Goal: Information Seeking & Learning: Learn about a topic

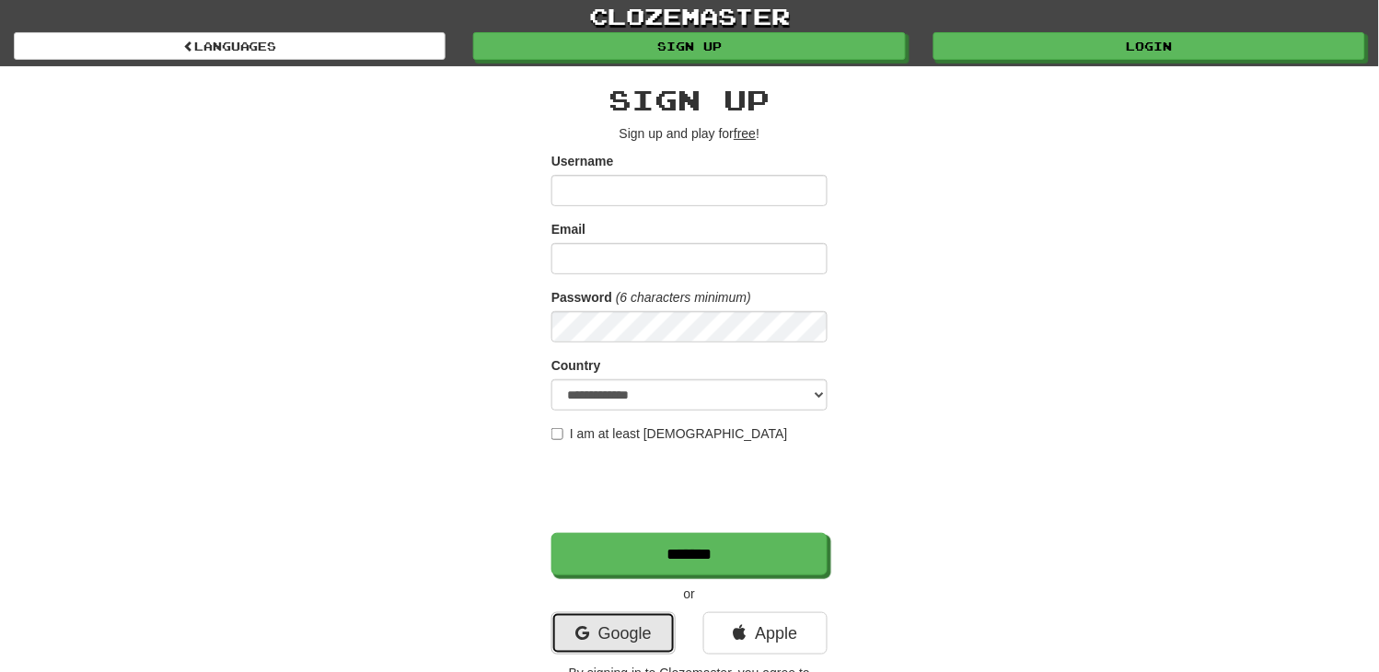
click at [583, 621] on link "Google" at bounding box center [613, 633] width 124 height 42
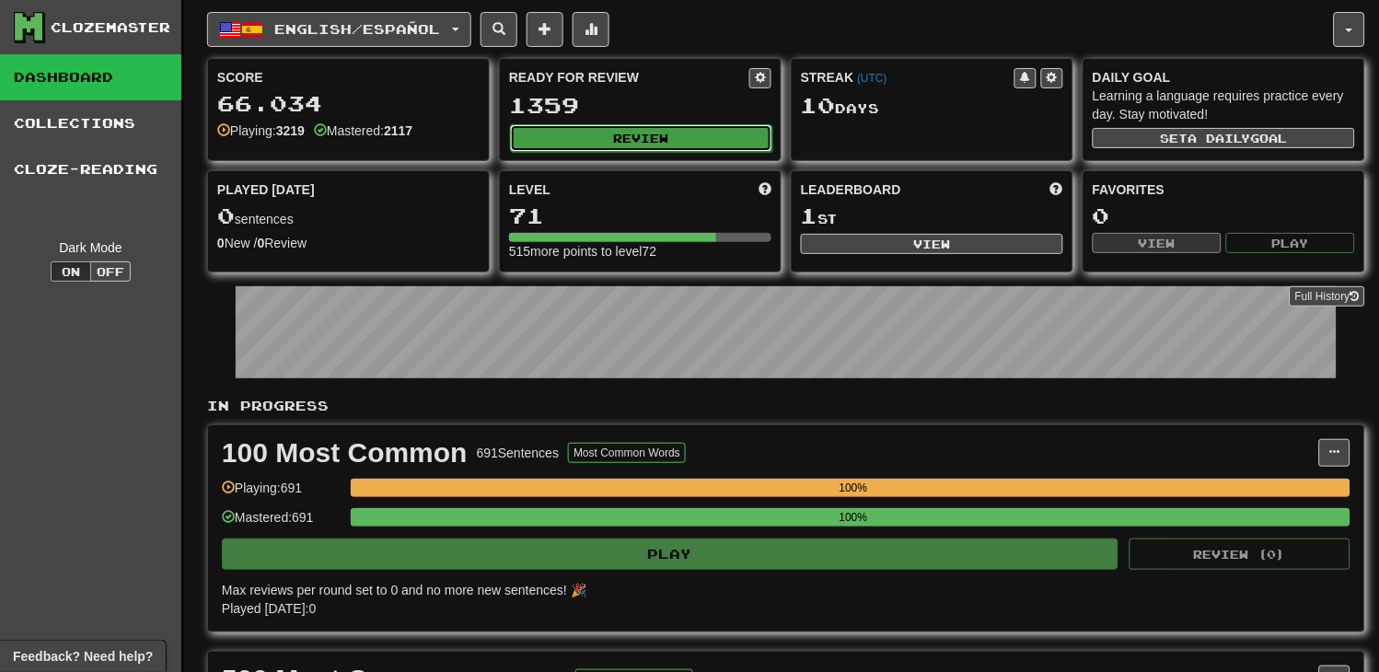
click at [611, 133] on button "Review" at bounding box center [641, 138] width 262 height 28
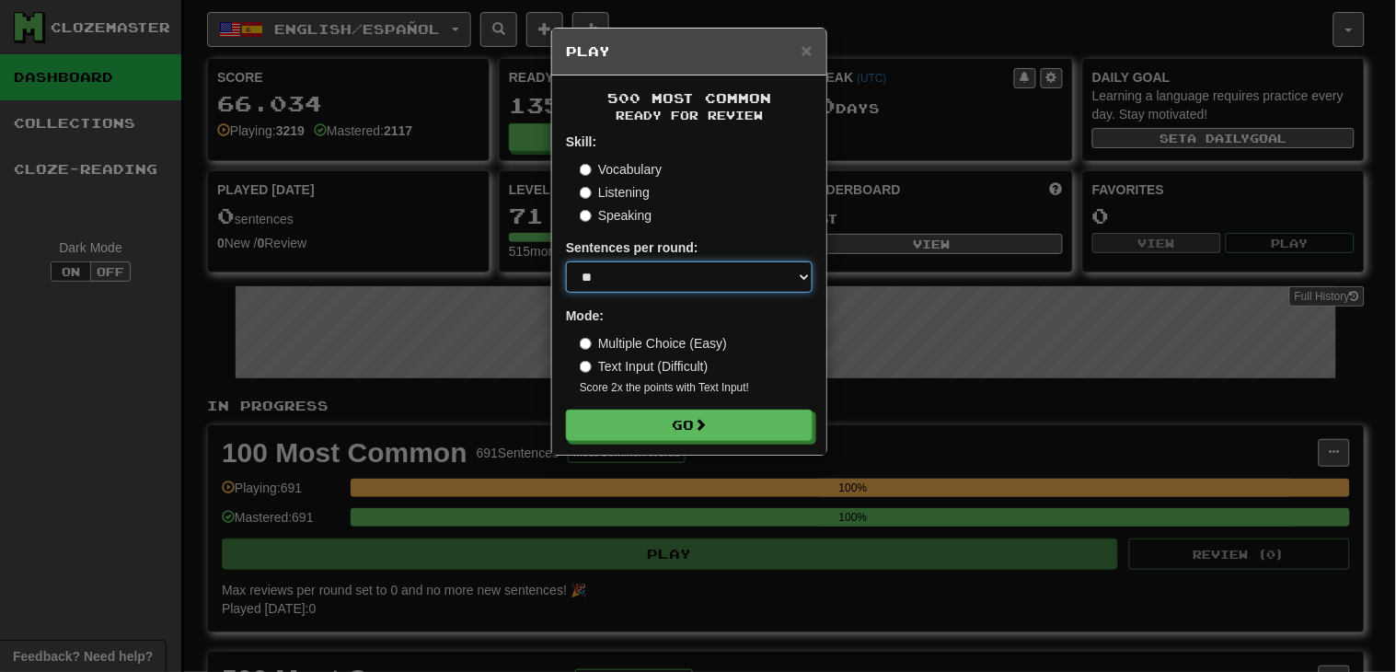
click at [678, 268] on select "* ** ** ** ** ** *** ********" at bounding box center [689, 276] width 247 height 31
select select "********"
click at [566, 262] on select "* ** ** ** ** ** *** ********" at bounding box center [689, 276] width 247 height 31
click at [631, 180] on div "Vocabulary Listening Speaking" at bounding box center [696, 192] width 233 height 64
click at [630, 189] on label "Listening" at bounding box center [615, 192] width 70 height 18
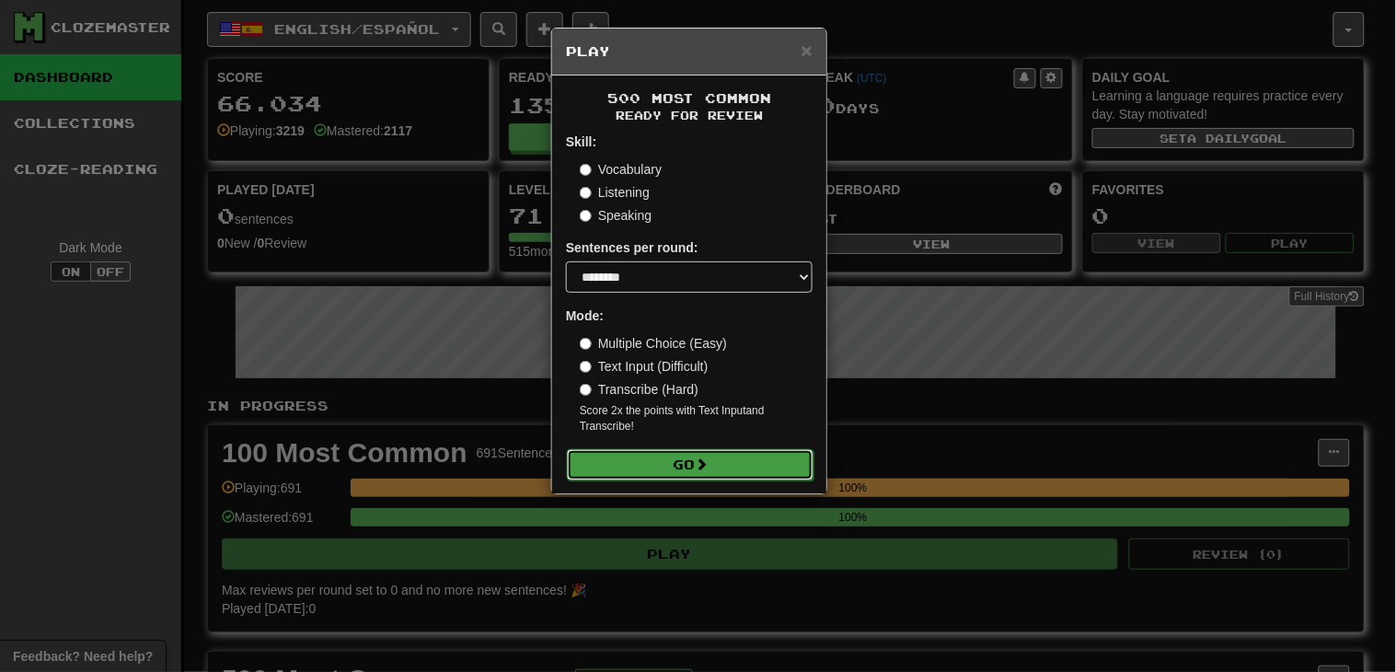
click at [759, 477] on button "Go" at bounding box center [690, 464] width 247 height 31
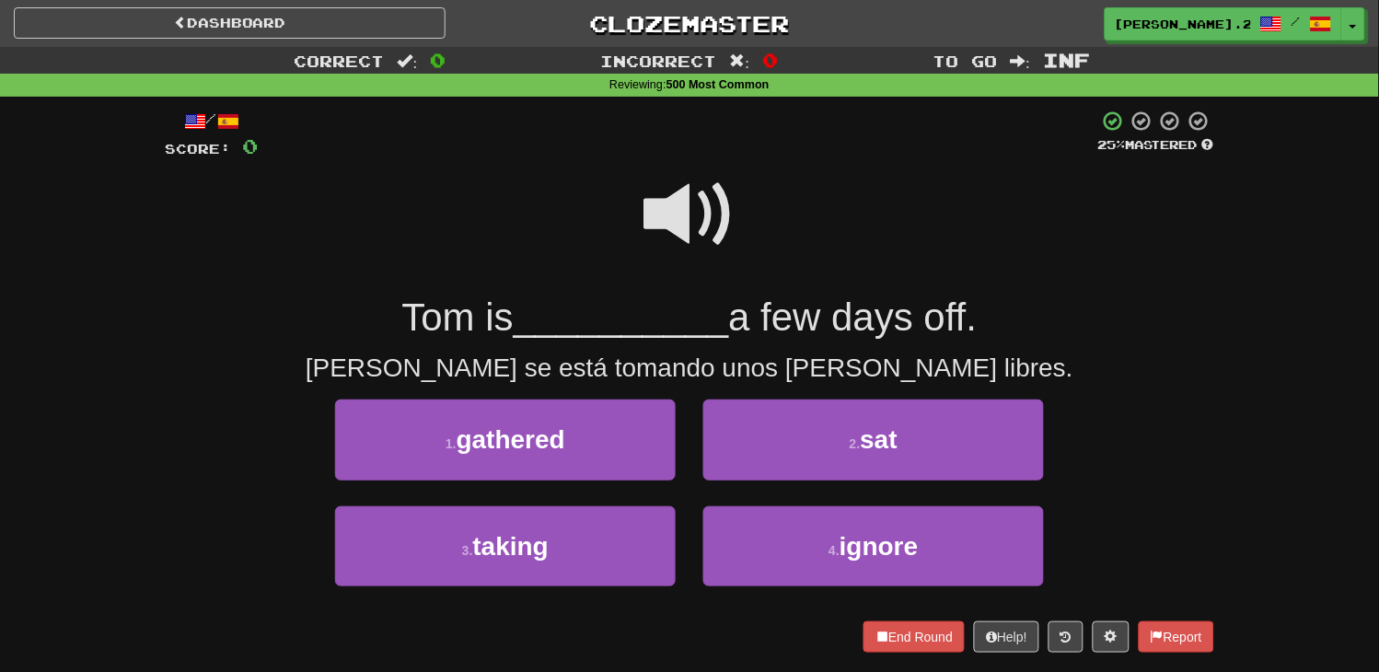
click at [691, 221] on span at bounding box center [689, 214] width 92 height 92
drag, startPoint x: 691, startPoint y: 221, endPoint x: 555, endPoint y: 208, distance: 136.8
click at [555, 201] on div at bounding box center [689, 227] width 1049 height 132
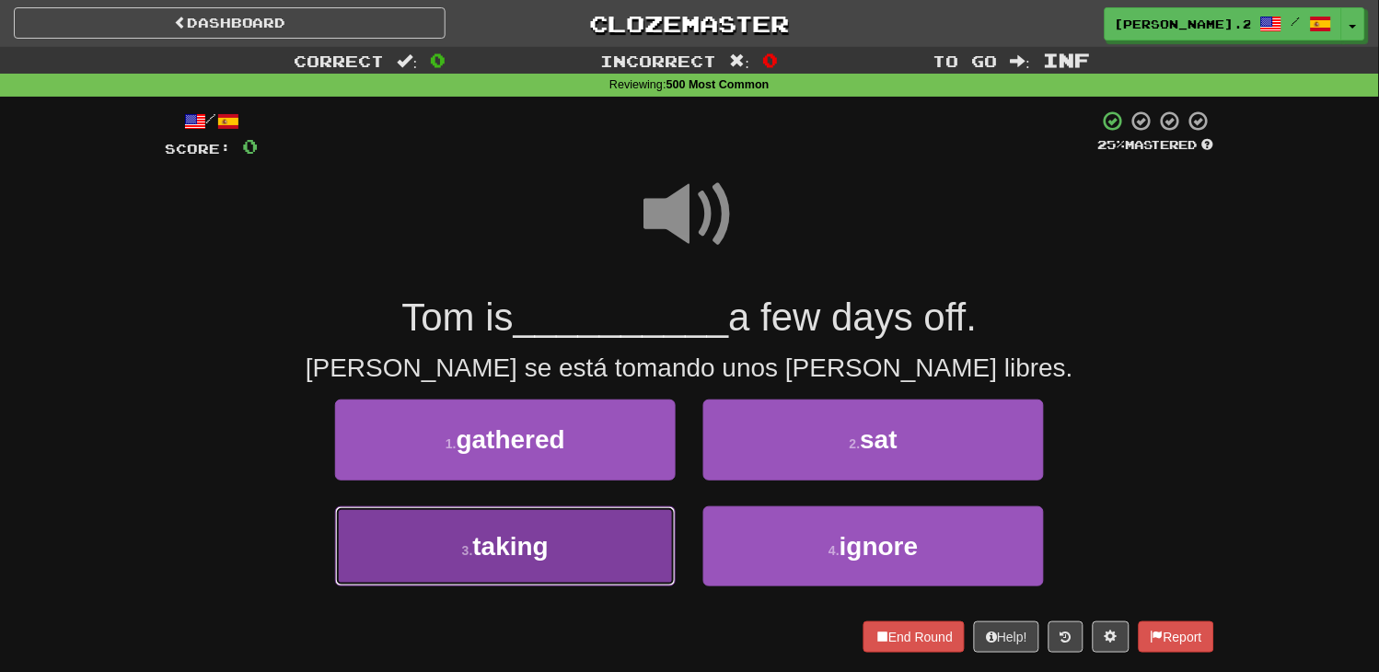
click at [585, 557] on button "3 . taking" at bounding box center [505, 546] width 341 height 80
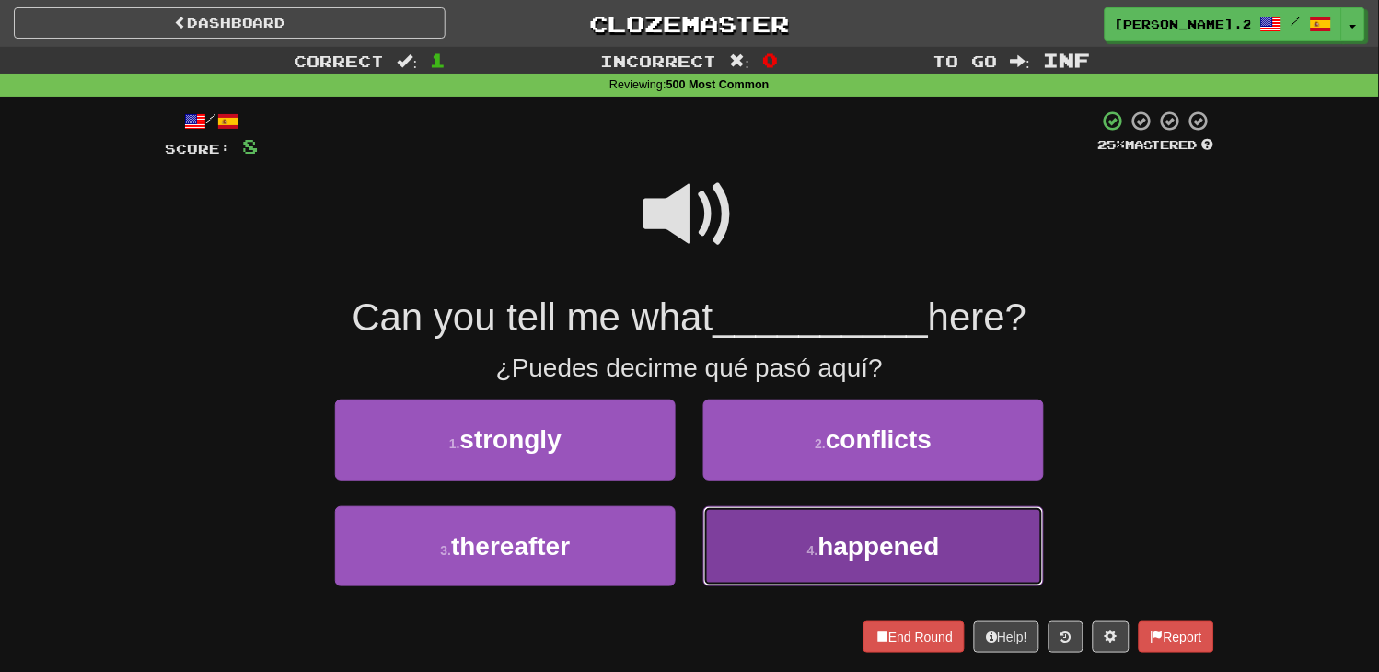
click at [808, 546] on small "4 ." at bounding box center [812, 550] width 11 height 15
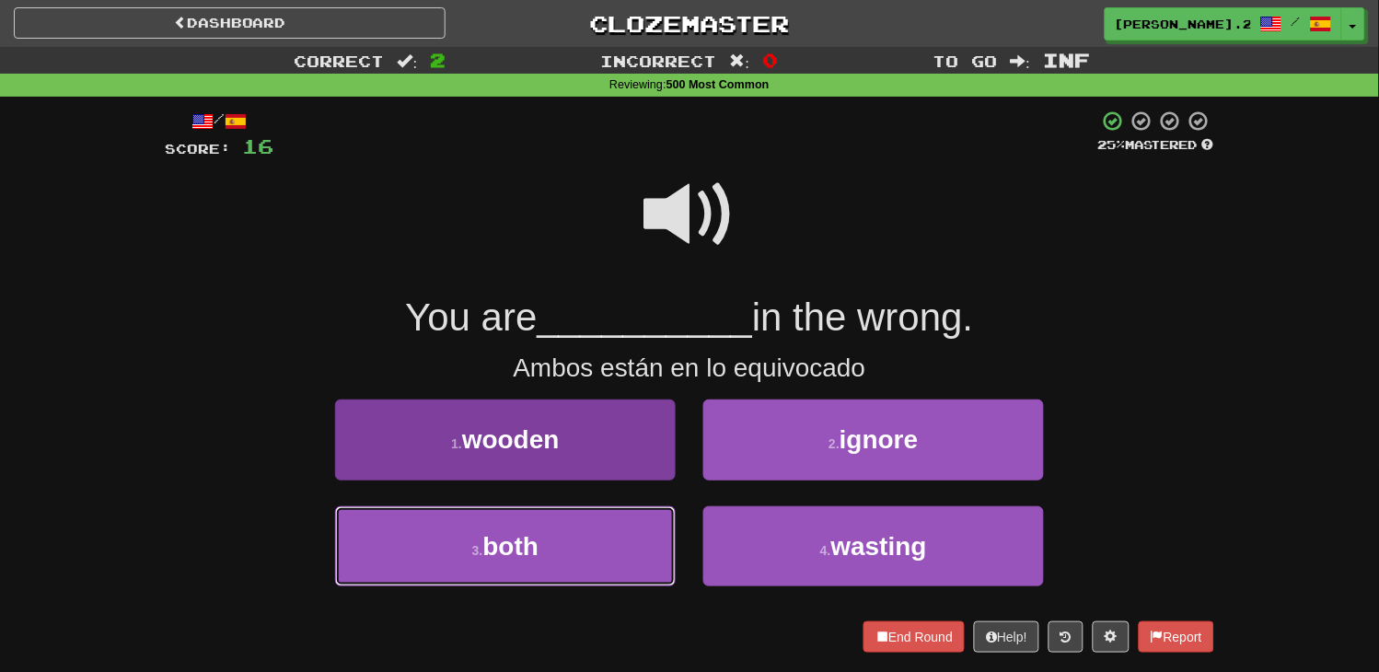
click at [550, 513] on button "3 . both" at bounding box center [505, 546] width 341 height 80
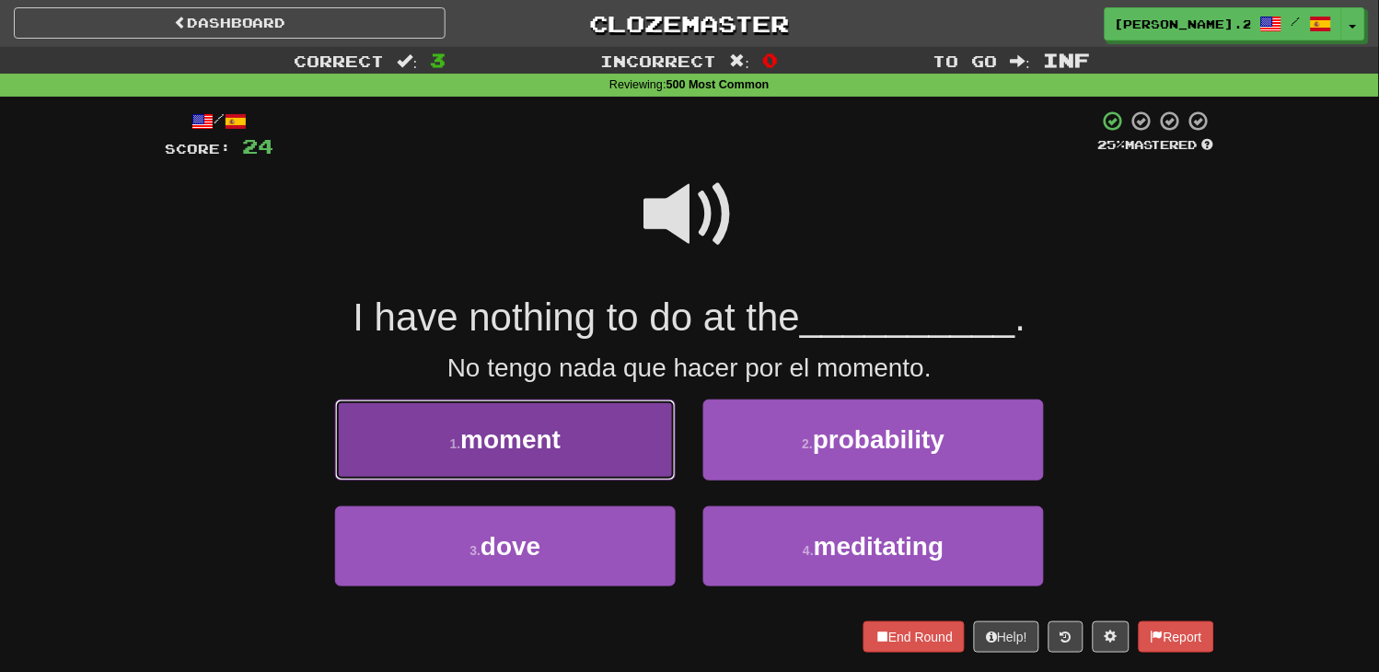
click at [549, 462] on button "1 . moment" at bounding box center [505, 440] width 341 height 80
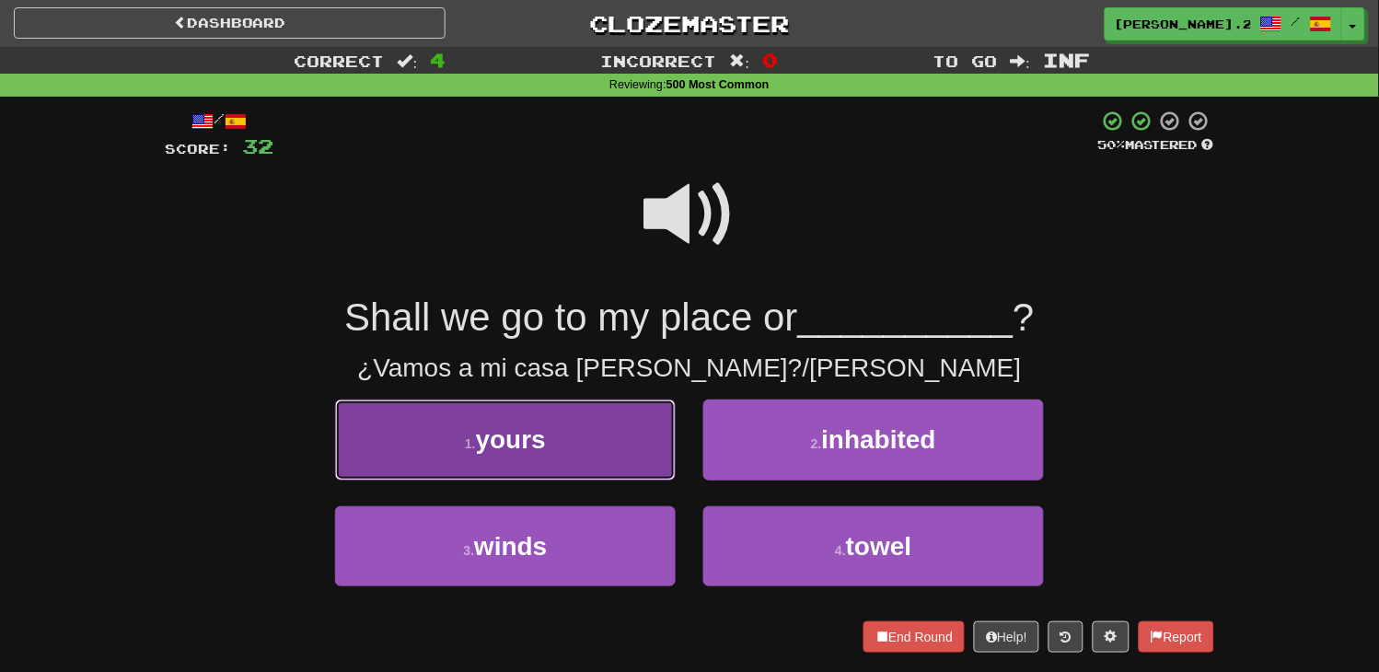
click at [585, 437] on button "1 . yours" at bounding box center [505, 440] width 341 height 80
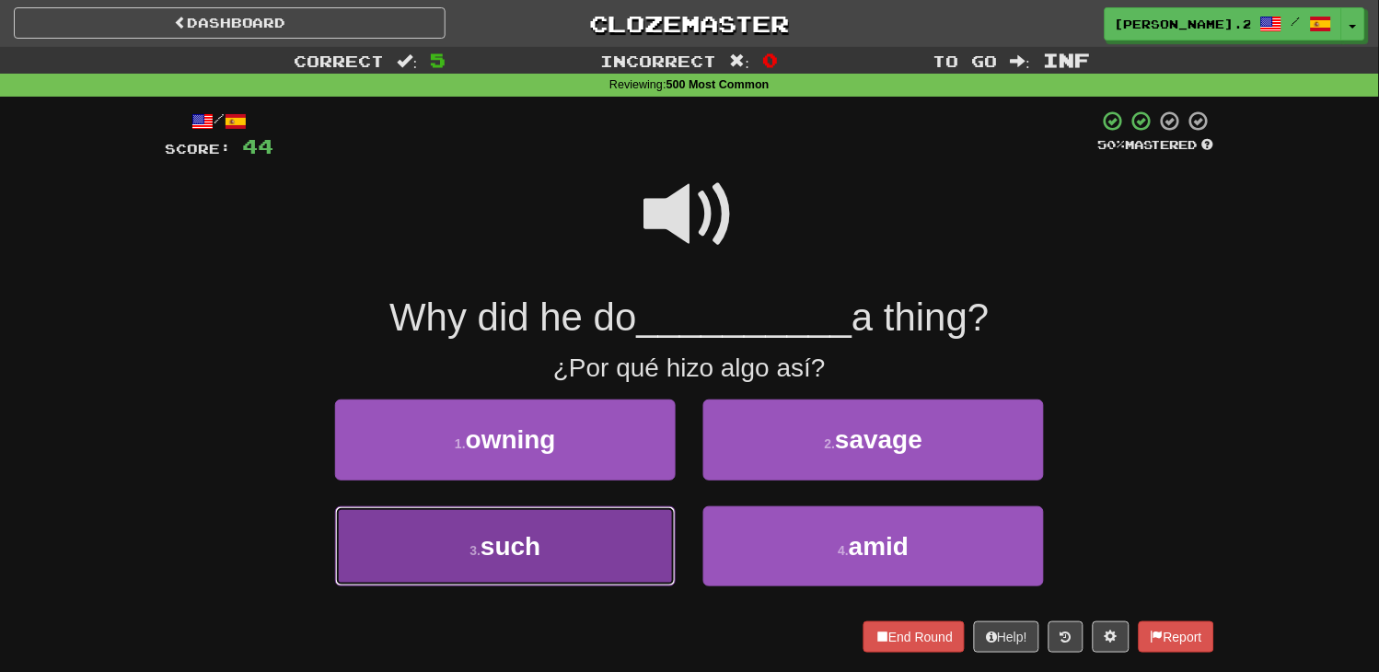
click at [596, 519] on button "3 . such" at bounding box center [505, 546] width 341 height 80
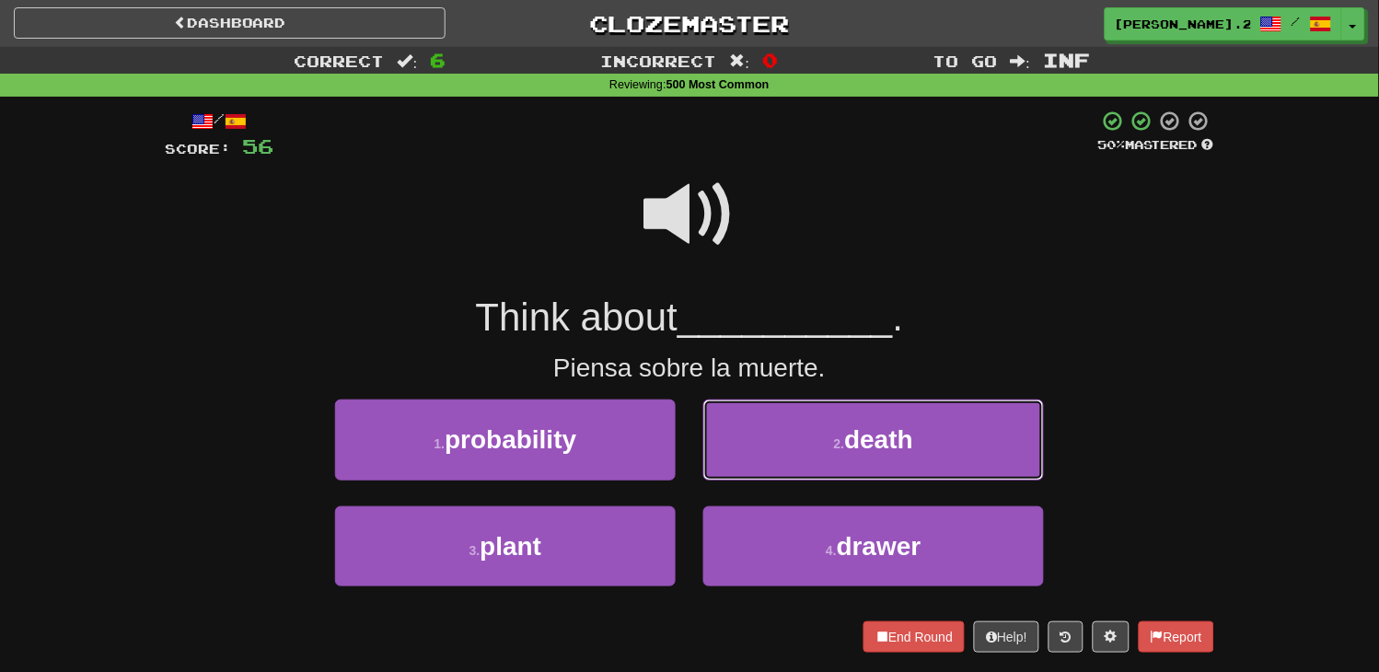
click at [719, 448] on button "2 . death" at bounding box center [873, 440] width 341 height 80
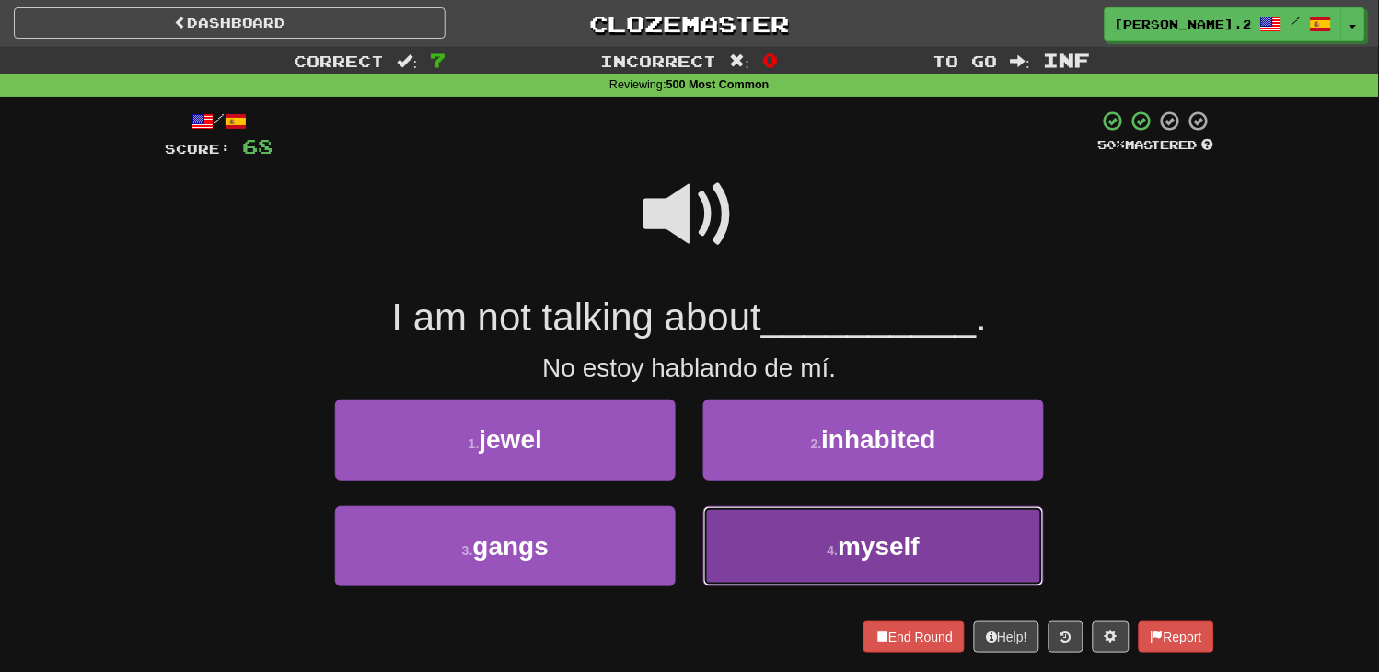
click at [749, 535] on button "4 . myself" at bounding box center [873, 546] width 341 height 80
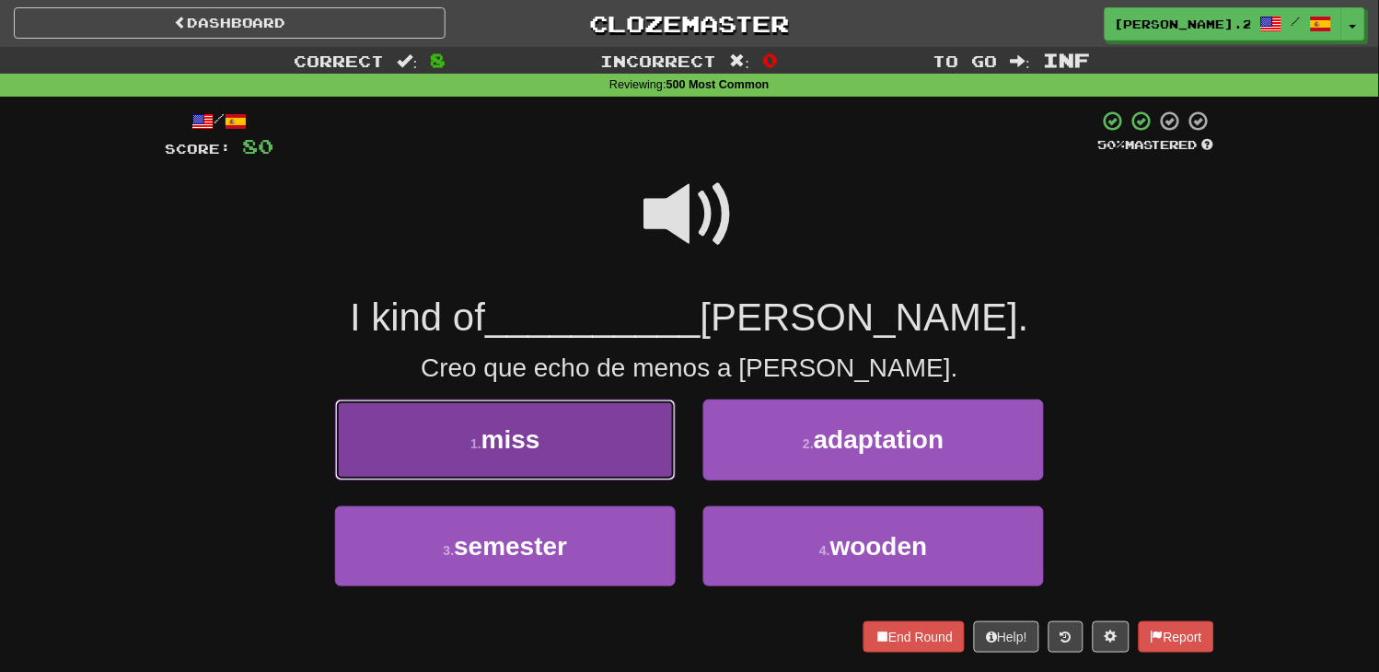
click at [610, 473] on button "1 . miss" at bounding box center [505, 440] width 341 height 80
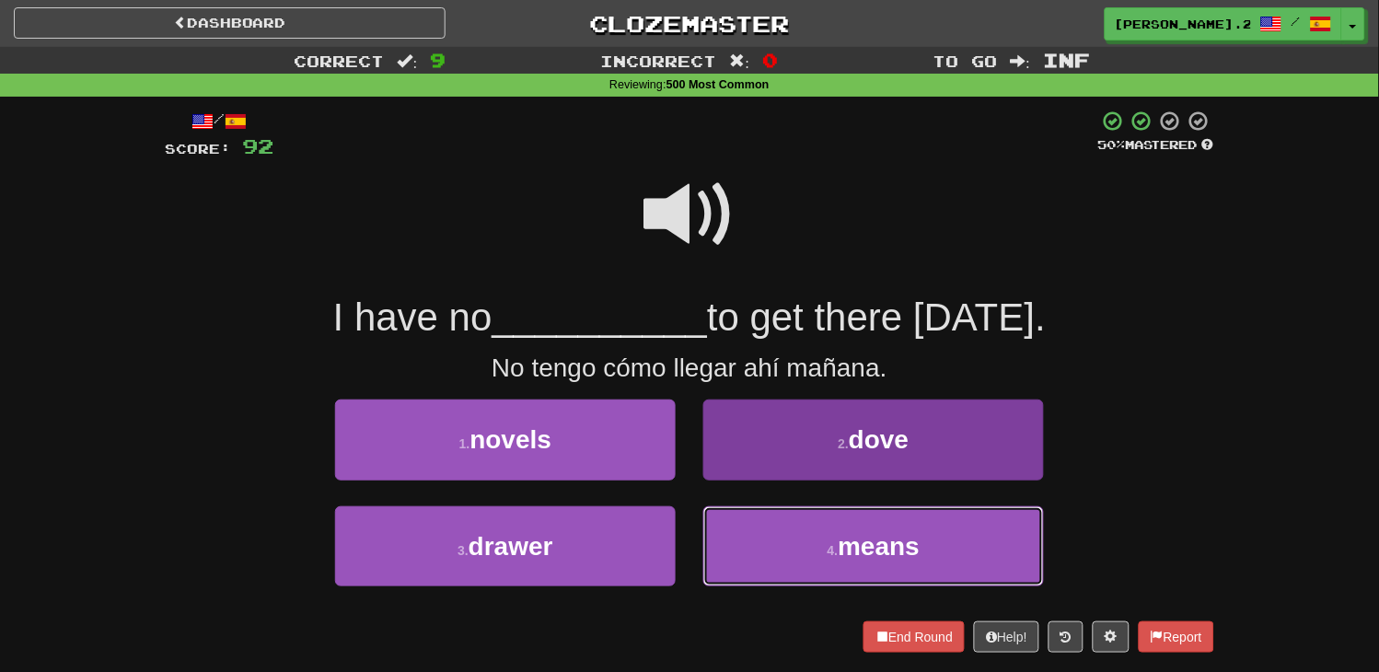
click at [785, 528] on button "4 . means" at bounding box center [873, 546] width 341 height 80
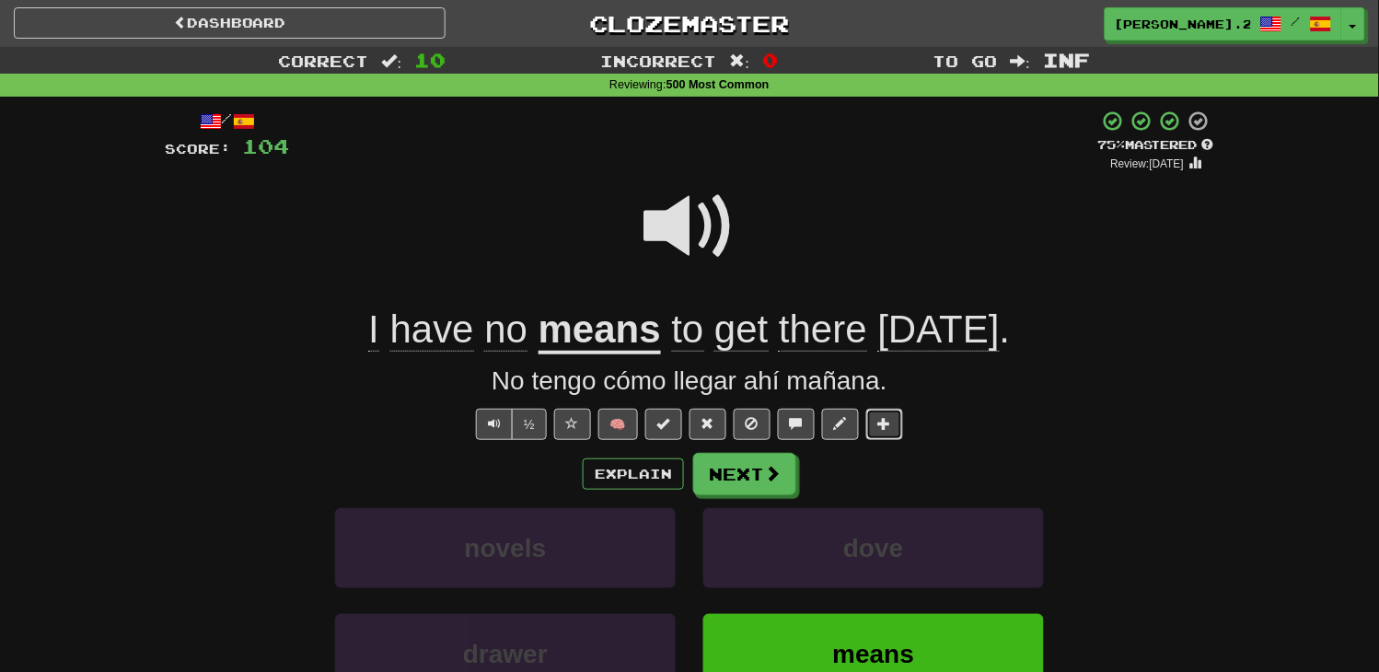
click at [879, 438] on button at bounding box center [884, 424] width 37 height 31
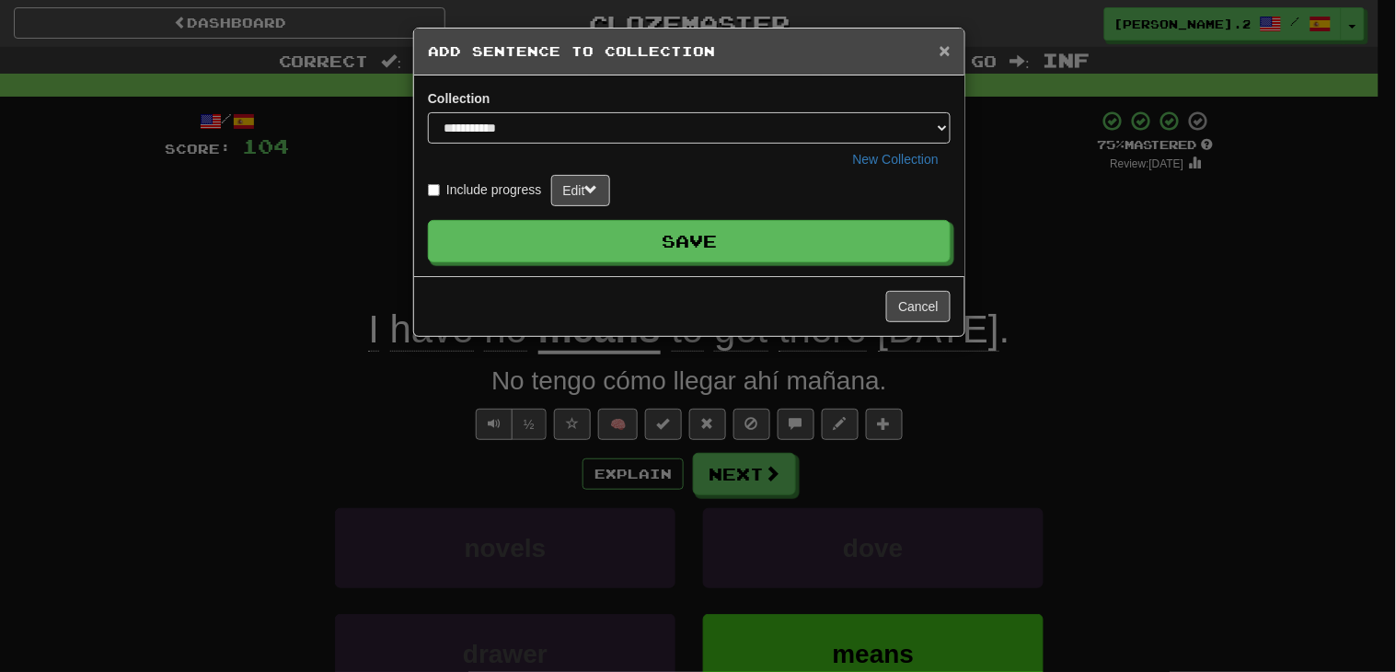
click at [942, 52] on span "×" at bounding box center [945, 50] width 11 height 21
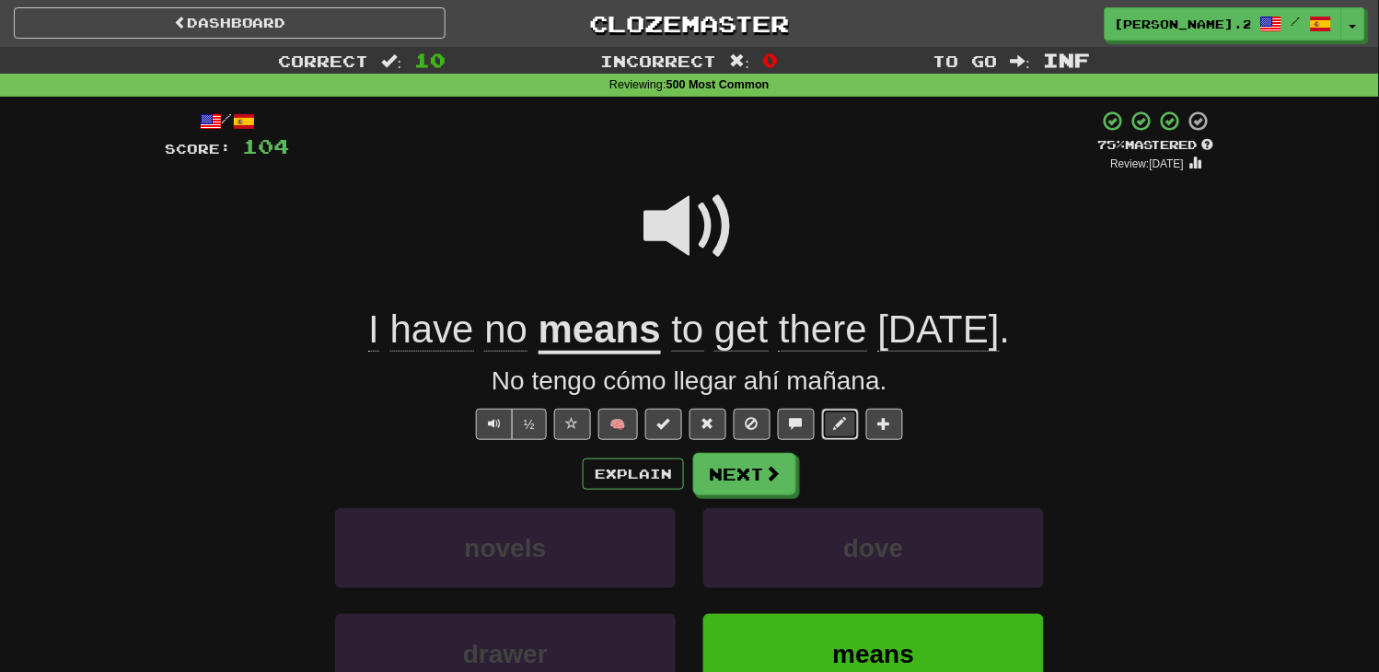
click at [841, 434] on button at bounding box center [840, 424] width 37 height 31
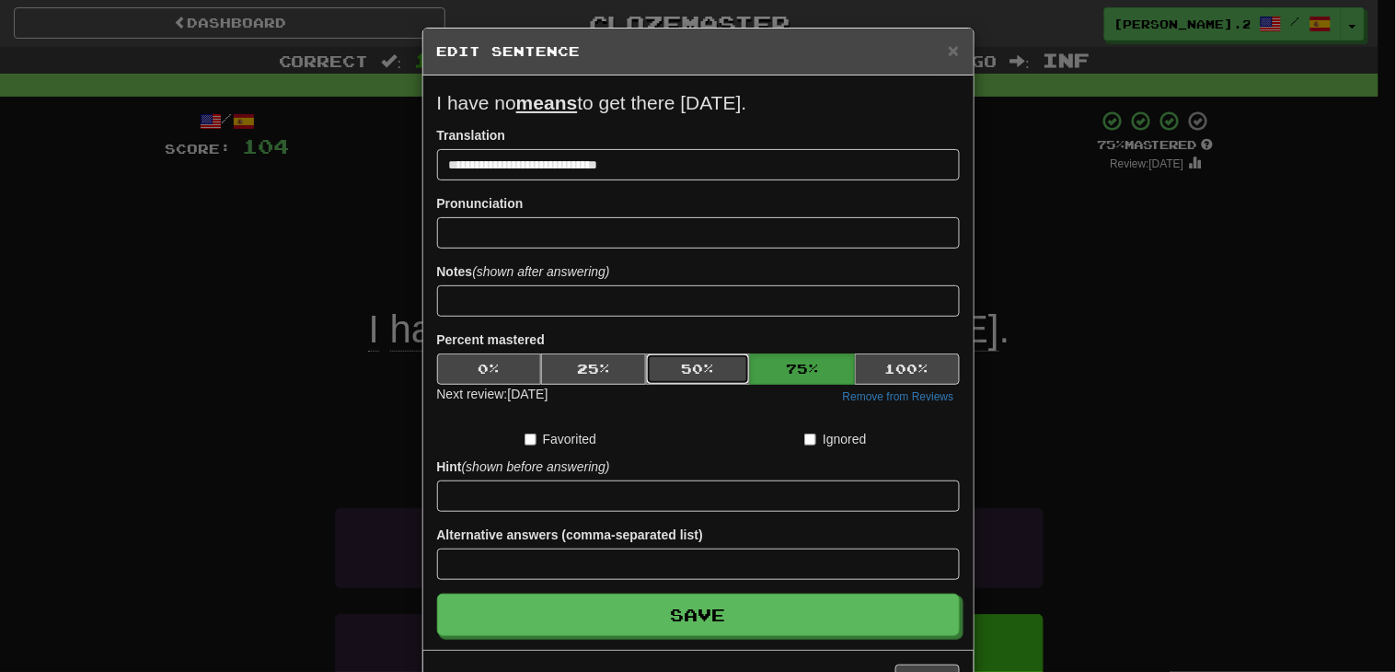
click at [683, 369] on button "50 %" at bounding box center [698, 368] width 105 height 31
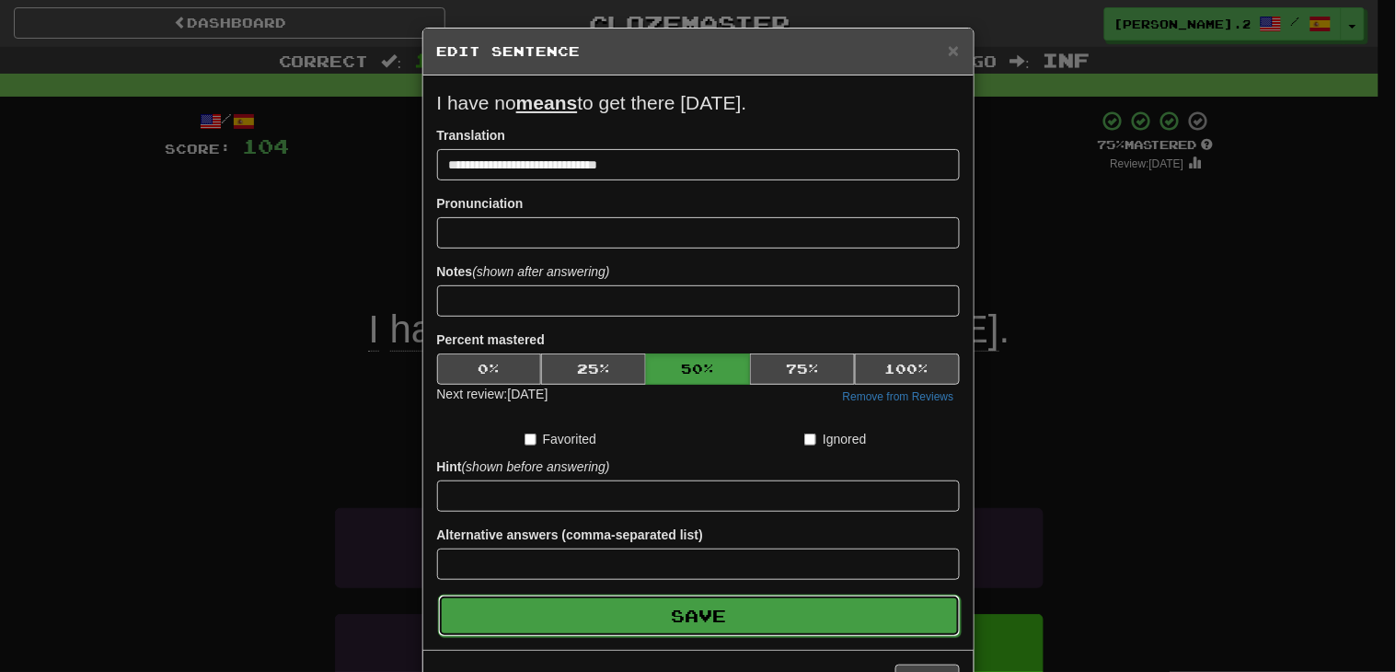
click at [847, 618] on button "Save" at bounding box center [699, 616] width 523 height 42
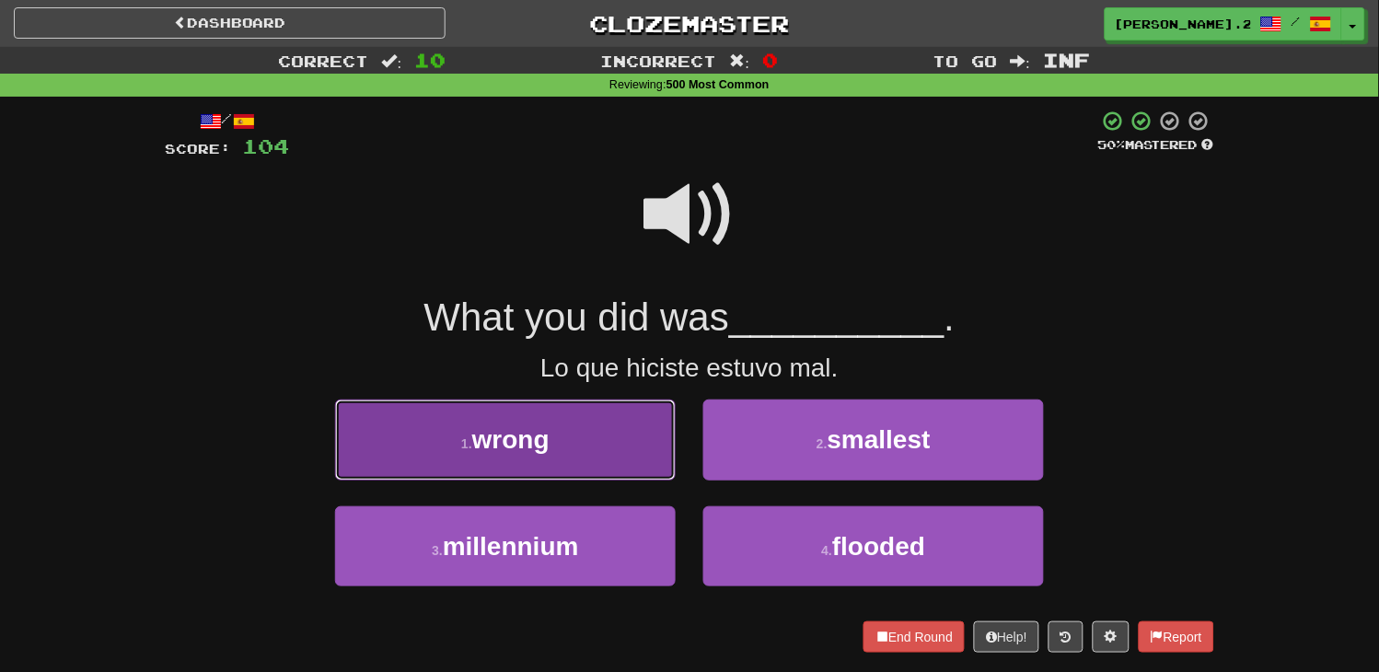
click at [608, 417] on button "1 . wrong" at bounding box center [505, 440] width 341 height 80
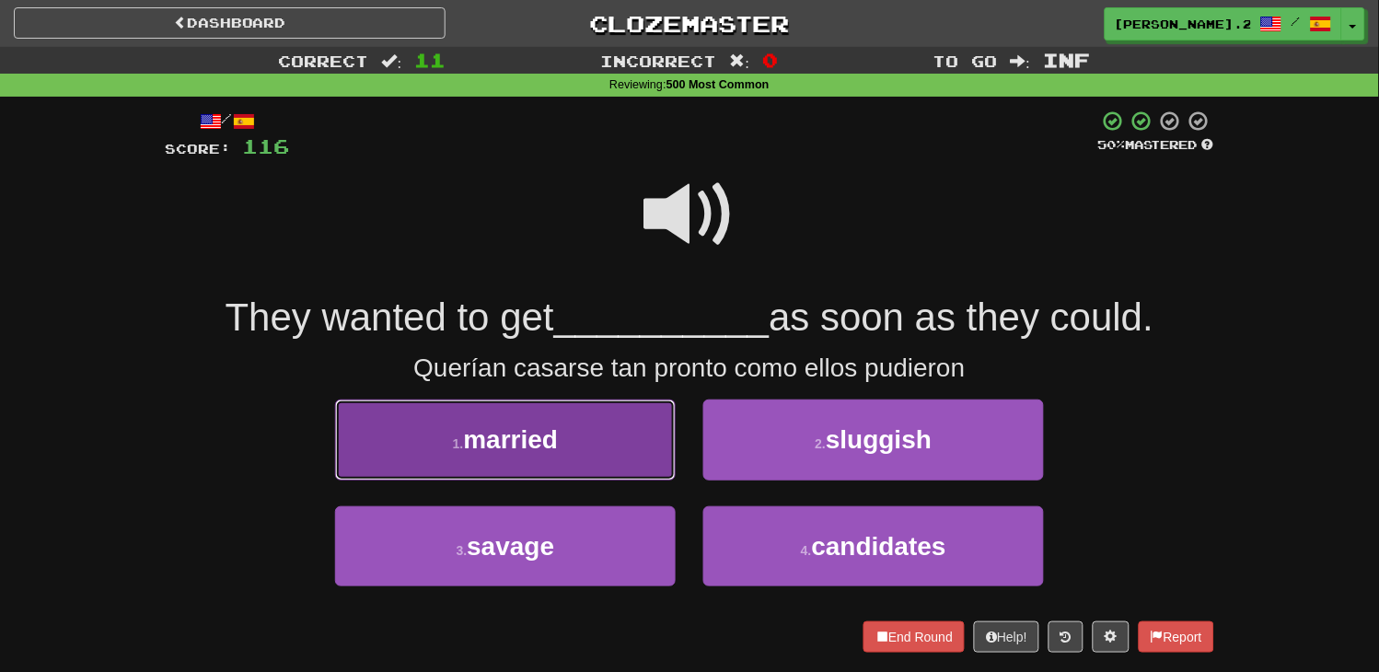
click at [608, 438] on button "1 . married" at bounding box center [505, 440] width 341 height 80
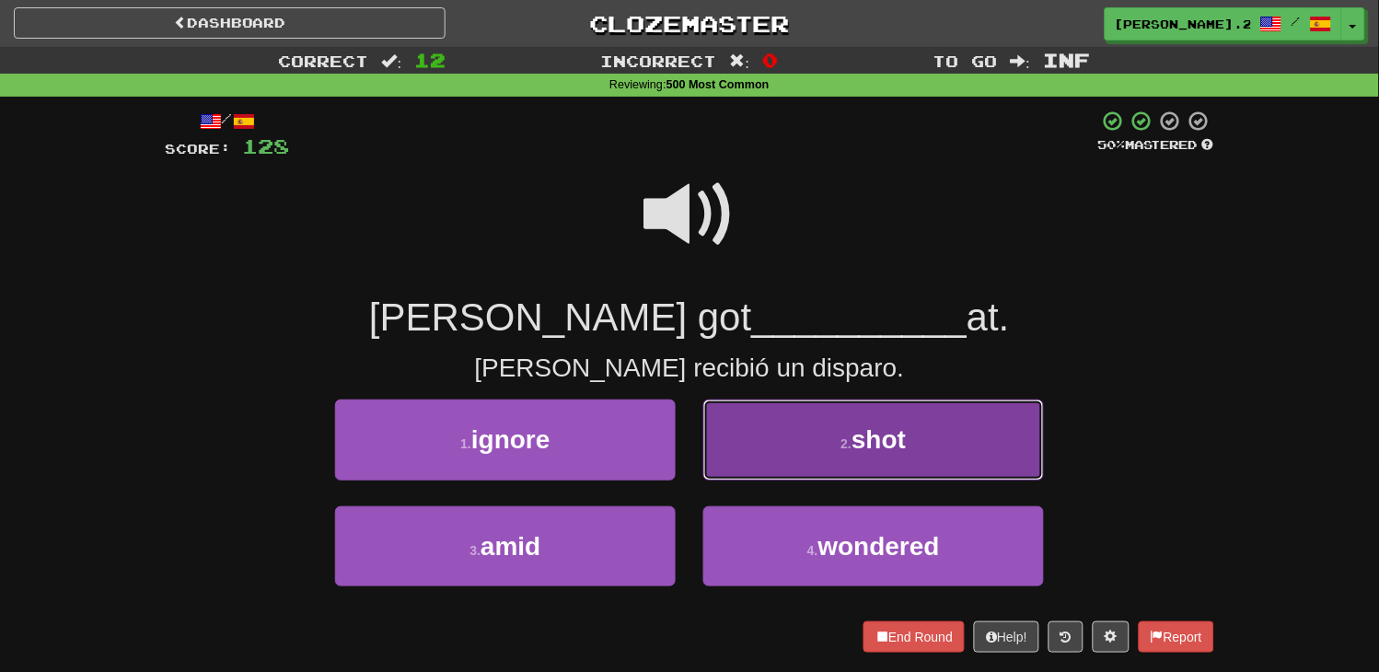
click at [786, 445] on button "2 . shot" at bounding box center [873, 440] width 341 height 80
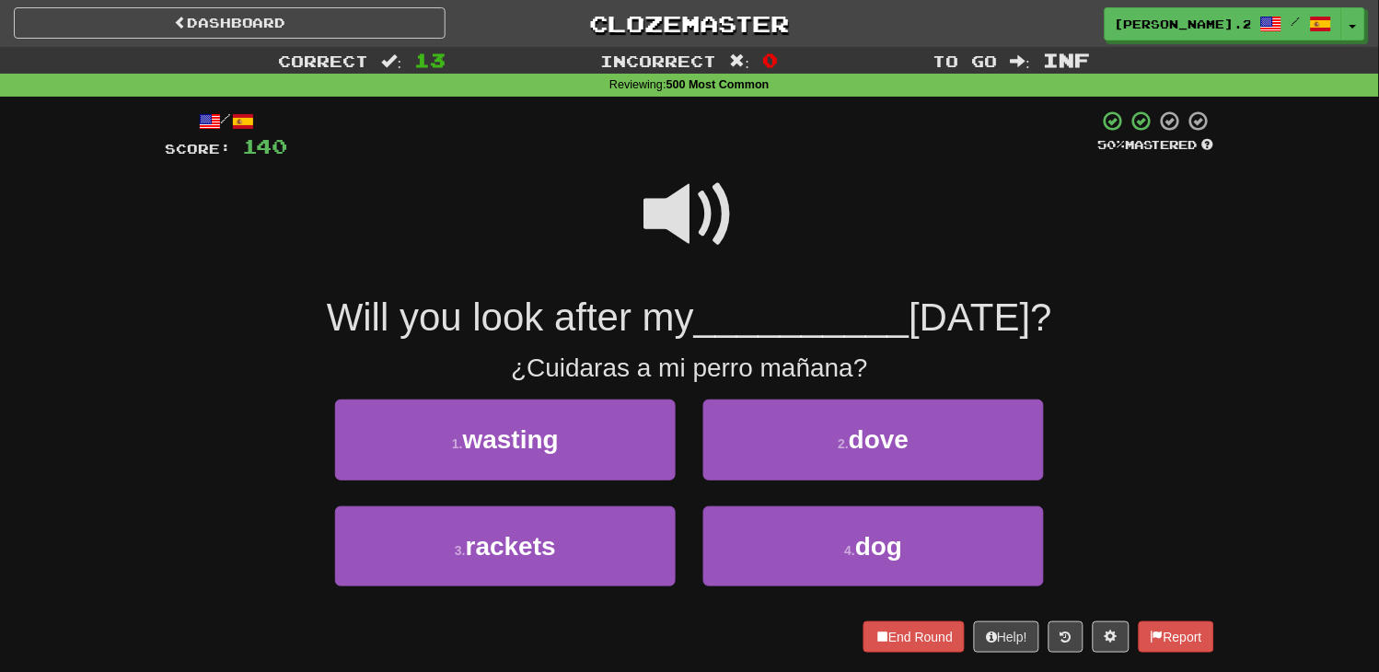
click at [665, 237] on span at bounding box center [689, 214] width 92 height 92
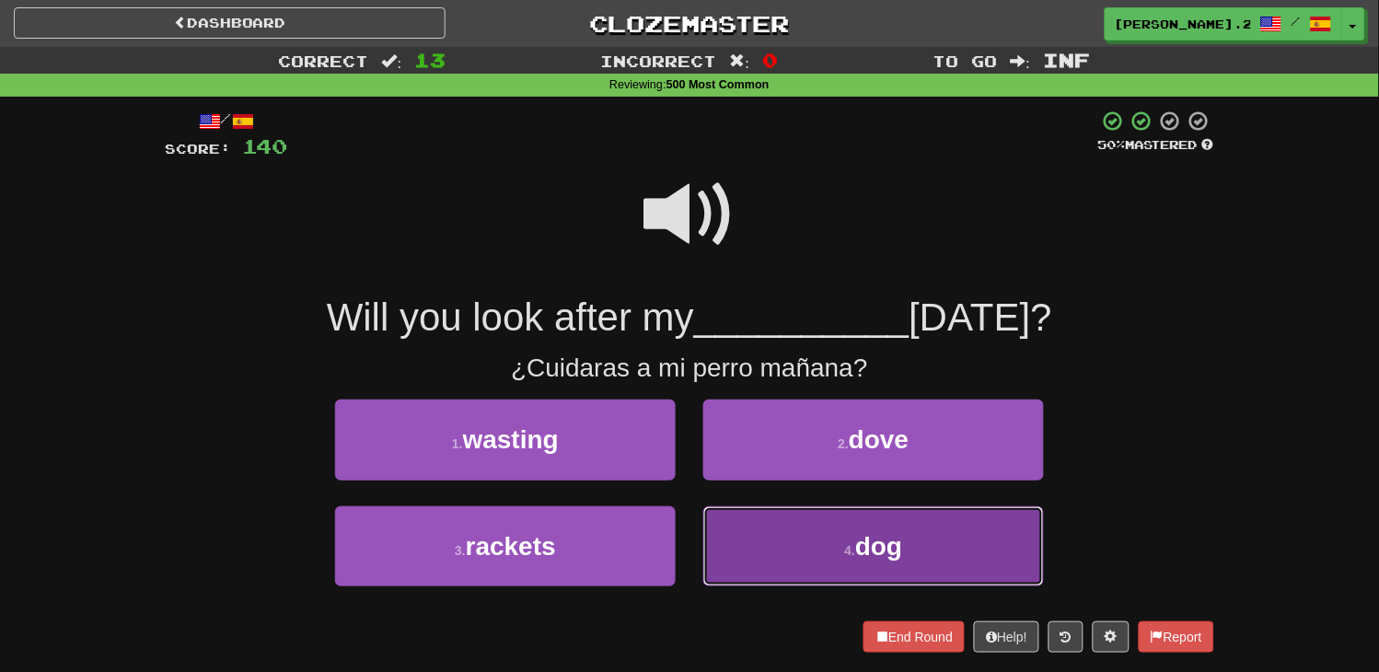
click at [759, 526] on button "4 . dog" at bounding box center [873, 546] width 341 height 80
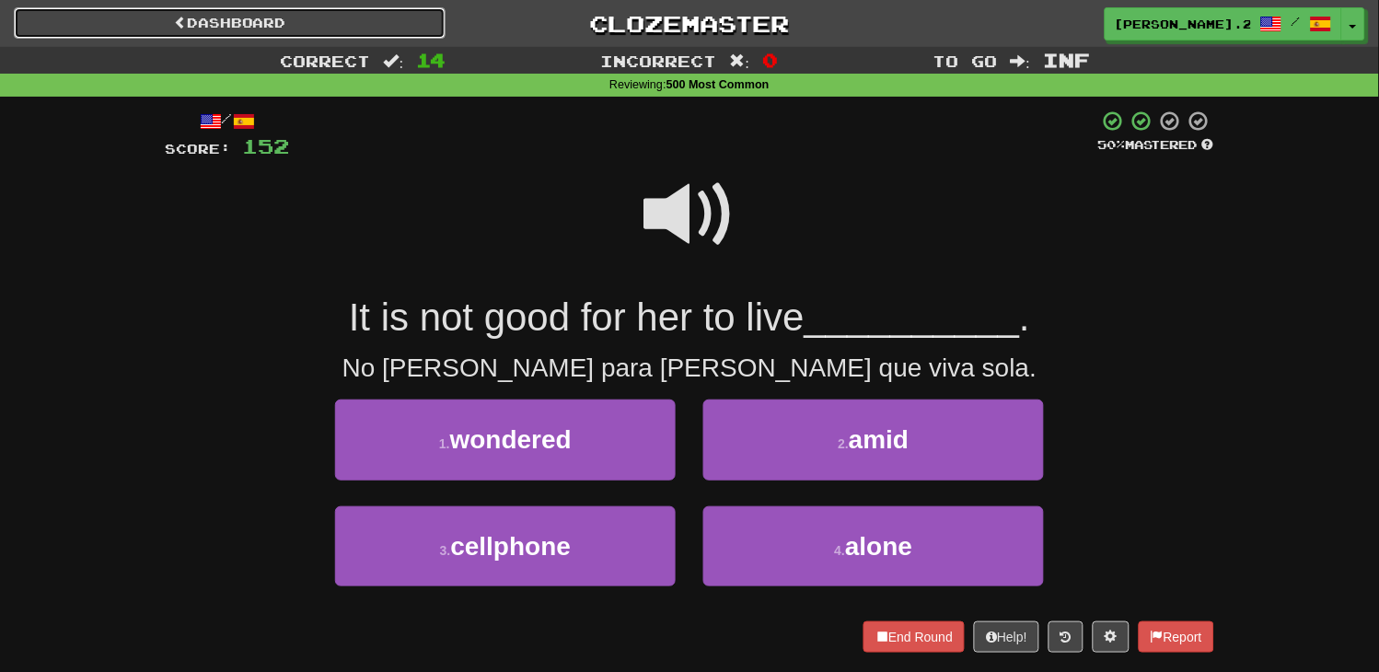
click at [249, 21] on link "Dashboard" at bounding box center [230, 22] width 432 height 31
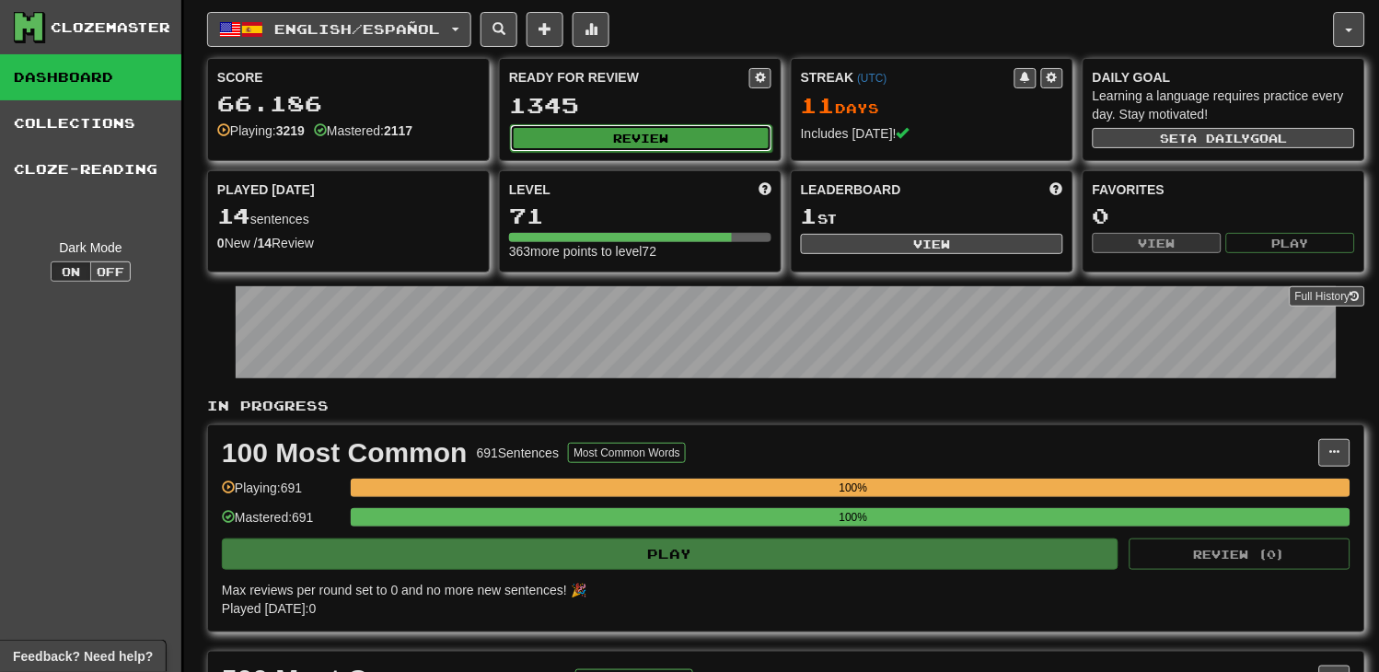
click at [736, 144] on button "Review" at bounding box center [641, 138] width 262 height 28
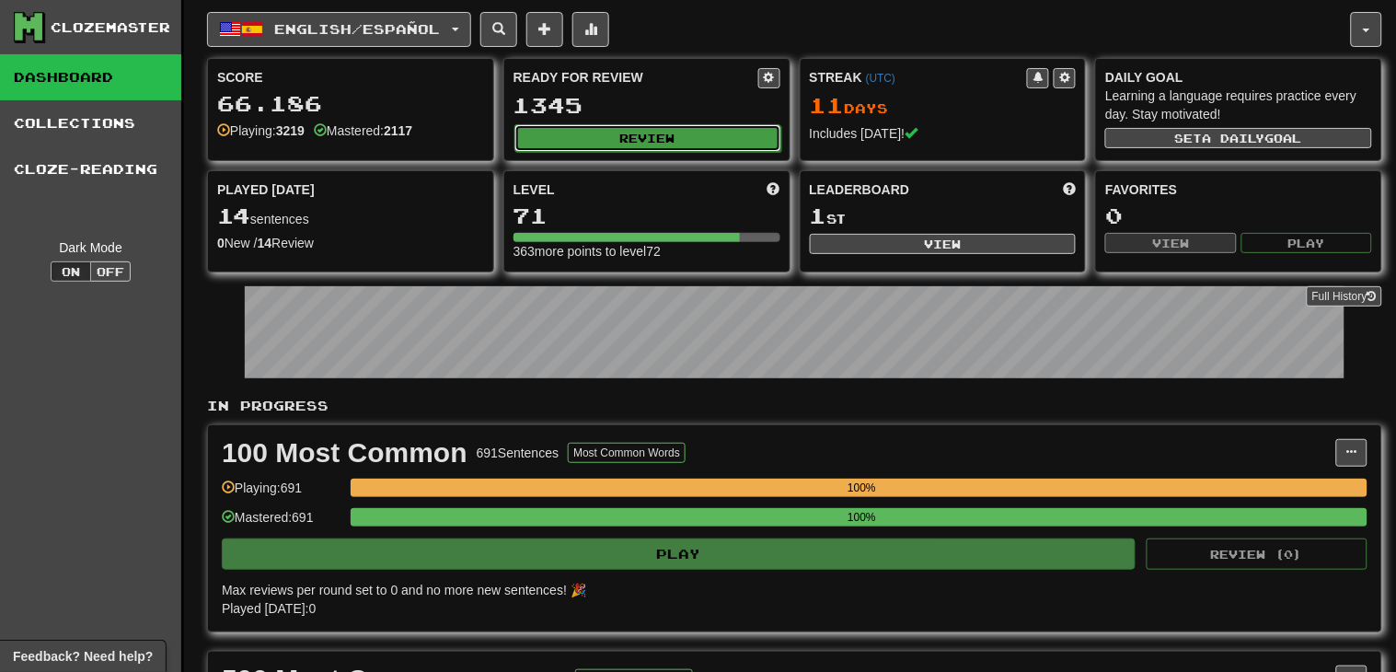
select select "********"
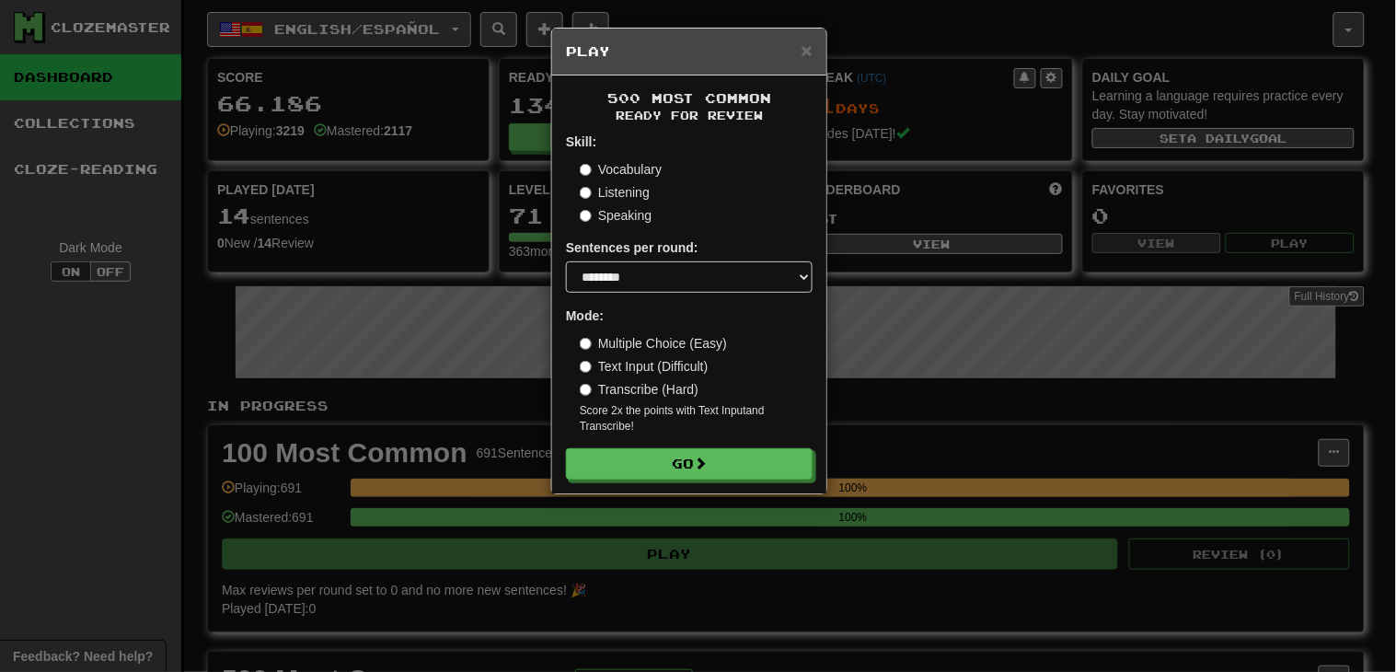
click at [658, 180] on div "Vocabulary Listening Speaking" at bounding box center [696, 192] width 233 height 64
click at [638, 171] on label "Vocabulary" at bounding box center [621, 169] width 82 height 18
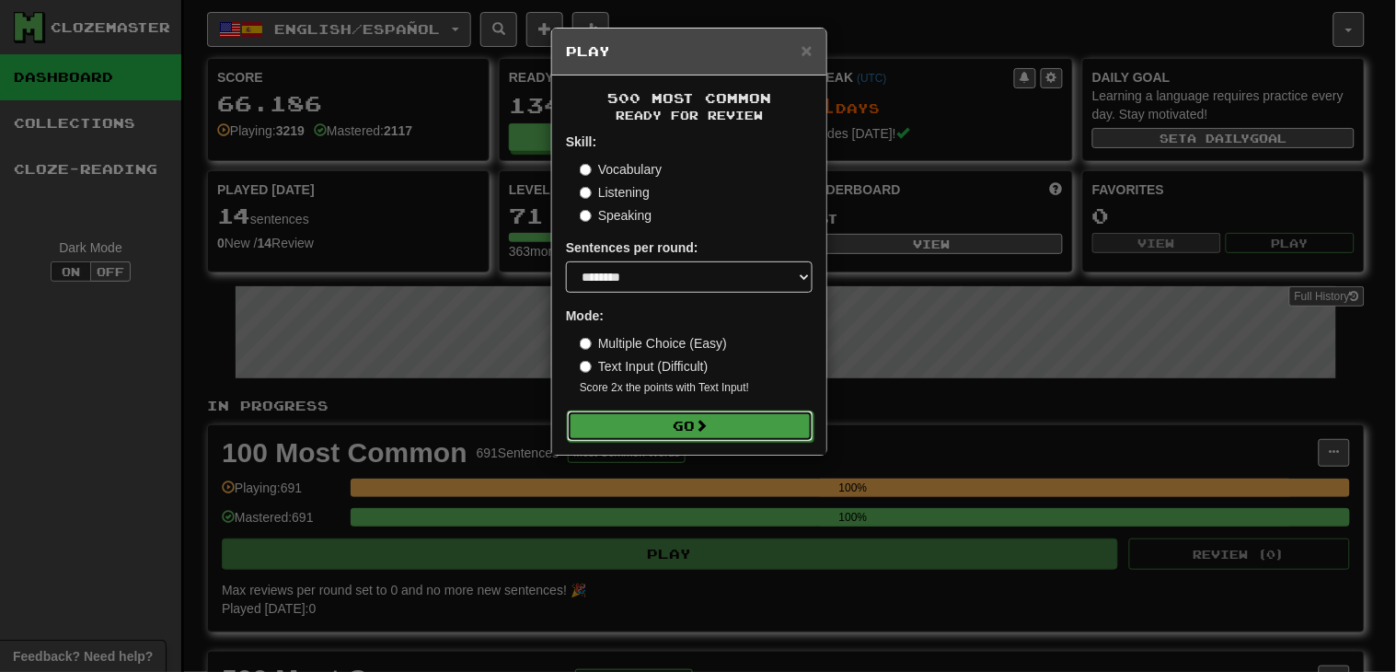
click at [666, 434] on button "Go" at bounding box center [690, 426] width 247 height 31
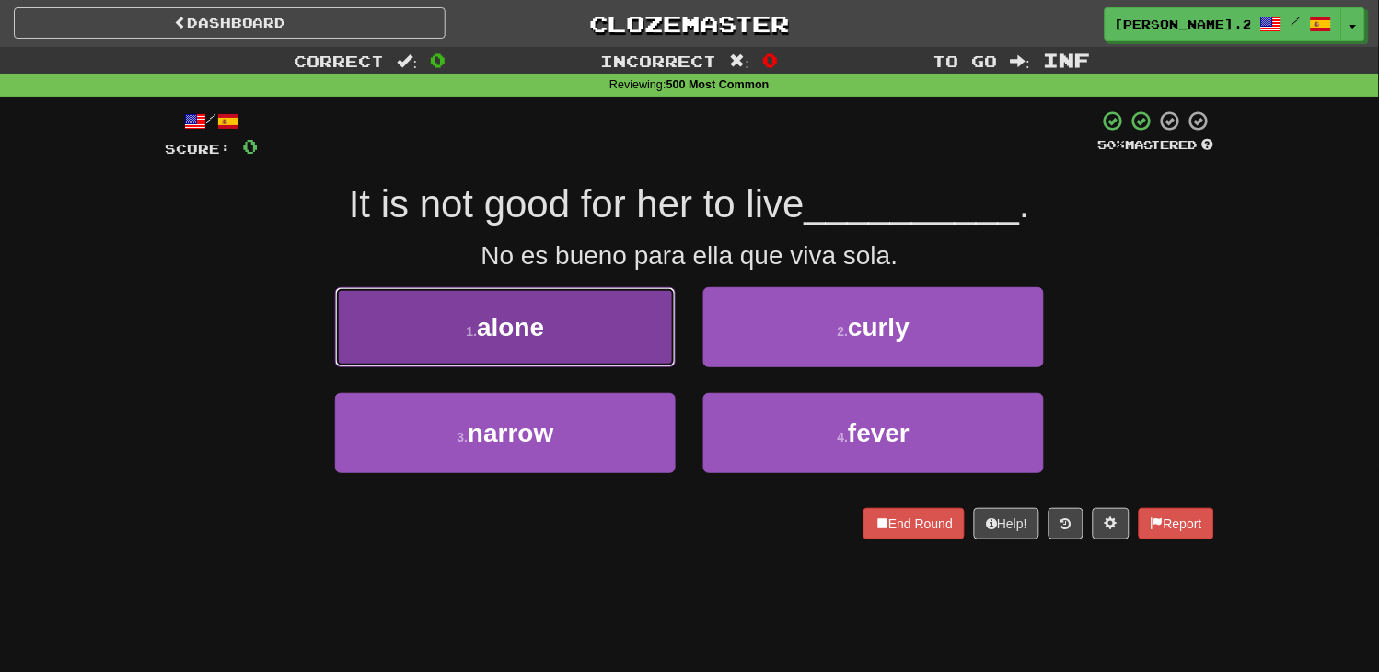
click at [604, 342] on button "1 . alone" at bounding box center [505, 327] width 341 height 80
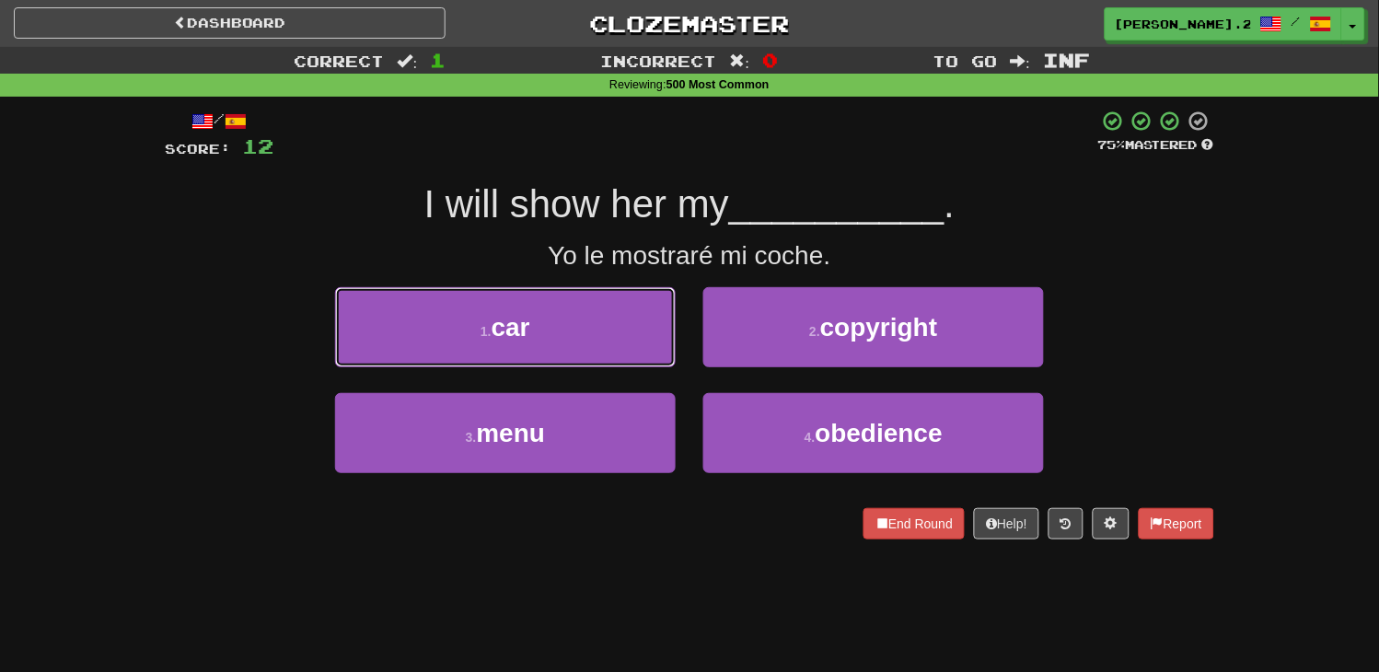
click at [604, 342] on button "1 . car" at bounding box center [505, 327] width 341 height 80
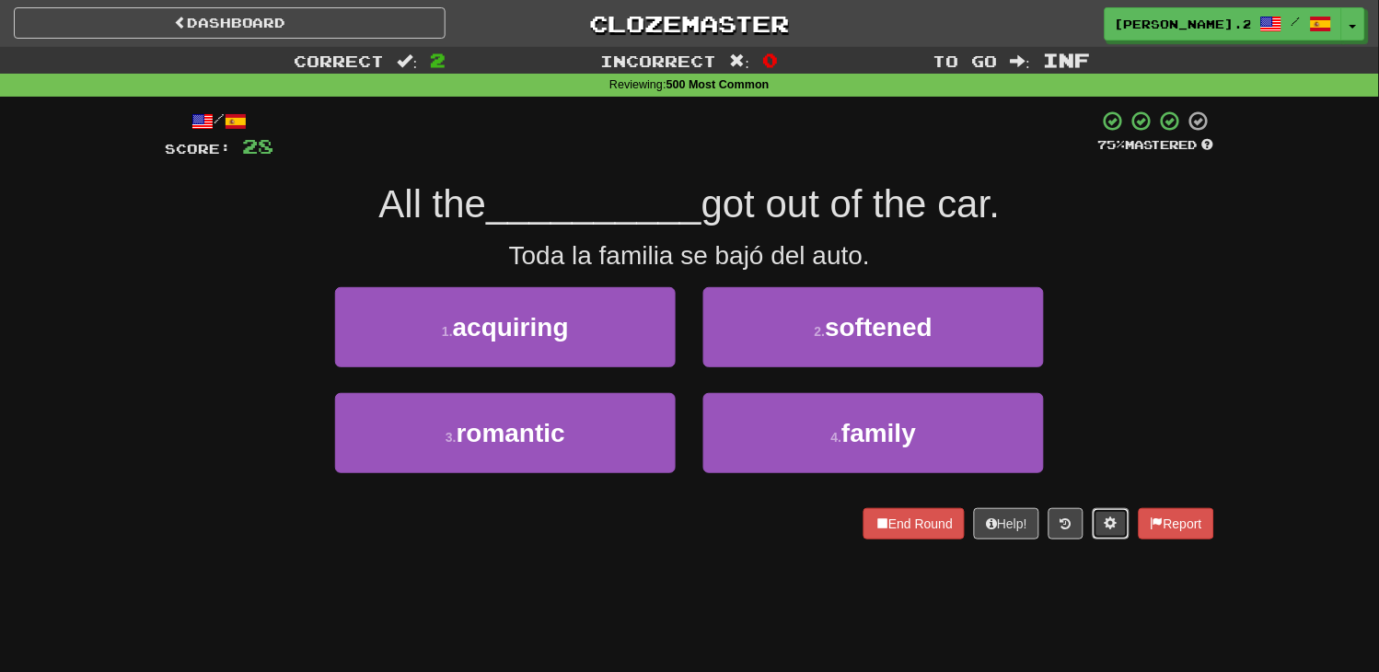
click at [1105, 527] on span at bounding box center [1111, 522] width 13 height 13
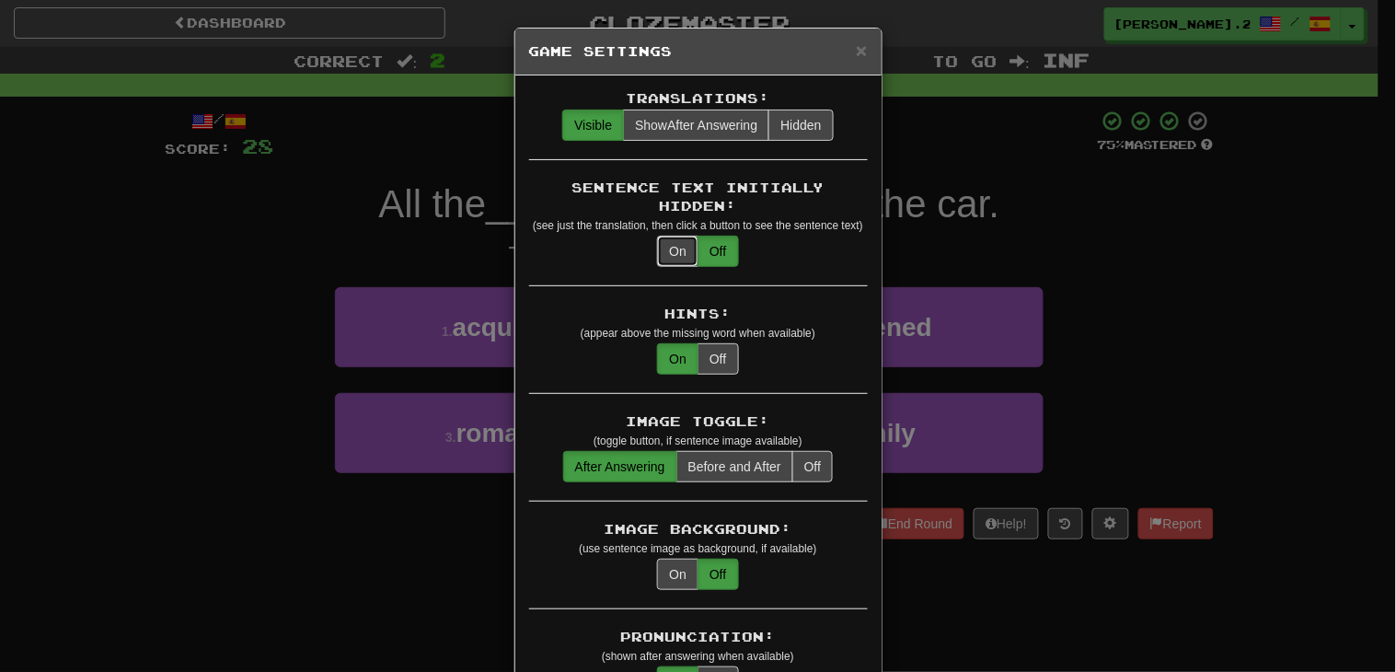
click at [670, 236] on button "On" at bounding box center [677, 251] width 41 height 31
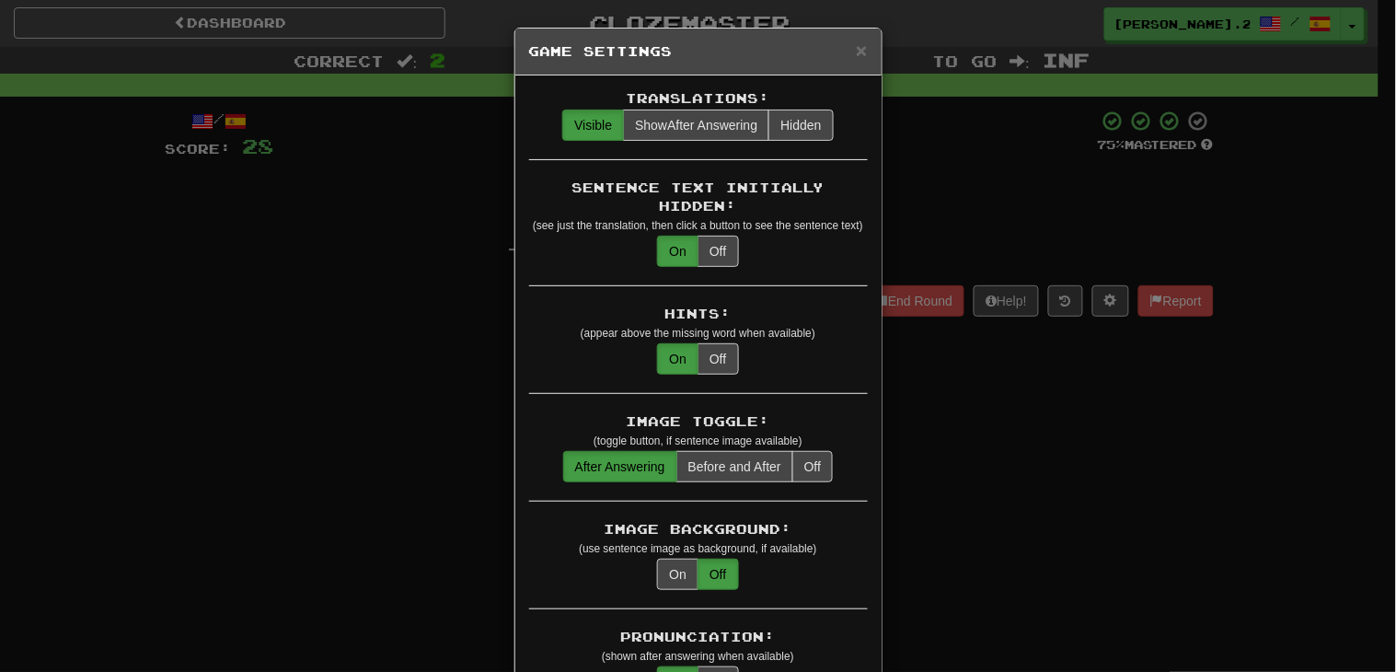
click at [318, 212] on div "× Game Settings Translations: Visible Show After Answering Hidden Sentence Text…" at bounding box center [698, 336] width 1396 height 672
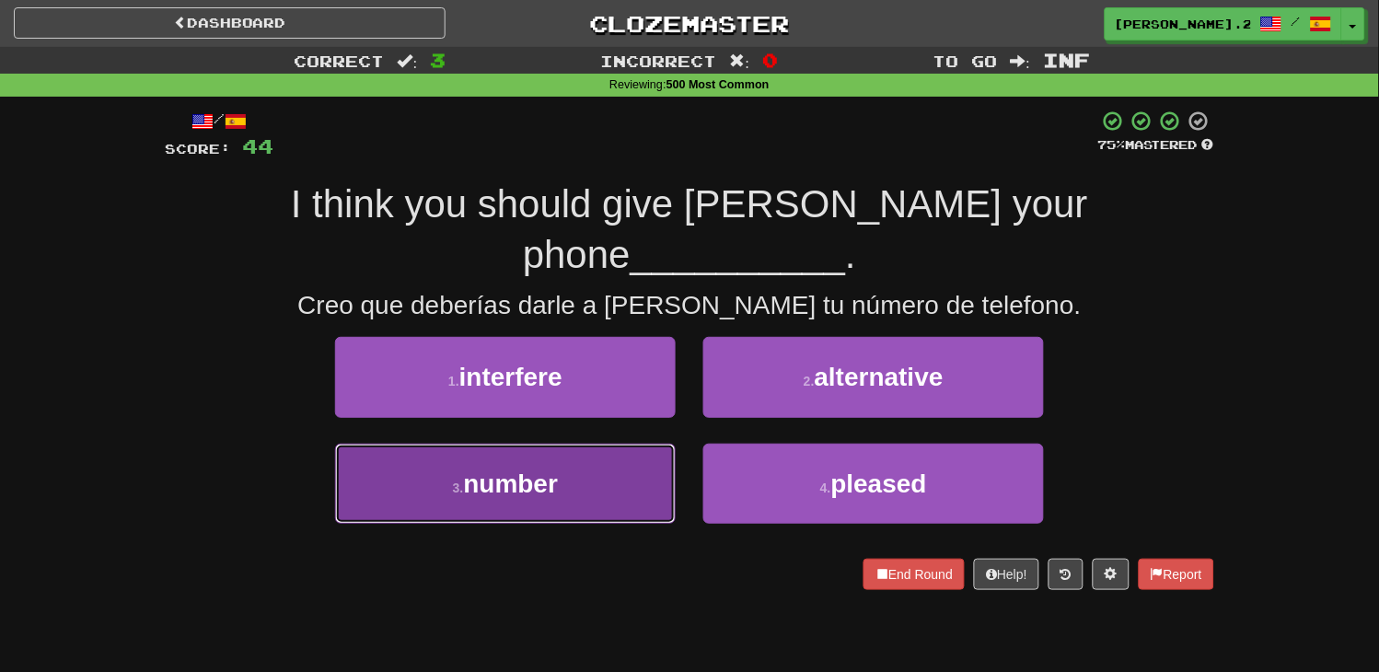
click at [589, 444] on button "3 . number" at bounding box center [505, 484] width 341 height 80
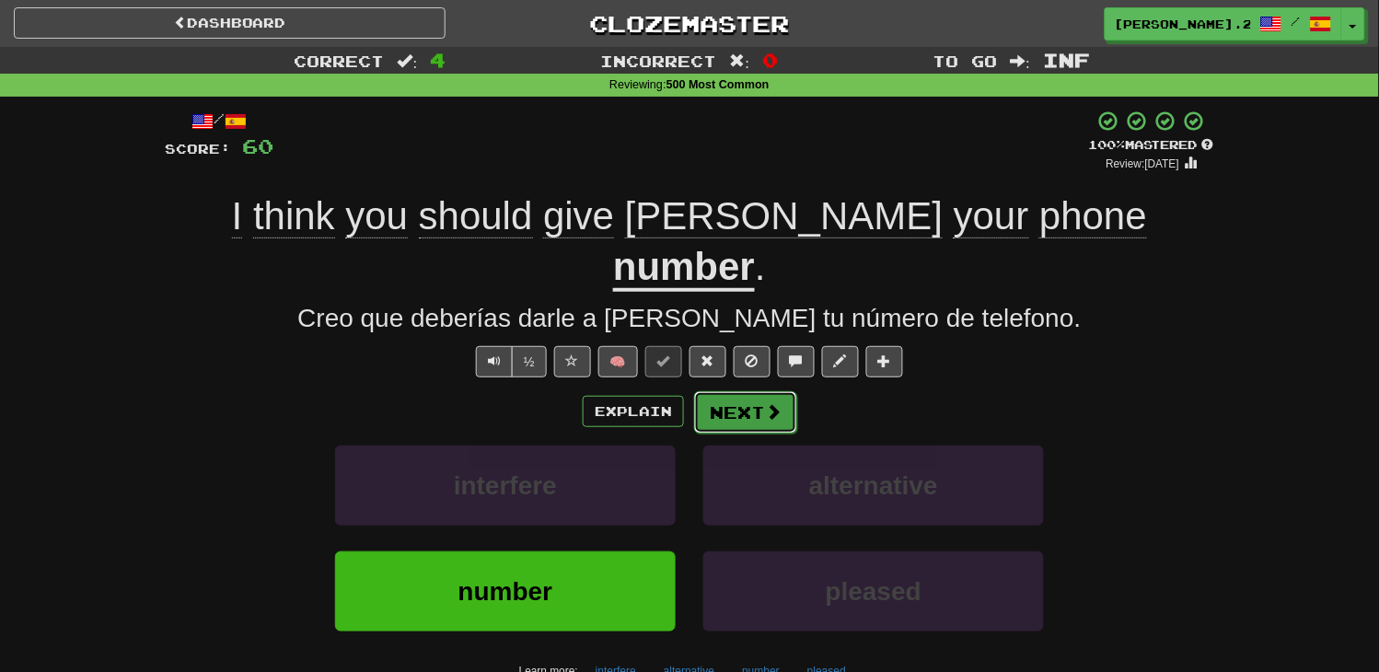
click at [734, 391] on button "Next" at bounding box center [745, 412] width 103 height 42
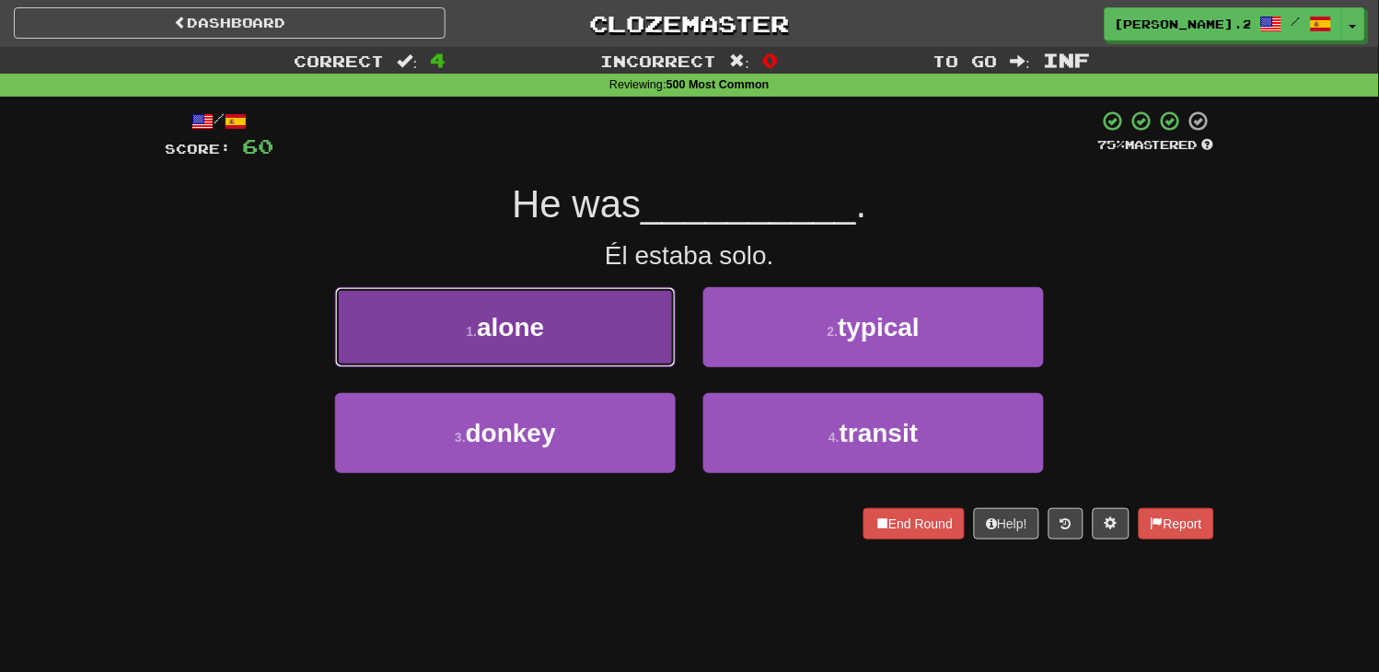
click at [591, 353] on button "1 . alone" at bounding box center [505, 327] width 341 height 80
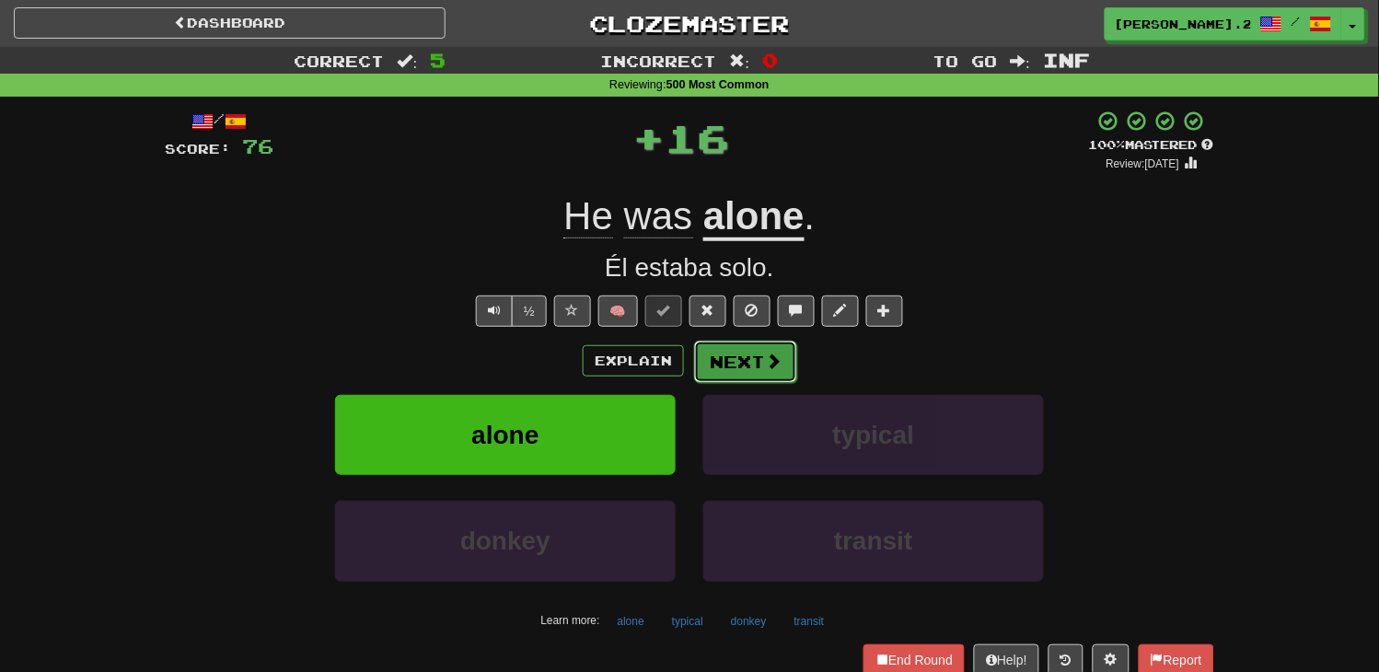
click at [704, 356] on button "Next" at bounding box center [745, 362] width 103 height 42
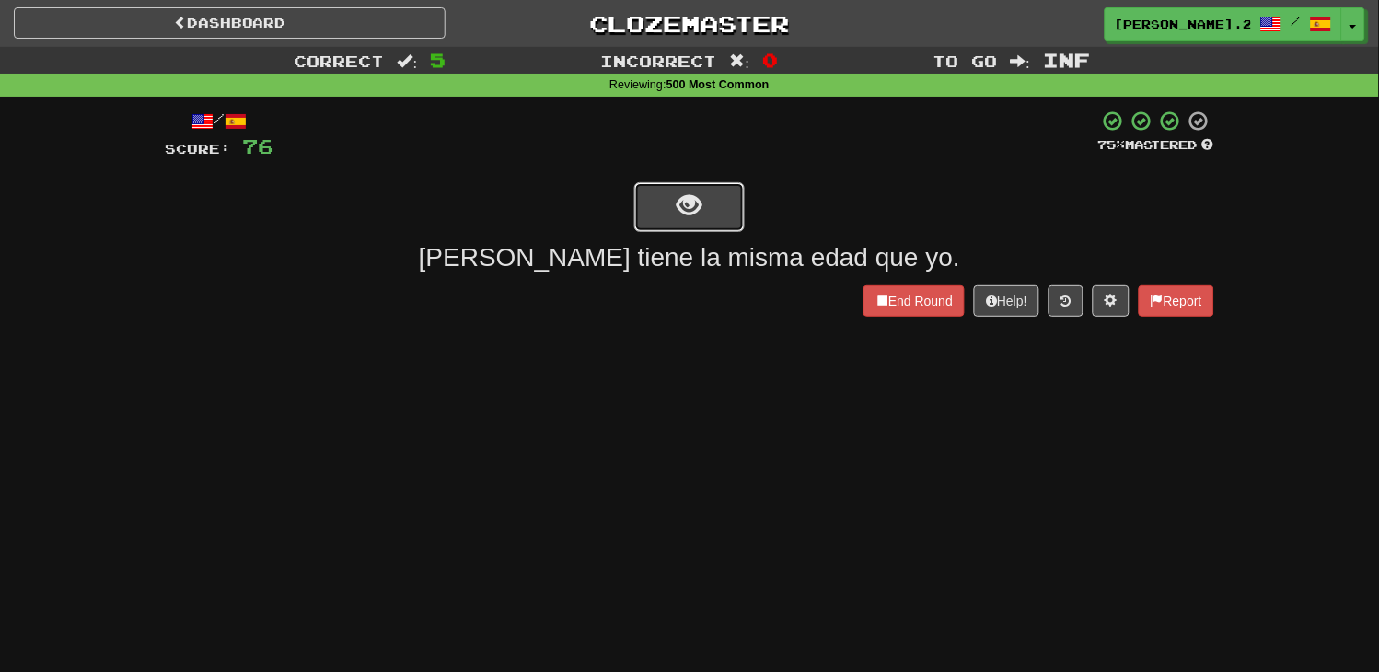
click at [670, 200] on button "show sentence" at bounding box center [689, 207] width 110 height 50
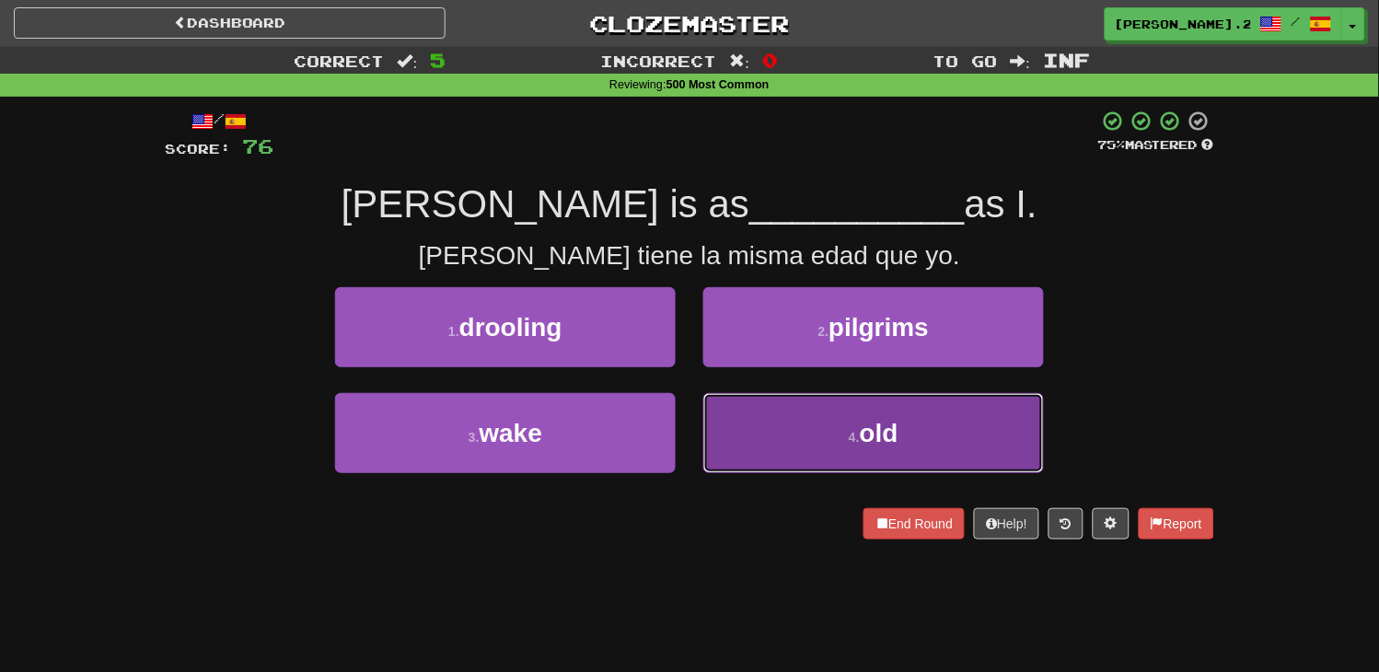
click at [741, 420] on button "4 . old" at bounding box center [873, 433] width 341 height 80
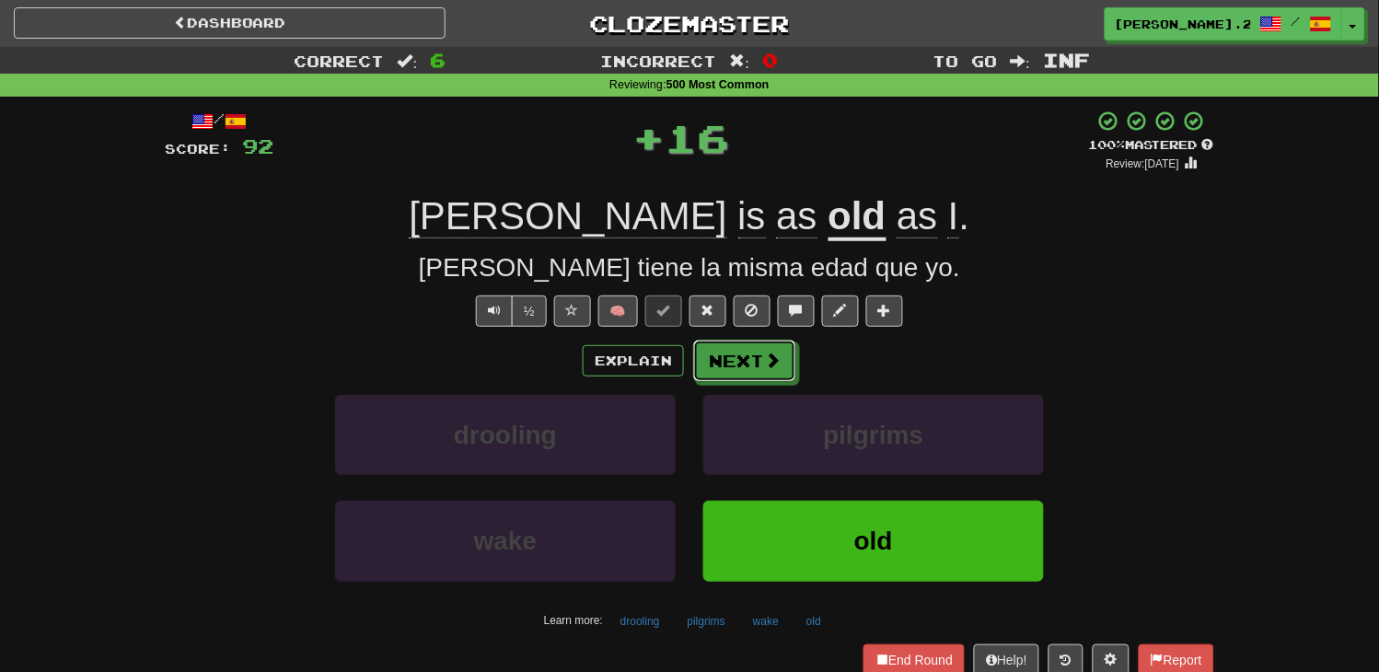
click at [715, 370] on button "Next" at bounding box center [744, 361] width 103 height 42
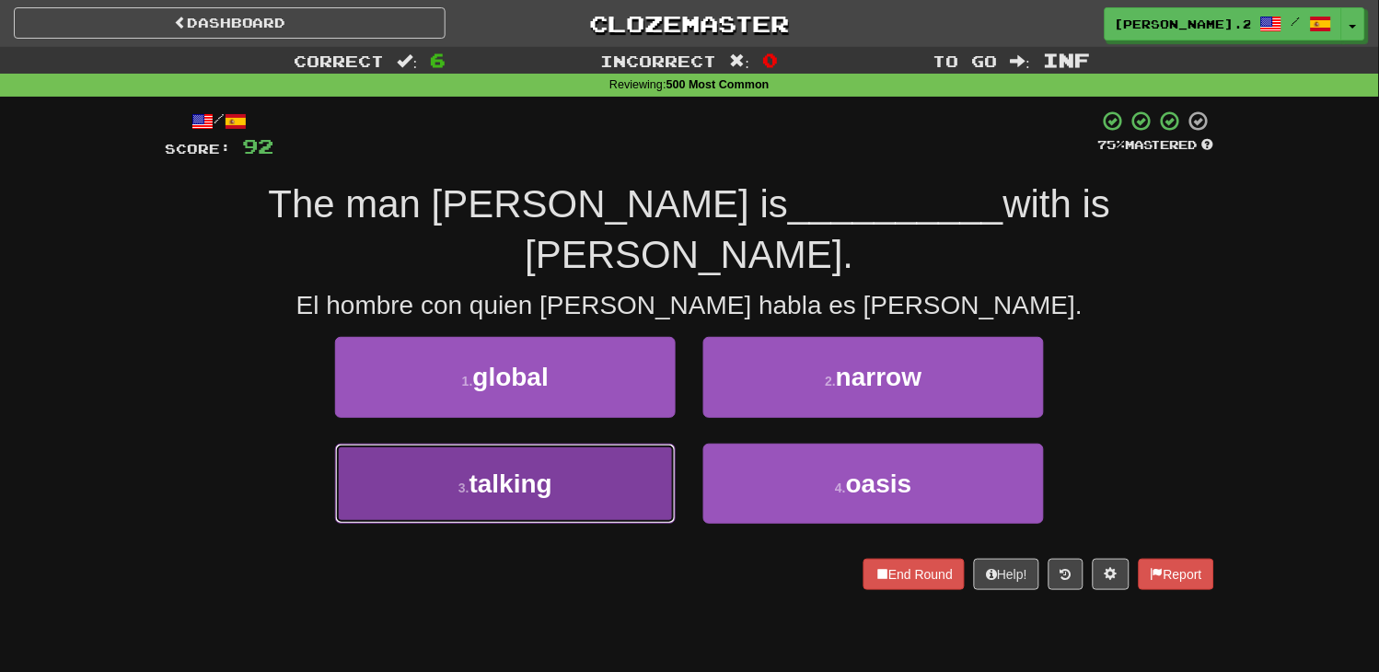
click at [655, 444] on button "3 . talking" at bounding box center [505, 484] width 341 height 80
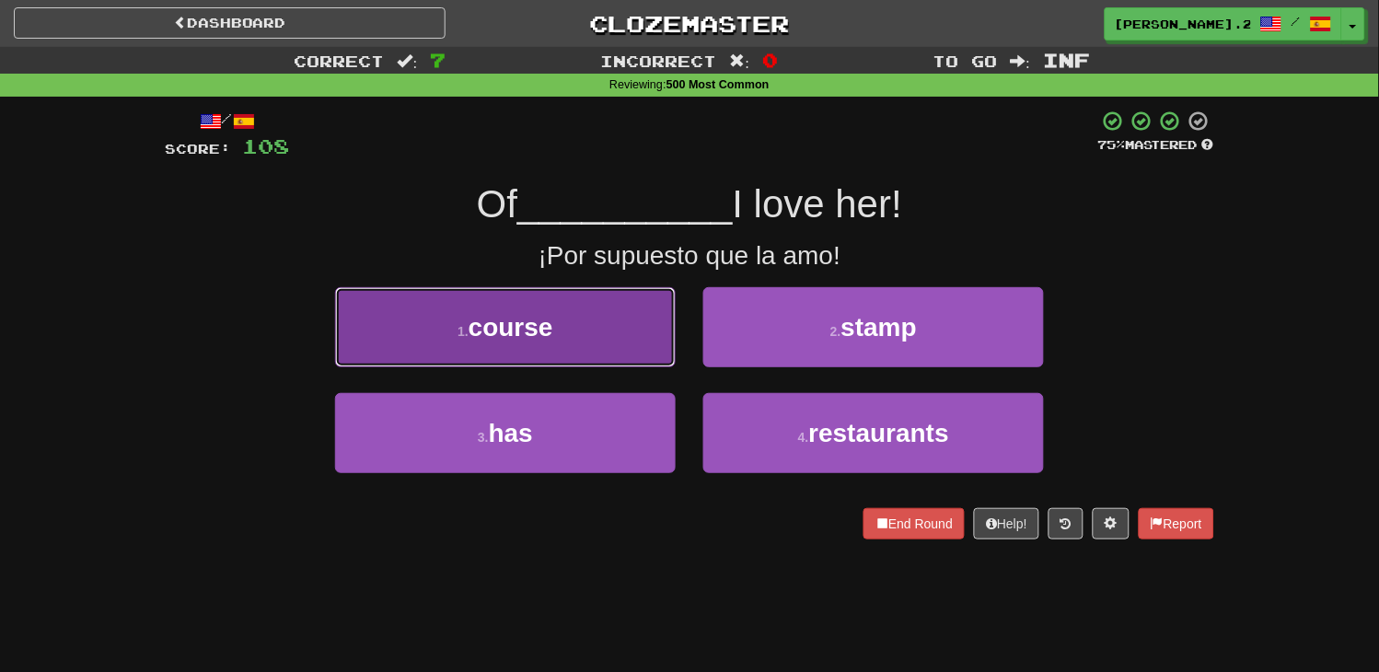
click at [543, 339] on button "1 . course" at bounding box center [505, 327] width 341 height 80
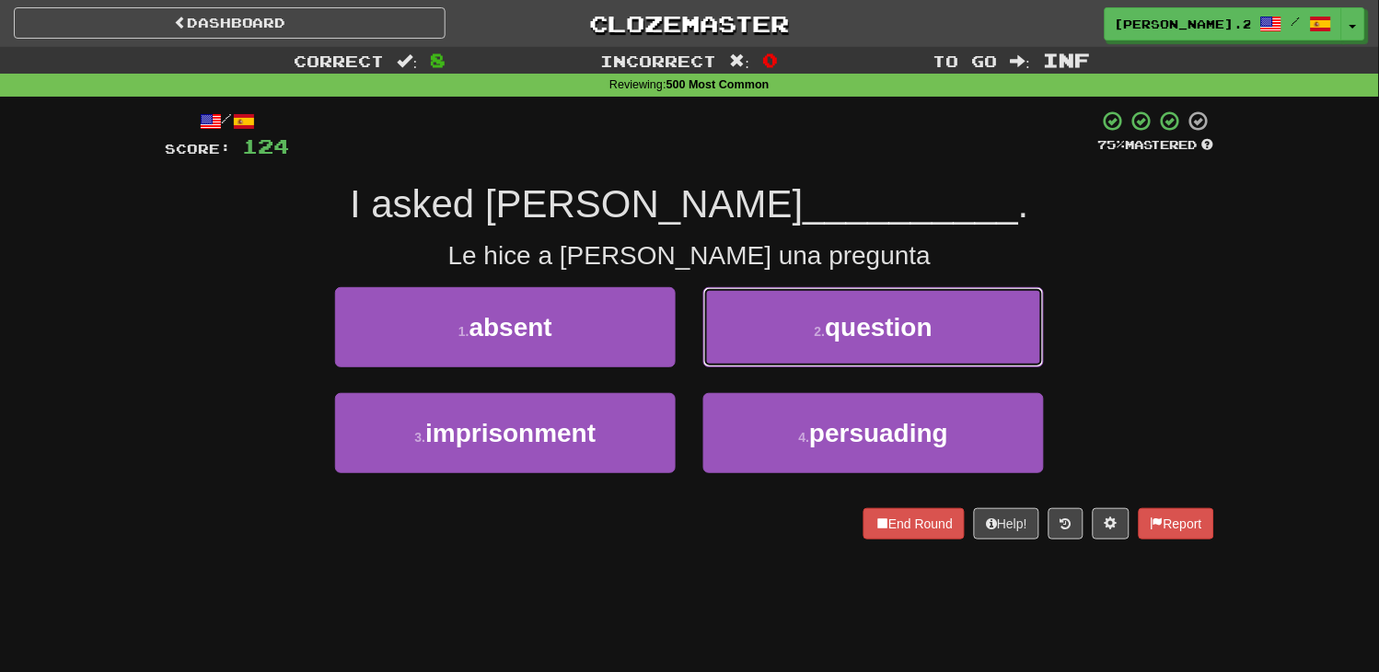
click at [793, 335] on button "2 . question" at bounding box center [873, 327] width 341 height 80
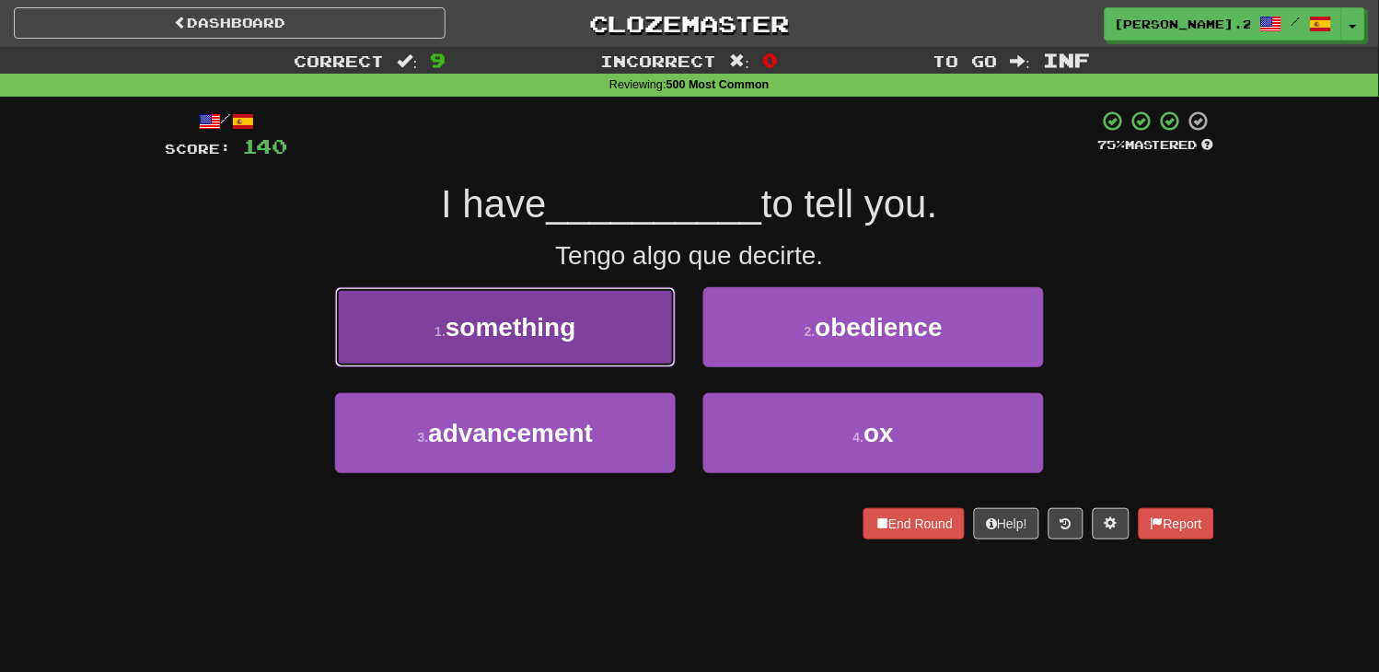
click at [606, 363] on button "1 . something" at bounding box center [505, 327] width 341 height 80
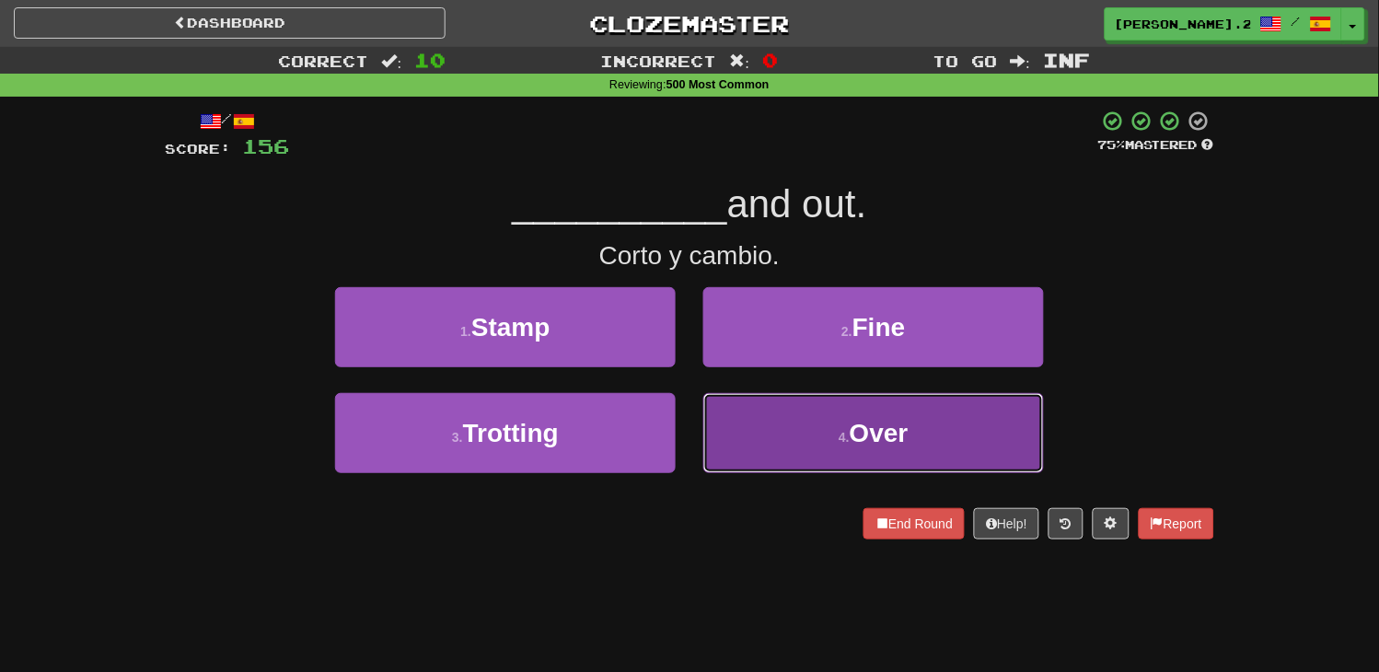
click at [787, 439] on button "4 . Over" at bounding box center [873, 433] width 341 height 80
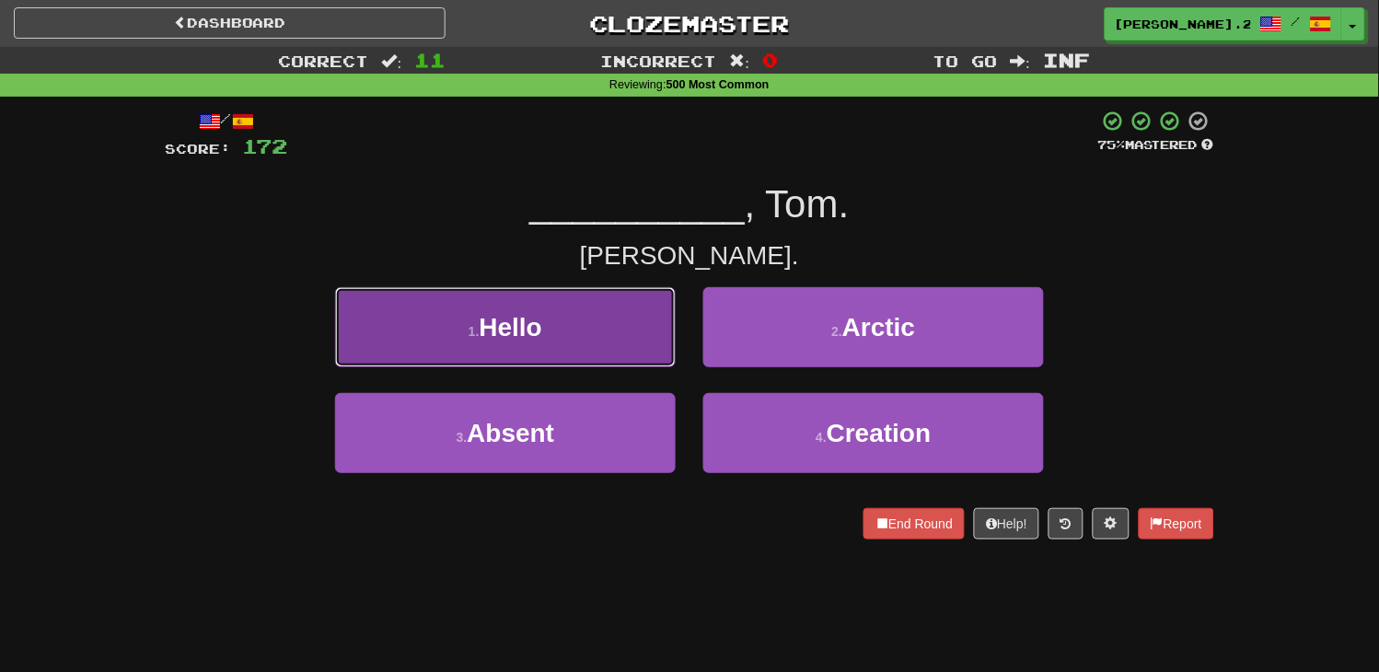
click at [554, 309] on button "1 . Hello" at bounding box center [505, 327] width 341 height 80
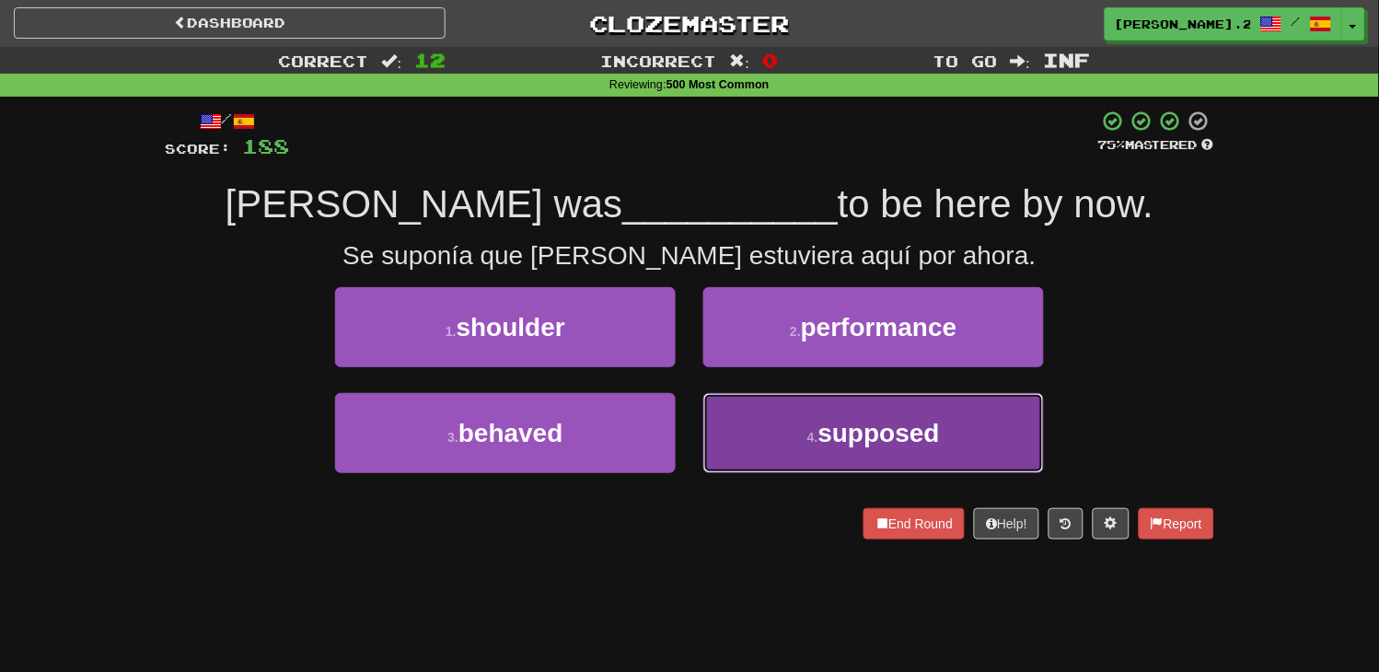
click at [807, 448] on button "4 . supposed" at bounding box center [873, 433] width 341 height 80
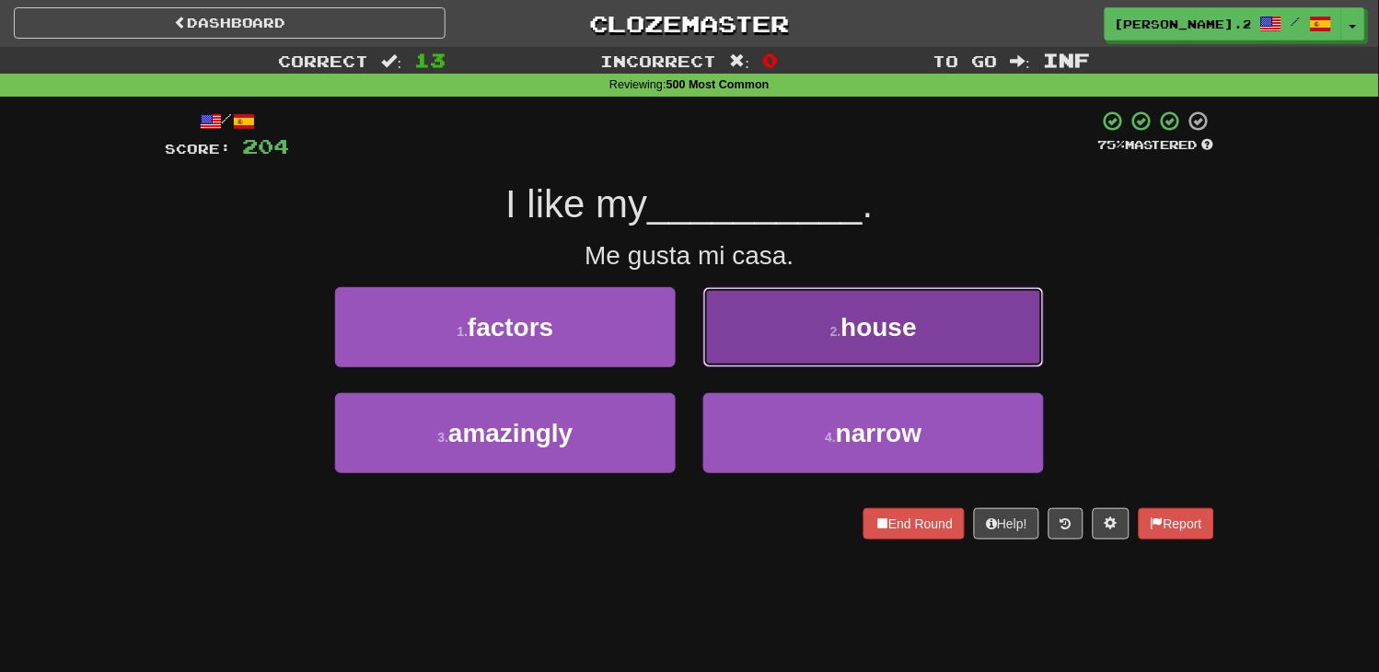
click at [776, 350] on button "2 . house" at bounding box center [873, 327] width 341 height 80
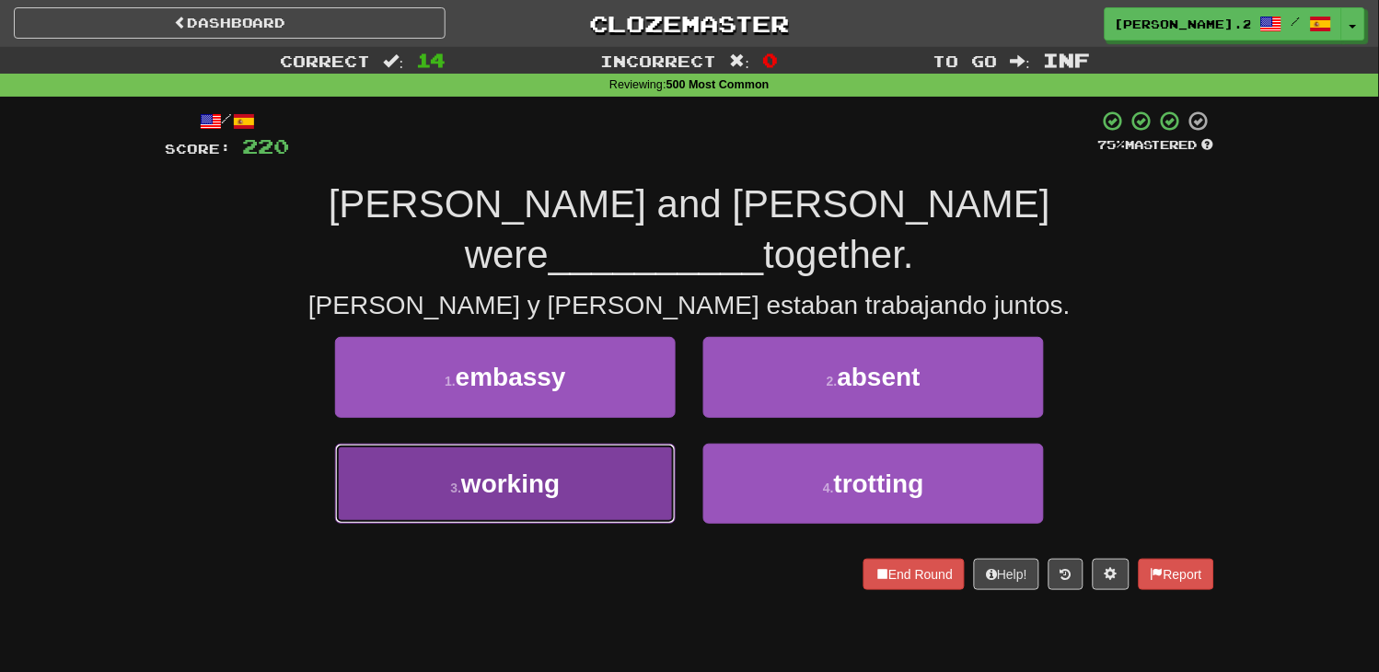
click at [610, 444] on button "3 . working" at bounding box center [505, 484] width 341 height 80
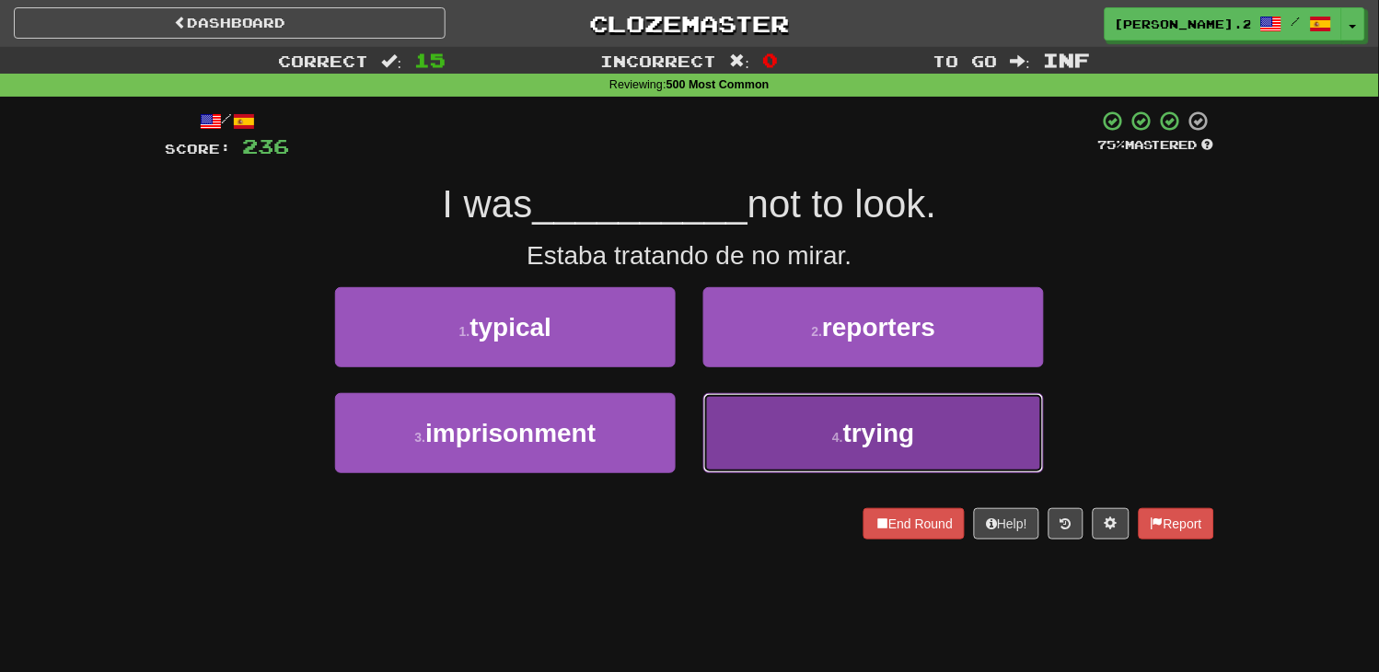
click at [795, 429] on button "4 . trying" at bounding box center [873, 433] width 341 height 80
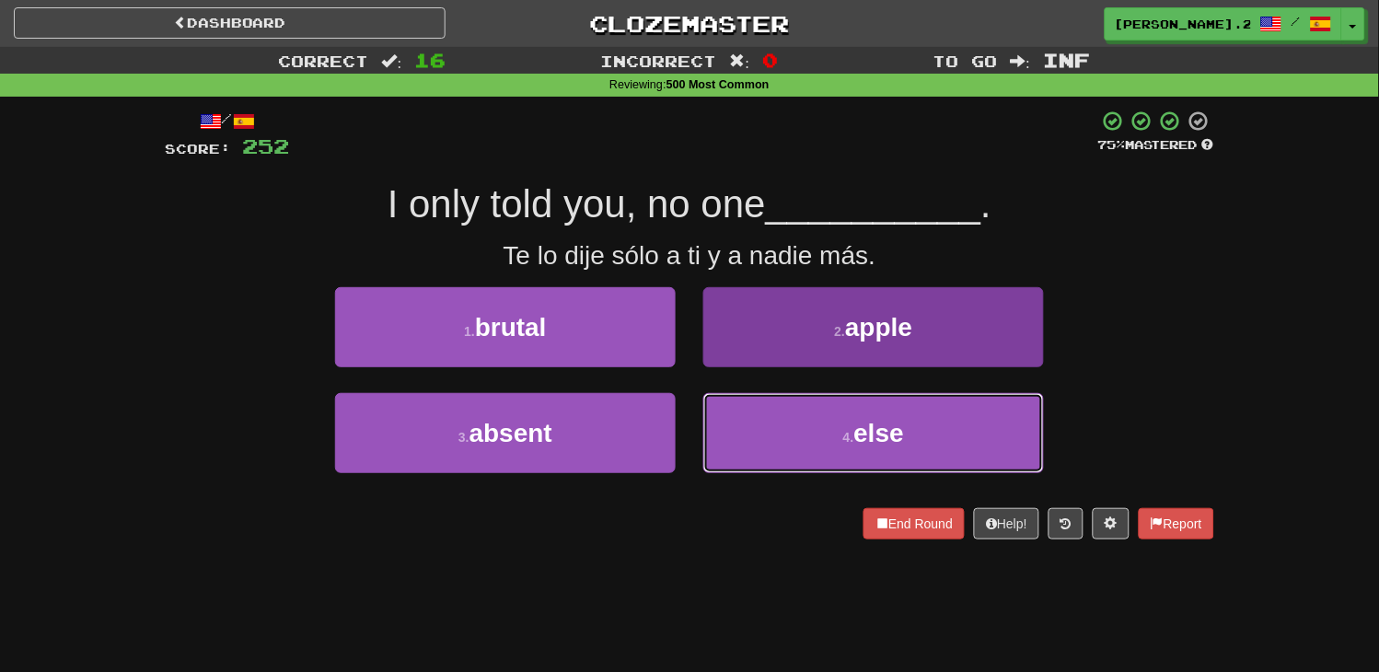
click at [773, 420] on button "4 . else" at bounding box center [873, 433] width 341 height 80
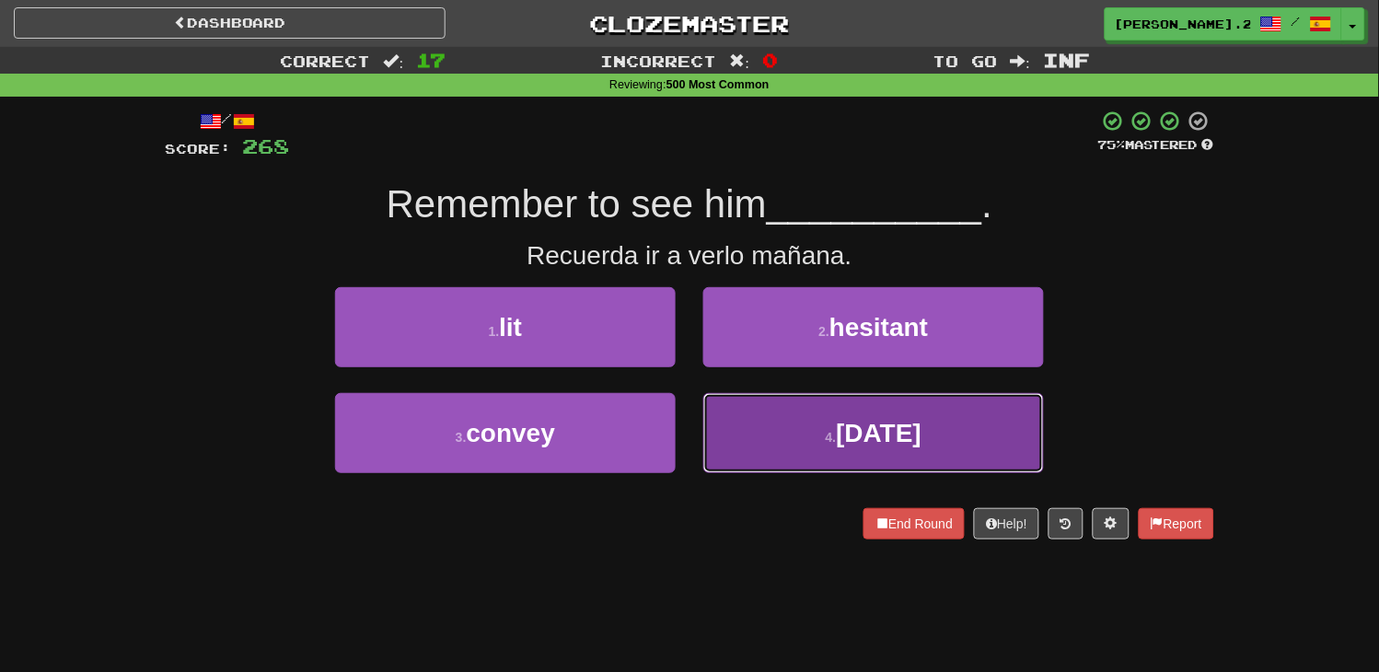
click at [759, 427] on button "4 . [DATE]" at bounding box center [873, 433] width 341 height 80
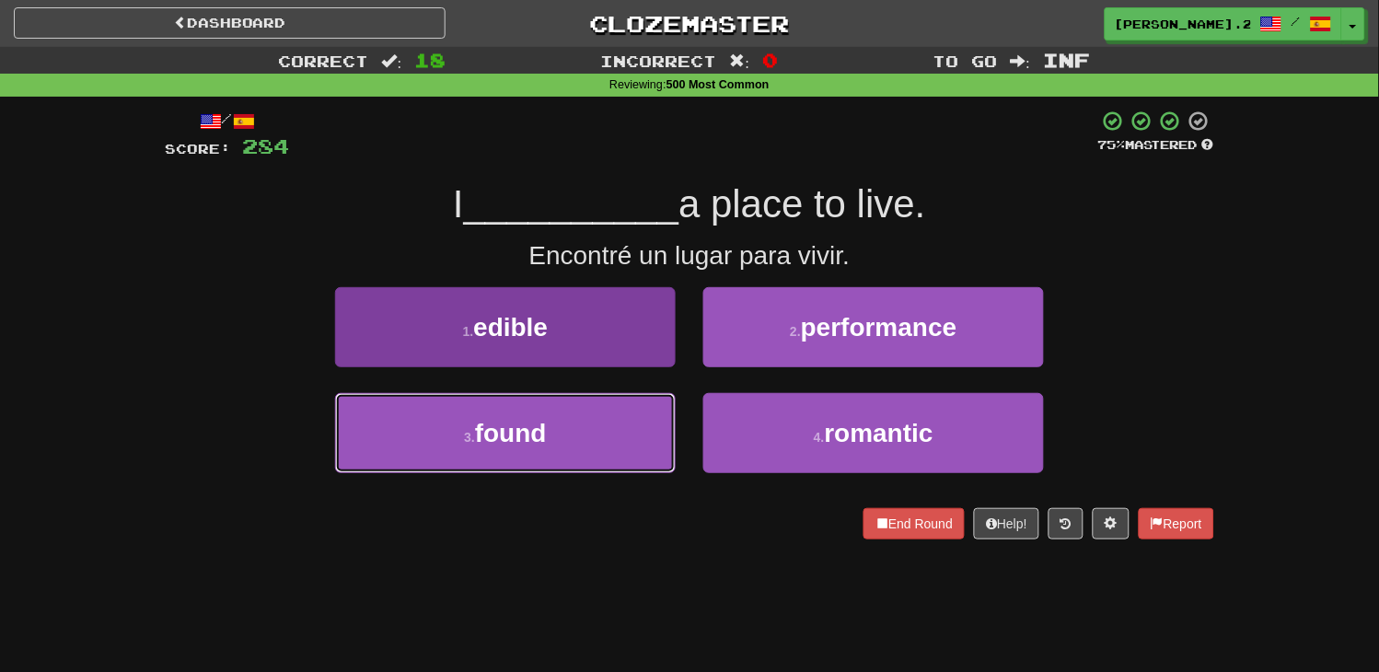
click at [596, 411] on button "3 . found" at bounding box center [505, 433] width 341 height 80
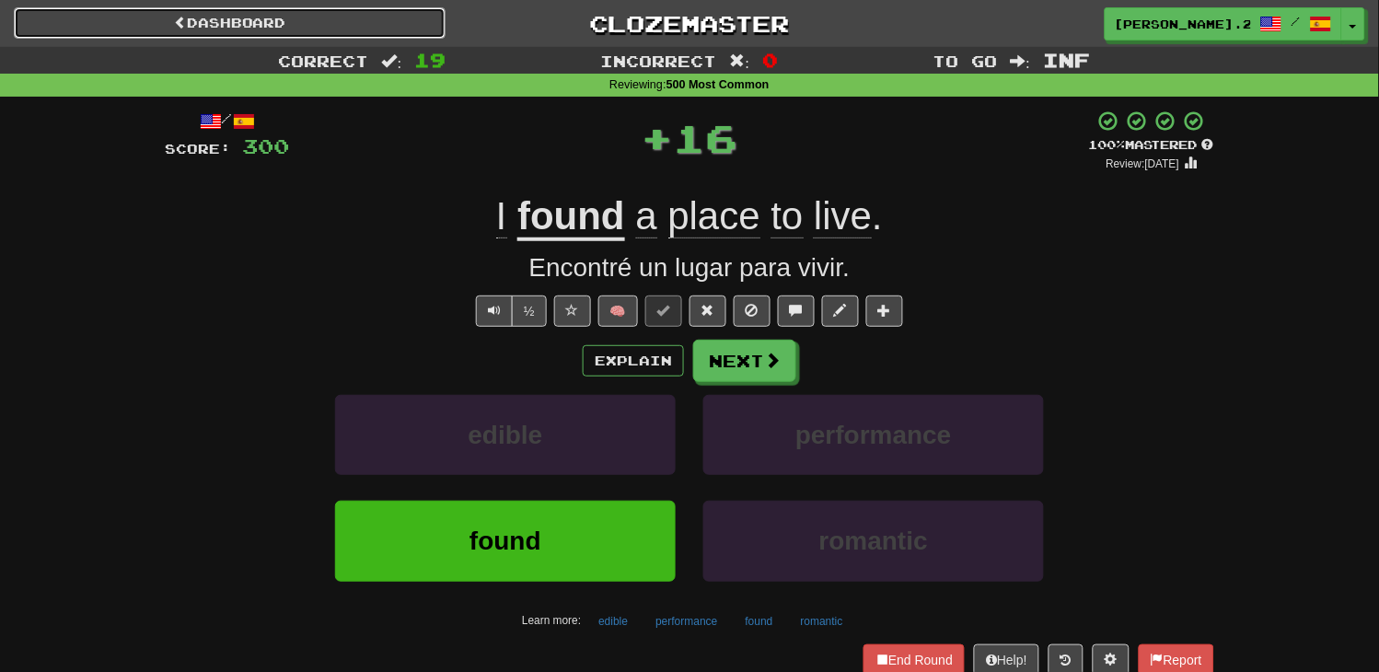
click at [297, 15] on link "Dashboard" at bounding box center [230, 22] width 432 height 31
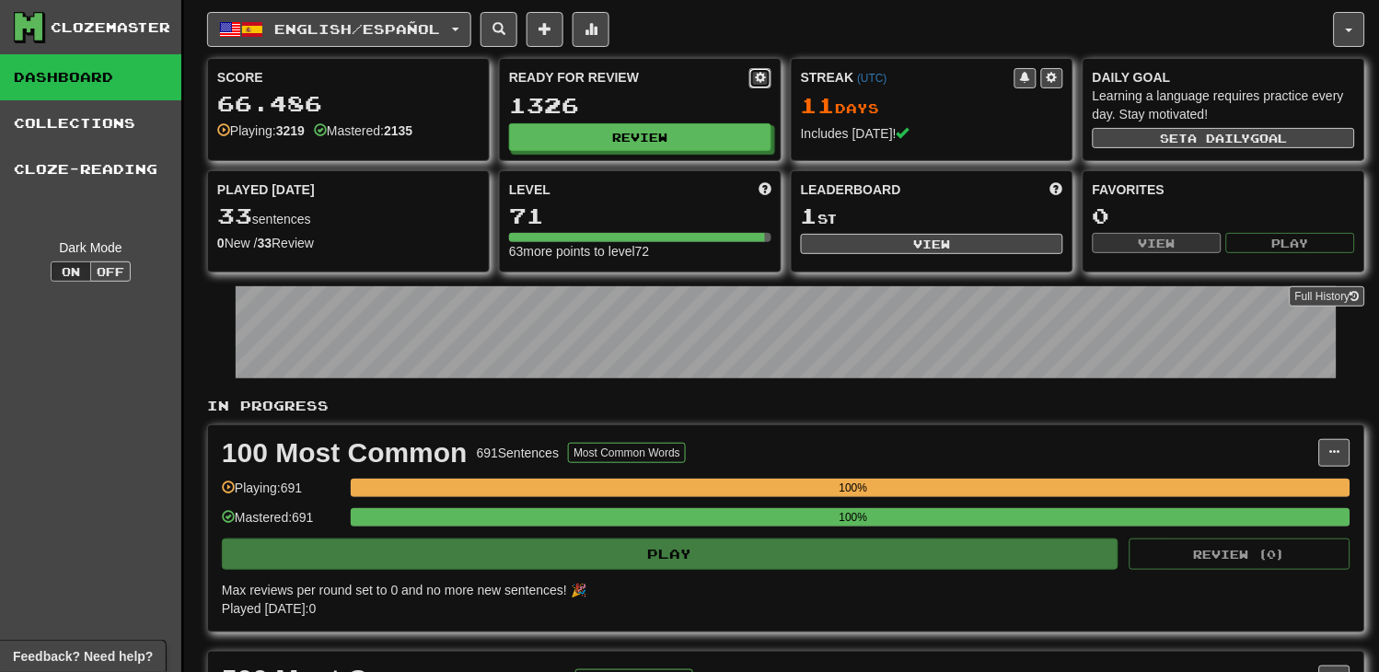
click at [764, 77] on span at bounding box center [760, 77] width 11 height 11
select select "*"
select select "**"
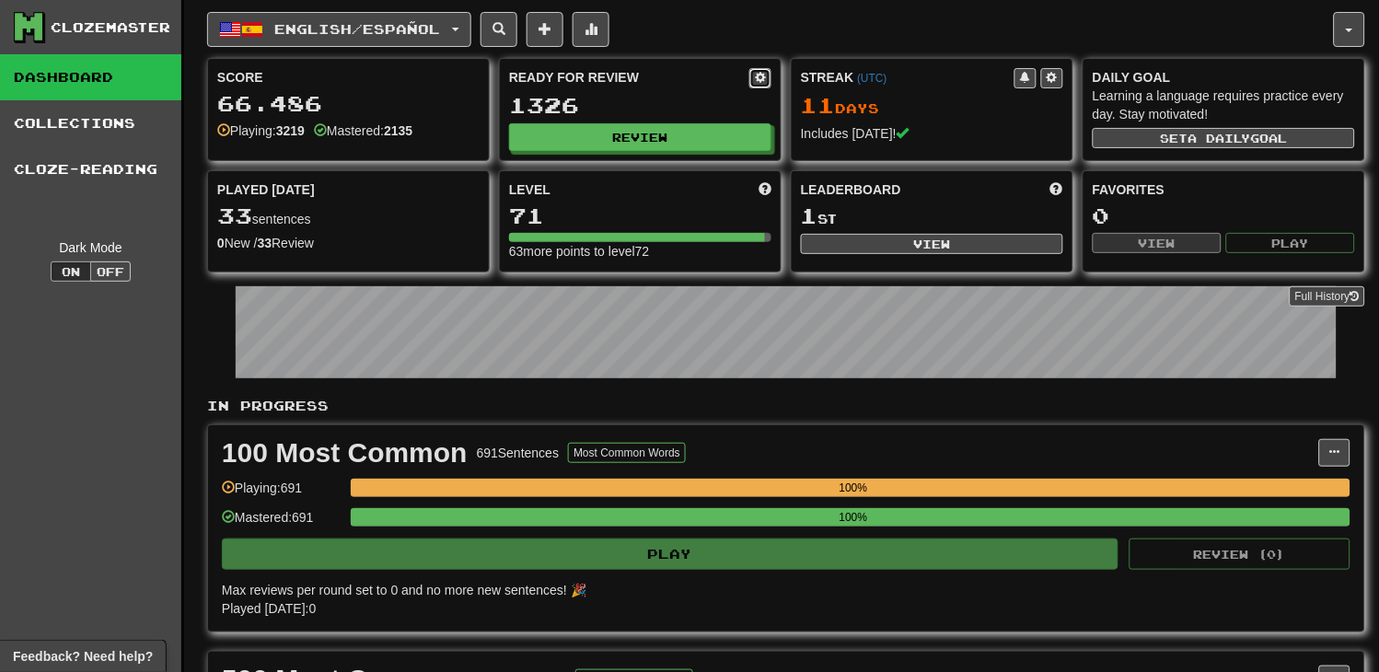
select select "***"
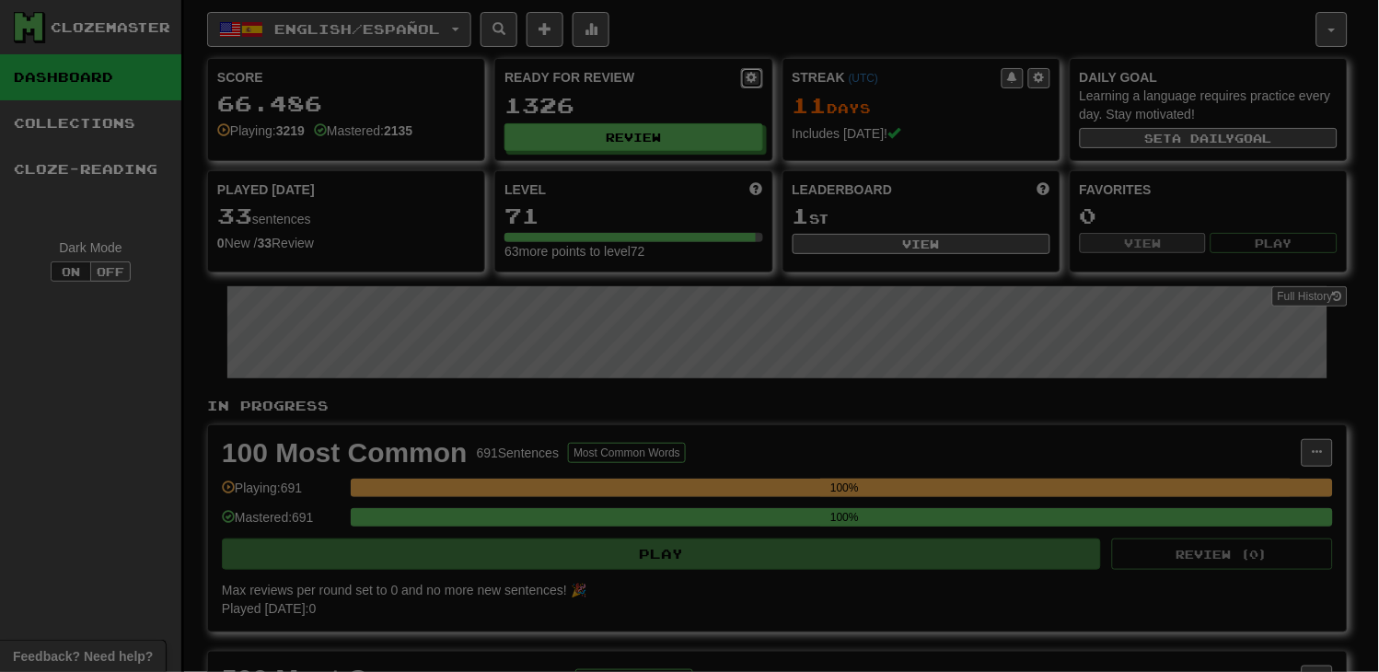
select select "*"
select select "*********"
type input "****"
select select "*"
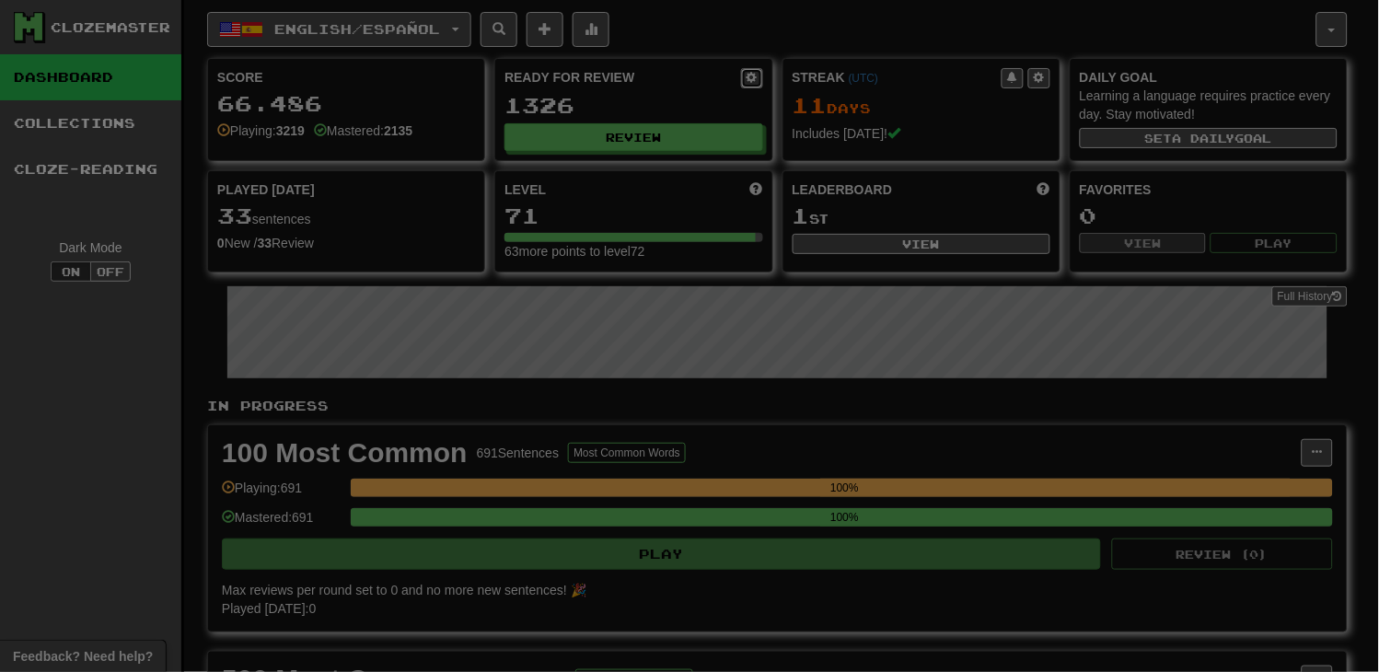
select select "*"
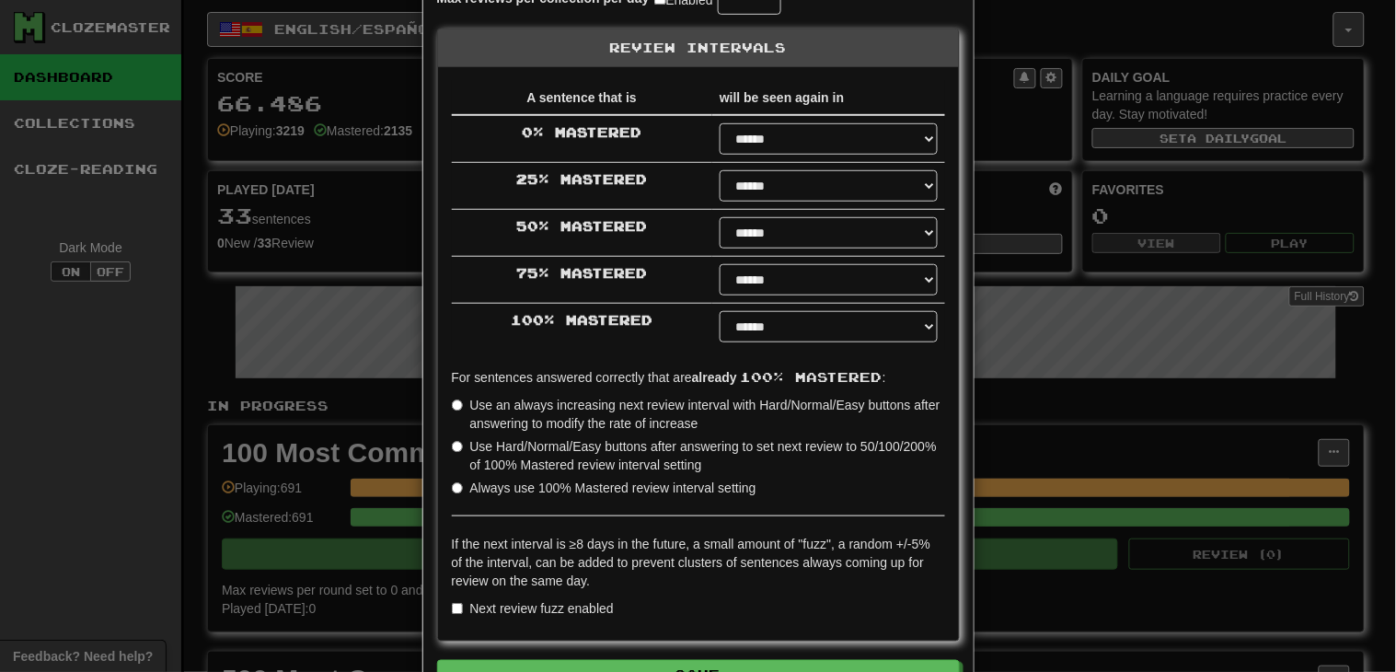
scroll to position [222, 0]
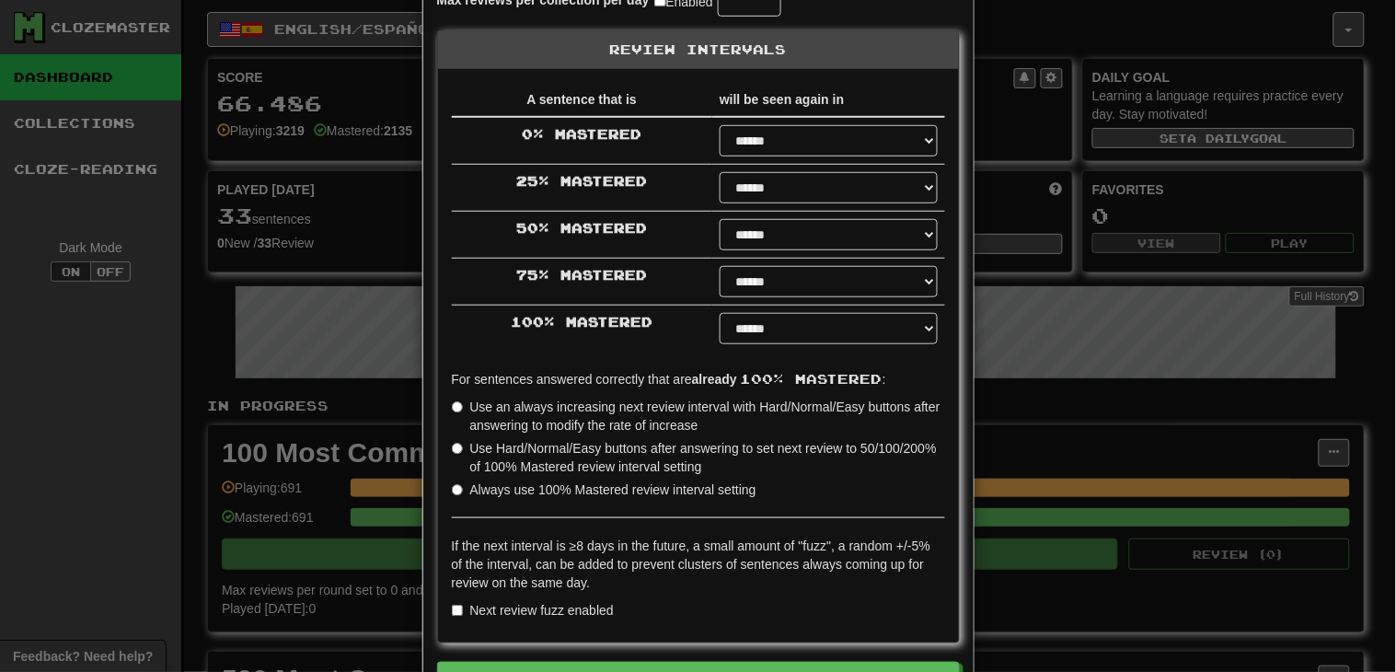
click at [788, 411] on label "Use an always increasing next review interval with Hard/Normal/Easy buttons aft…" at bounding box center [698, 416] width 493 height 37
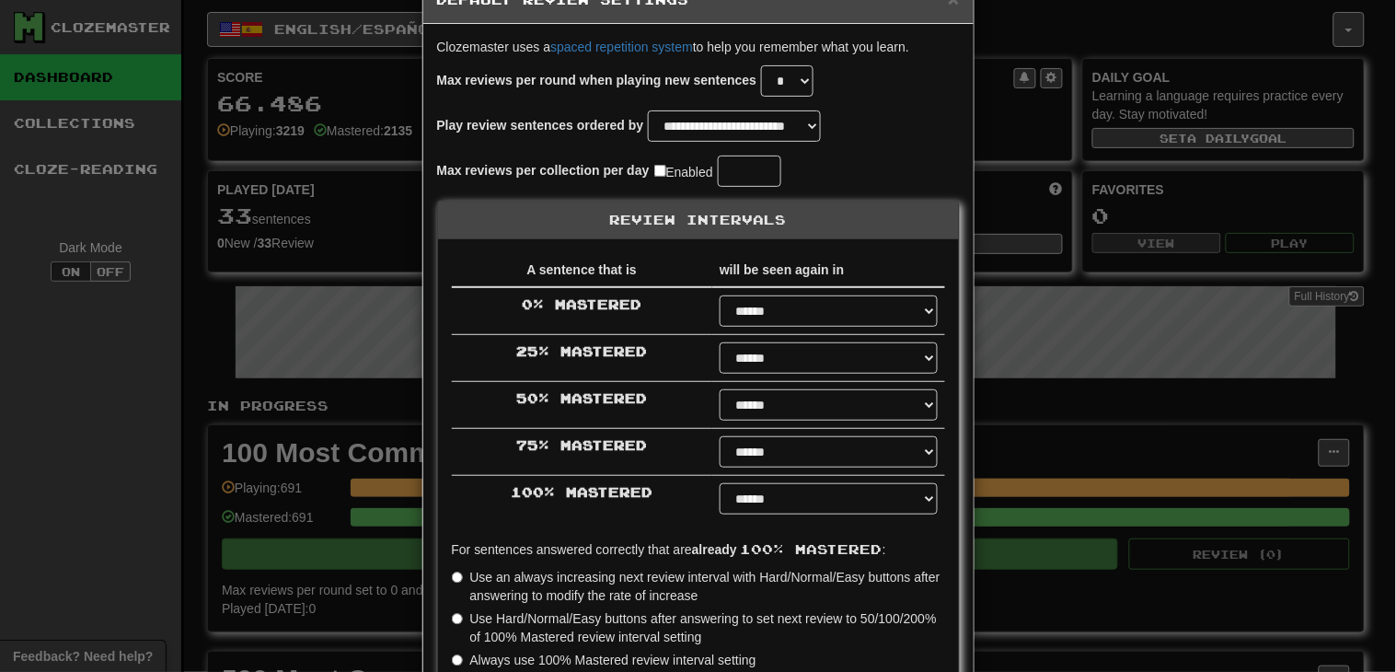
scroll to position [0, 0]
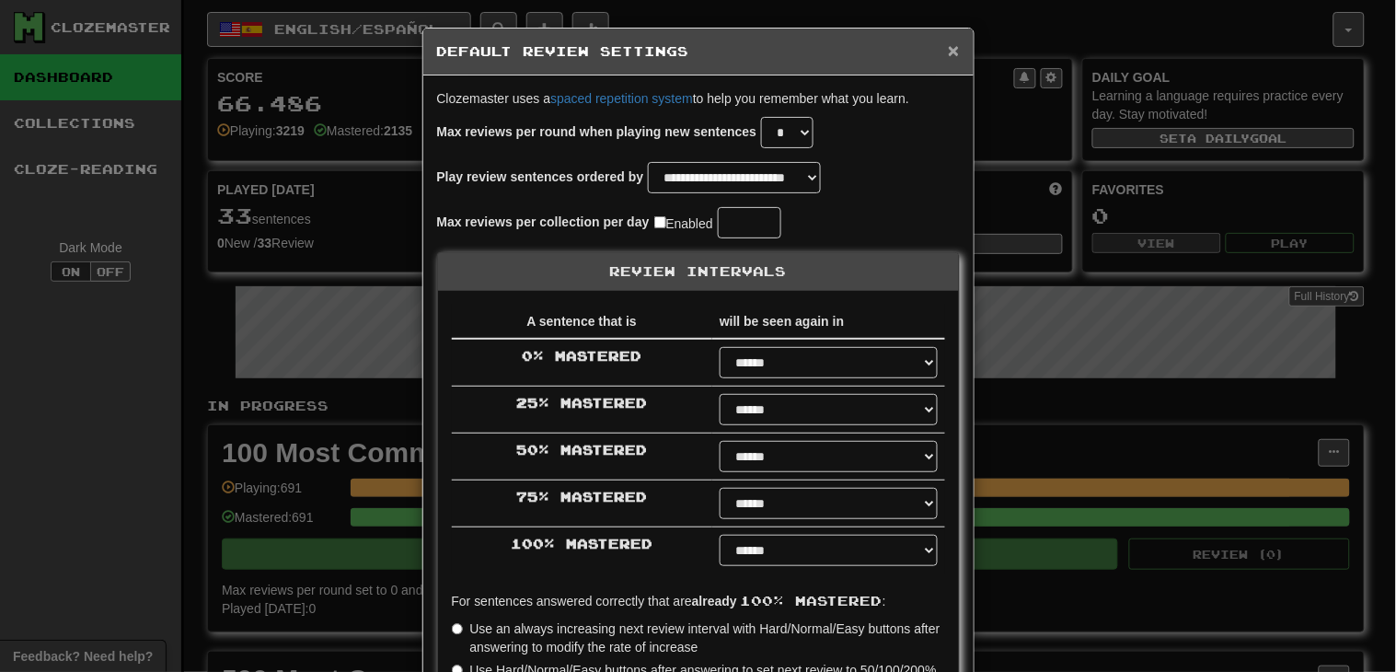
drag, startPoint x: 942, startPoint y: 52, endPoint x: 1313, endPoint y: 405, distance: 512.4
click at [1313, 405] on div "**********" at bounding box center [698, 336] width 1396 height 672
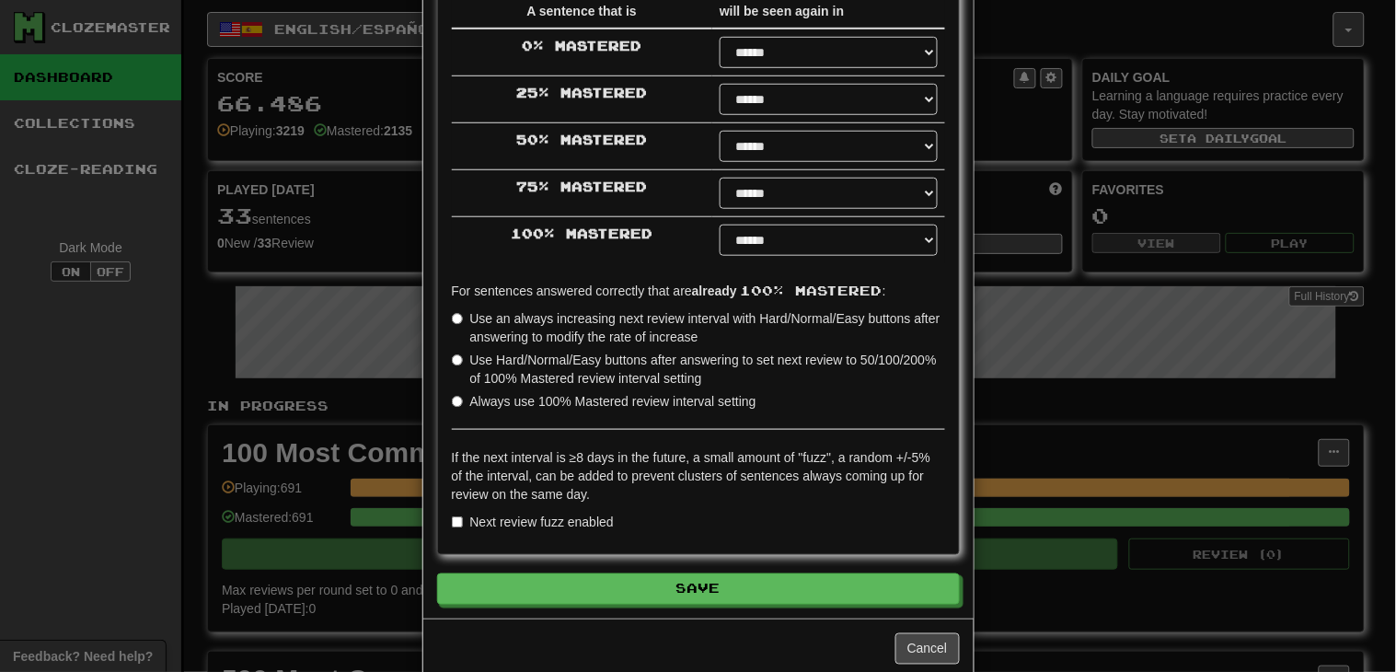
scroll to position [346, 0]
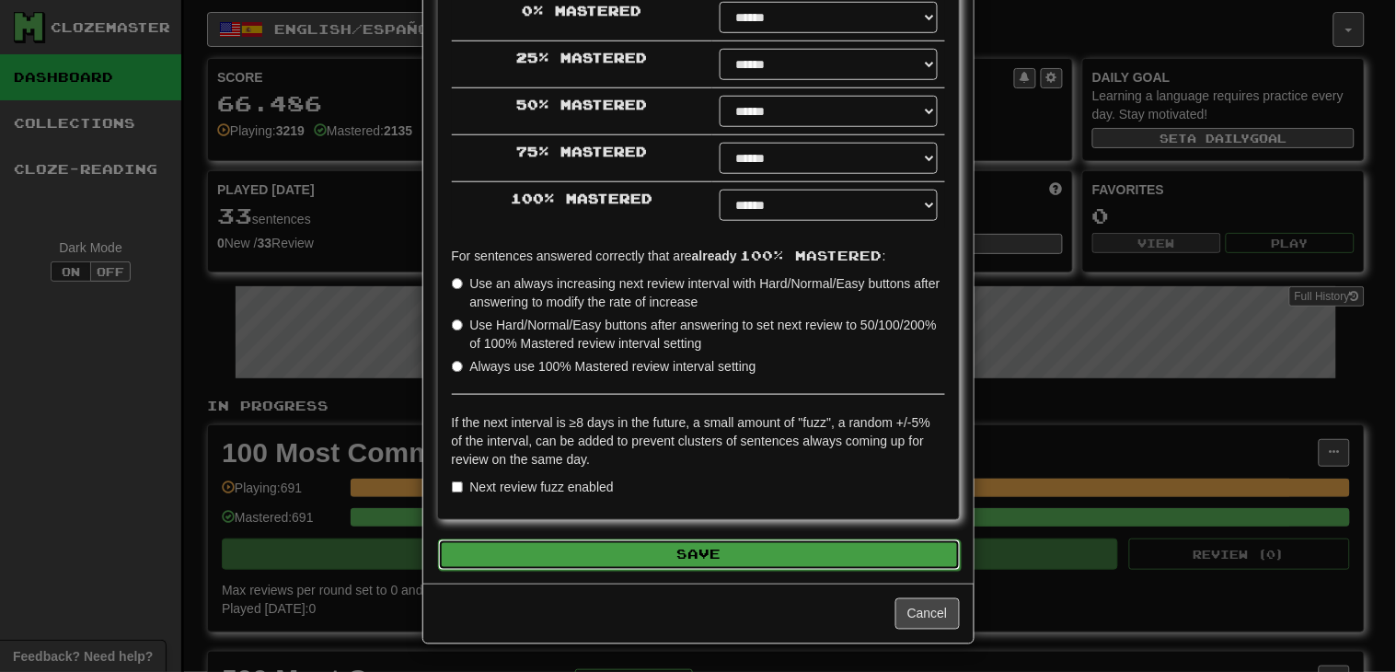
click at [719, 562] on button "Save" at bounding box center [699, 554] width 523 height 31
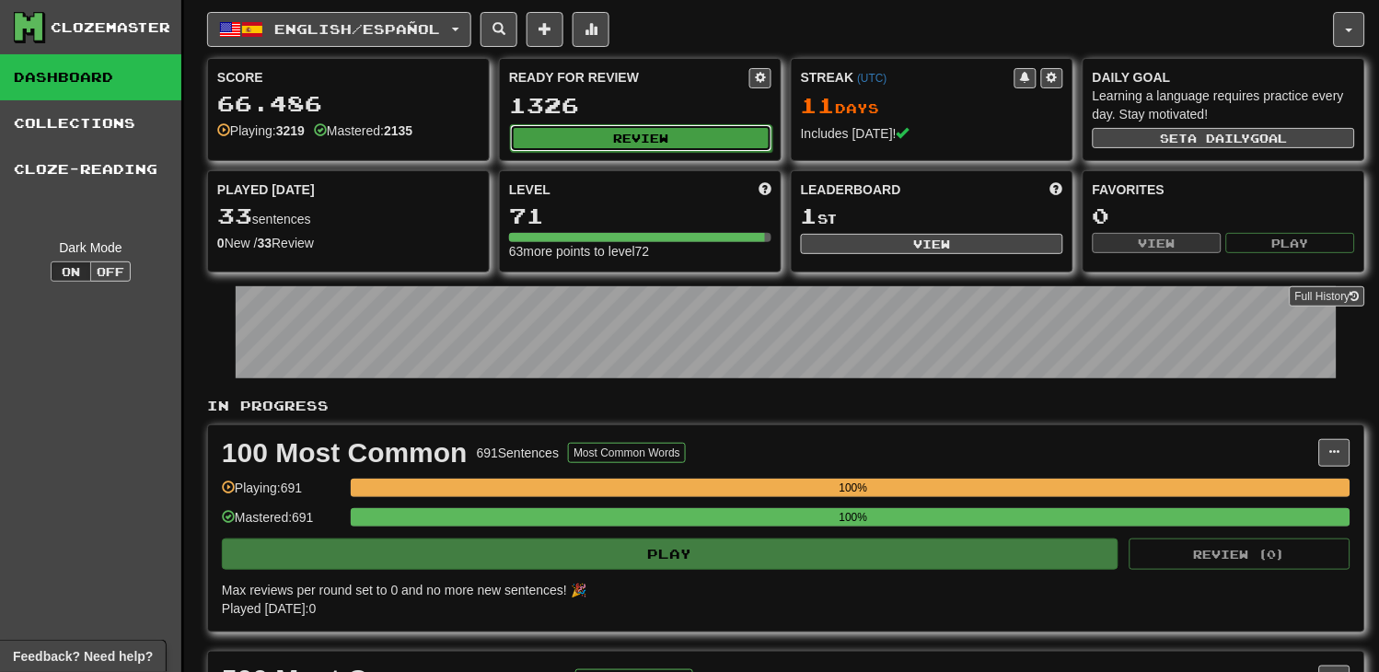
click at [615, 130] on button "Review" at bounding box center [641, 138] width 262 height 28
select select "********"
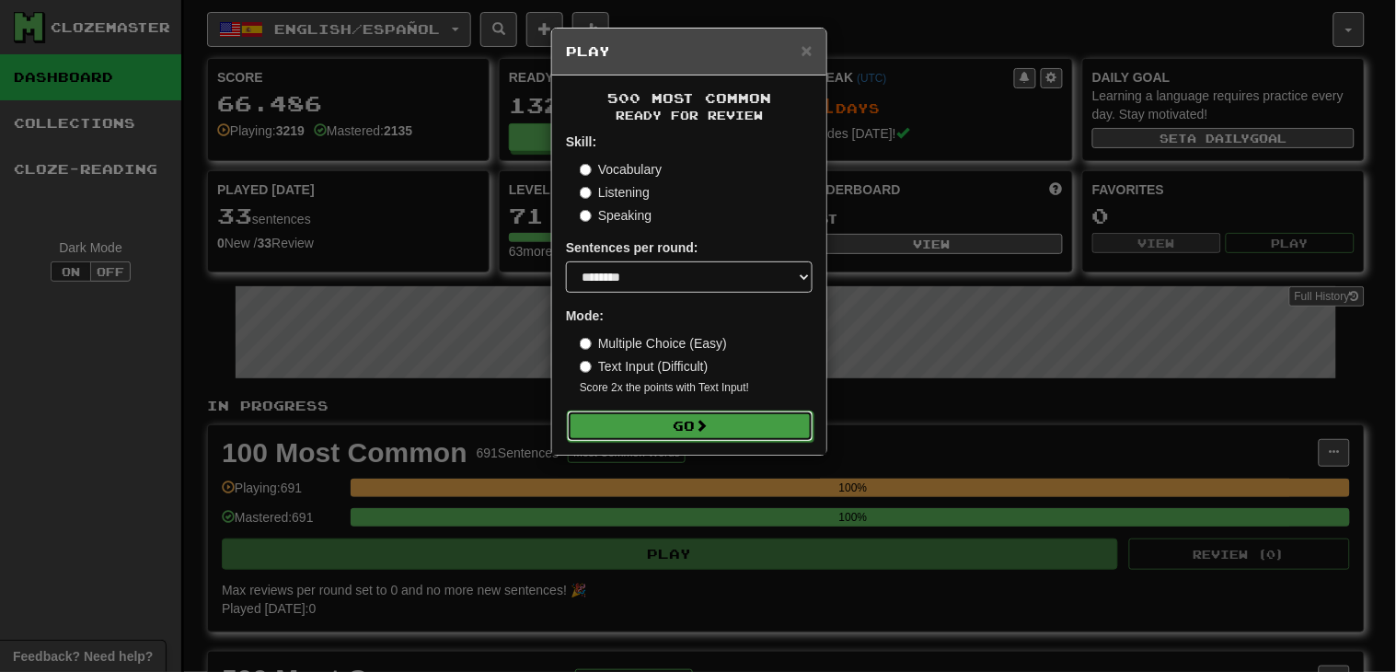
click at [756, 429] on button "Go" at bounding box center [690, 426] width 247 height 31
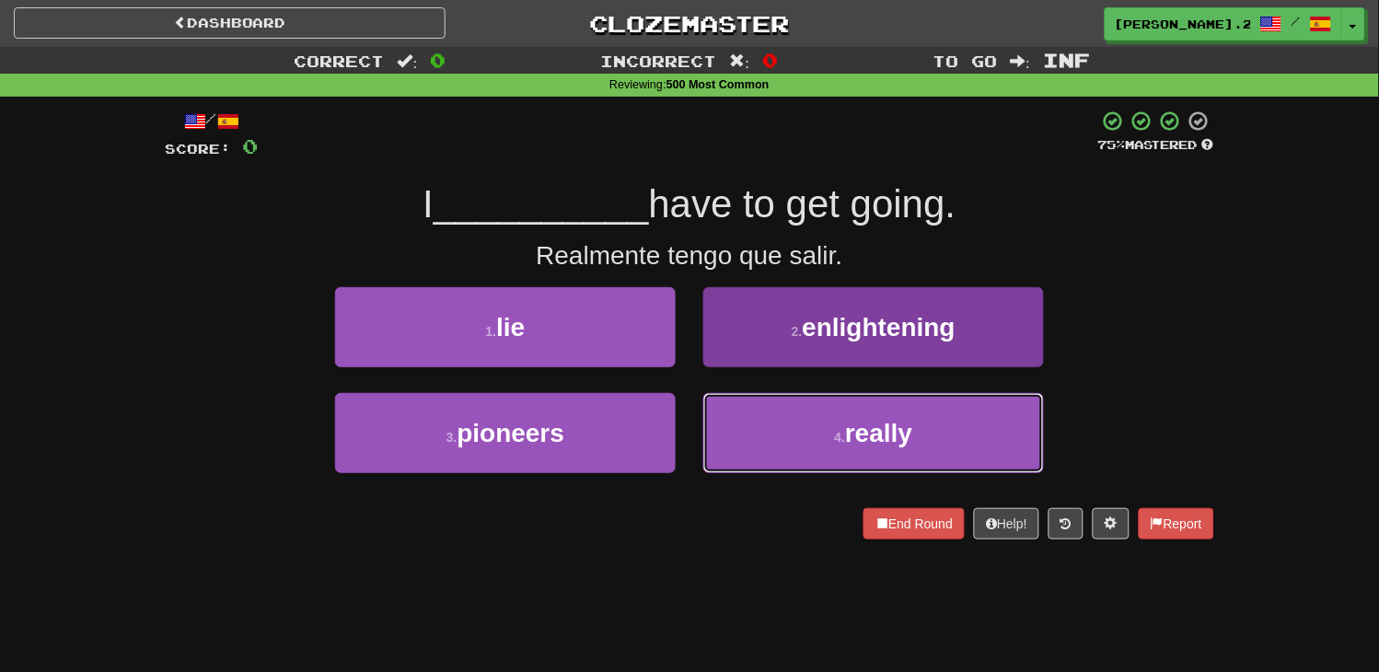
click at [792, 428] on button "4 . really" at bounding box center [873, 433] width 341 height 80
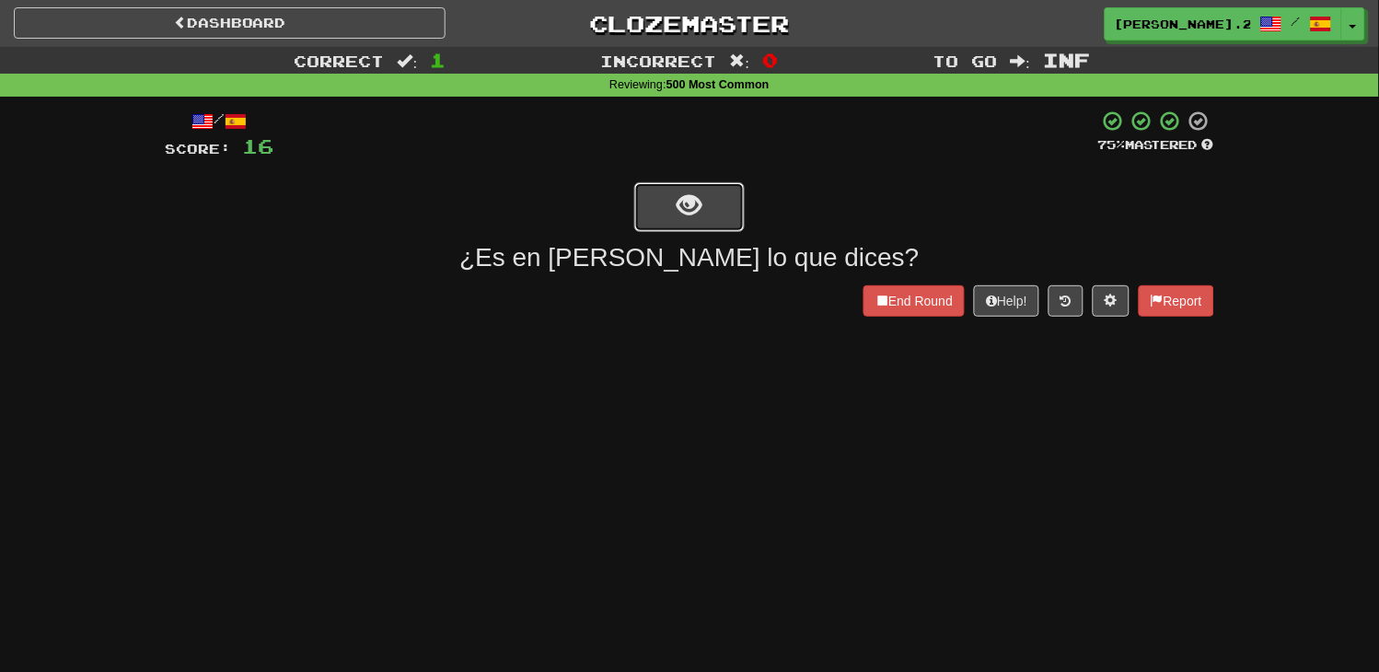
drag, startPoint x: 703, startPoint y: 218, endPoint x: 804, endPoint y: 353, distance: 168.5
click at [744, 272] on div "/ Score: 16 75 % Mastered ¿Es en serio lo que dices? End Round Help! Report" at bounding box center [689, 213] width 1049 height 207
click at [698, 227] on button "show sentence" at bounding box center [689, 207] width 110 height 50
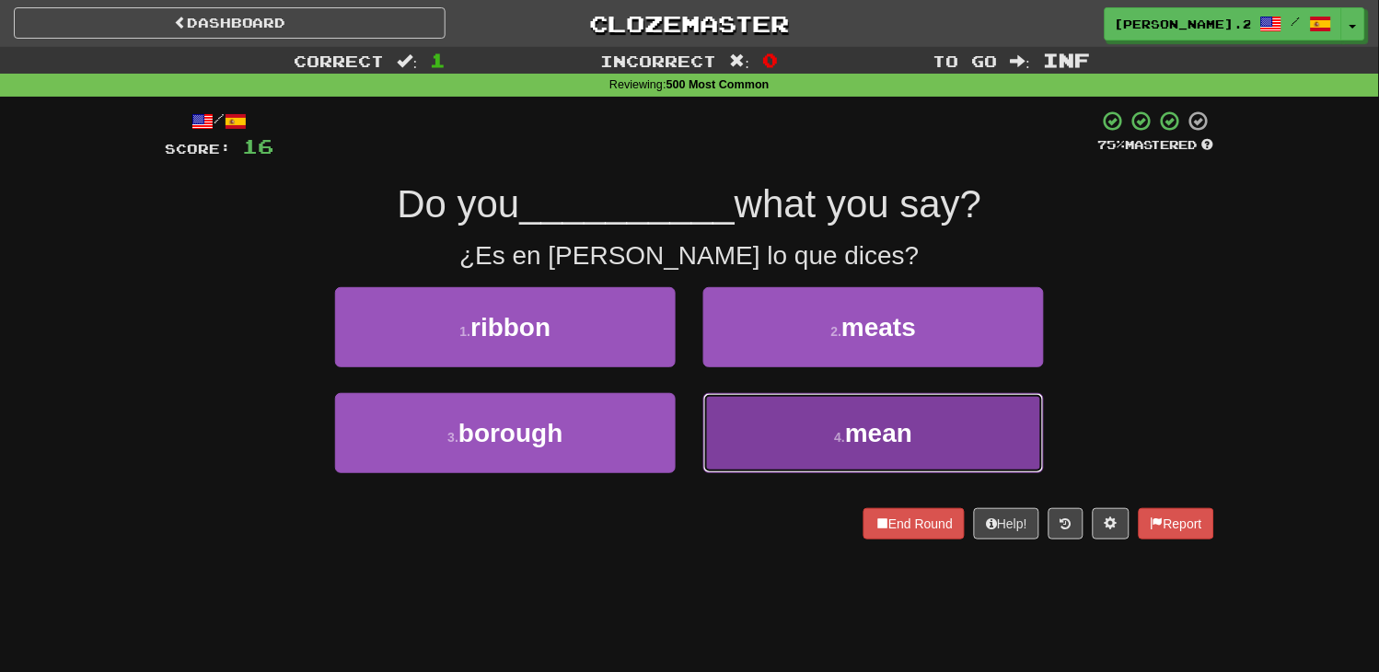
click at [777, 426] on button "4 . mean" at bounding box center [873, 433] width 341 height 80
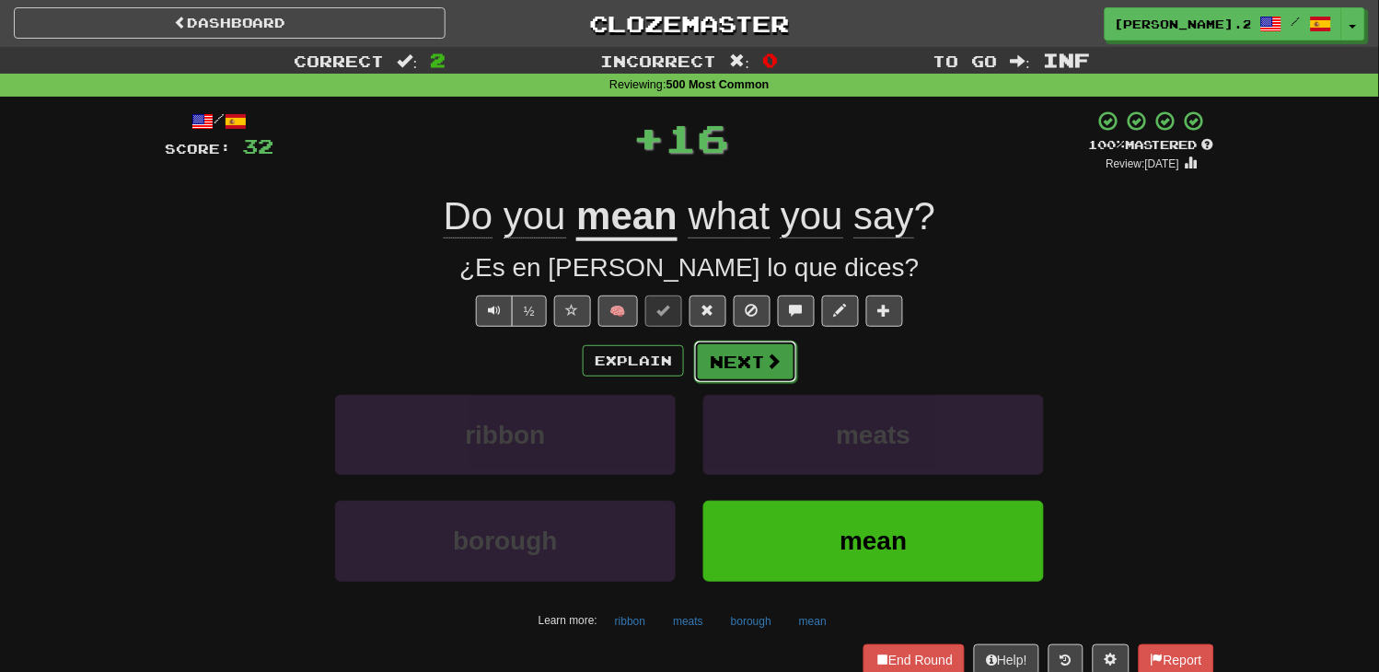
click at [734, 363] on button "Next" at bounding box center [745, 362] width 103 height 42
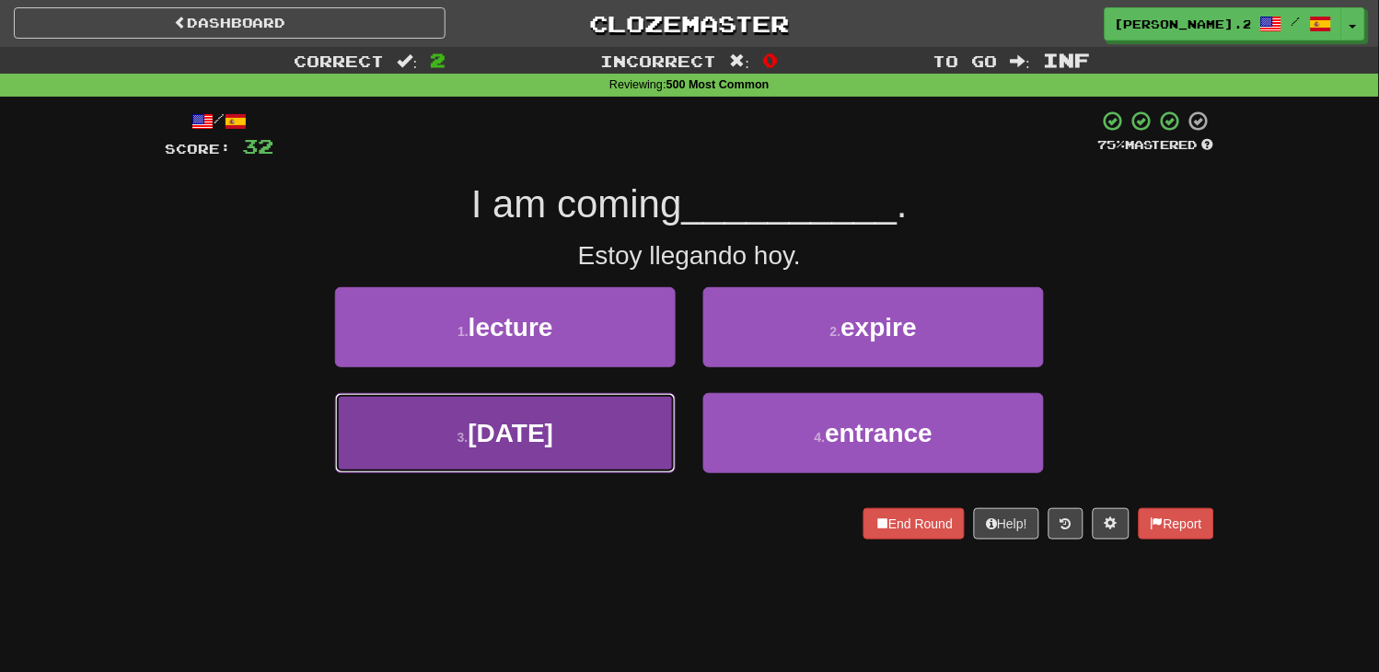
click at [608, 411] on button "3 . today" at bounding box center [505, 433] width 341 height 80
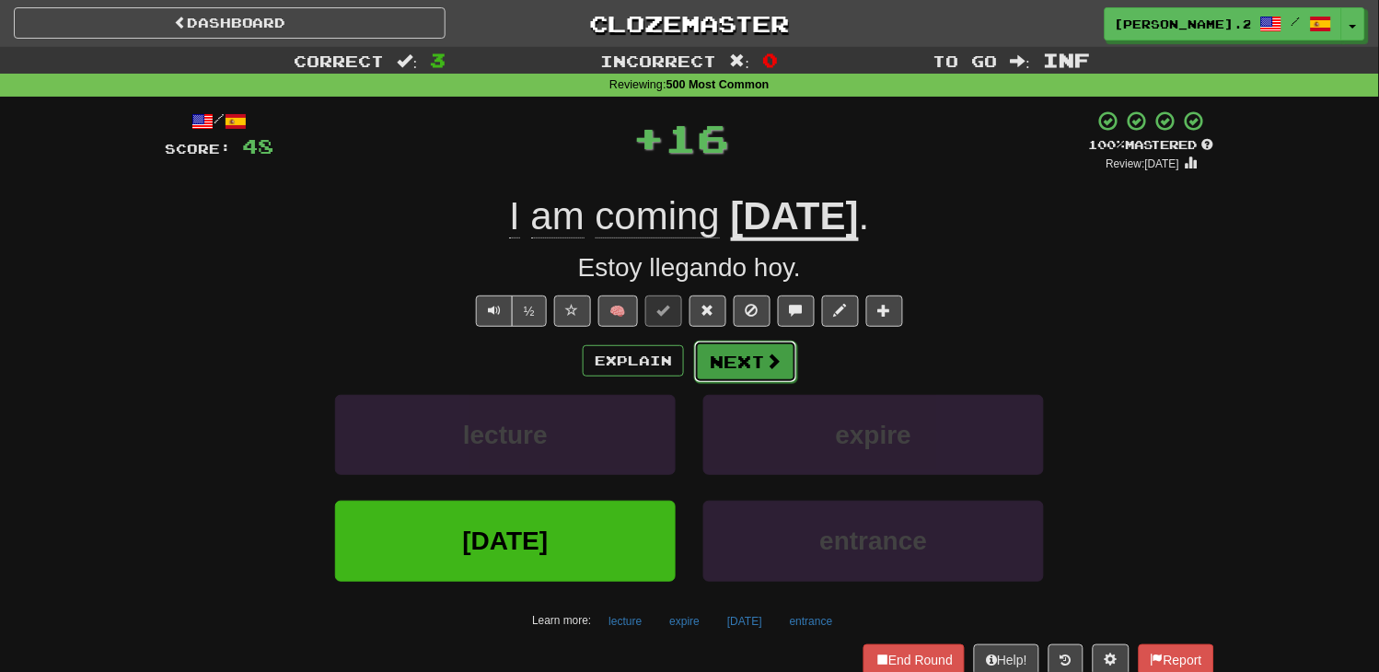
click at [734, 360] on button "Next" at bounding box center [745, 362] width 103 height 42
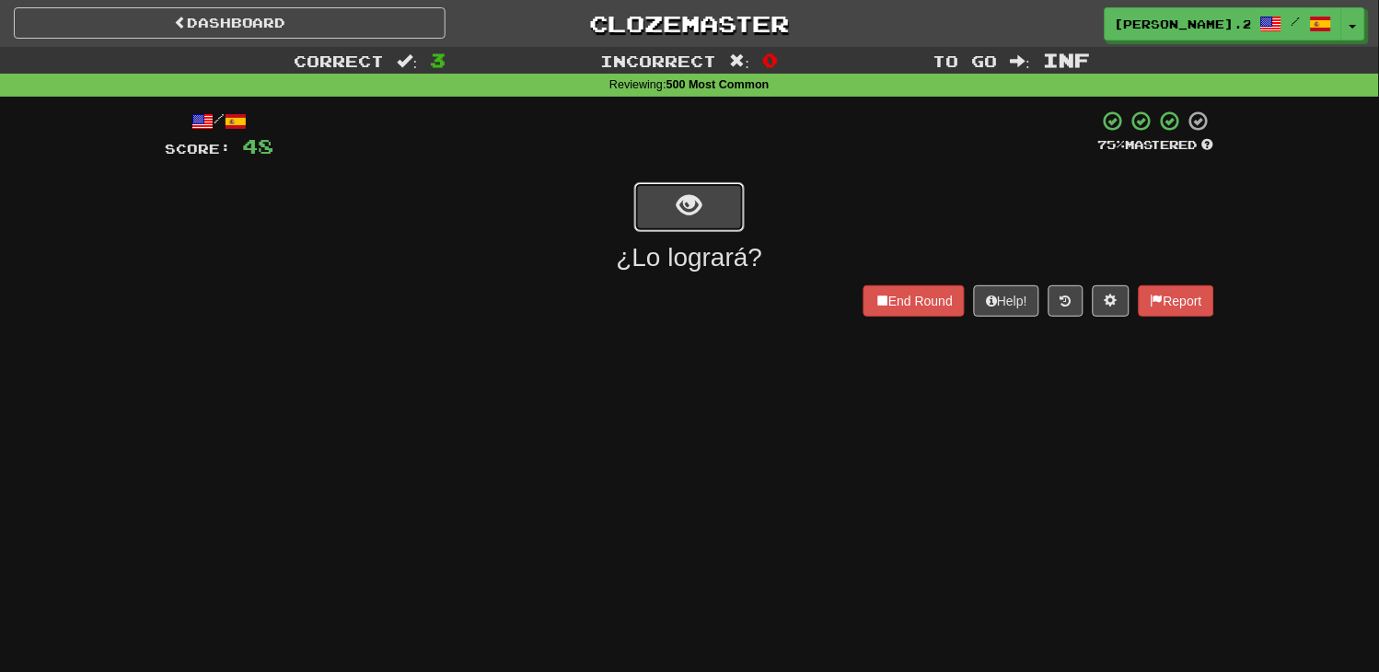
click at [682, 200] on span "show sentence" at bounding box center [689, 205] width 25 height 25
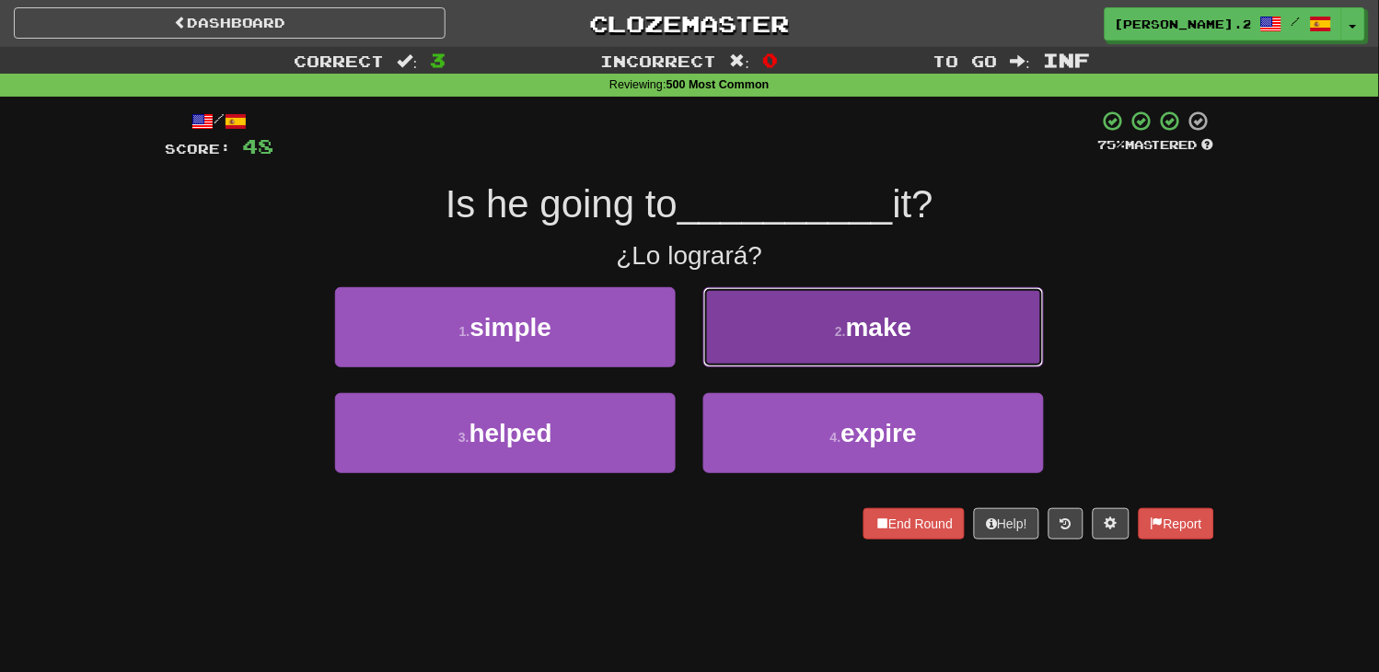
click at [747, 347] on button "2 . make" at bounding box center [873, 327] width 341 height 80
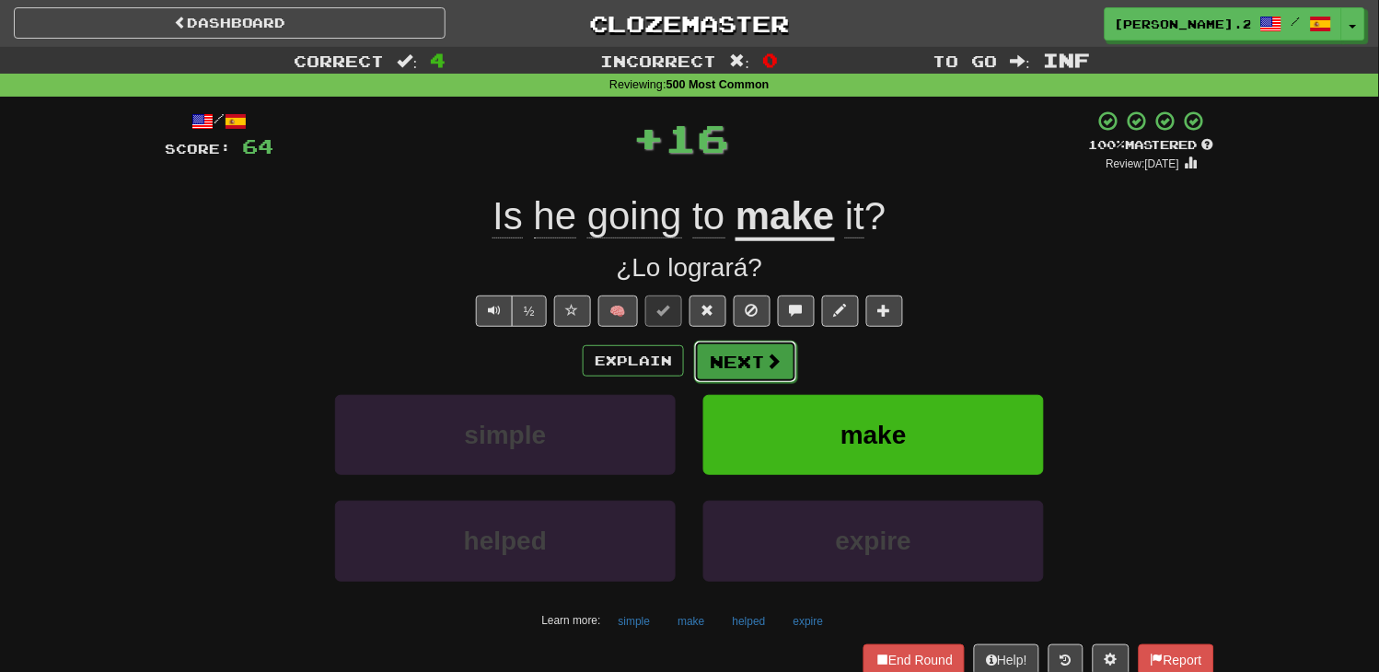
click at [756, 363] on button "Next" at bounding box center [745, 362] width 103 height 42
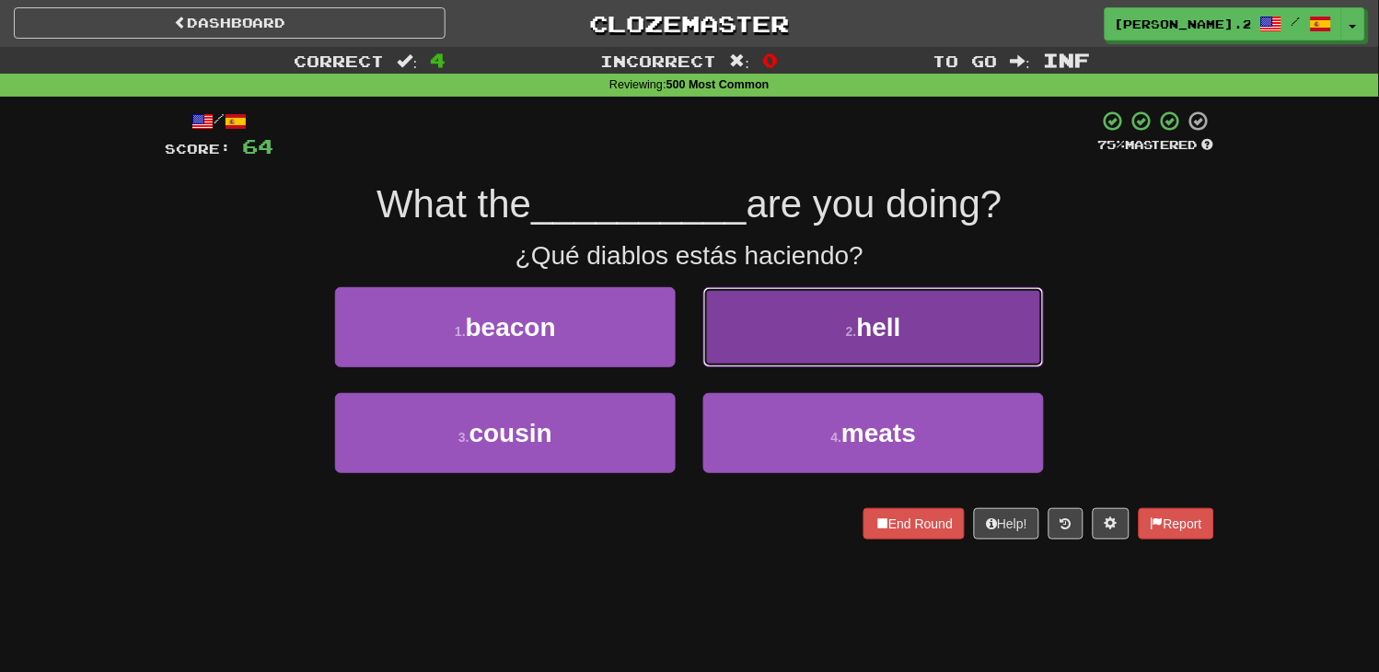
click at [783, 360] on button "2 . hell" at bounding box center [873, 327] width 341 height 80
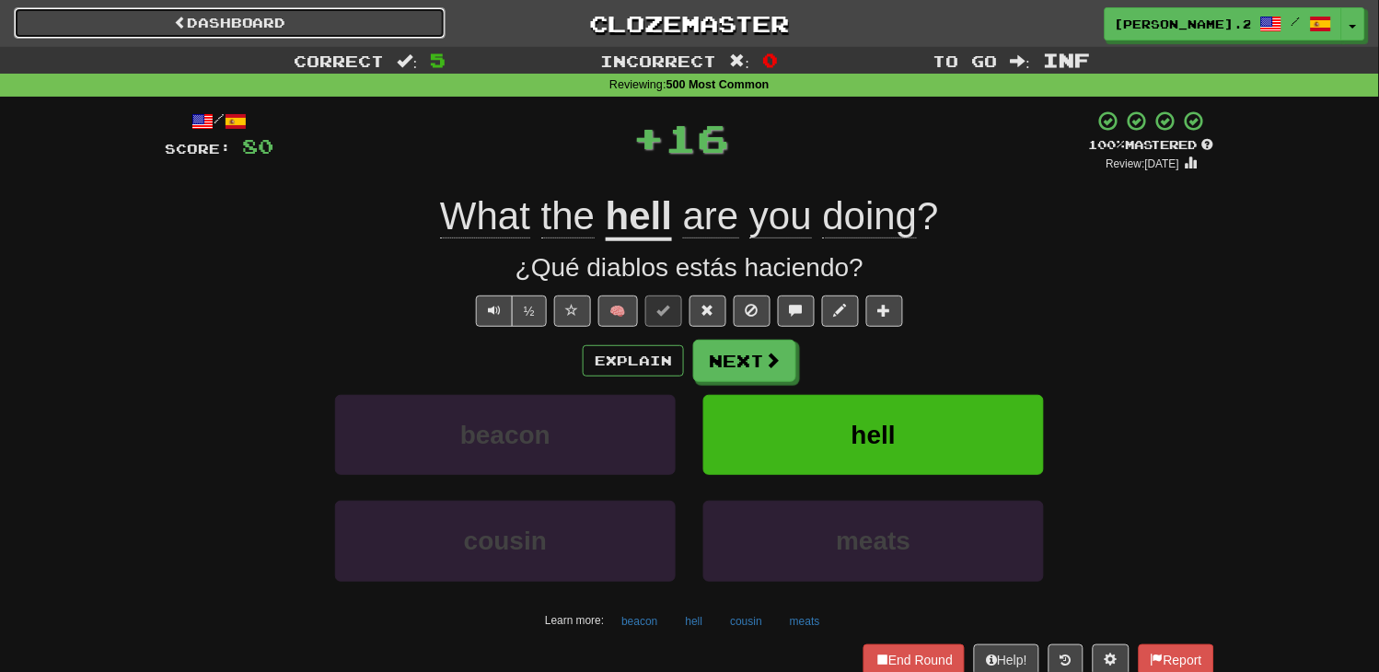
click at [355, 22] on link "Dashboard" at bounding box center [230, 22] width 432 height 31
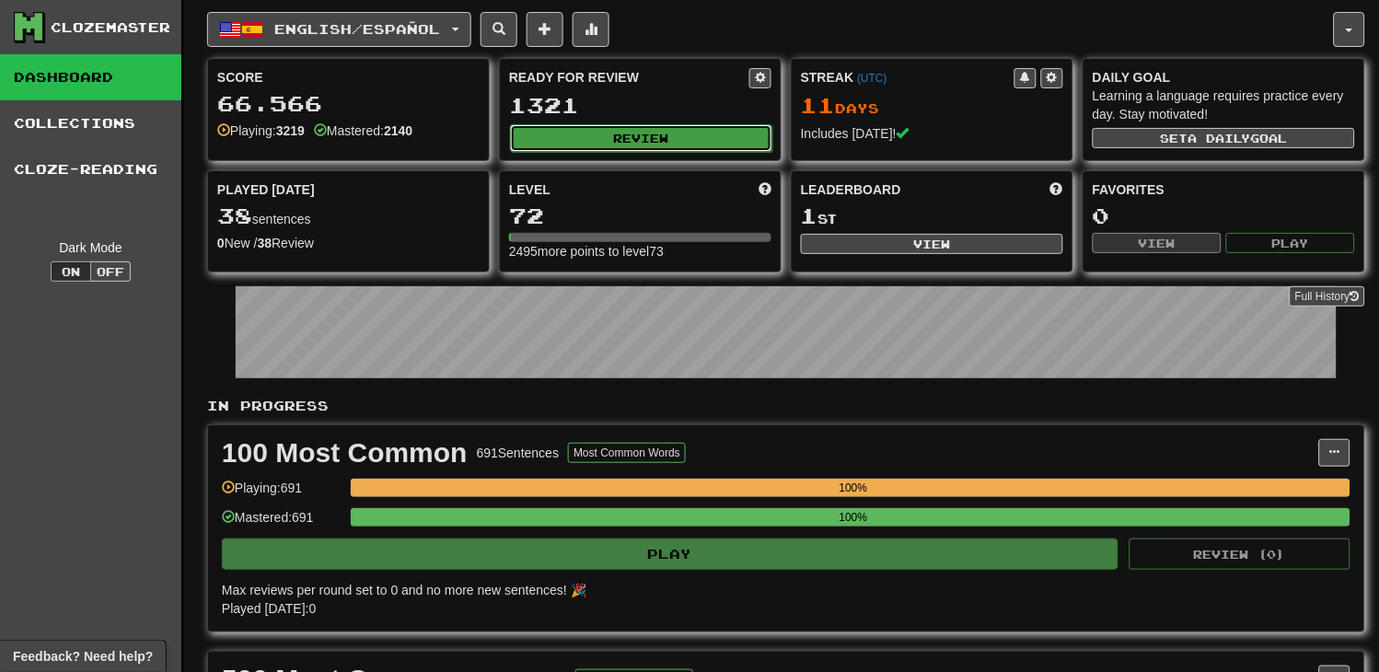
click at [609, 139] on button "Review" at bounding box center [641, 138] width 262 height 28
select select "********"
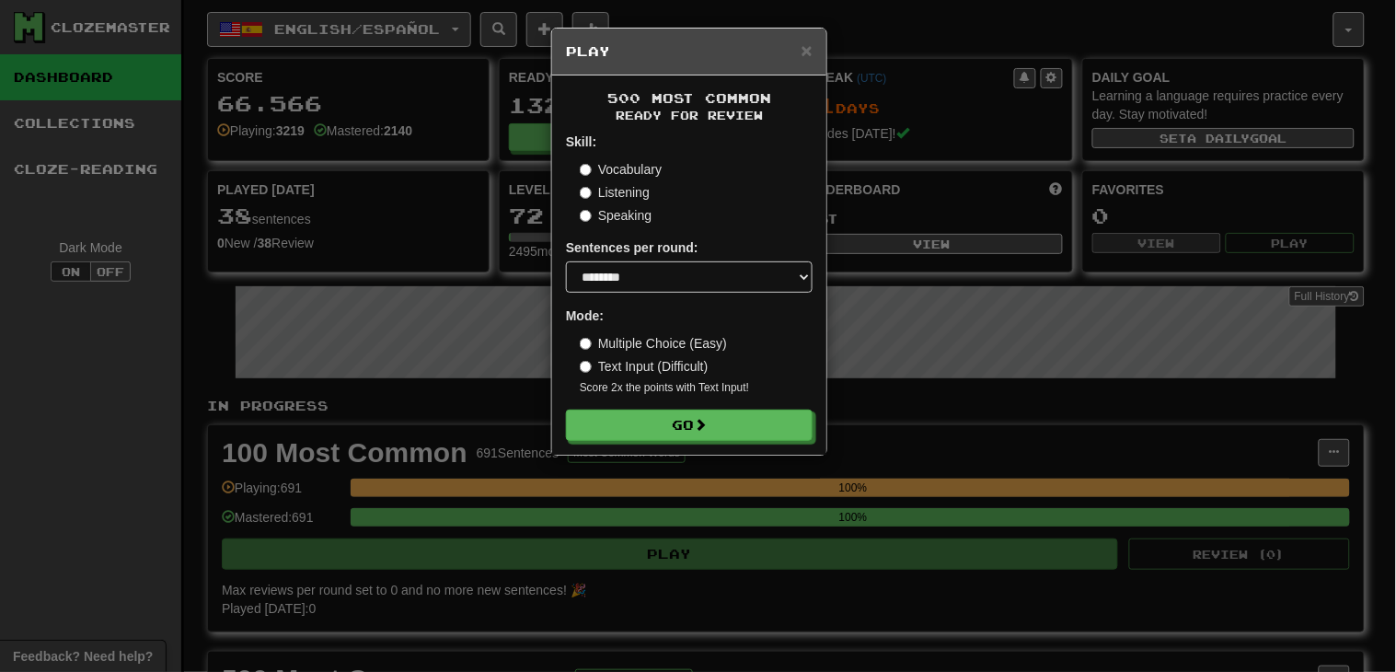
click at [610, 193] on label "Listening" at bounding box center [615, 192] width 70 height 18
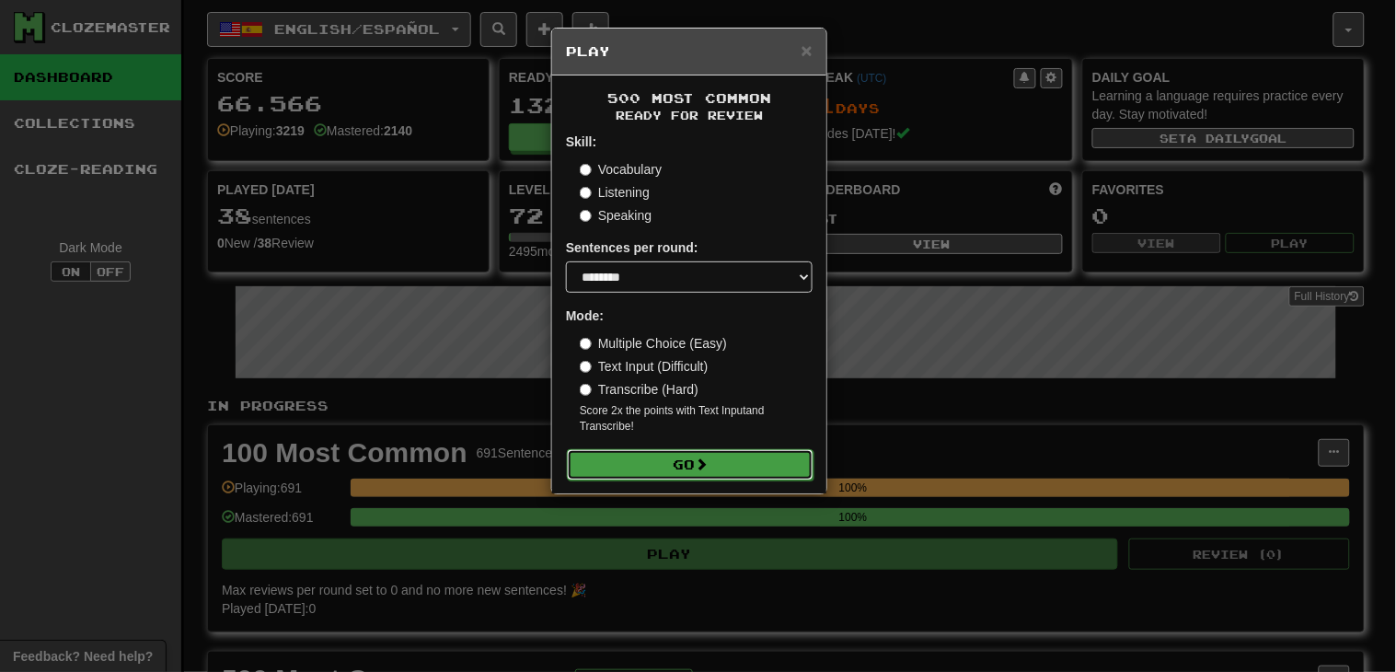
click at [738, 458] on button "Go" at bounding box center [690, 464] width 247 height 31
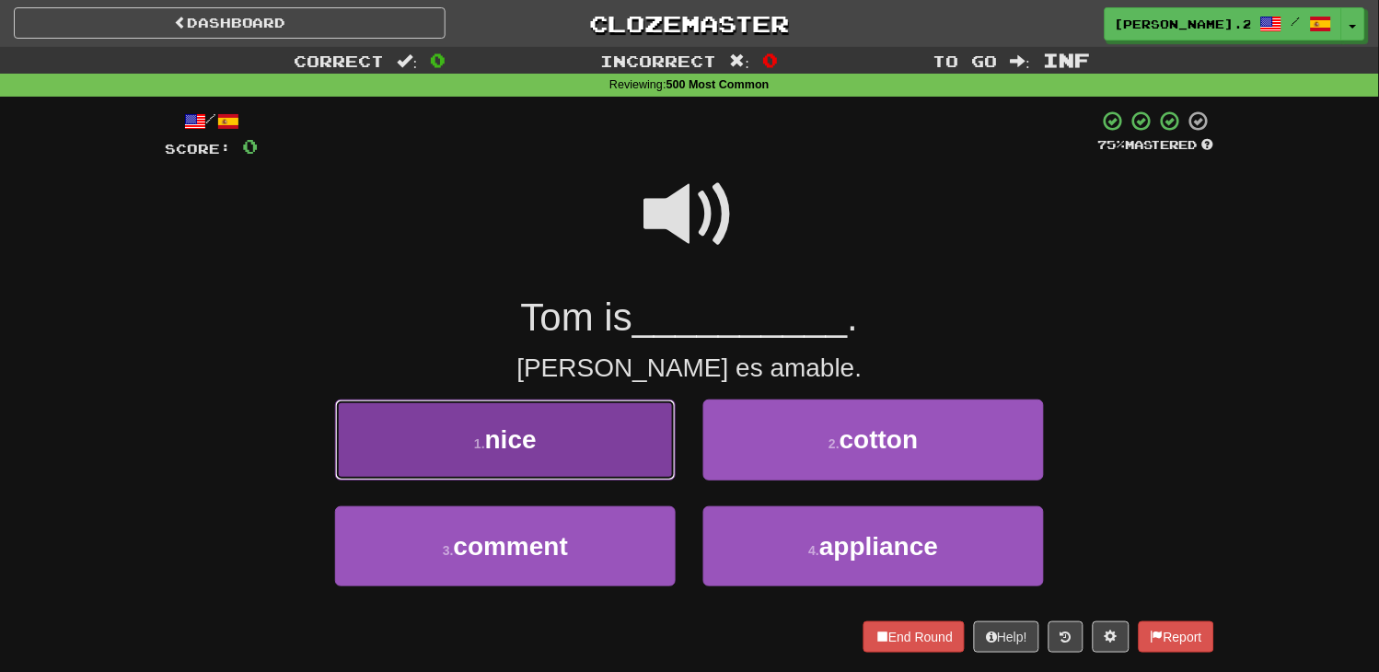
click at [571, 464] on button "1 . [GEOGRAPHIC_DATA]" at bounding box center [505, 440] width 341 height 80
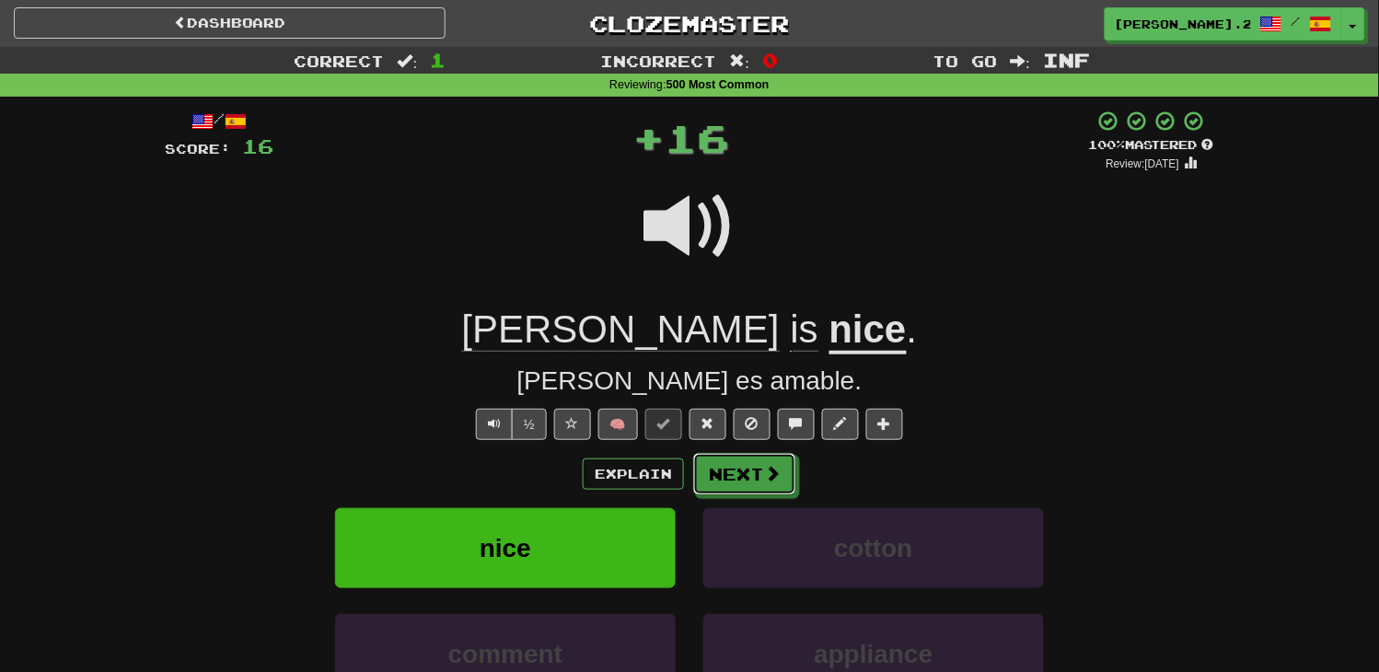
click at [778, 466] on button "Next" at bounding box center [744, 474] width 103 height 42
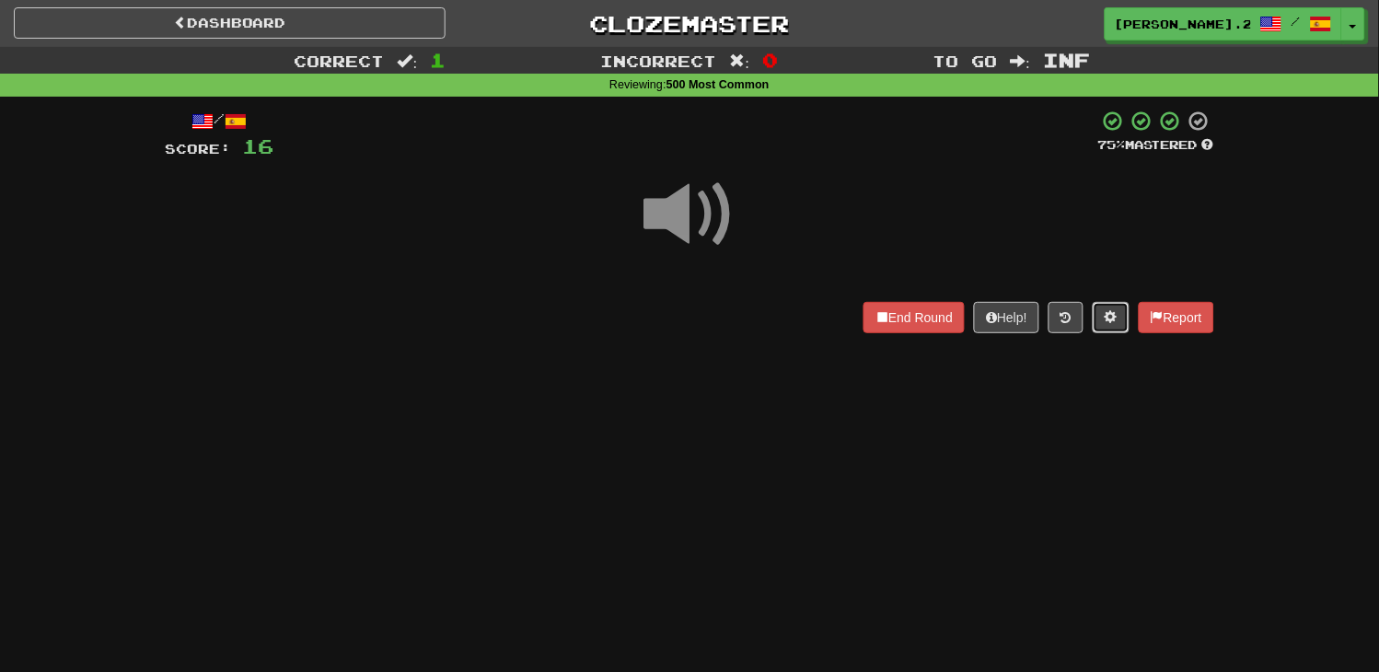
click at [1110, 318] on span at bounding box center [1111, 316] width 13 height 13
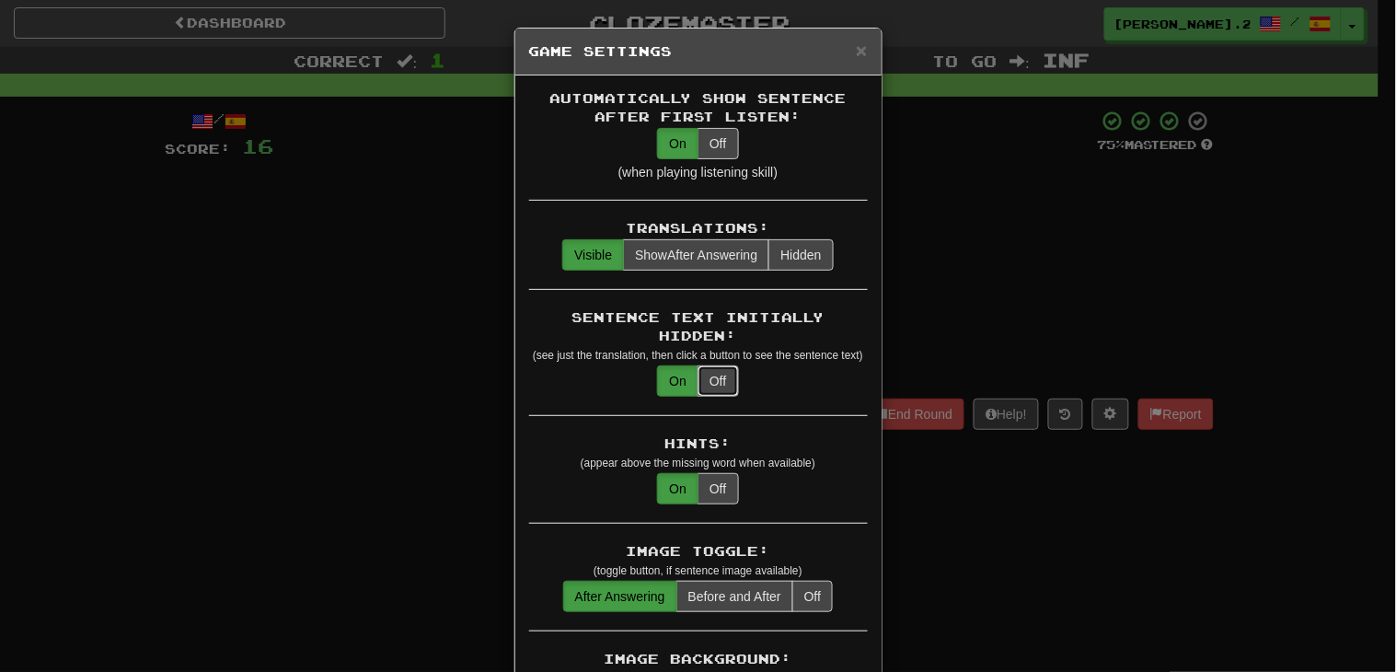
click at [709, 365] on button "Off" at bounding box center [718, 380] width 41 height 31
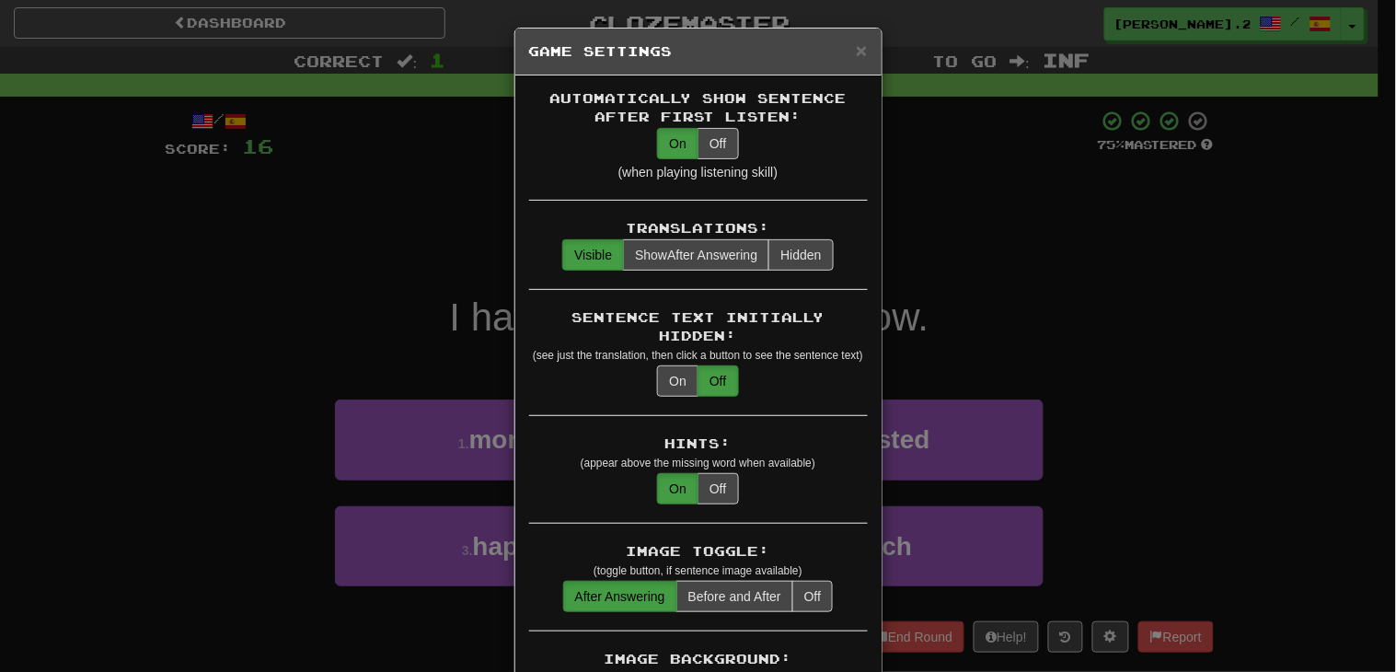
click at [344, 251] on div "× Game Settings Automatically Show Sentence After First Listen: On Off (when pl…" at bounding box center [698, 336] width 1396 height 672
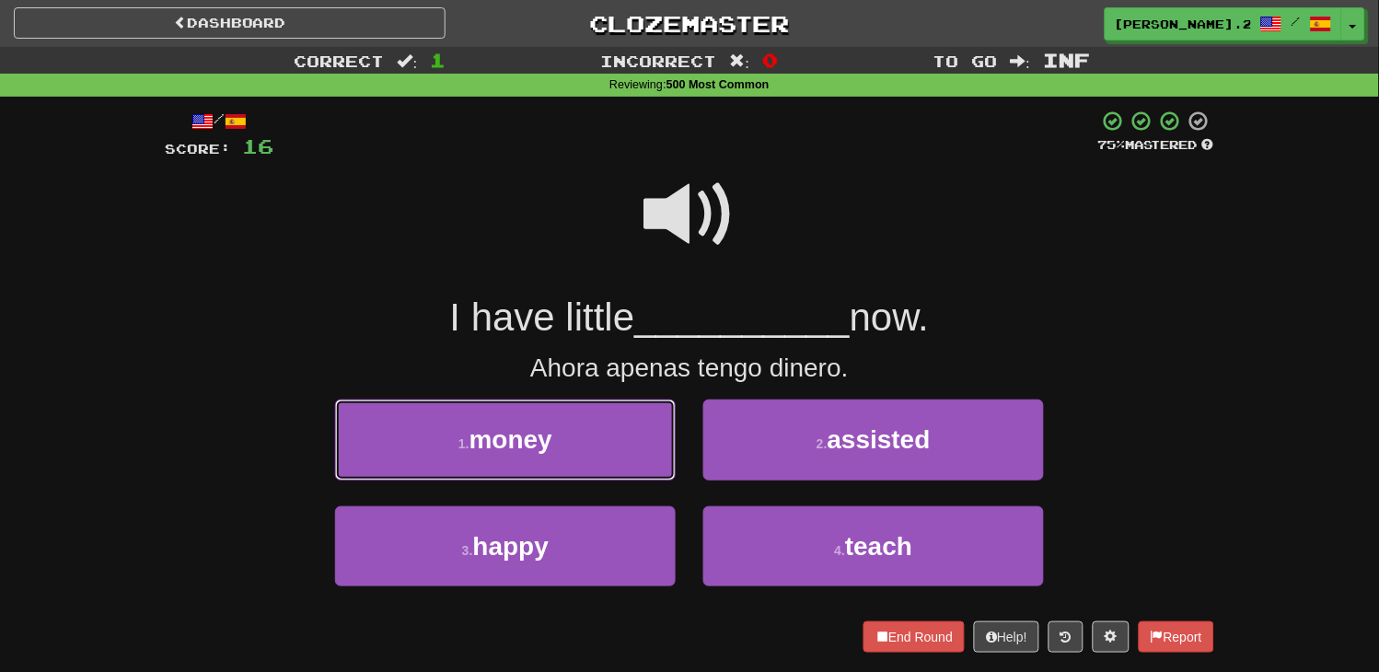
click at [622, 445] on button "1 . money" at bounding box center [505, 440] width 341 height 80
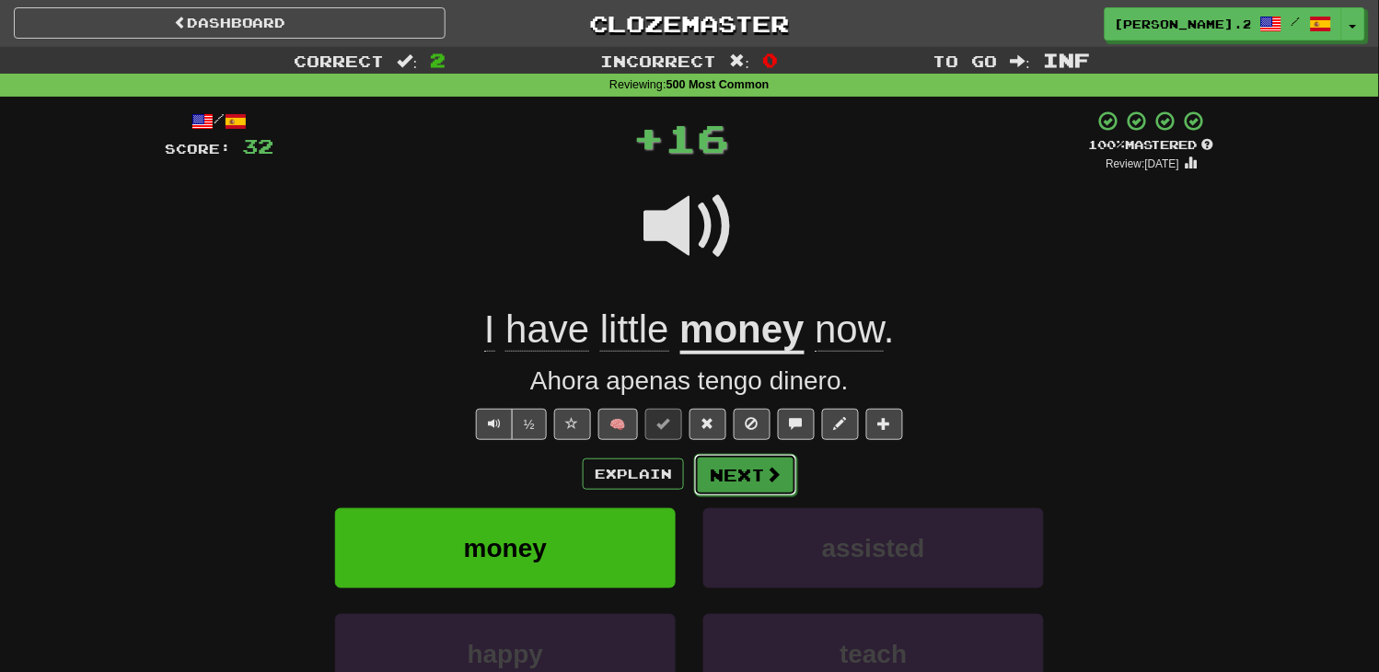
click at [730, 465] on button "Next" at bounding box center [745, 475] width 103 height 42
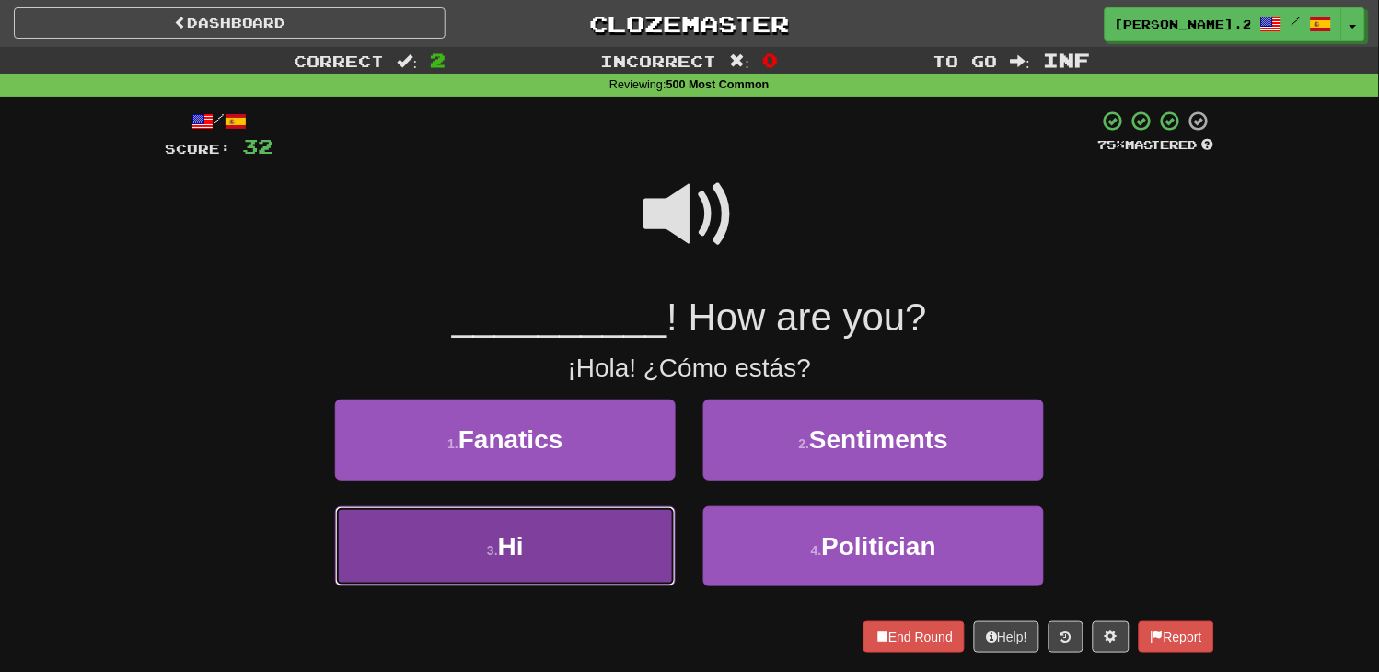
click at [618, 527] on button "3 . Hi" at bounding box center [505, 546] width 341 height 80
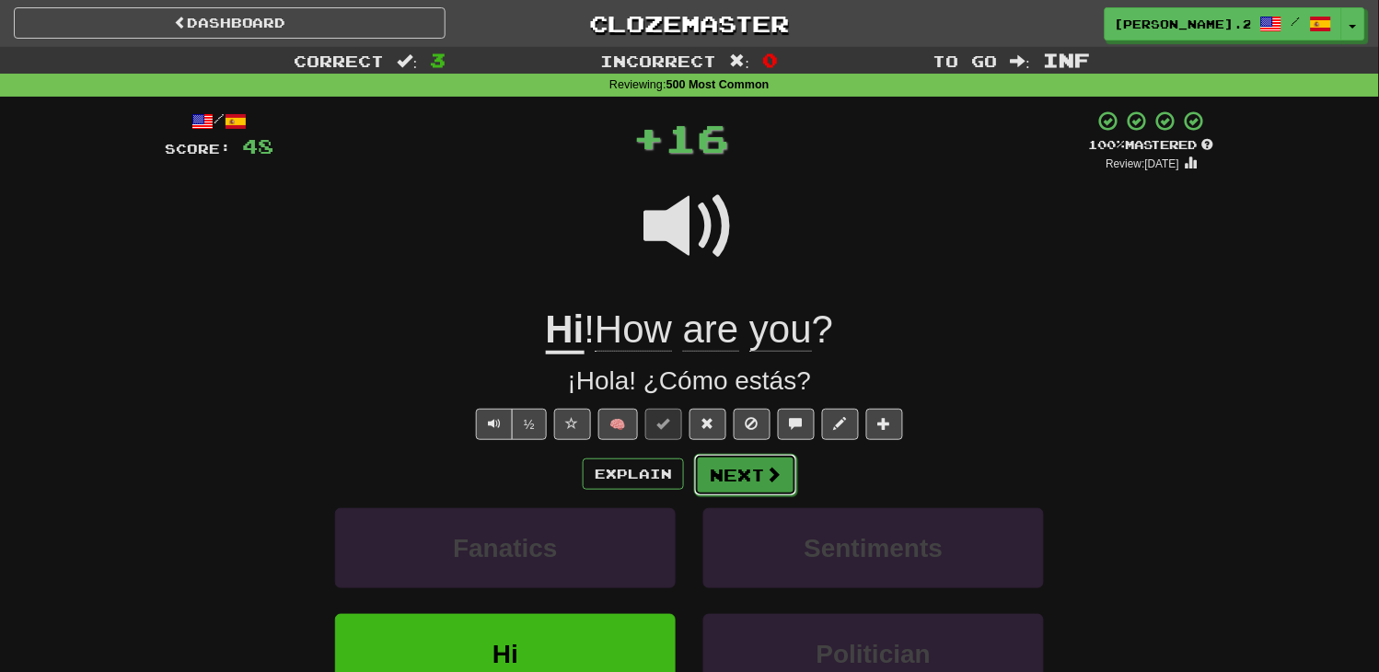
click at [747, 482] on button "Next" at bounding box center [745, 475] width 103 height 42
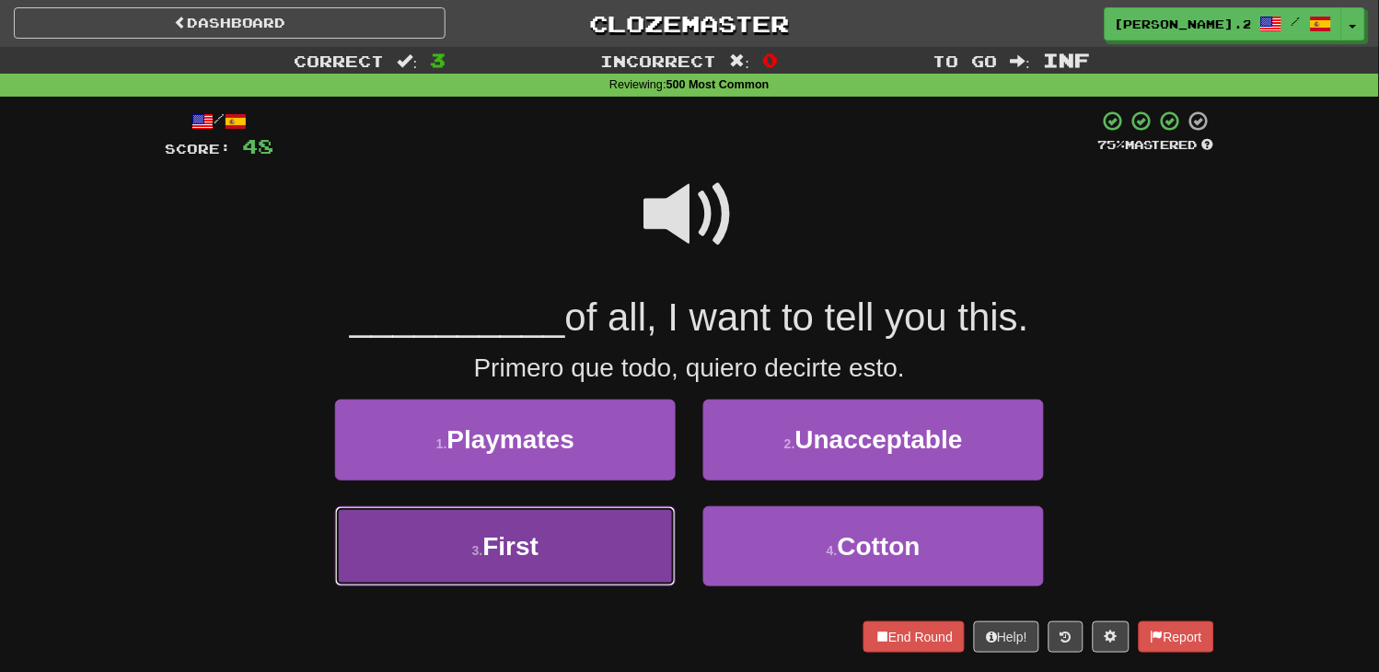
click at [656, 518] on button "3 . First" at bounding box center [505, 546] width 341 height 80
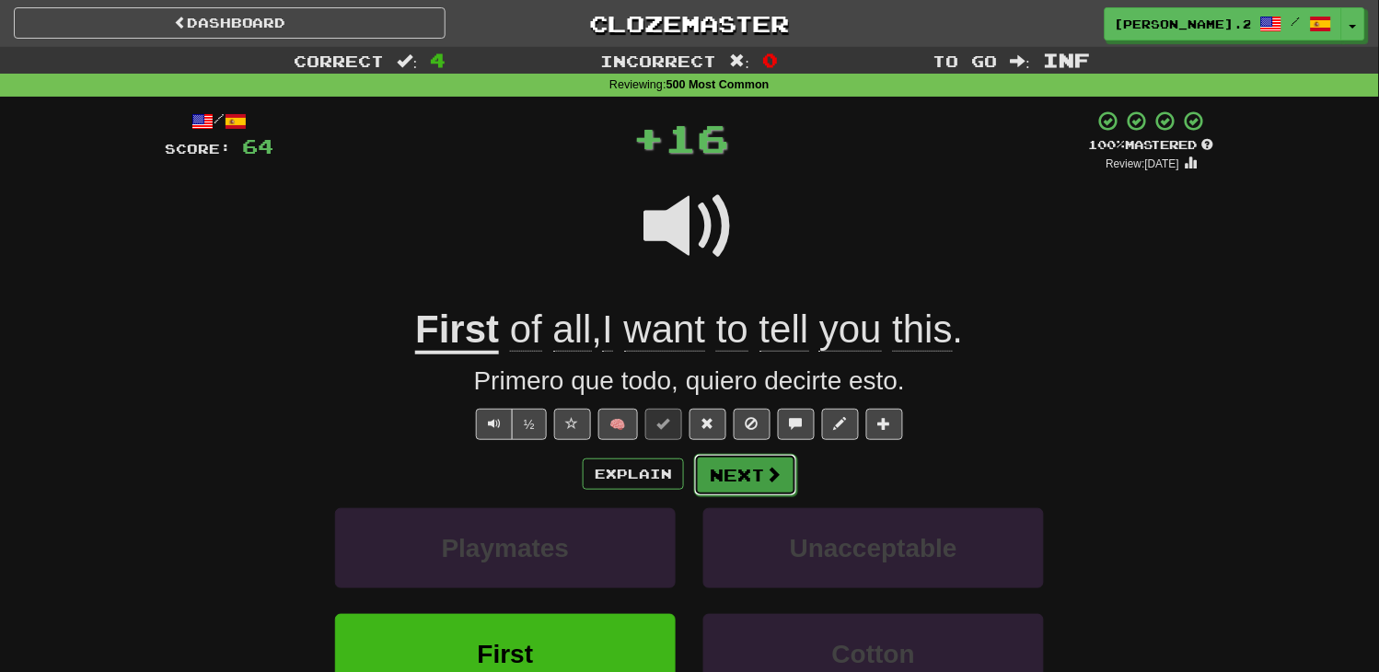
click at [724, 481] on button "Next" at bounding box center [745, 475] width 103 height 42
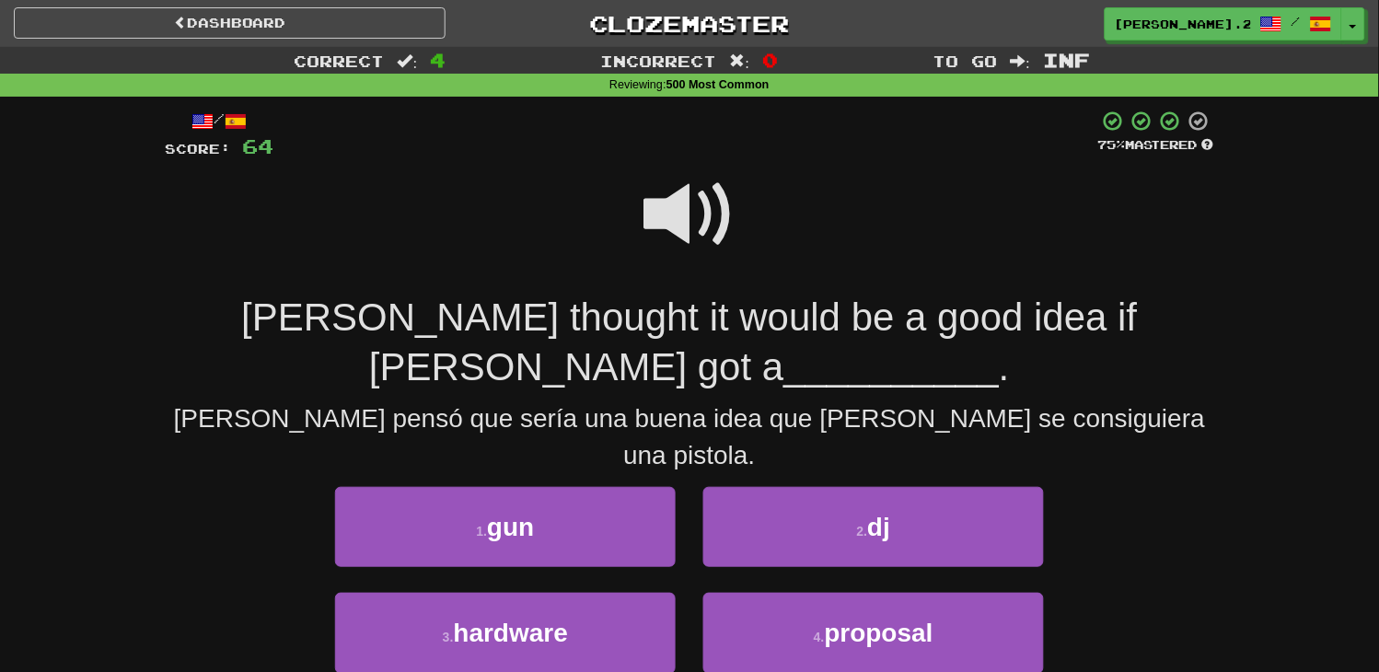
click at [712, 233] on span at bounding box center [689, 214] width 92 height 92
click at [710, 253] on span at bounding box center [689, 214] width 92 height 92
click at [710, 234] on span at bounding box center [689, 214] width 92 height 92
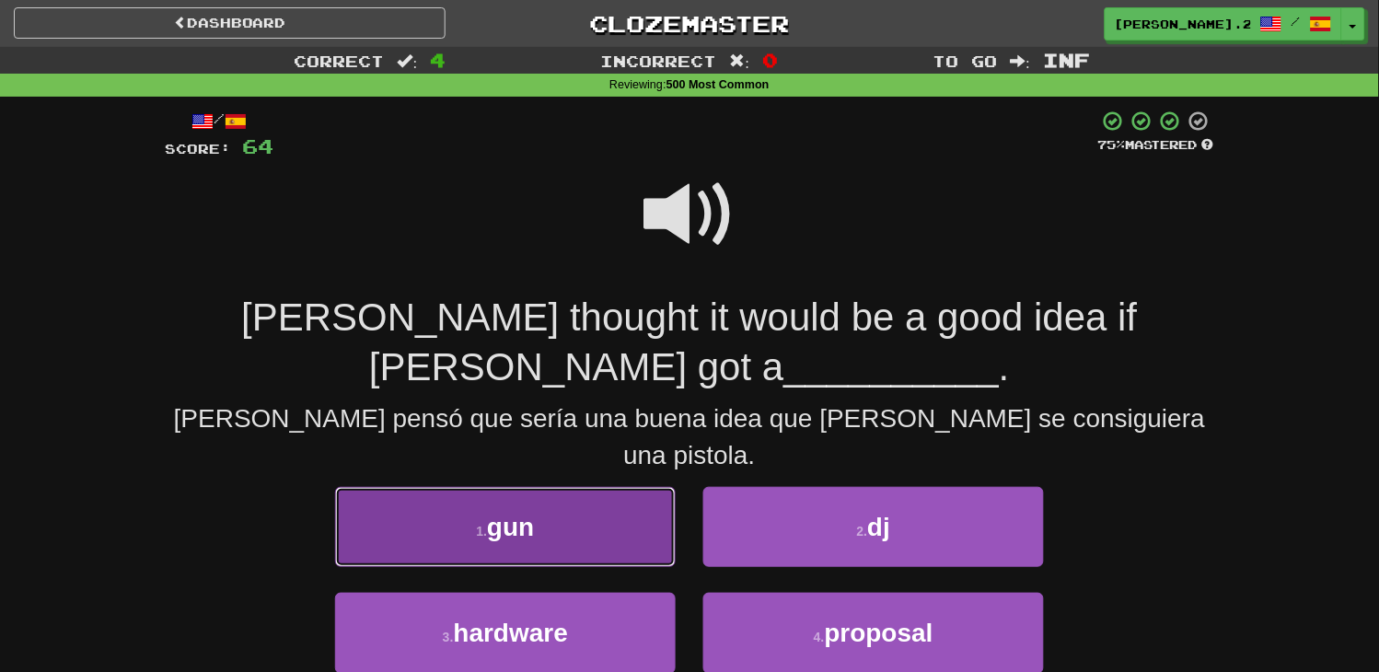
click at [576, 488] on button "1 . gun" at bounding box center [505, 527] width 341 height 80
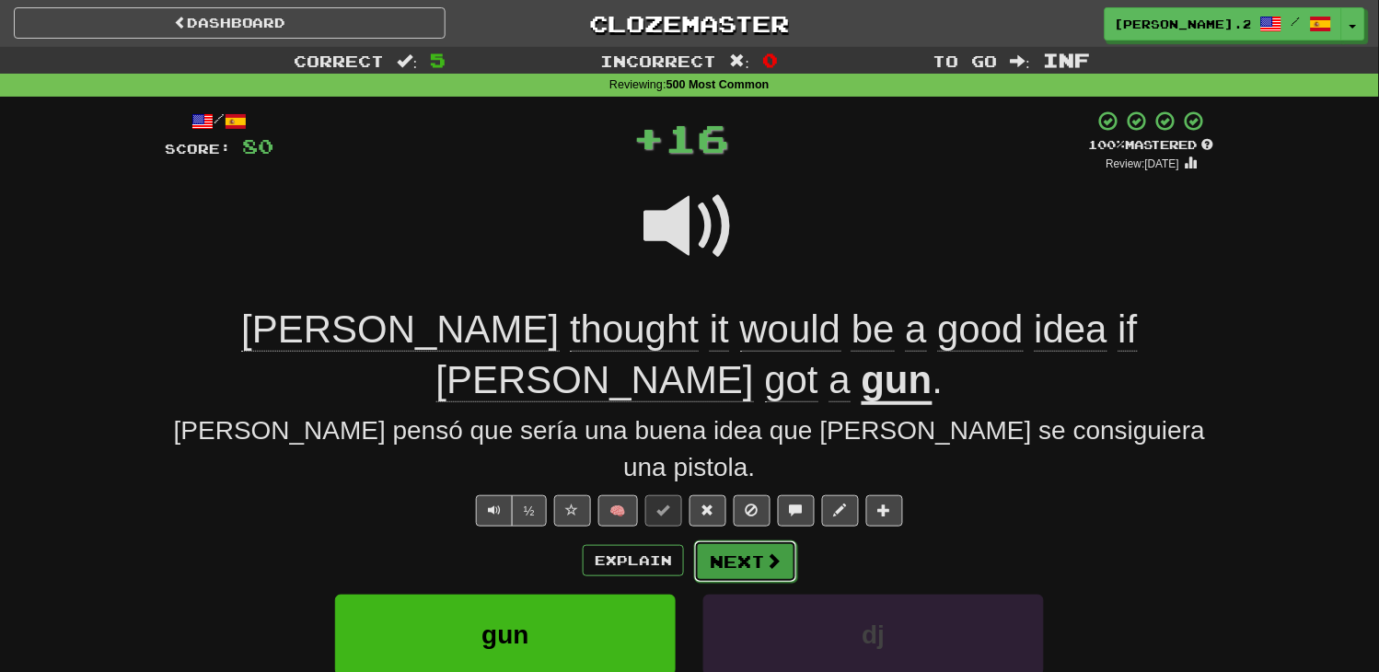
click at [718, 540] on button "Next" at bounding box center [745, 561] width 103 height 42
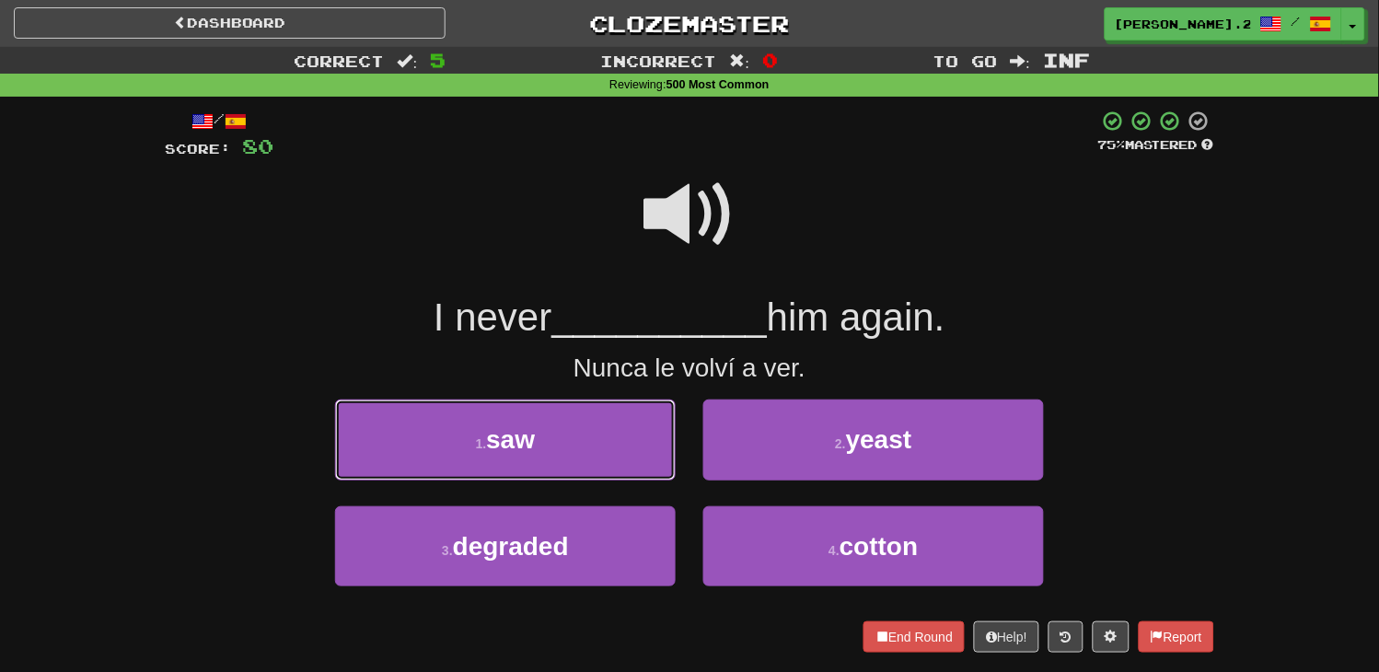
click at [647, 451] on button "1 . saw" at bounding box center [505, 440] width 341 height 80
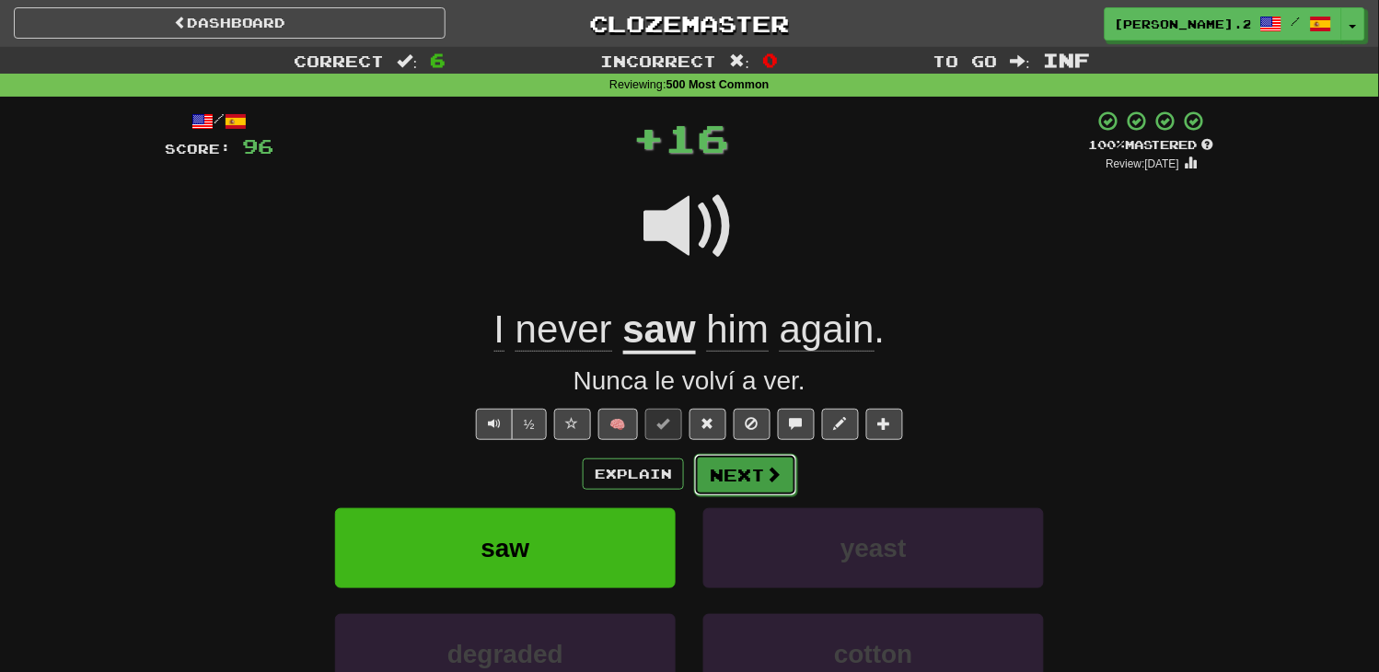
click at [746, 472] on button "Next" at bounding box center [745, 475] width 103 height 42
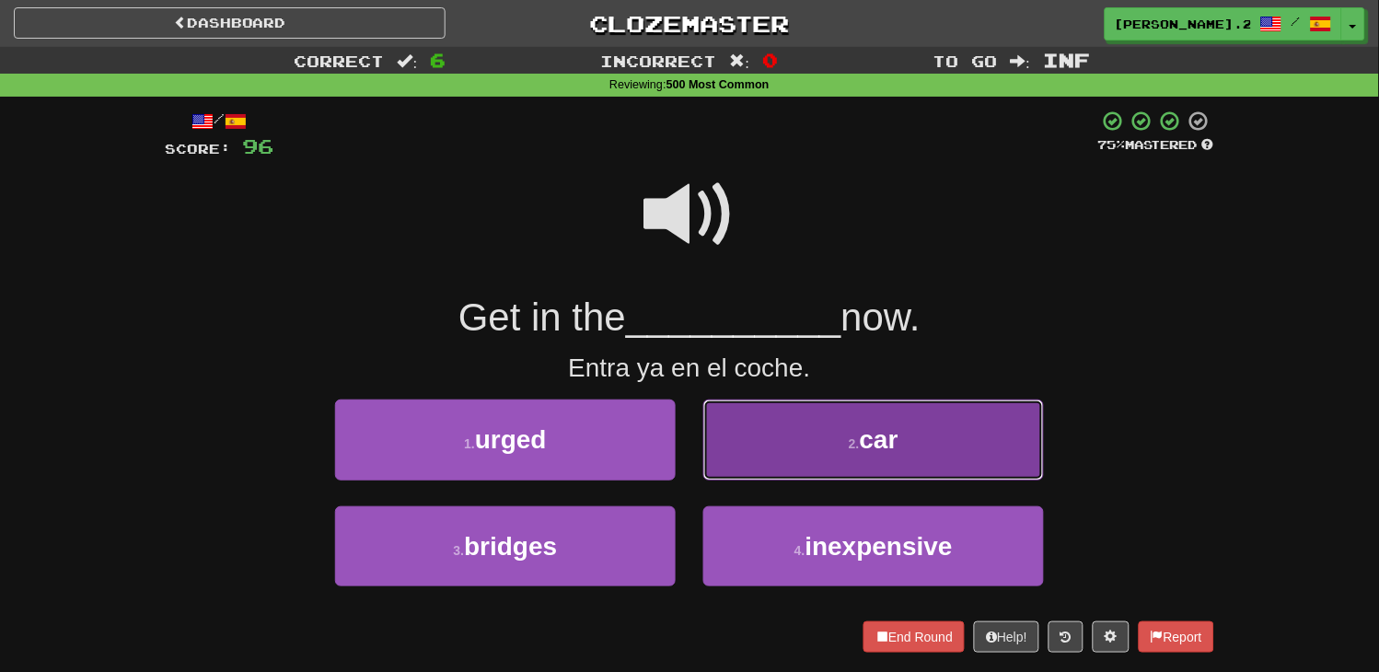
click at [741, 474] on button "2 . car" at bounding box center [873, 440] width 341 height 80
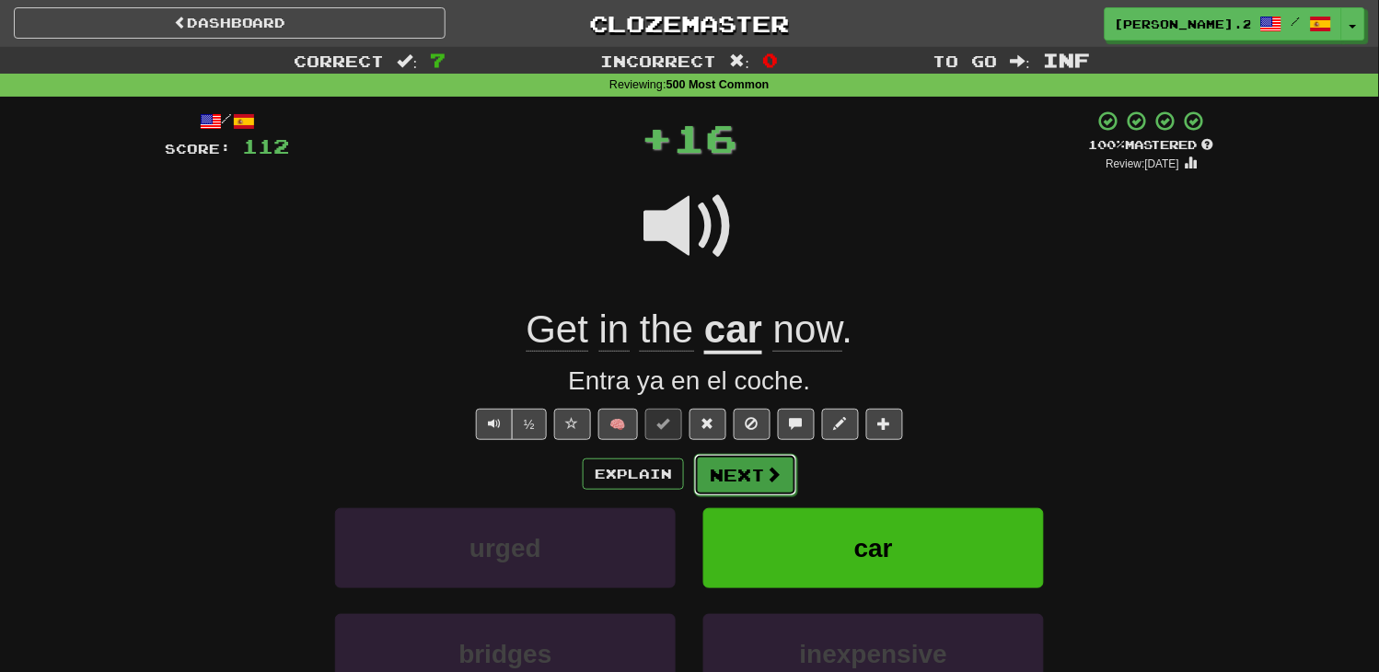
click at [756, 481] on button "Next" at bounding box center [745, 475] width 103 height 42
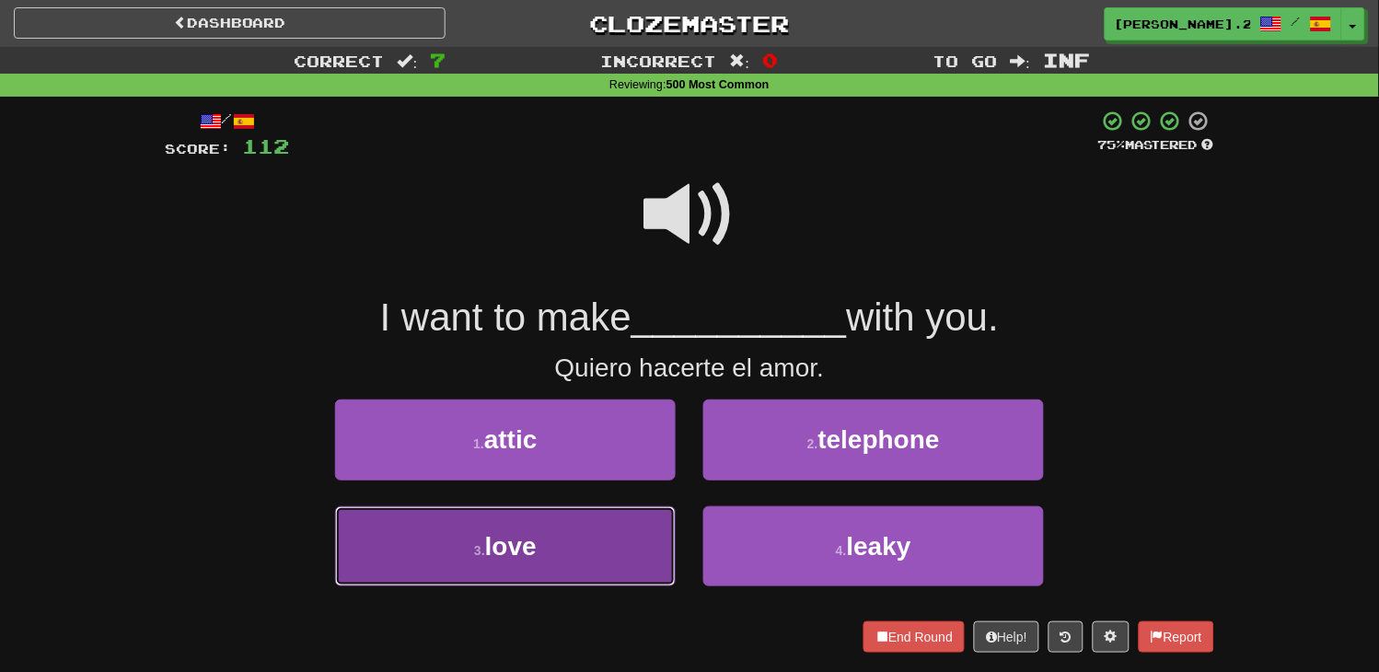
click at [585, 514] on button "3 . love" at bounding box center [505, 546] width 341 height 80
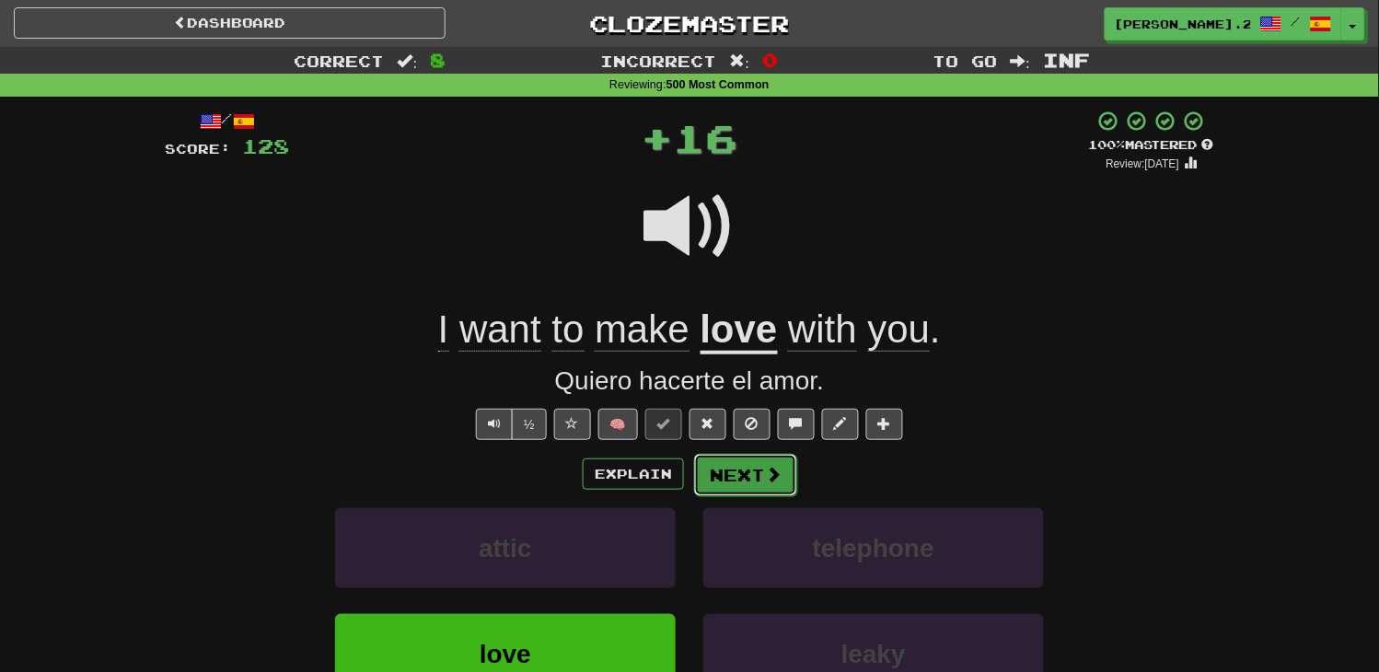
click at [730, 464] on button "Next" at bounding box center [745, 475] width 103 height 42
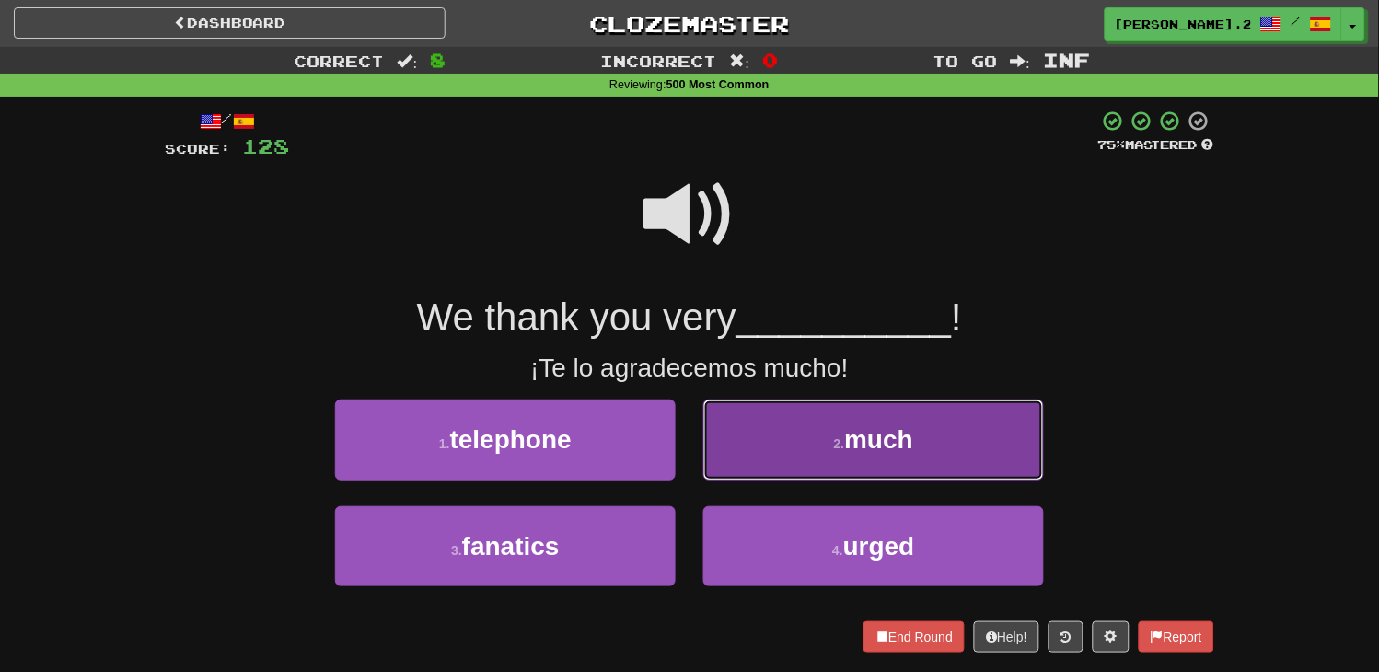
click at [741, 465] on button "2 . much" at bounding box center [873, 440] width 341 height 80
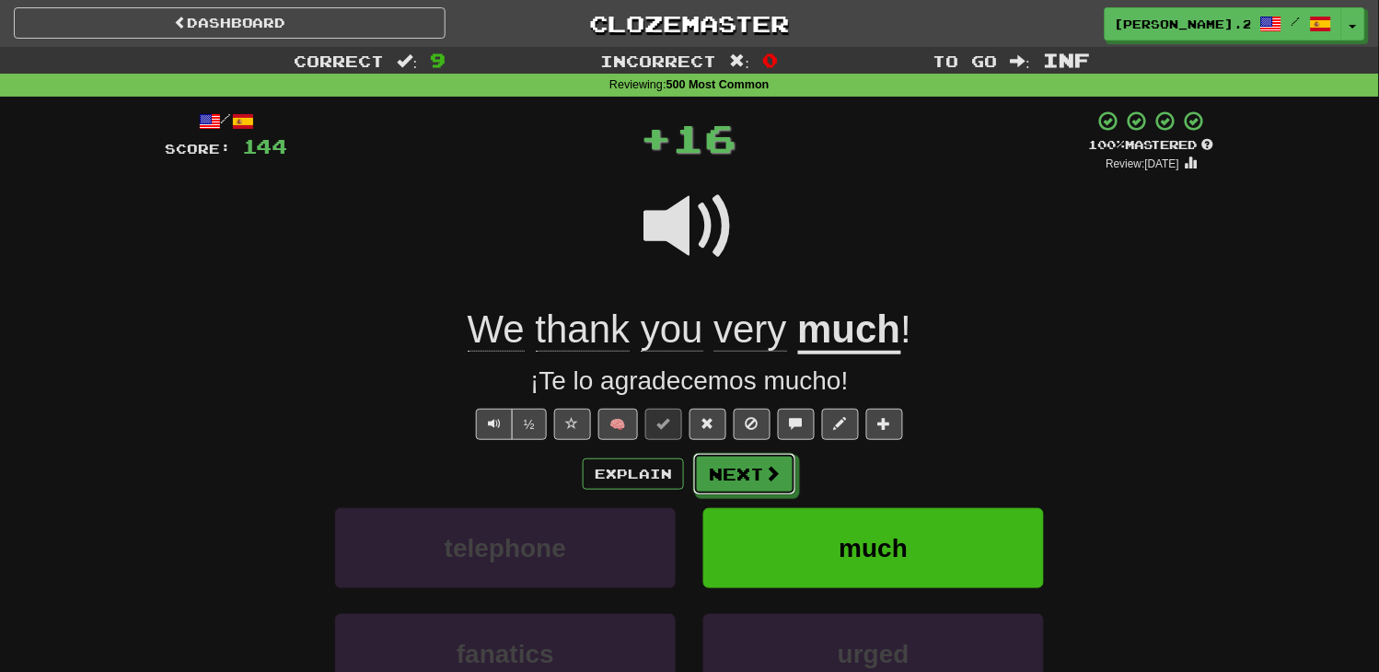
click at [742, 466] on button "Next" at bounding box center [744, 474] width 103 height 42
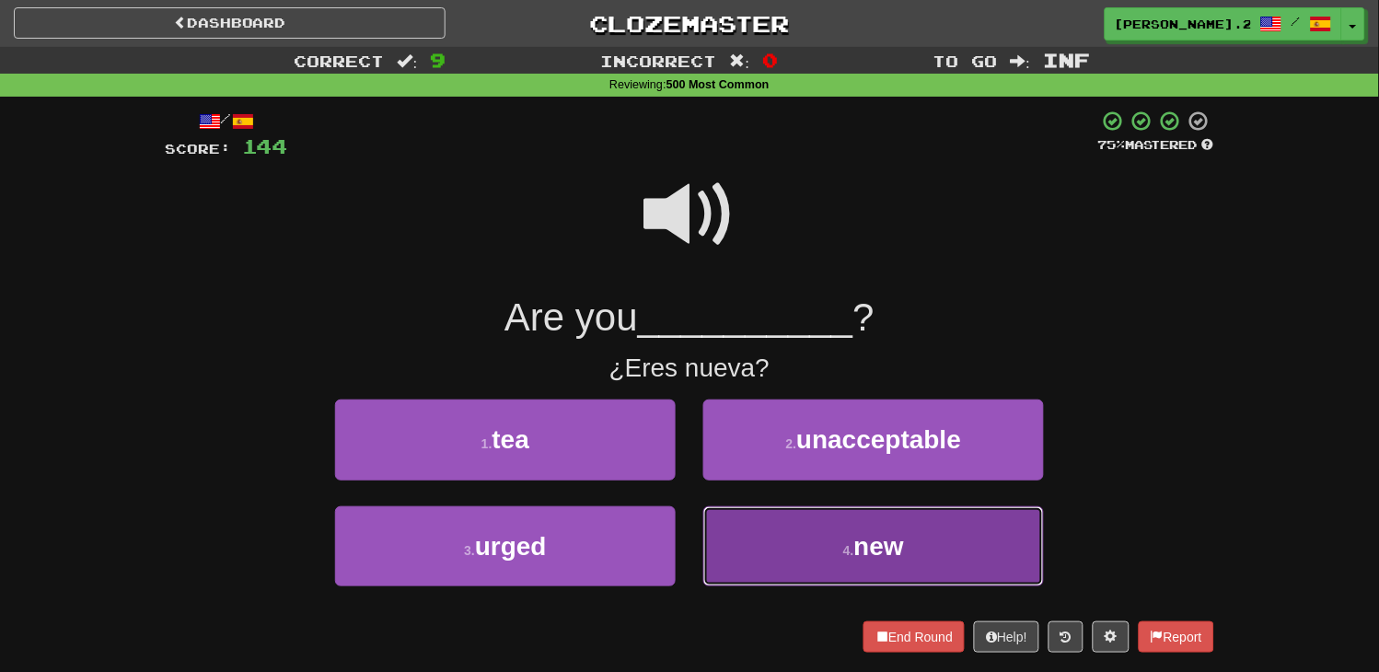
click at [738, 537] on button "4 . new" at bounding box center [873, 546] width 341 height 80
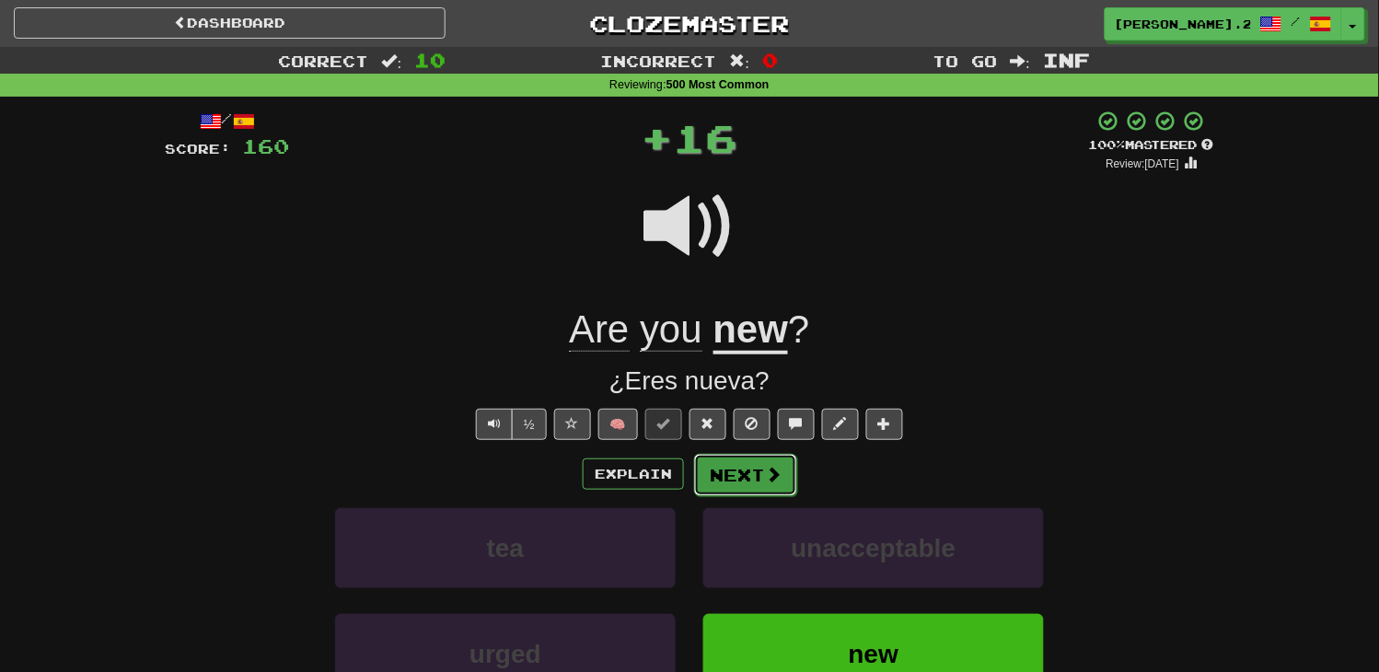
click at [716, 493] on button "Next" at bounding box center [745, 475] width 103 height 42
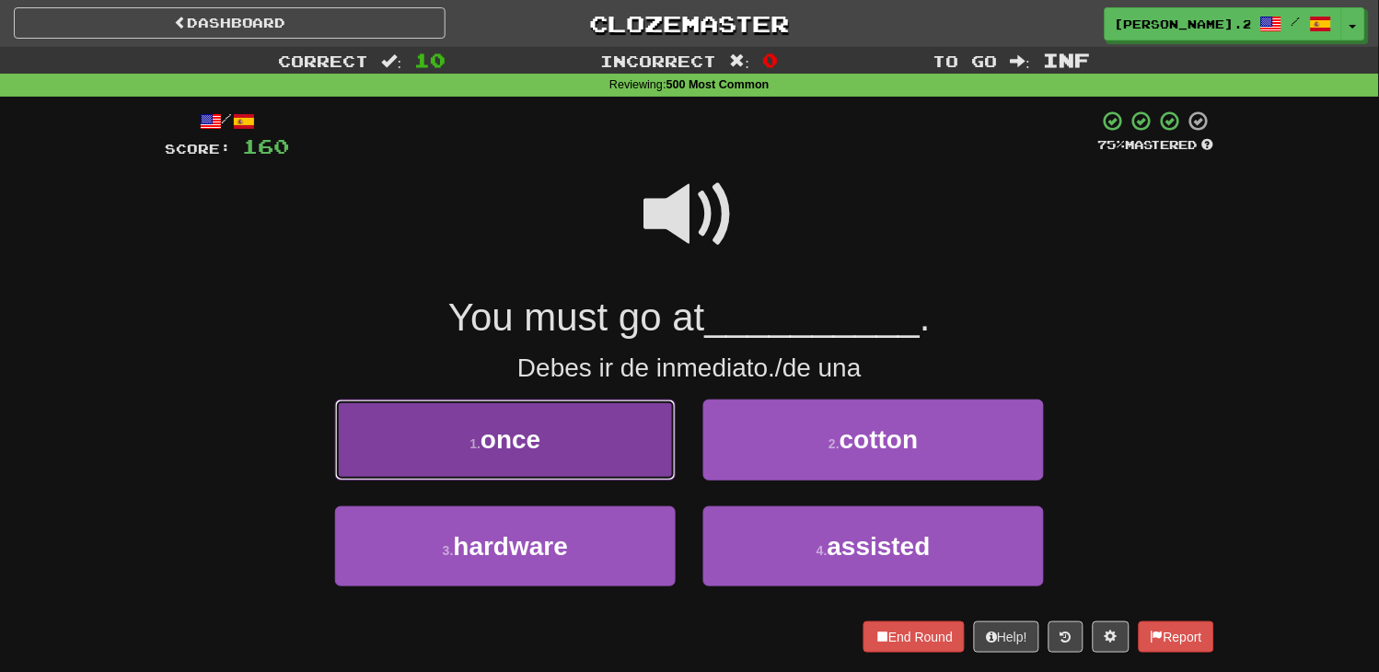
click at [622, 439] on button "1 . once" at bounding box center [505, 440] width 341 height 80
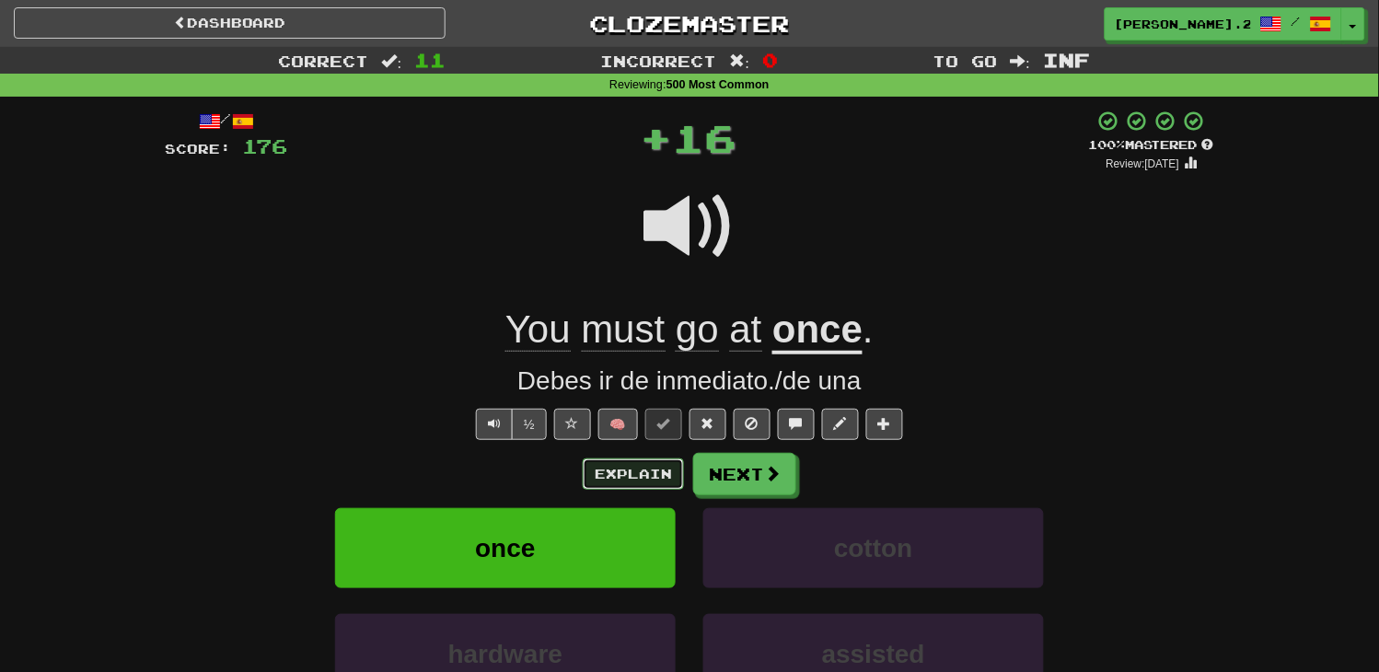
click at [663, 463] on button "Explain" at bounding box center [633, 473] width 101 height 31
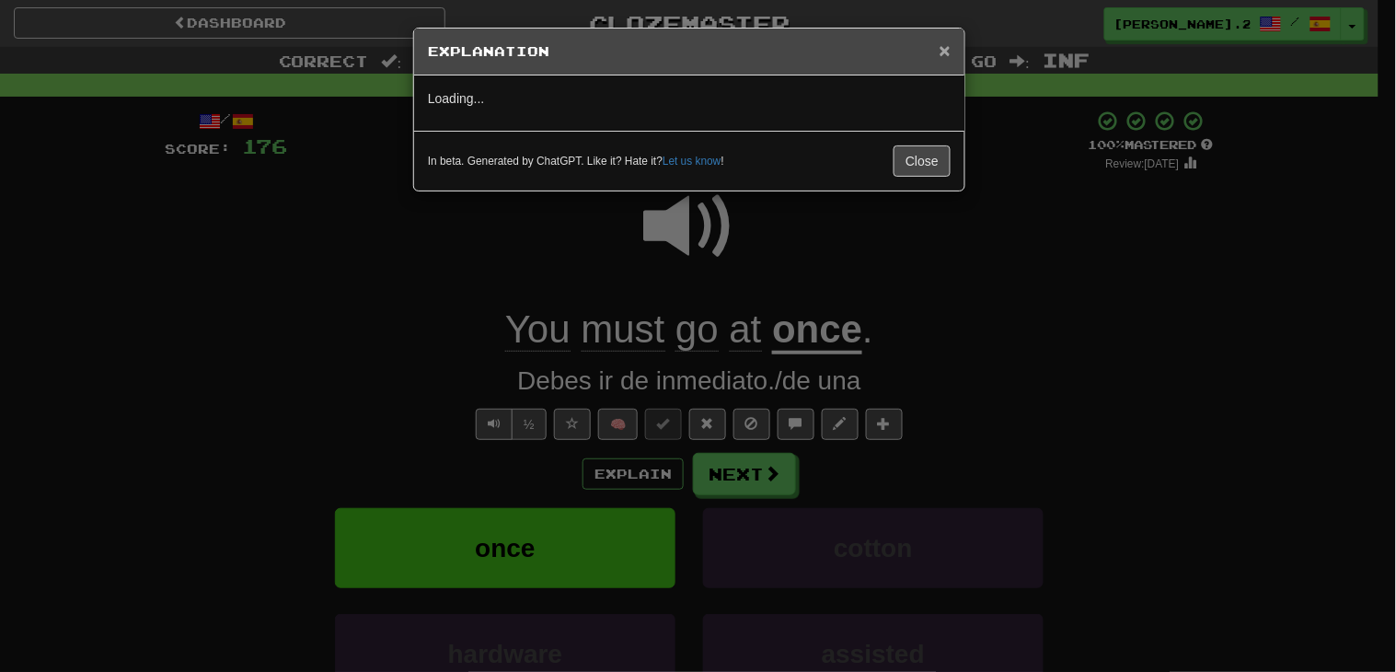
click at [946, 55] on span "×" at bounding box center [945, 50] width 11 height 21
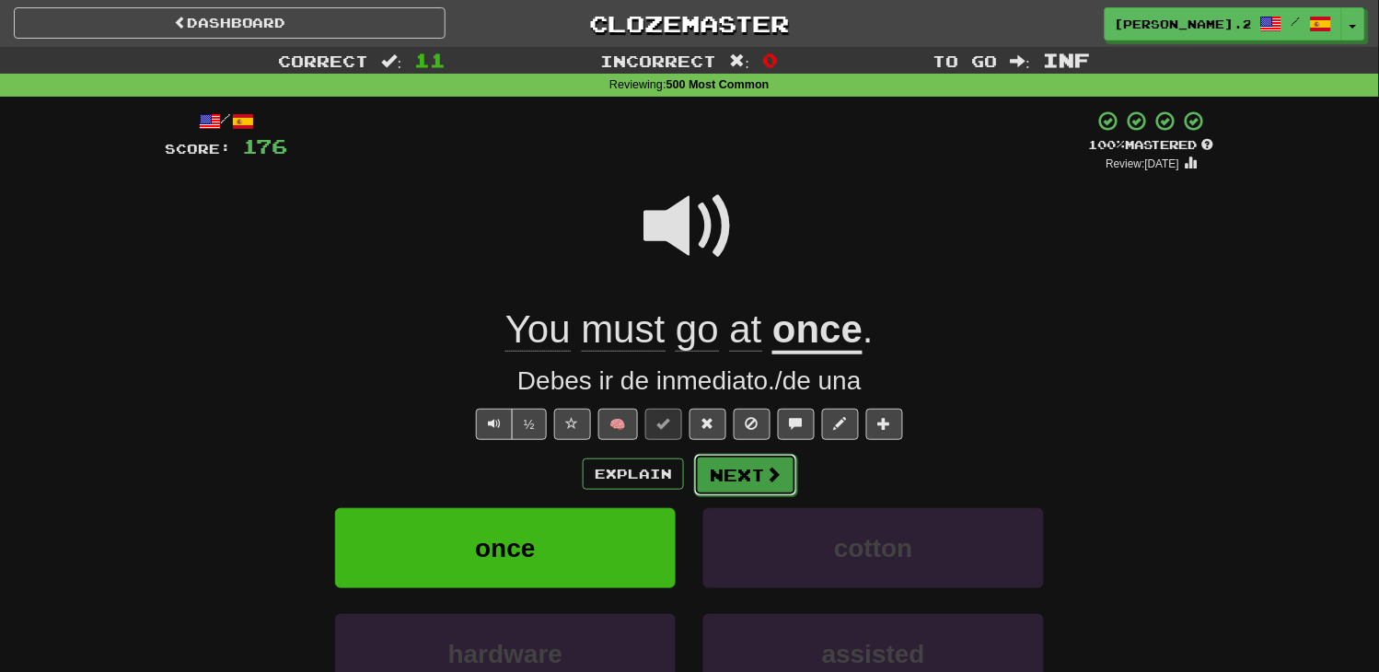
click at [747, 477] on button "Next" at bounding box center [745, 475] width 103 height 42
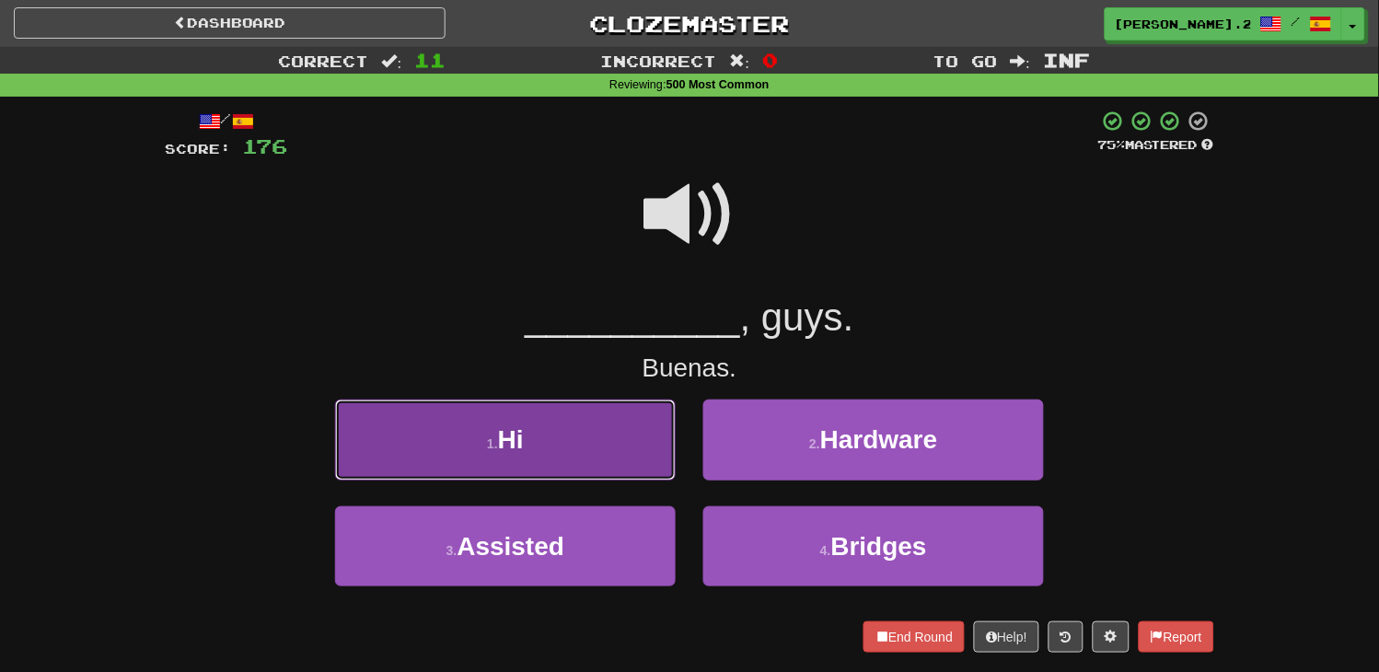
click at [636, 451] on button "1 . Hi" at bounding box center [505, 440] width 341 height 80
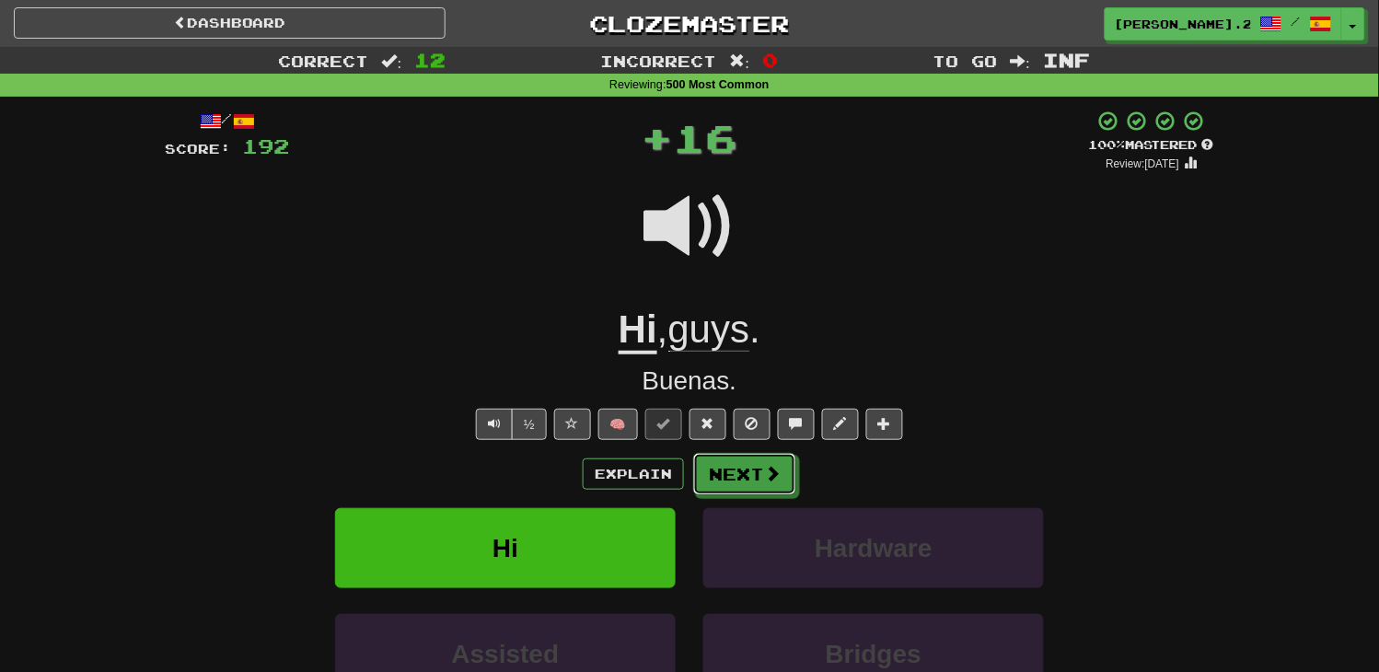
click at [757, 486] on button "Next" at bounding box center [744, 474] width 103 height 42
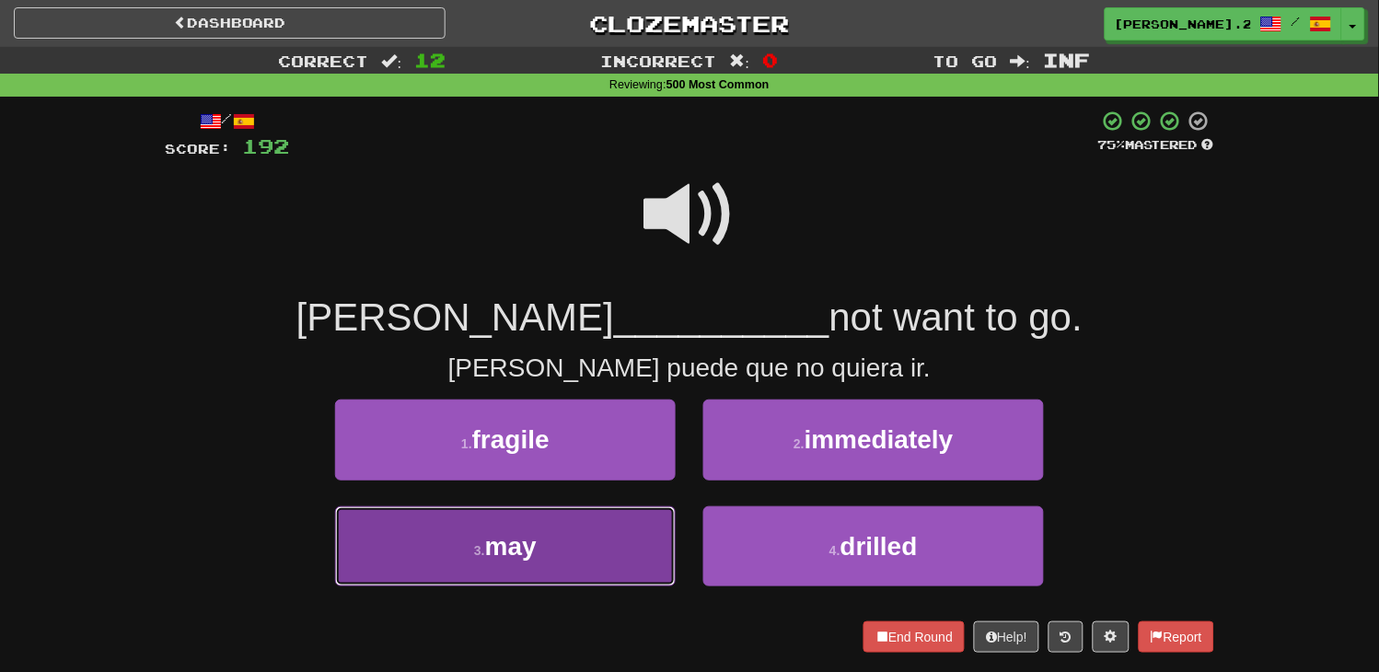
click at [606, 547] on button "3 . may" at bounding box center [505, 546] width 341 height 80
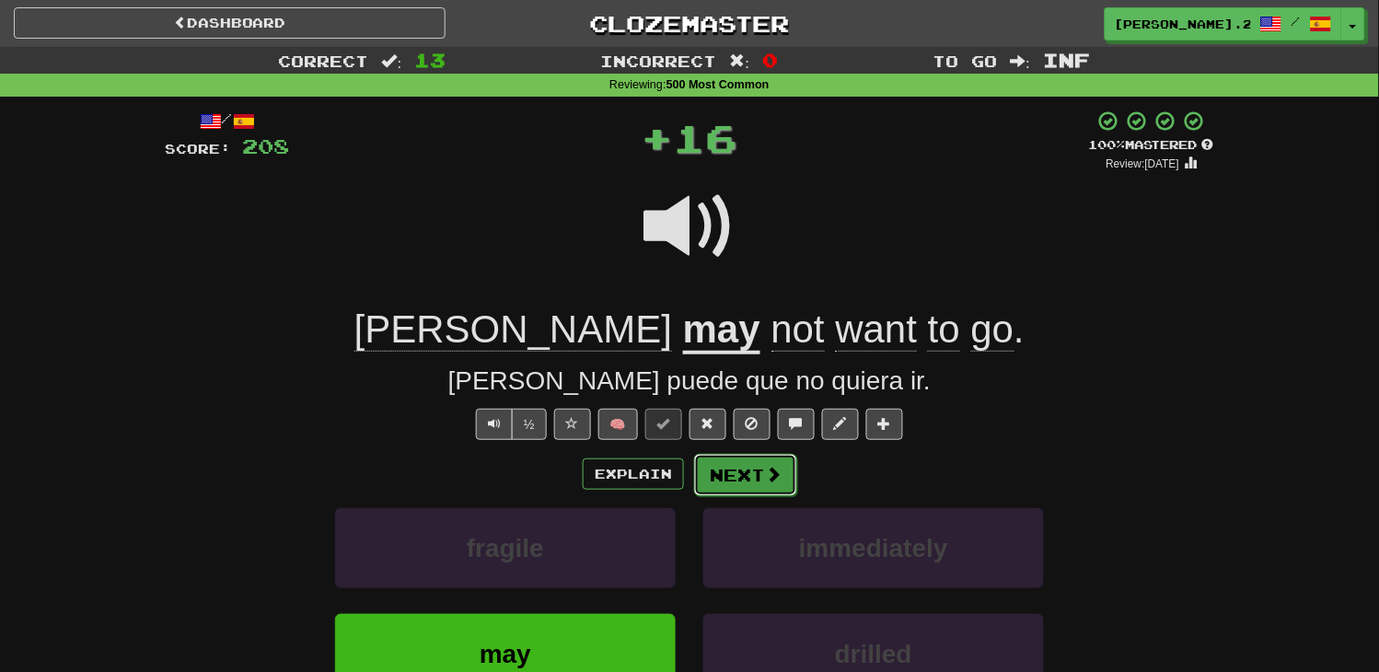
click at [775, 476] on span at bounding box center [773, 474] width 17 height 17
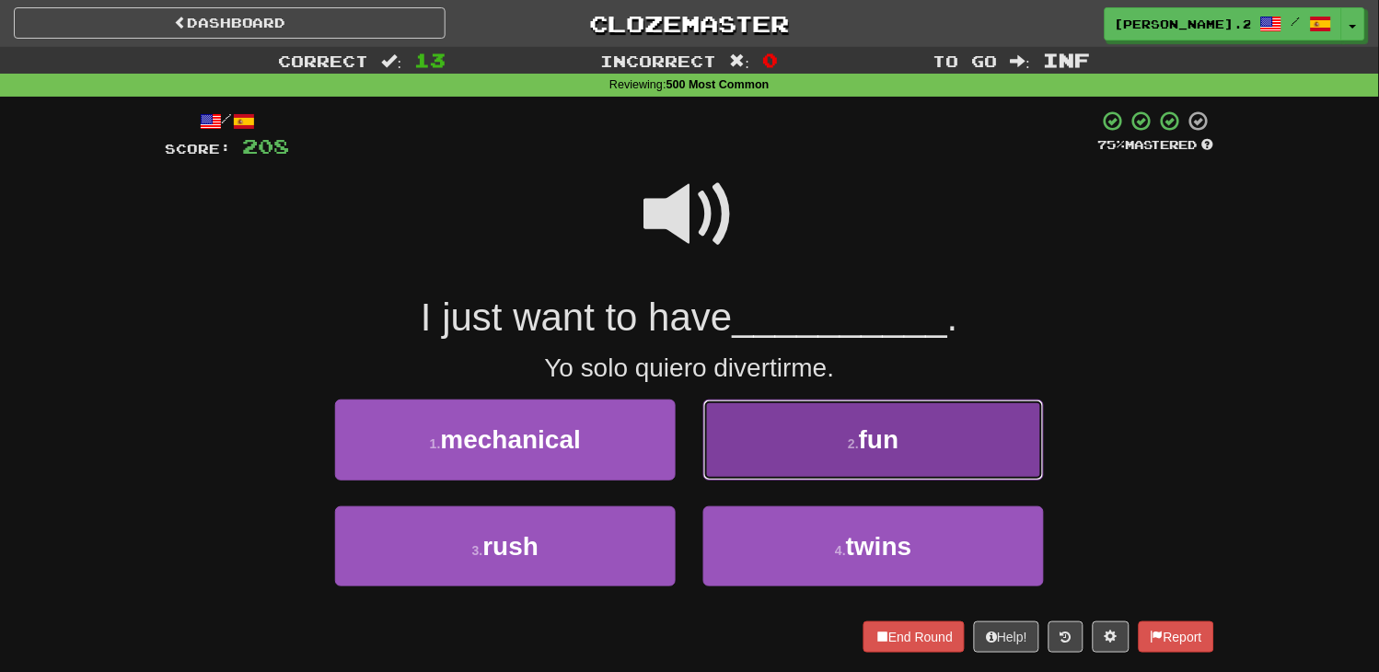
click at [762, 457] on button "2 . fun" at bounding box center [873, 440] width 341 height 80
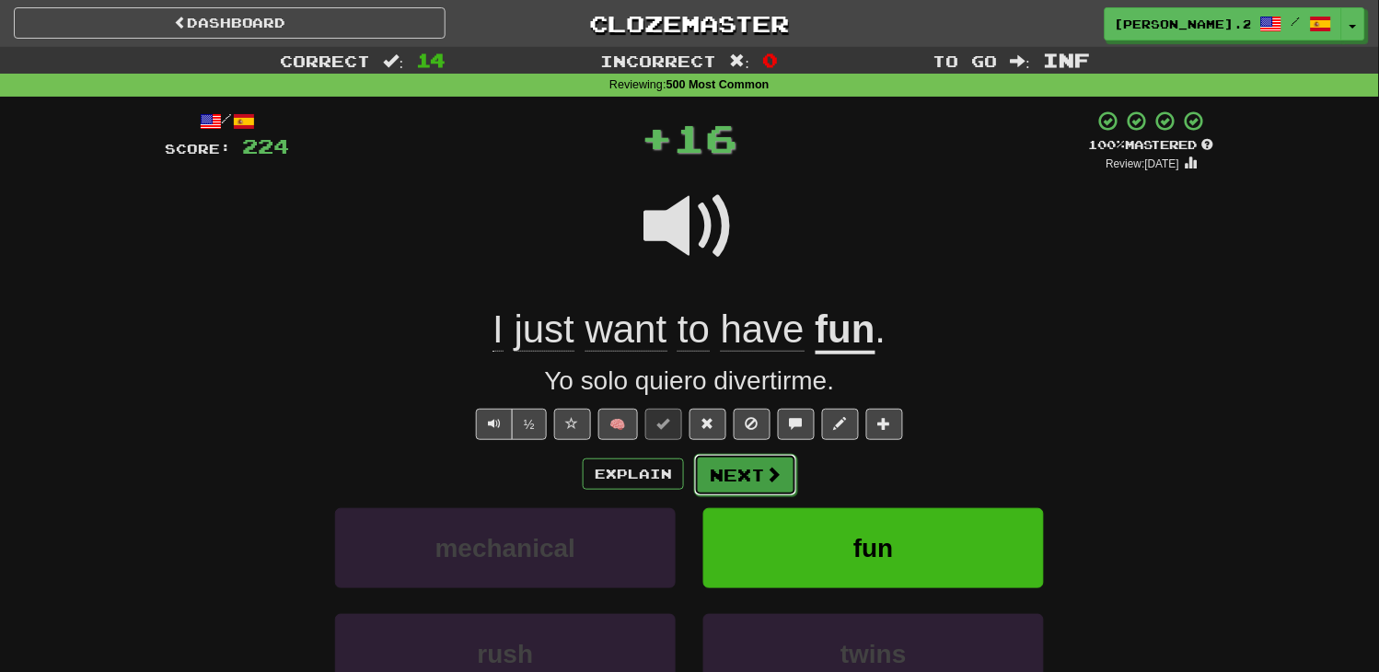
click at [749, 481] on button "Next" at bounding box center [745, 475] width 103 height 42
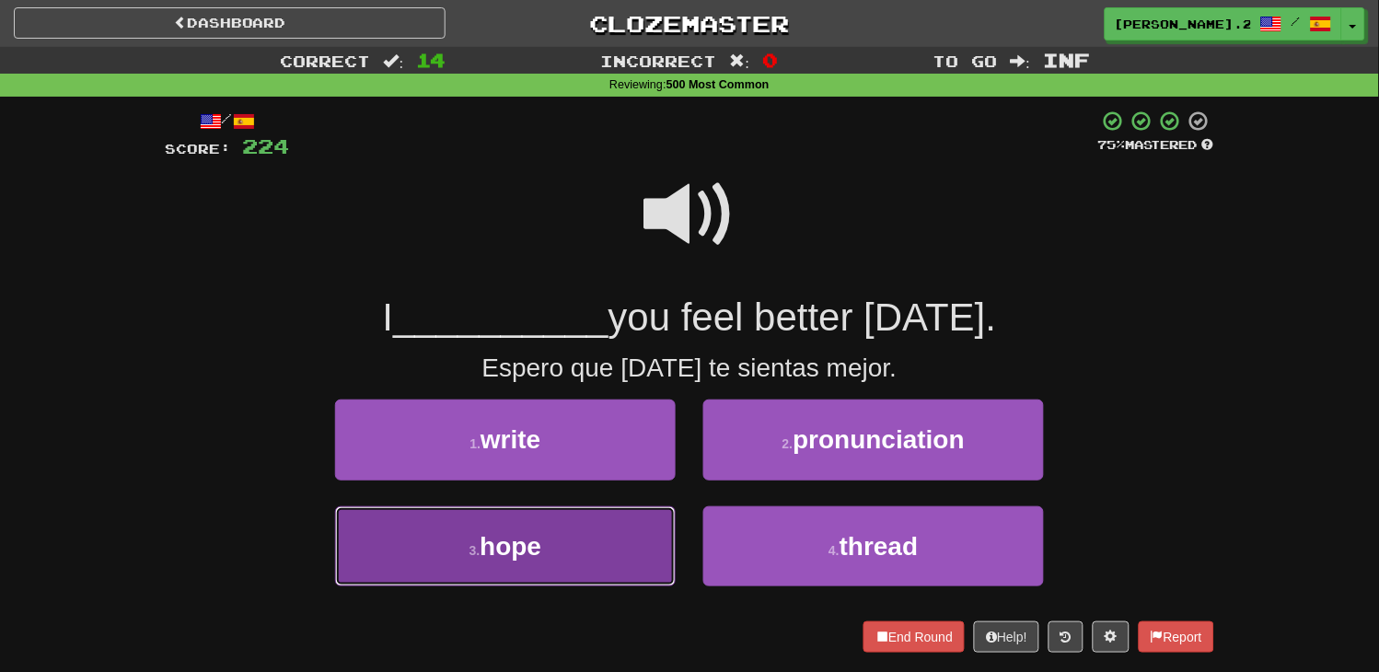
click at [531, 560] on button "3 . hope" at bounding box center [505, 546] width 341 height 80
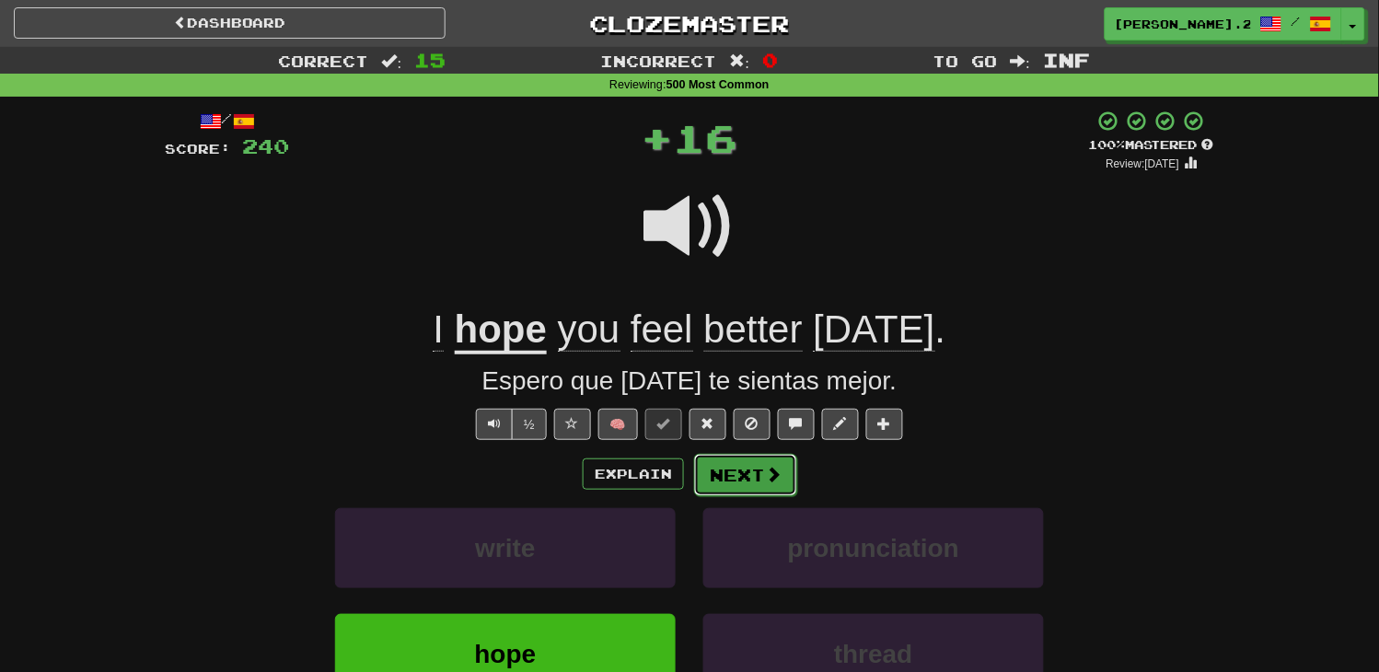
click at [739, 492] on button "Next" at bounding box center [745, 475] width 103 height 42
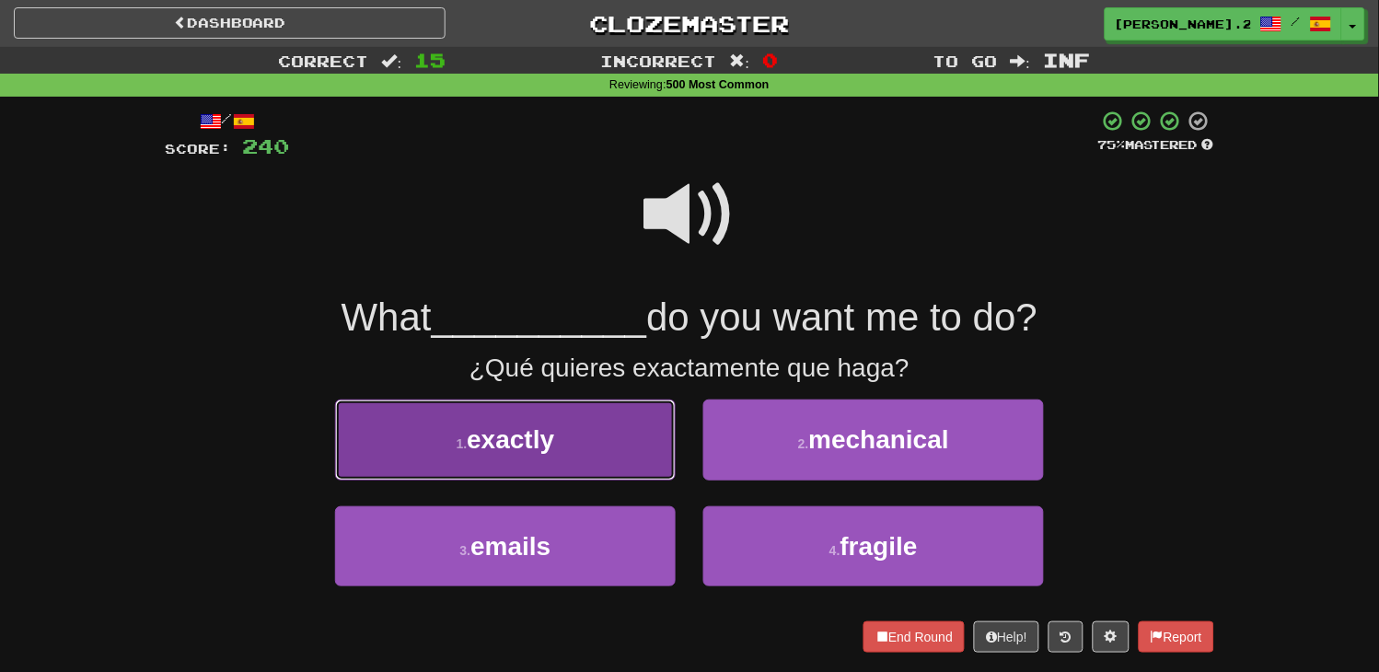
click at [610, 465] on button "1 . exactly" at bounding box center [505, 440] width 341 height 80
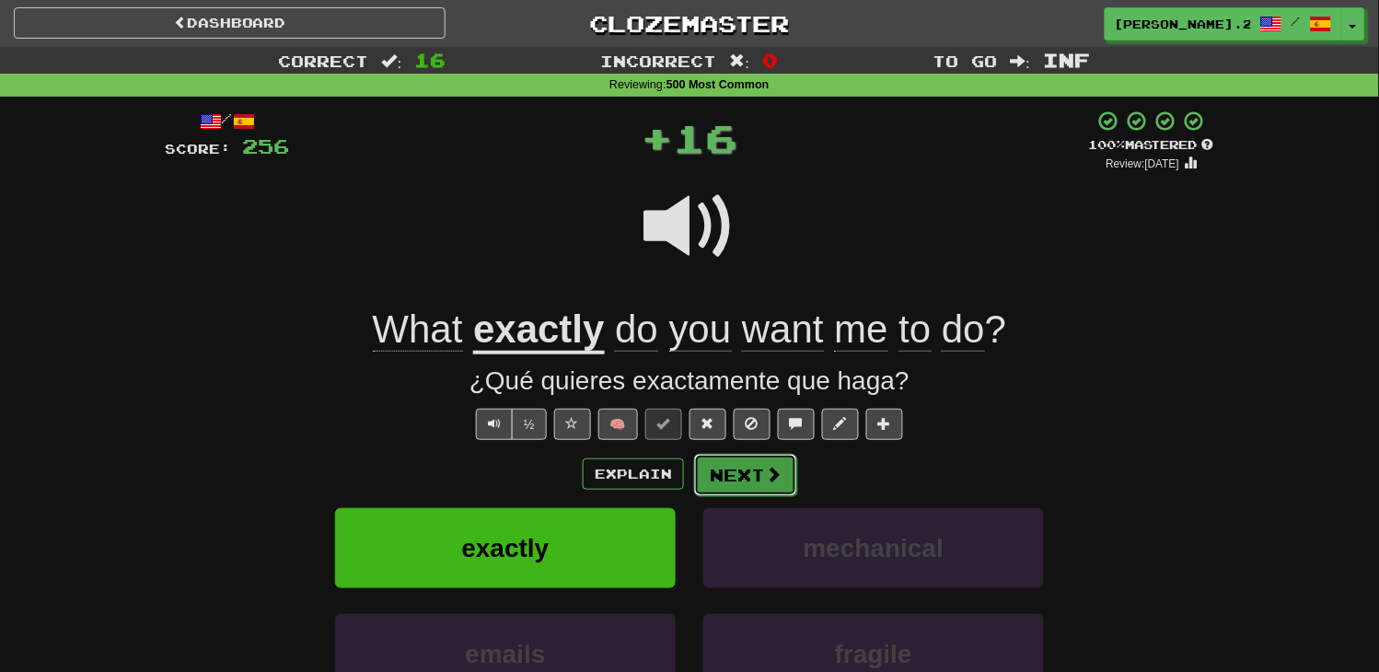
click at [739, 485] on button "Next" at bounding box center [745, 475] width 103 height 42
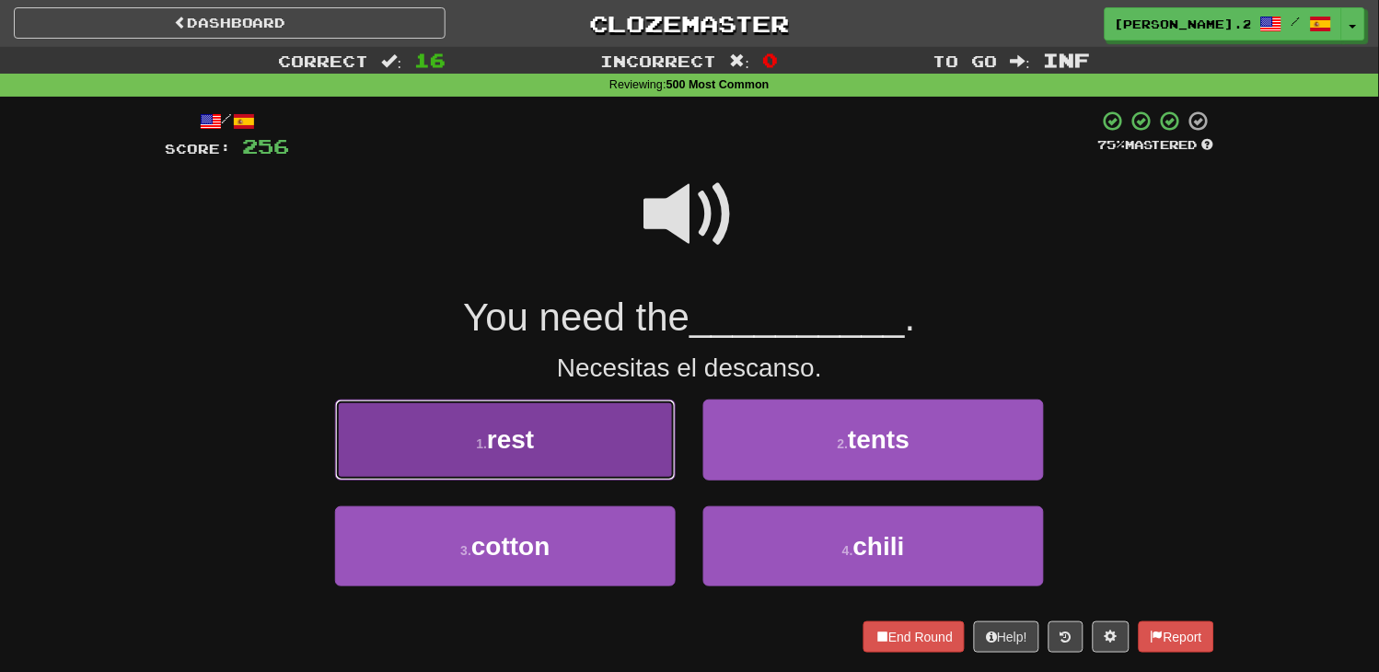
click at [599, 448] on button "1 . rest" at bounding box center [505, 440] width 341 height 80
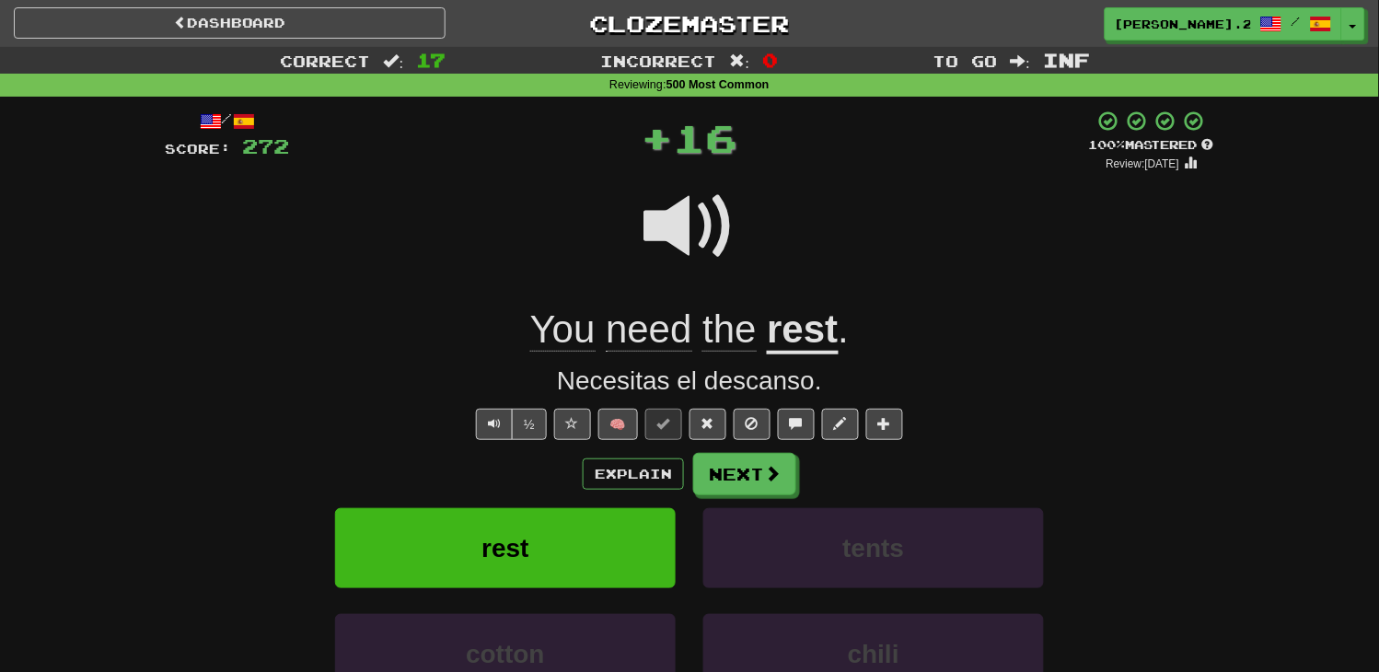
click at [719, 446] on div "/ Score: 272 + 16 100 % Mastered Review: [DATE] You need the rest . Necesitas e…" at bounding box center [689, 464] width 1049 height 708
click at [732, 472] on button "Next" at bounding box center [745, 475] width 103 height 42
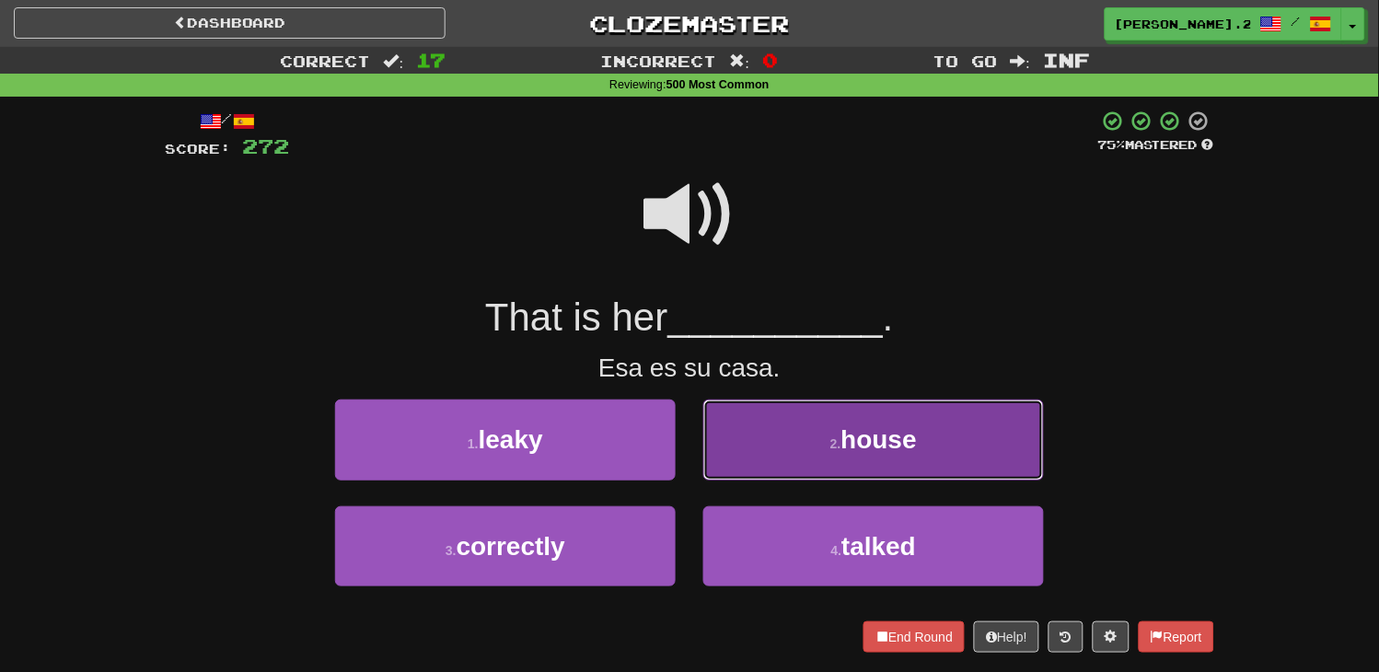
click at [768, 466] on button "2 . house" at bounding box center [873, 440] width 341 height 80
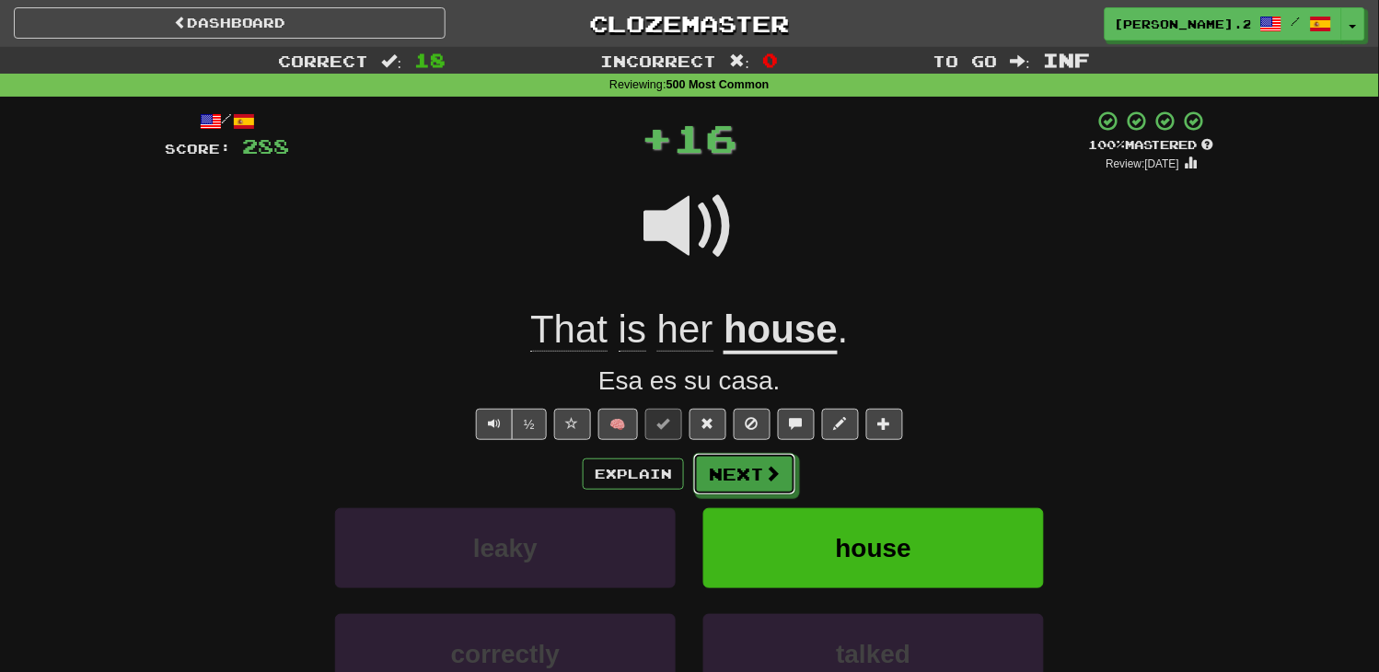
click at [771, 469] on span at bounding box center [772, 473] width 17 height 17
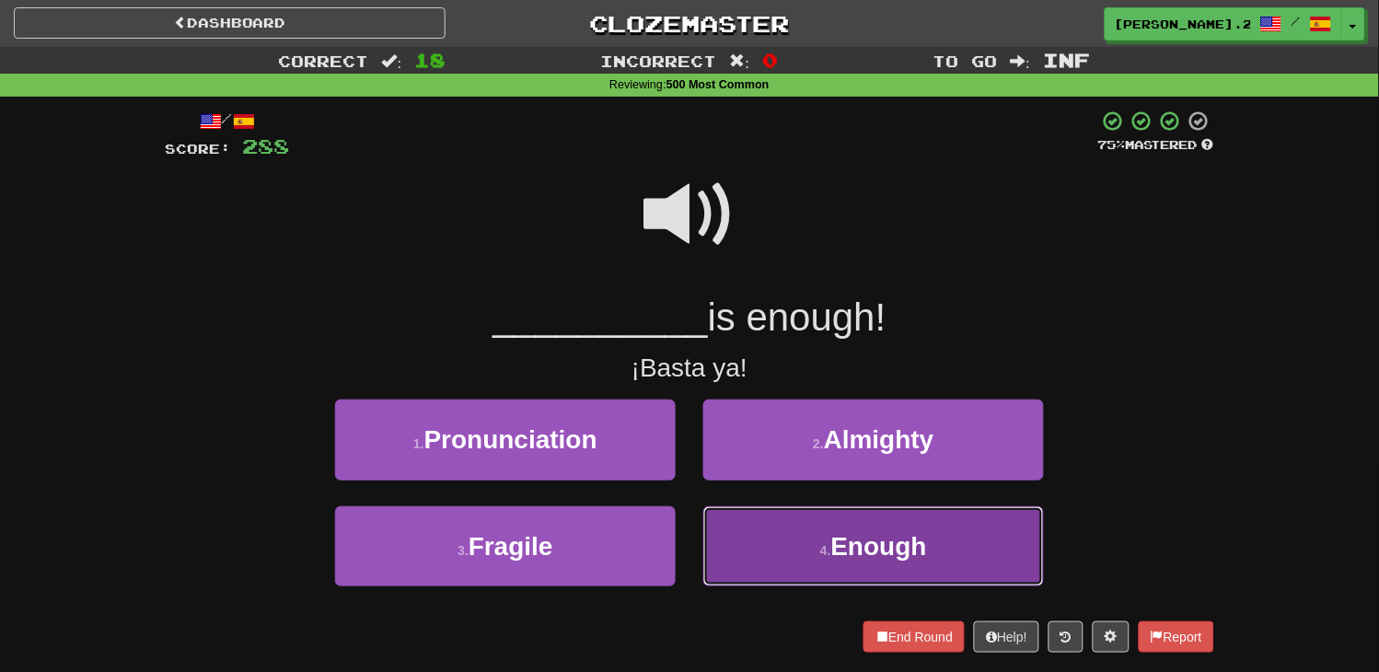
click at [848, 539] on span "Enough" at bounding box center [879, 546] width 96 height 29
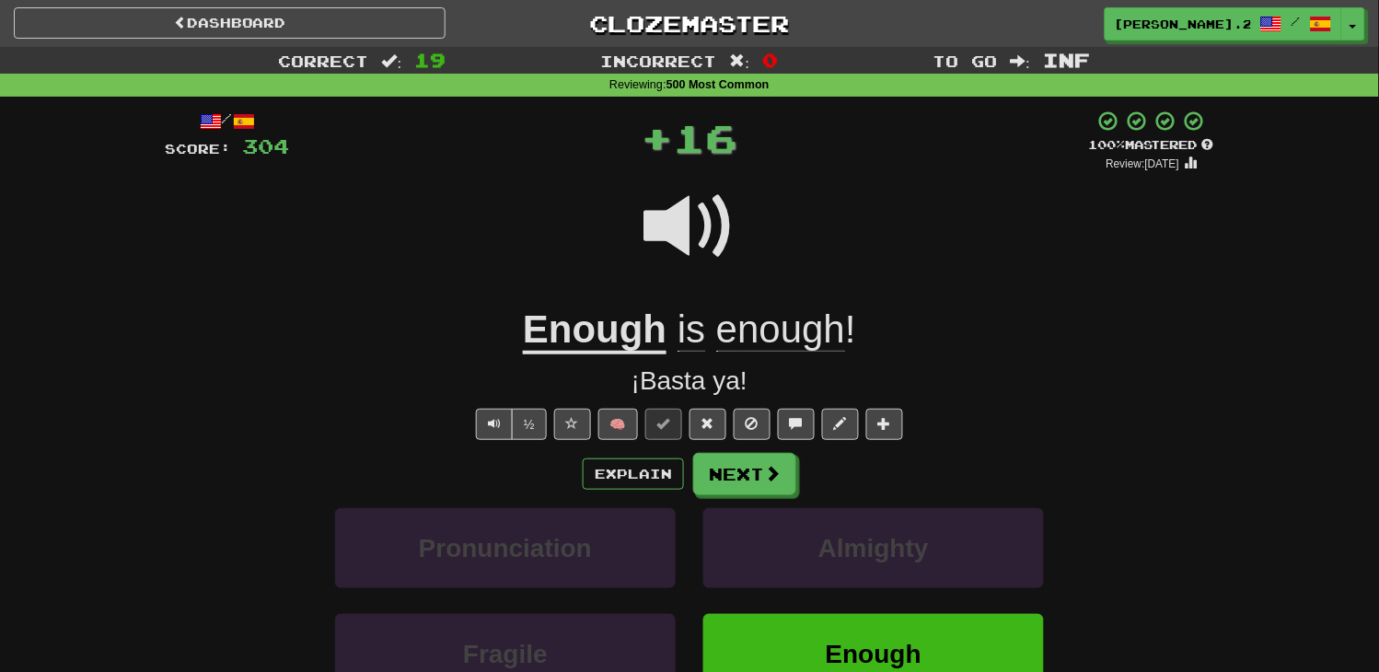
click at [775, 449] on div "/ Score: 304 + 16 100 % Mastered Review: [DATE] Enough is enough ! ¡Basta ya! ½…" at bounding box center [689, 464] width 1049 height 708
click at [770, 466] on button "Next" at bounding box center [744, 474] width 103 height 42
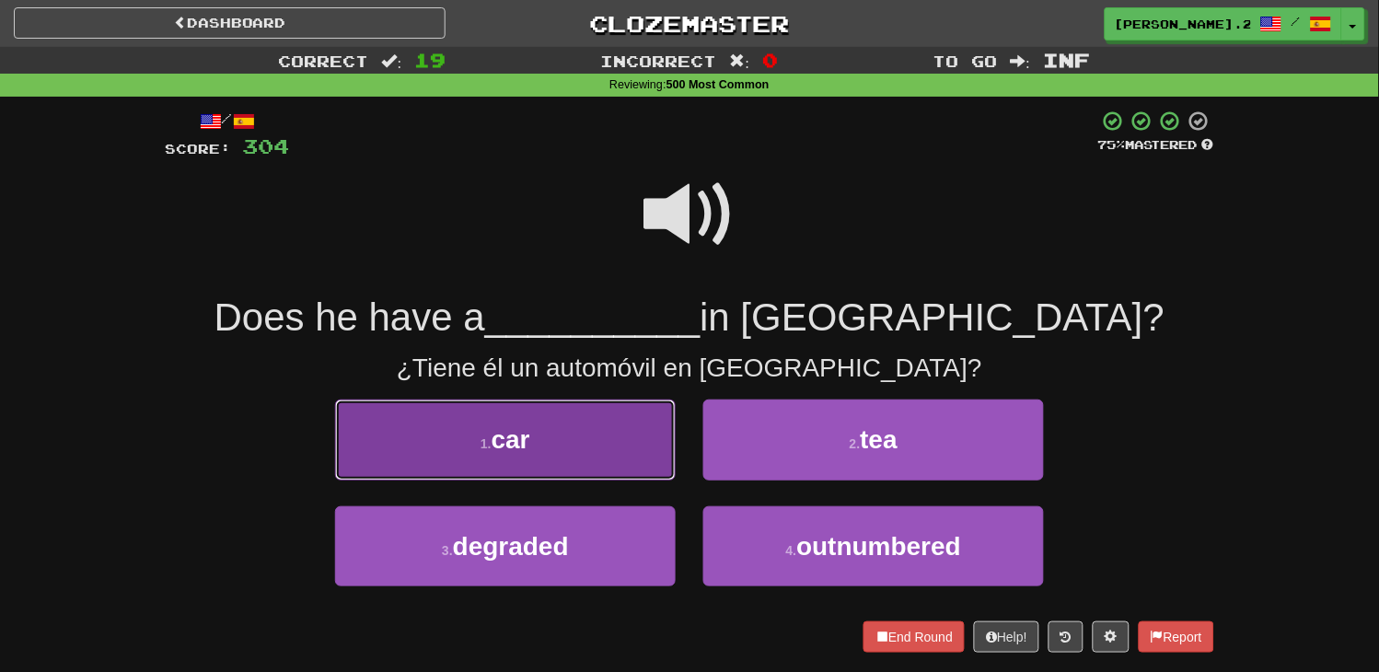
click at [645, 451] on button "1 . car" at bounding box center [505, 440] width 341 height 80
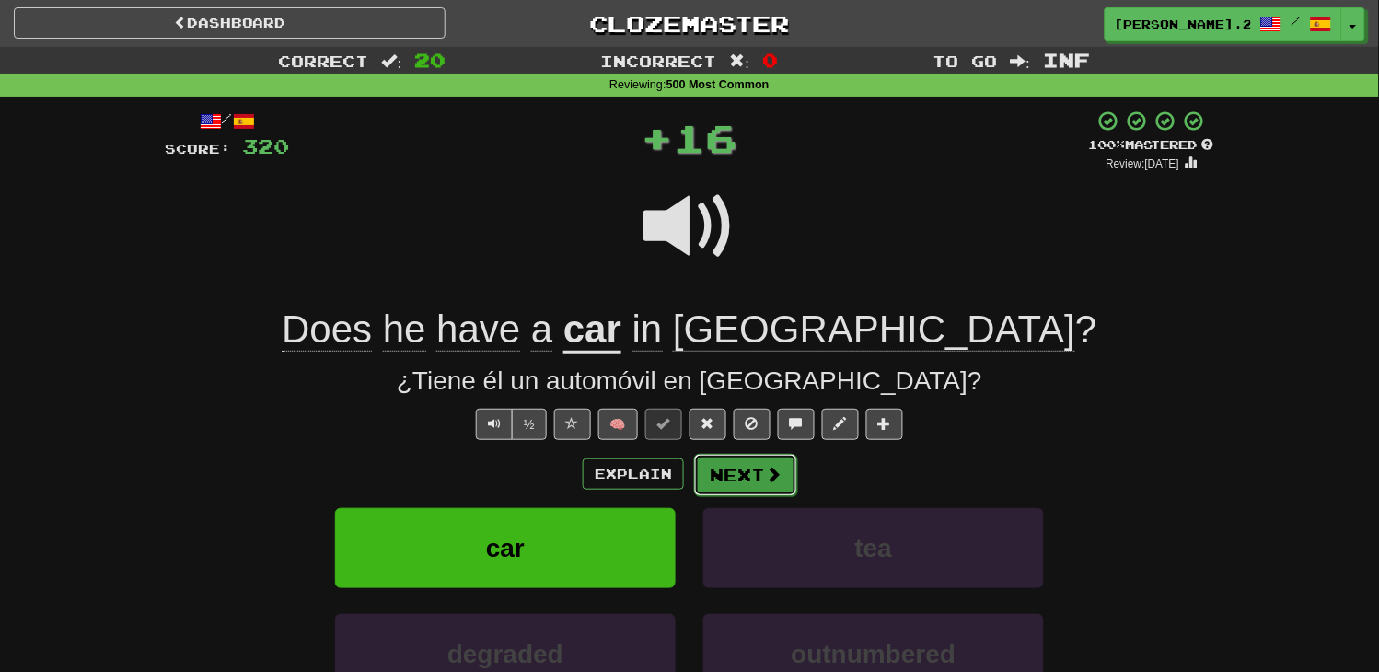
click at [725, 489] on button "Next" at bounding box center [745, 475] width 103 height 42
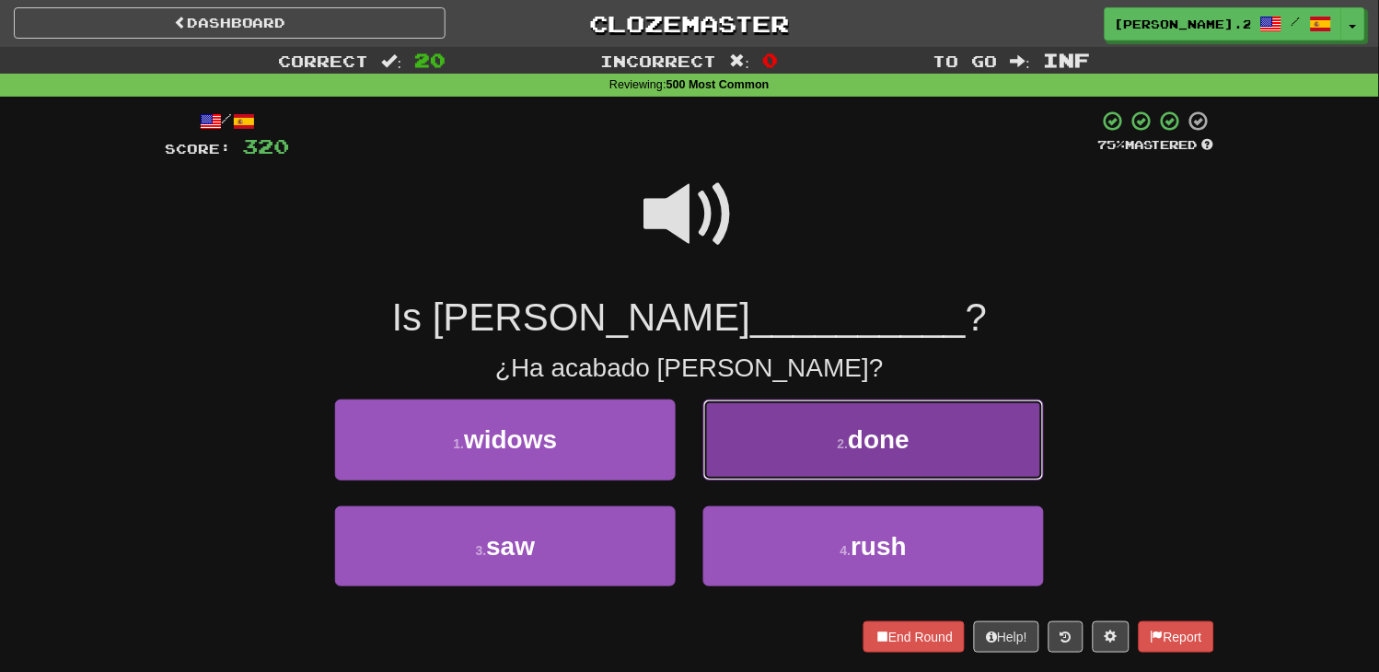
click at [792, 446] on button "2 . done" at bounding box center [873, 440] width 341 height 80
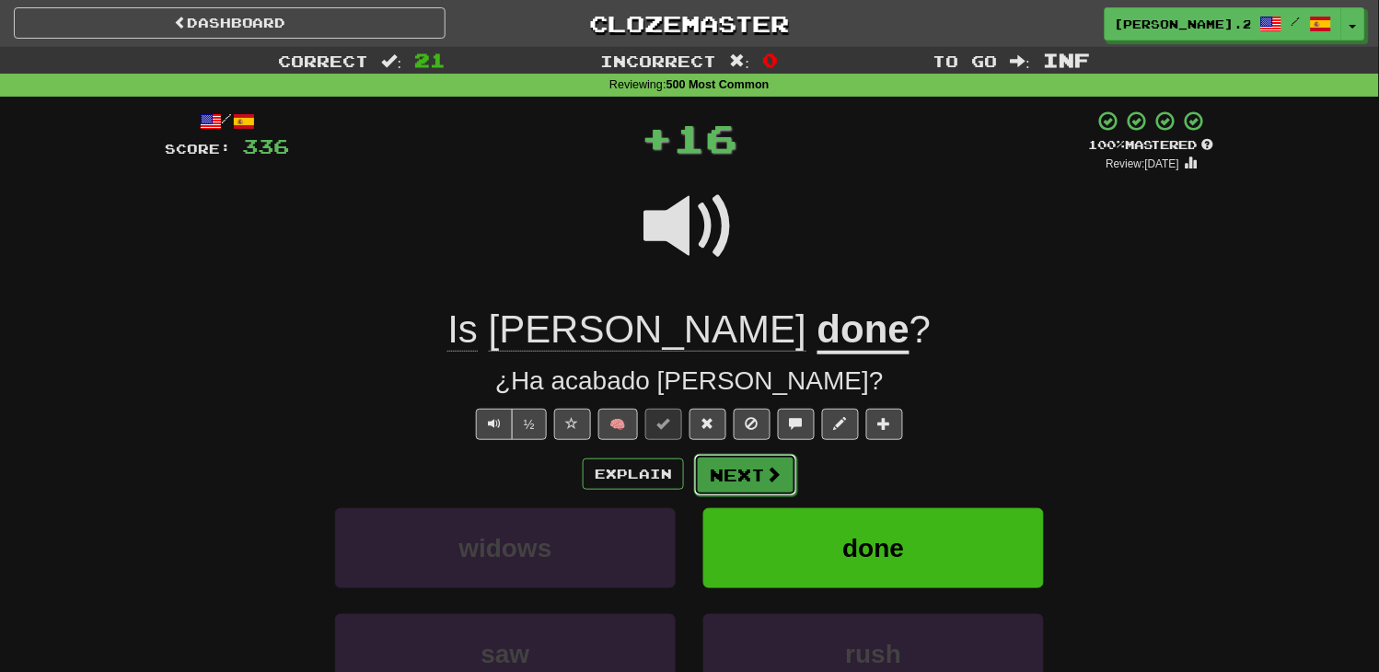
click at [752, 485] on button "Next" at bounding box center [745, 475] width 103 height 42
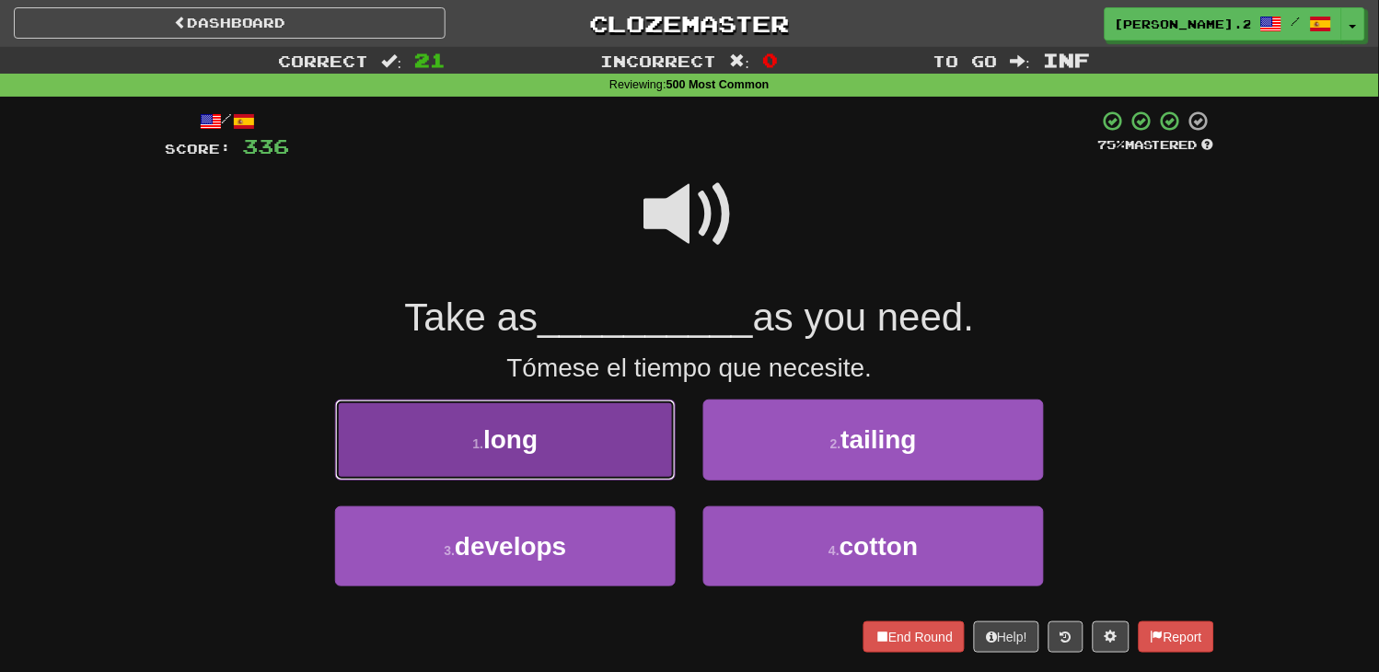
click at [646, 448] on button "1 . long" at bounding box center [505, 440] width 341 height 80
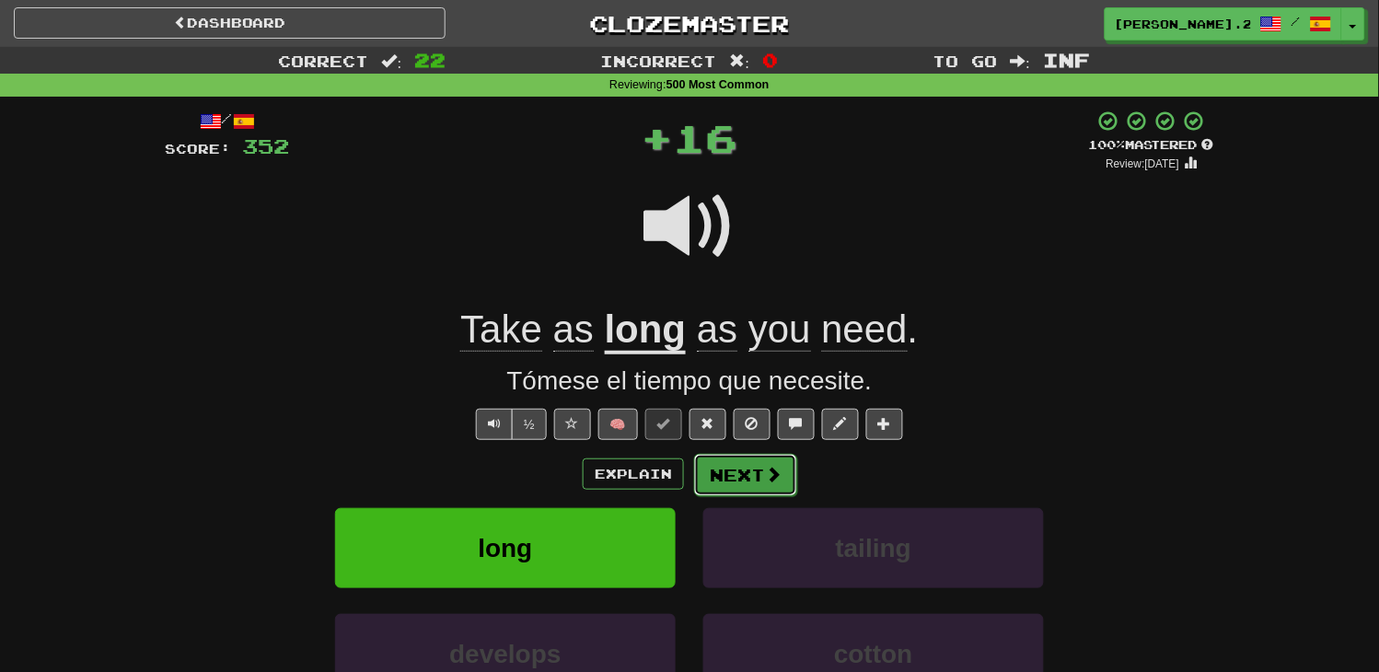
click at [740, 484] on button "Next" at bounding box center [745, 475] width 103 height 42
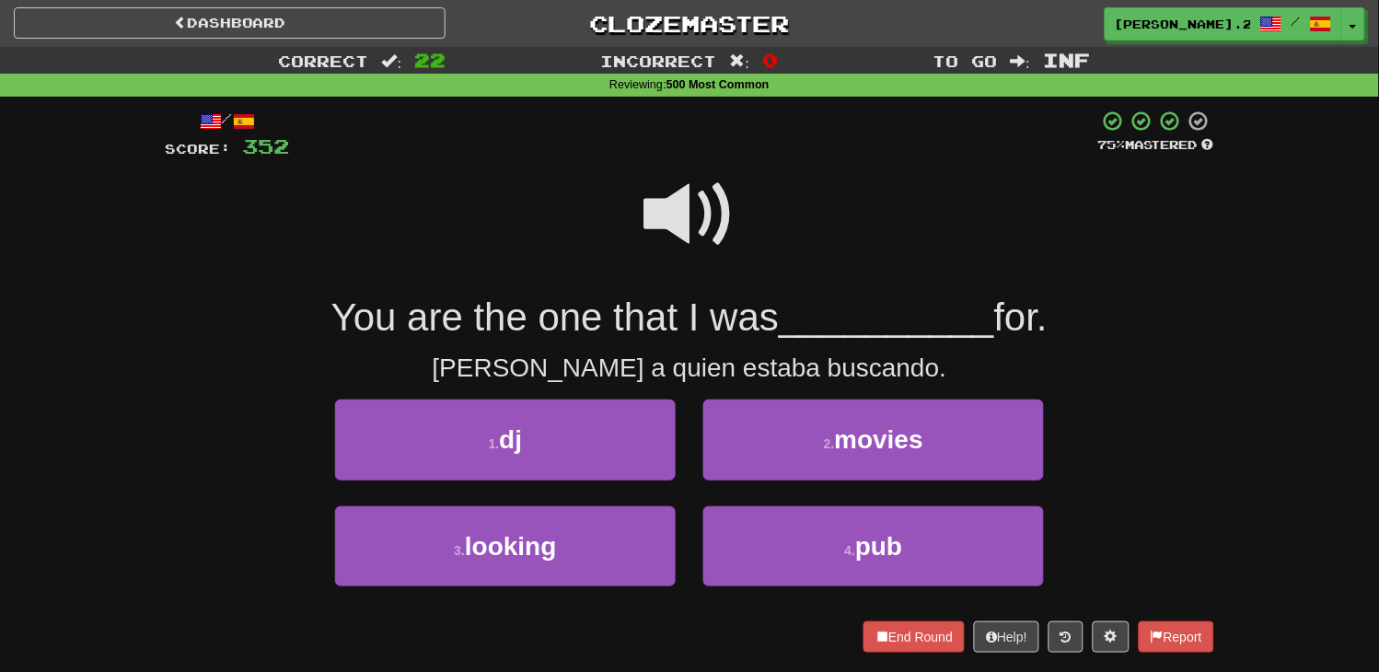
click at [705, 213] on span at bounding box center [689, 214] width 92 height 92
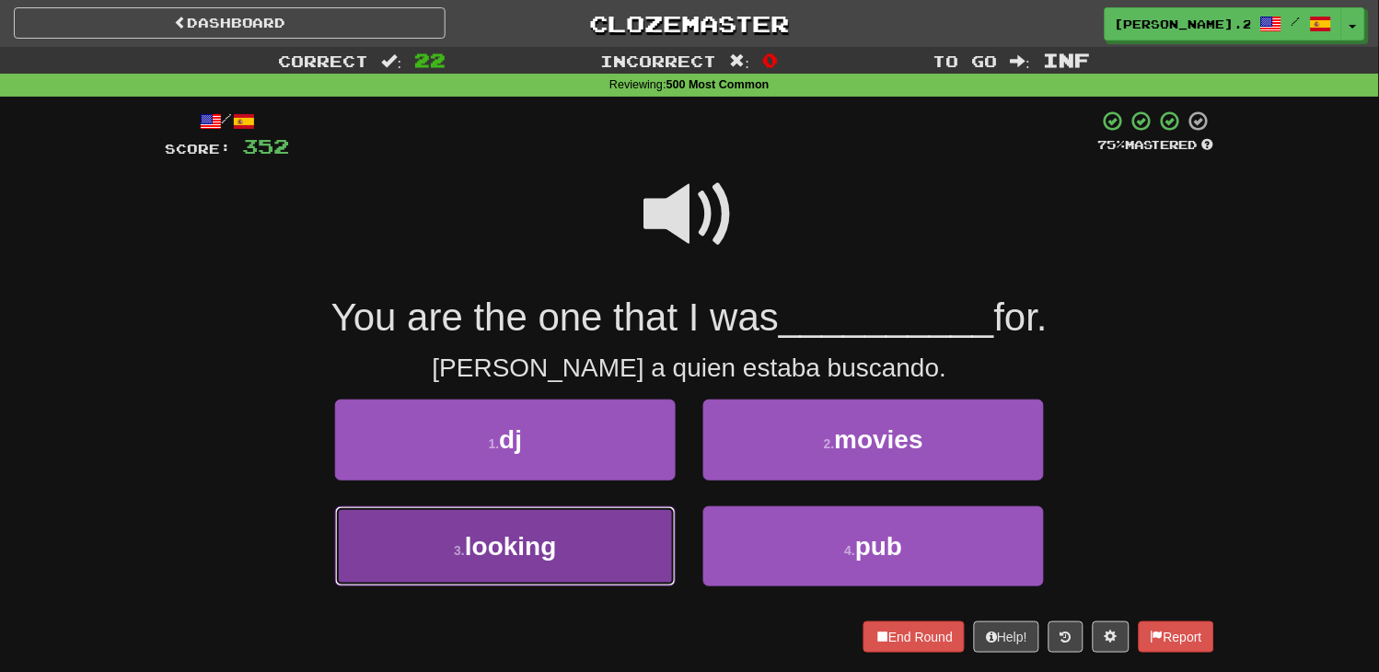
click at [578, 540] on button "3 . looking" at bounding box center [505, 546] width 341 height 80
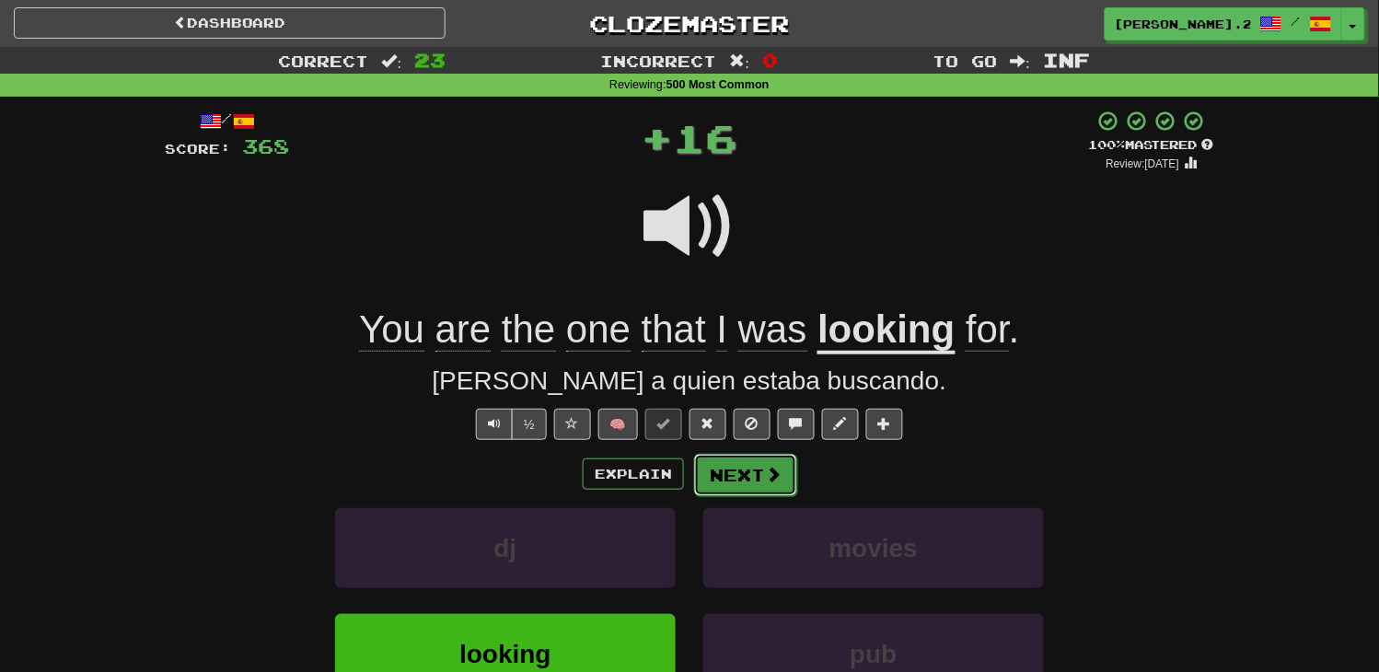
click at [759, 483] on button "Next" at bounding box center [745, 475] width 103 height 42
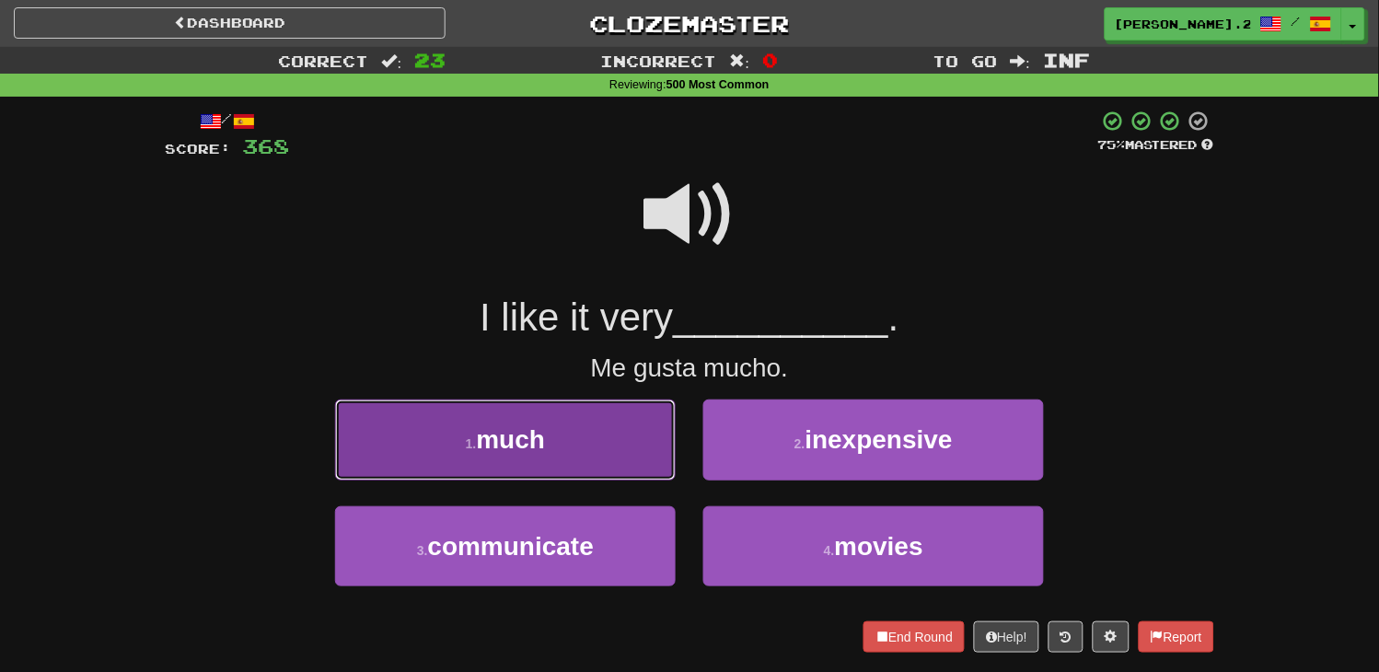
click at [641, 453] on button "1 . much" at bounding box center [505, 440] width 341 height 80
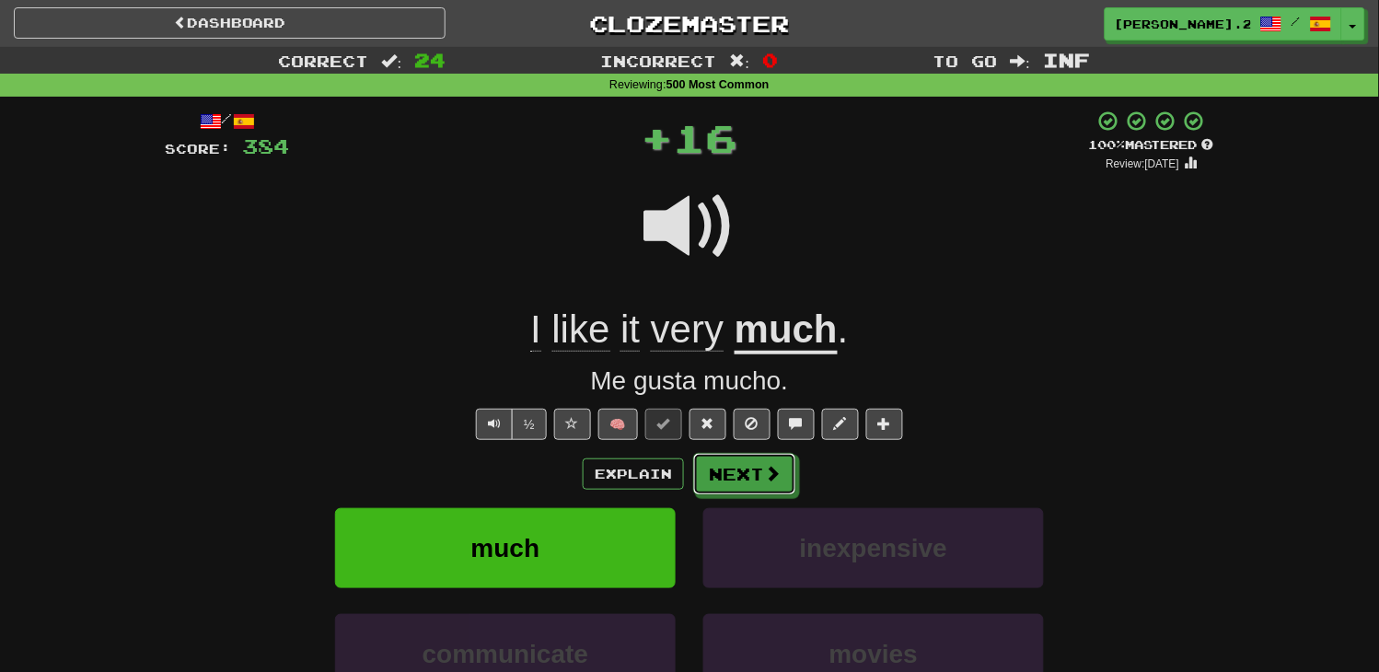
click at [737, 482] on button "Next" at bounding box center [744, 474] width 103 height 42
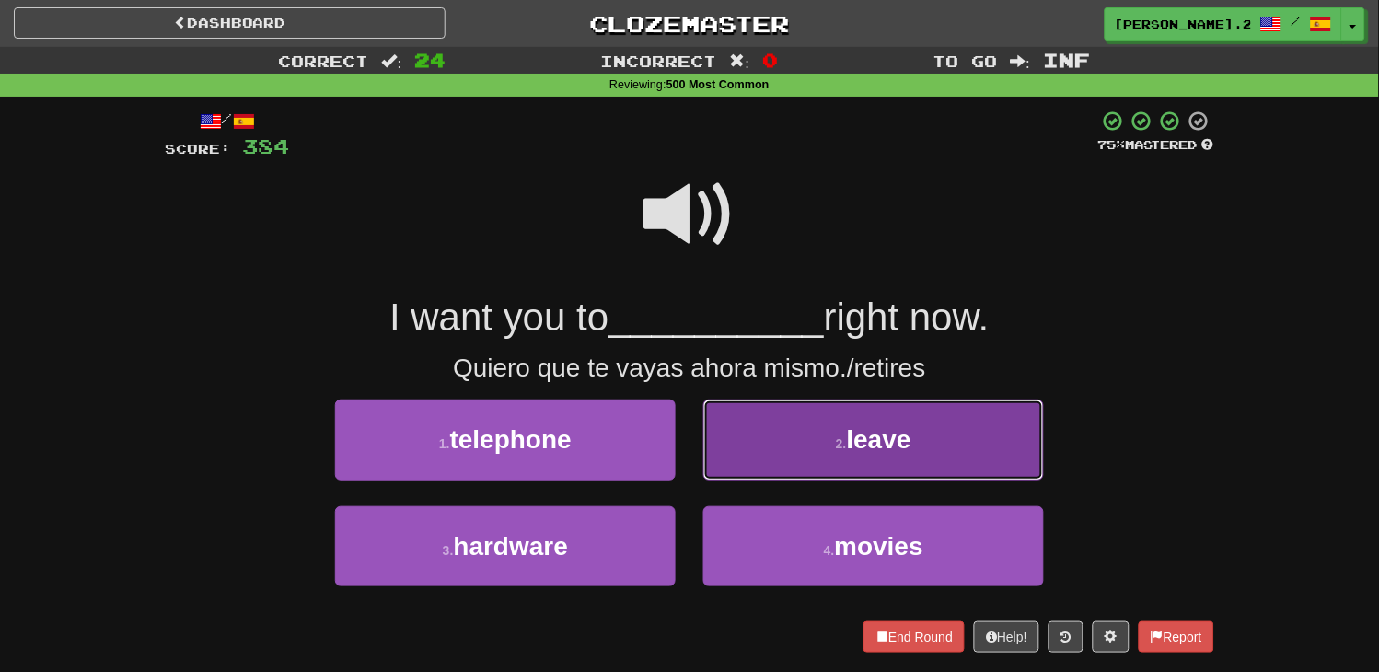
click at [801, 461] on button "2 . leave" at bounding box center [873, 440] width 341 height 80
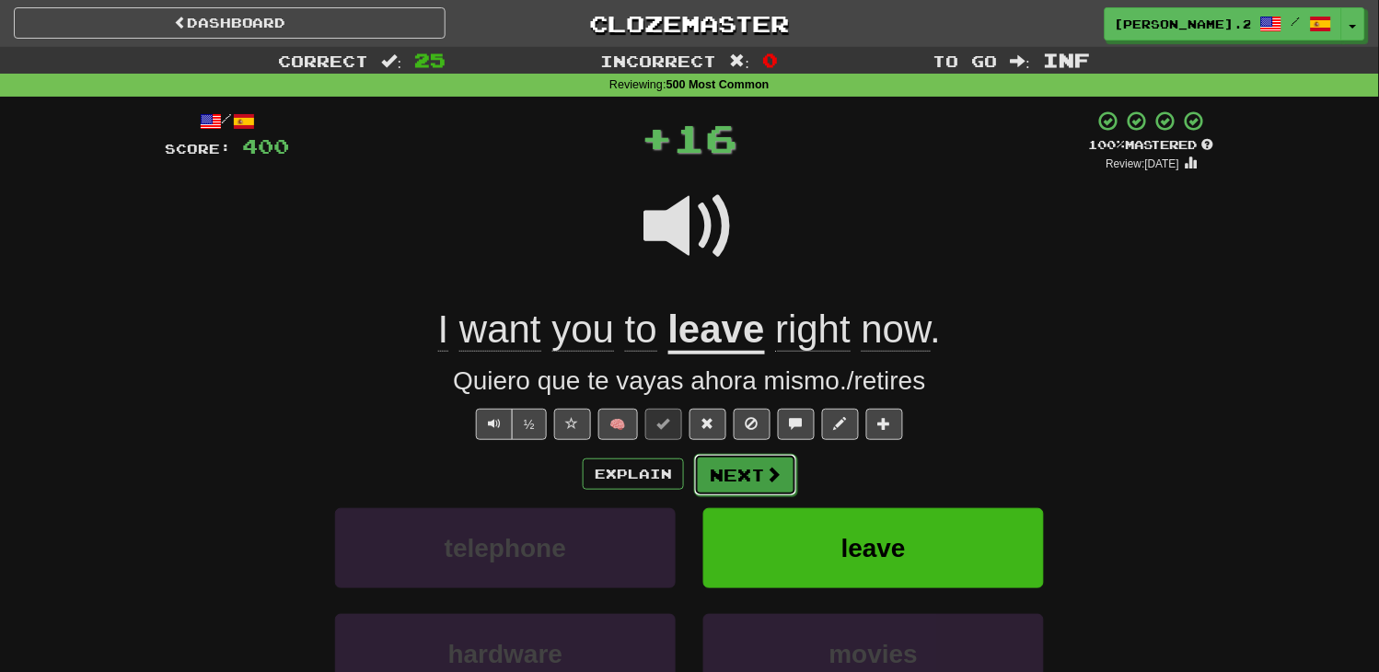
click at [750, 468] on button "Next" at bounding box center [745, 475] width 103 height 42
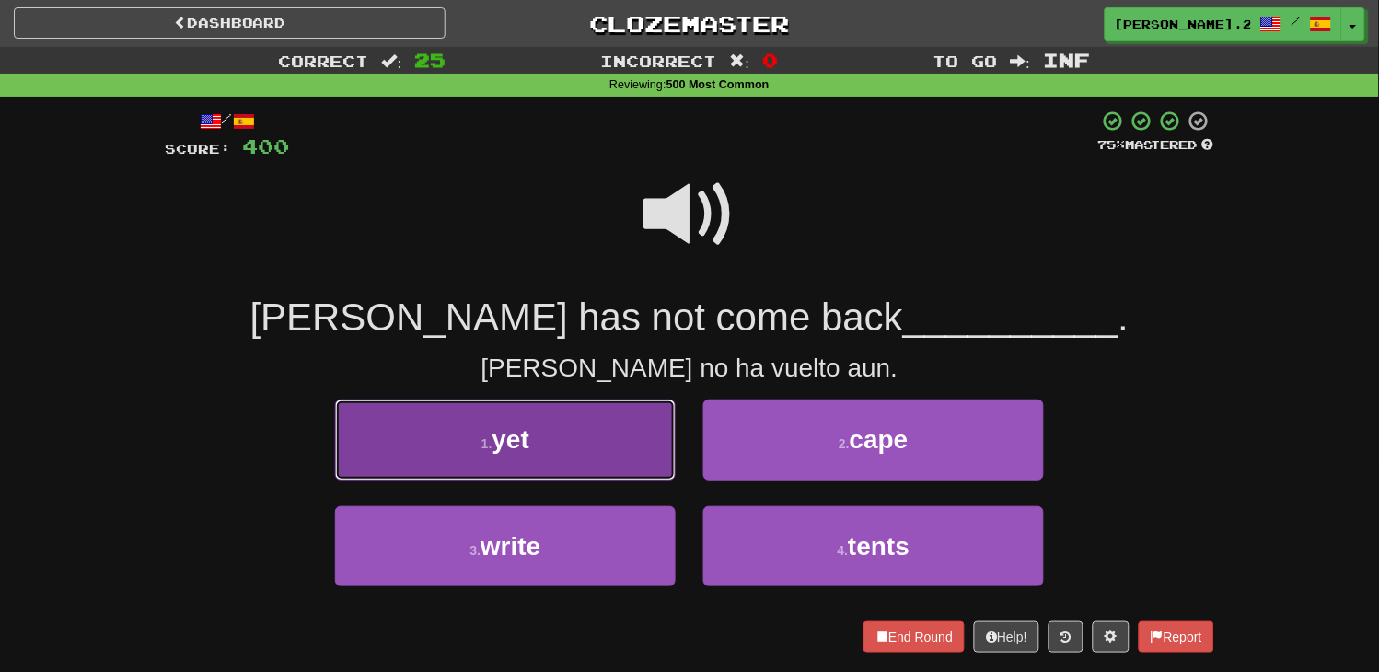
click at [631, 454] on button "1 . yet" at bounding box center [505, 440] width 341 height 80
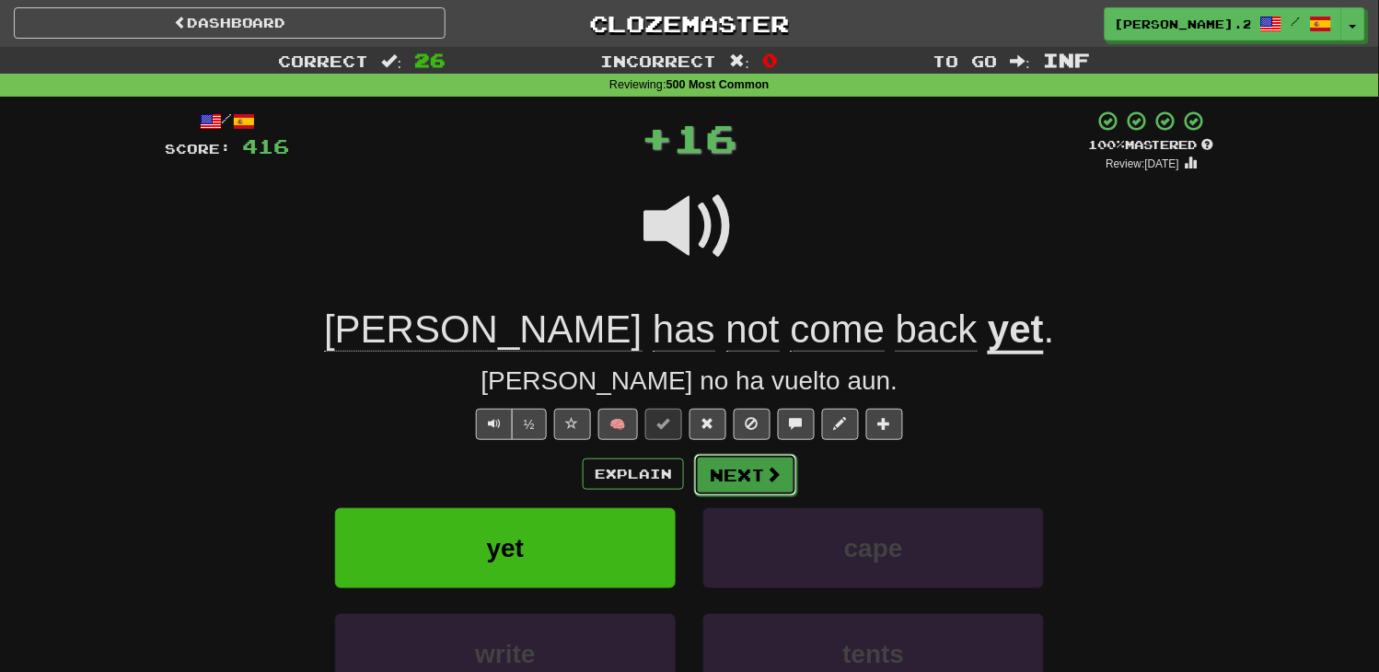
click at [753, 469] on button "Next" at bounding box center [745, 475] width 103 height 42
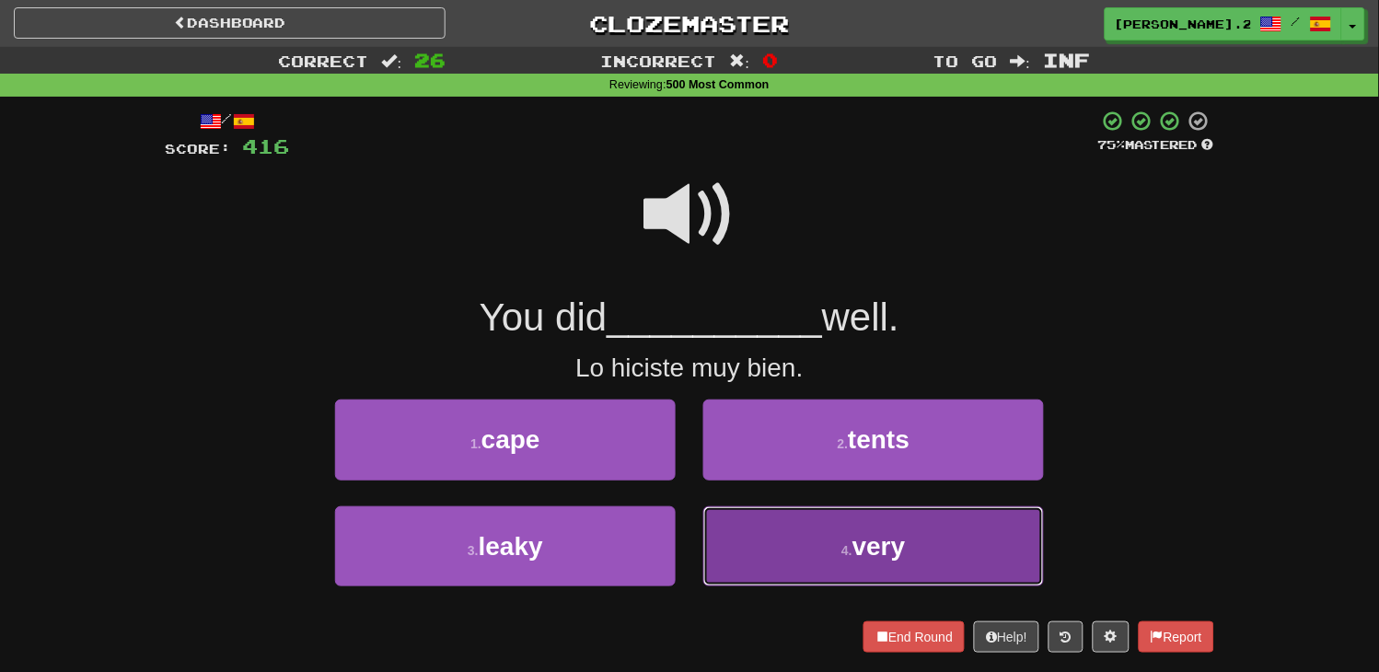
click at [785, 525] on button "4 . very" at bounding box center [873, 546] width 341 height 80
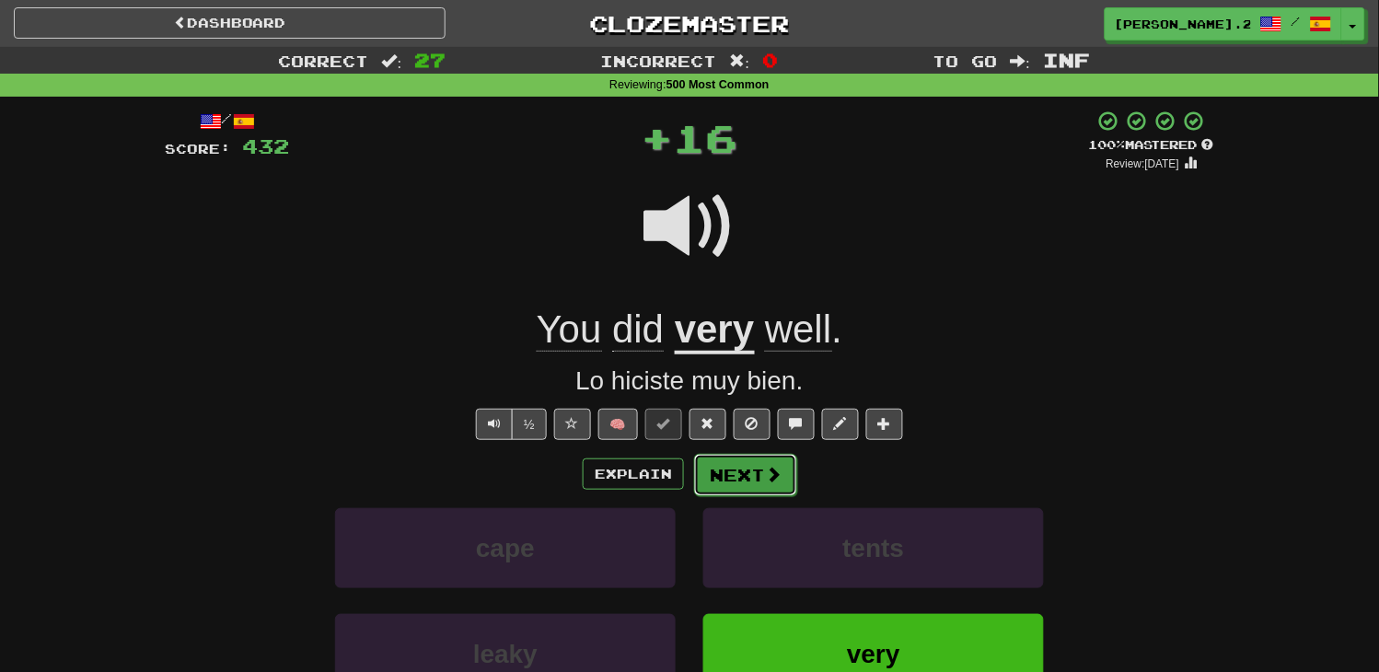
click at [755, 476] on button "Next" at bounding box center [745, 475] width 103 height 42
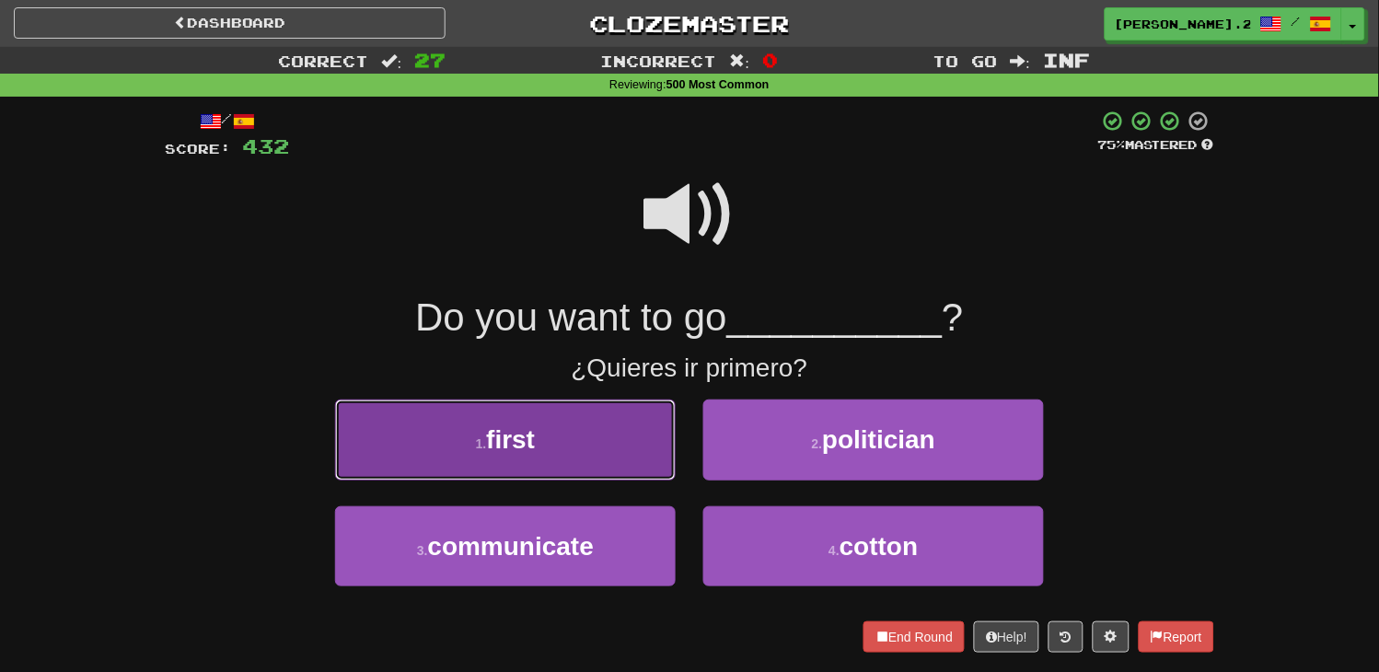
click at [666, 448] on button "1 . first" at bounding box center [505, 440] width 341 height 80
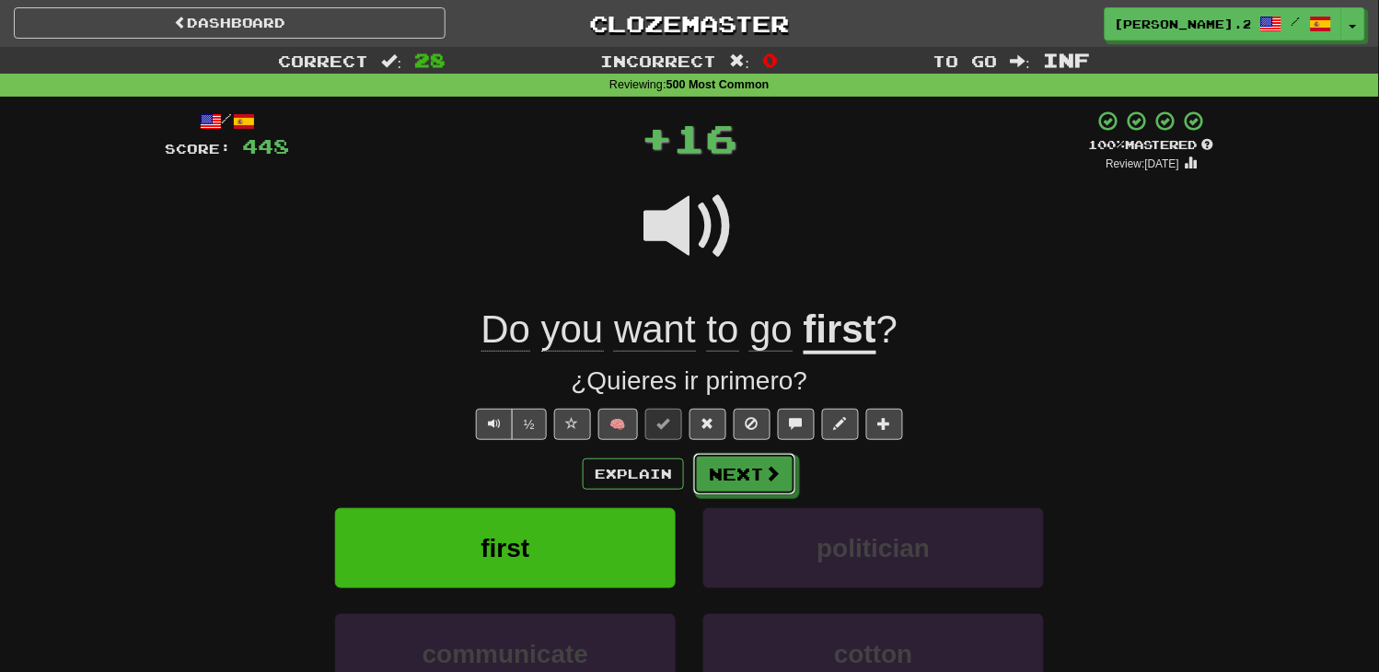
click at [720, 463] on button "Next" at bounding box center [744, 474] width 103 height 42
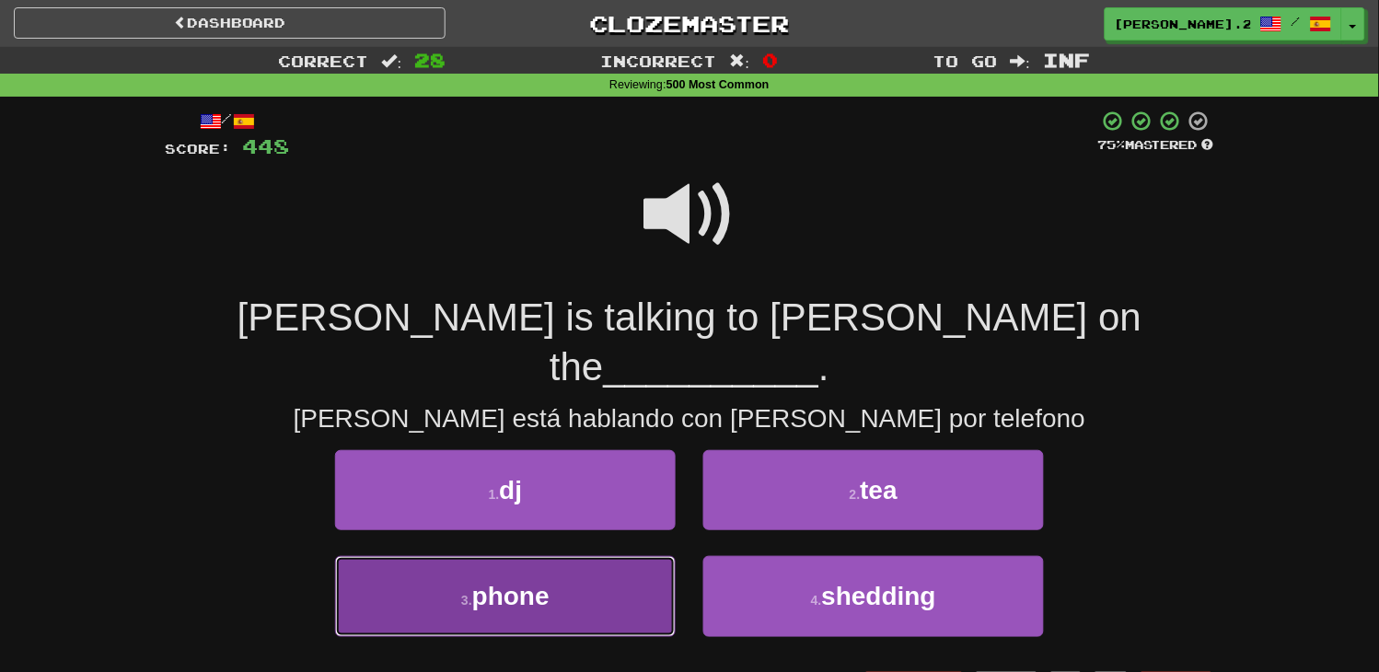
click at [618, 556] on button "3 . phone" at bounding box center [505, 596] width 341 height 80
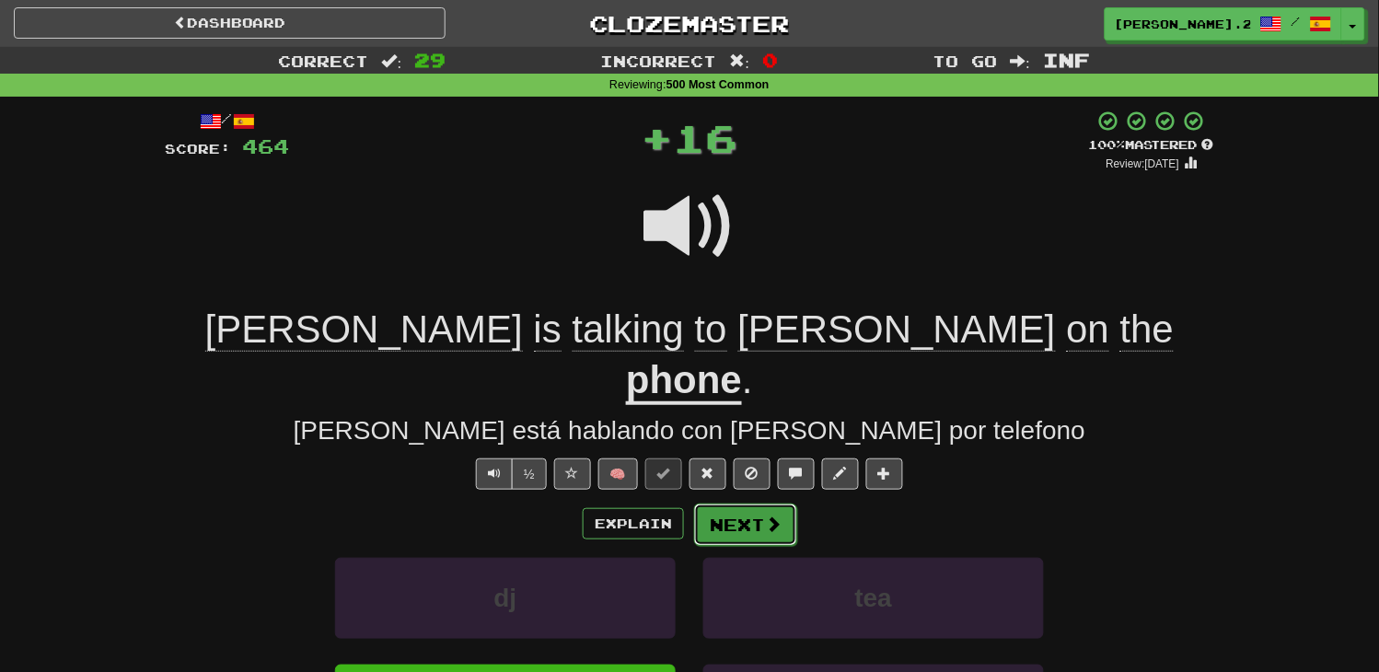
click at [761, 504] on button "Next" at bounding box center [745, 525] width 103 height 42
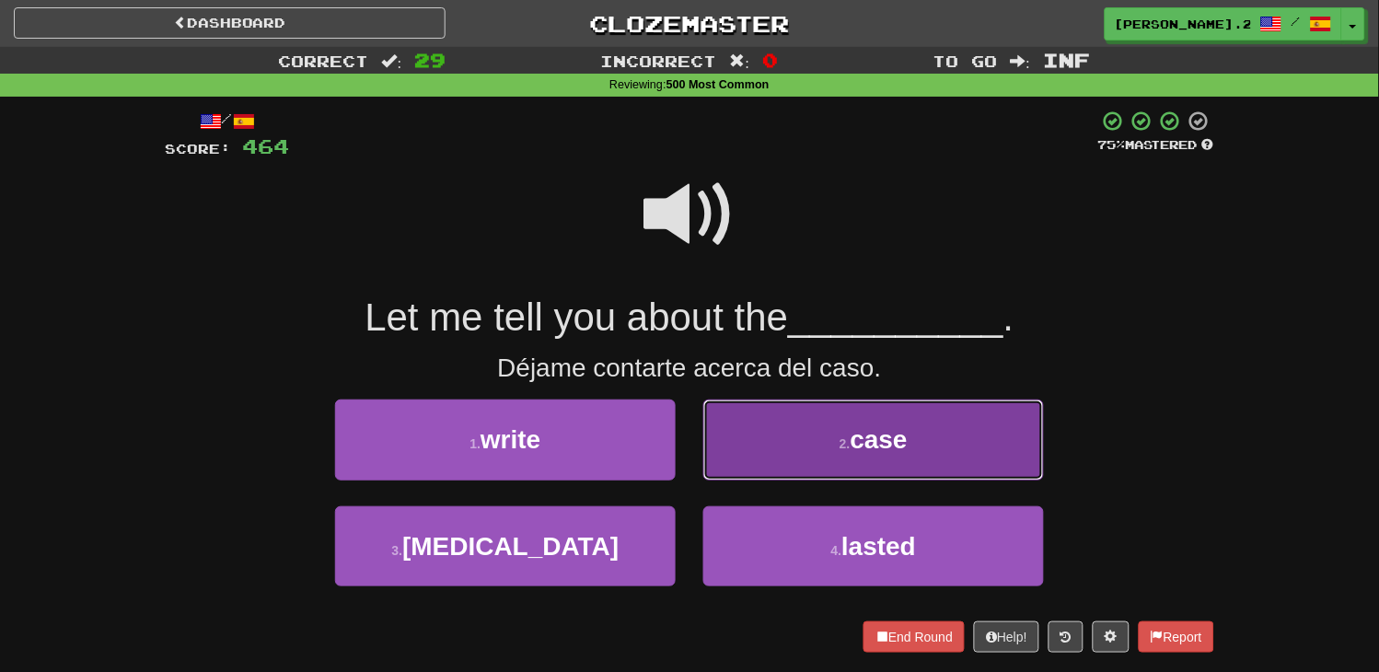
click at [759, 463] on button "2 . case" at bounding box center [873, 440] width 341 height 80
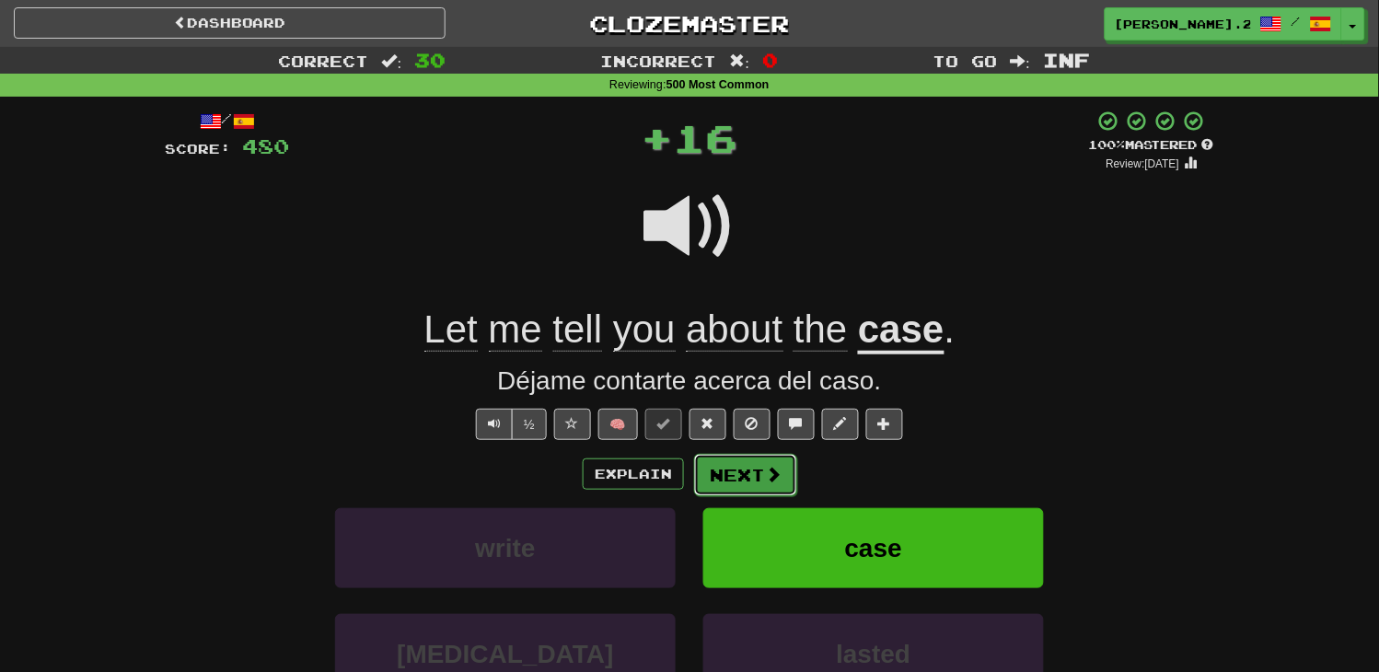
click at [765, 480] on span at bounding box center [773, 474] width 17 height 17
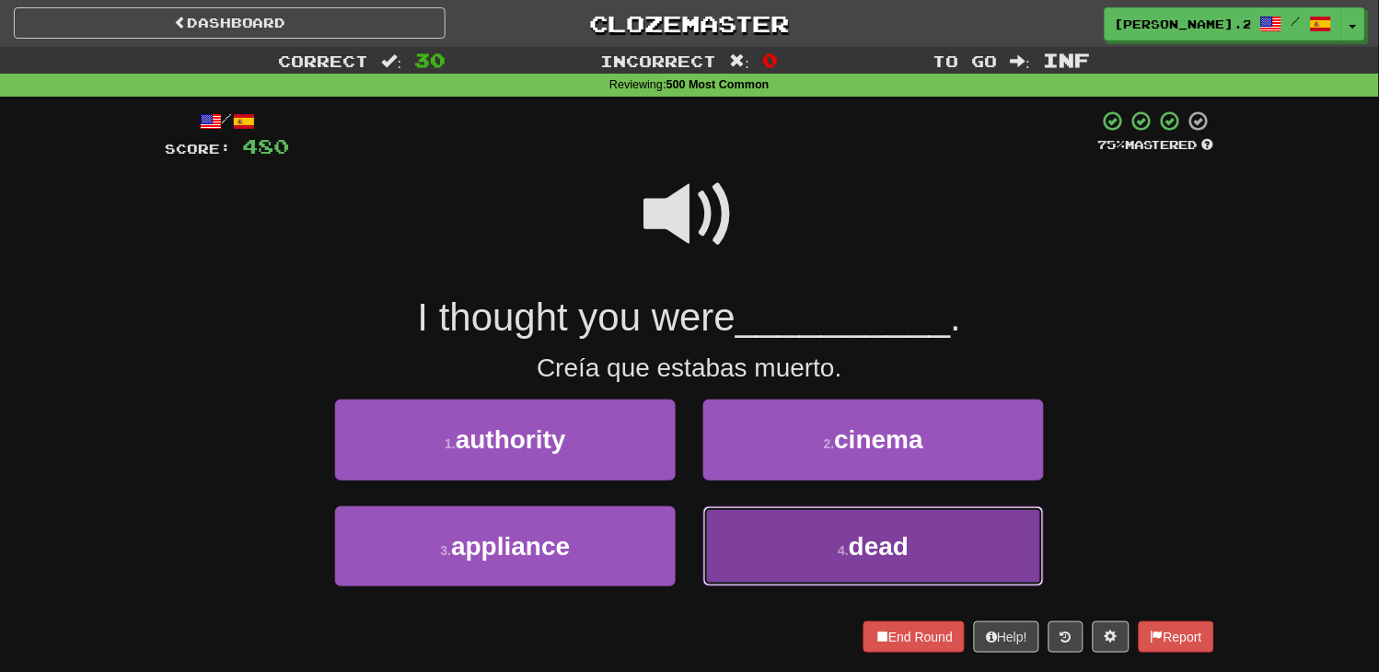
click at [764, 532] on button "4 . dead" at bounding box center [873, 546] width 341 height 80
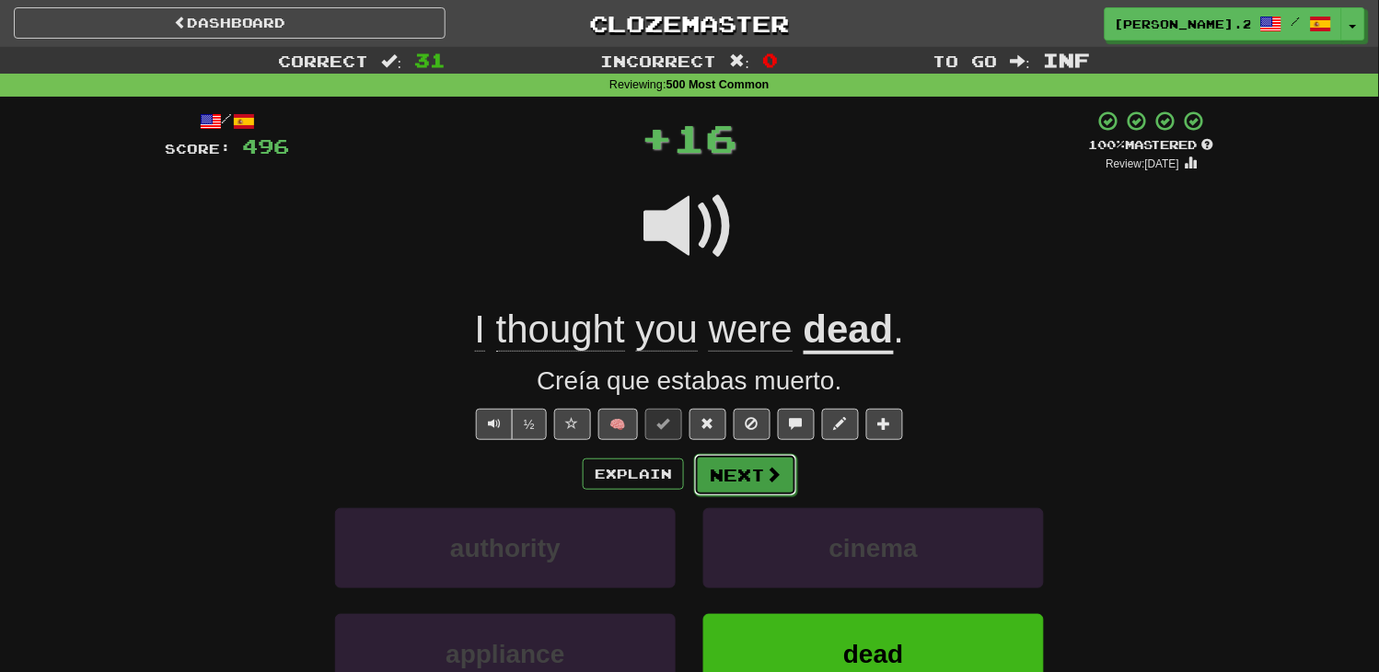
click at [748, 489] on button "Next" at bounding box center [745, 475] width 103 height 42
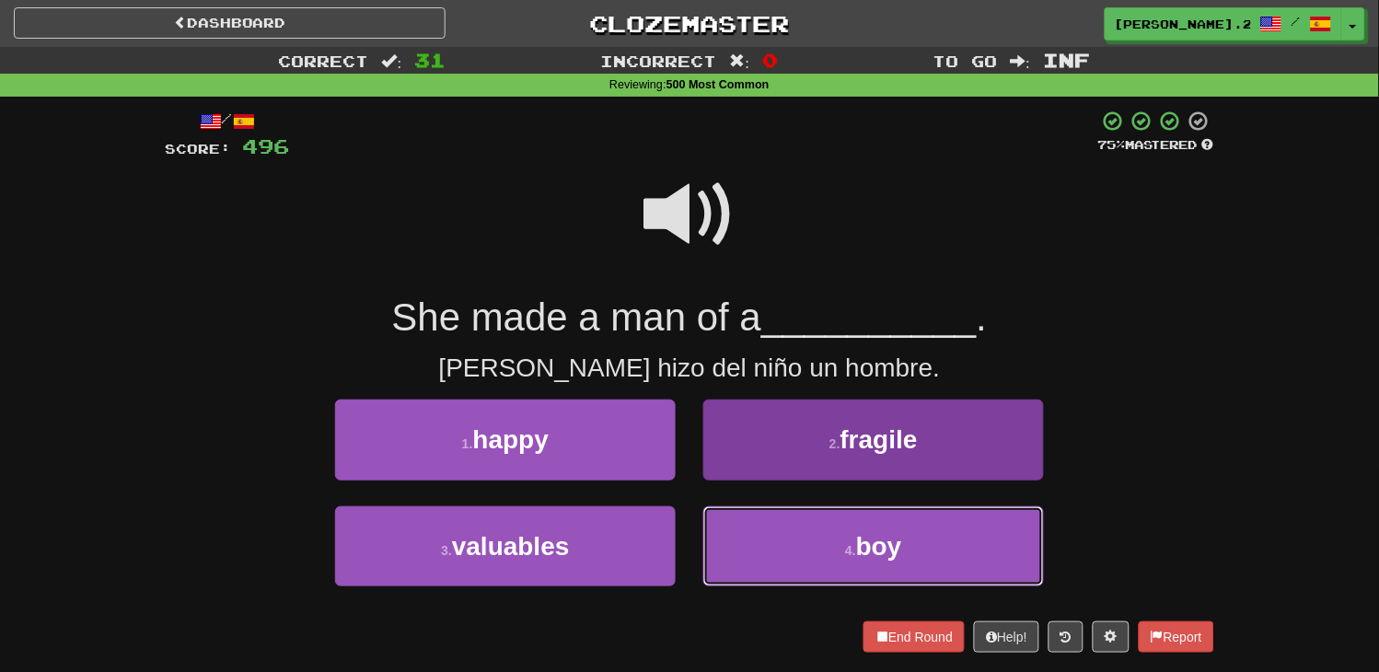
click at [784, 537] on button "4 . boy" at bounding box center [873, 546] width 341 height 80
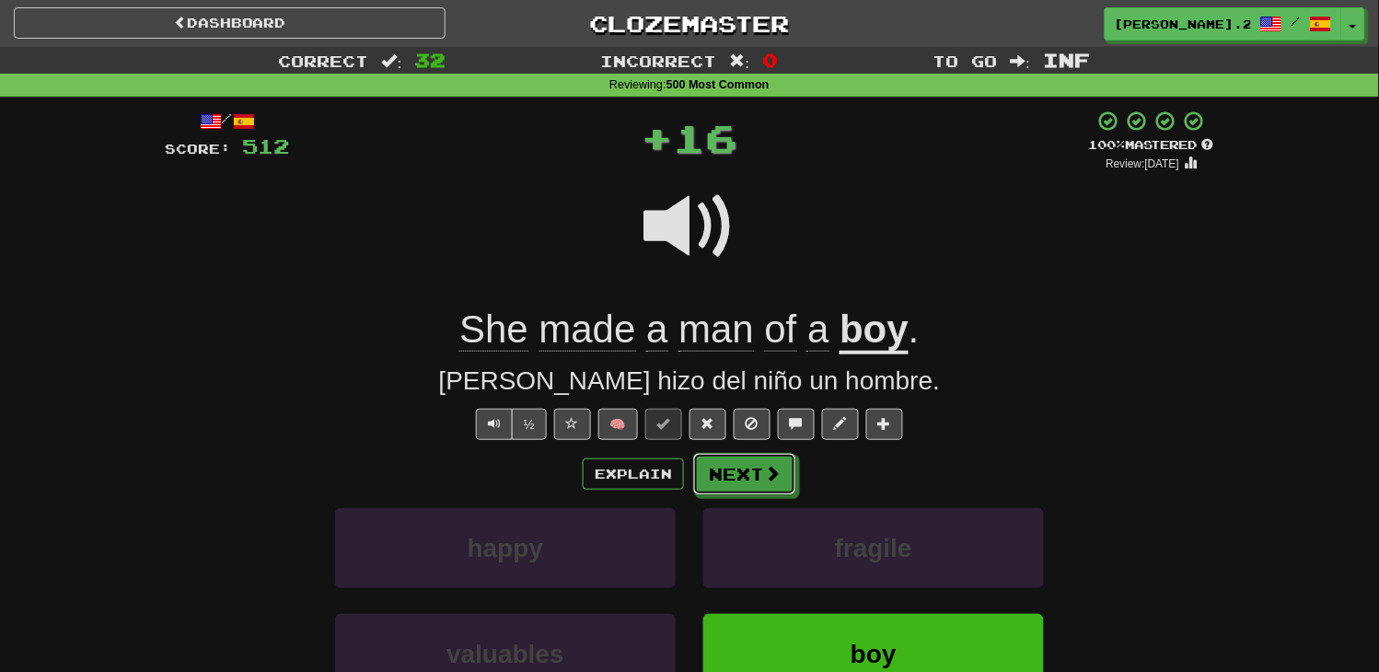
click at [750, 491] on button "Next" at bounding box center [744, 474] width 103 height 42
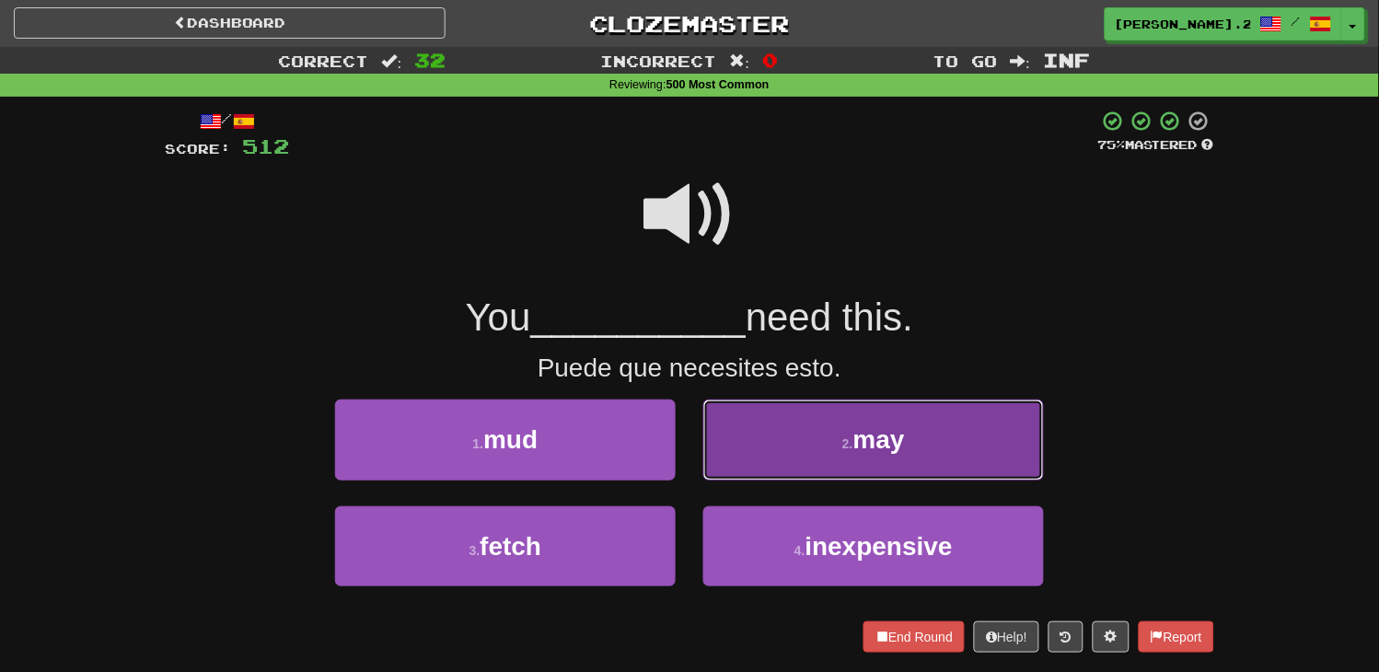
click at [750, 477] on button "2 . may" at bounding box center [873, 440] width 341 height 80
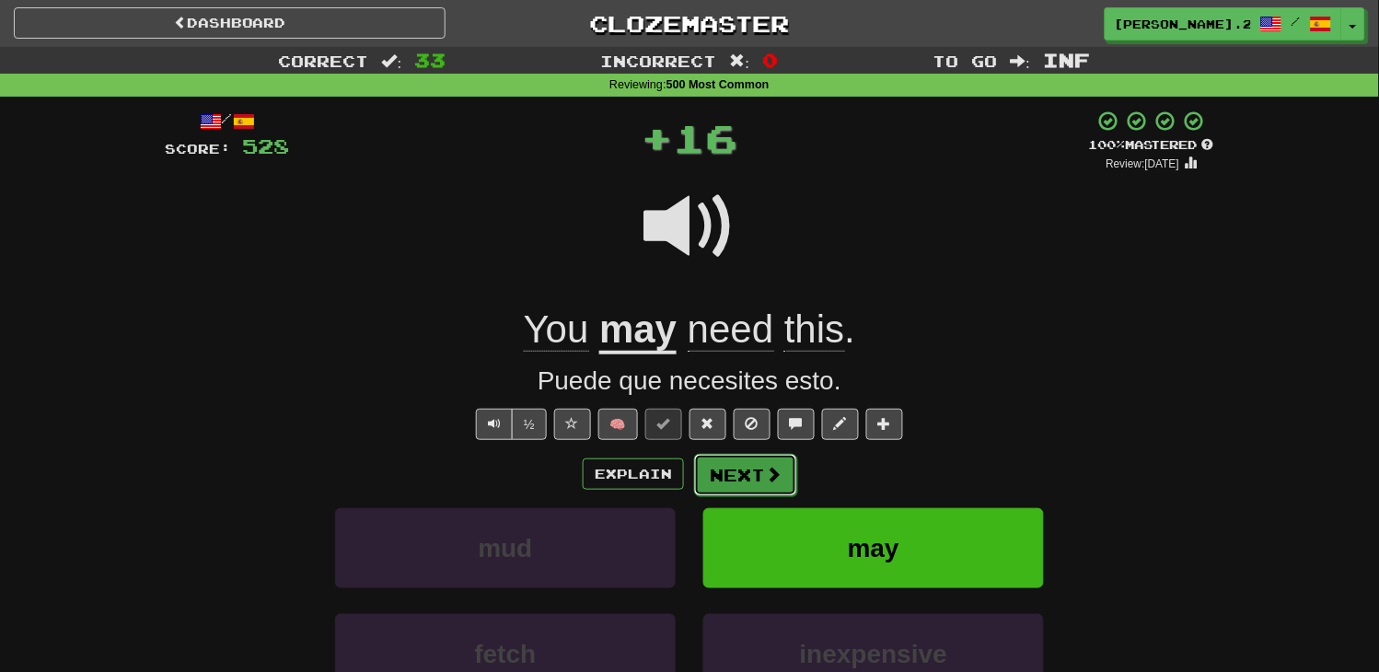
click at [756, 488] on button "Next" at bounding box center [745, 475] width 103 height 42
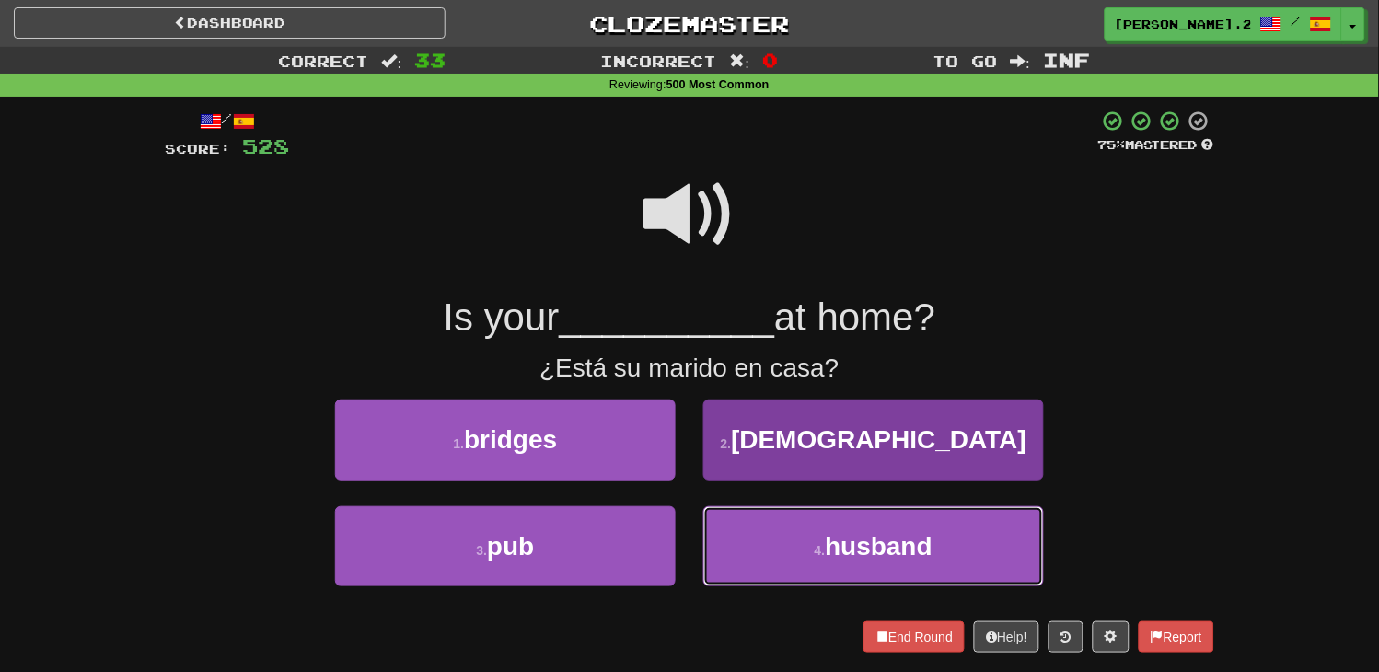
click at [806, 543] on button "4 . husband" at bounding box center [873, 546] width 341 height 80
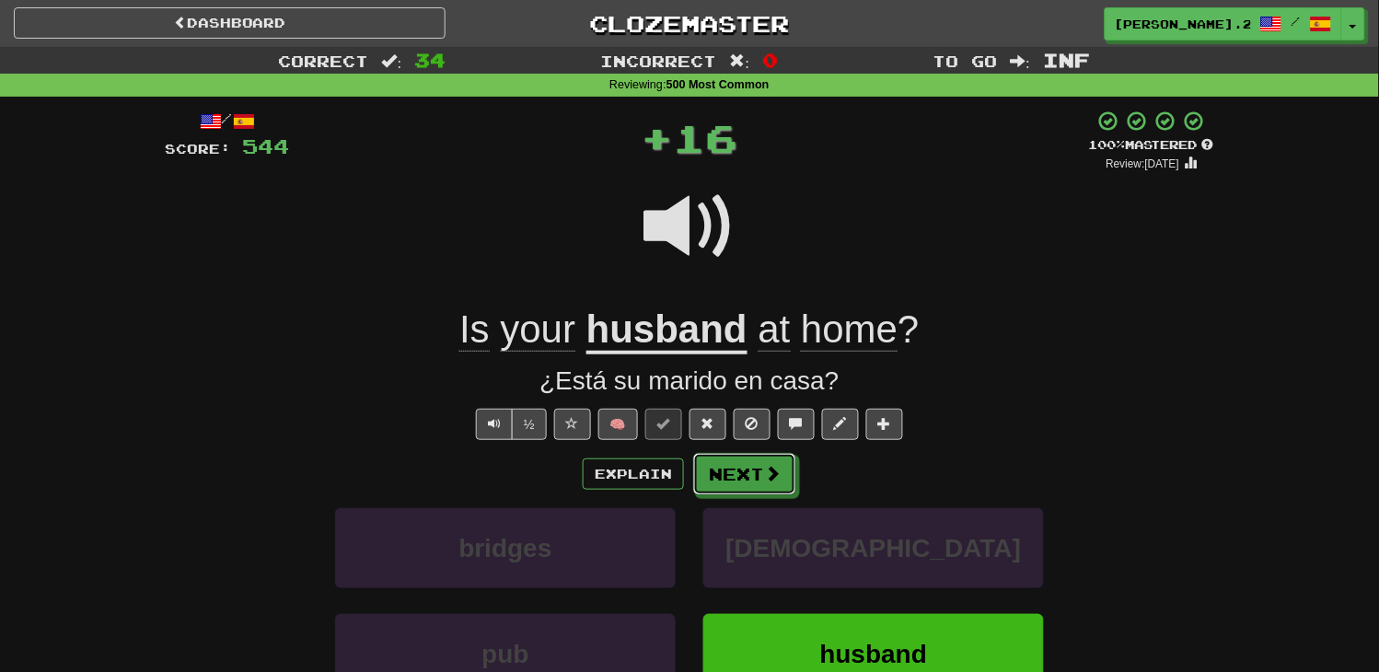
click at [731, 453] on div "Explain Next" at bounding box center [689, 474] width 1049 height 42
click at [731, 456] on button "Next" at bounding box center [745, 475] width 103 height 42
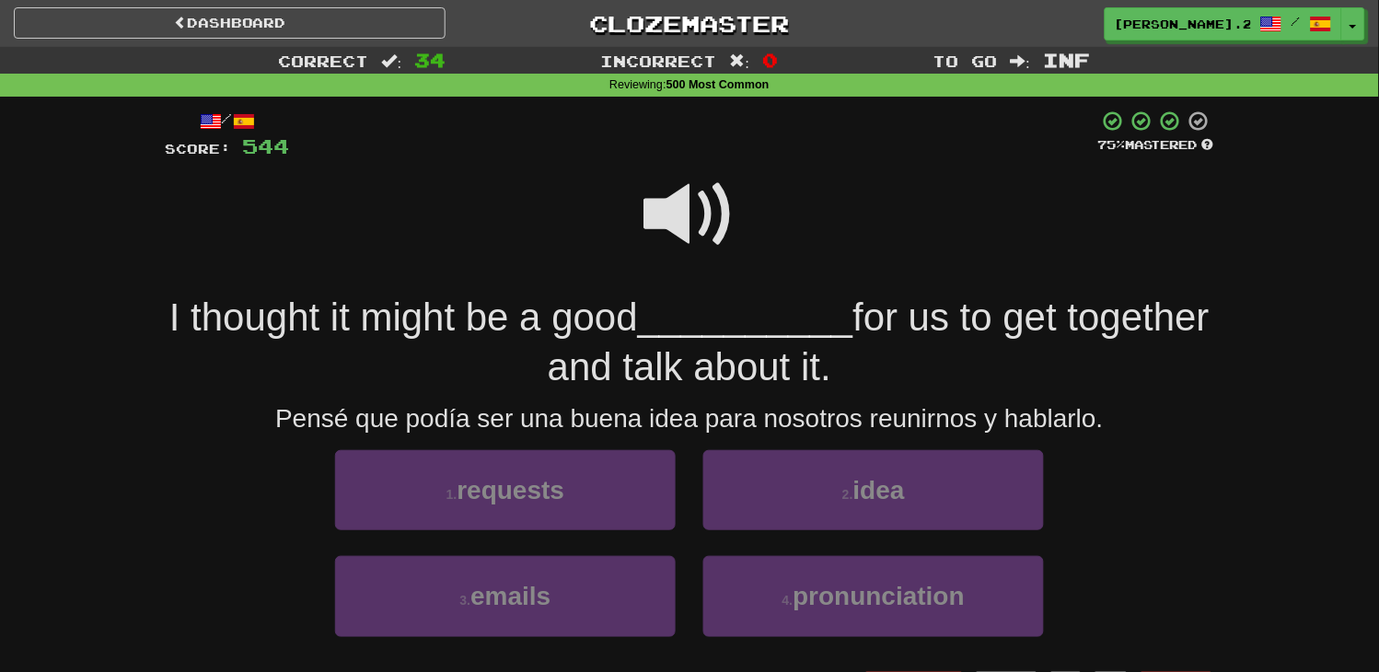
click at [712, 243] on span at bounding box center [689, 214] width 92 height 92
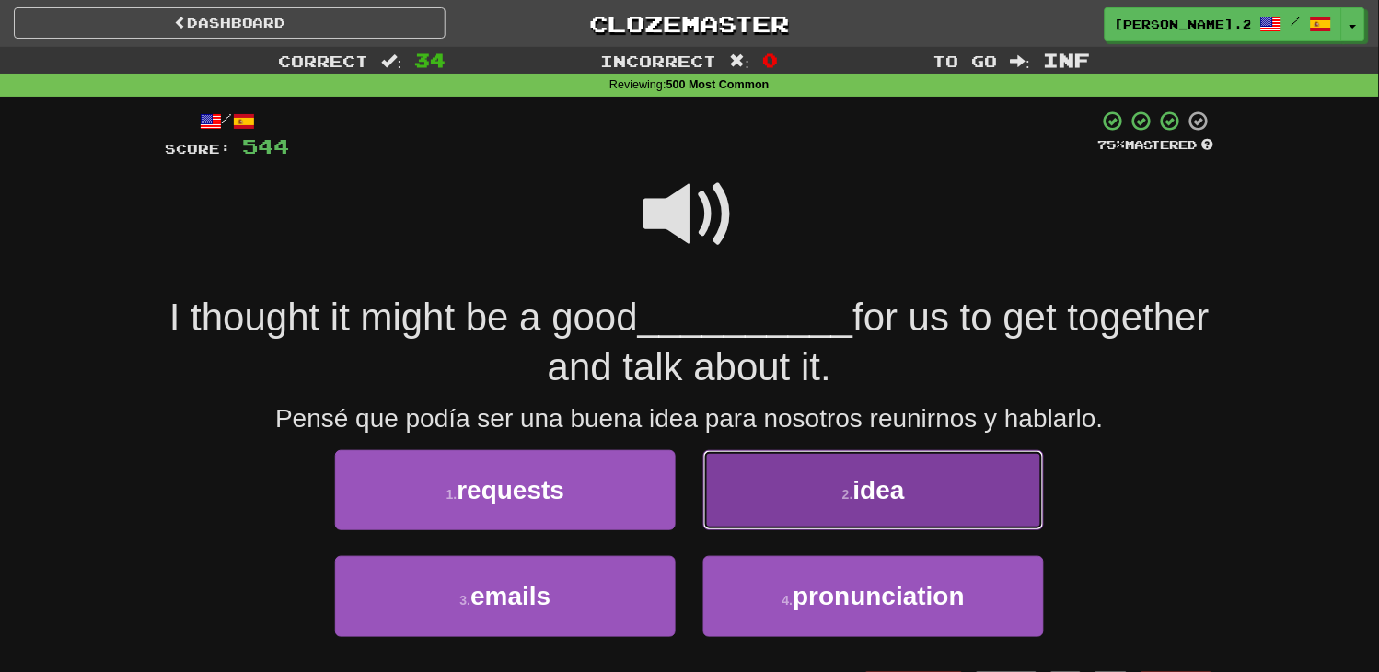
click at [759, 489] on button "2 . idea" at bounding box center [873, 490] width 341 height 80
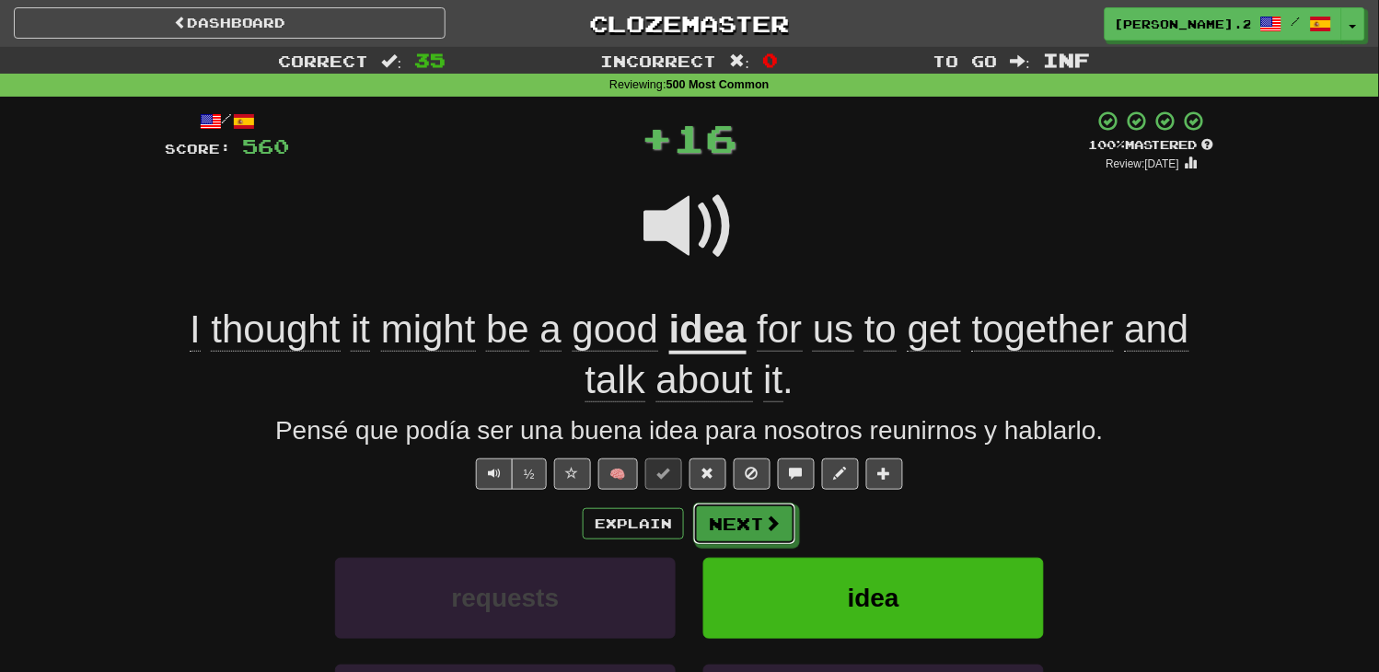
click at [759, 507] on button "Next" at bounding box center [744, 524] width 103 height 42
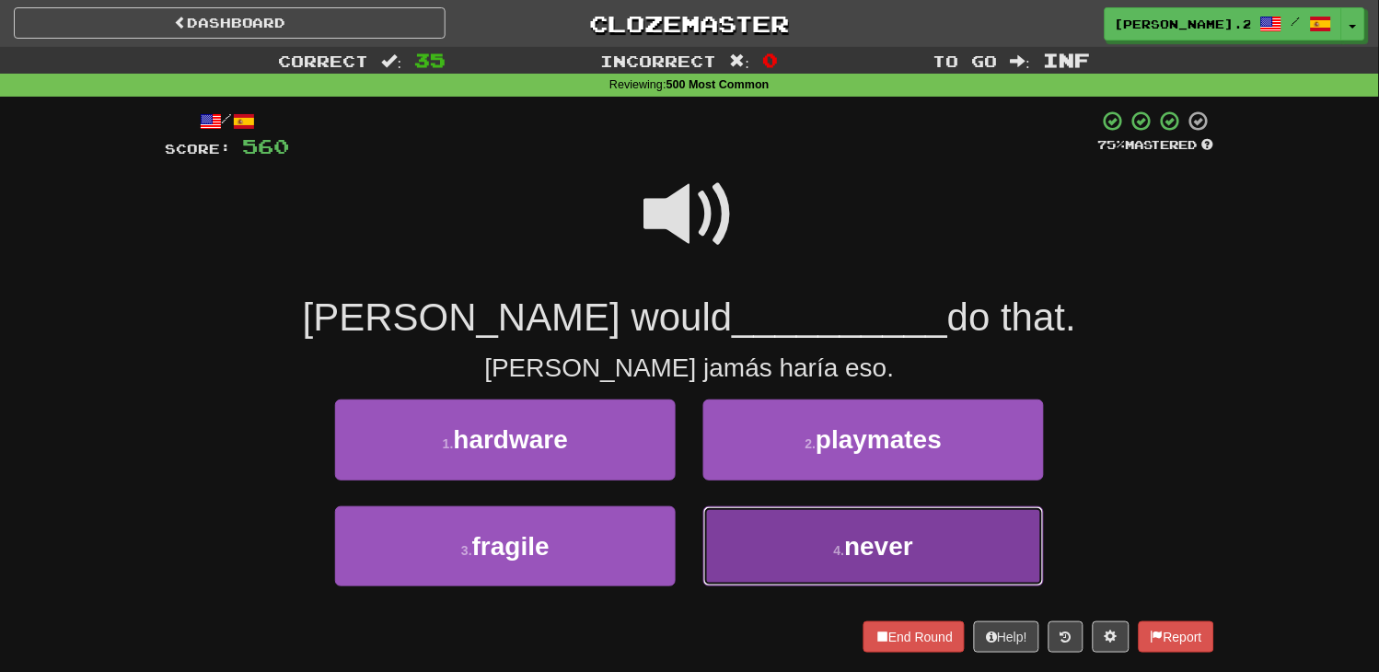
click at [759, 523] on button "4 . never" at bounding box center [873, 546] width 341 height 80
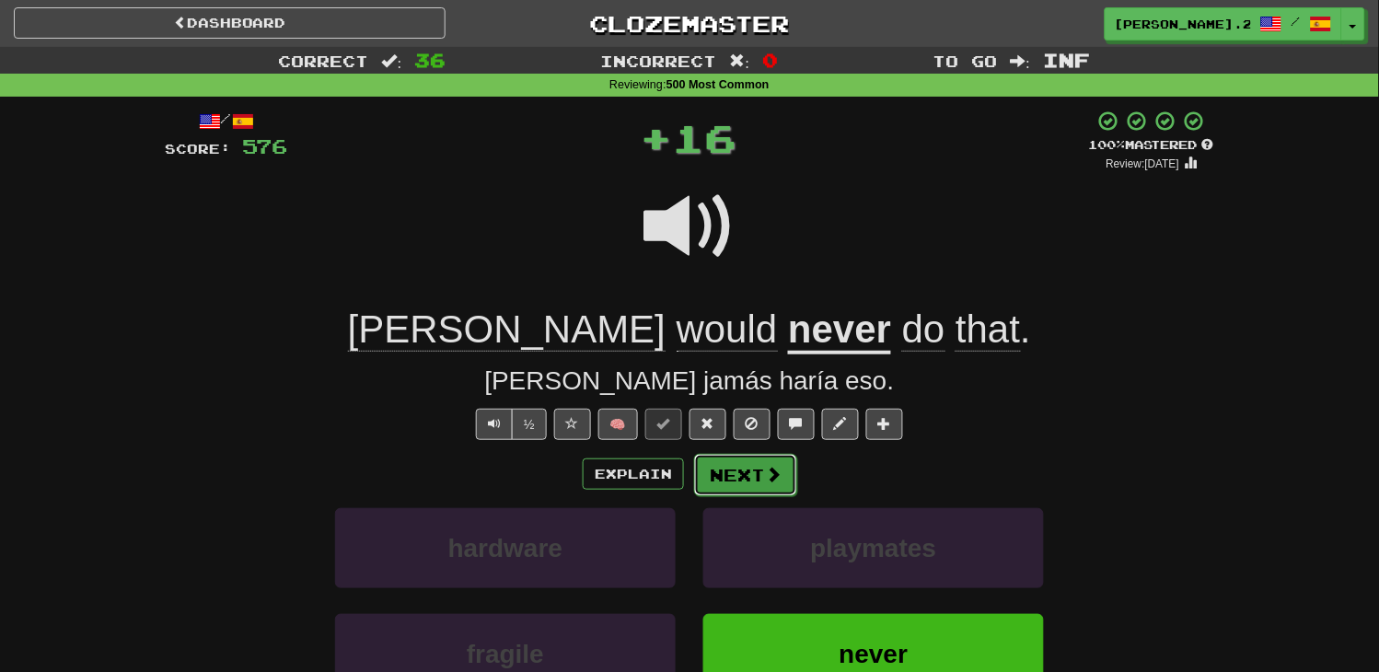
click at [735, 469] on button "Next" at bounding box center [745, 475] width 103 height 42
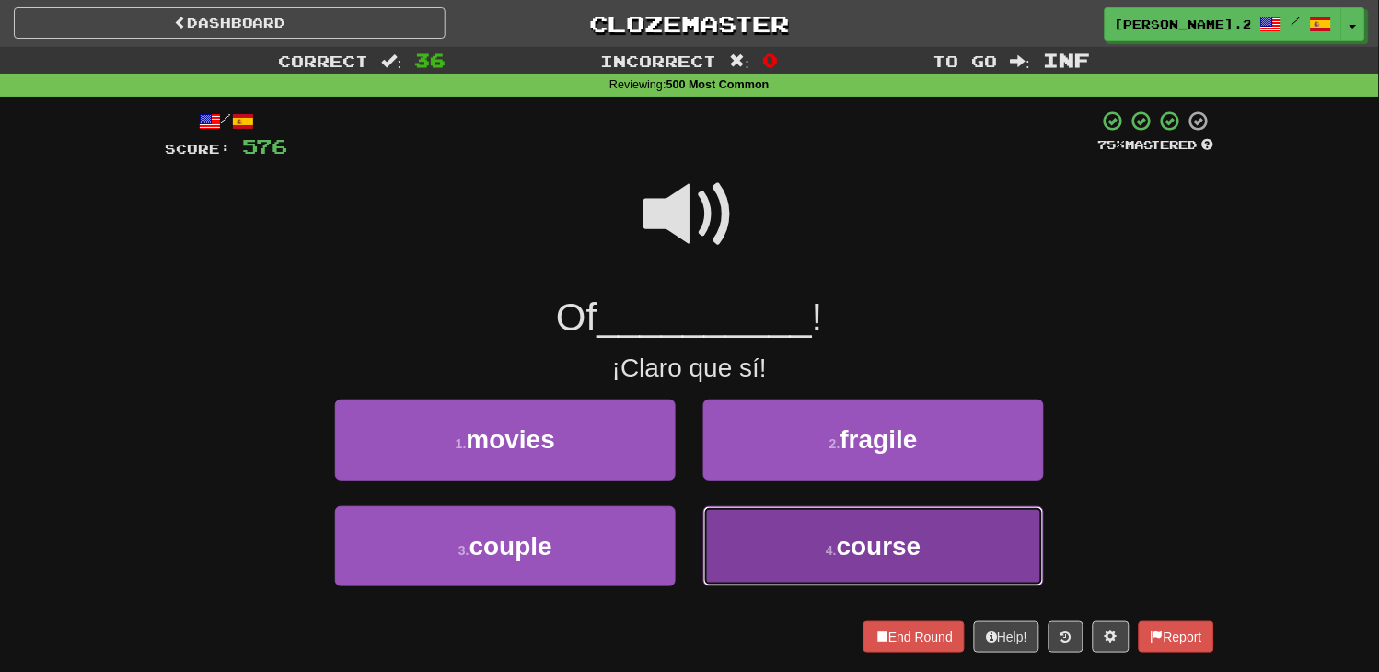
click at [749, 518] on button "4 . course" at bounding box center [873, 546] width 341 height 80
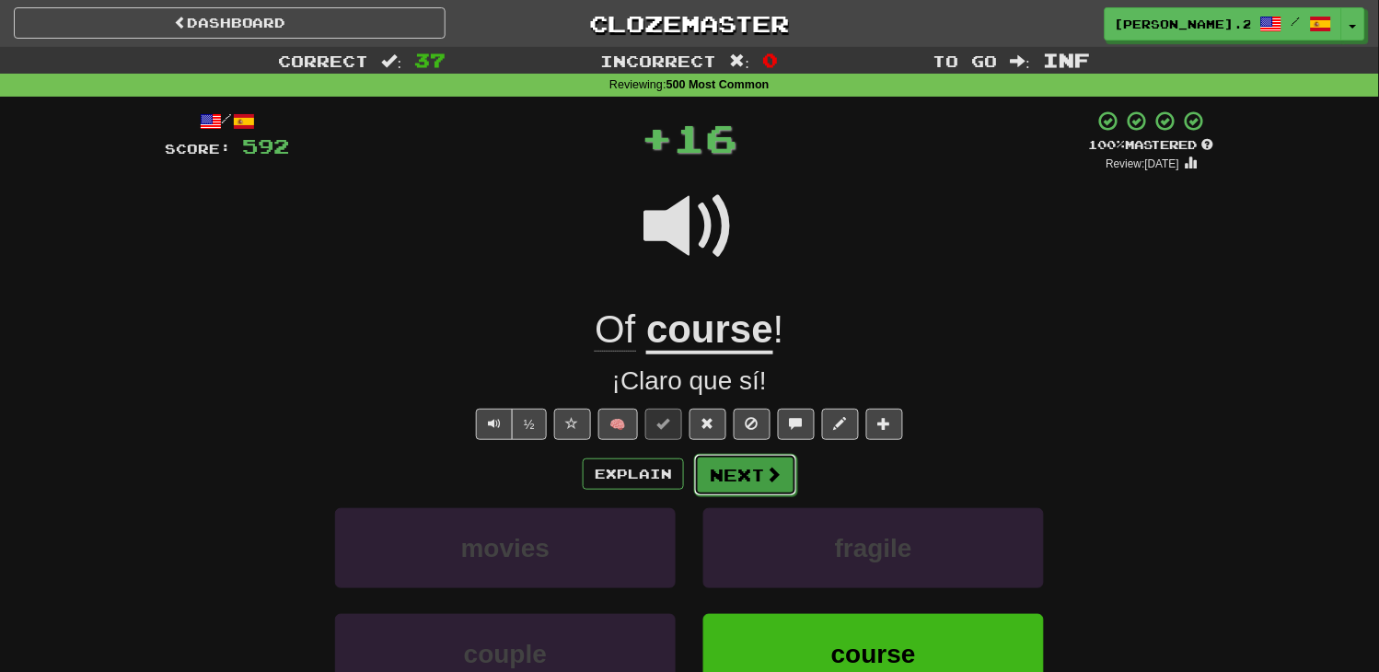
click at [715, 468] on button "Next" at bounding box center [745, 475] width 103 height 42
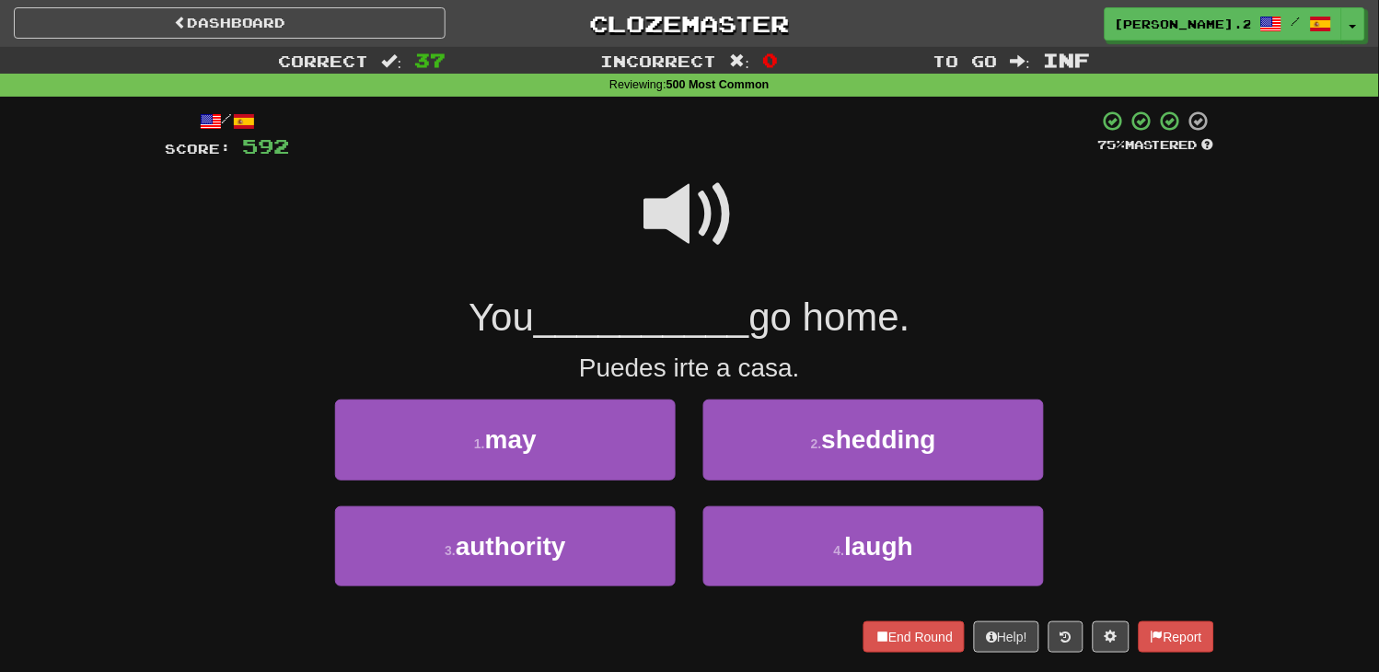
click at [572, 481] on div "1 . may" at bounding box center [505, 453] width 368 height 106
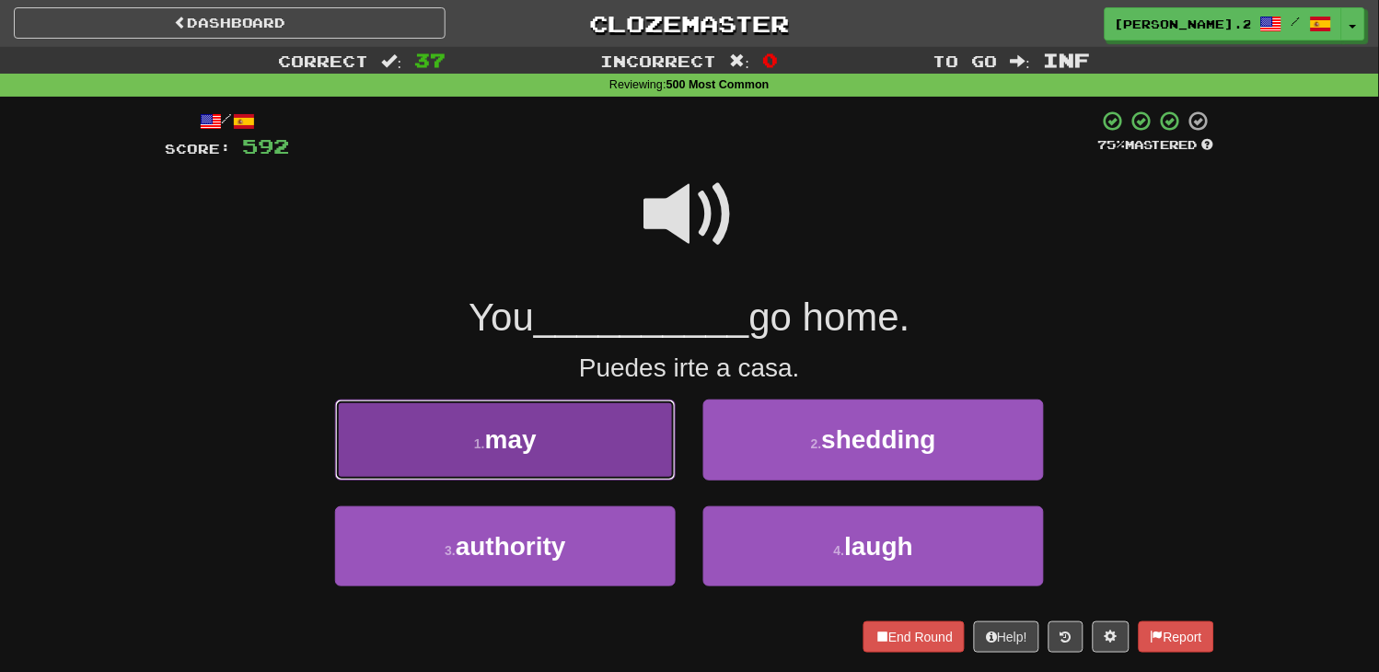
click at [591, 461] on button "1 . may" at bounding box center [505, 440] width 341 height 80
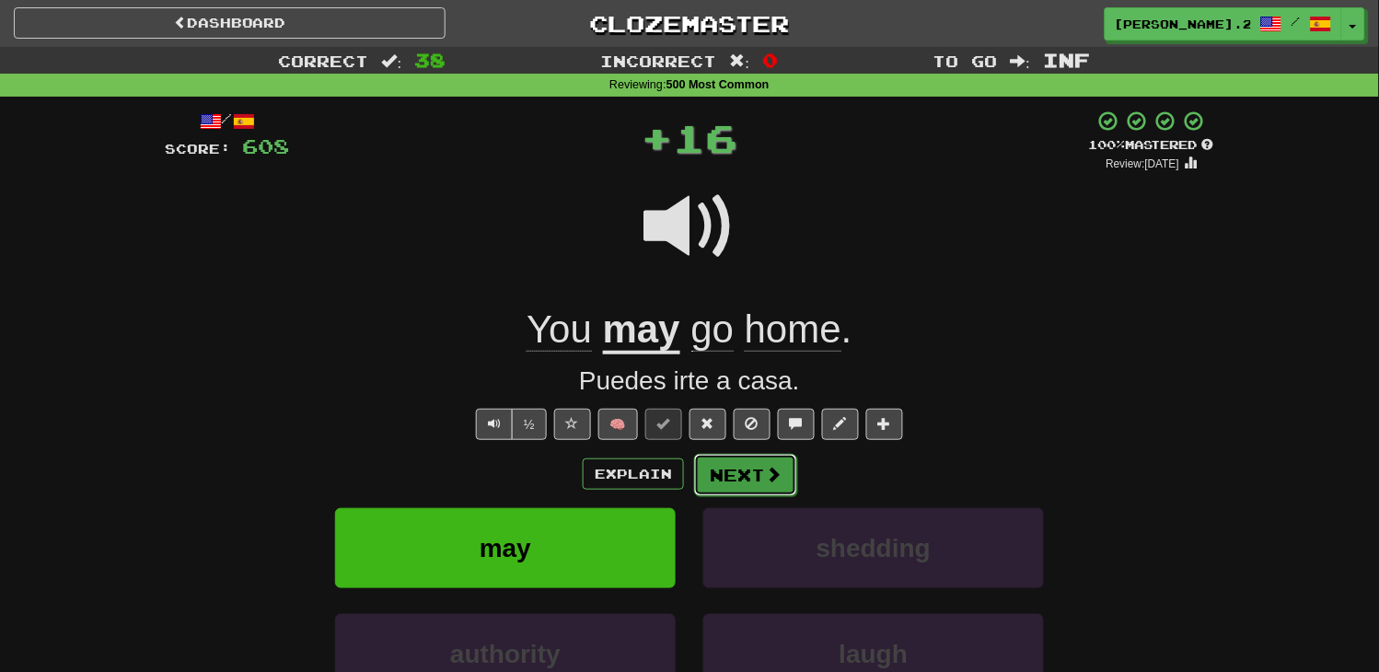
click at [782, 486] on button "Next" at bounding box center [745, 475] width 103 height 42
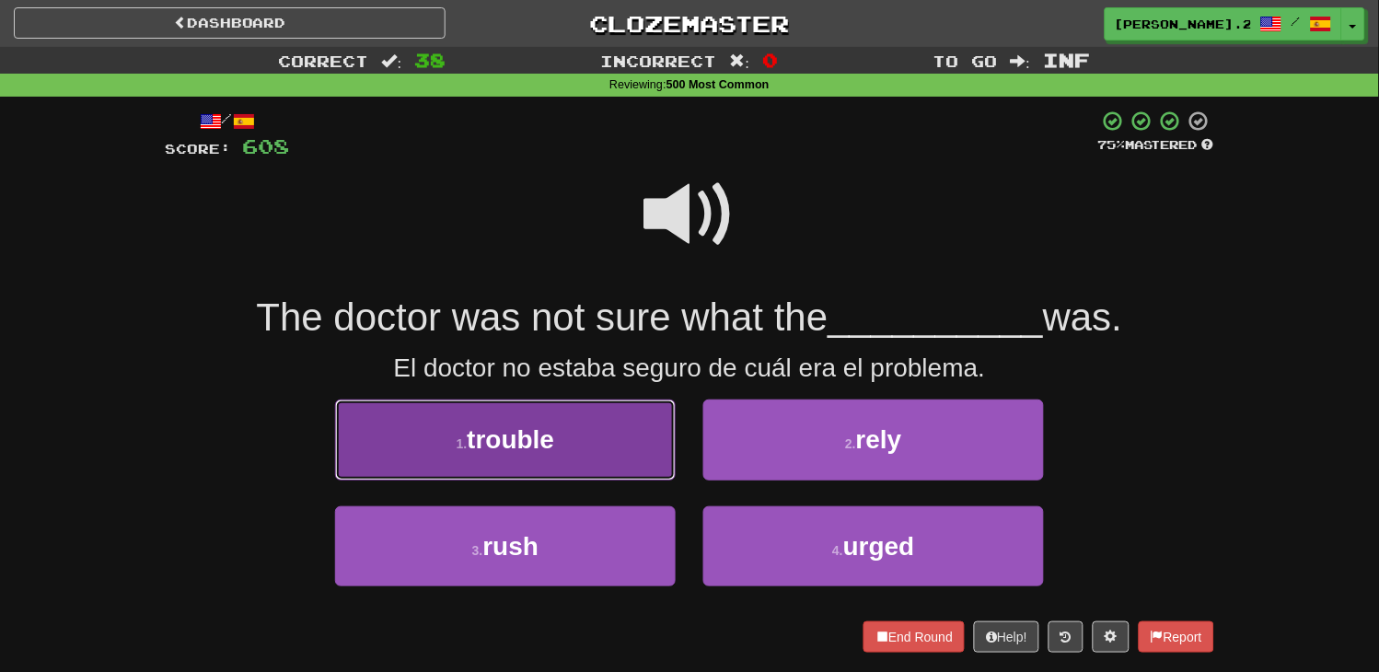
click at [628, 418] on button "1 . trouble" at bounding box center [505, 440] width 341 height 80
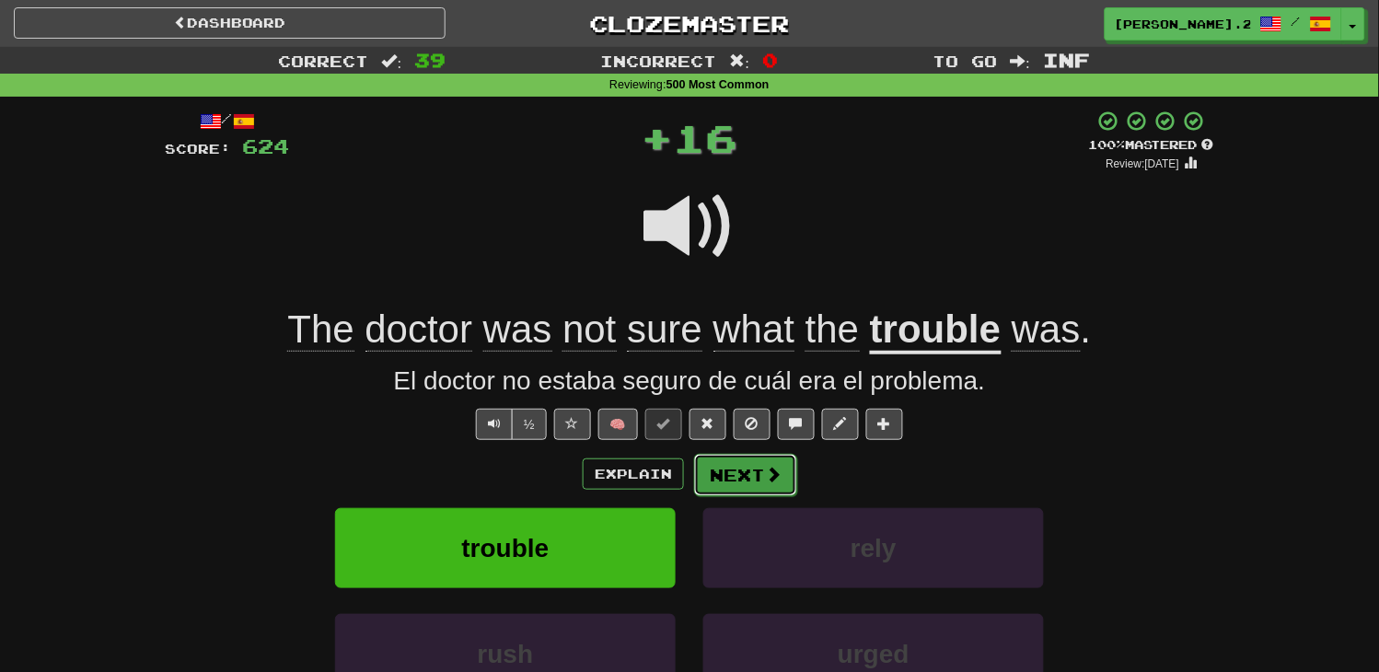
click at [747, 457] on button "Next" at bounding box center [745, 475] width 103 height 42
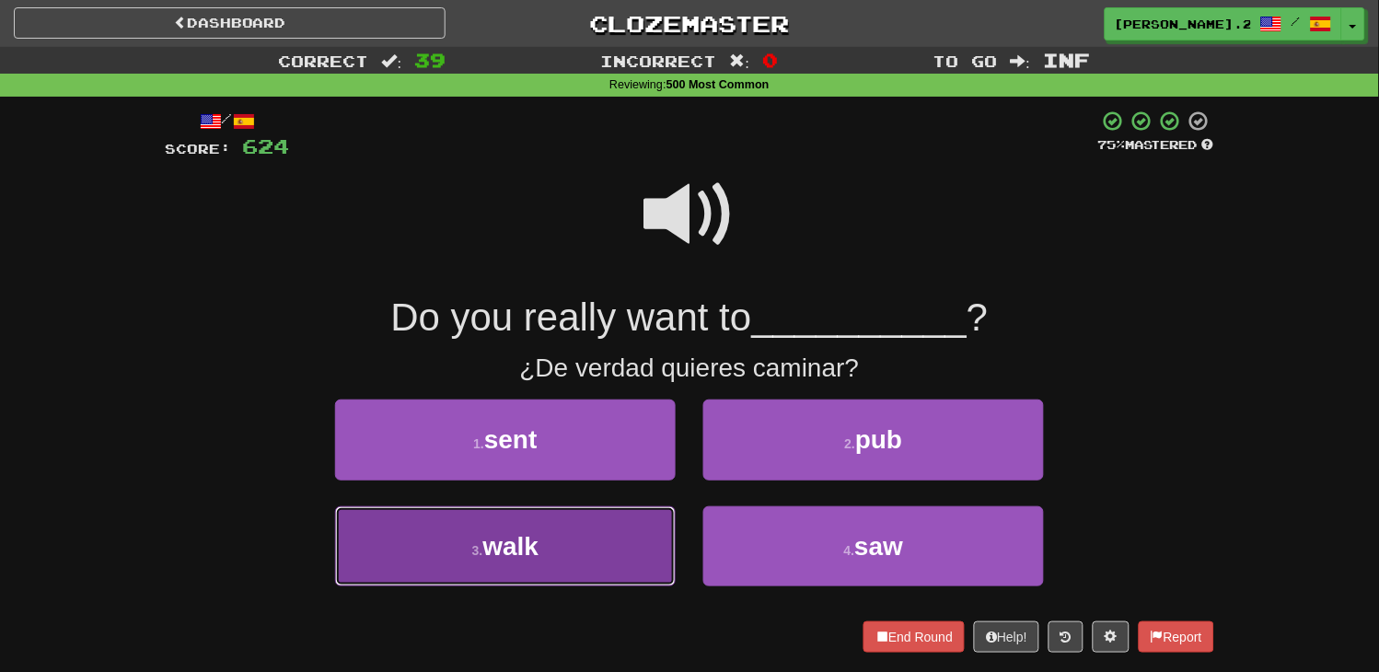
click at [615, 535] on button "3 . walk" at bounding box center [505, 546] width 341 height 80
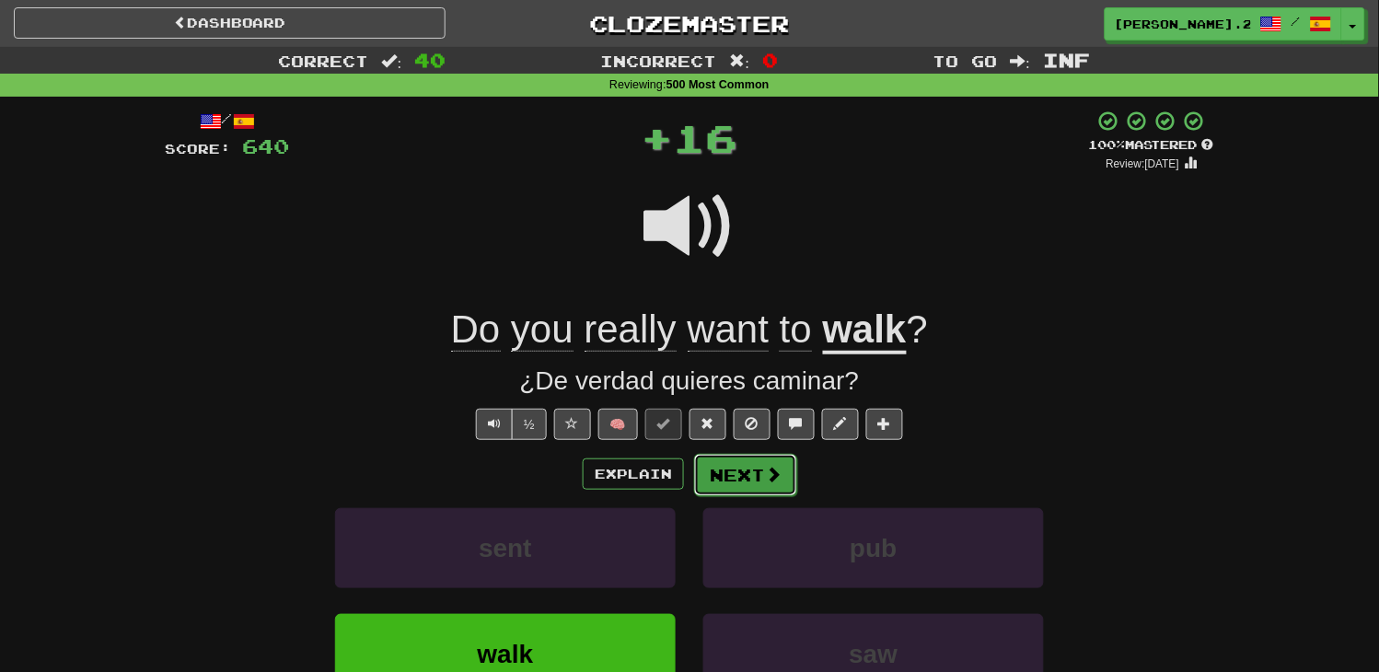
click at [759, 469] on button "Next" at bounding box center [745, 475] width 103 height 42
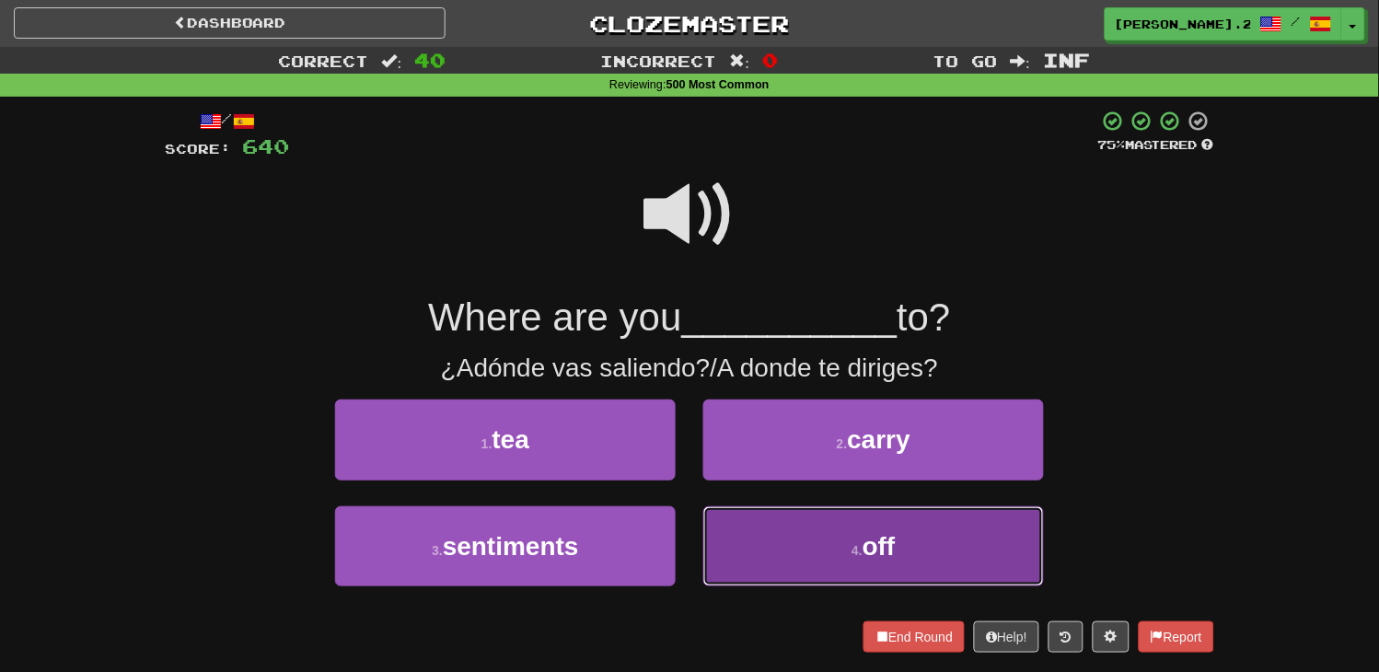
click at [801, 550] on button "4 . off" at bounding box center [873, 546] width 341 height 80
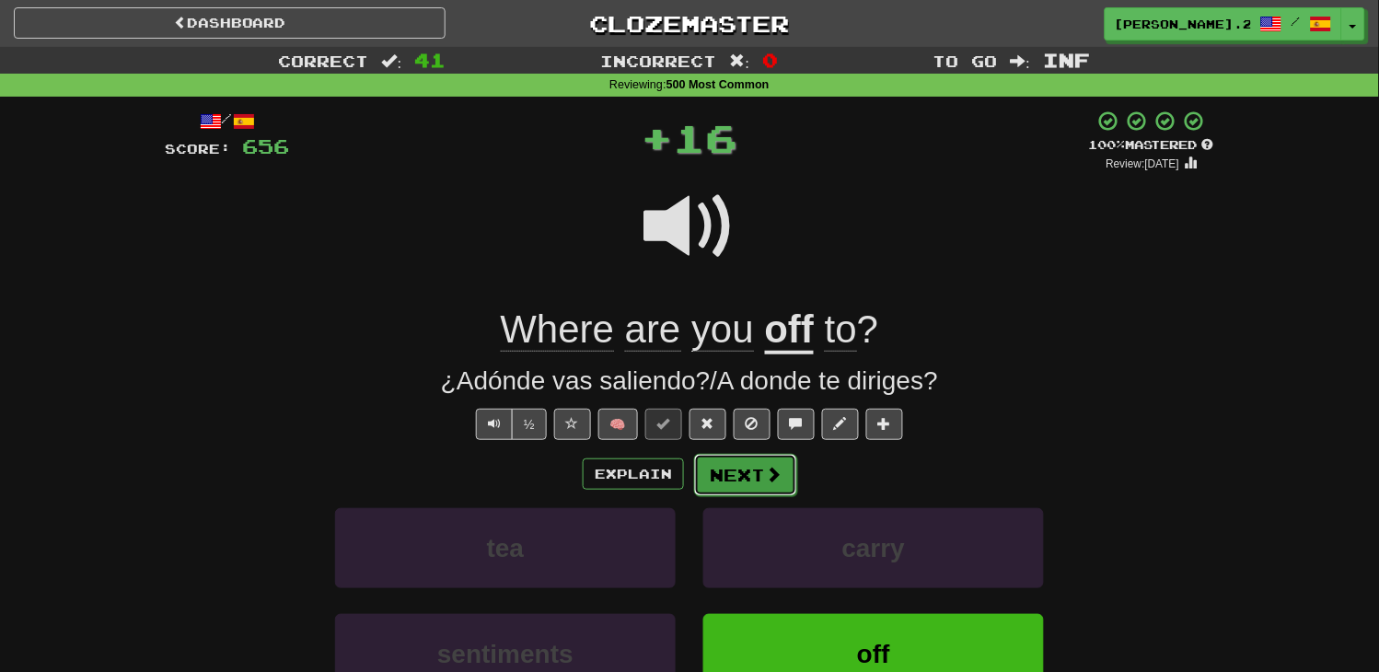
click at [738, 461] on button "Next" at bounding box center [745, 475] width 103 height 42
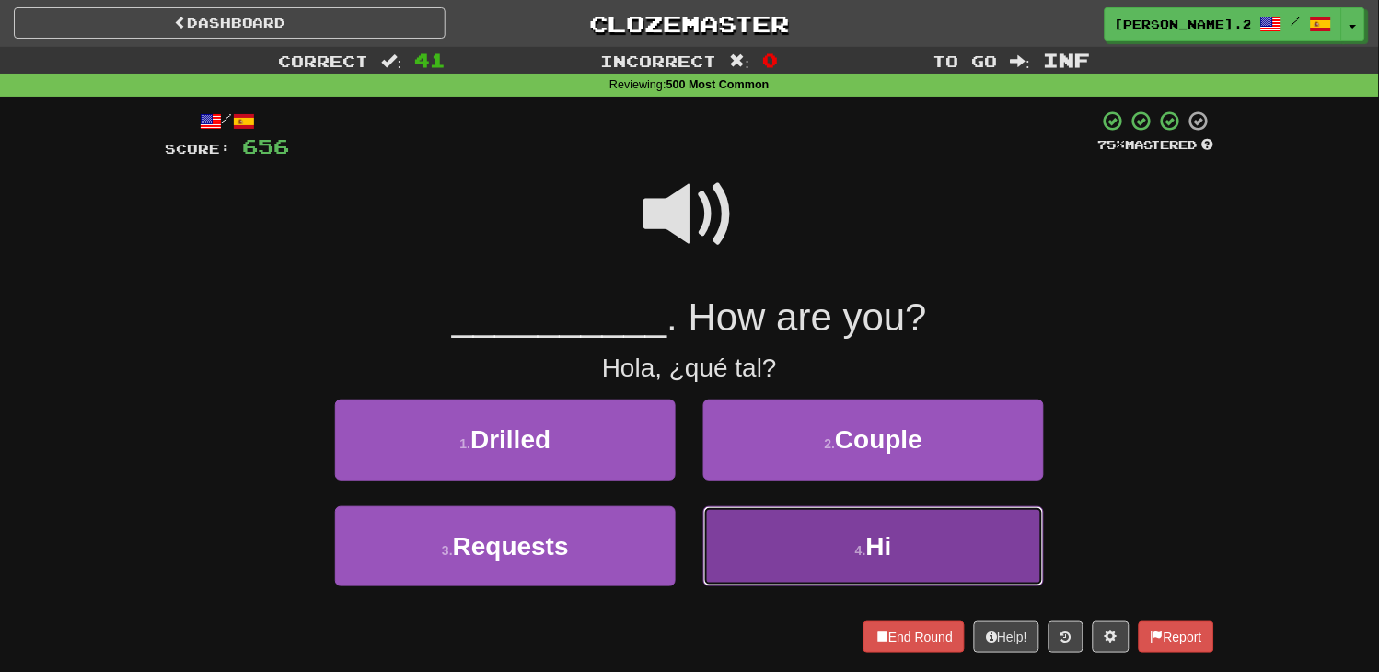
click at [742, 539] on button "4 . Hi" at bounding box center [873, 546] width 341 height 80
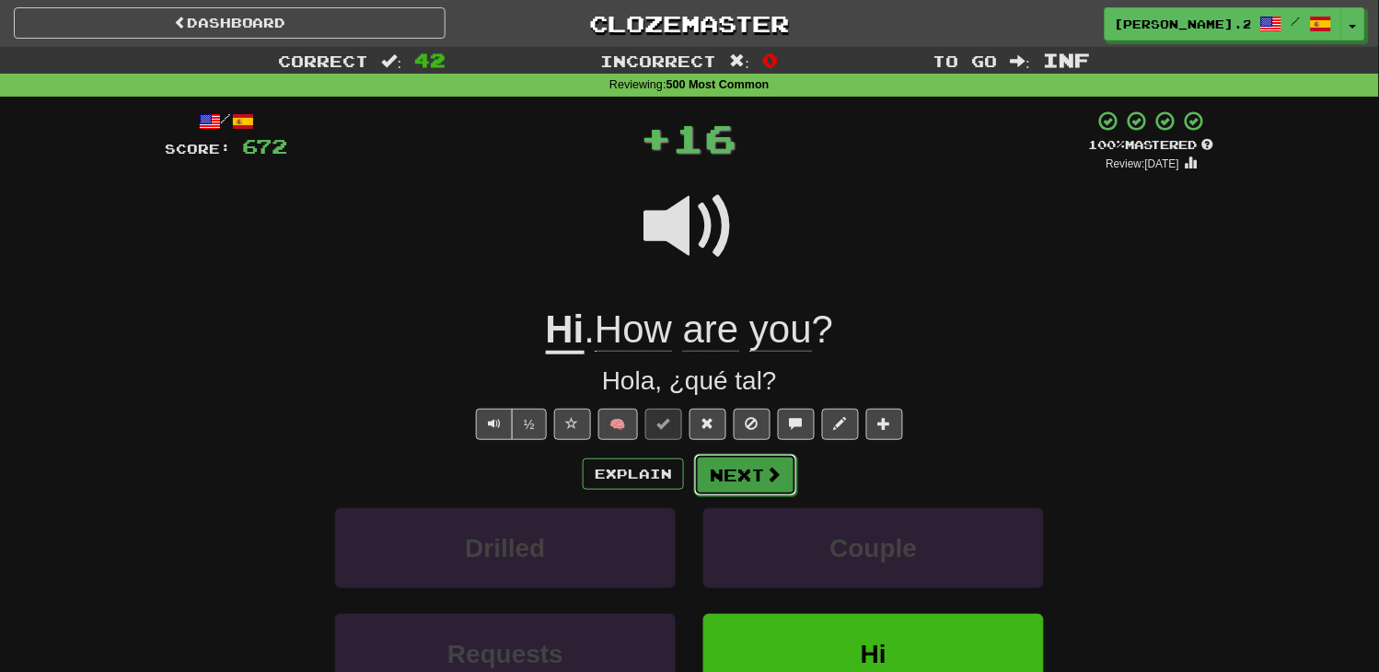
click at [706, 481] on button "Next" at bounding box center [745, 475] width 103 height 42
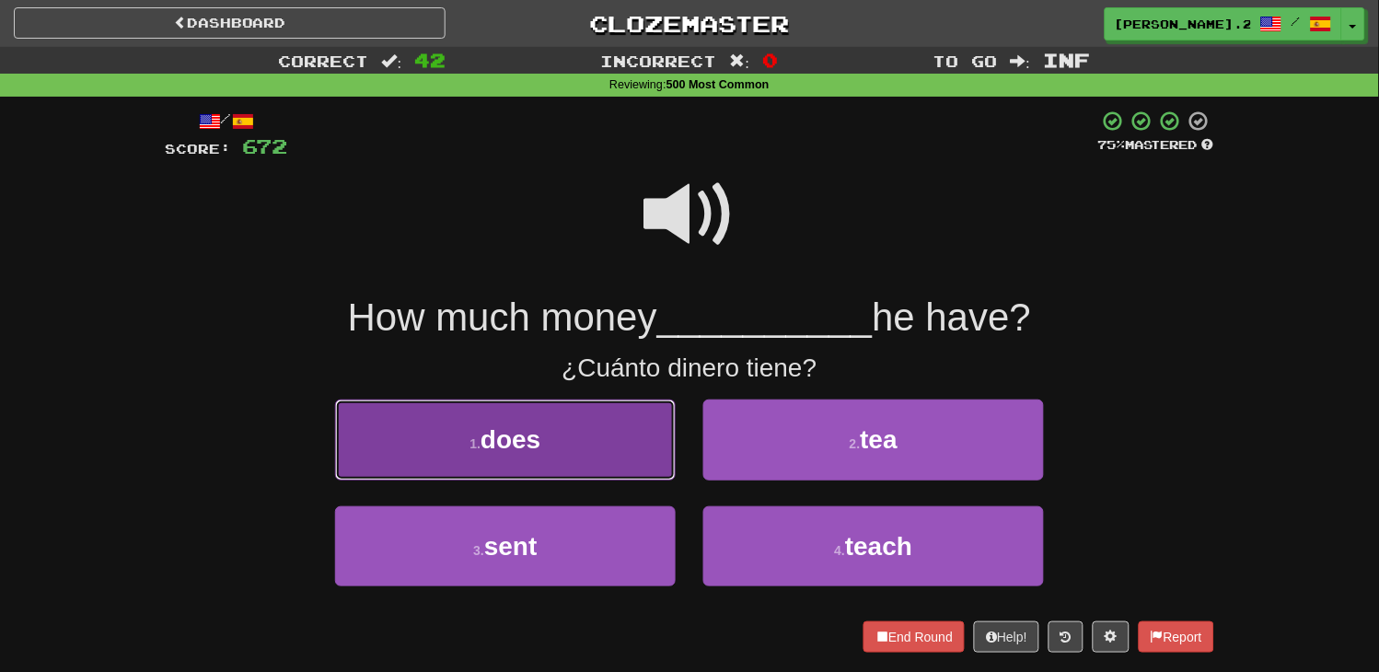
click at [614, 440] on button "1 . does" at bounding box center [505, 440] width 341 height 80
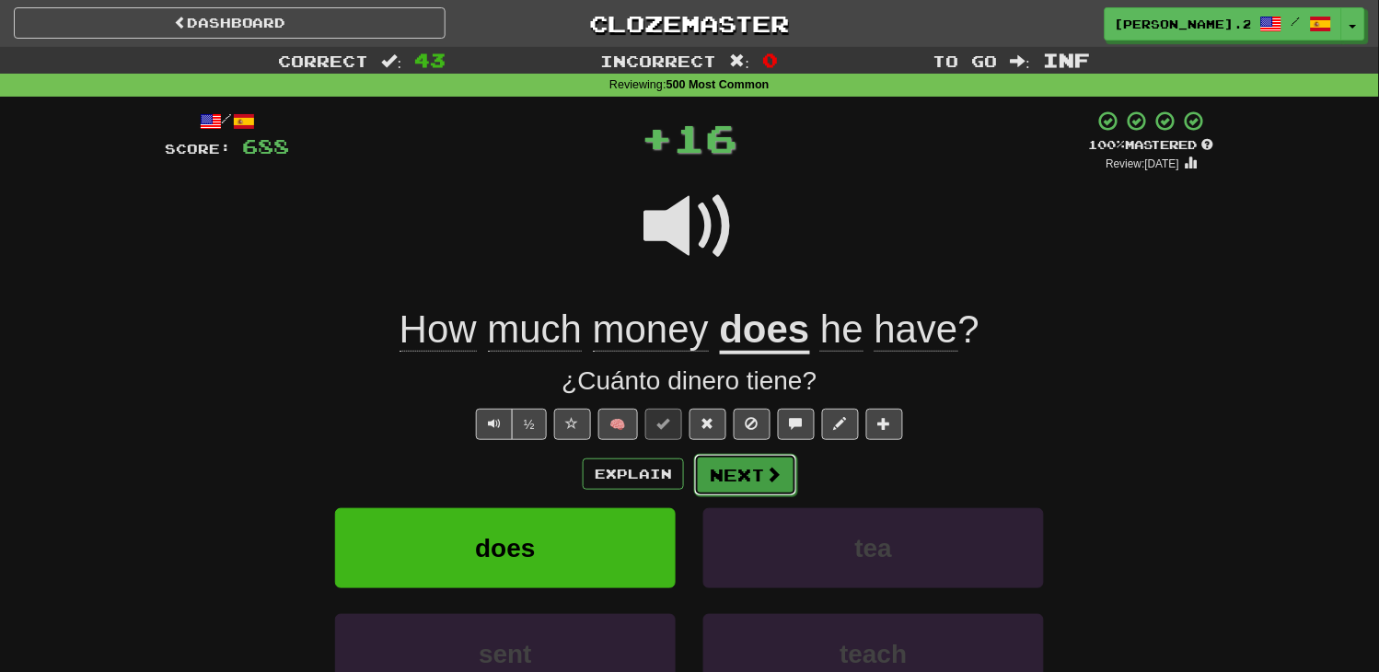
click at [725, 479] on button "Next" at bounding box center [745, 475] width 103 height 42
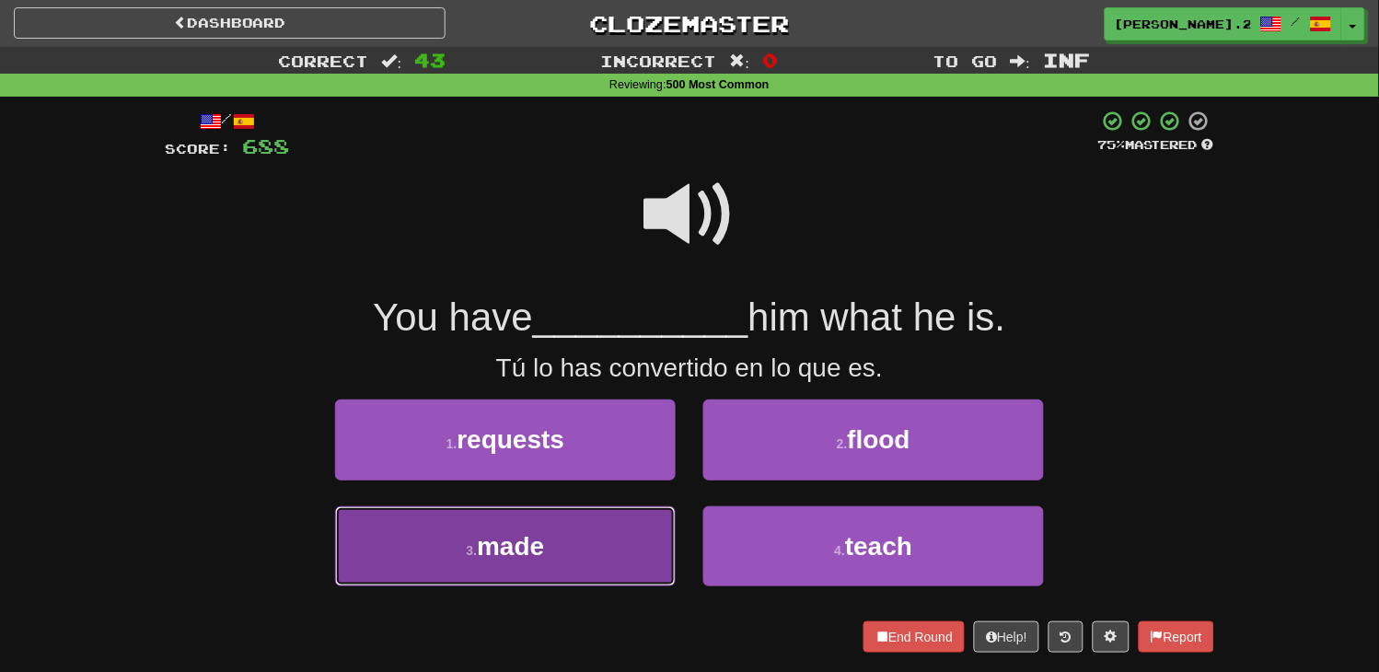
click at [567, 527] on button "3 . made" at bounding box center [505, 546] width 341 height 80
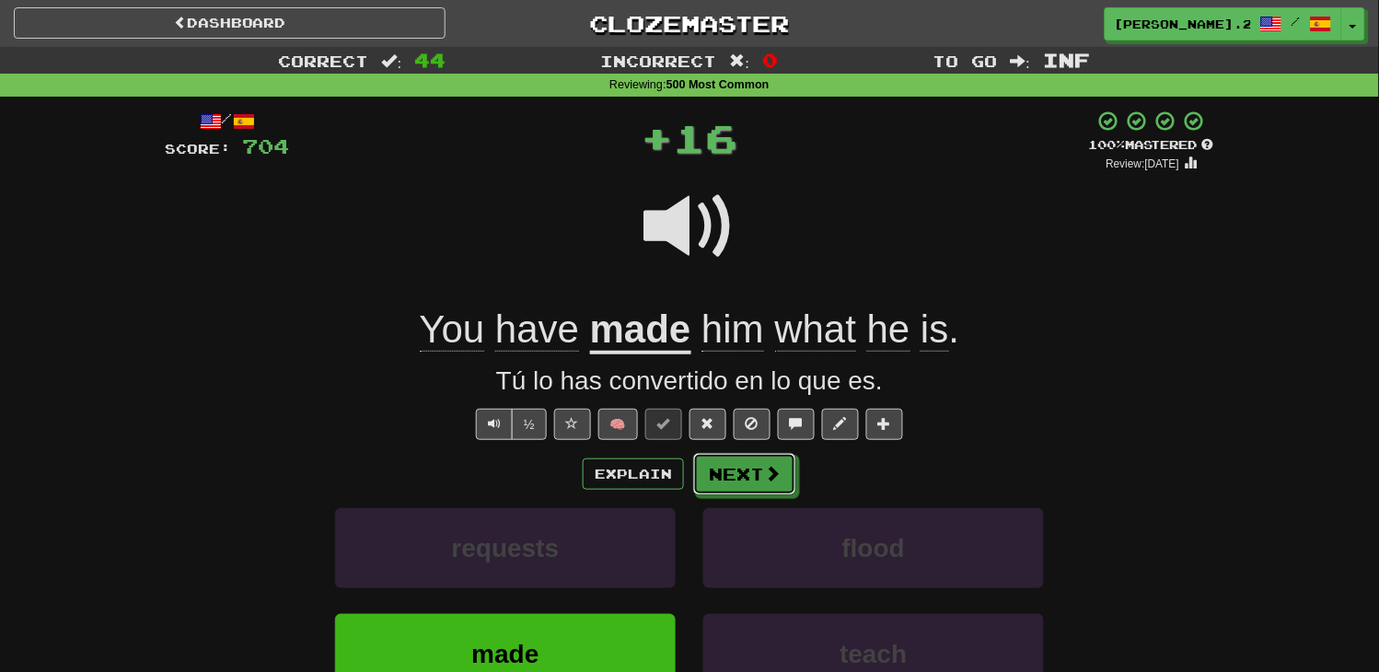
click at [729, 479] on button "Next" at bounding box center [744, 474] width 103 height 42
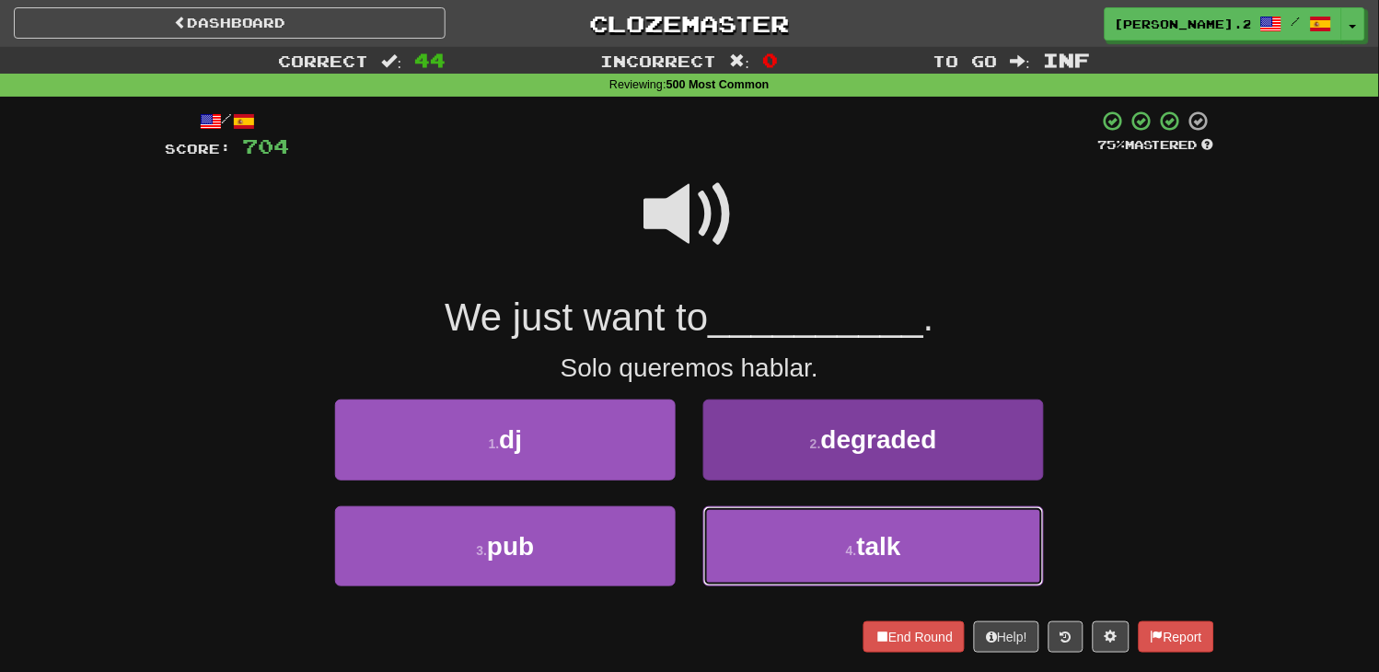
click at [807, 531] on button "4 . talk" at bounding box center [873, 546] width 341 height 80
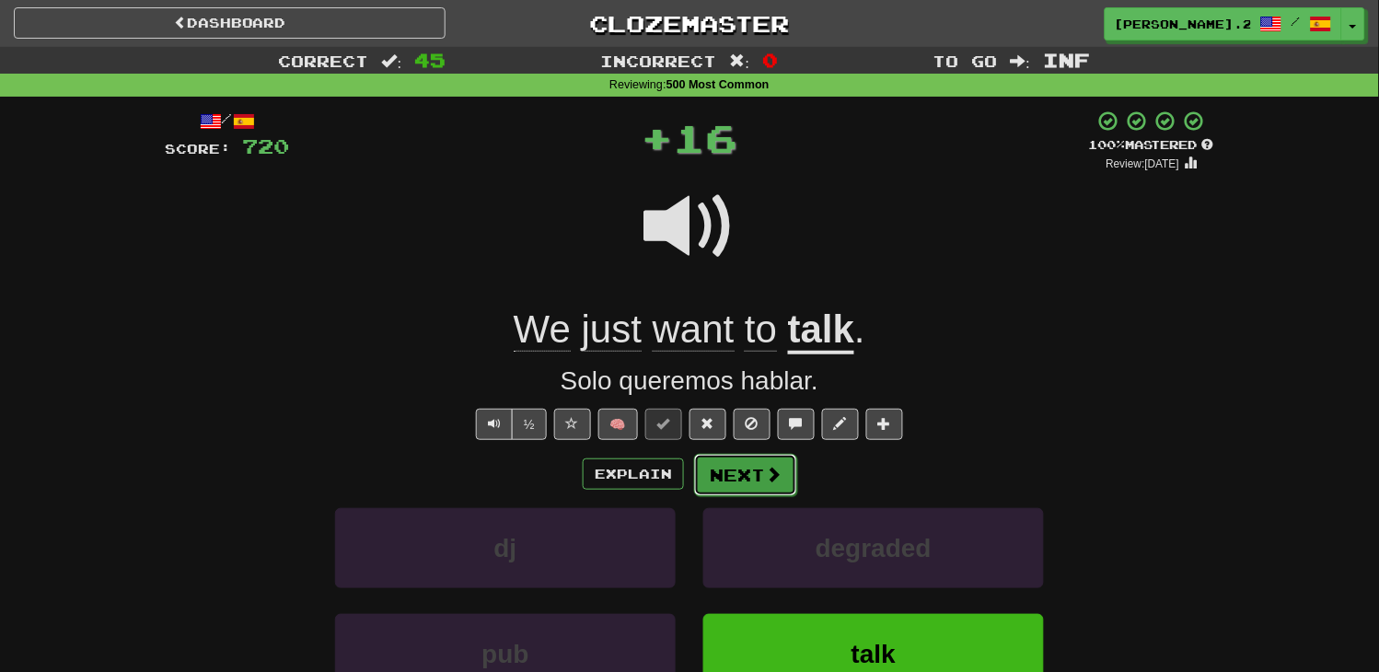
click at [735, 490] on button "Next" at bounding box center [745, 475] width 103 height 42
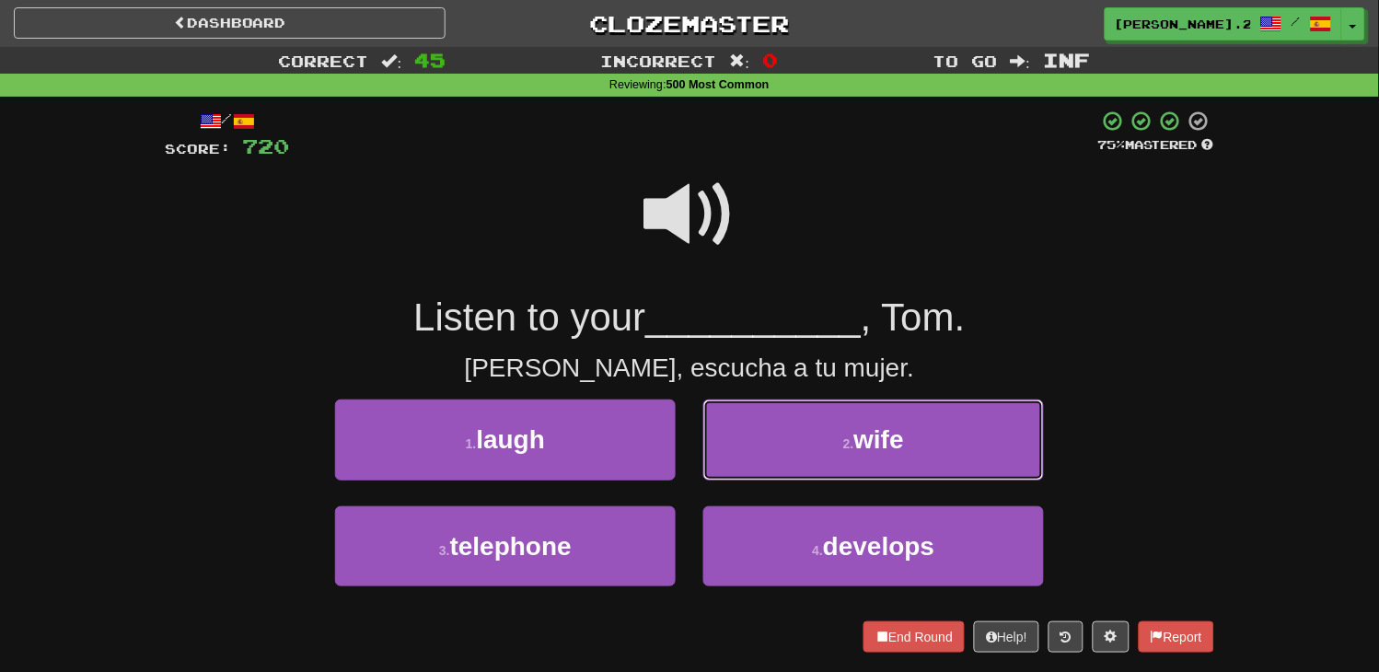
click at [801, 446] on button "2 . wife" at bounding box center [873, 440] width 341 height 80
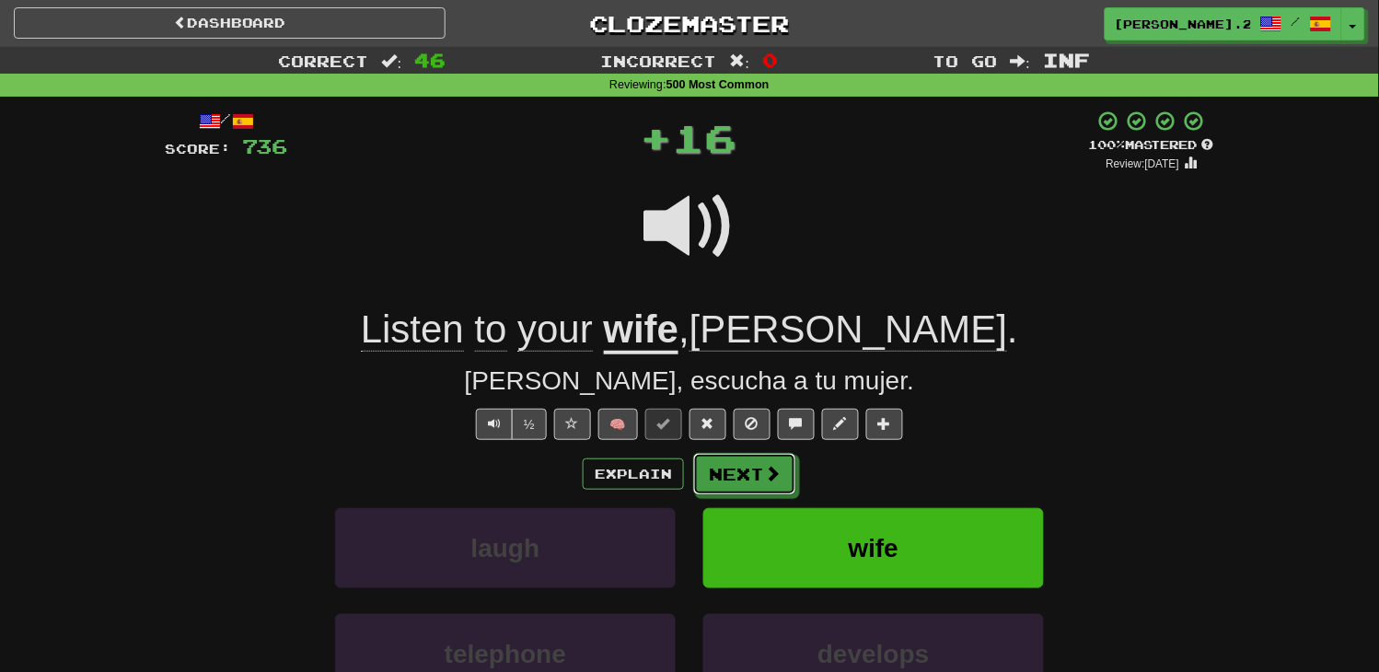
click at [776, 466] on span at bounding box center [772, 473] width 17 height 17
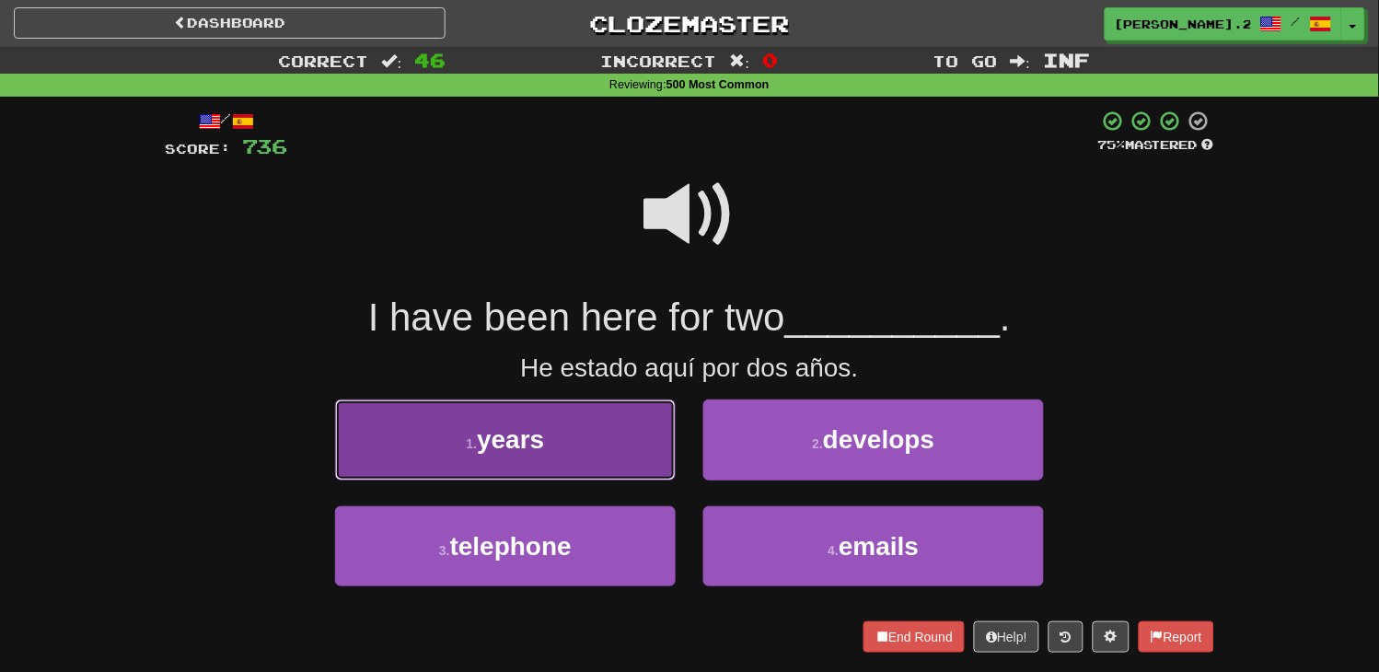
click at [590, 434] on button "1 . years" at bounding box center [505, 440] width 341 height 80
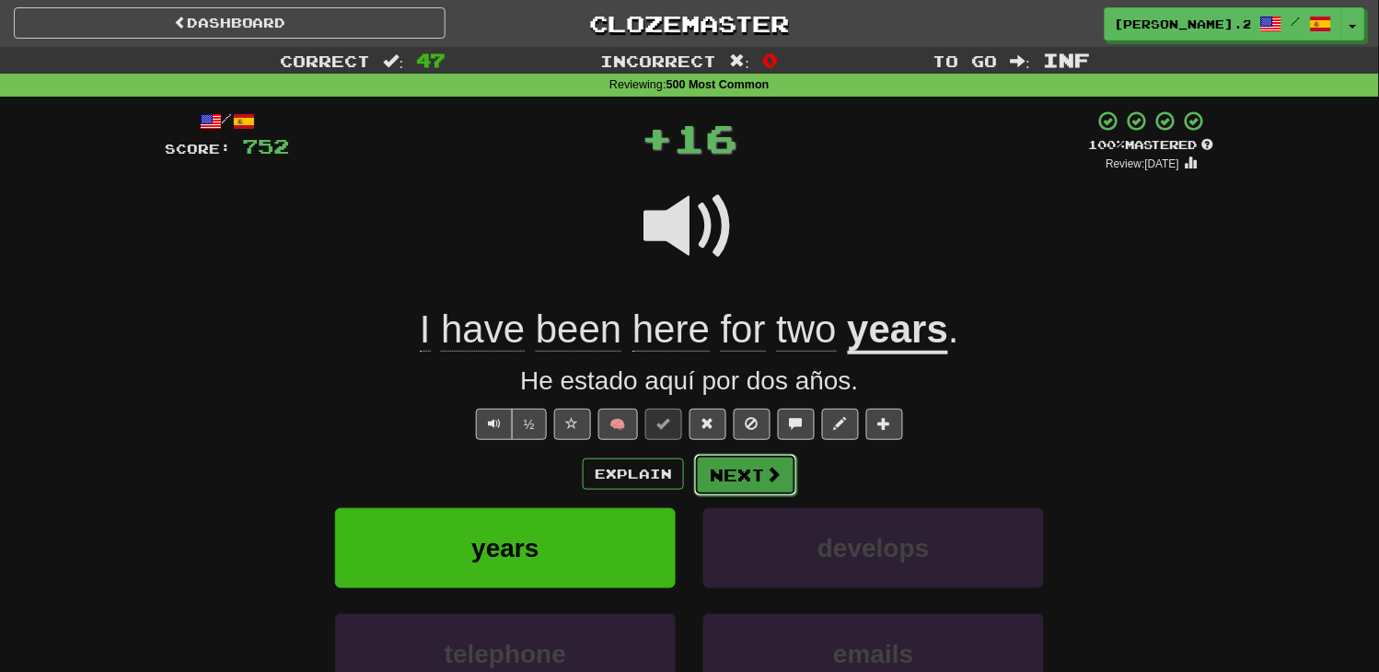
click at [742, 481] on button "Next" at bounding box center [745, 475] width 103 height 42
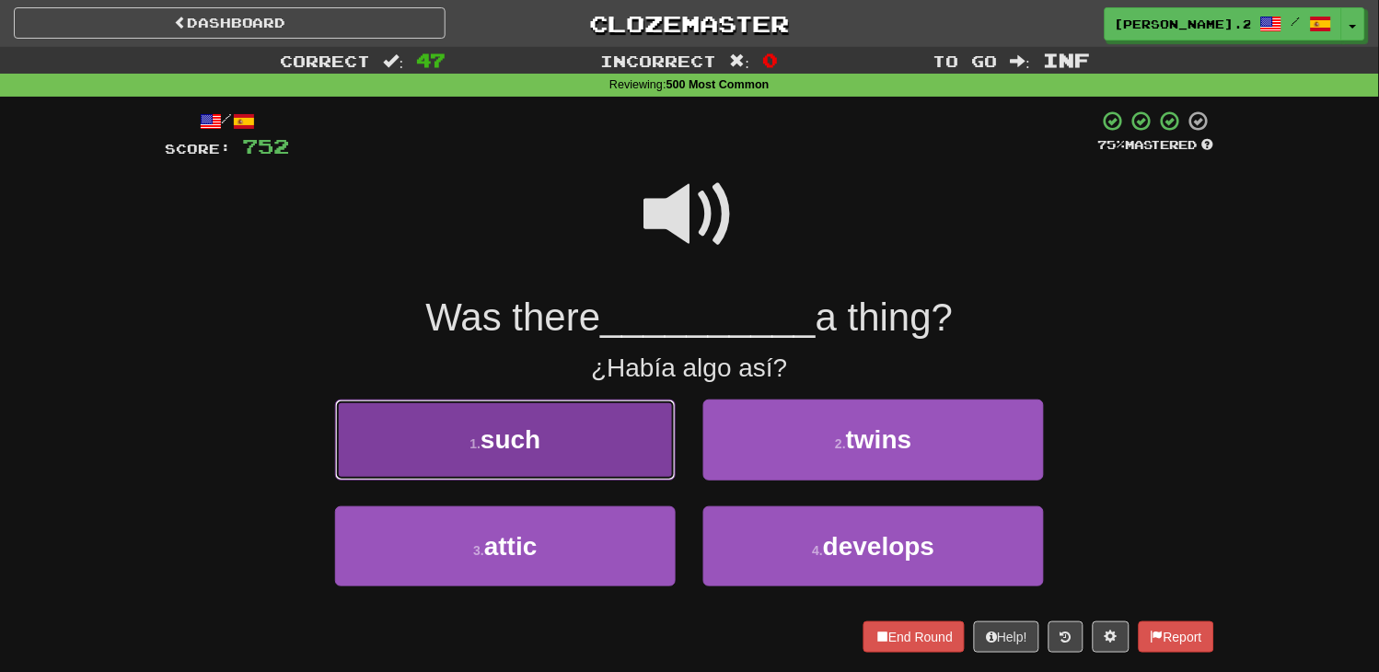
click at [631, 429] on button "1 . such" at bounding box center [505, 440] width 341 height 80
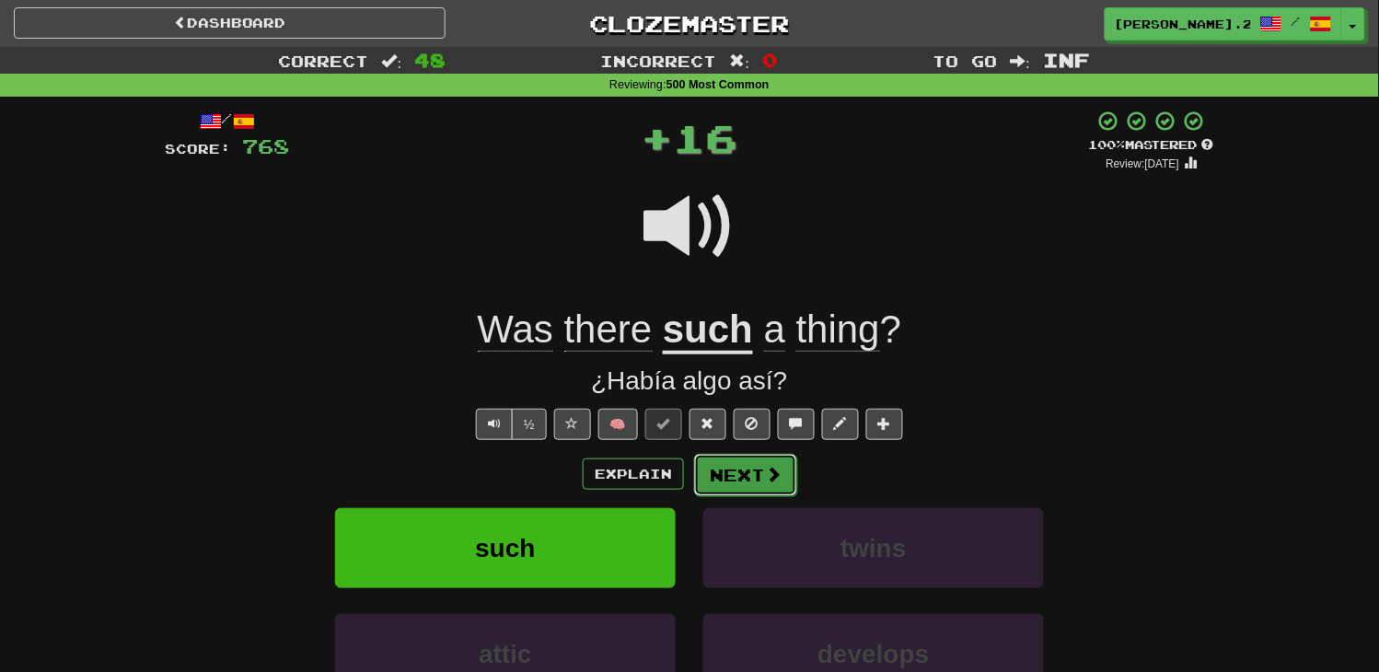
click at [742, 485] on button "Next" at bounding box center [745, 475] width 103 height 42
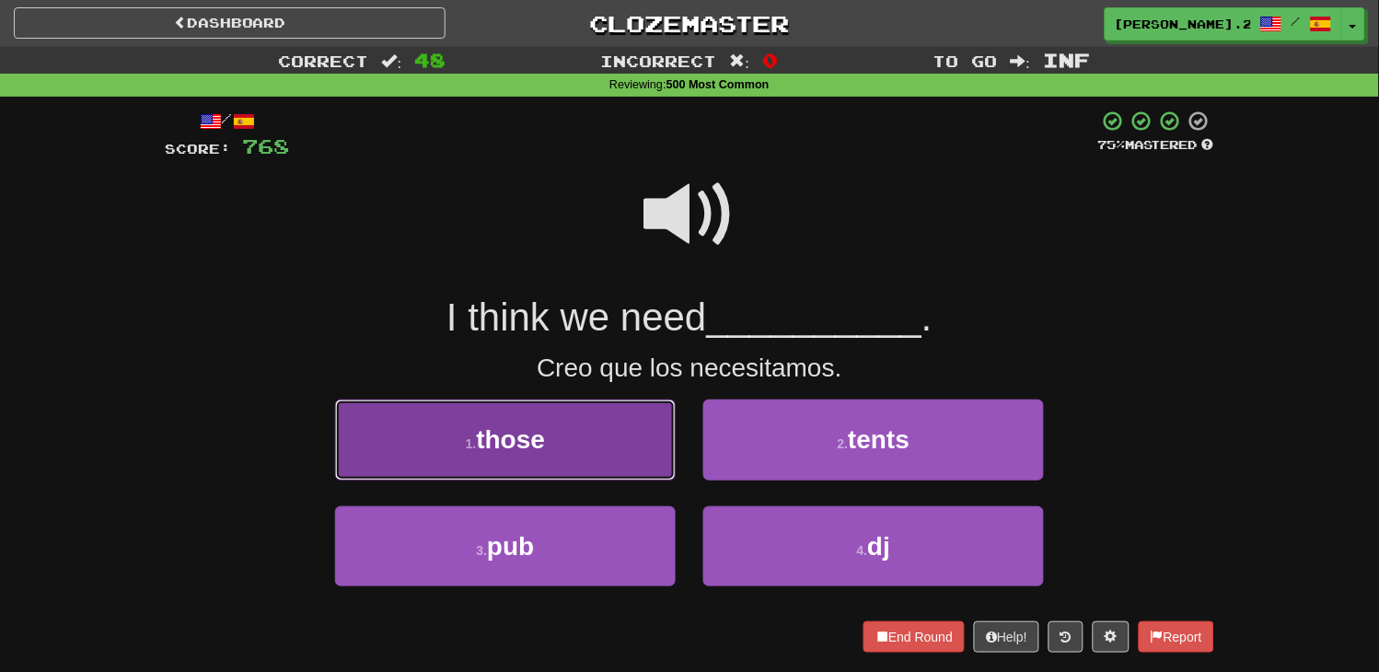
click at [619, 427] on button "1 . those" at bounding box center [505, 440] width 341 height 80
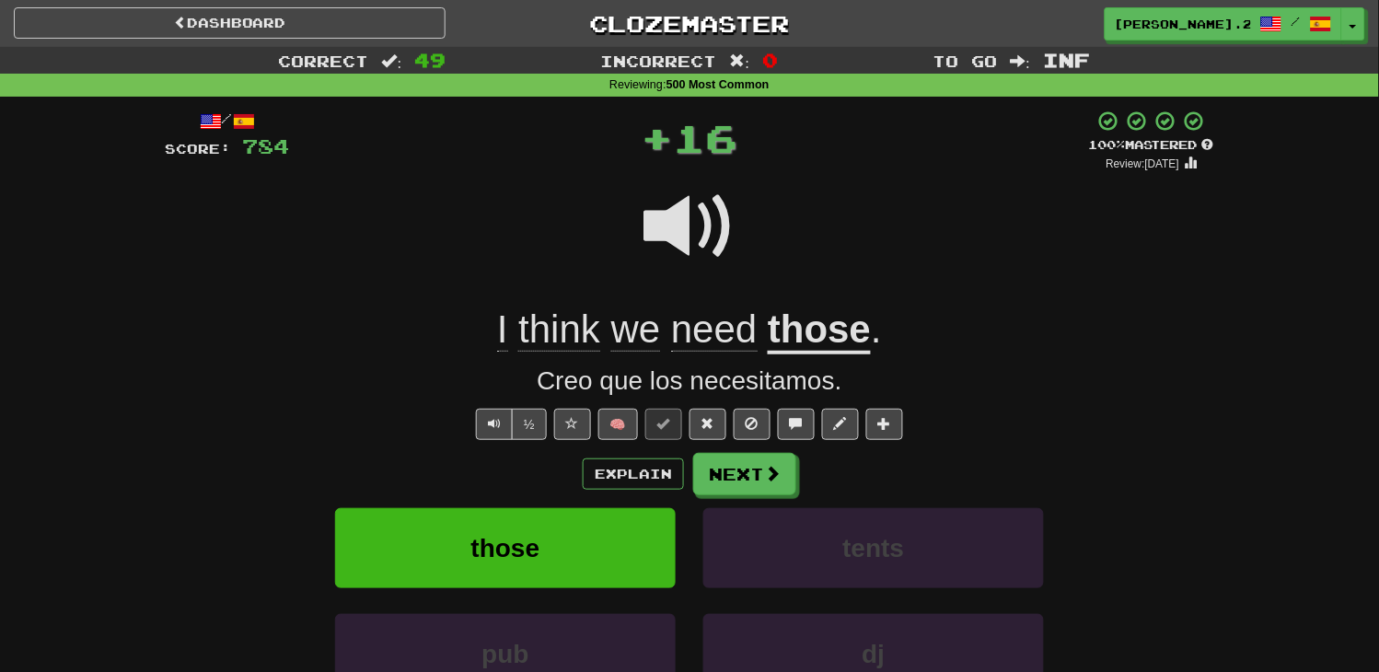
click at [757, 448] on div "/ Score: 784 + 16 100 % Mastered Review: [DATE] I think we need those . Creo qu…" at bounding box center [689, 464] width 1049 height 708
click at [757, 456] on button "Next" at bounding box center [744, 474] width 103 height 42
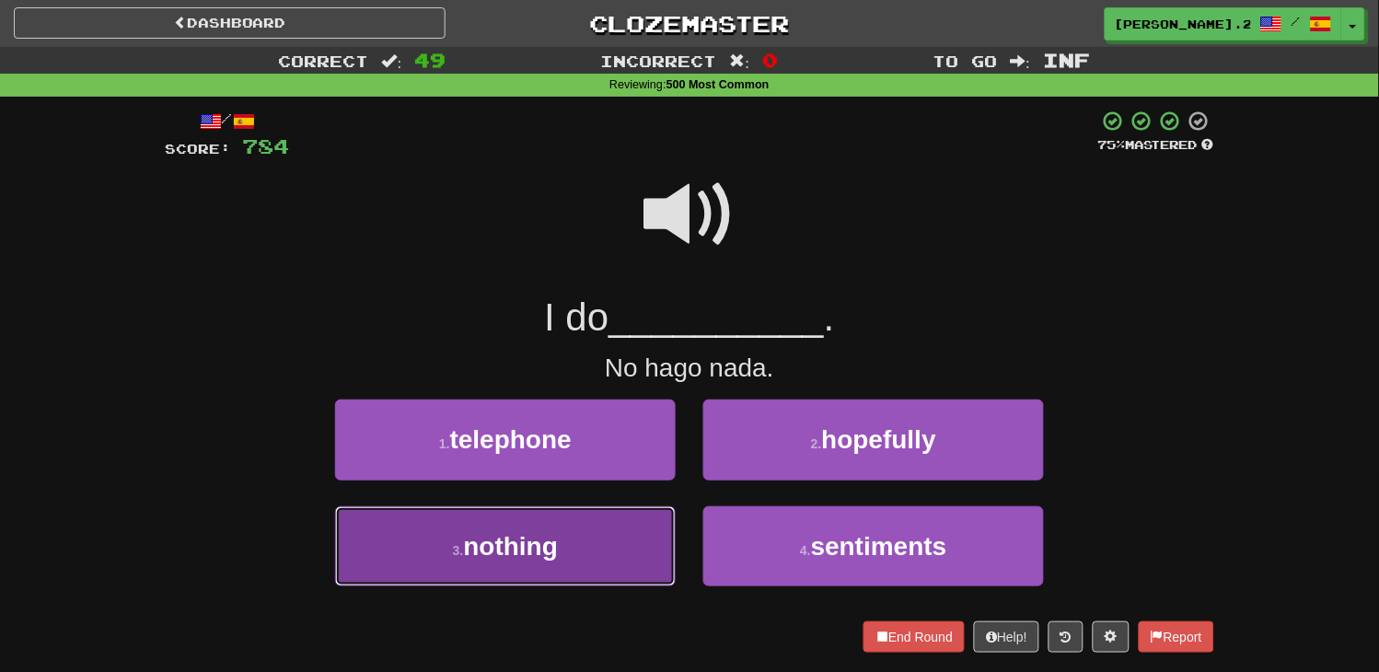
click at [606, 527] on button "3 . nothing" at bounding box center [505, 546] width 341 height 80
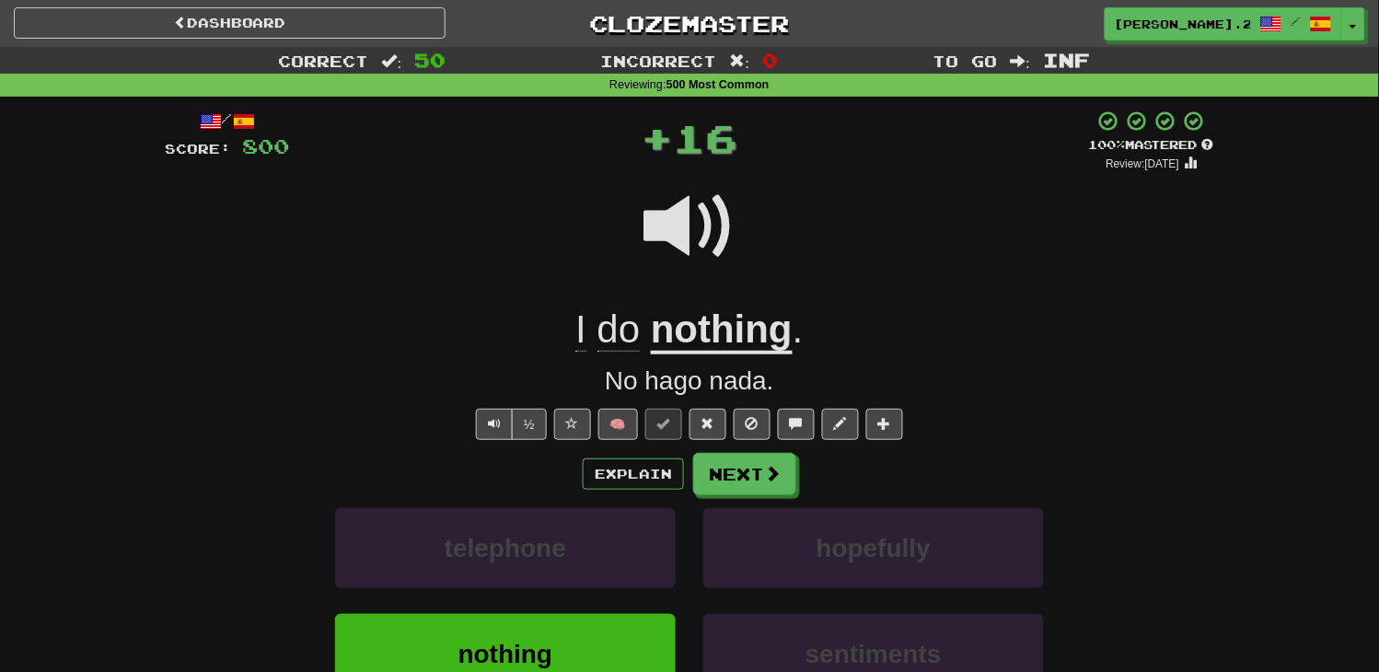
click at [736, 501] on div "Explain Next telephone hopefully nothing sentiments Learn more: telephone hopef…" at bounding box center [689, 600] width 1049 height 295
click at [739, 498] on div "Explain Next telephone hopefully nothing sentiments Learn more: telephone hopef…" at bounding box center [689, 600] width 1049 height 295
click at [740, 492] on button "Next" at bounding box center [745, 475] width 103 height 42
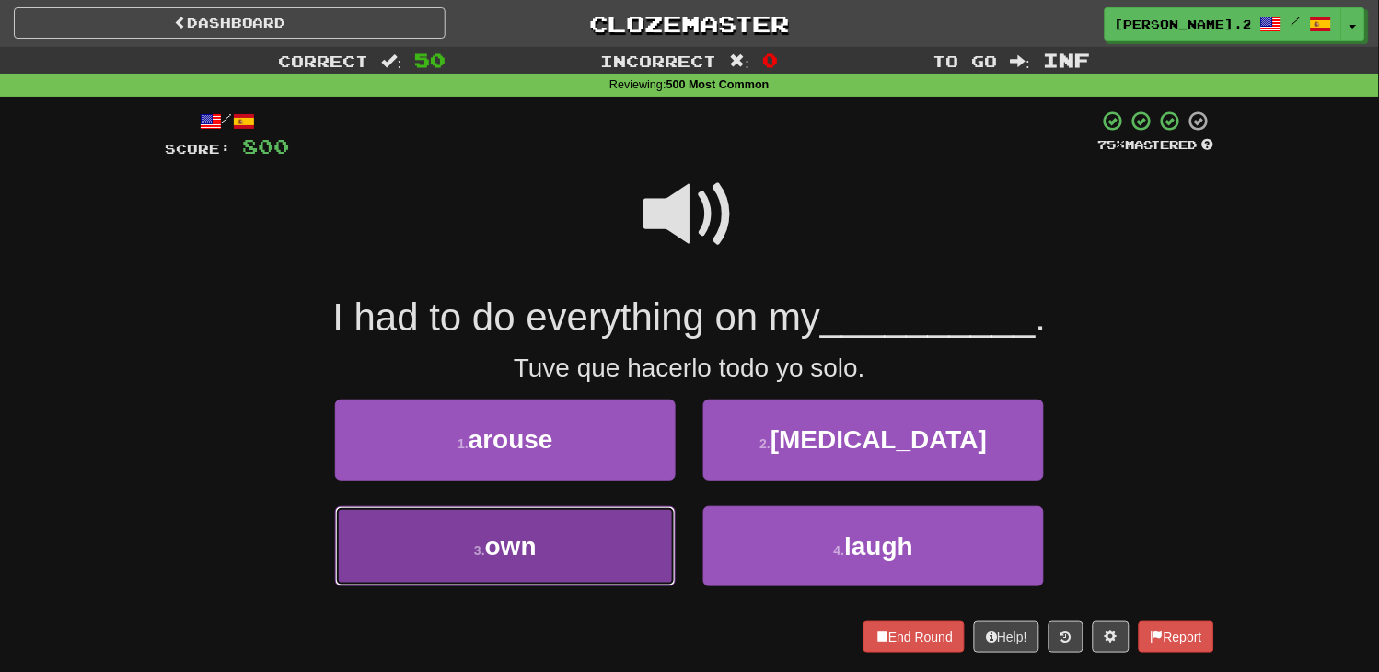
click at [624, 516] on button "3 . own" at bounding box center [505, 546] width 341 height 80
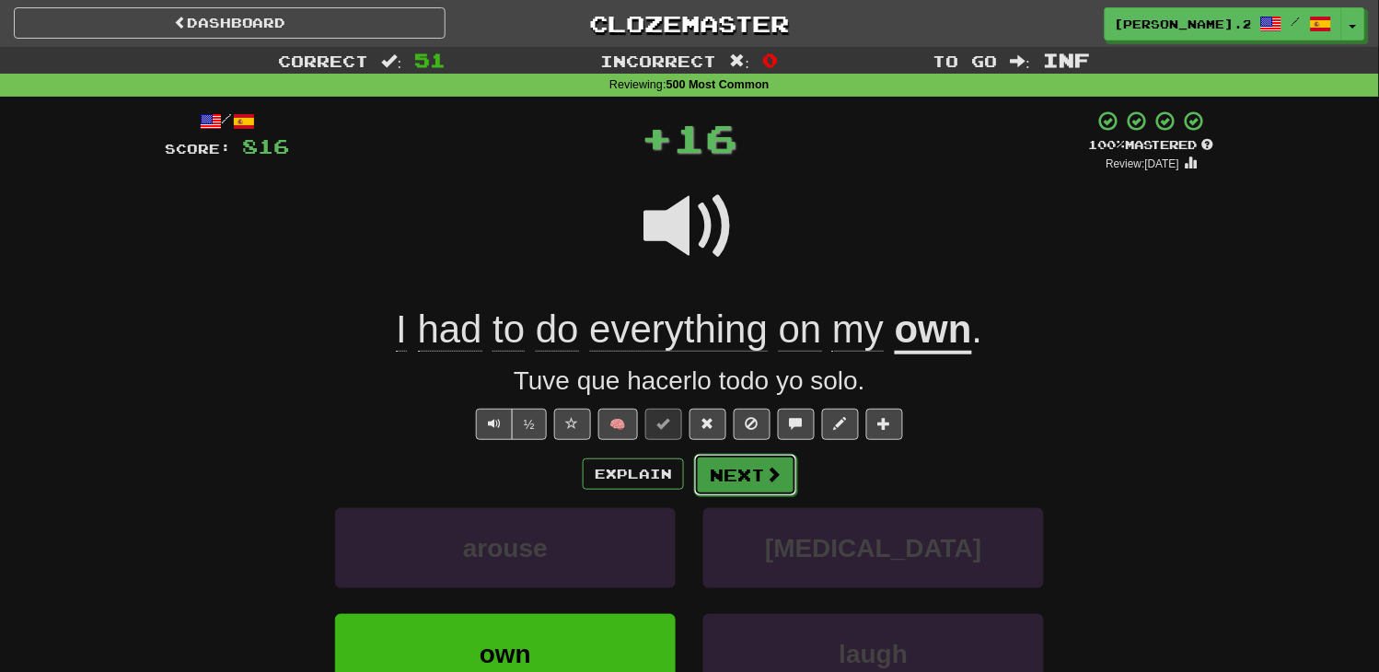
click at [741, 465] on button "Next" at bounding box center [745, 475] width 103 height 42
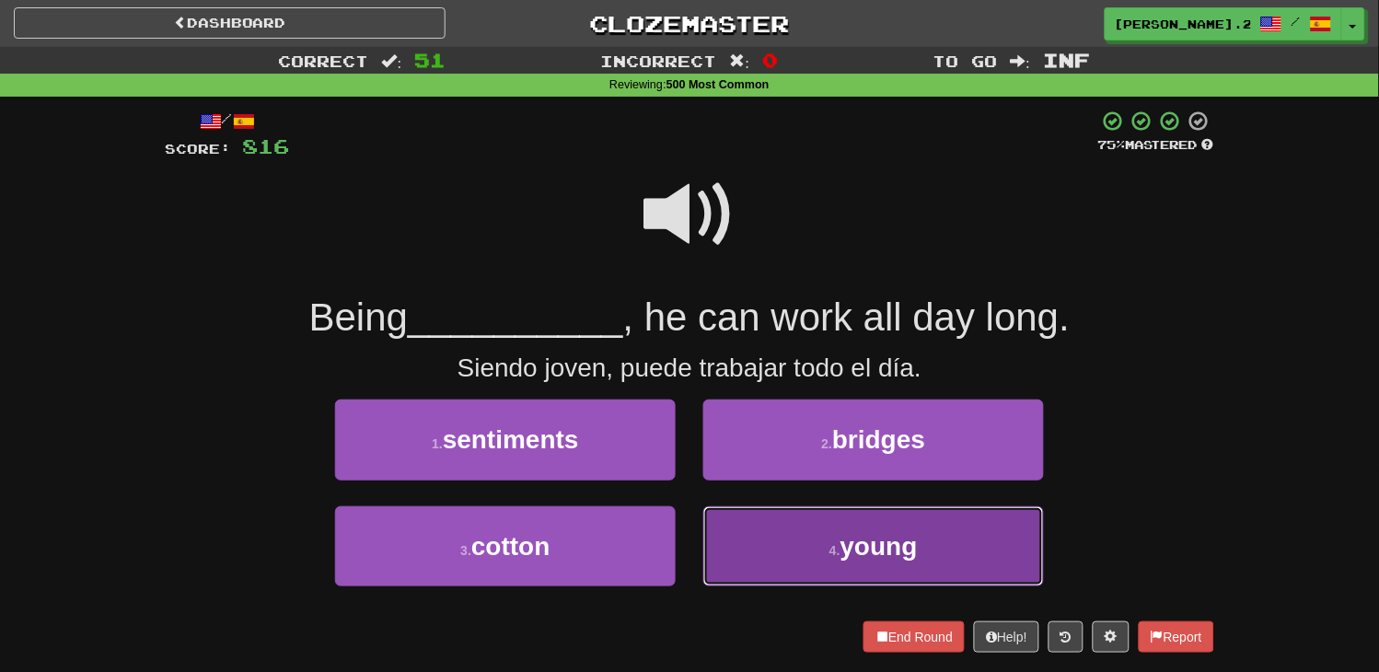
click at [766, 538] on button "4 . young" at bounding box center [873, 546] width 341 height 80
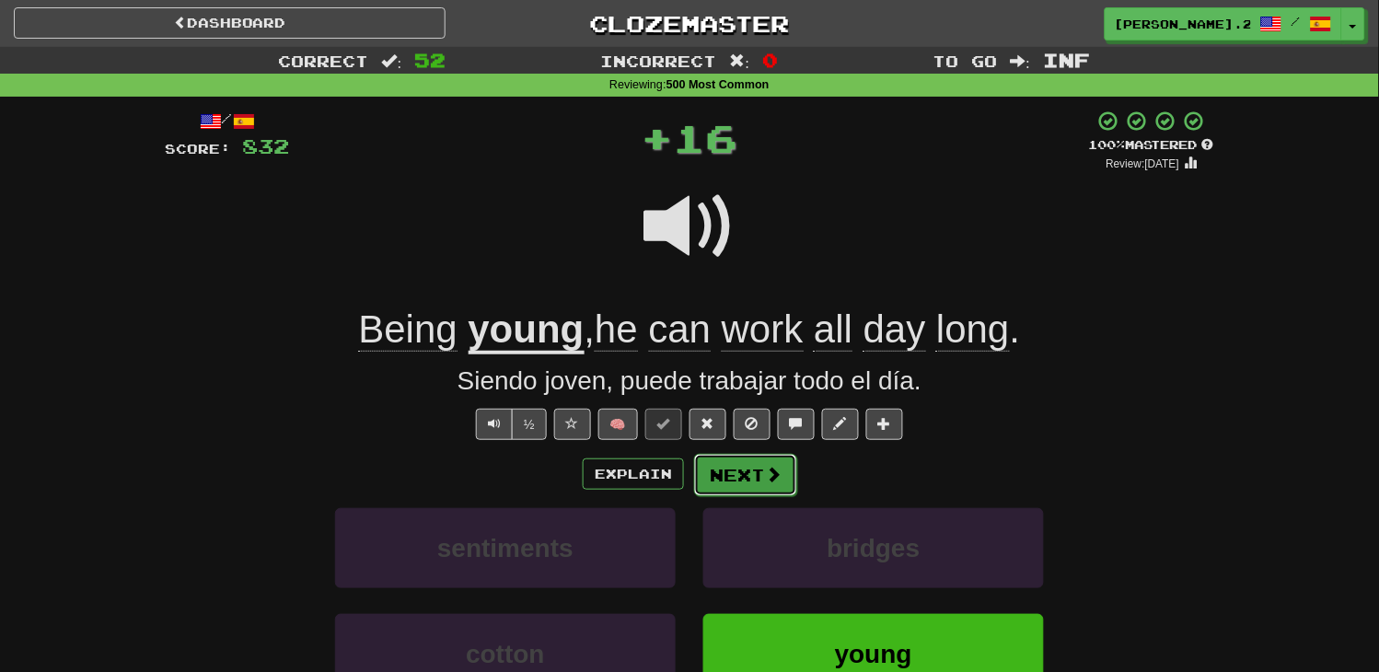
click at [735, 475] on button "Next" at bounding box center [745, 475] width 103 height 42
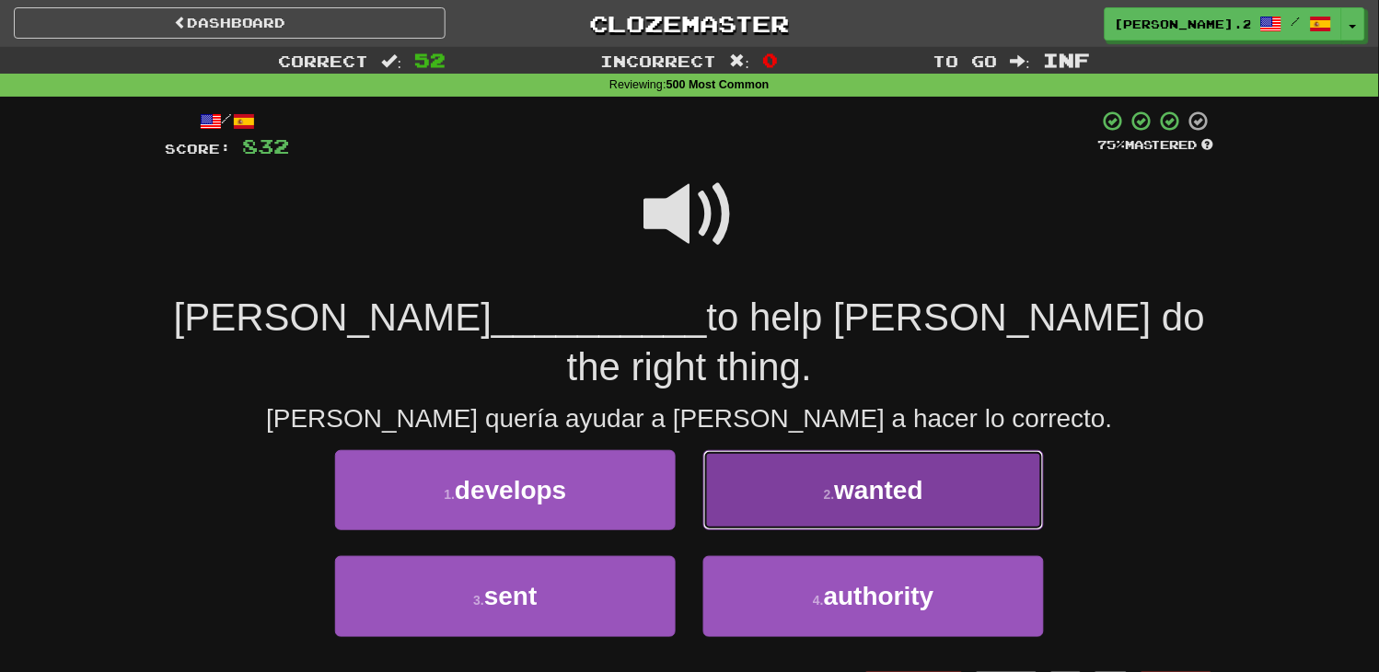
click at [752, 453] on button "2 . wanted" at bounding box center [873, 490] width 341 height 80
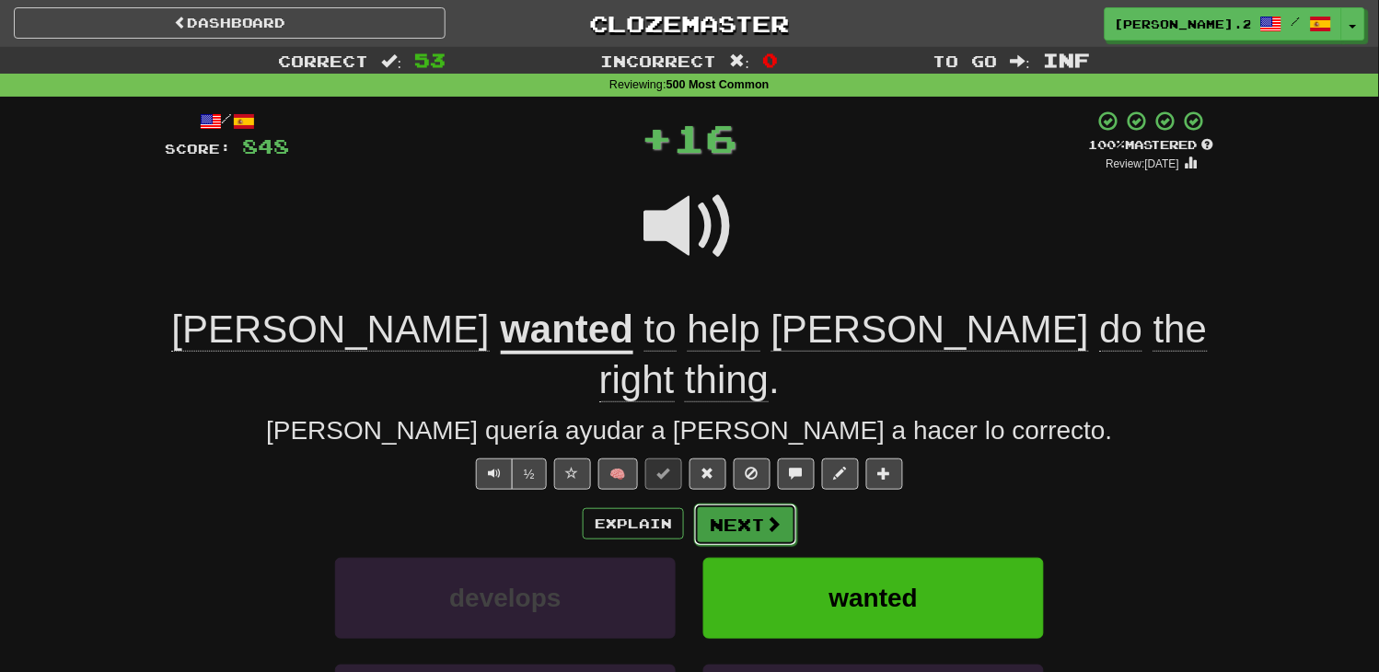
click at [761, 504] on button "Next" at bounding box center [745, 525] width 103 height 42
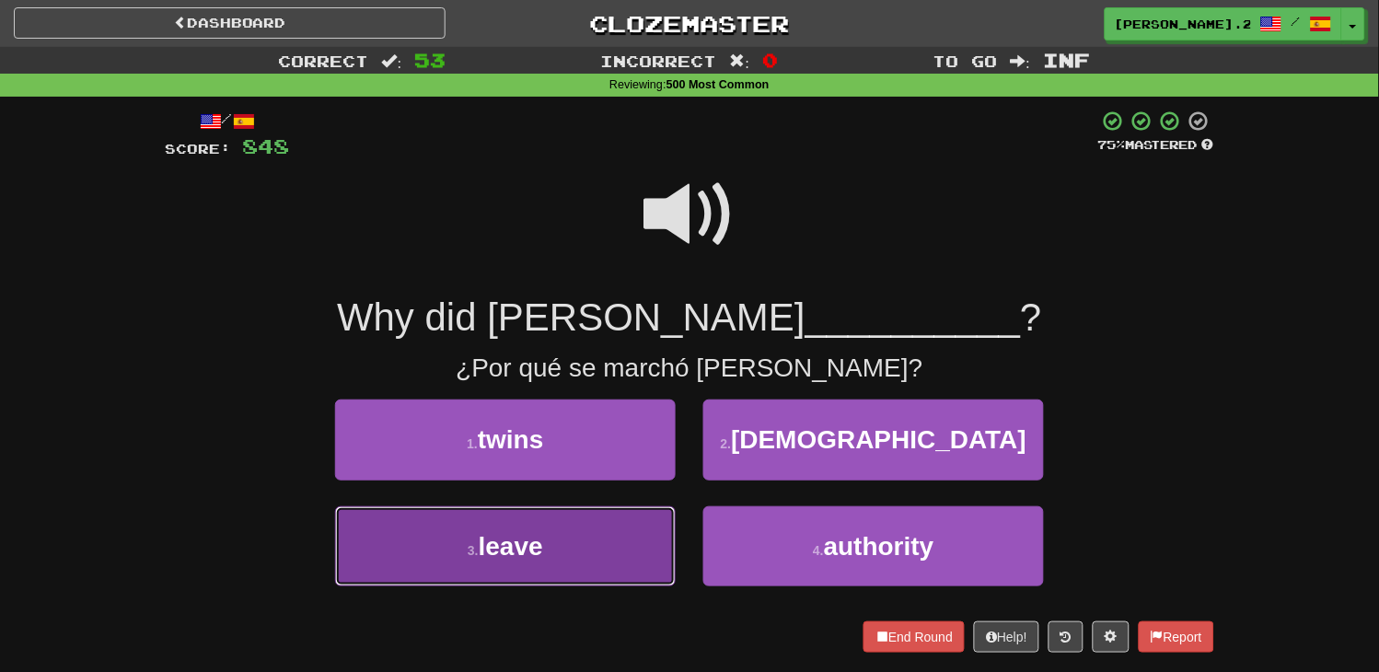
click at [578, 527] on button "3 . leave" at bounding box center [505, 546] width 341 height 80
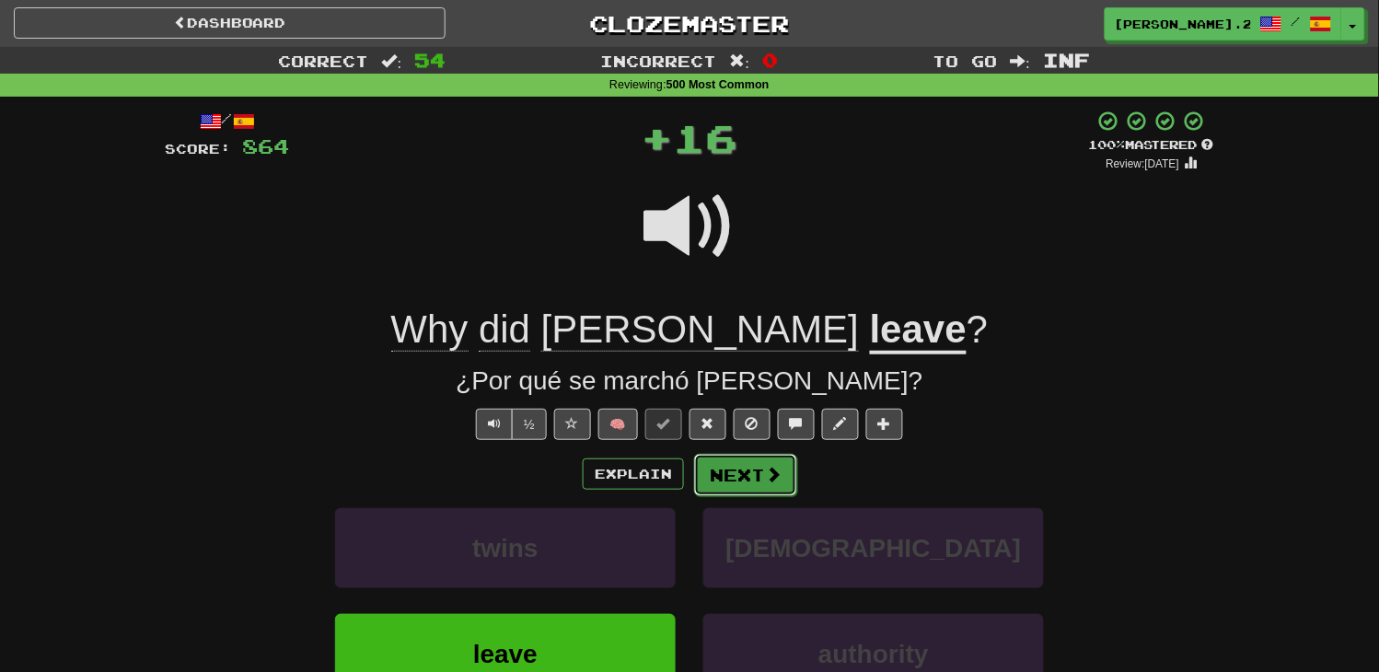
click at [750, 480] on button "Next" at bounding box center [745, 475] width 103 height 42
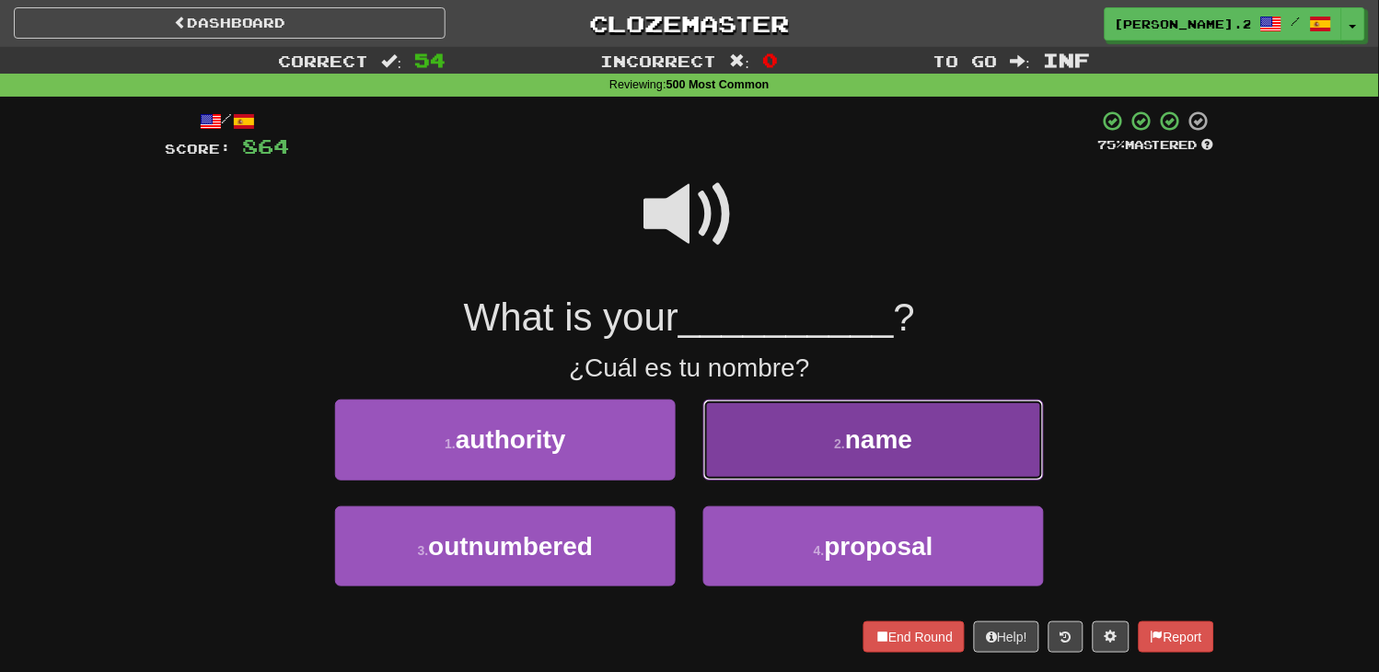
click at [737, 477] on button "2 . name" at bounding box center [873, 440] width 341 height 80
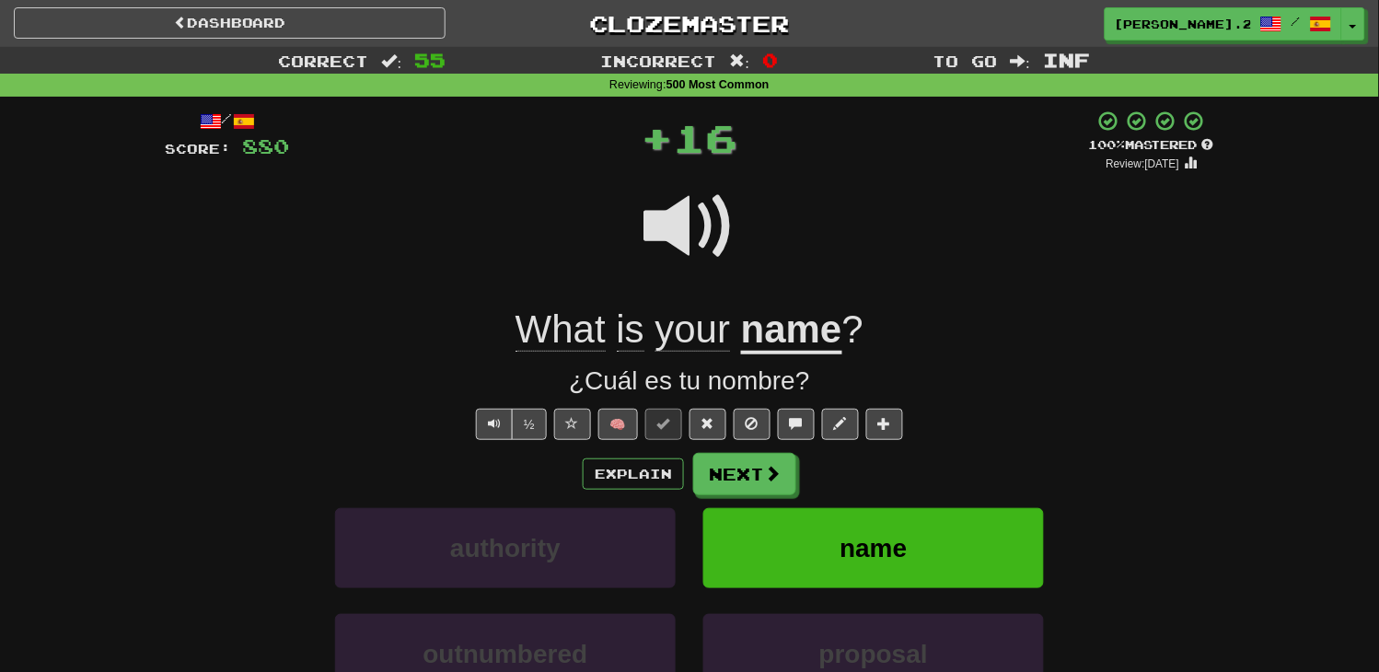
click at [743, 503] on div "Explain Next authority name outnumbered proposal Learn more: authority name out…" at bounding box center [689, 600] width 1049 height 295
click at [747, 471] on button "Next" at bounding box center [745, 475] width 103 height 42
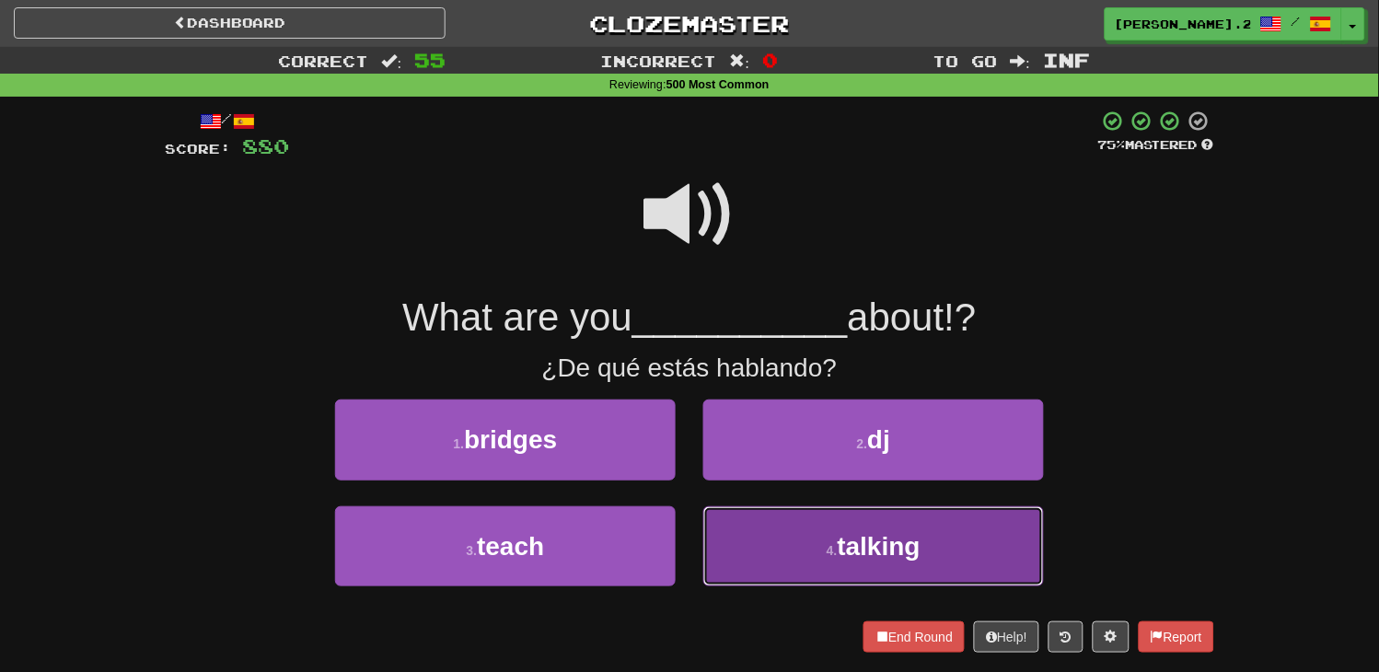
click at [799, 557] on button "4 . talking" at bounding box center [873, 546] width 341 height 80
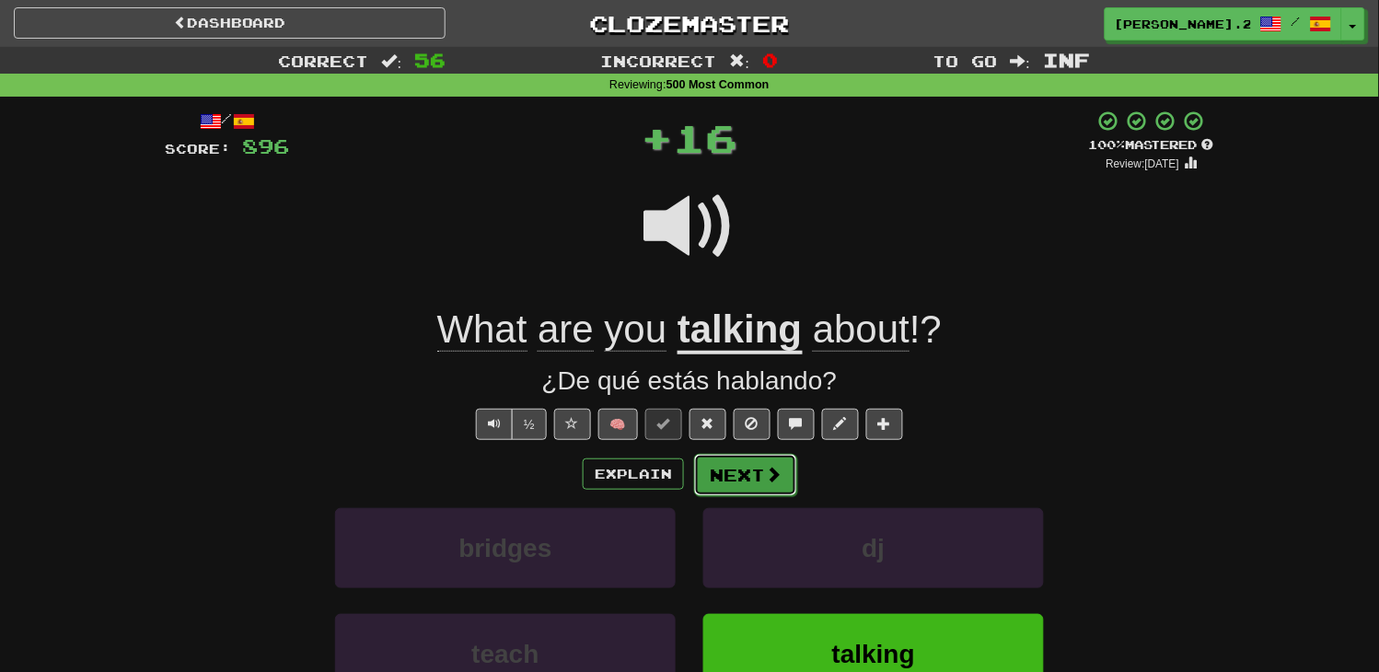
click at [743, 476] on button "Next" at bounding box center [745, 475] width 103 height 42
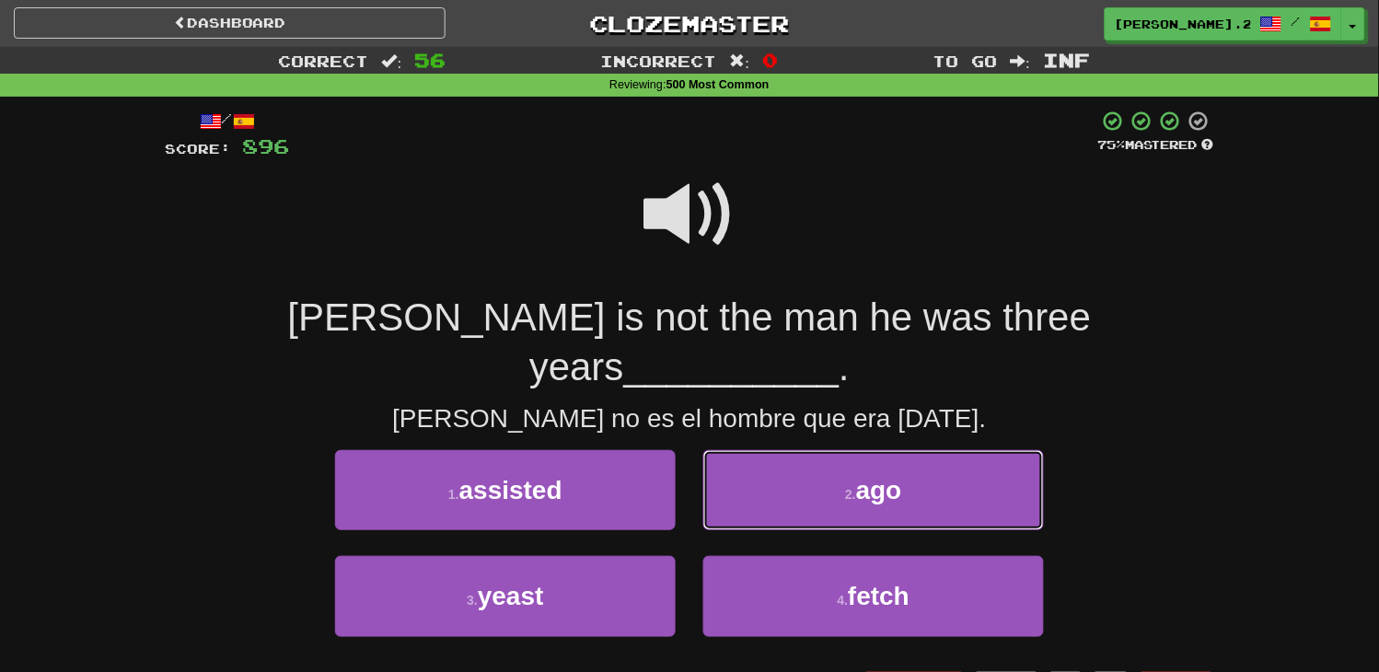
click at [743, 476] on button "2 . ago" at bounding box center [873, 490] width 341 height 80
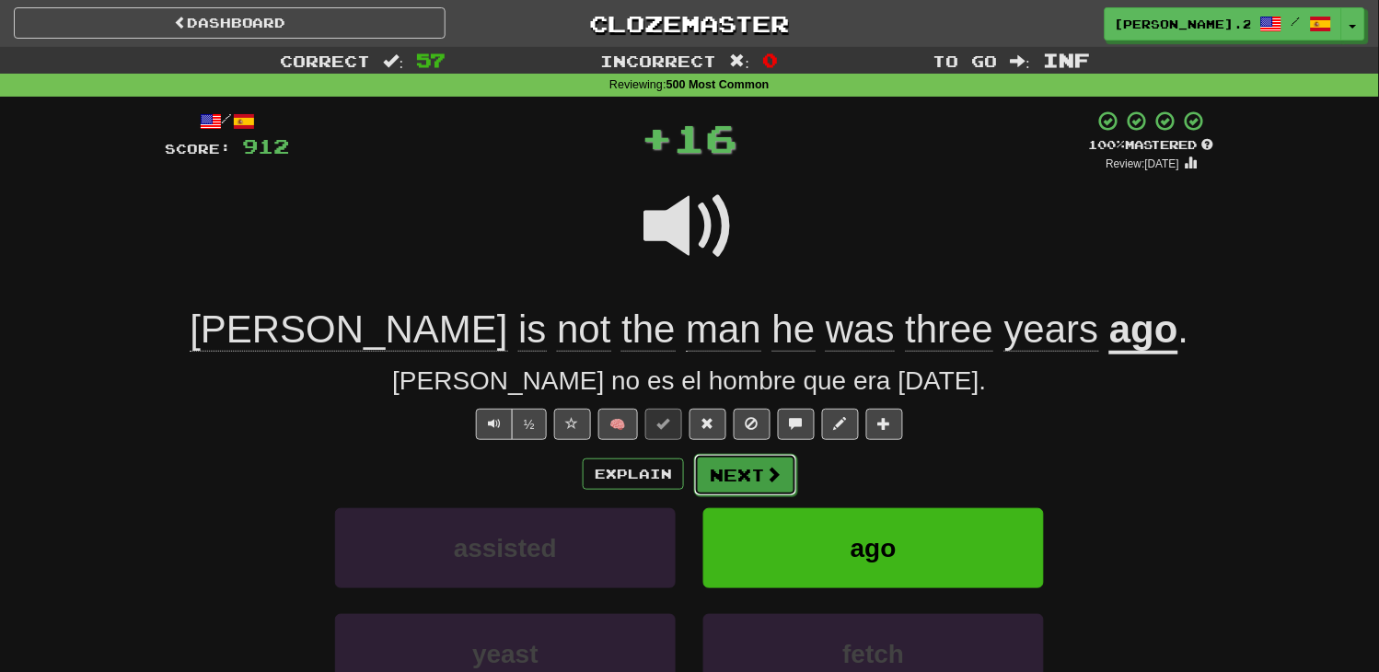
click at [747, 479] on button "Next" at bounding box center [745, 475] width 103 height 42
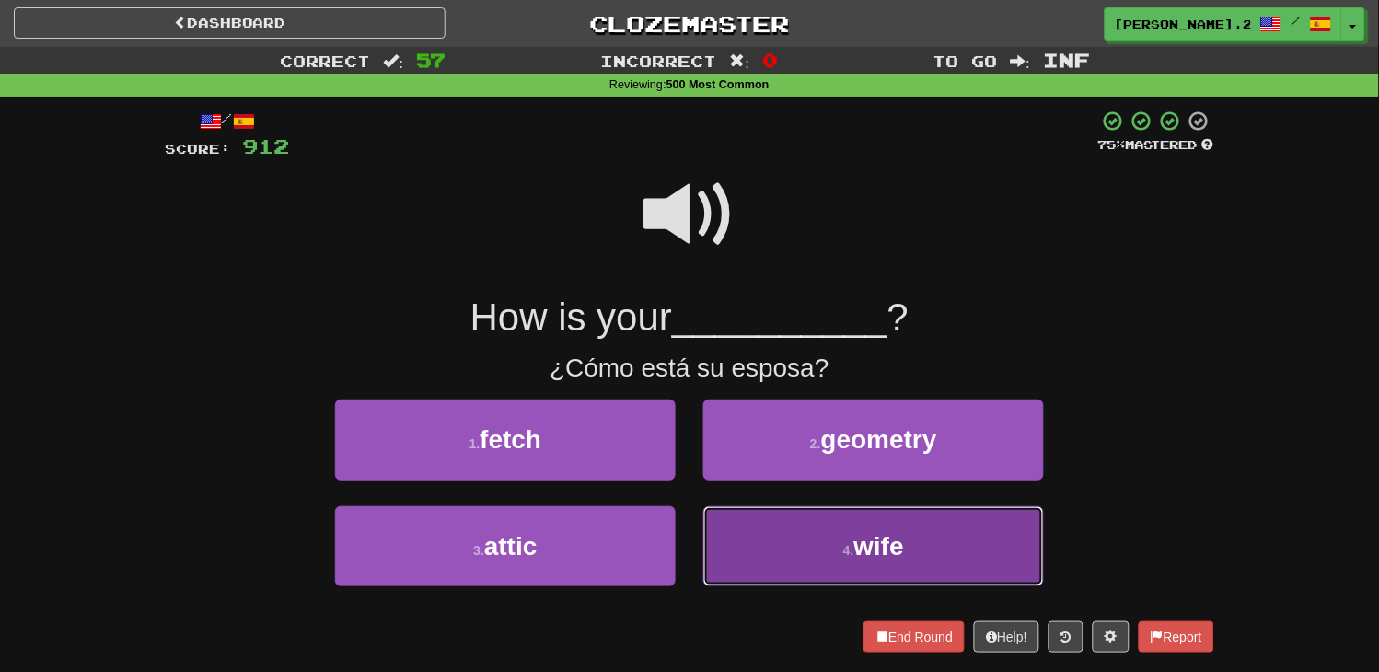
click at [753, 517] on button "4 . wife" at bounding box center [873, 546] width 341 height 80
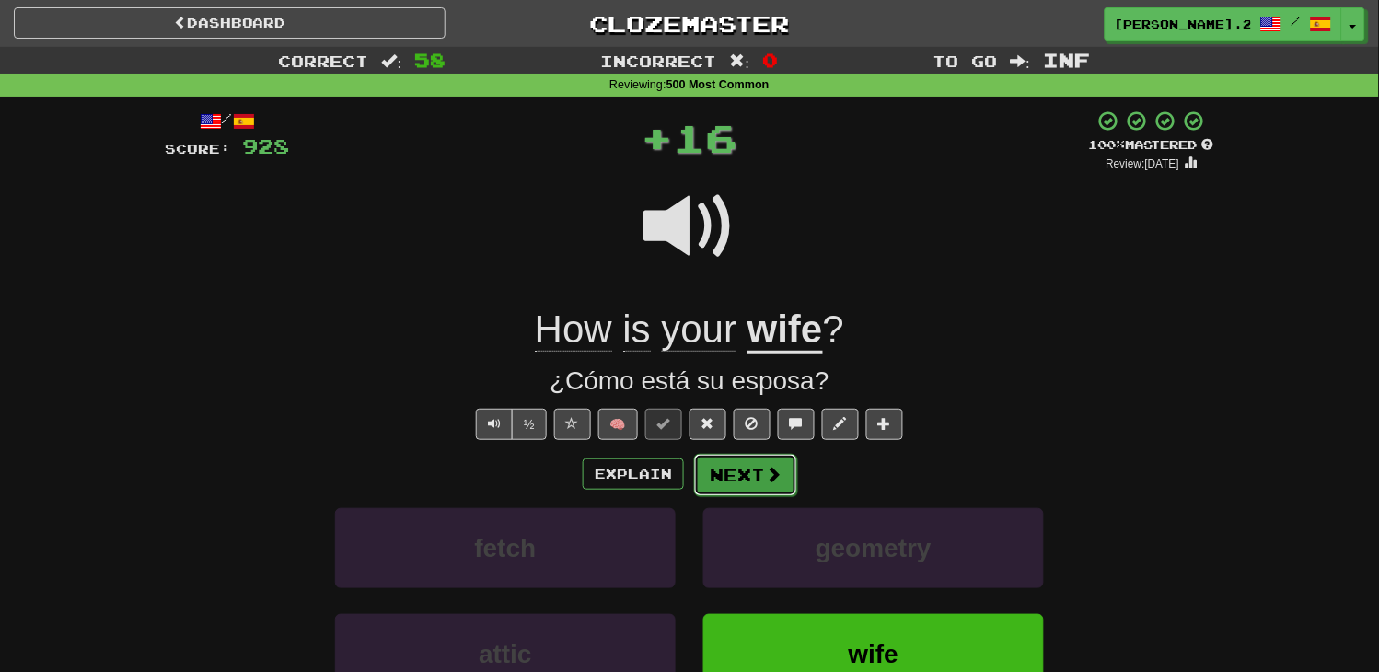
click at [714, 457] on button "Next" at bounding box center [745, 475] width 103 height 42
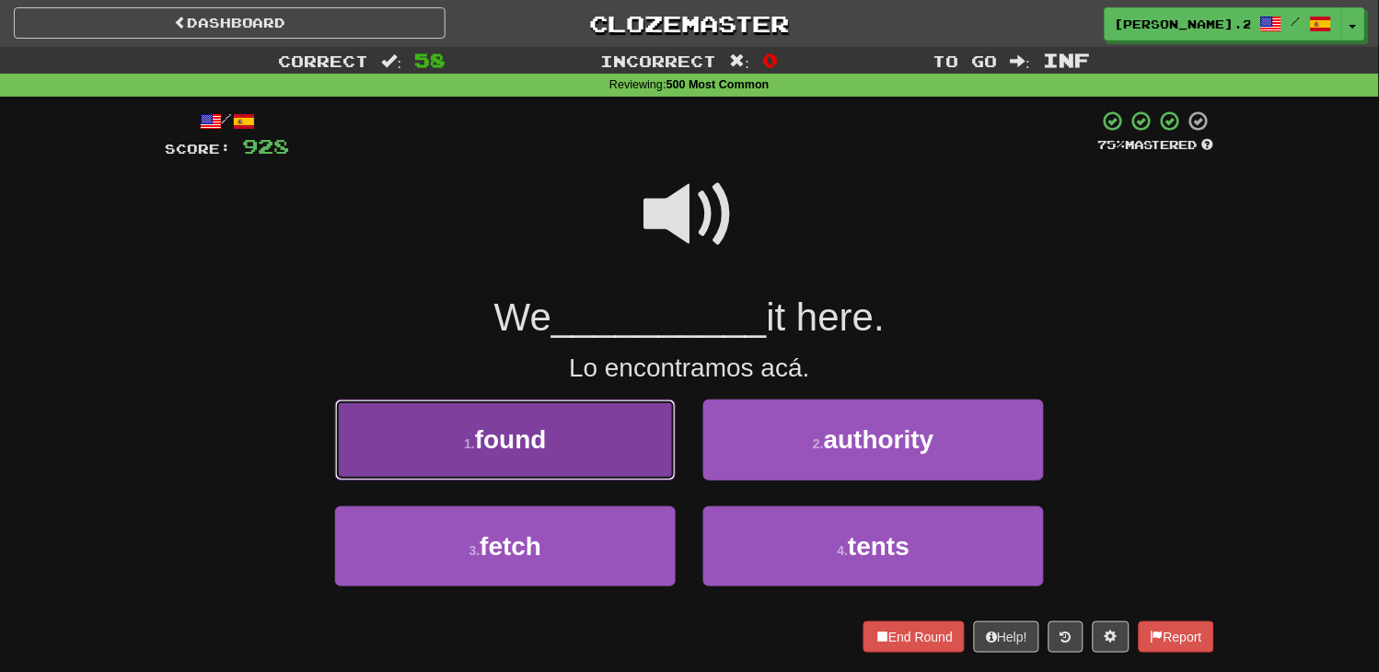
click at [620, 445] on button "1 . found" at bounding box center [505, 440] width 341 height 80
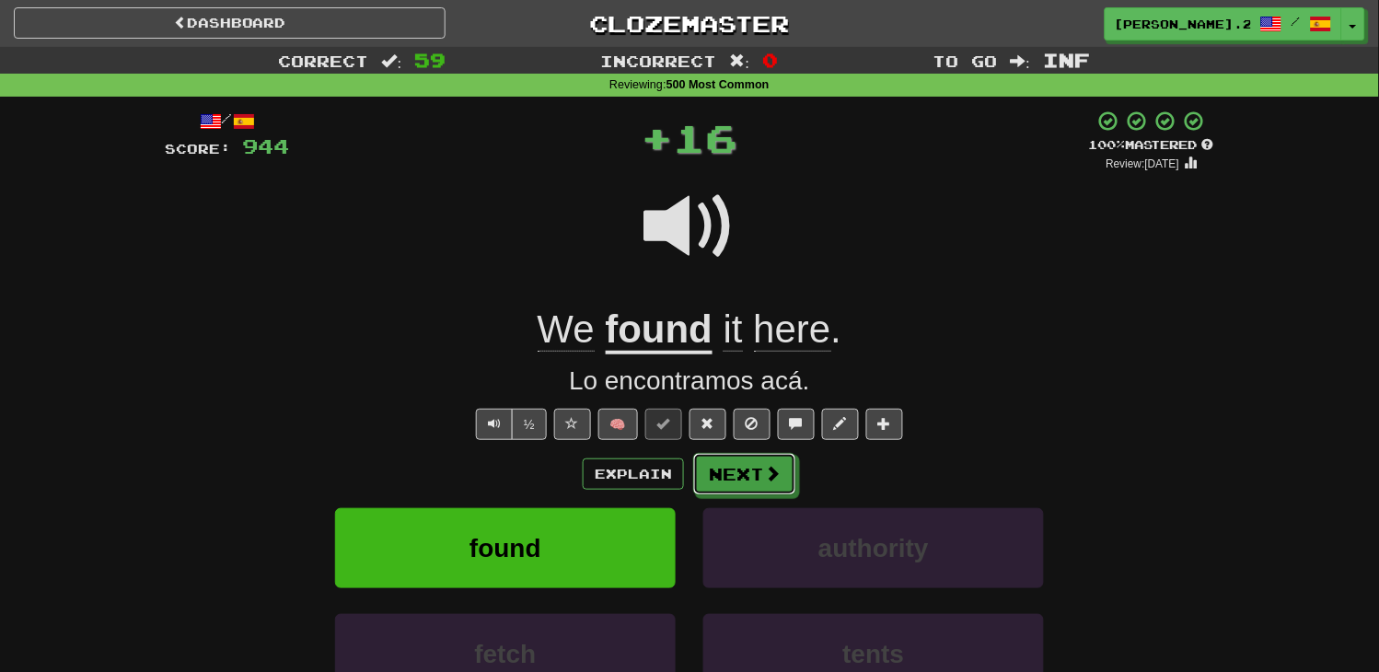
click at [722, 488] on button "Next" at bounding box center [744, 474] width 103 height 42
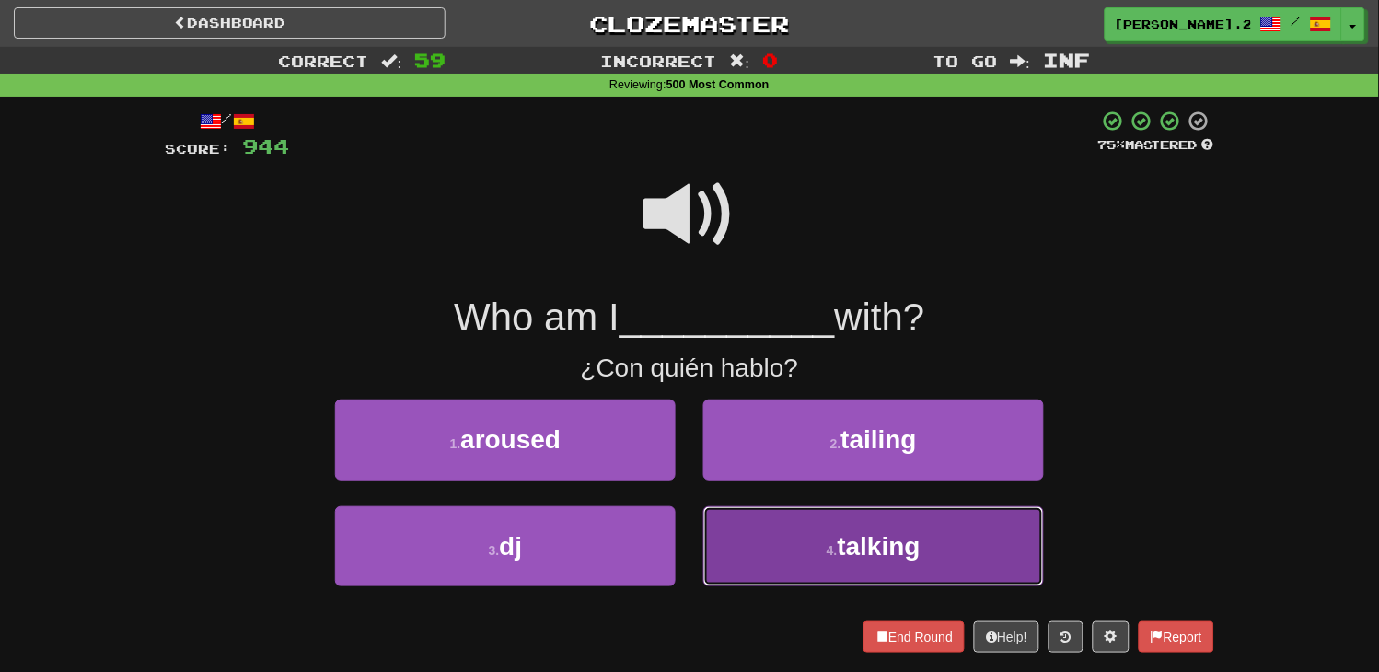
click at [802, 550] on button "4 . talking" at bounding box center [873, 546] width 341 height 80
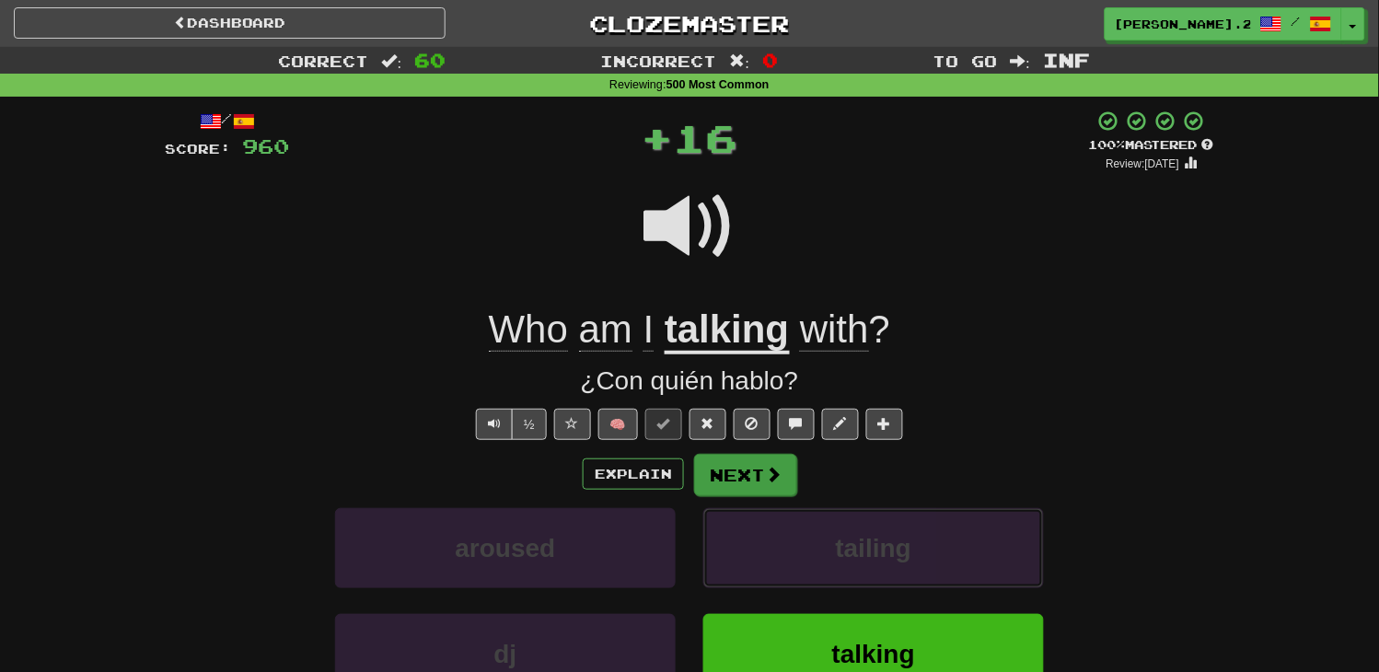
drag, startPoint x: 801, startPoint y: 550, endPoint x: 746, endPoint y: 488, distance: 82.8
click at [746, 488] on div "Explain Next aroused tailing dj talking Learn more: aroused tailing dj talking" at bounding box center [689, 600] width 1049 height 295
click at [746, 486] on button "Next" at bounding box center [745, 475] width 103 height 42
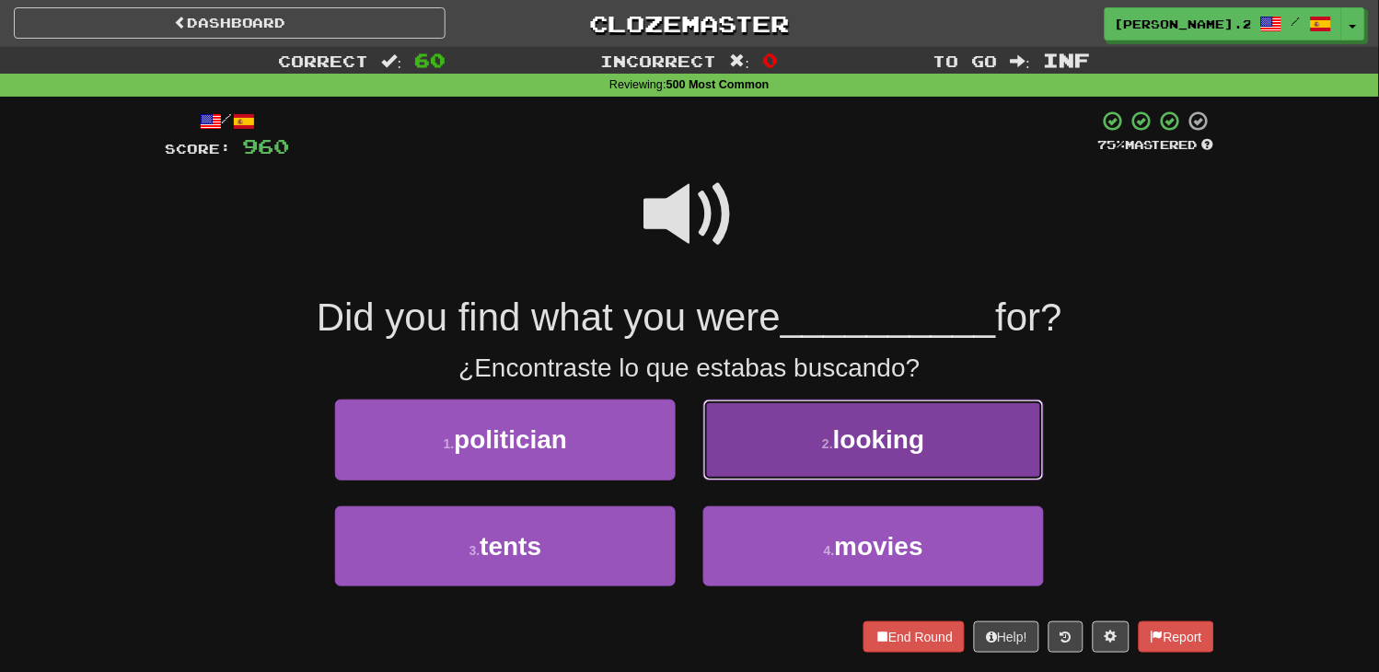
click at [768, 437] on button "2 . looking" at bounding box center [873, 440] width 341 height 80
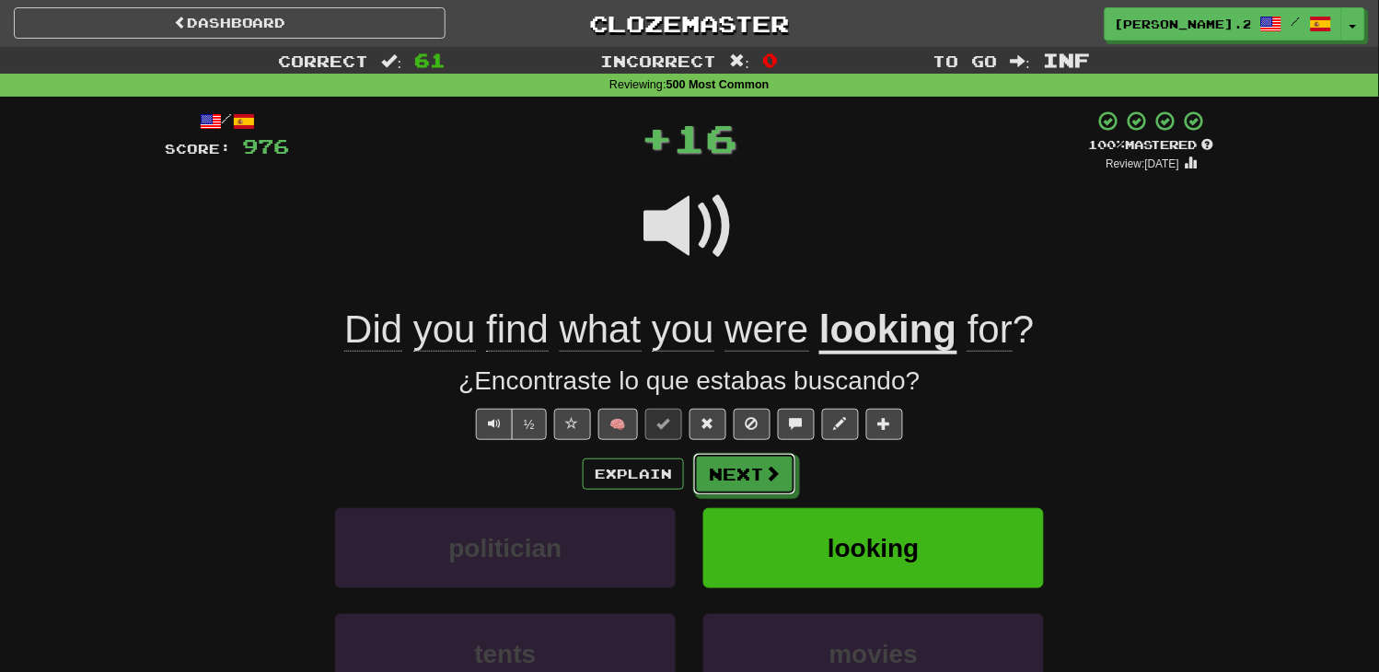
click at [789, 489] on button "Next" at bounding box center [744, 474] width 103 height 42
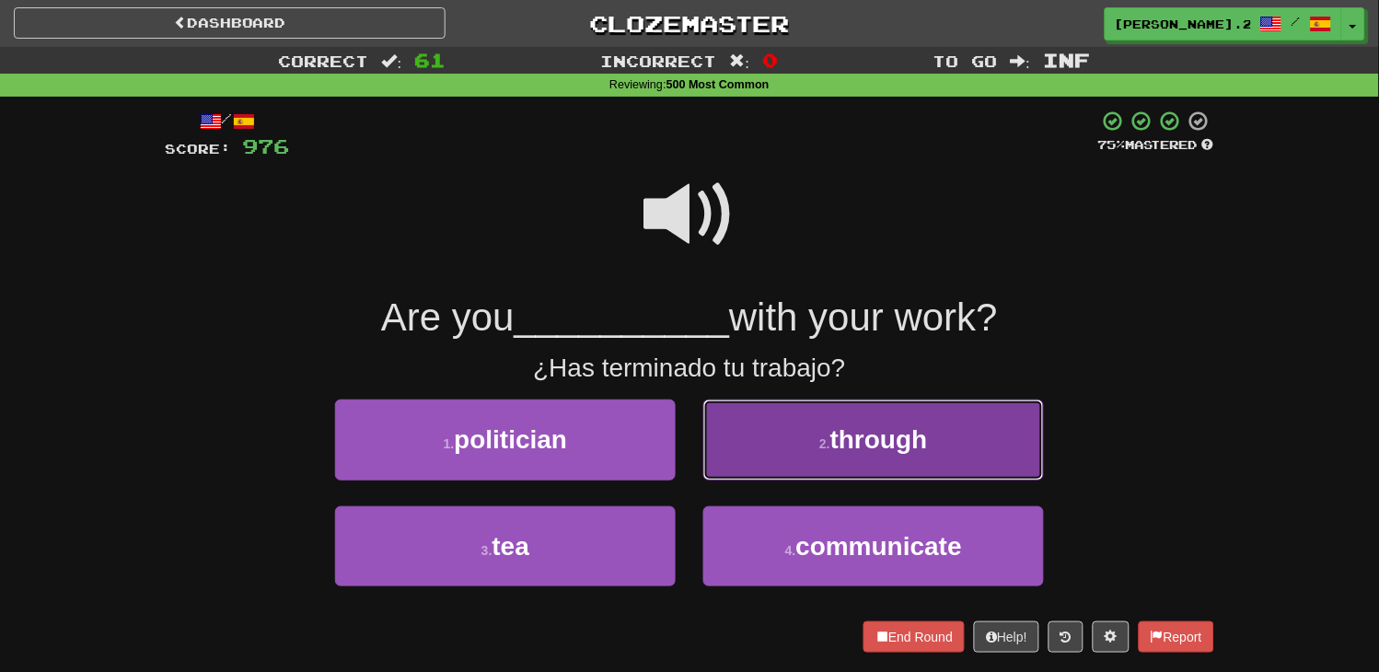
click at [765, 457] on button "2 . through" at bounding box center [873, 440] width 341 height 80
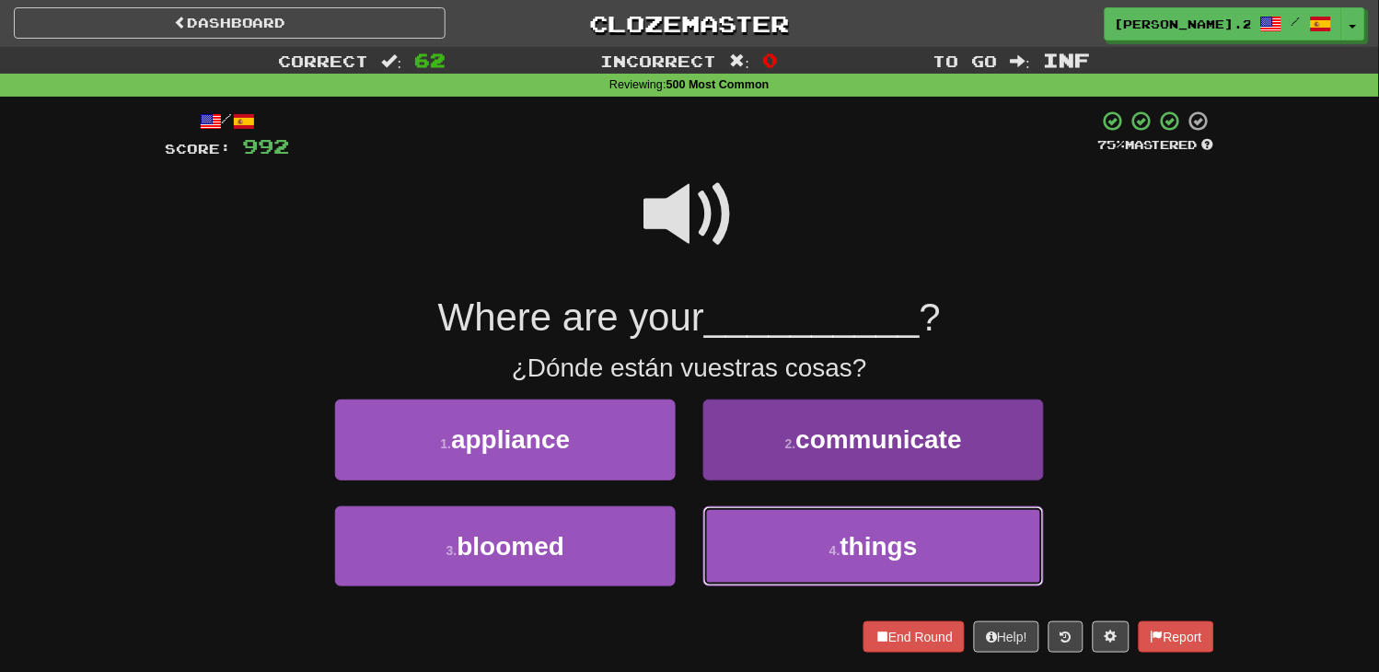
click at [782, 543] on button "4 . things" at bounding box center [873, 546] width 341 height 80
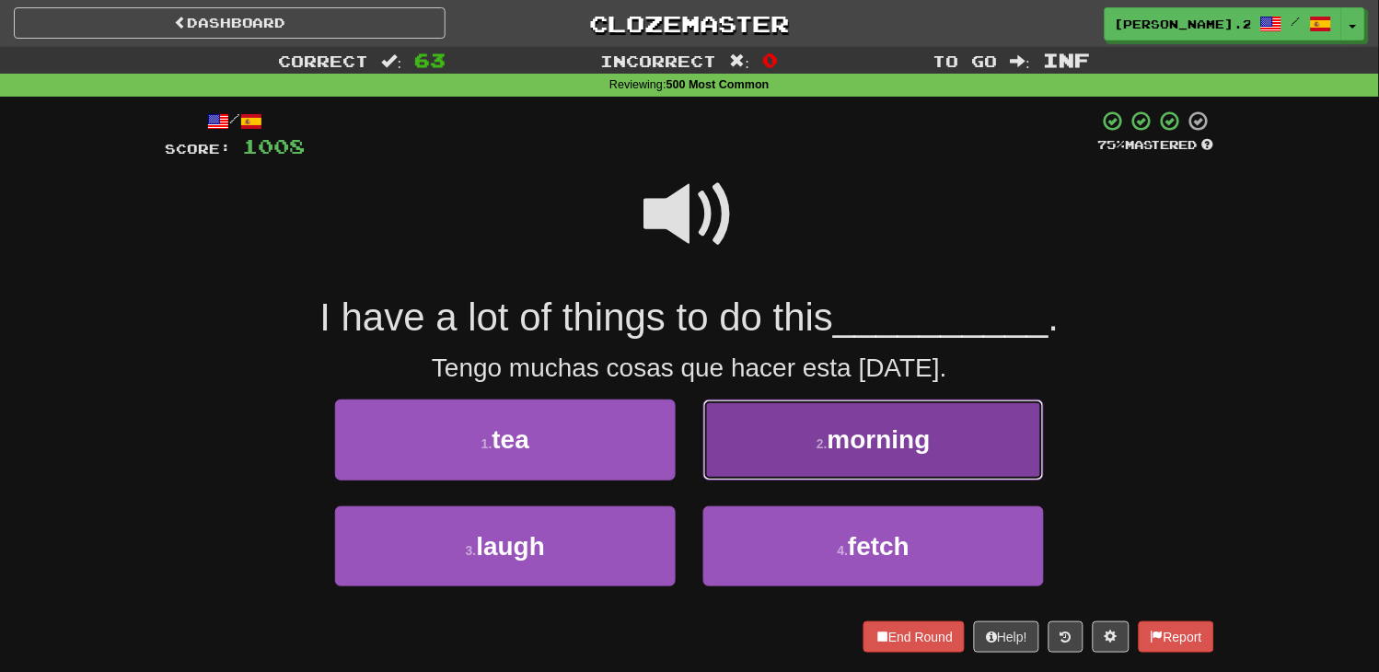
click at [771, 434] on button "2 . morning" at bounding box center [873, 440] width 341 height 80
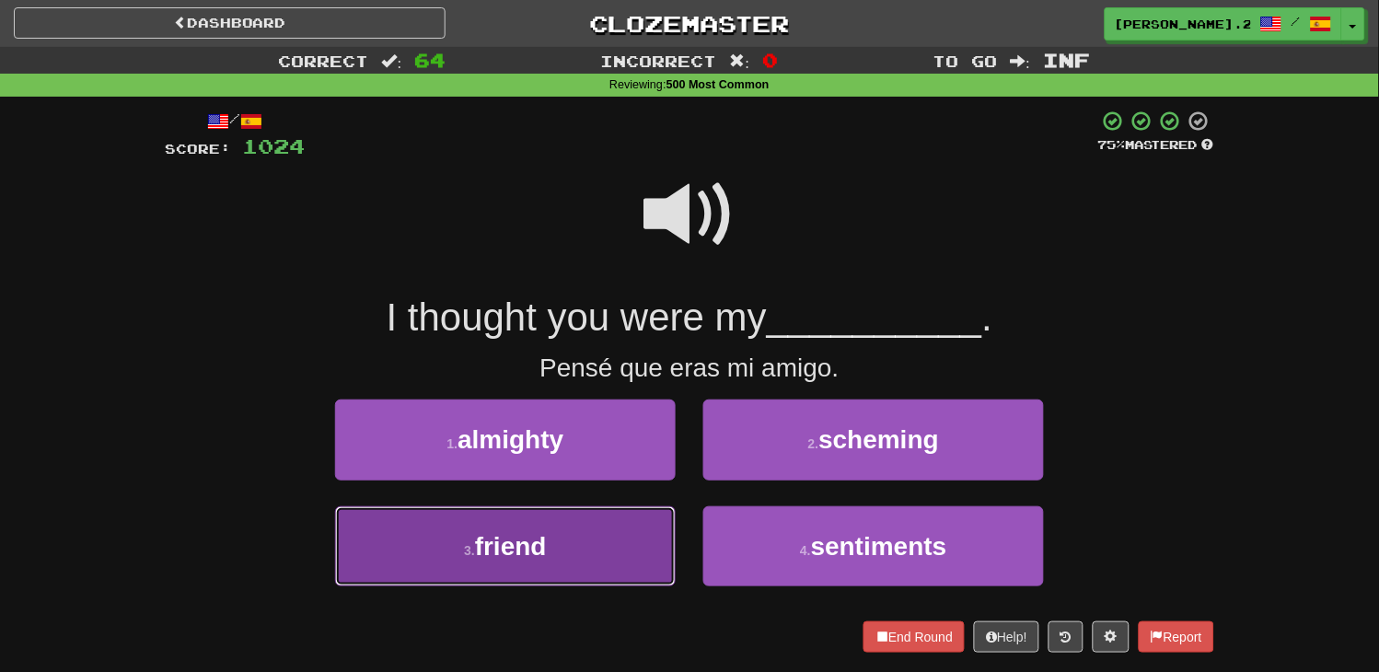
click at [631, 537] on button "3 . friend" at bounding box center [505, 546] width 341 height 80
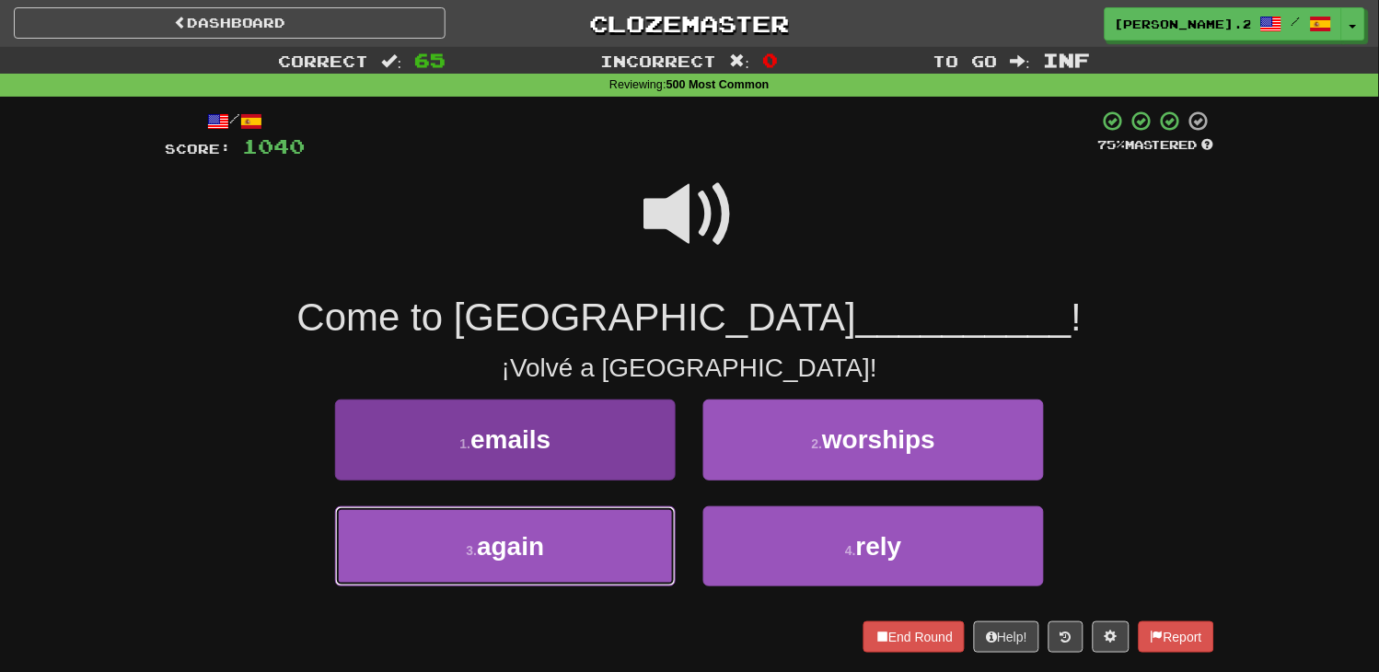
click at [576, 531] on button "3 . again" at bounding box center [505, 546] width 341 height 80
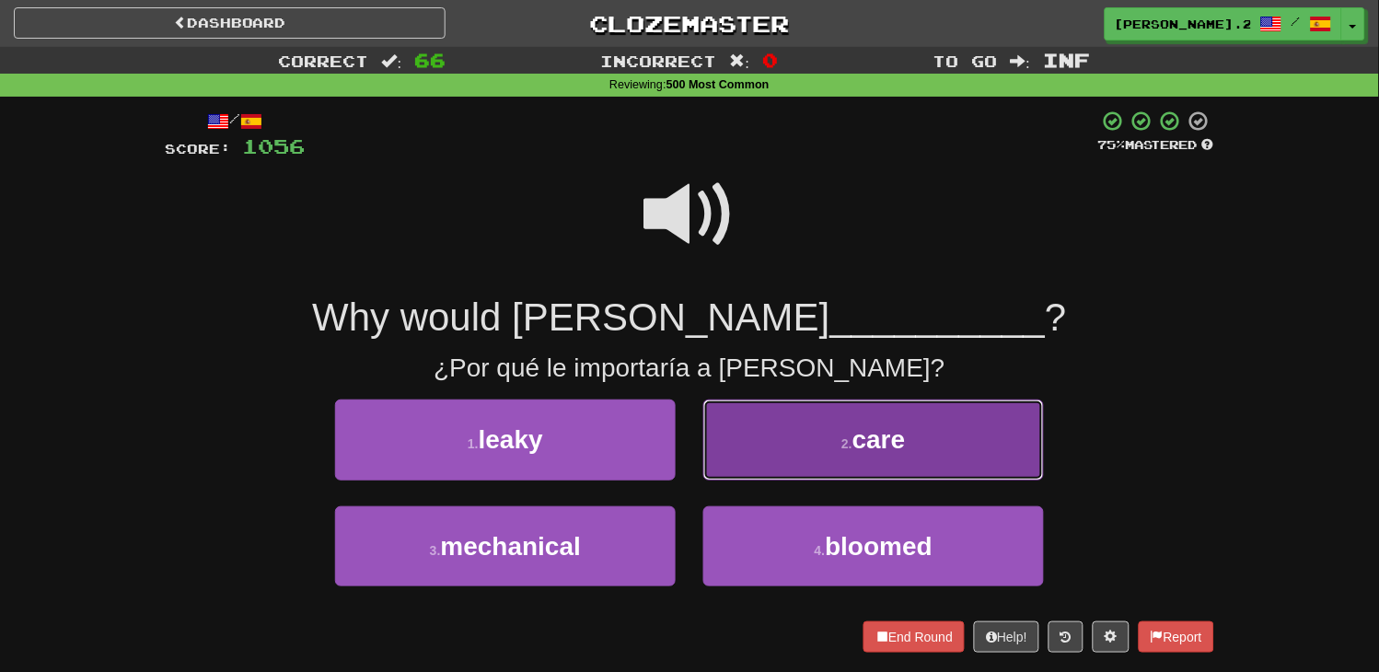
click at [802, 452] on button "2 . care" at bounding box center [873, 440] width 341 height 80
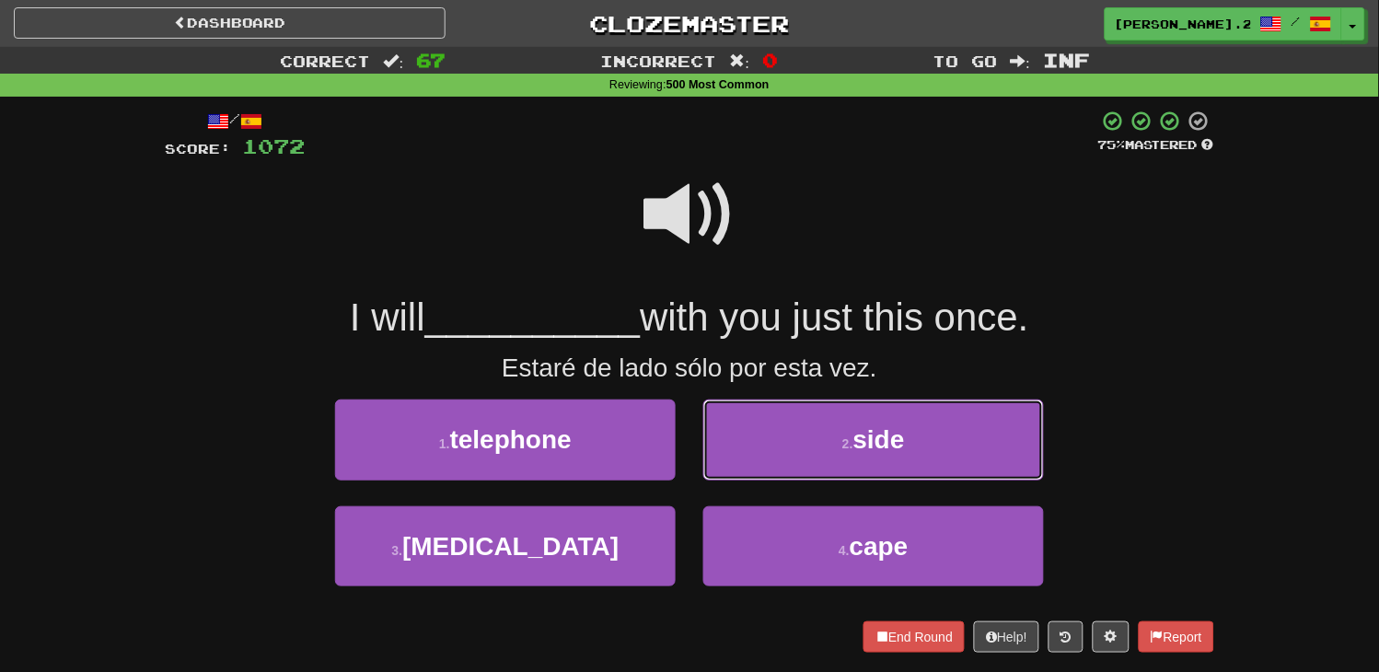
click at [802, 452] on button "2 . side" at bounding box center [873, 440] width 341 height 80
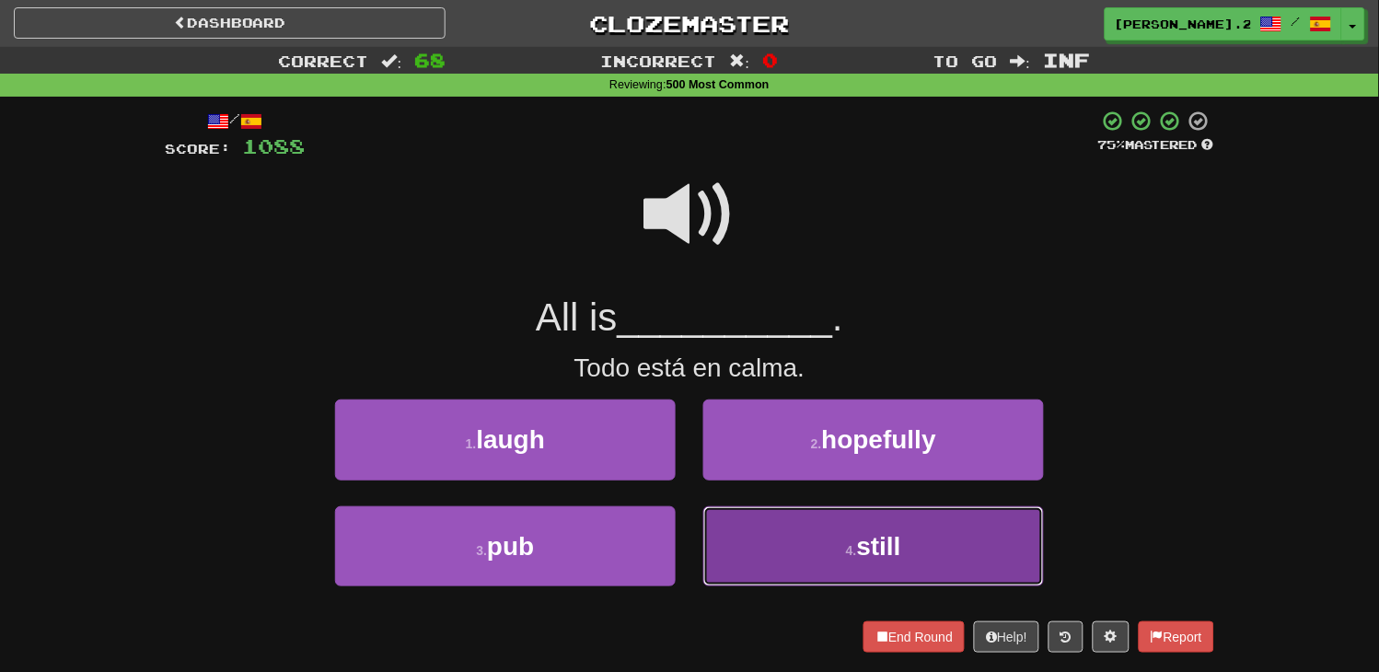
click at [827, 538] on button "4 . still" at bounding box center [873, 546] width 341 height 80
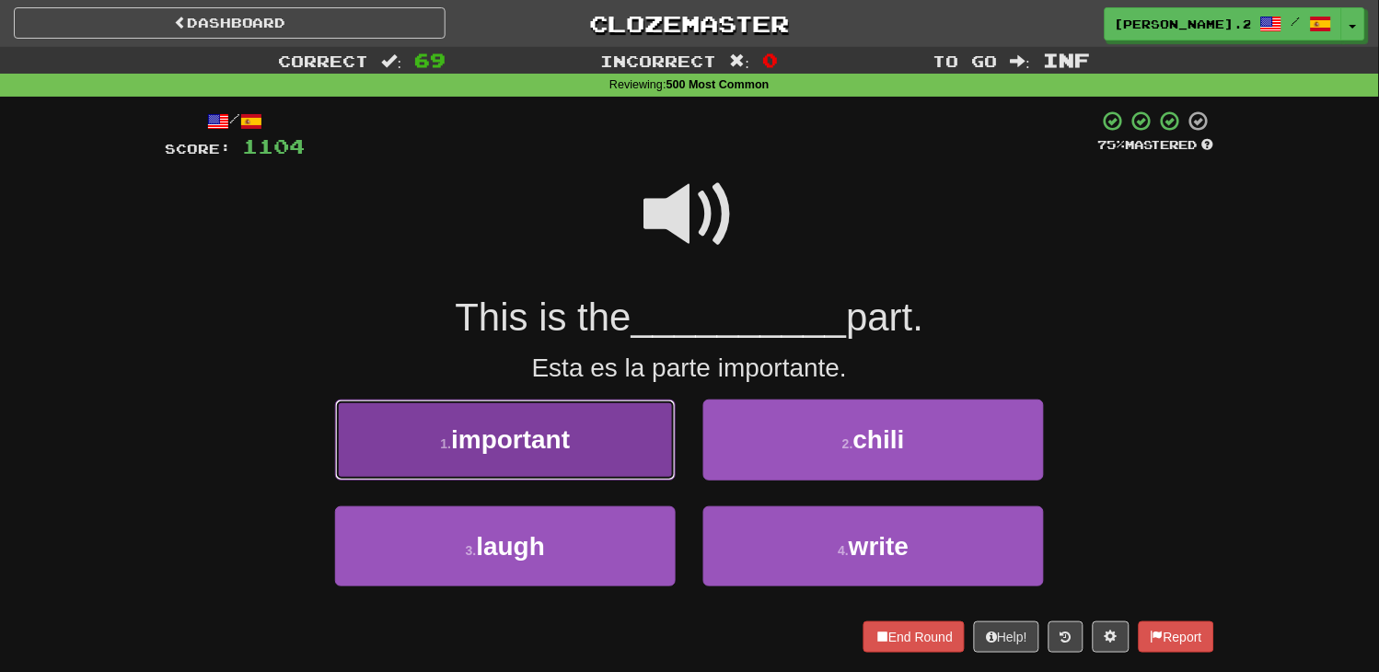
click at [619, 426] on button "1 . important" at bounding box center [505, 440] width 341 height 80
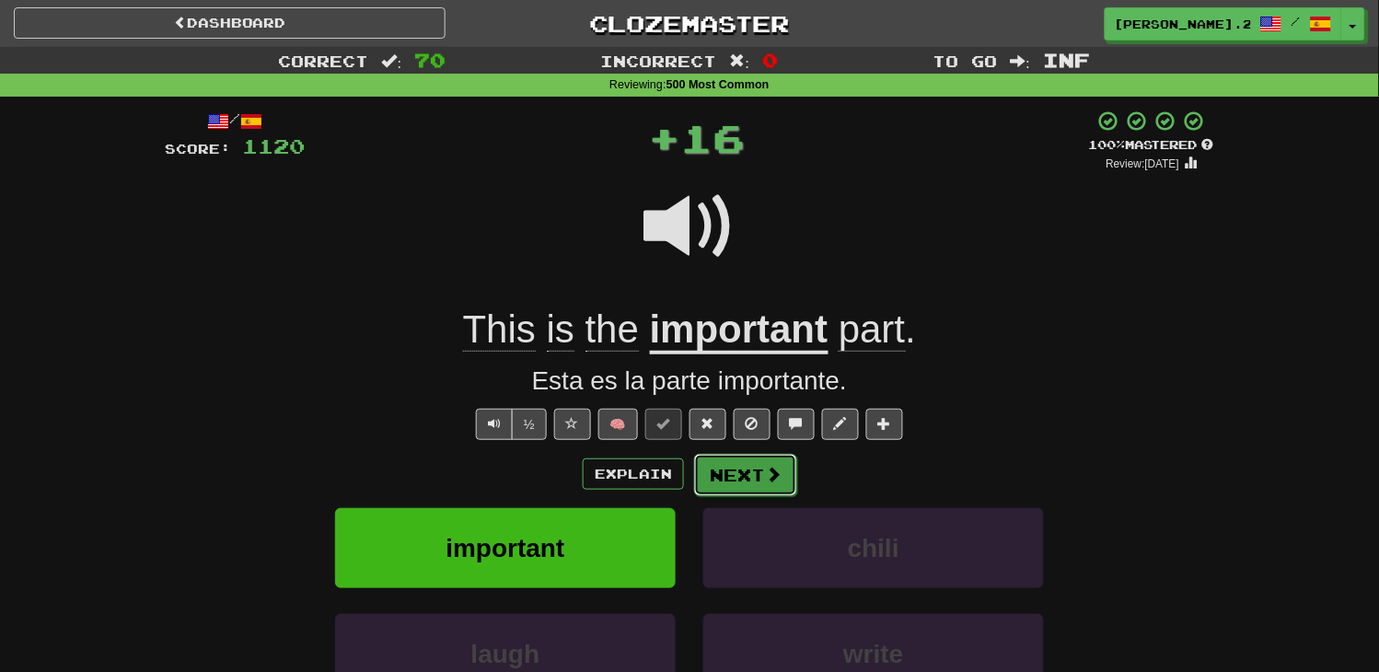
click at [744, 457] on button "Next" at bounding box center [745, 475] width 103 height 42
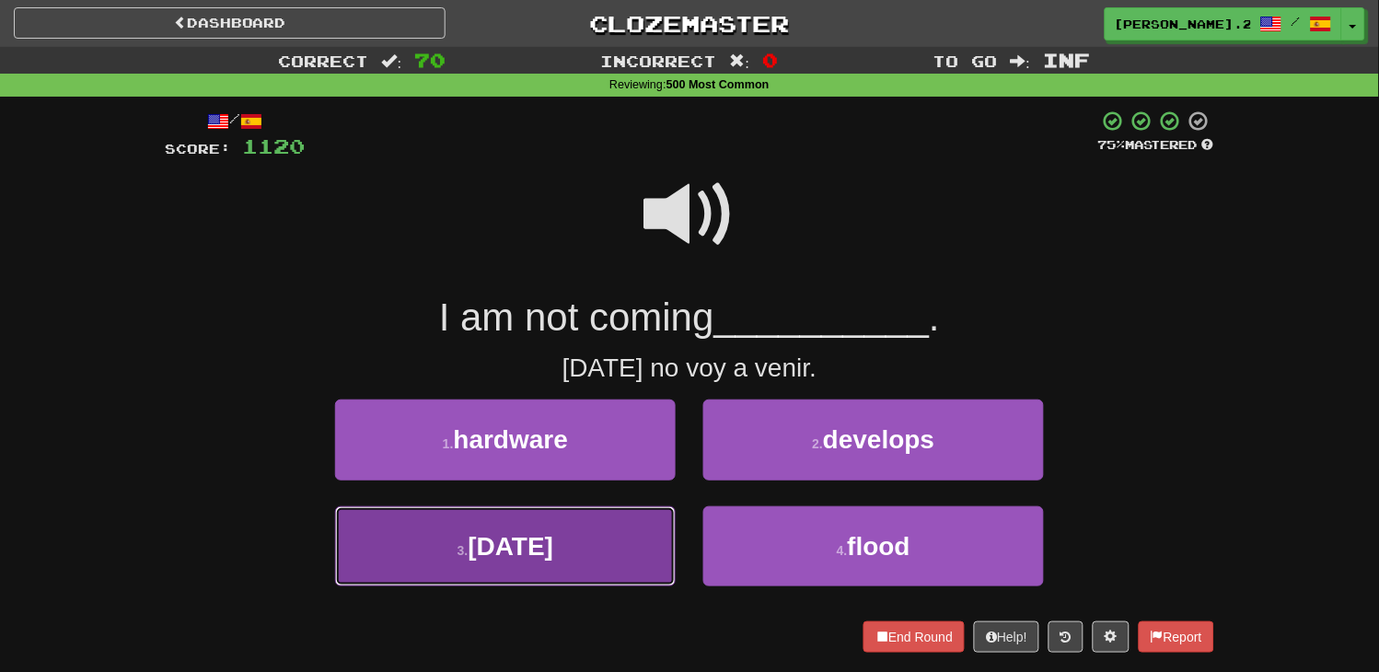
click at [612, 521] on button "3 . [DATE]" at bounding box center [505, 546] width 341 height 80
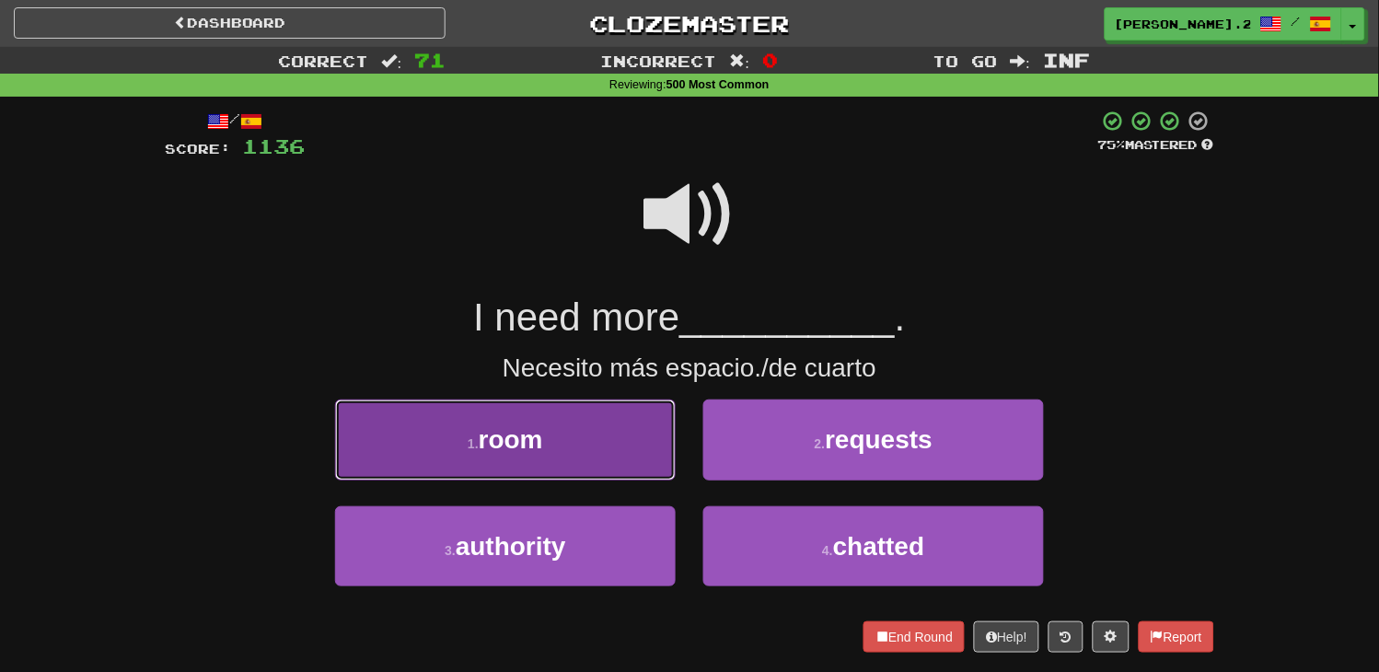
click at [610, 468] on button "1 . room" at bounding box center [505, 440] width 341 height 80
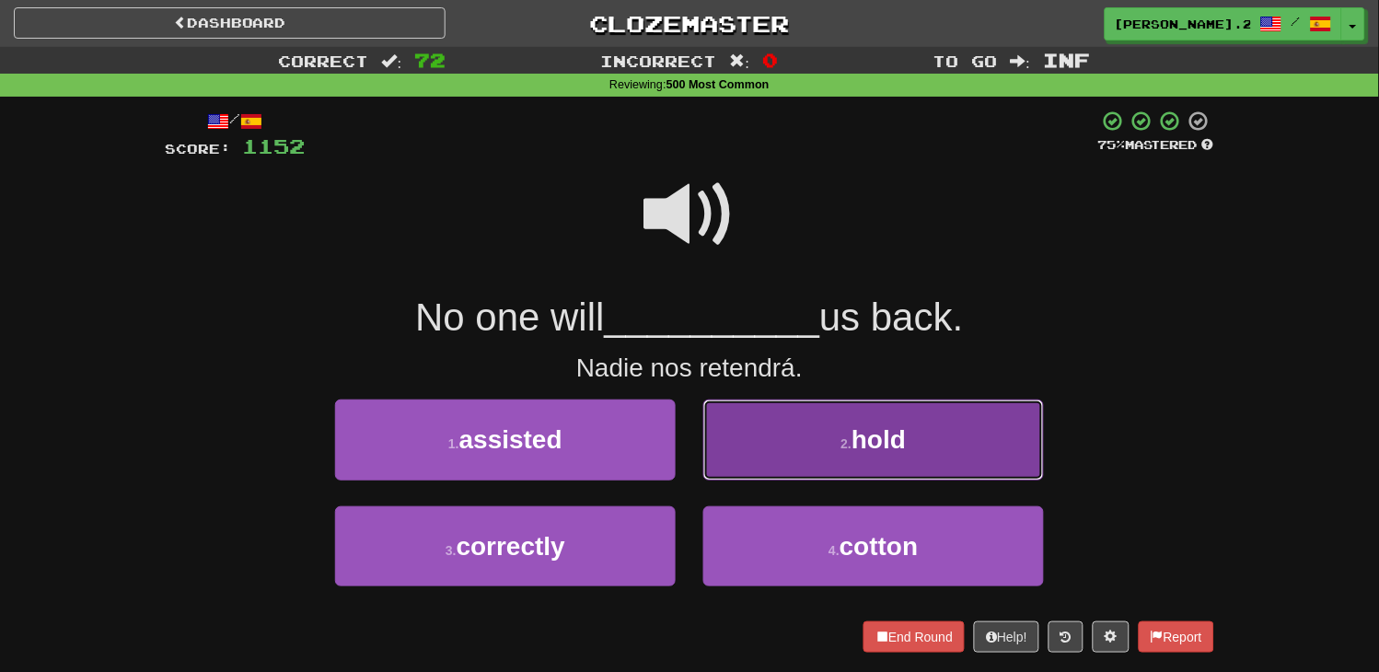
click at [743, 470] on button "2 . hold" at bounding box center [873, 440] width 341 height 80
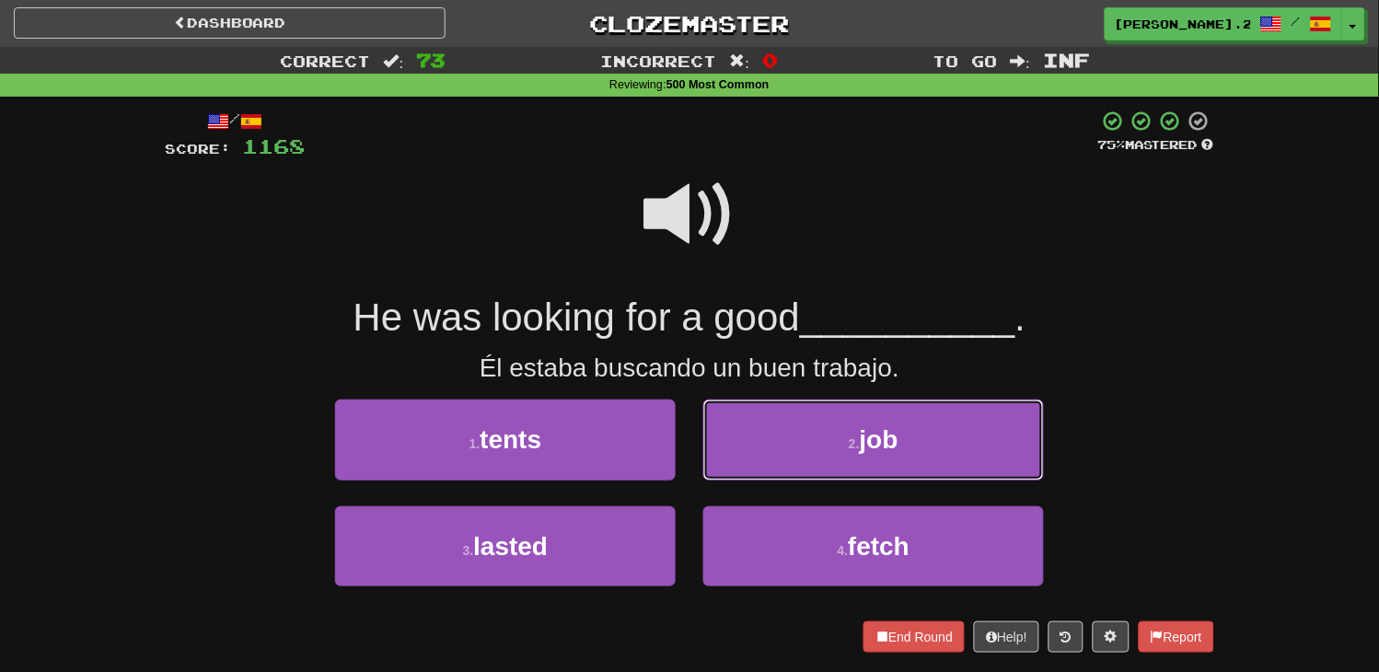
click at [743, 470] on button "2 . job" at bounding box center [873, 440] width 341 height 80
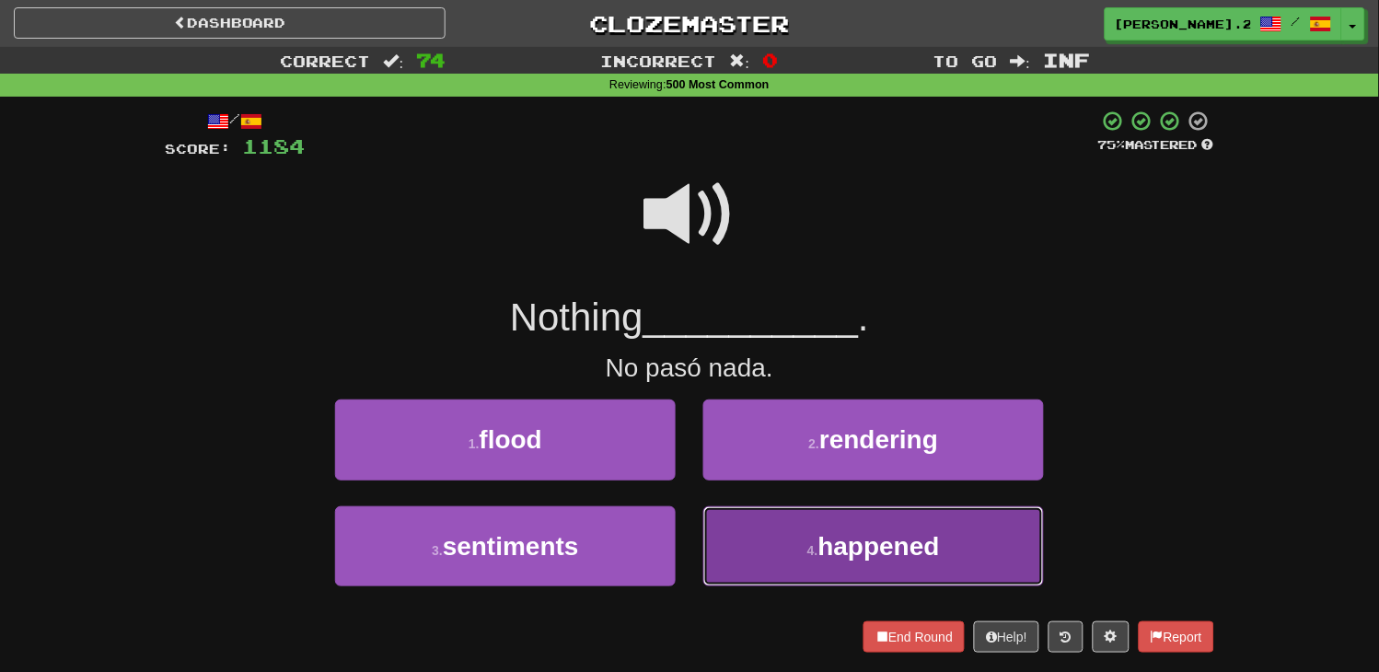
click at [747, 520] on button "4 . happened" at bounding box center [873, 546] width 341 height 80
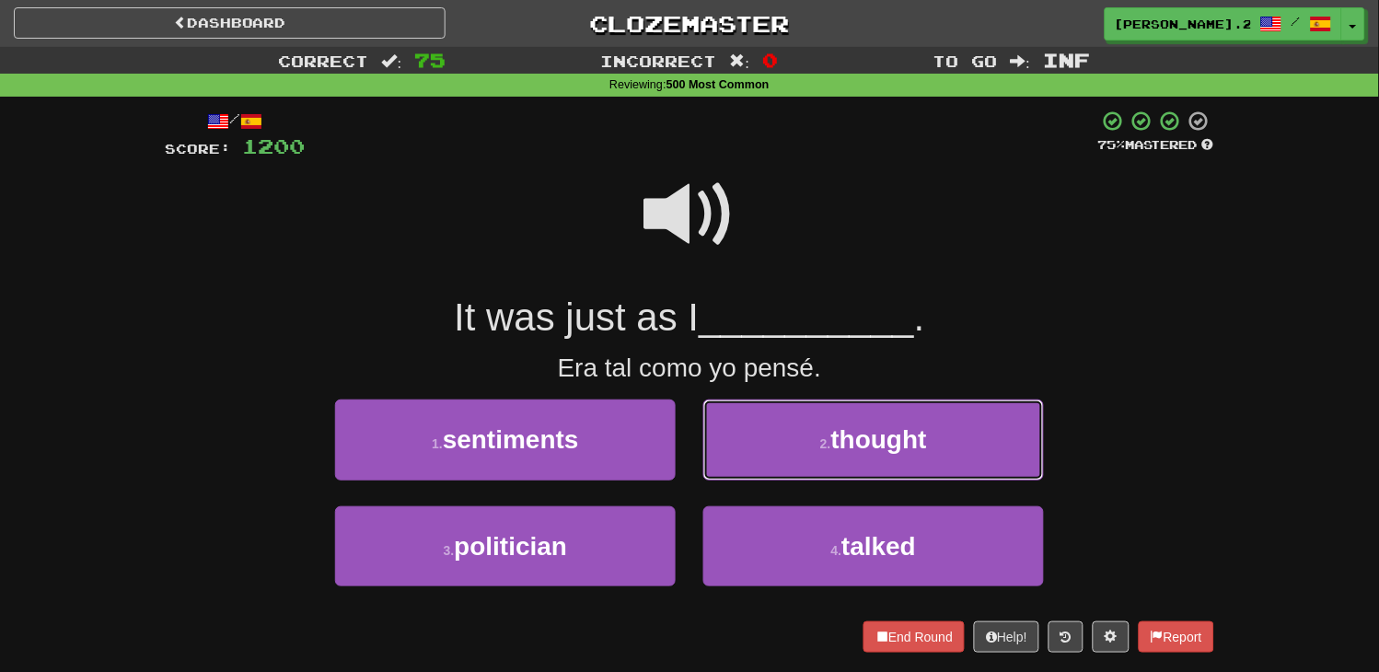
click at [731, 447] on button "2 . thought" at bounding box center [873, 440] width 341 height 80
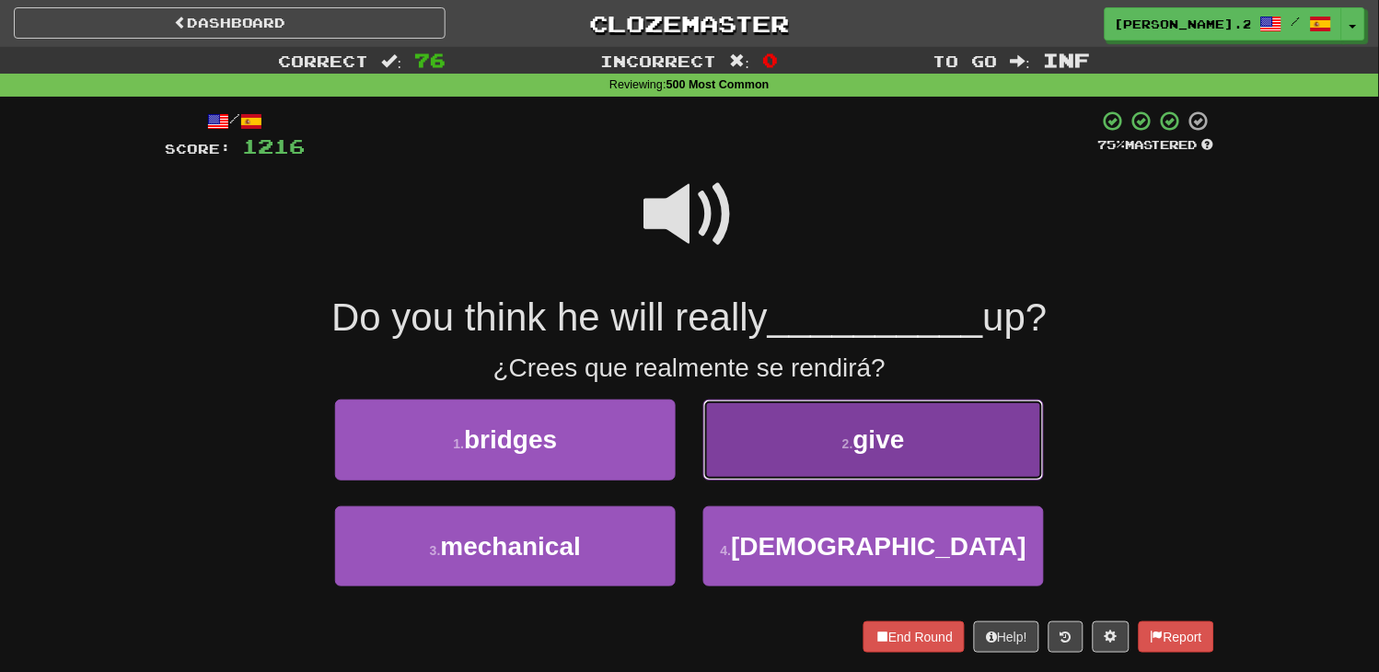
click at [806, 436] on button "2 . give" at bounding box center [873, 440] width 341 height 80
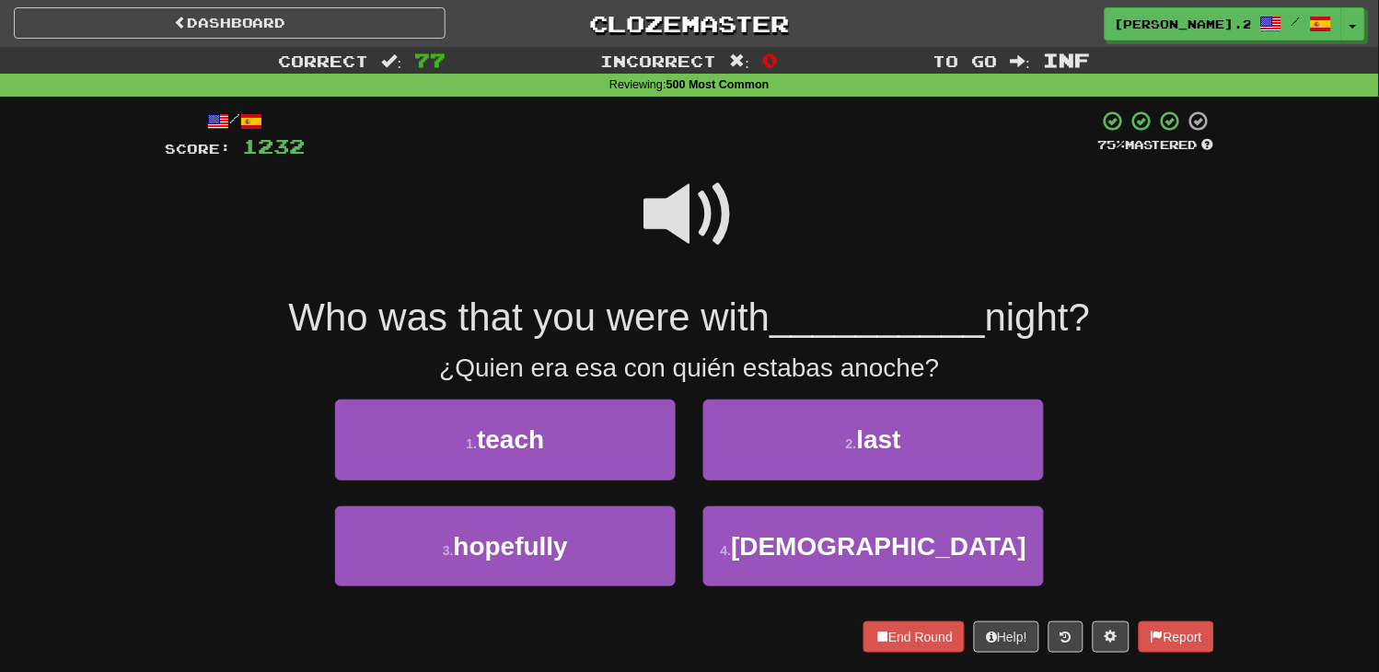
click at [676, 236] on span at bounding box center [689, 214] width 92 height 92
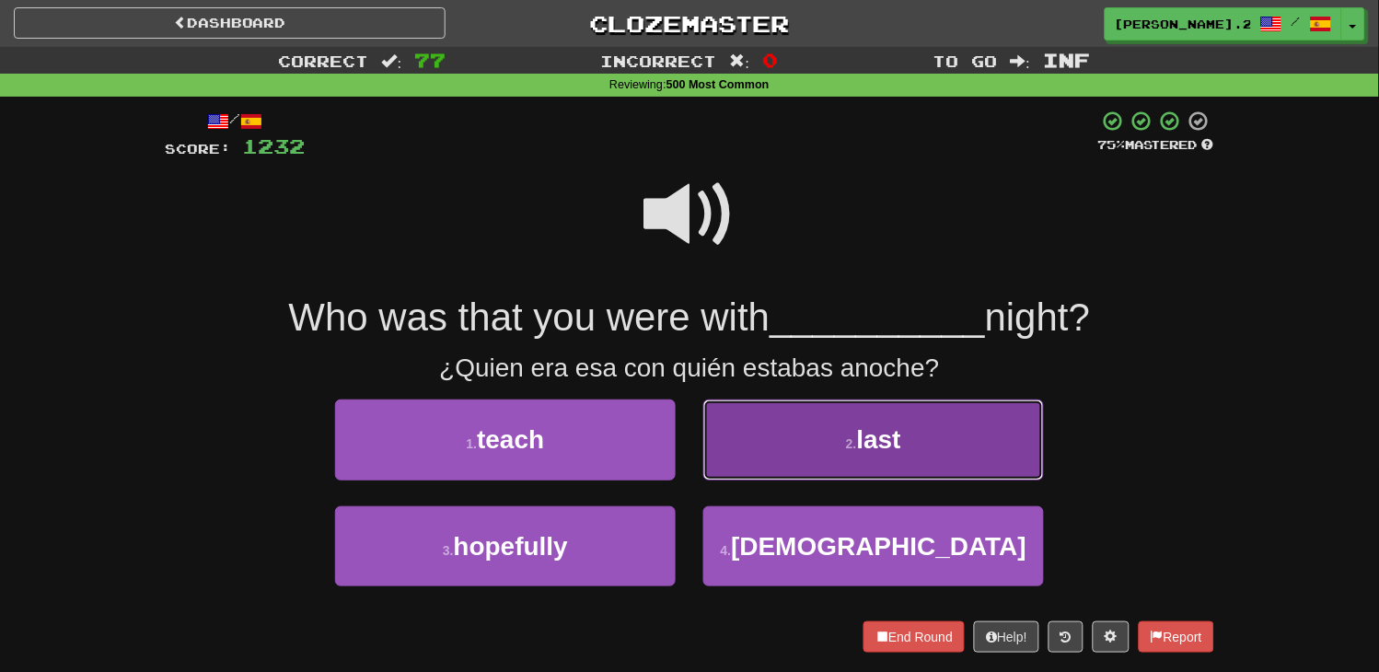
click at [787, 473] on button "2 . last" at bounding box center [873, 440] width 341 height 80
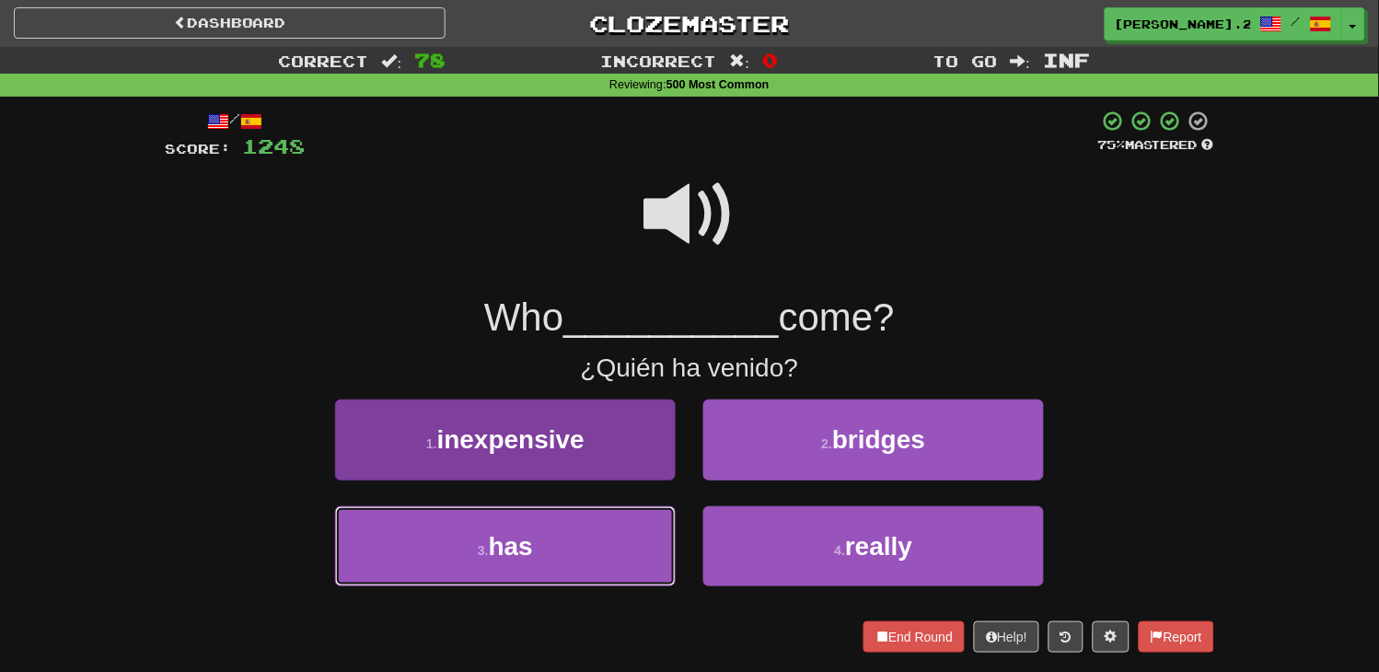
click at [639, 519] on button "3 . has" at bounding box center [505, 546] width 341 height 80
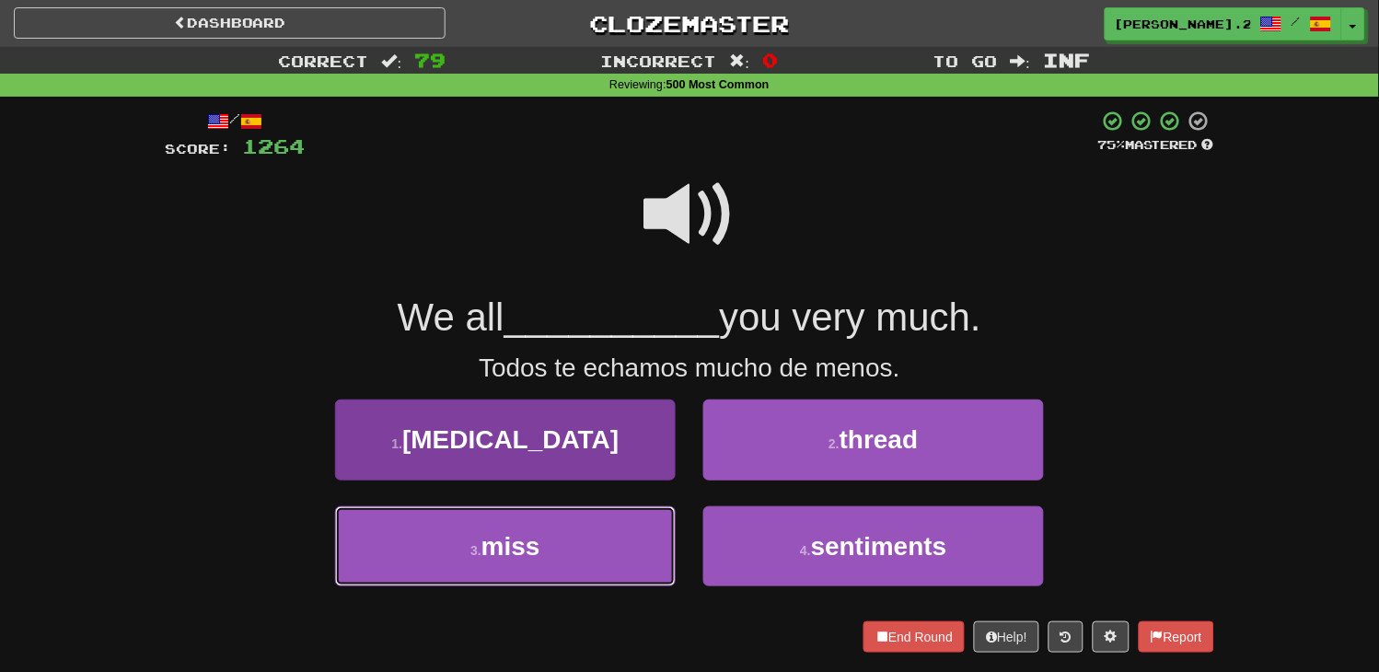
click at [652, 528] on button "3 . miss" at bounding box center [505, 546] width 341 height 80
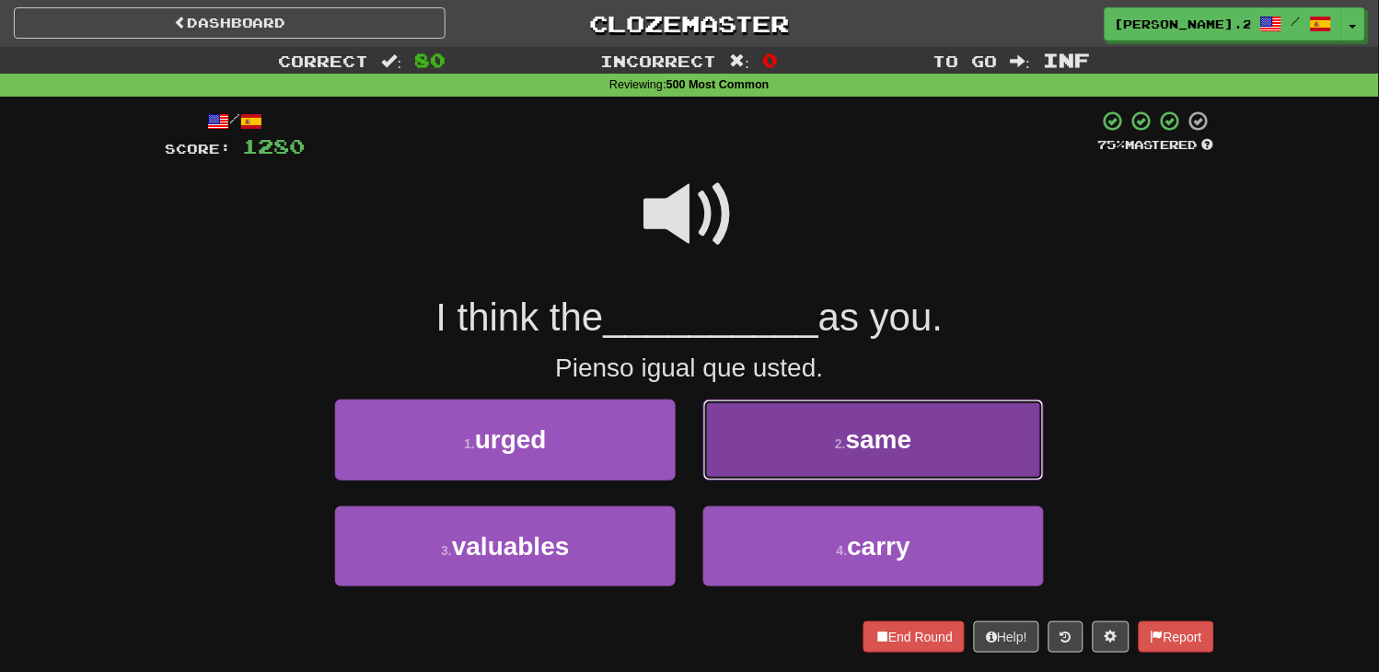
click at [805, 449] on button "2 . same" at bounding box center [873, 440] width 341 height 80
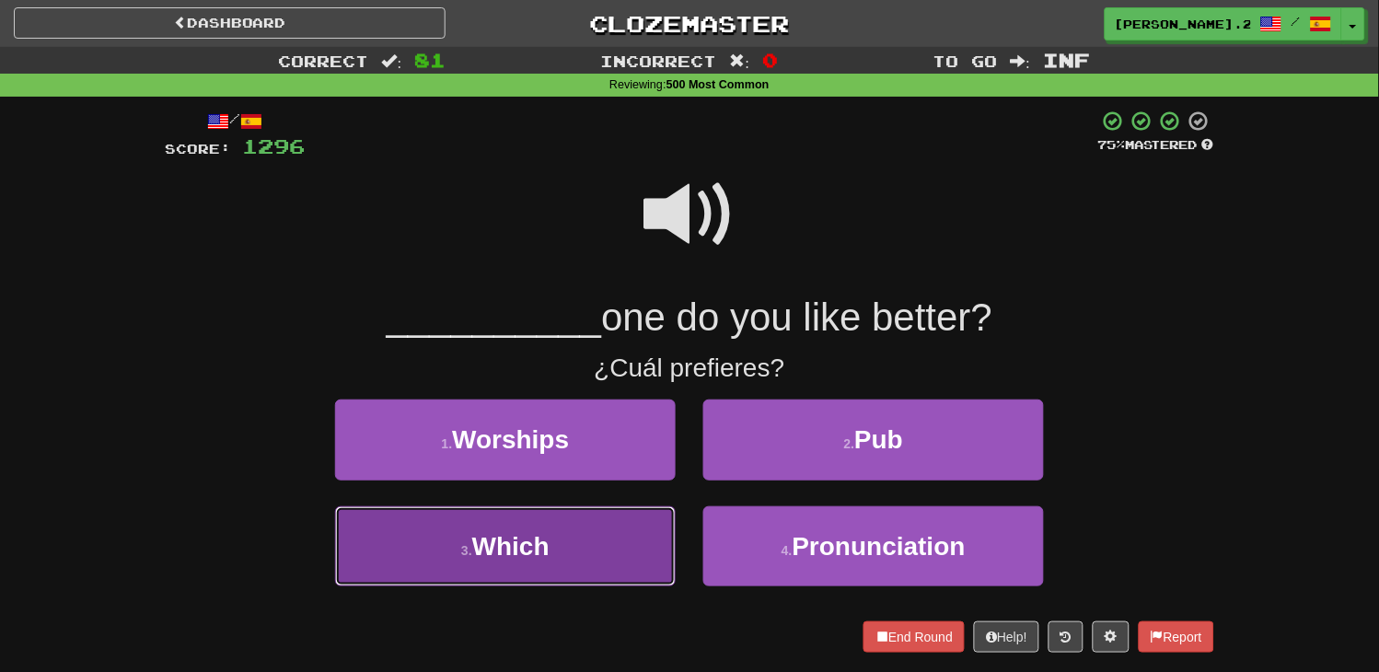
click at [499, 572] on button "3 . Which" at bounding box center [505, 546] width 341 height 80
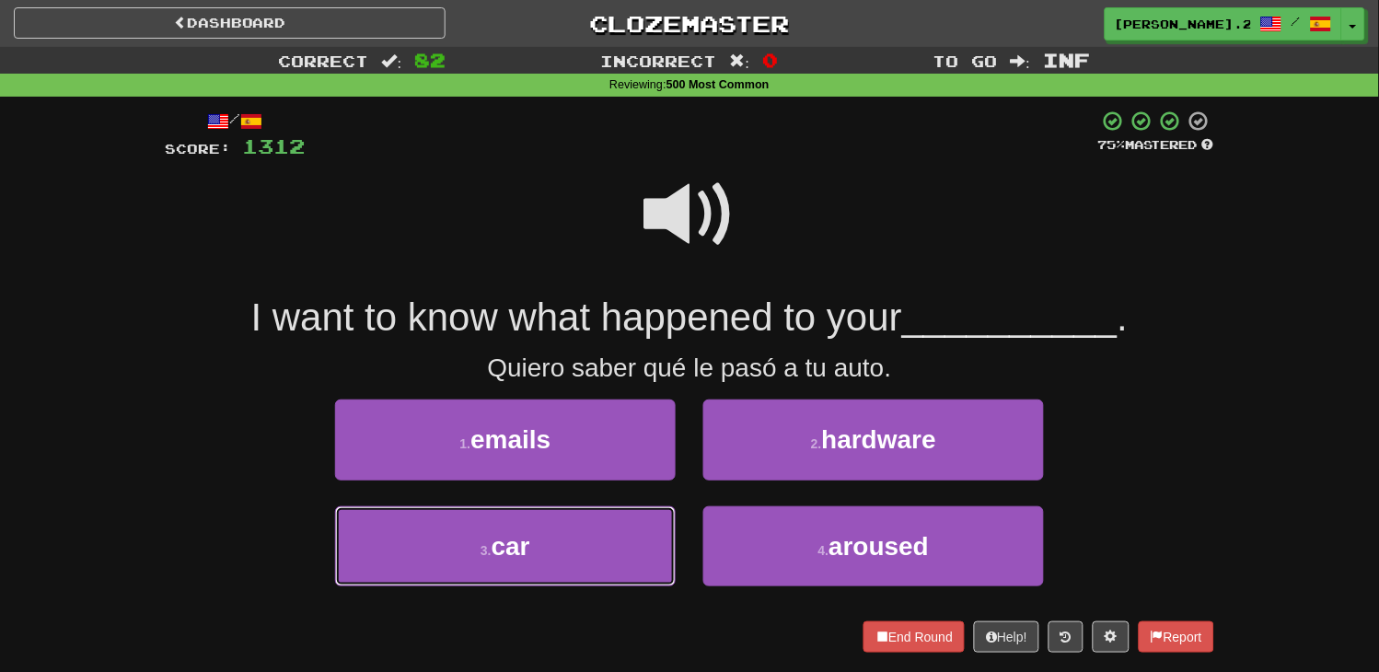
click at [499, 572] on button "3 . car" at bounding box center [505, 546] width 341 height 80
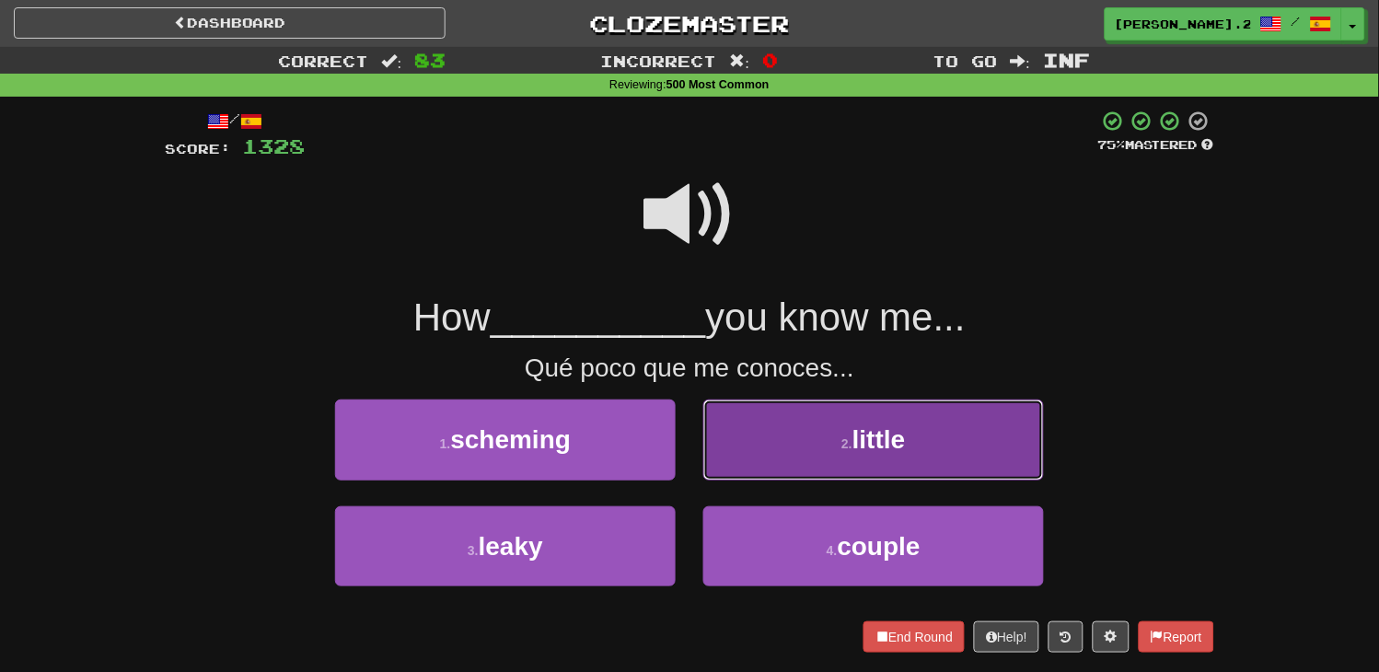
click at [783, 471] on button "2 . little" at bounding box center [873, 440] width 341 height 80
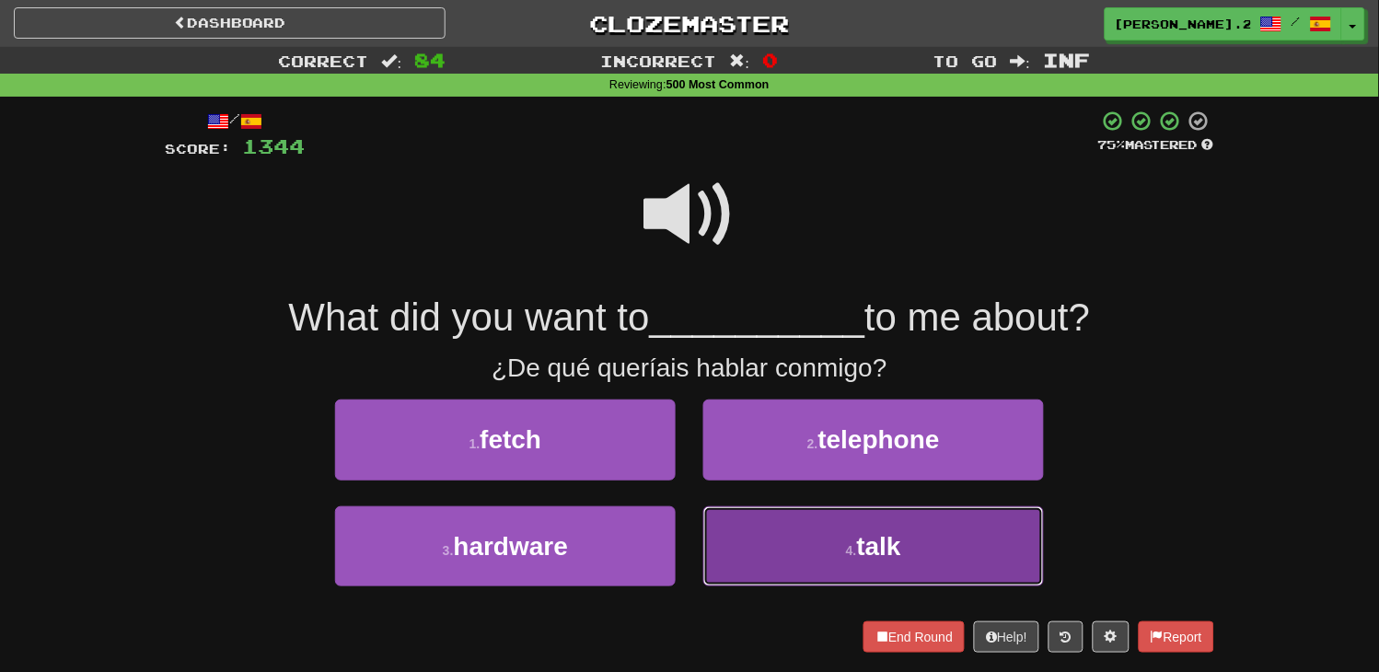
click at [776, 532] on button "4 . talk" at bounding box center [873, 546] width 341 height 80
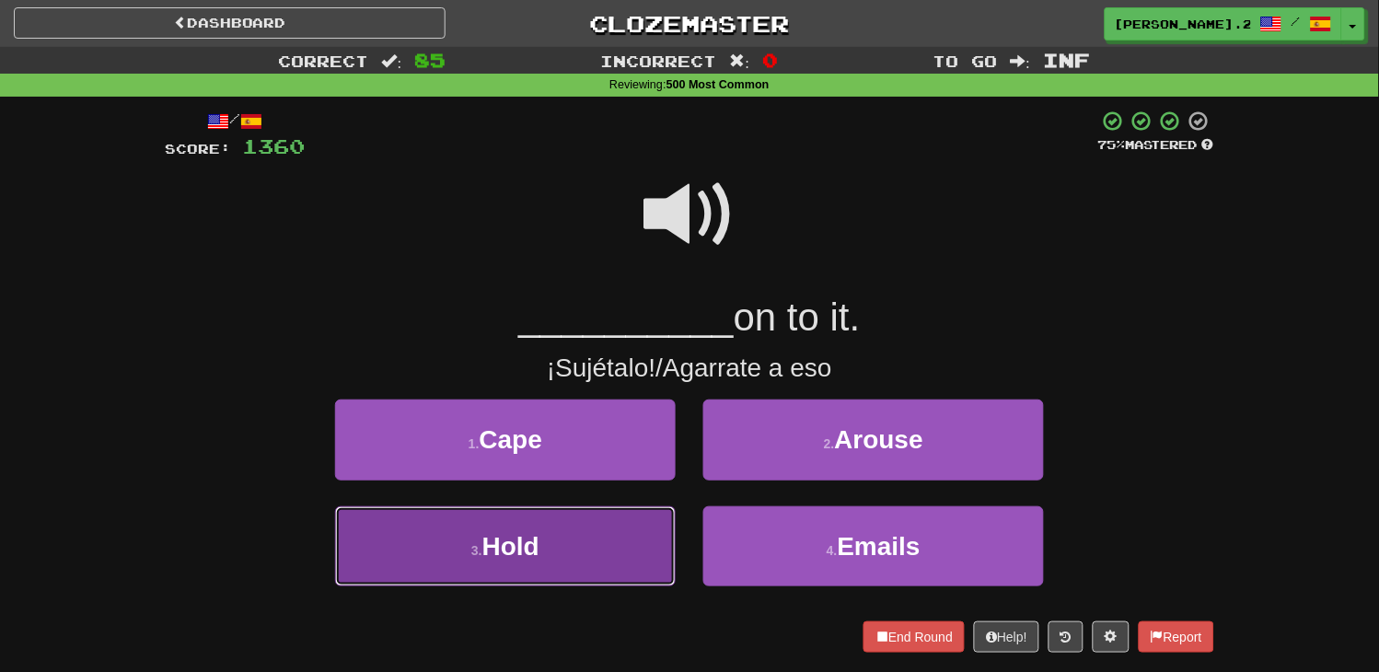
click at [555, 531] on button "3 . Hold" at bounding box center [505, 546] width 341 height 80
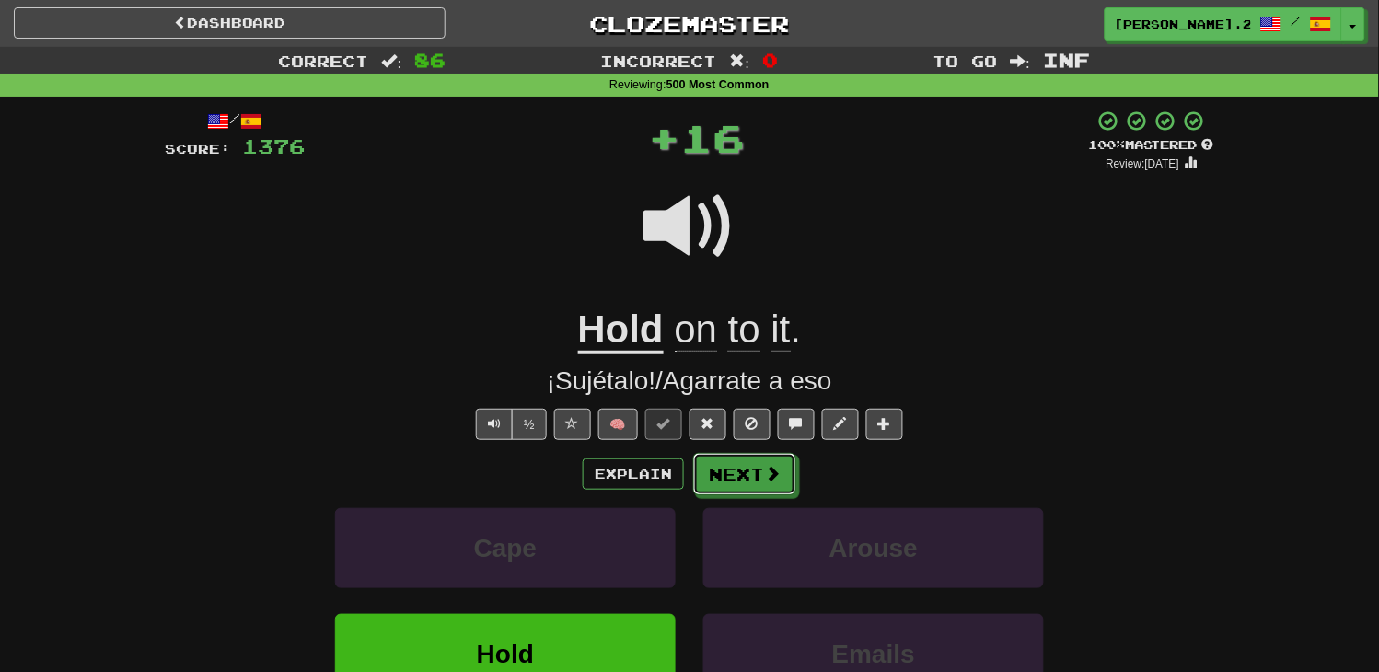
click at [774, 476] on span at bounding box center [772, 473] width 17 height 17
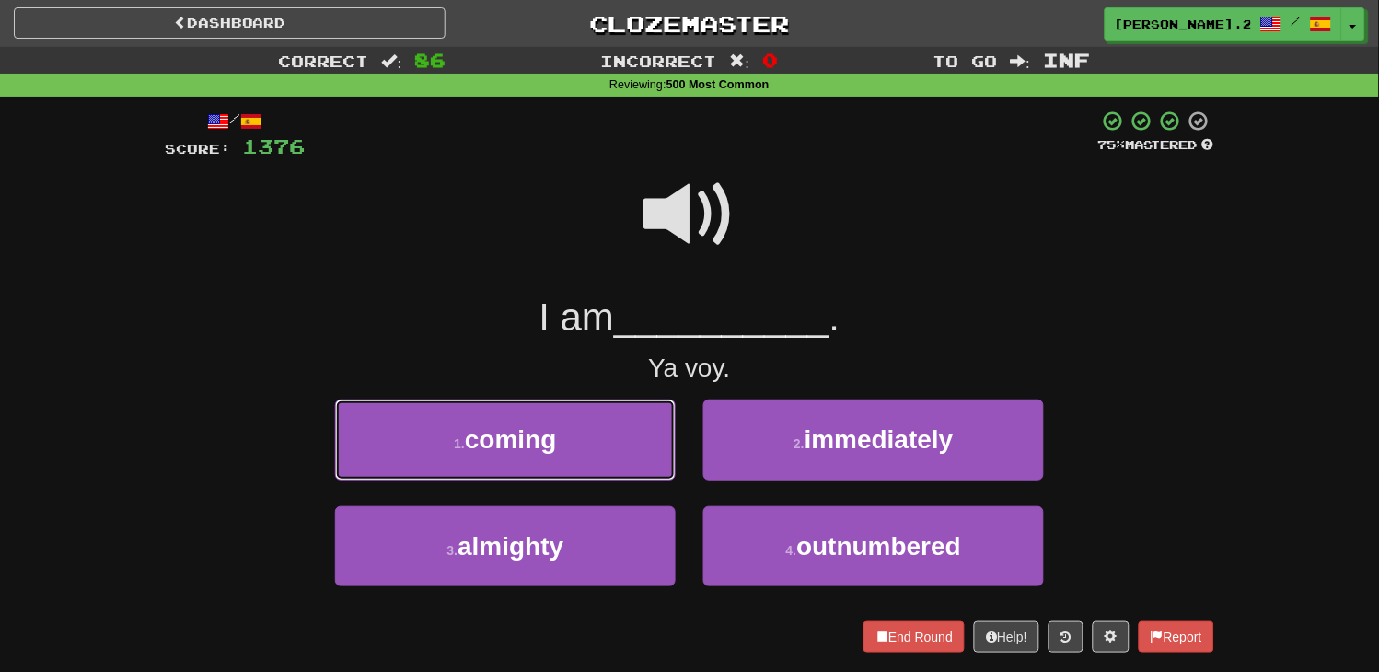
click at [636, 435] on button "1 . coming" at bounding box center [505, 440] width 341 height 80
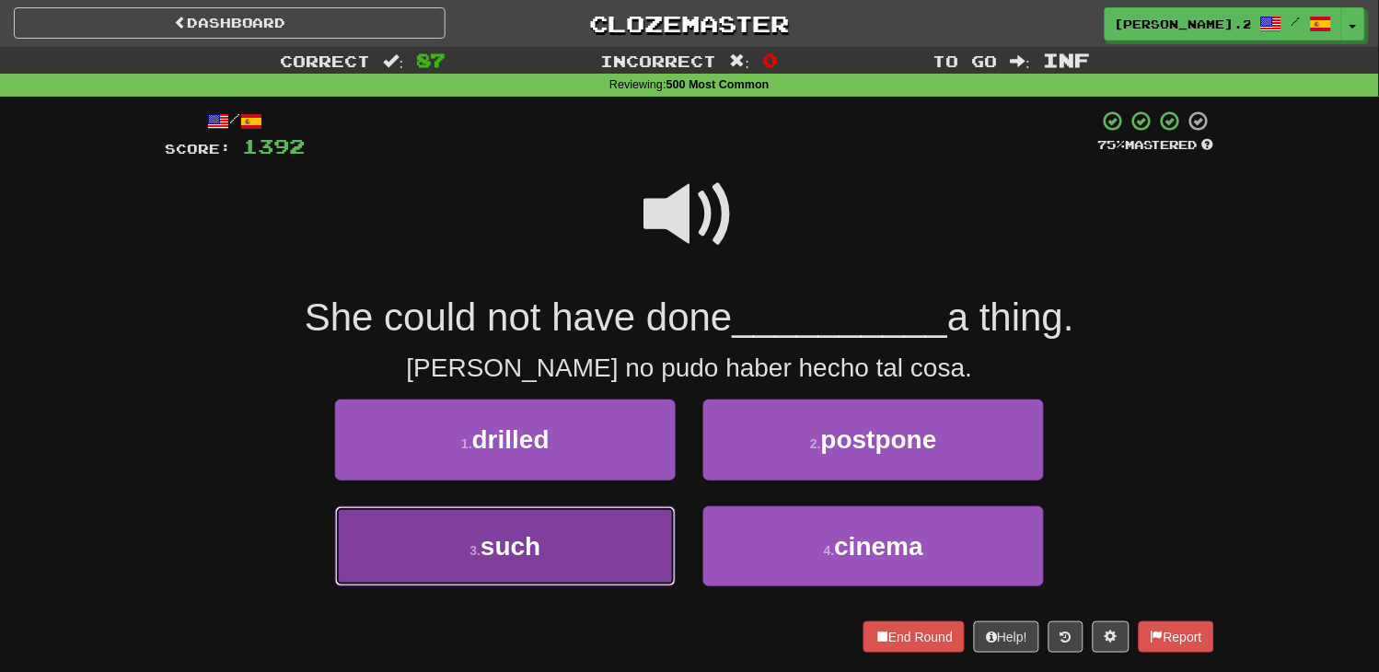
click at [581, 563] on button "3 . such" at bounding box center [505, 546] width 341 height 80
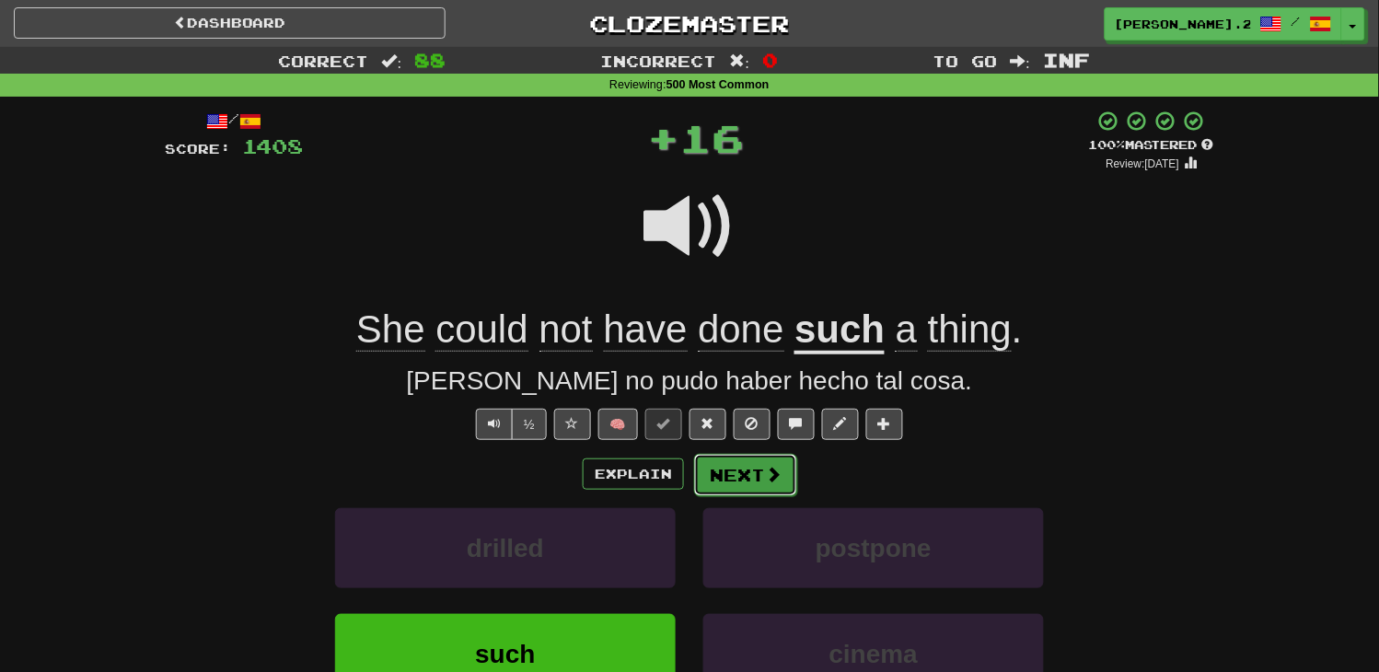
click at [748, 461] on button "Next" at bounding box center [745, 475] width 103 height 42
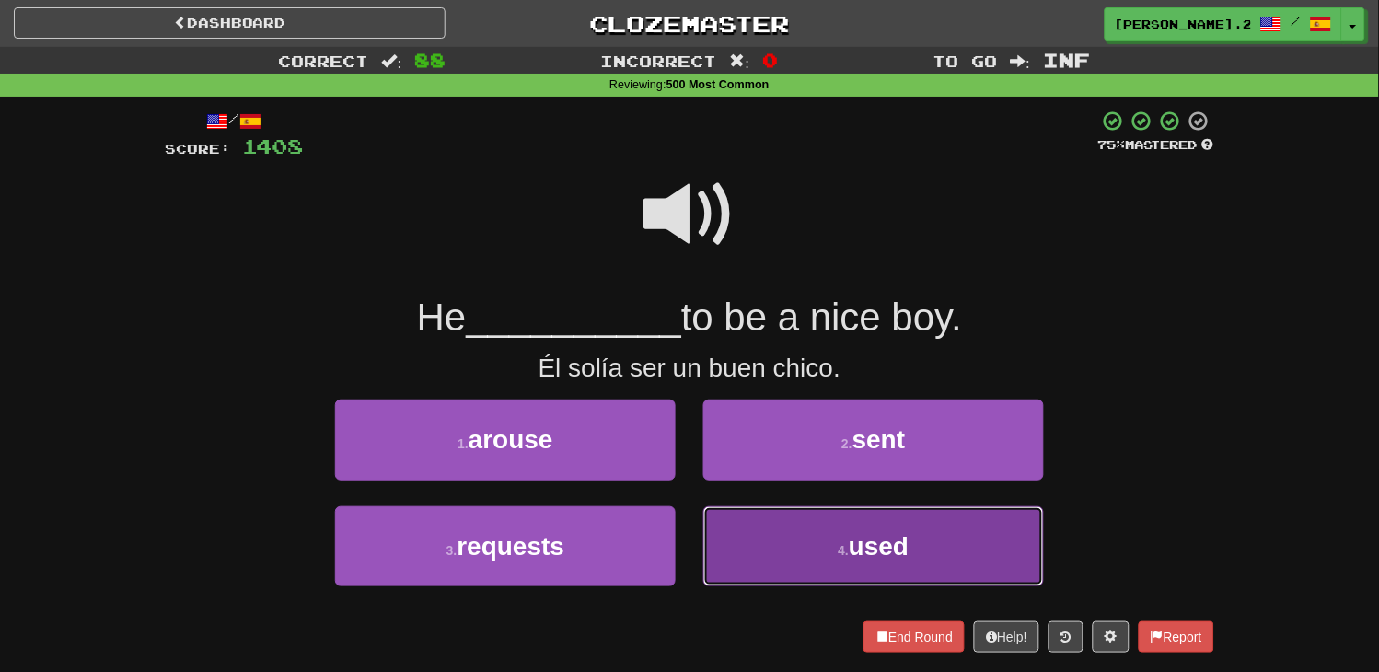
click at [805, 528] on button "4 . used" at bounding box center [873, 546] width 341 height 80
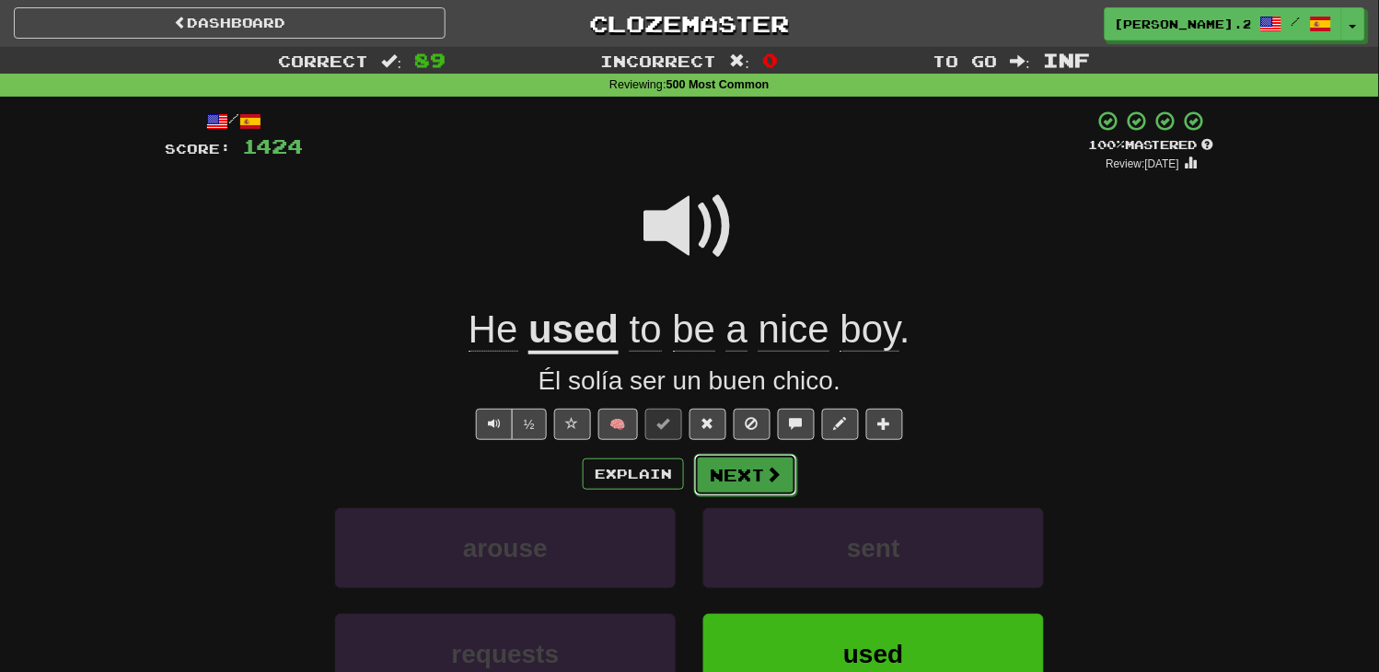
click at [778, 489] on button "Next" at bounding box center [745, 475] width 103 height 42
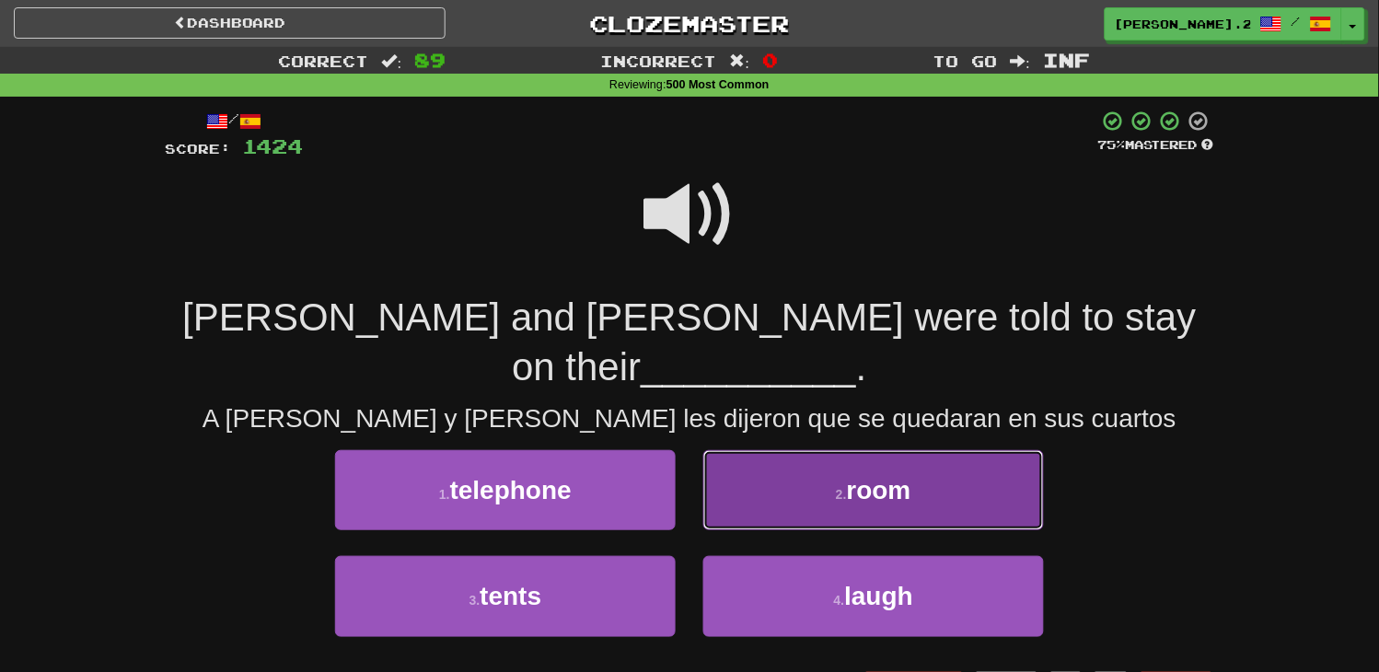
click at [854, 476] on span "room" at bounding box center [879, 490] width 64 height 29
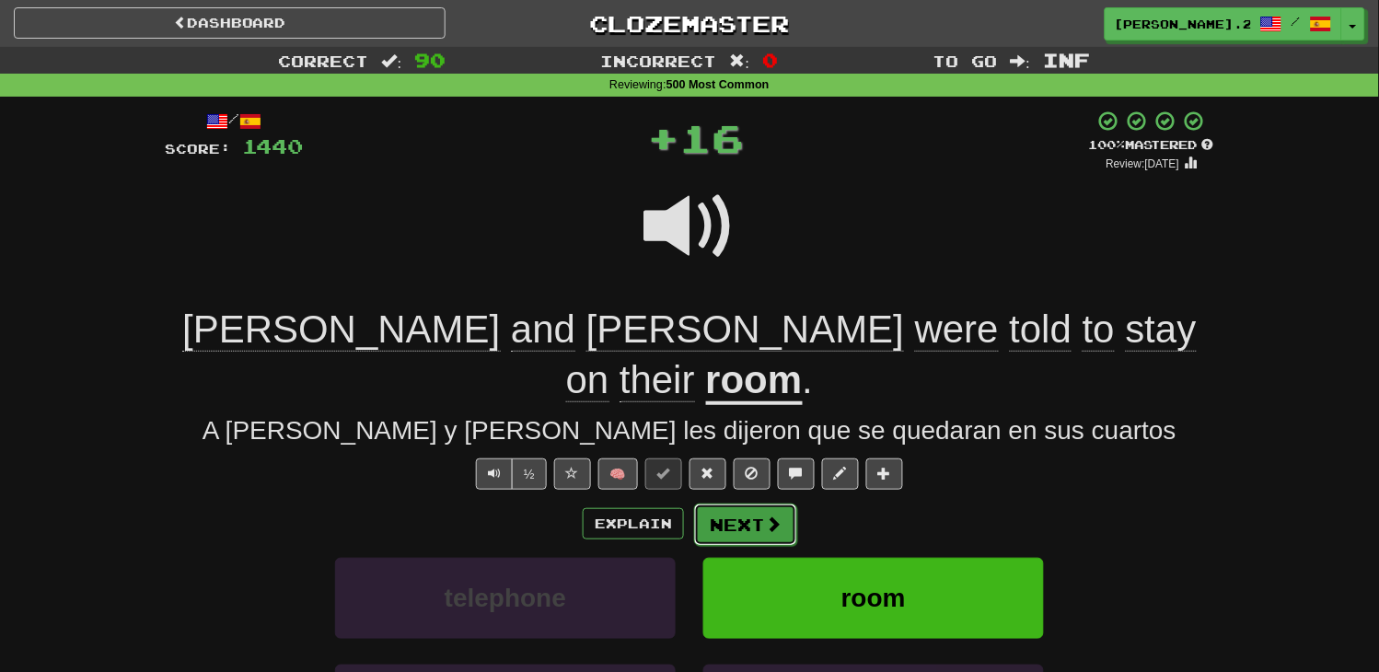
click at [774, 515] on span at bounding box center [773, 523] width 17 height 17
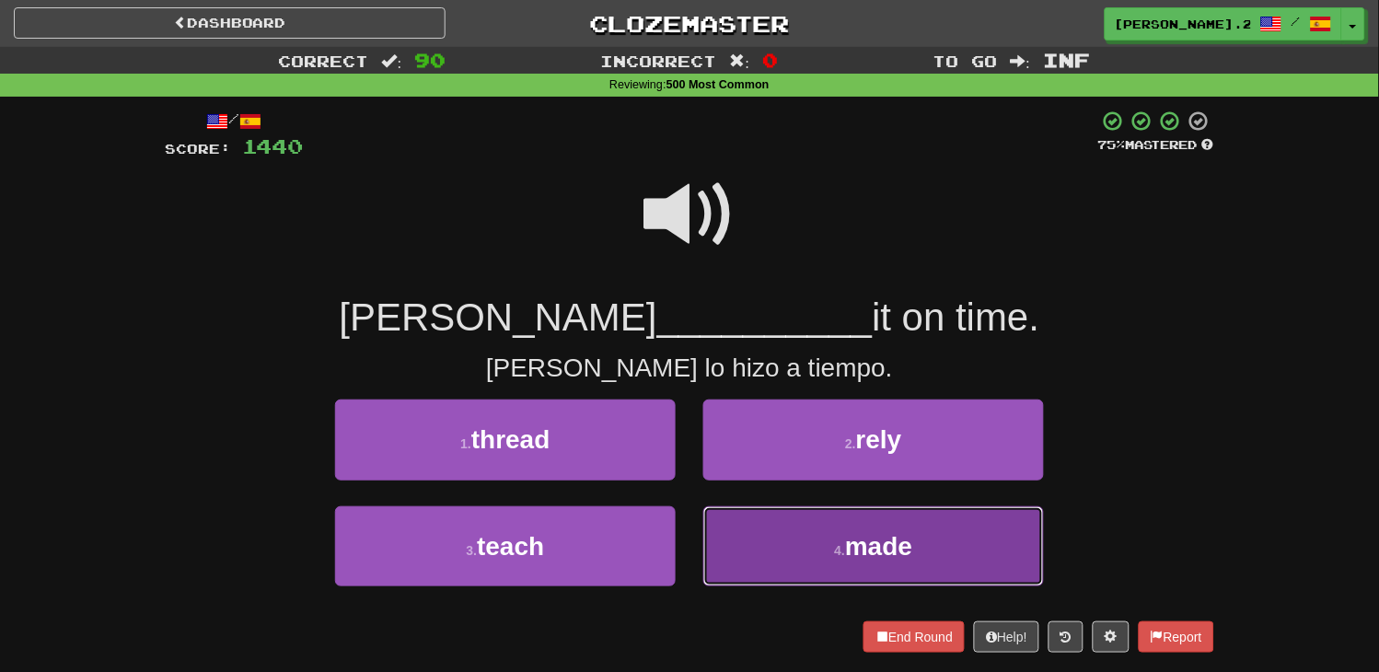
click at [752, 537] on button "4 . made" at bounding box center [873, 546] width 341 height 80
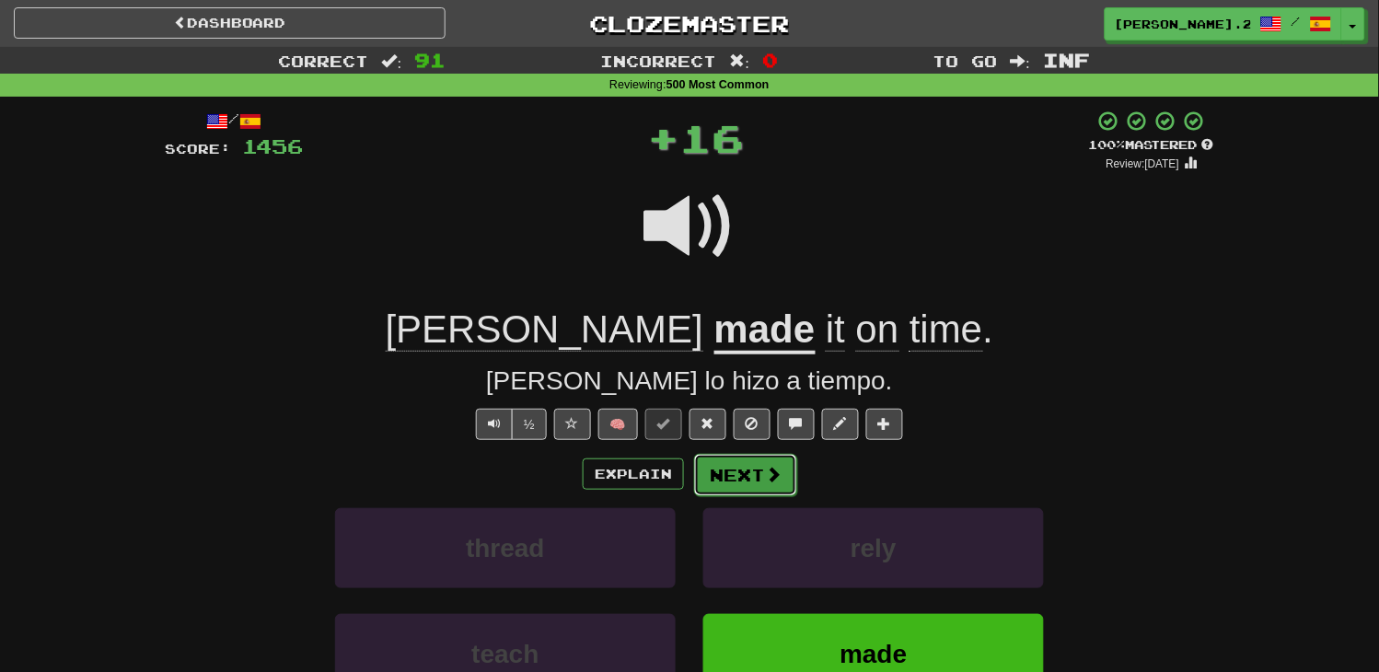
click at [736, 489] on button "Next" at bounding box center [745, 475] width 103 height 42
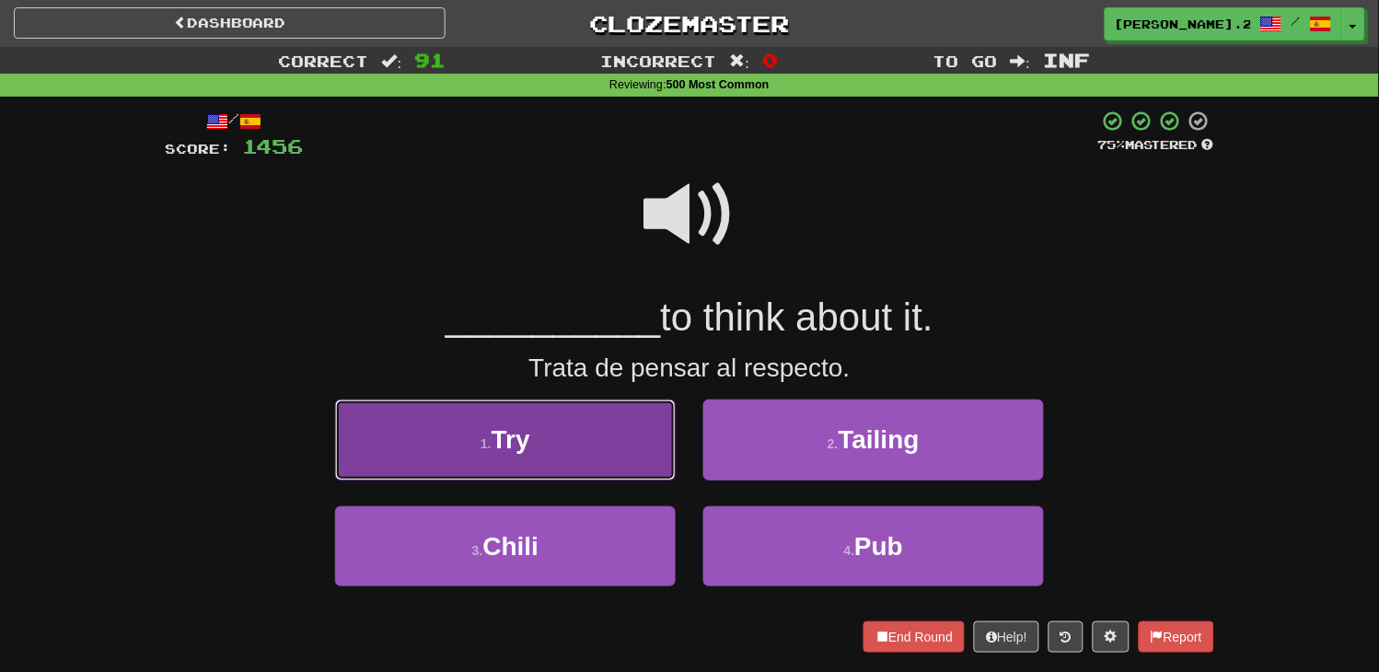
click at [623, 463] on button "1 . Try" at bounding box center [505, 440] width 341 height 80
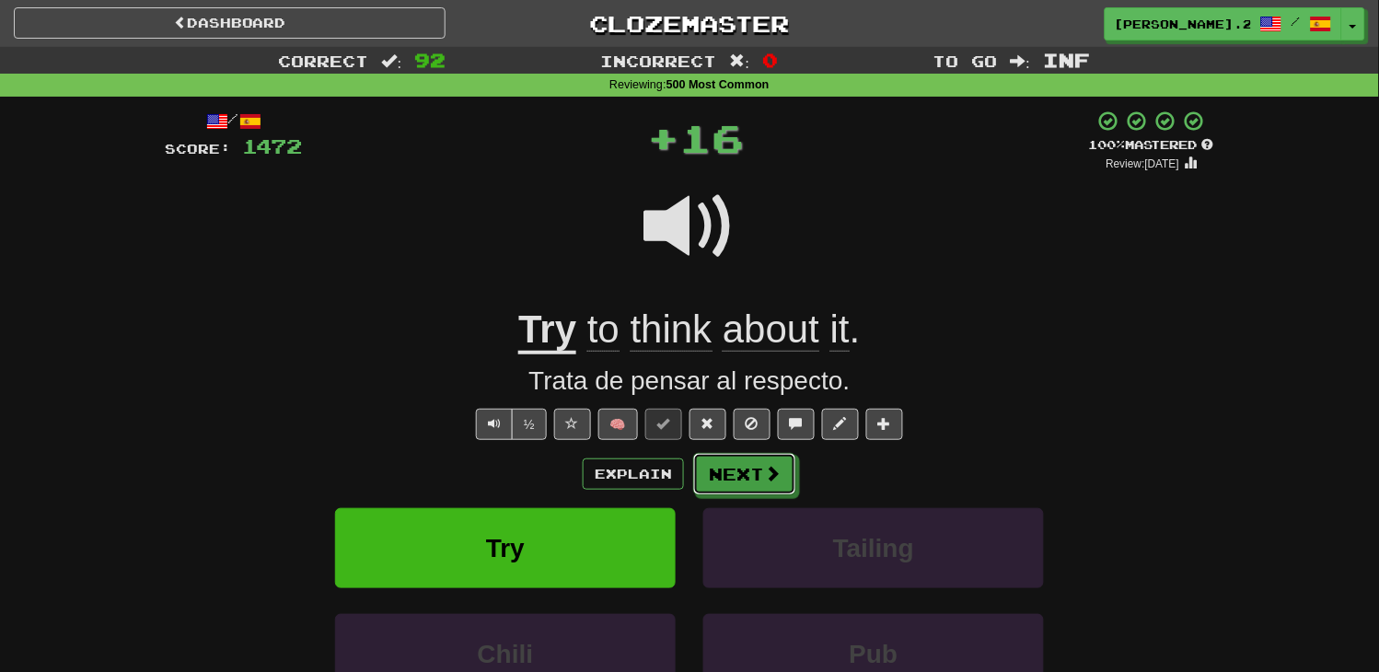
click at [720, 465] on button "Next" at bounding box center [744, 474] width 103 height 42
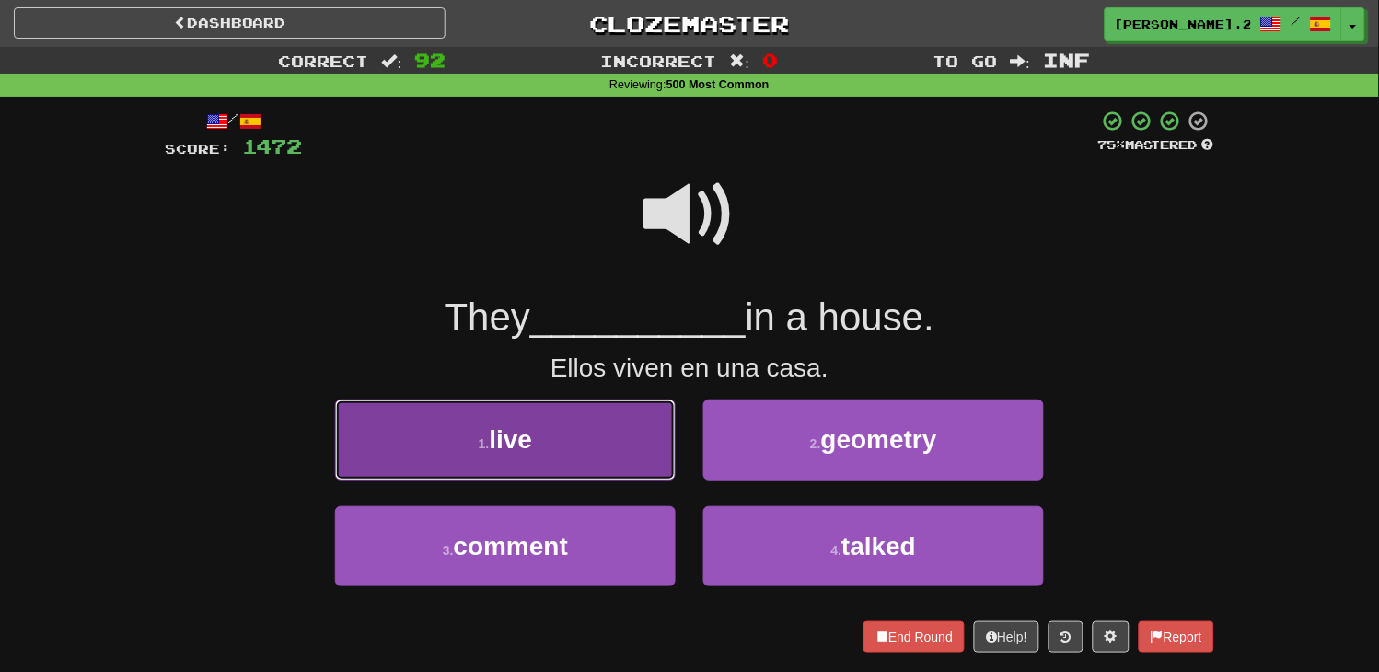
click at [628, 447] on button "1 . live" at bounding box center [505, 440] width 341 height 80
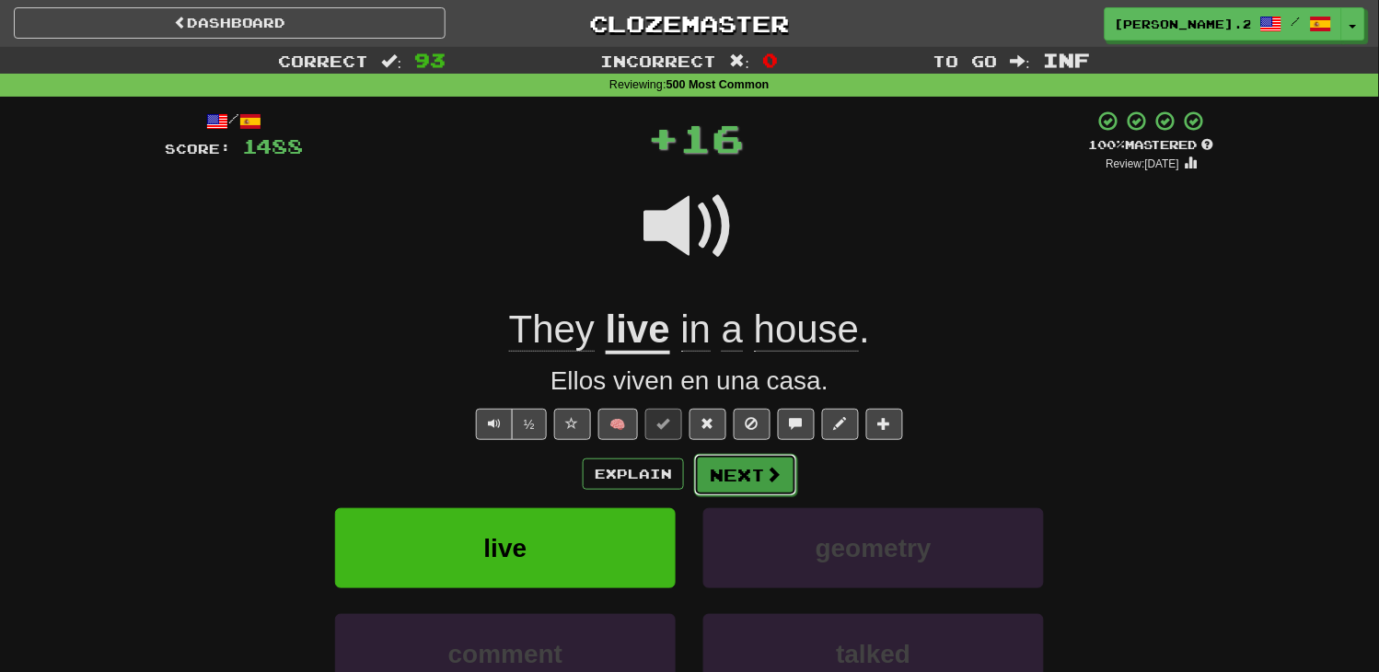
click at [740, 492] on button "Next" at bounding box center [745, 475] width 103 height 42
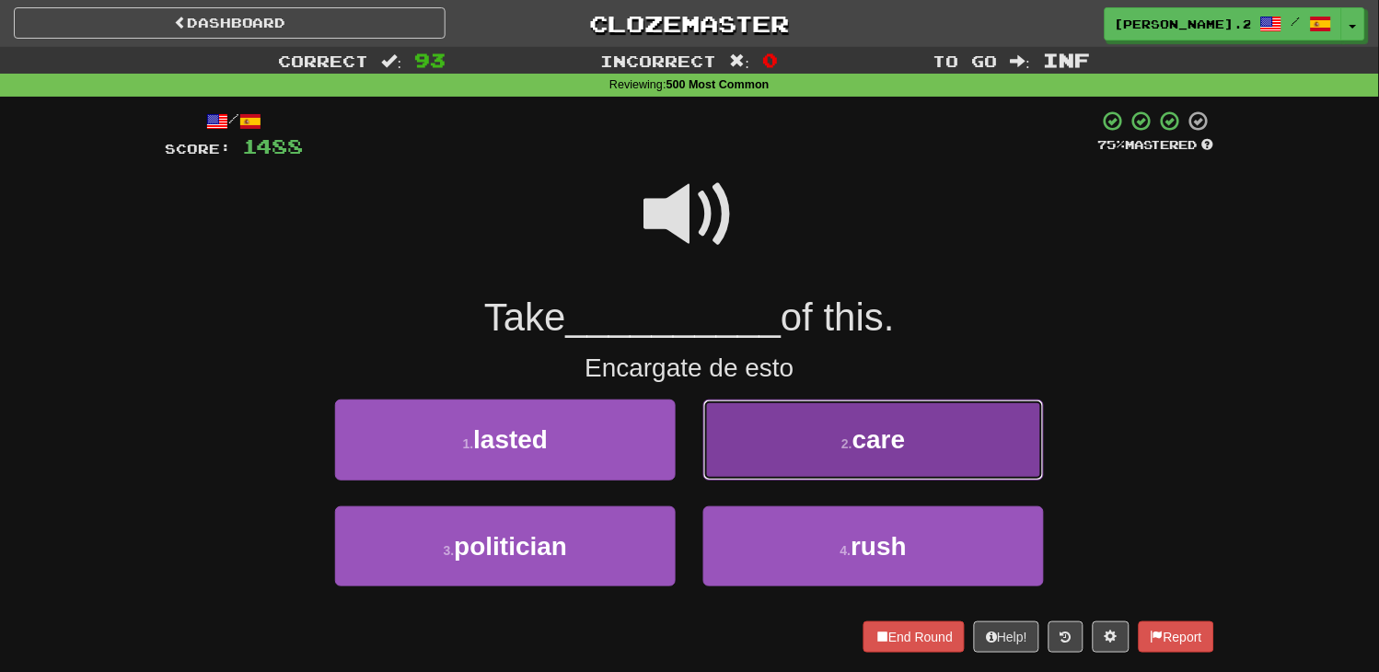
click at [828, 479] on button "2 . care" at bounding box center [873, 440] width 341 height 80
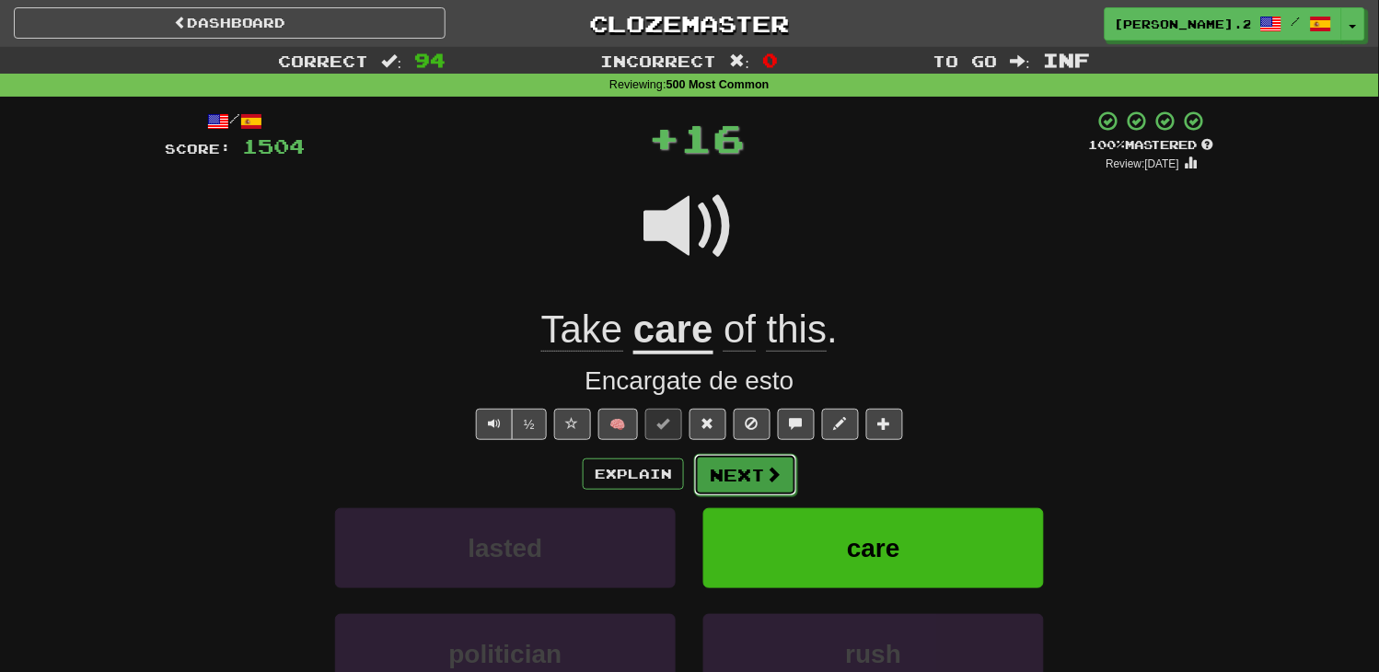
click at [765, 467] on span at bounding box center [773, 474] width 17 height 17
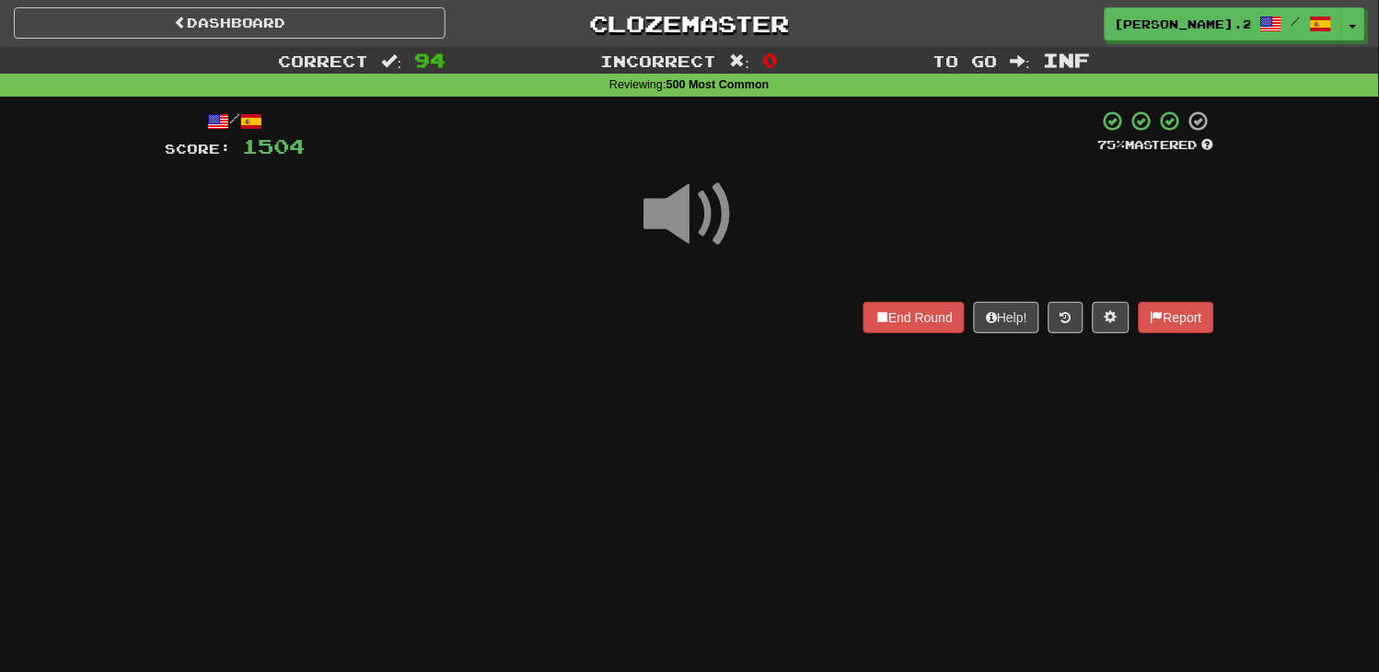
click at [761, 472] on div "Dashboard Clozemaster [PERSON_NAME].23in / Toggle Dropdown Dashboard Leaderboar…" at bounding box center [689, 336] width 1379 height 672
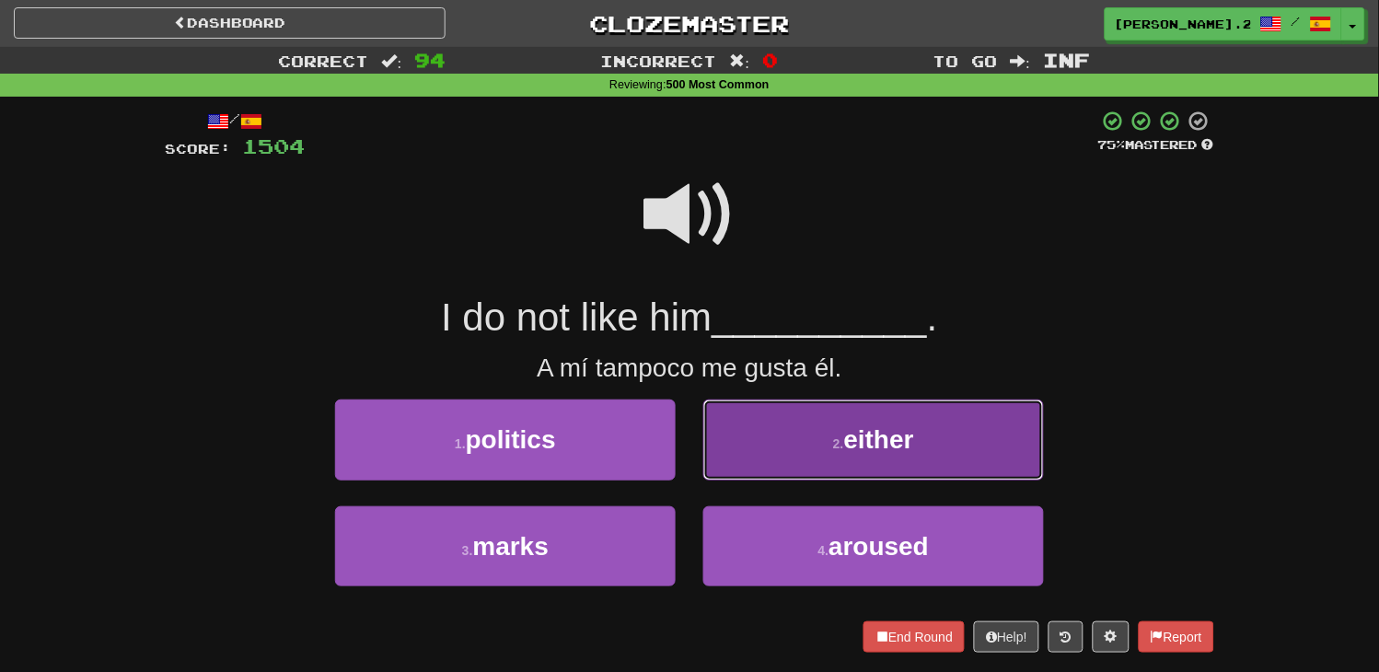
click at [816, 449] on button "2 . either" at bounding box center [873, 440] width 341 height 80
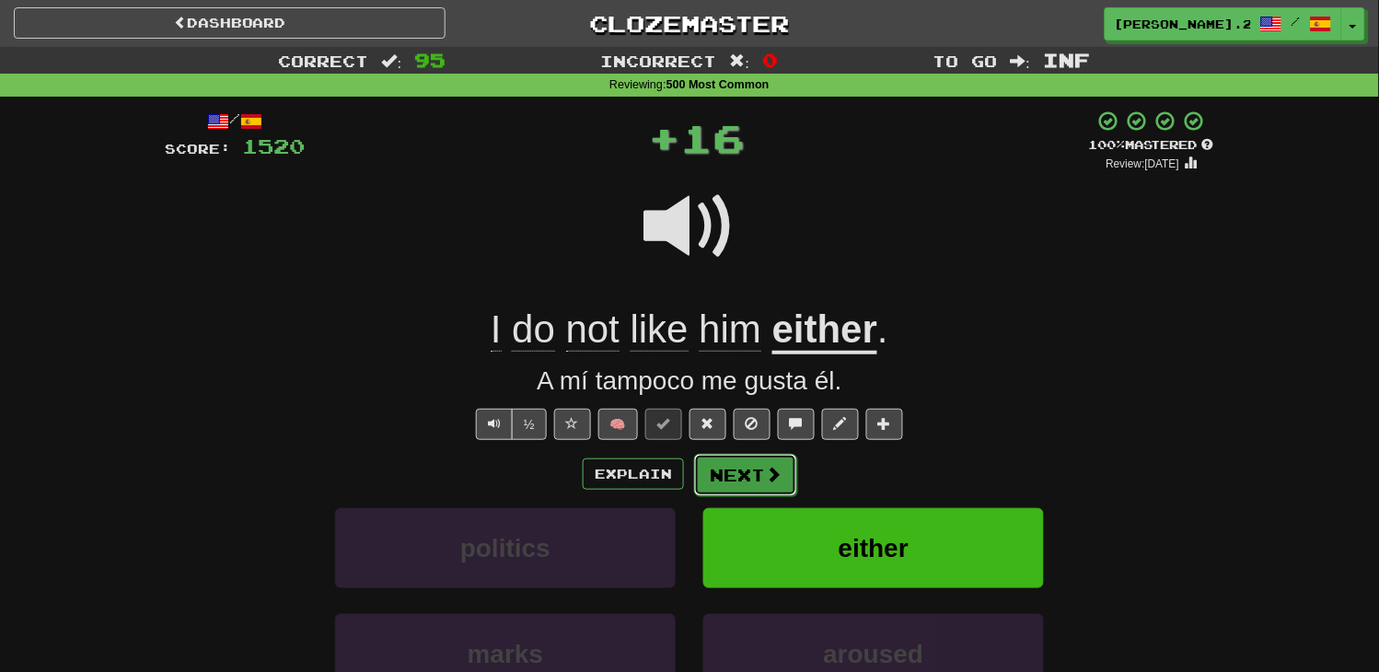
click at [779, 462] on button "Next" at bounding box center [745, 475] width 103 height 42
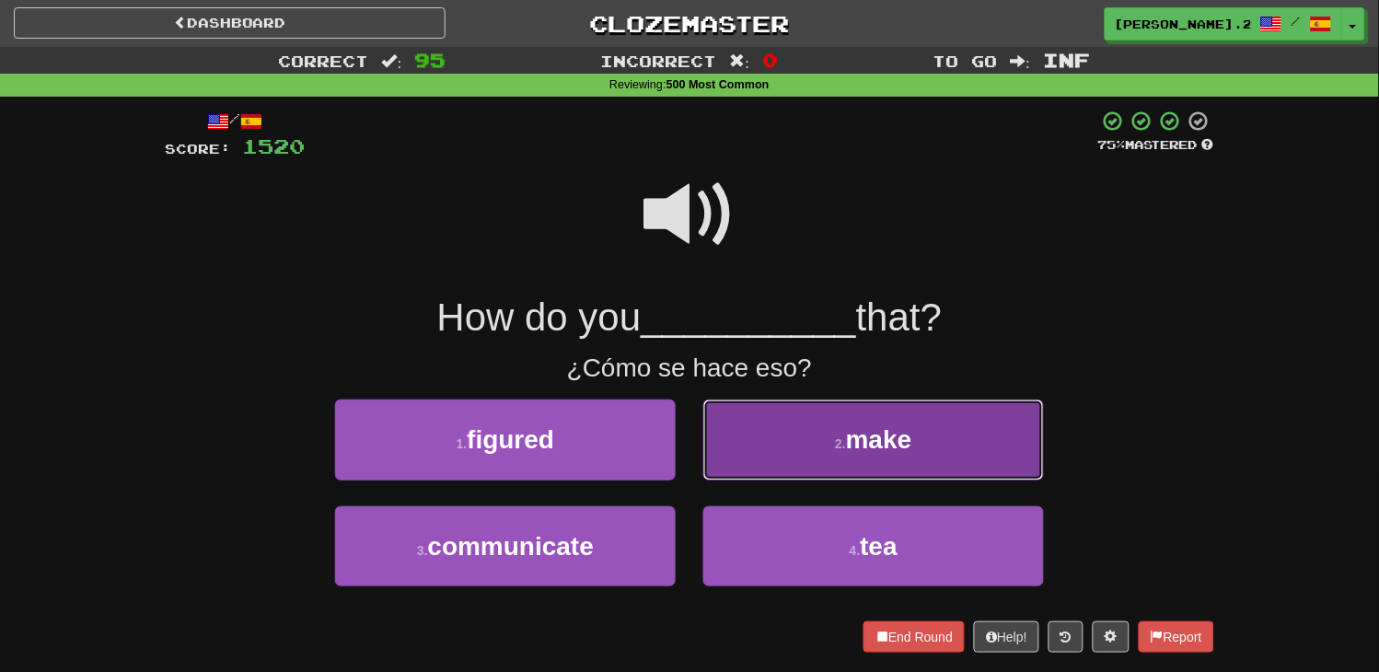
click at [776, 461] on button "2 . make" at bounding box center [873, 440] width 341 height 80
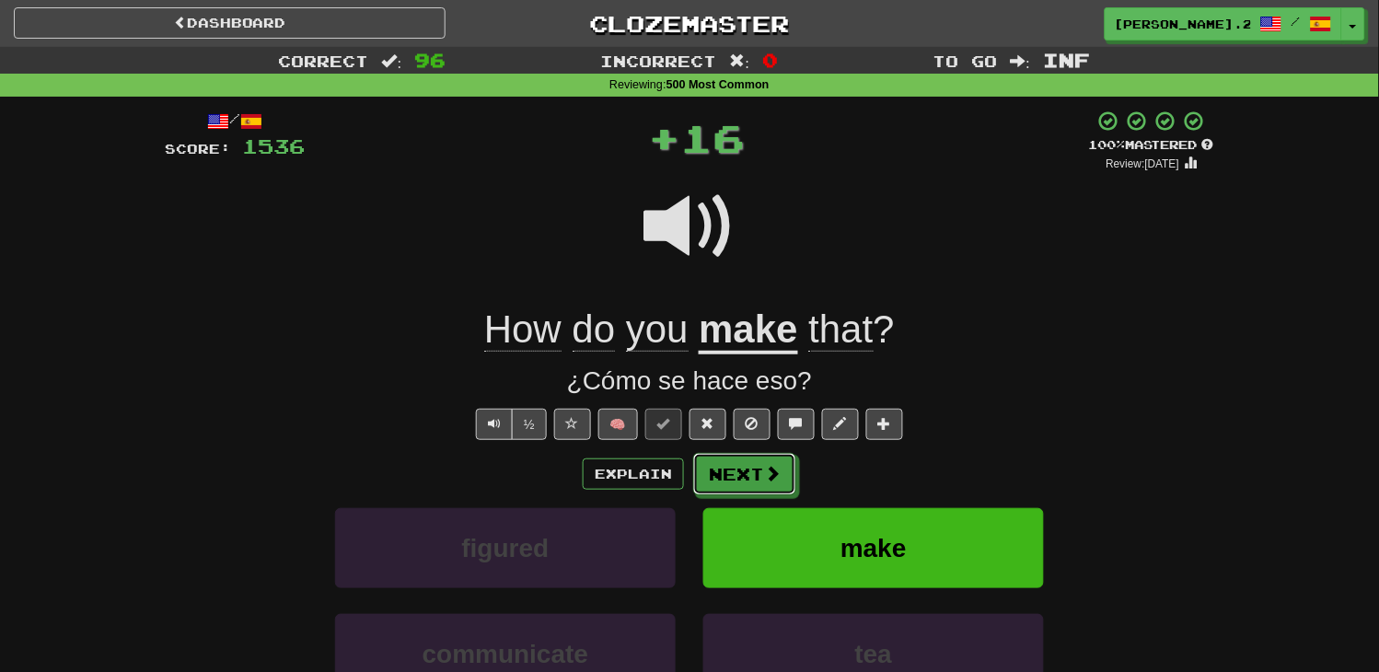
click at [776, 461] on button "Next" at bounding box center [744, 474] width 103 height 42
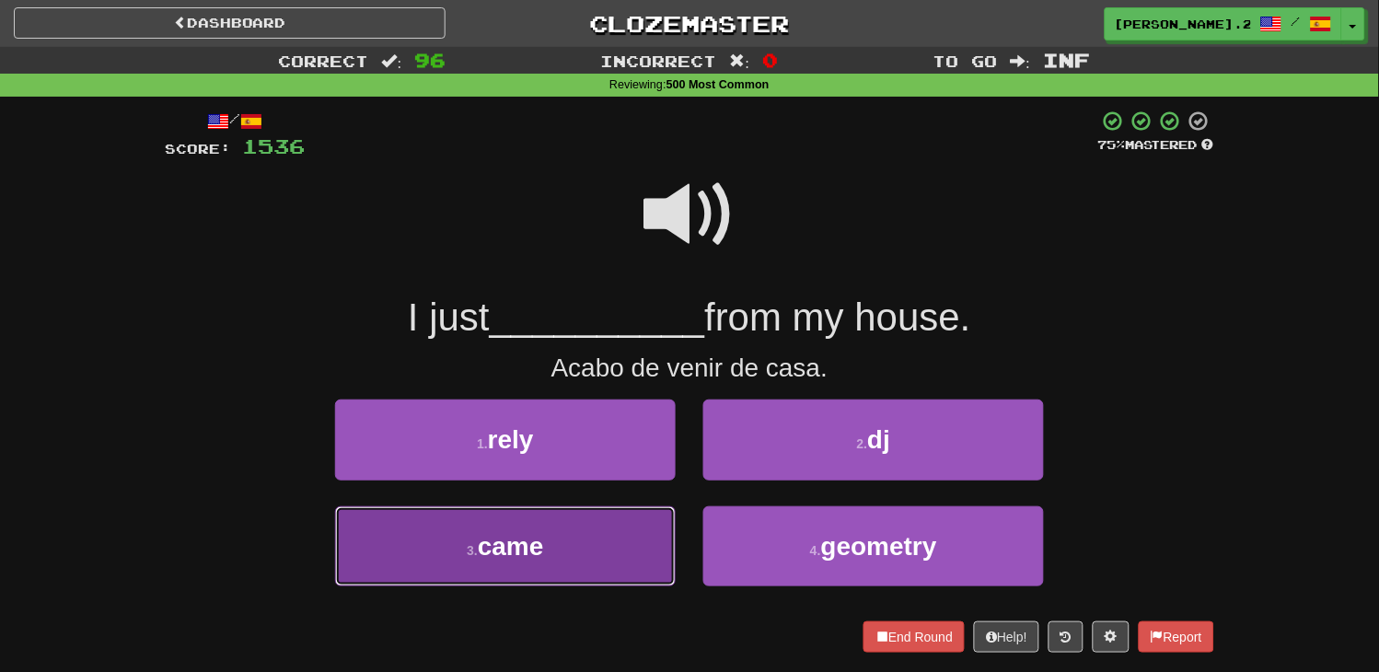
click at [602, 553] on button "3 . came" at bounding box center [505, 546] width 341 height 80
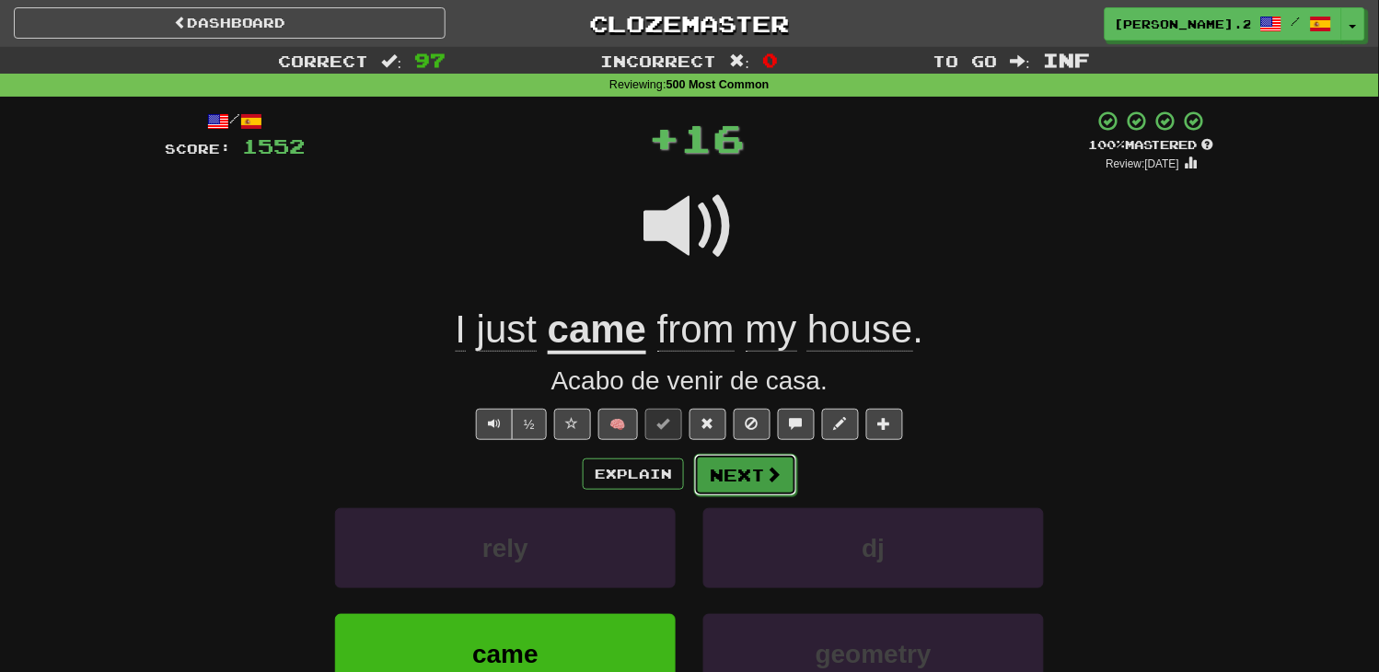
click at [723, 494] on button "Next" at bounding box center [745, 475] width 103 height 42
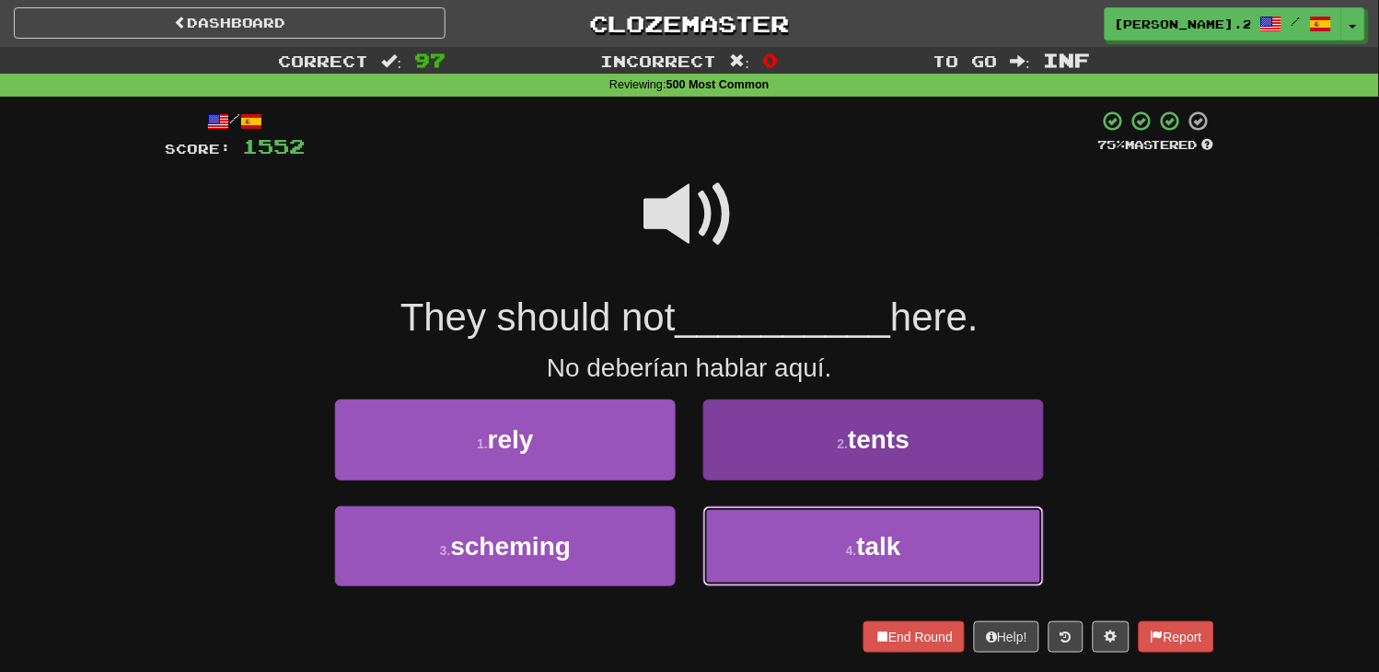
click at [792, 547] on button "4 . talk" at bounding box center [873, 546] width 341 height 80
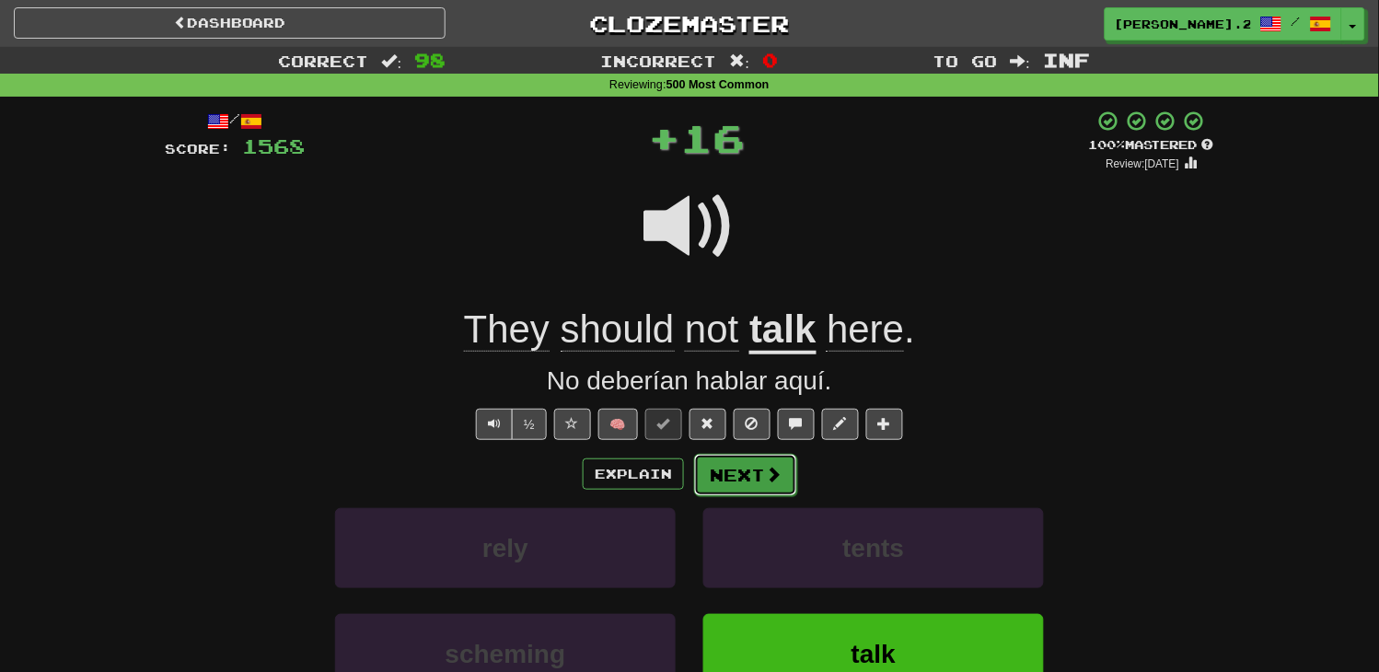
click at [747, 491] on button "Next" at bounding box center [745, 475] width 103 height 42
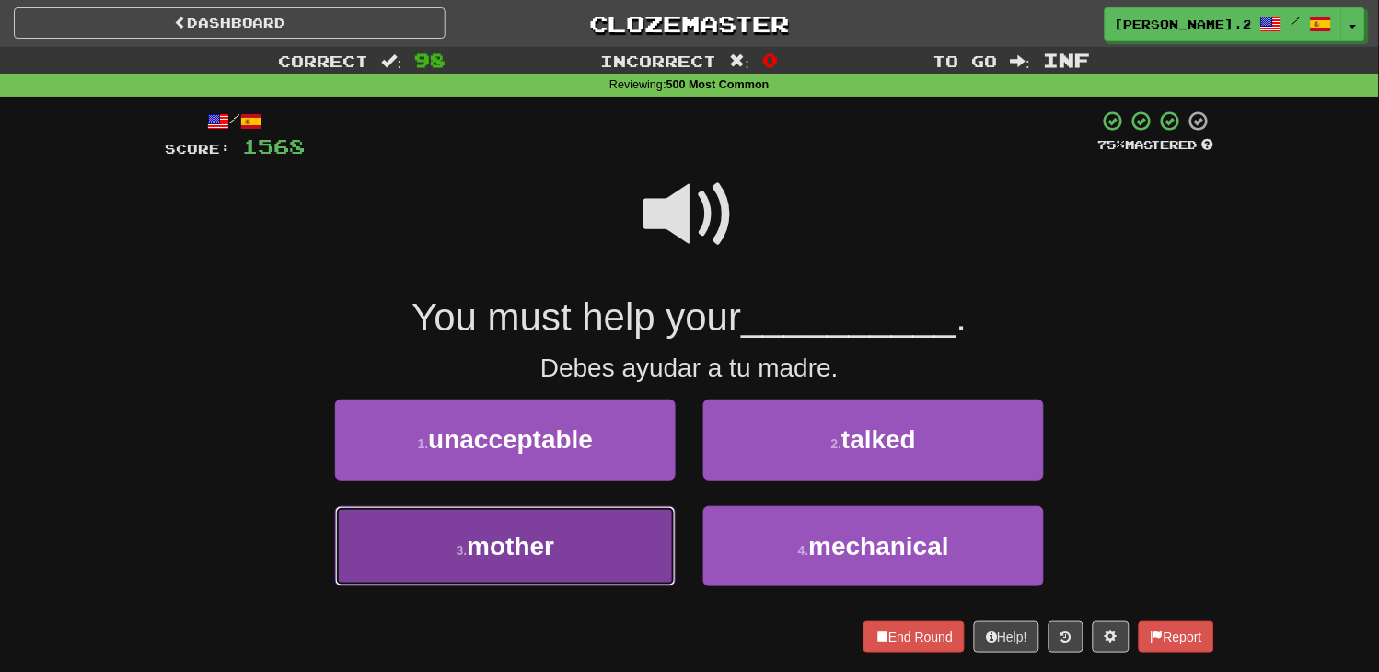
click at [624, 510] on button "3 . mother" at bounding box center [505, 546] width 341 height 80
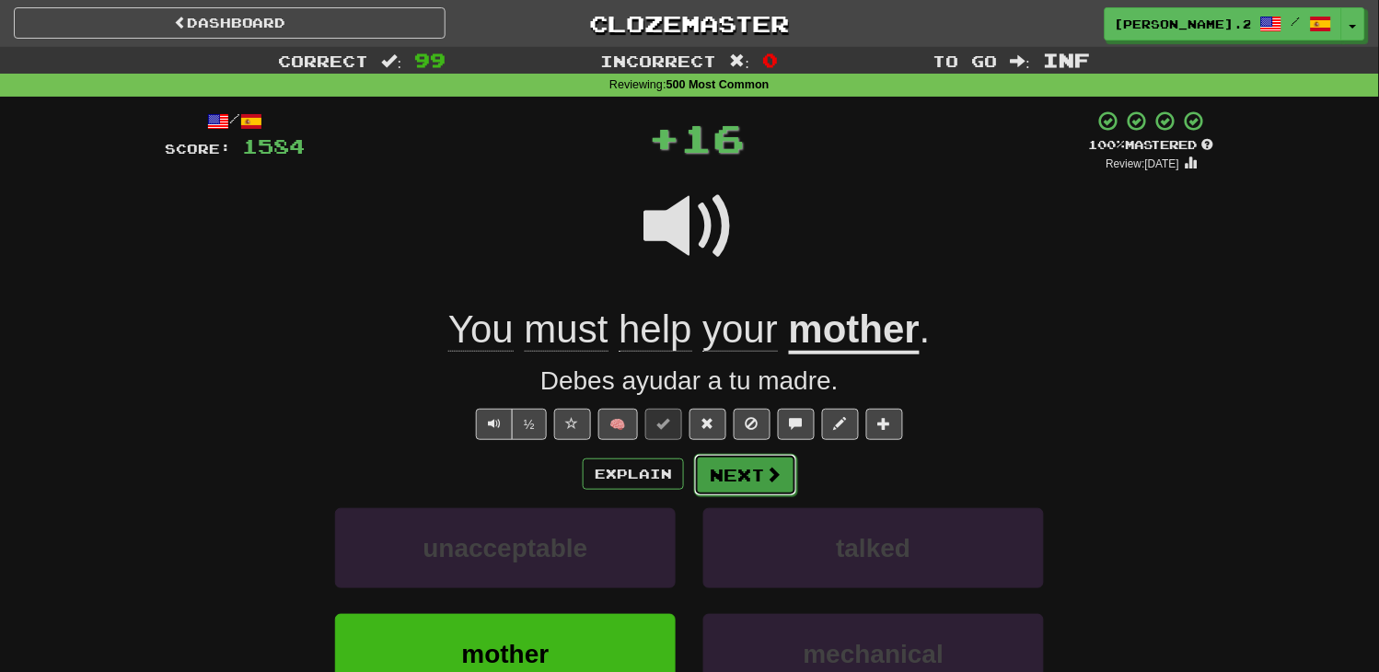
click at [735, 476] on button "Next" at bounding box center [745, 475] width 103 height 42
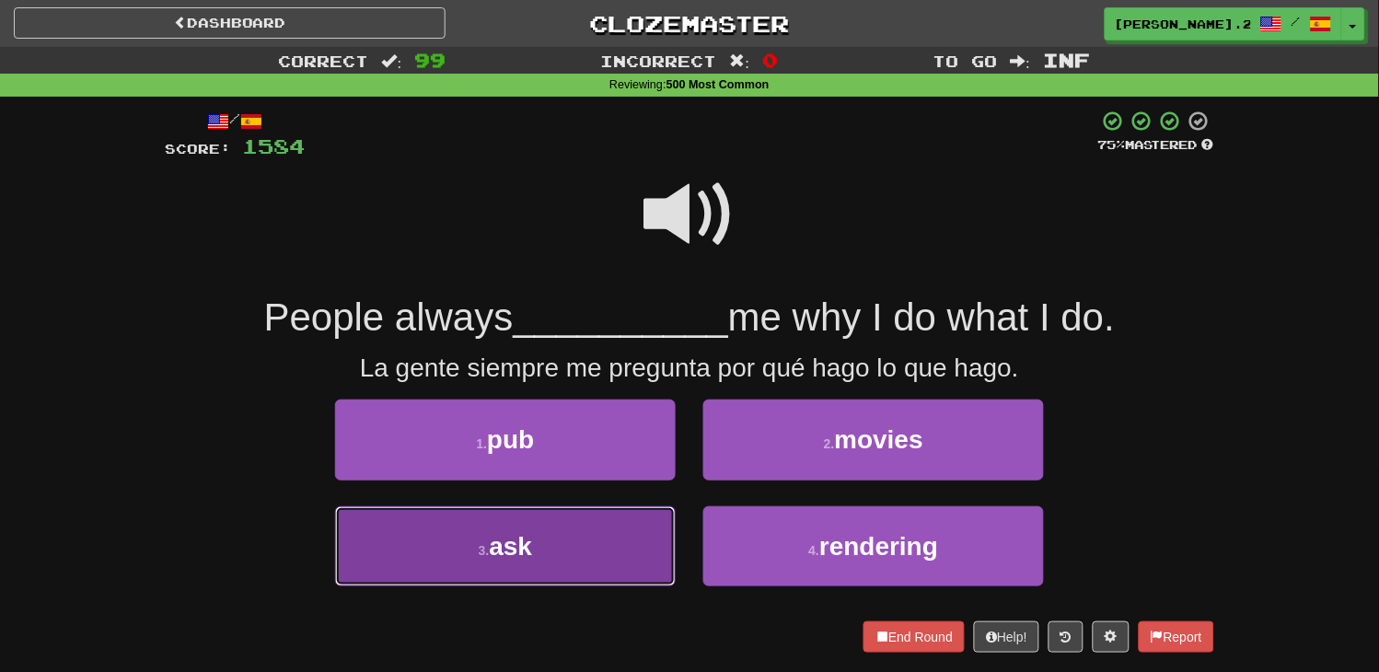
click at [623, 578] on button "3 . ask" at bounding box center [505, 546] width 341 height 80
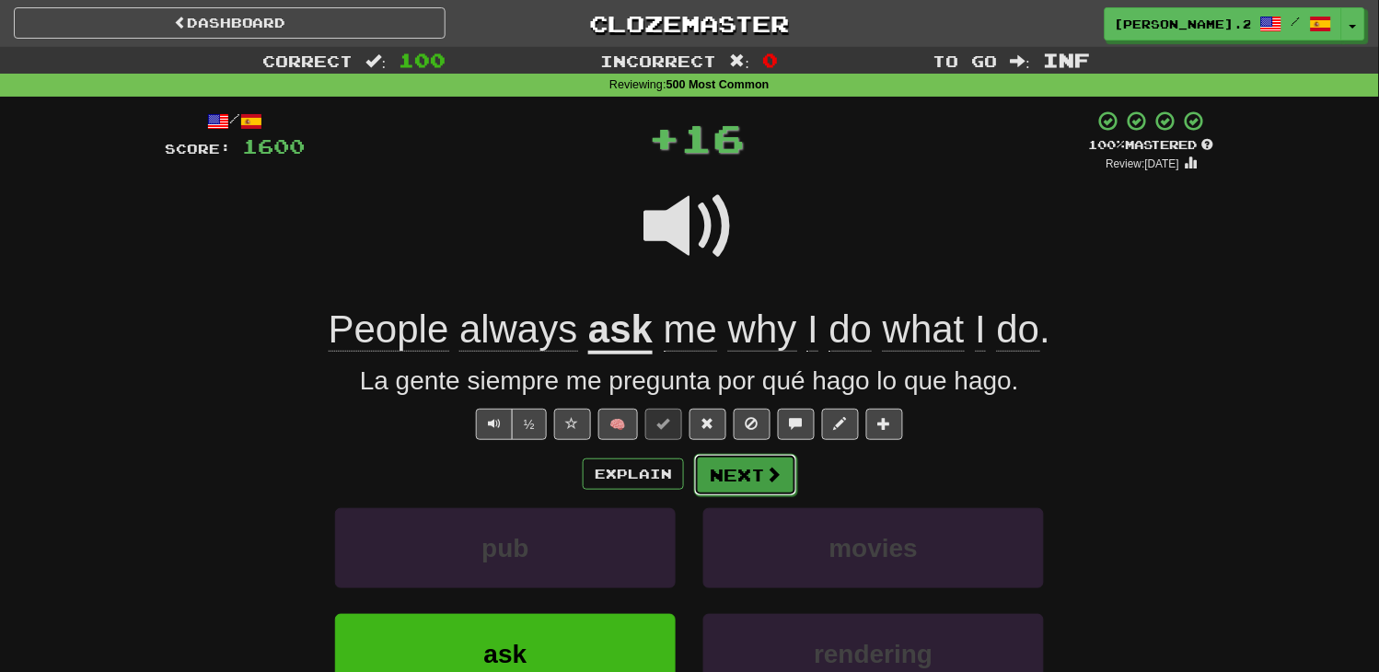
click at [744, 480] on button "Next" at bounding box center [745, 475] width 103 height 42
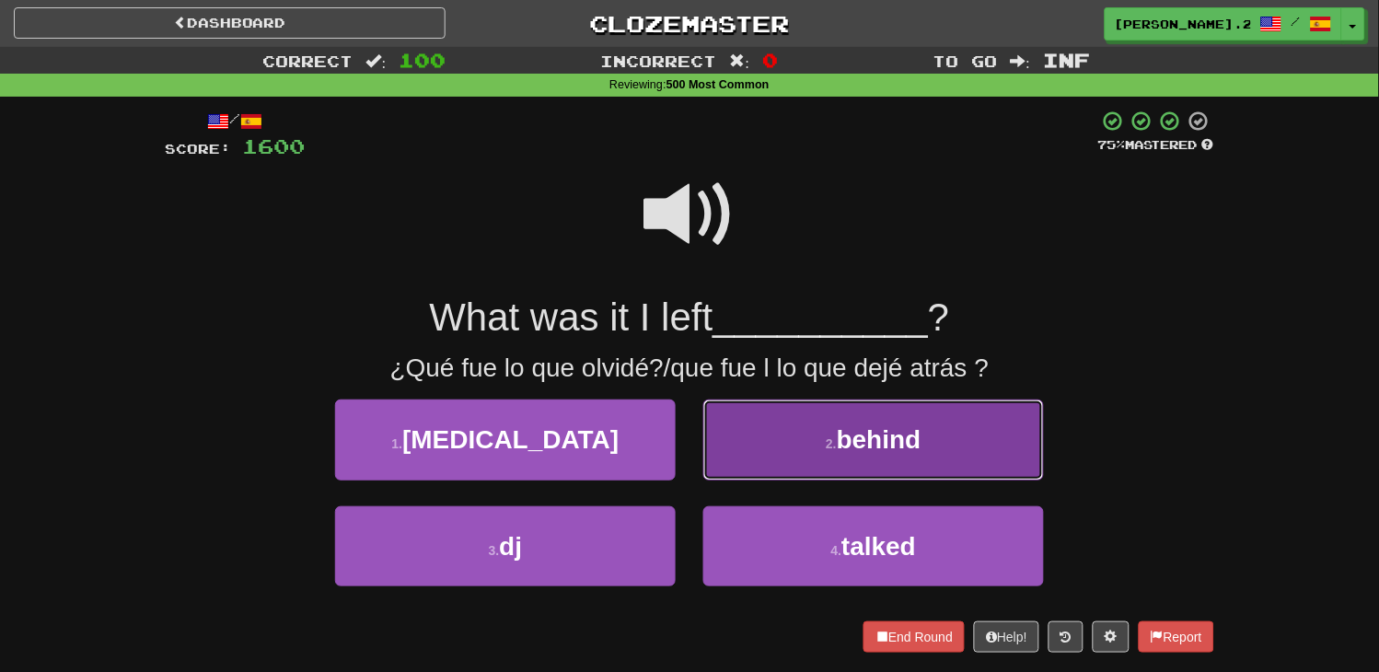
click at [743, 466] on button "2 . behind" at bounding box center [873, 440] width 341 height 80
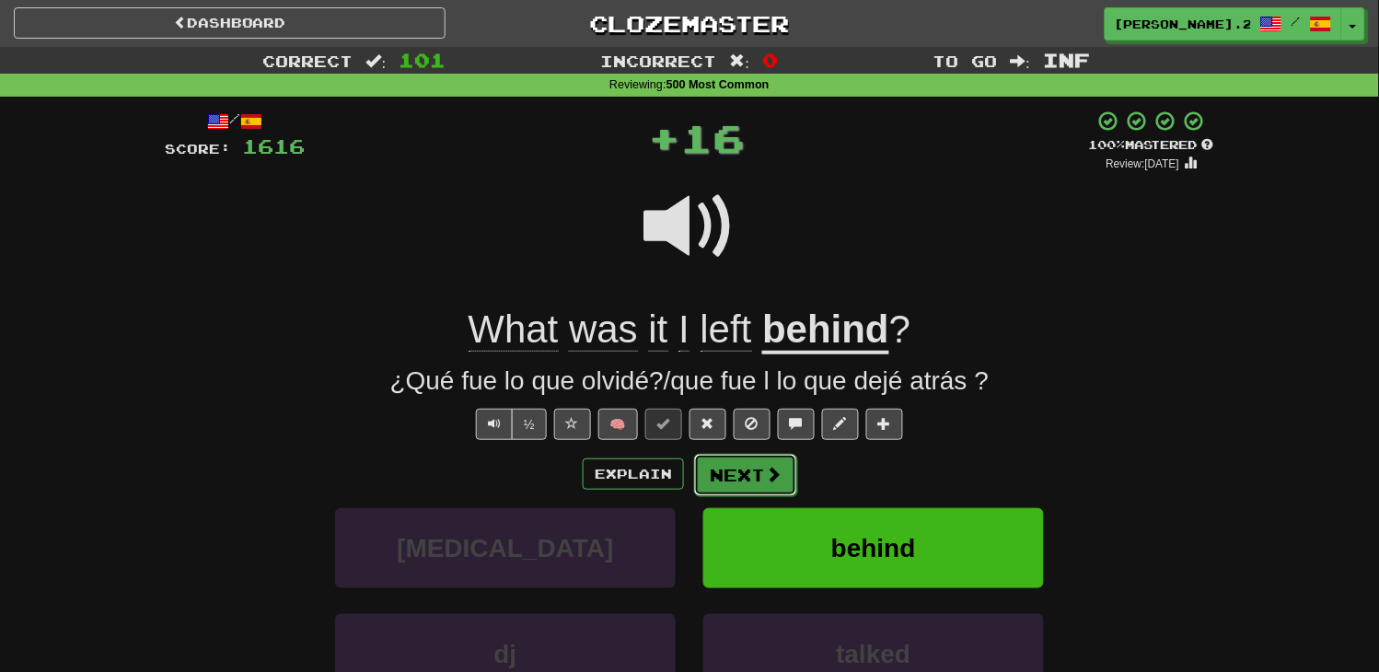
click at [741, 466] on button "Next" at bounding box center [745, 475] width 103 height 42
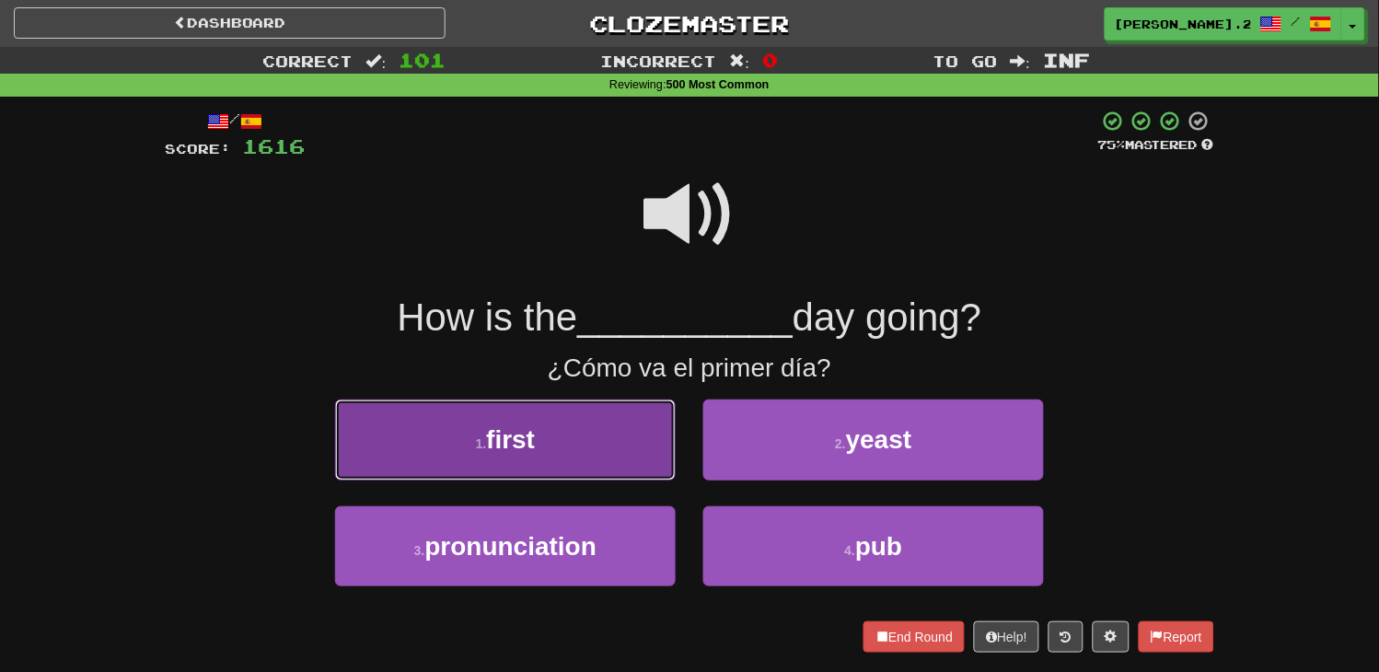
click at [621, 472] on button "1 . first" at bounding box center [505, 440] width 341 height 80
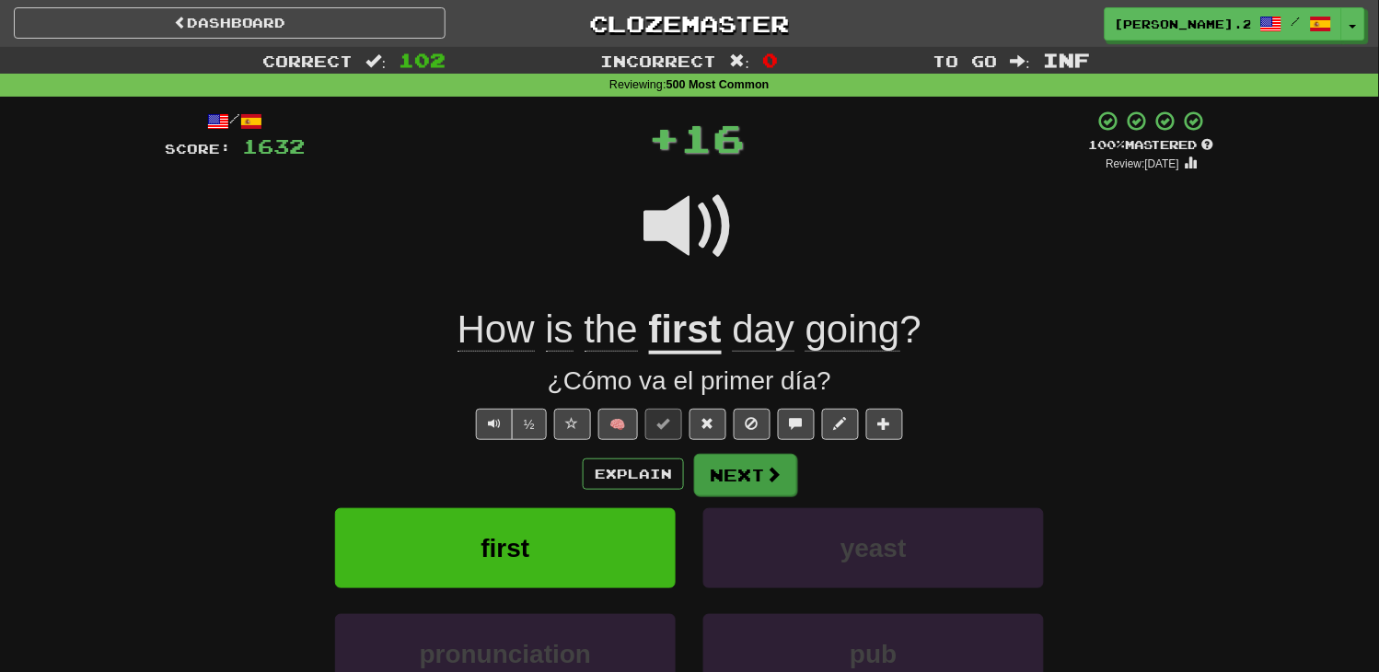
click at [692, 482] on div "Explain Next" at bounding box center [689, 474] width 1049 height 42
click at [697, 481] on button "Next" at bounding box center [745, 475] width 103 height 42
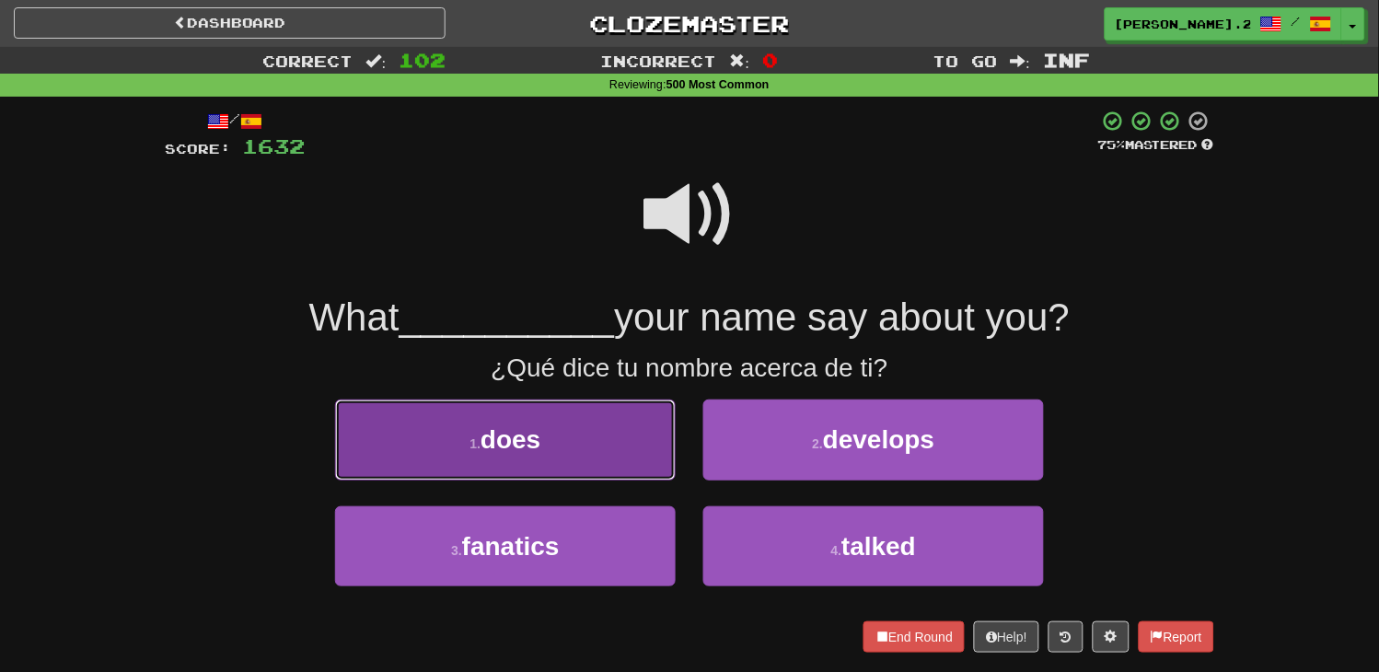
click at [585, 466] on button "1 . does" at bounding box center [505, 440] width 341 height 80
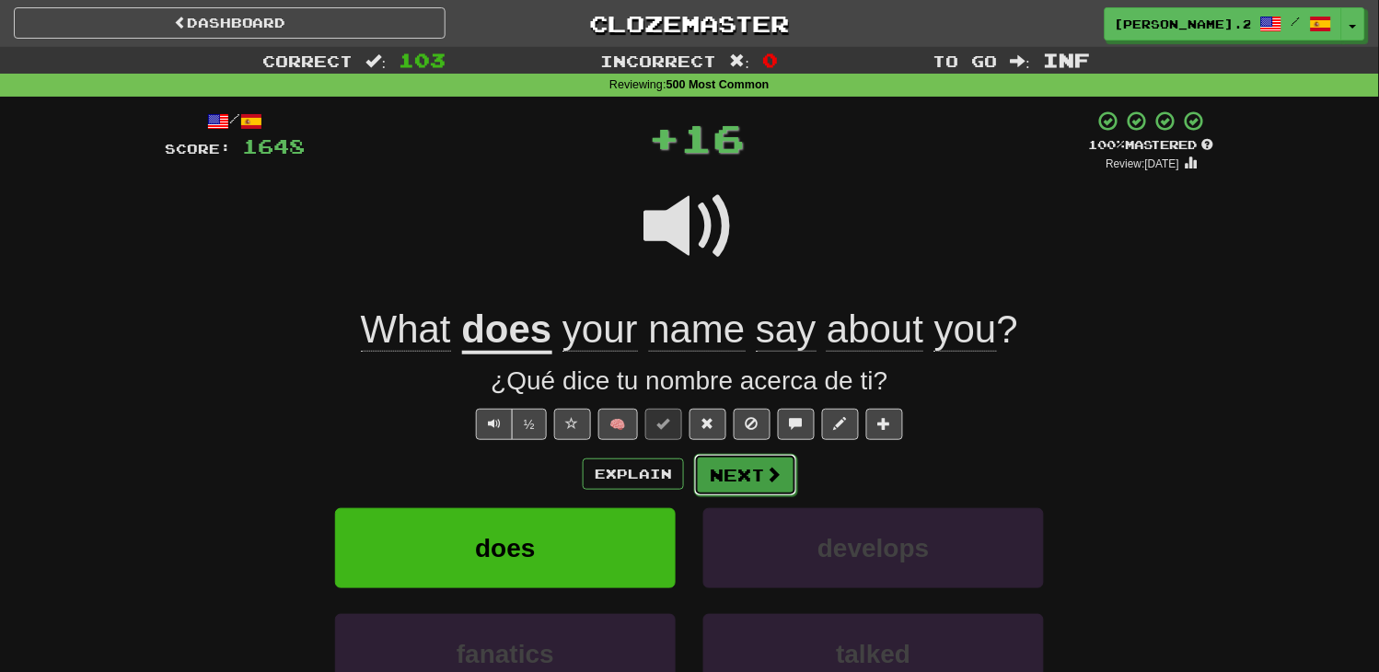
click at [753, 480] on button "Next" at bounding box center [745, 475] width 103 height 42
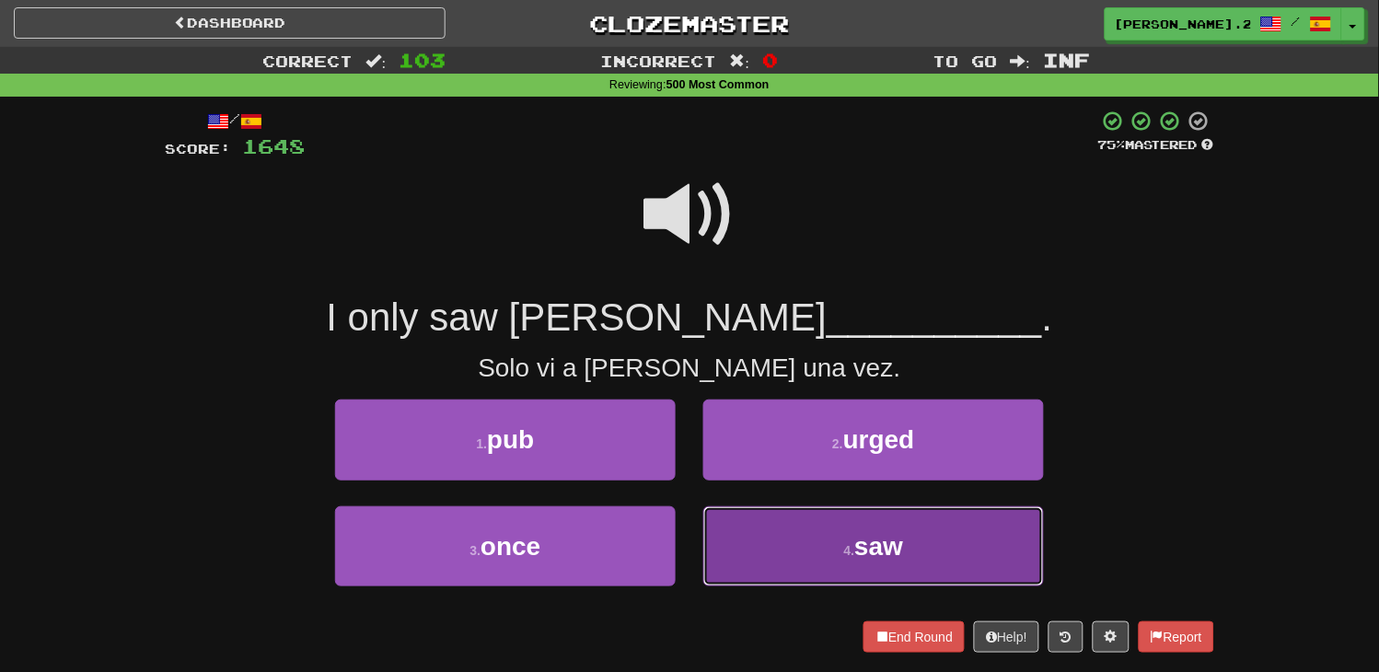
click at [768, 540] on button "4 . saw" at bounding box center [873, 546] width 341 height 80
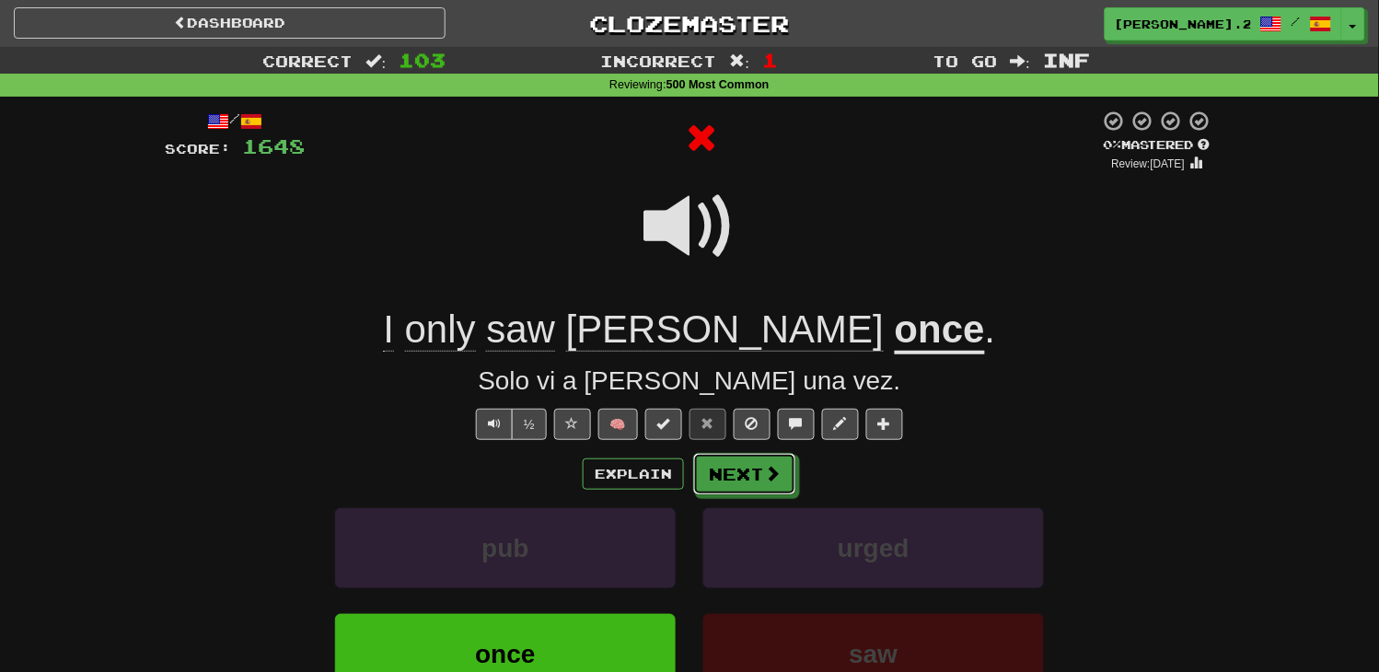
click at [735, 476] on button "Next" at bounding box center [744, 474] width 103 height 42
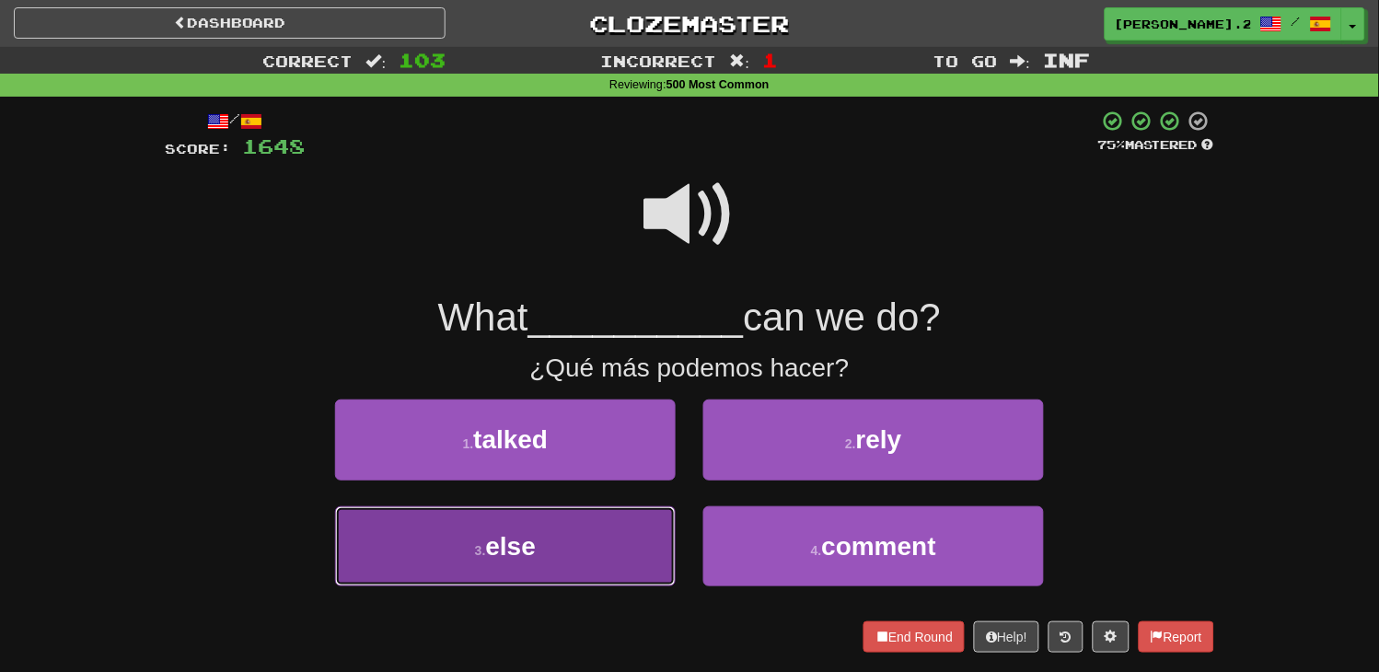
click at [608, 530] on button "3 . else" at bounding box center [505, 546] width 341 height 80
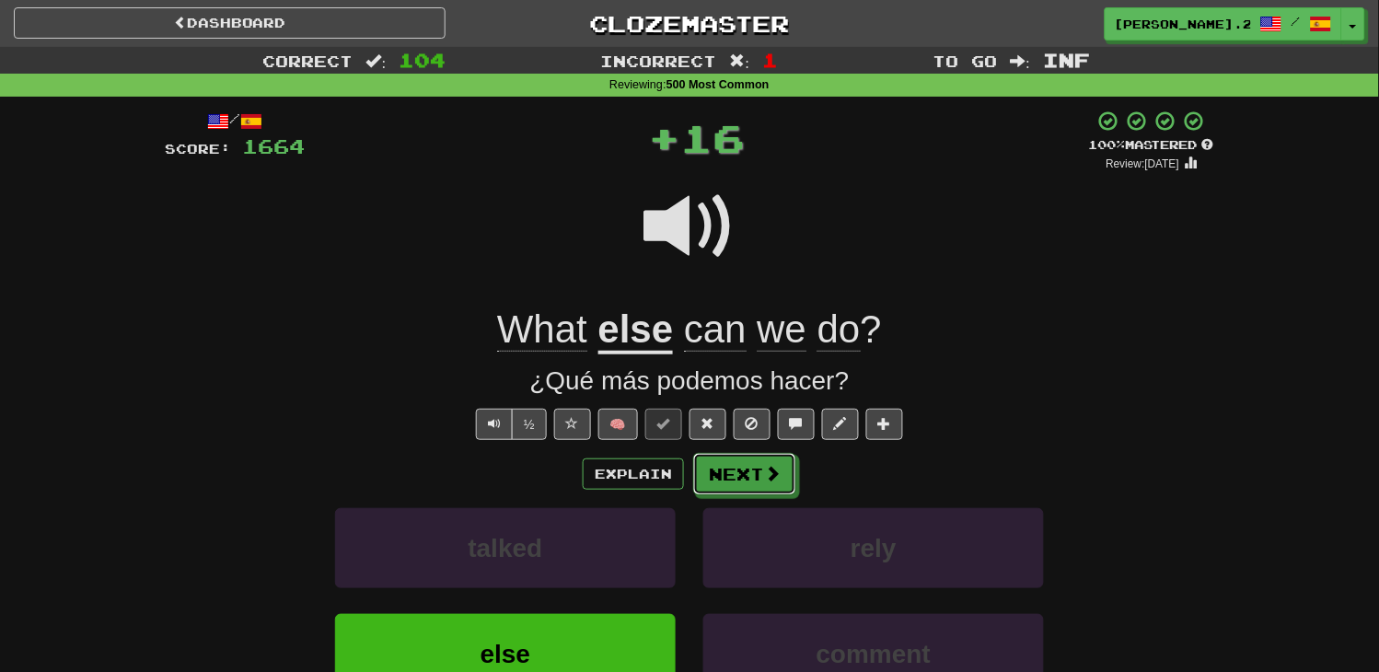
click at [787, 471] on button "Next" at bounding box center [744, 474] width 103 height 42
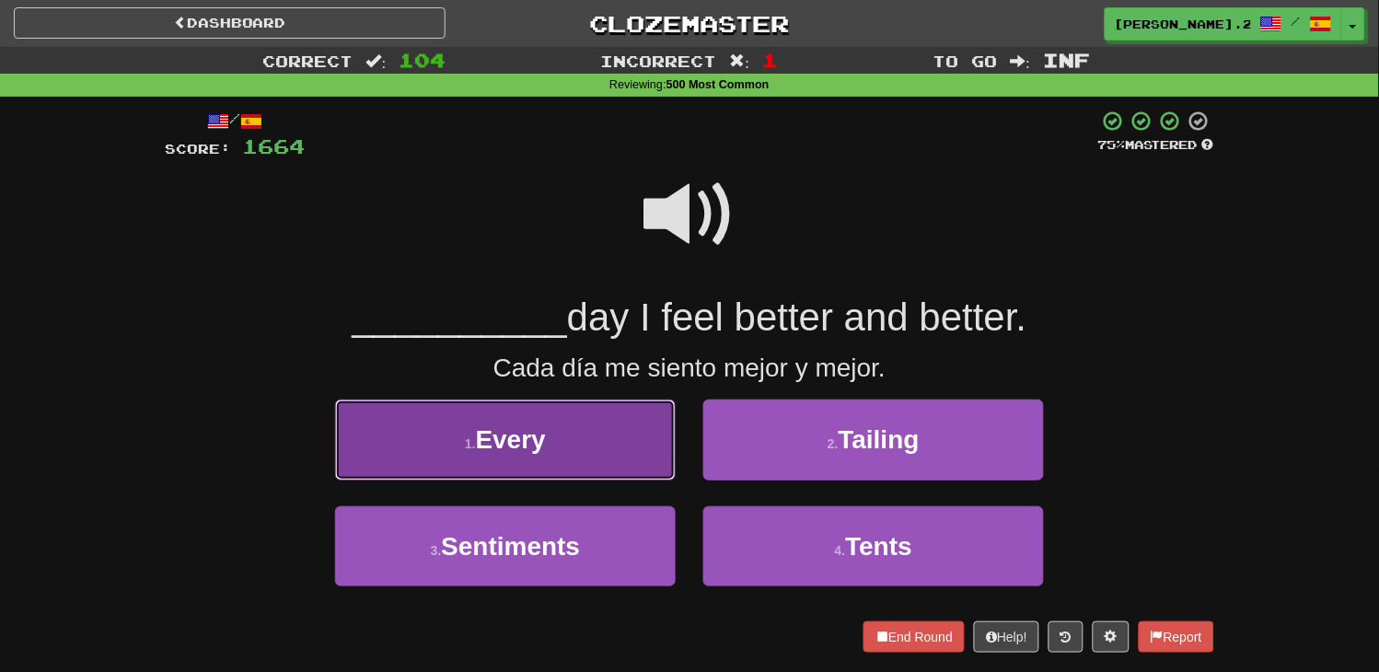
click at [594, 440] on button "1 . Every" at bounding box center [505, 440] width 341 height 80
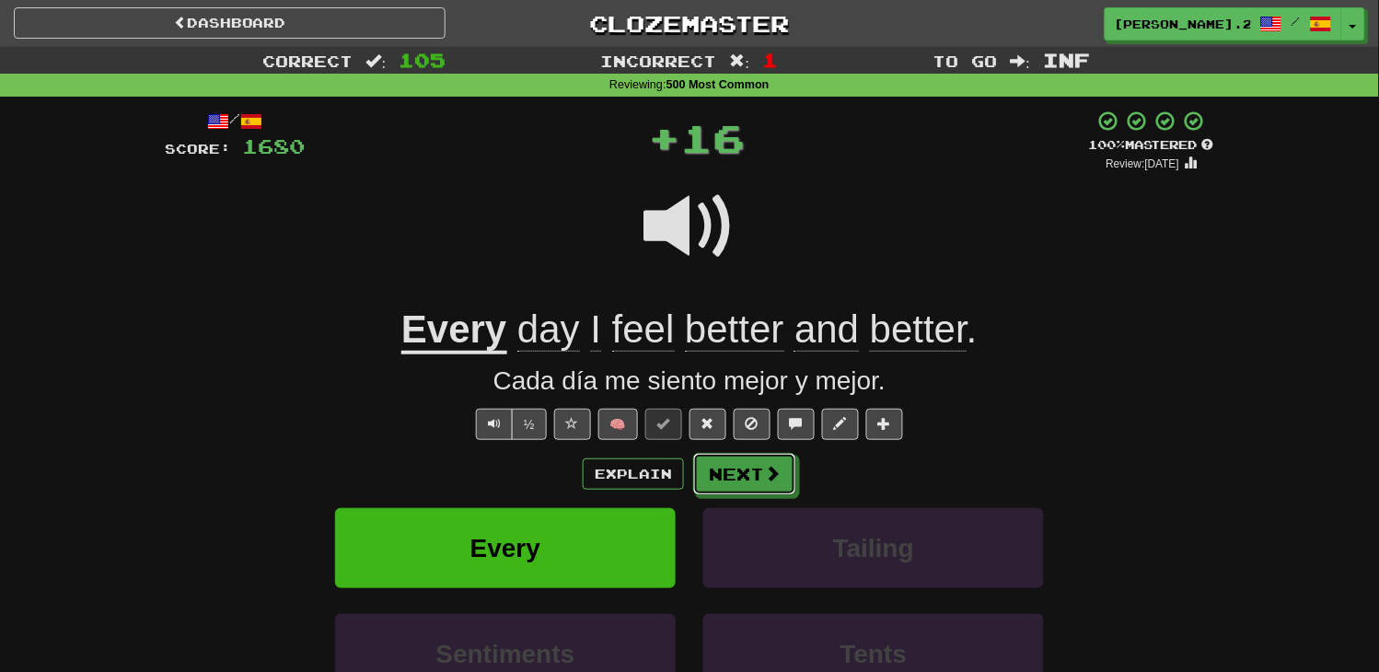
click at [741, 481] on button "Next" at bounding box center [744, 474] width 103 height 42
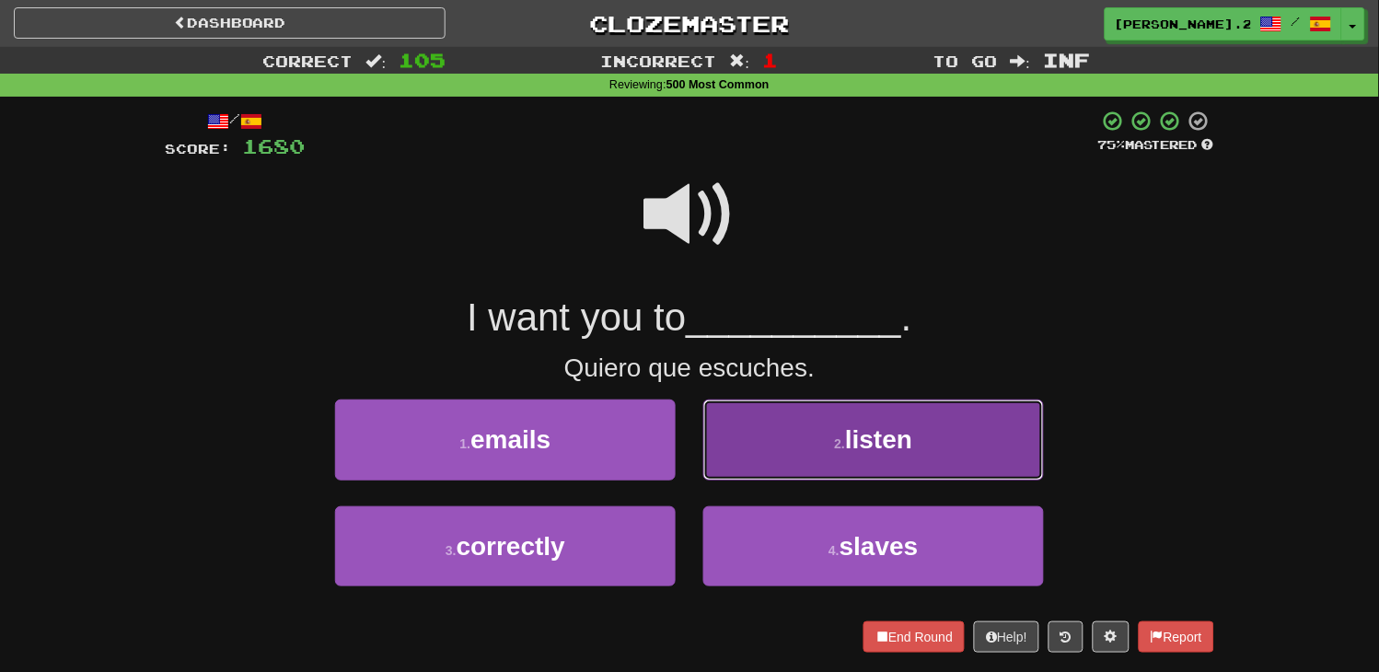
click at [773, 457] on button "2 . listen" at bounding box center [873, 440] width 341 height 80
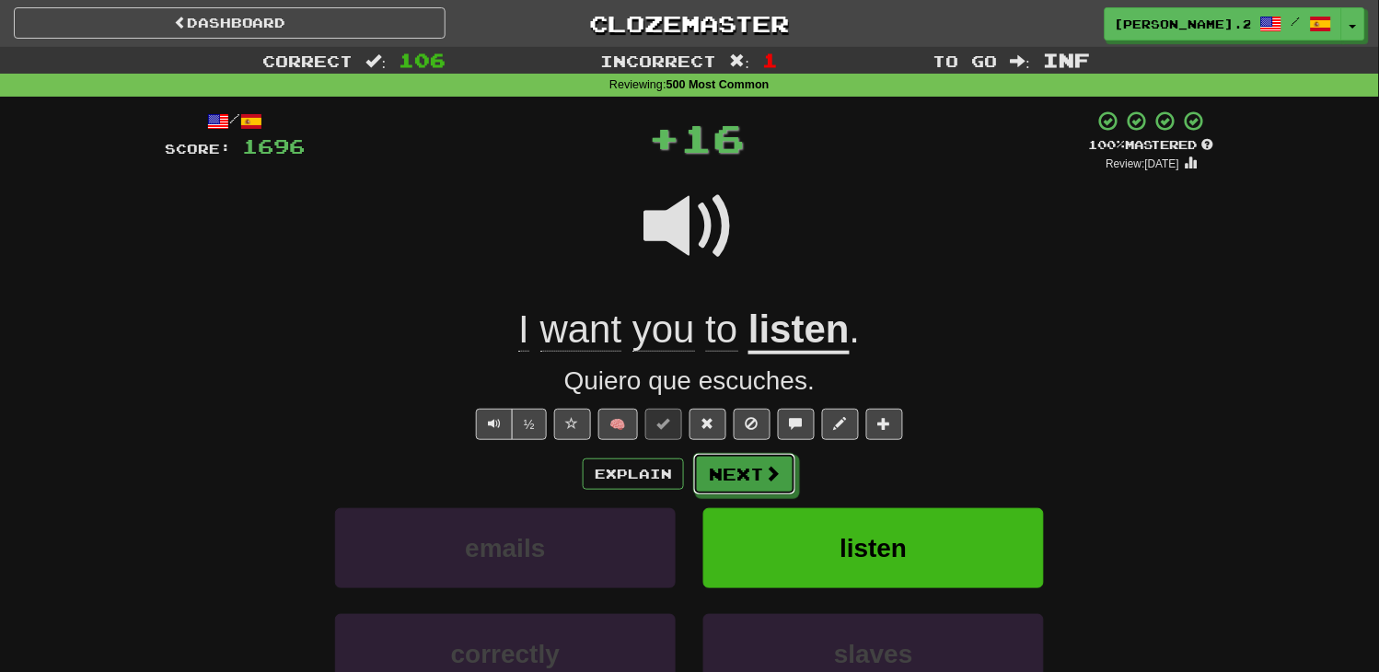
click at [770, 461] on button "Next" at bounding box center [744, 474] width 103 height 42
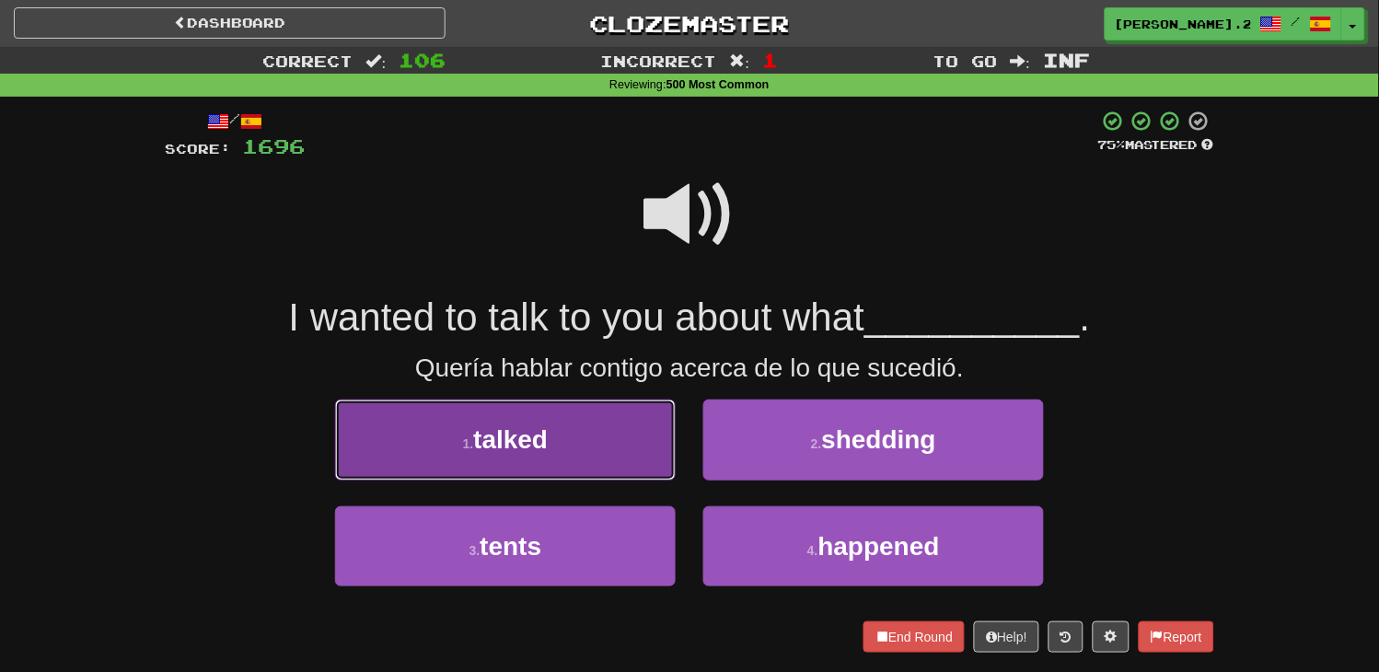
click at [618, 431] on button "1 . talked" at bounding box center [505, 440] width 341 height 80
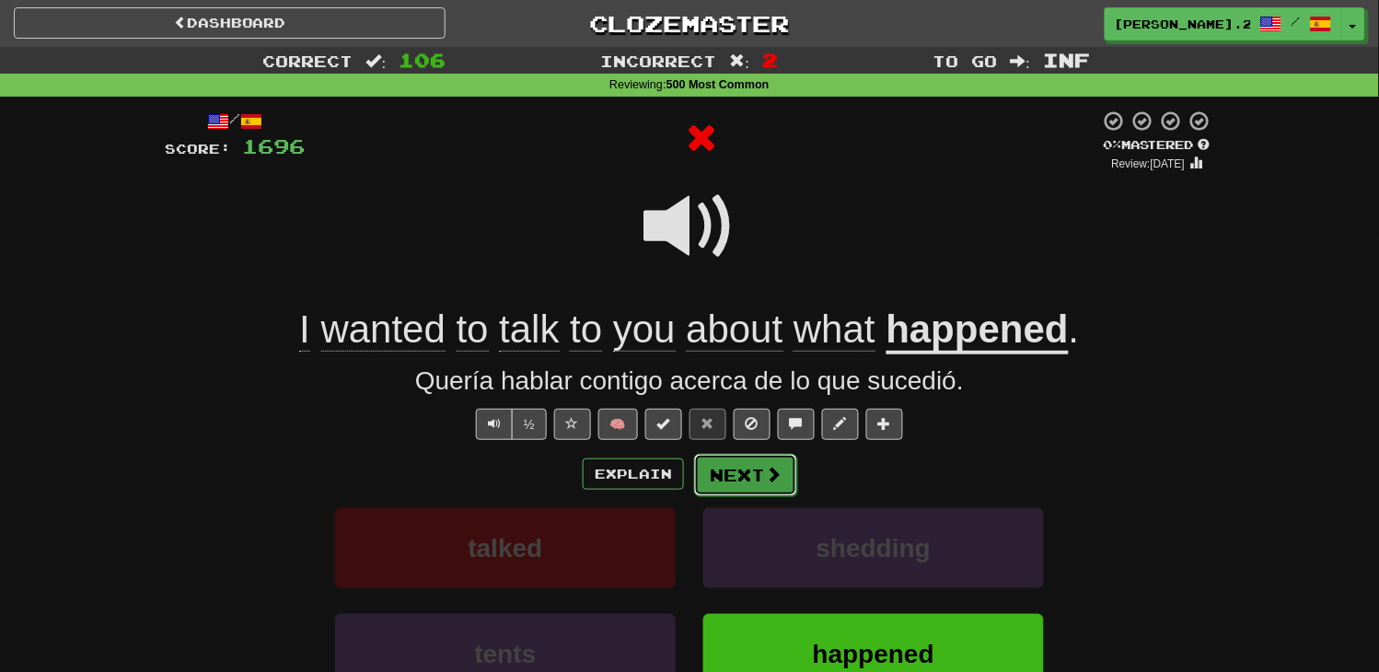
click at [777, 484] on button "Next" at bounding box center [745, 475] width 103 height 42
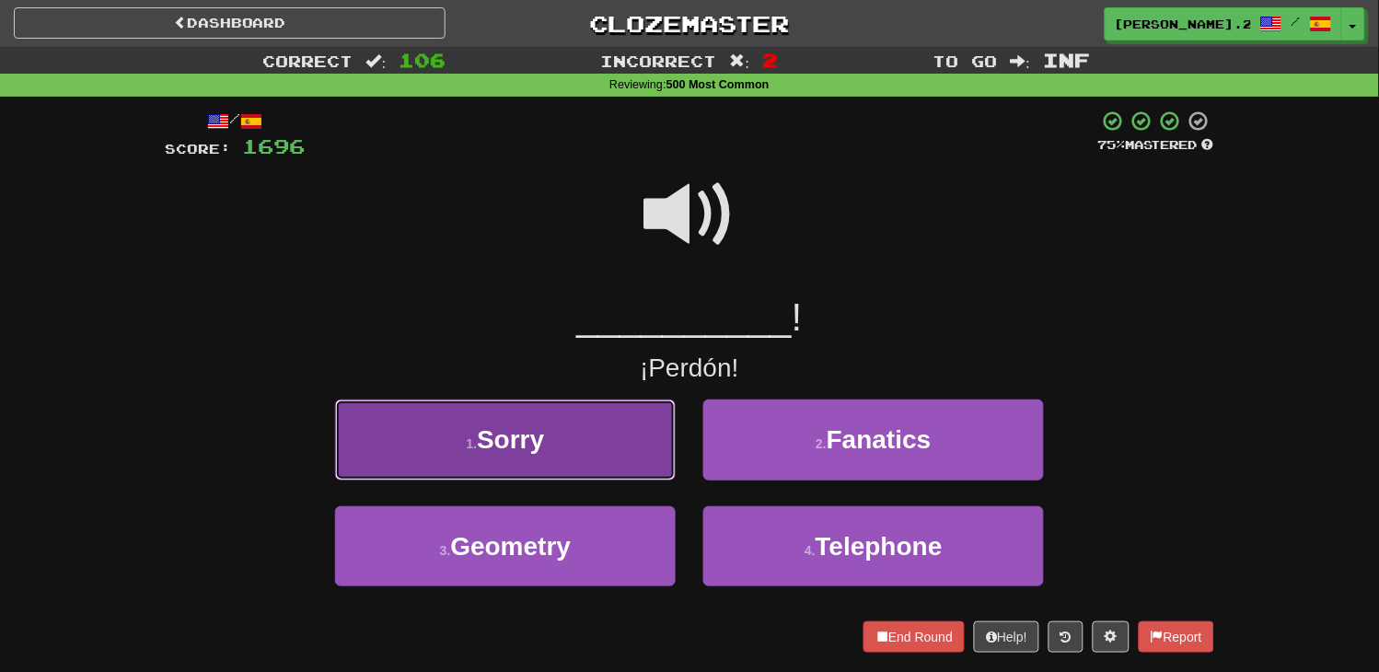
click at [556, 453] on button "1 . Sorry" at bounding box center [505, 440] width 341 height 80
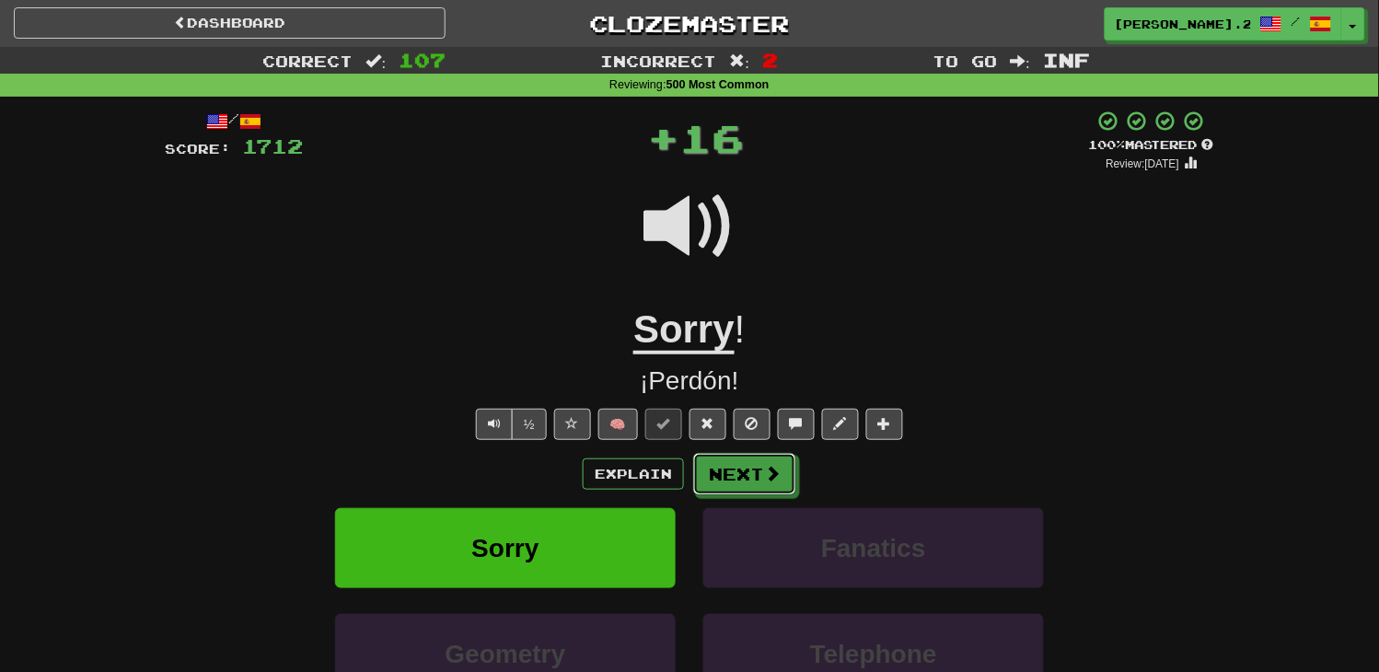
click at [737, 481] on button "Next" at bounding box center [744, 474] width 103 height 42
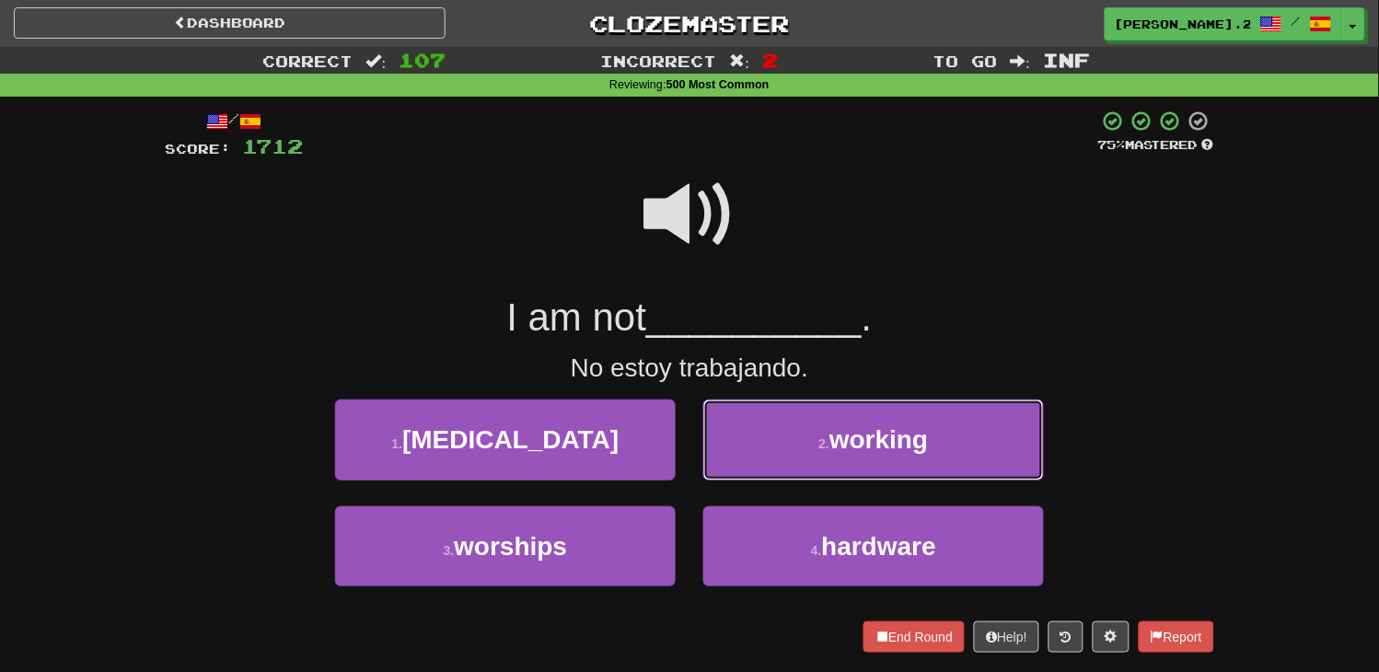
click at [764, 442] on button "2 . working" at bounding box center [873, 440] width 341 height 80
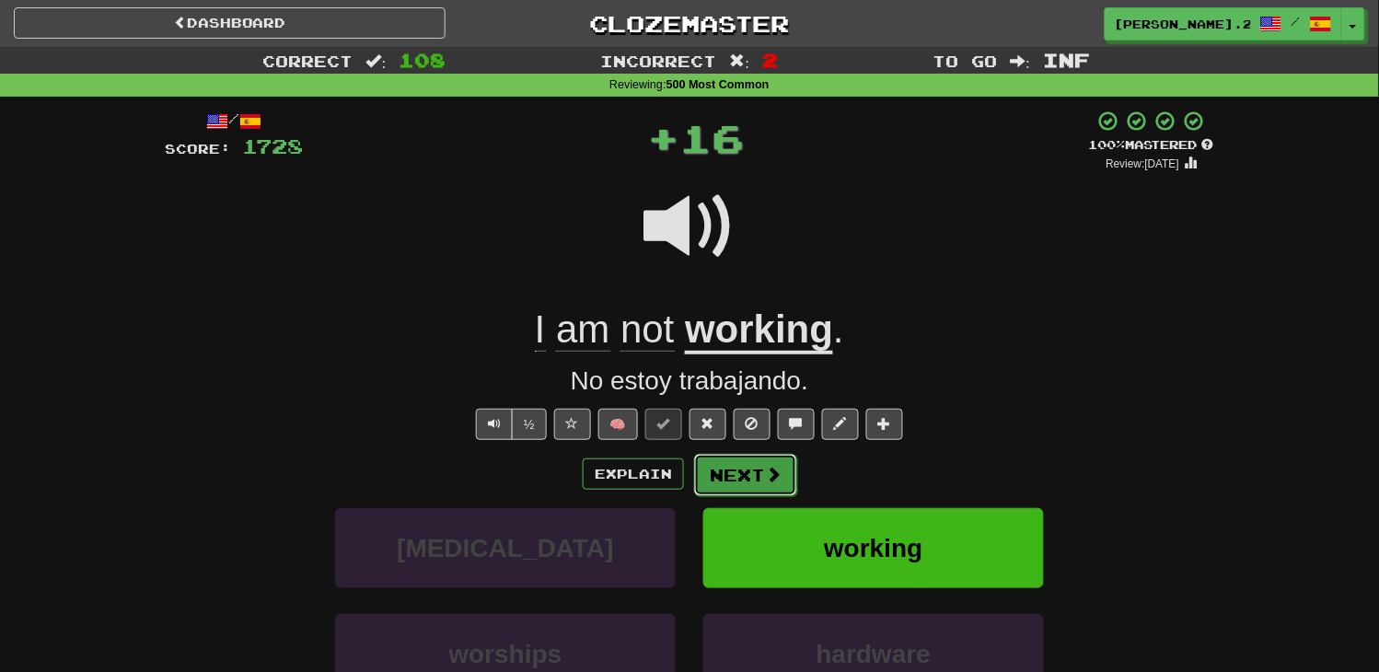
click at [713, 473] on button "Next" at bounding box center [745, 475] width 103 height 42
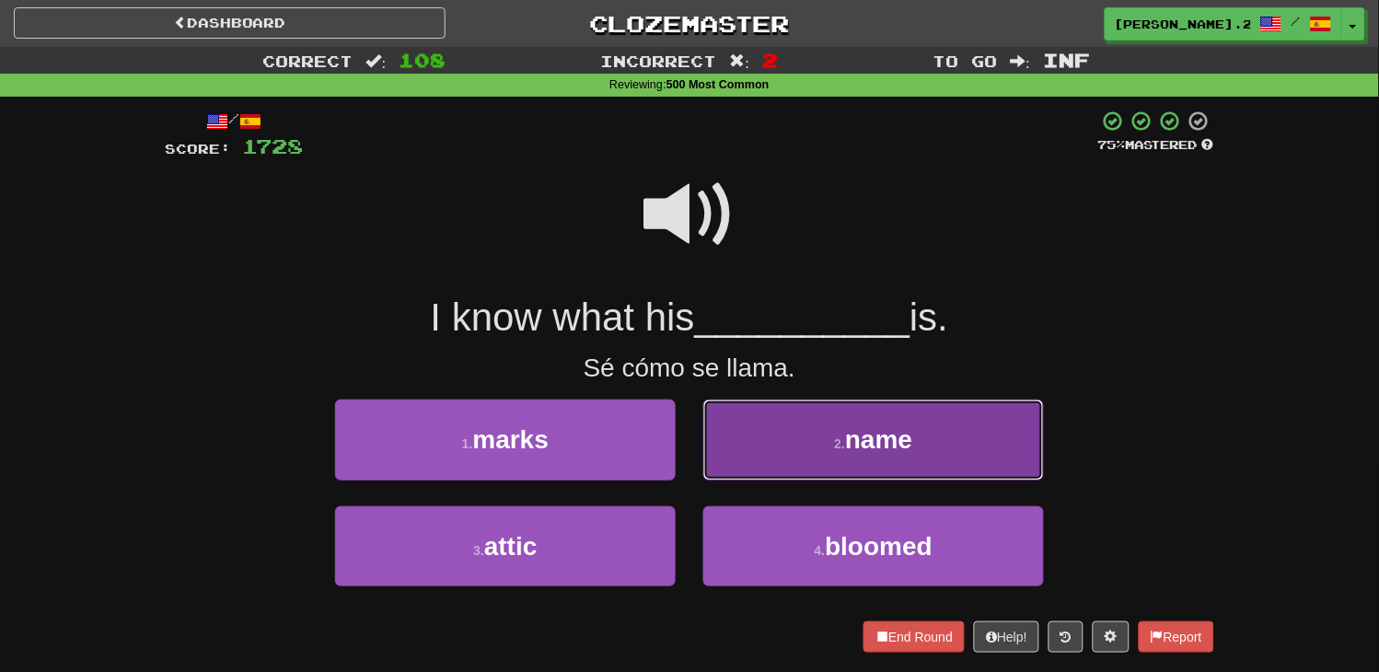
click at [723, 468] on button "2 . name" at bounding box center [873, 440] width 341 height 80
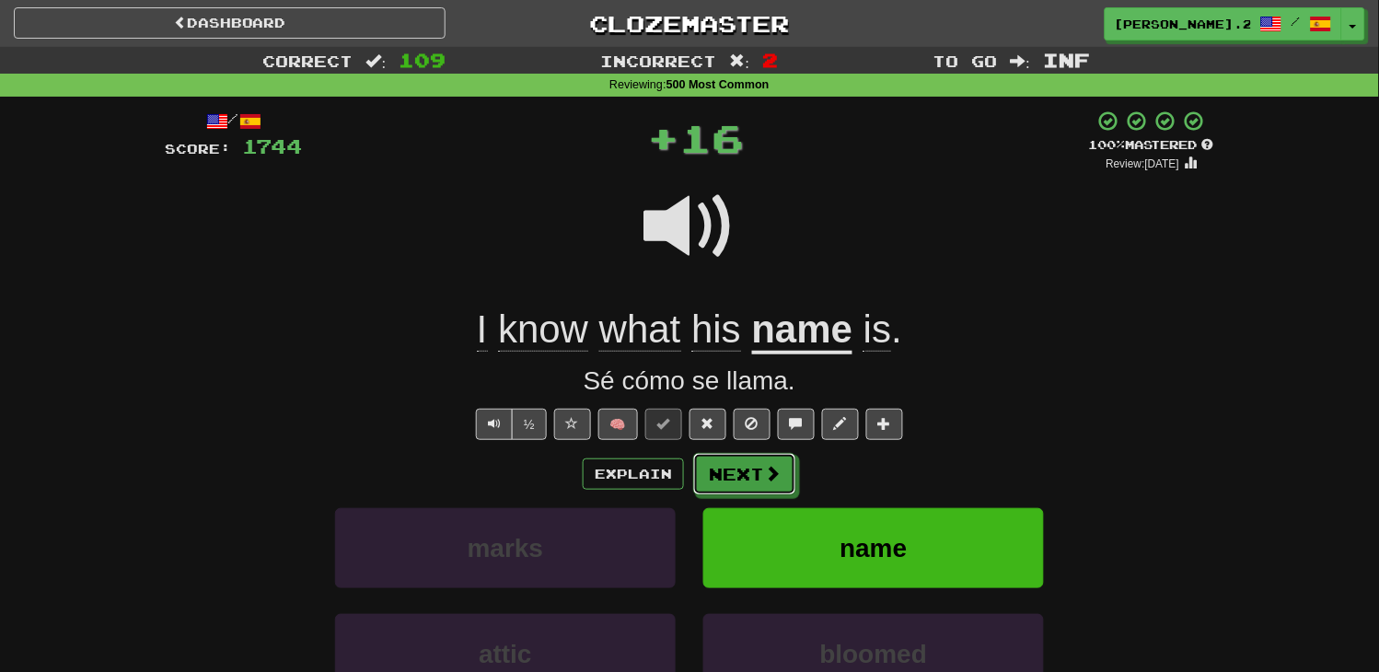
click at [725, 485] on button "Next" at bounding box center [744, 474] width 103 height 42
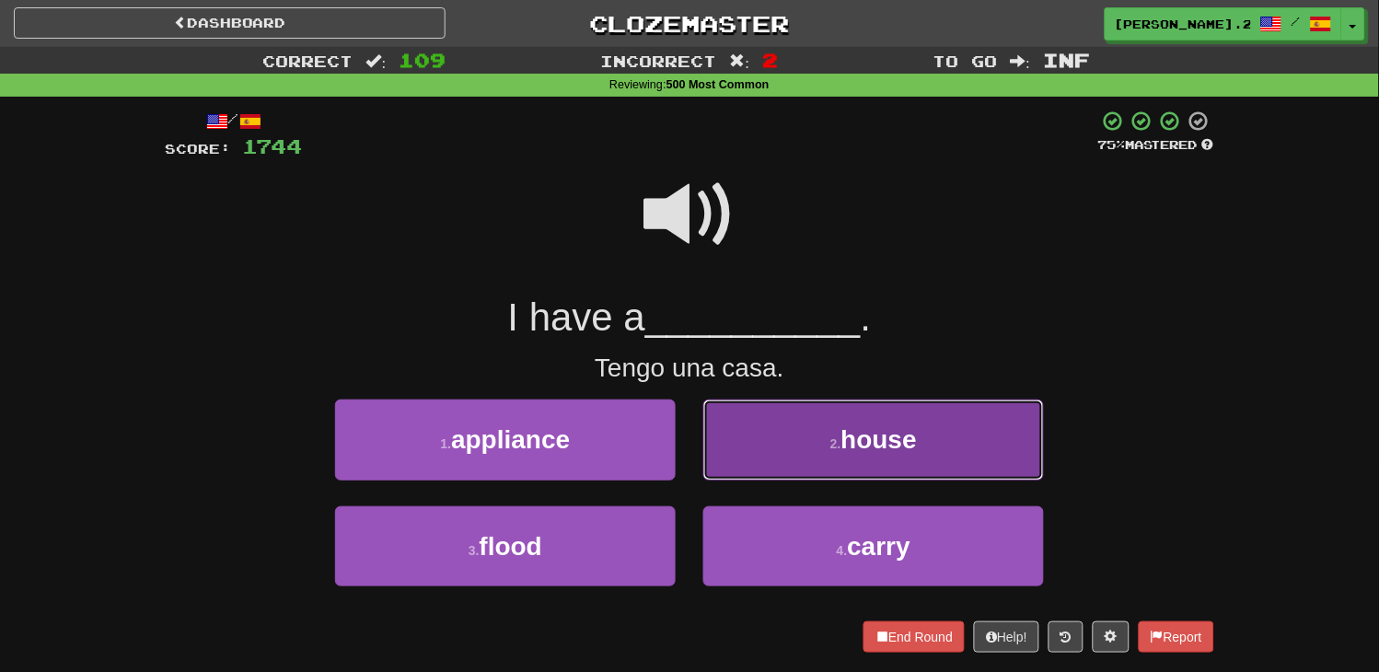
click at [761, 469] on button "2 . house" at bounding box center [873, 440] width 341 height 80
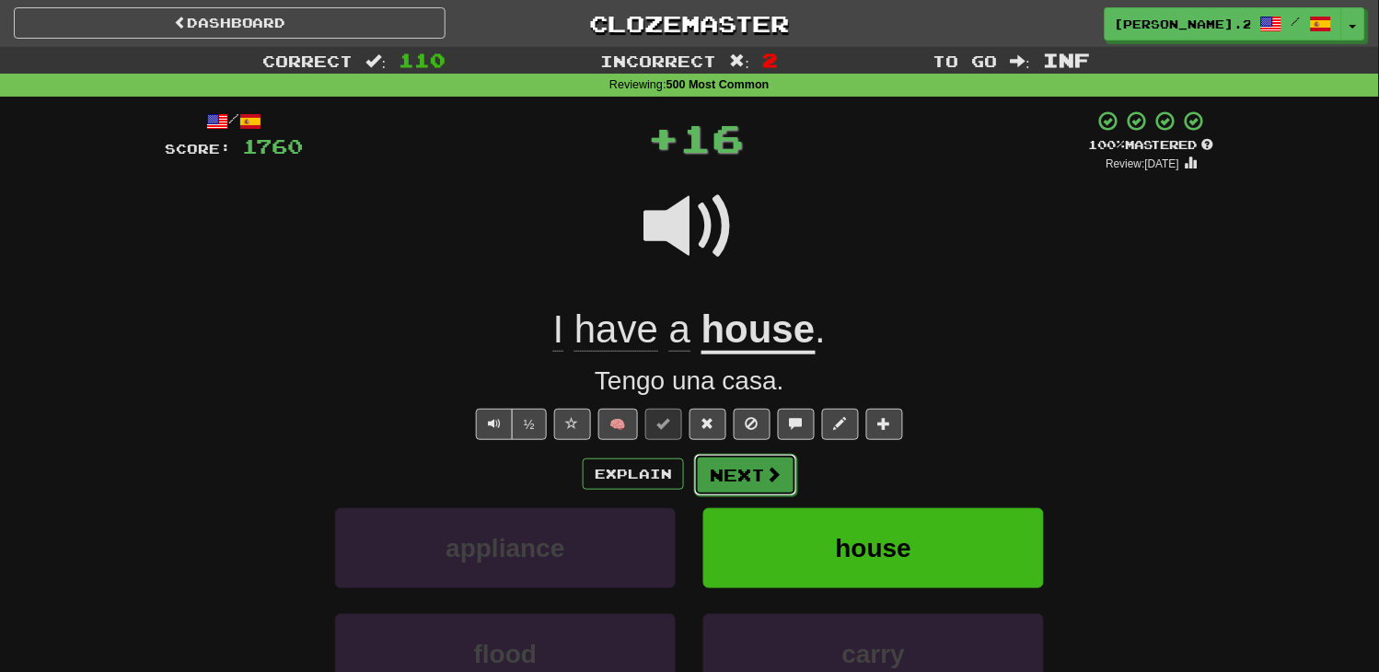
click at [756, 475] on button "Next" at bounding box center [745, 475] width 103 height 42
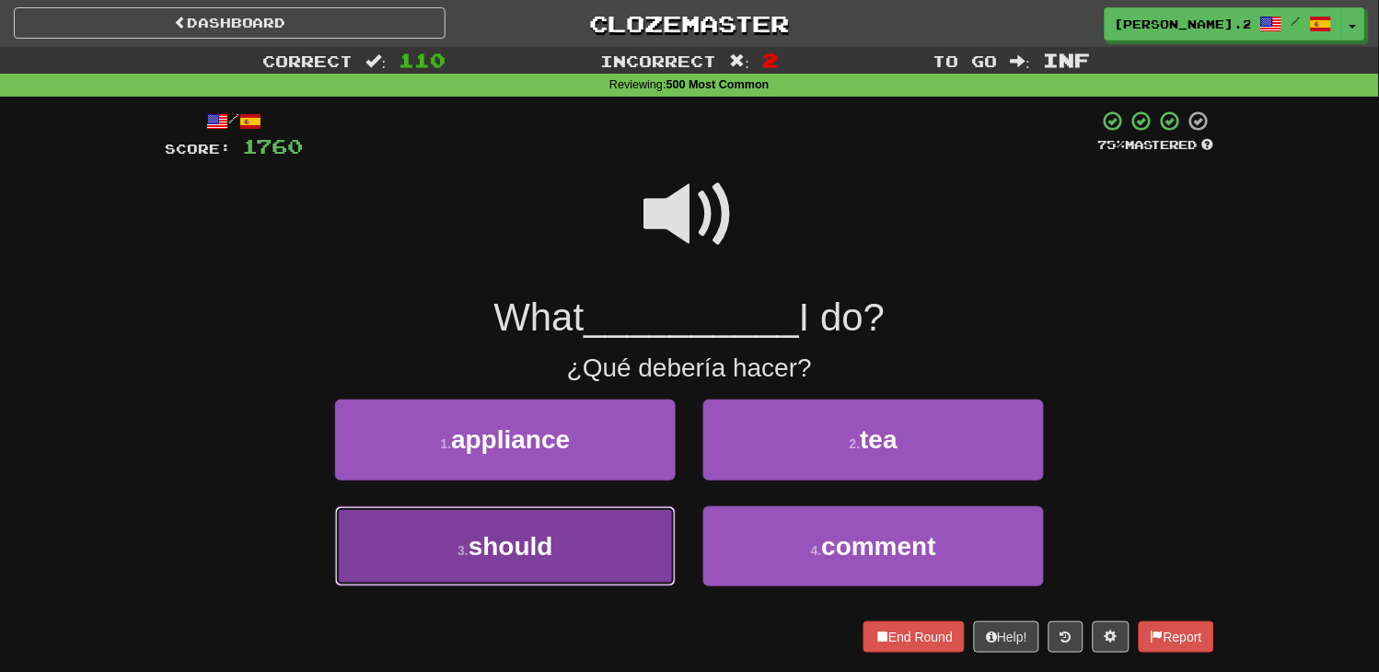
click at [596, 564] on button "3 . should" at bounding box center [505, 546] width 341 height 80
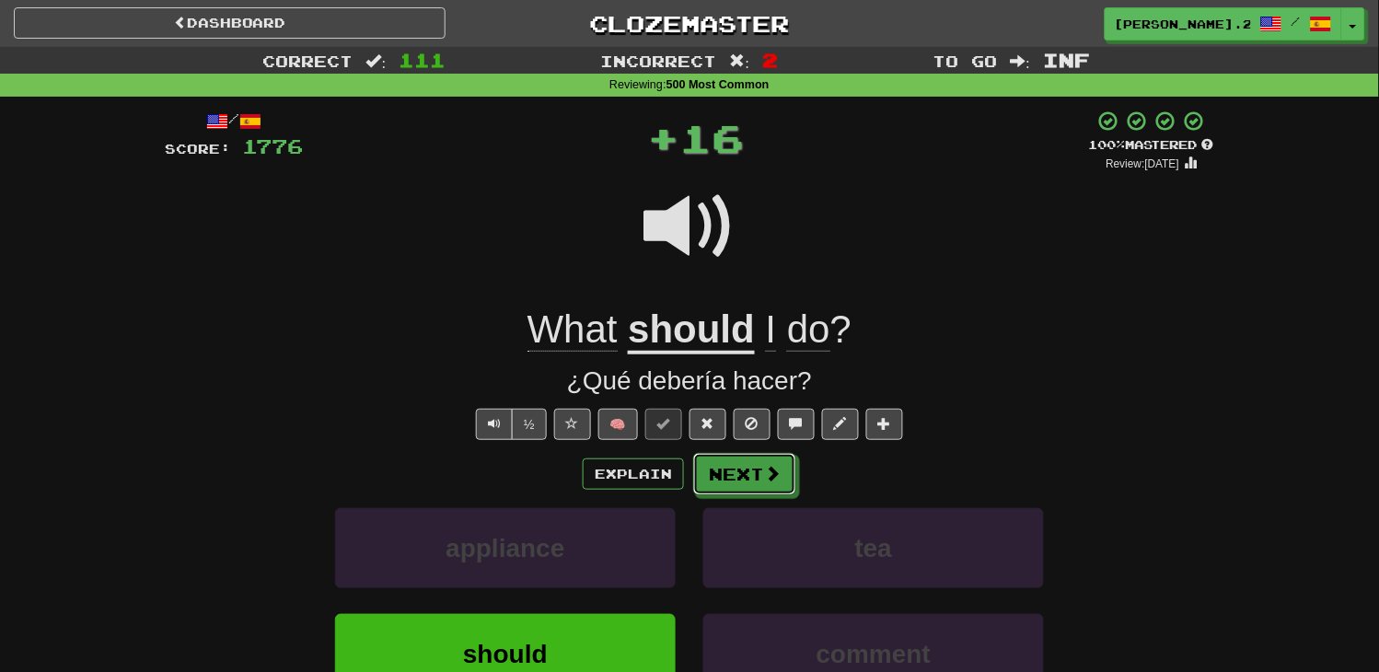
click at [784, 479] on button "Next" at bounding box center [744, 474] width 103 height 42
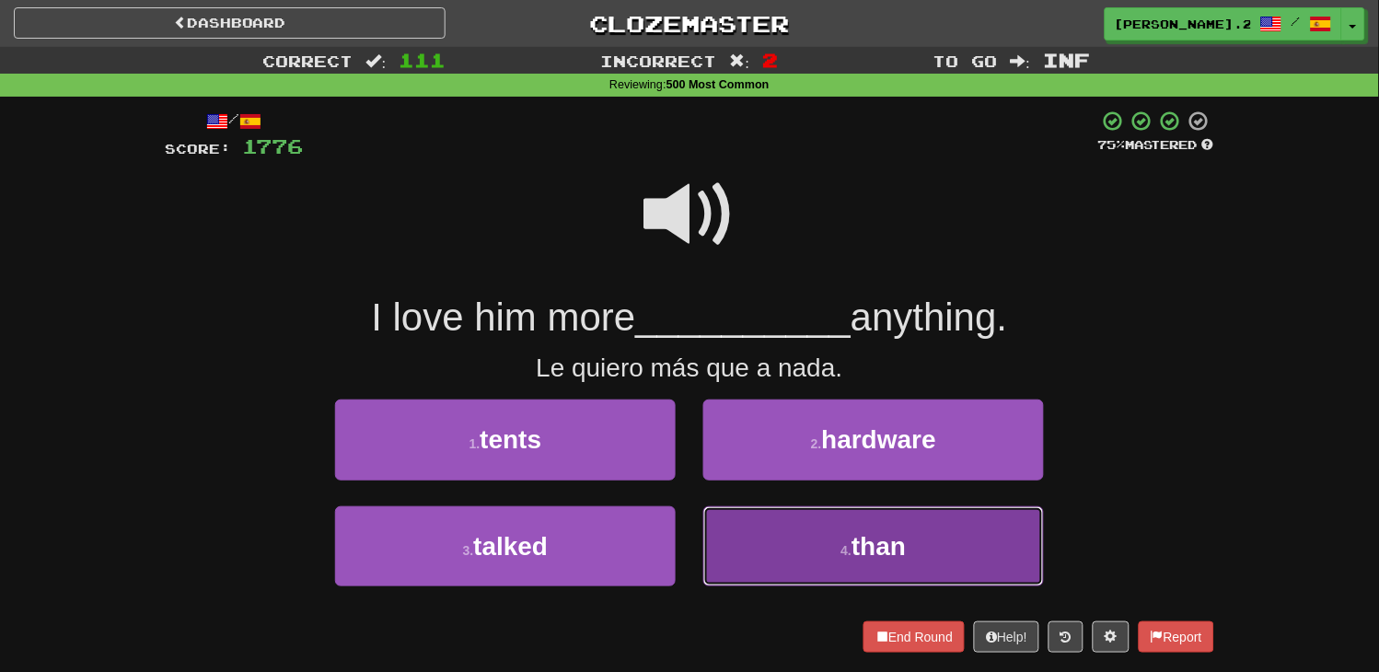
click at [747, 539] on button "4 . than" at bounding box center [873, 546] width 341 height 80
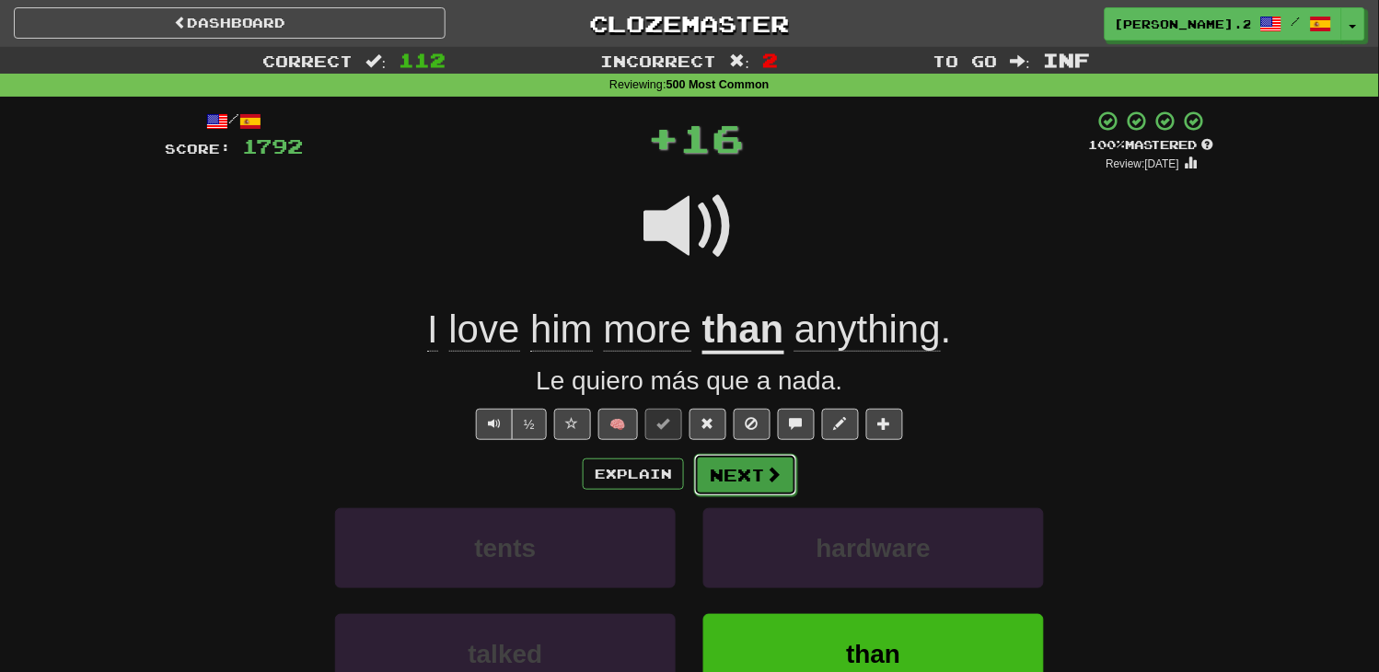
click at [701, 470] on button "Next" at bounding box center [745, 475] width 103 height 42
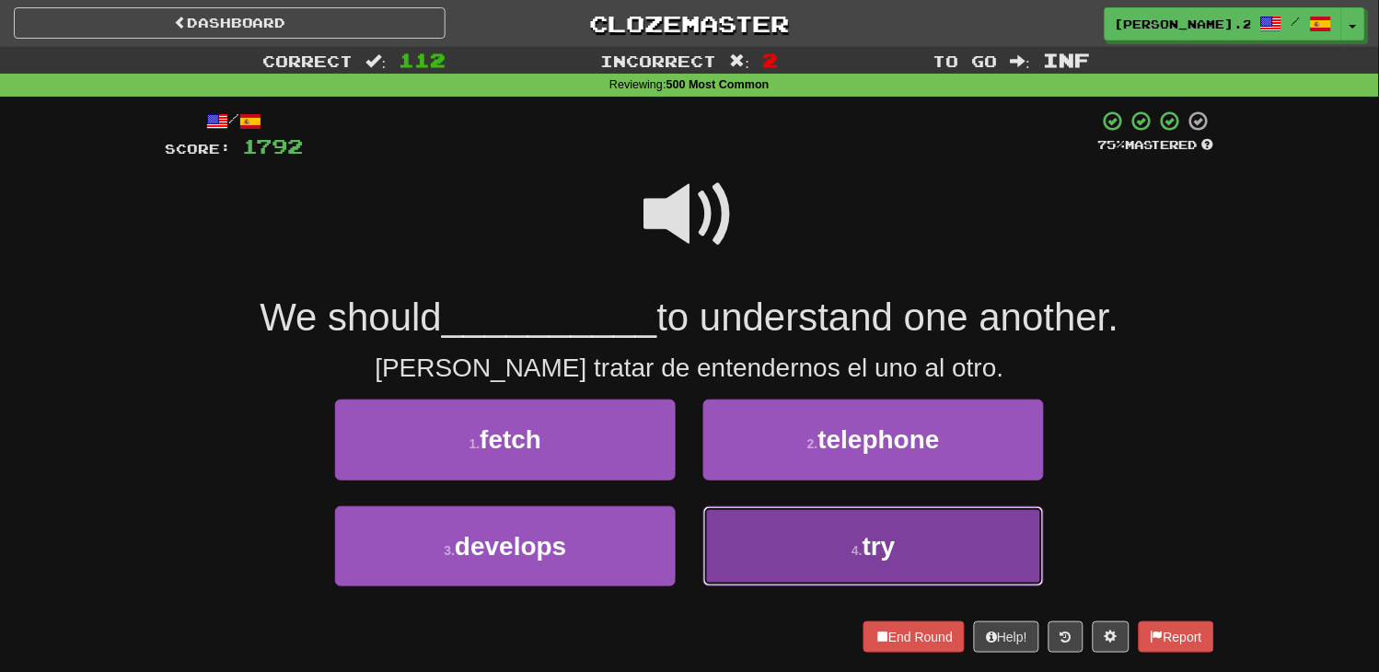
click at [787, 536] on button "4 . try" at bounding box center [873, 546] width 341 height 80
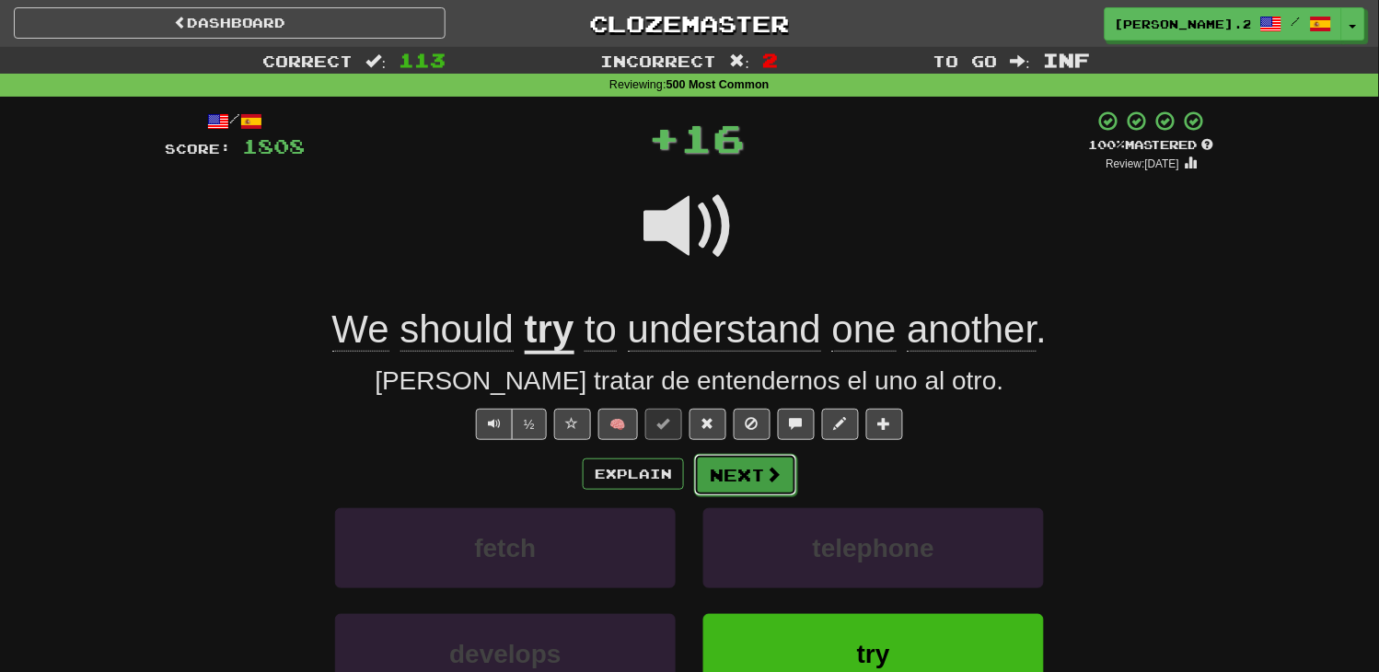
click at [742, 471] on button "Next" at bounding box center [745, 475] width 103 height 42
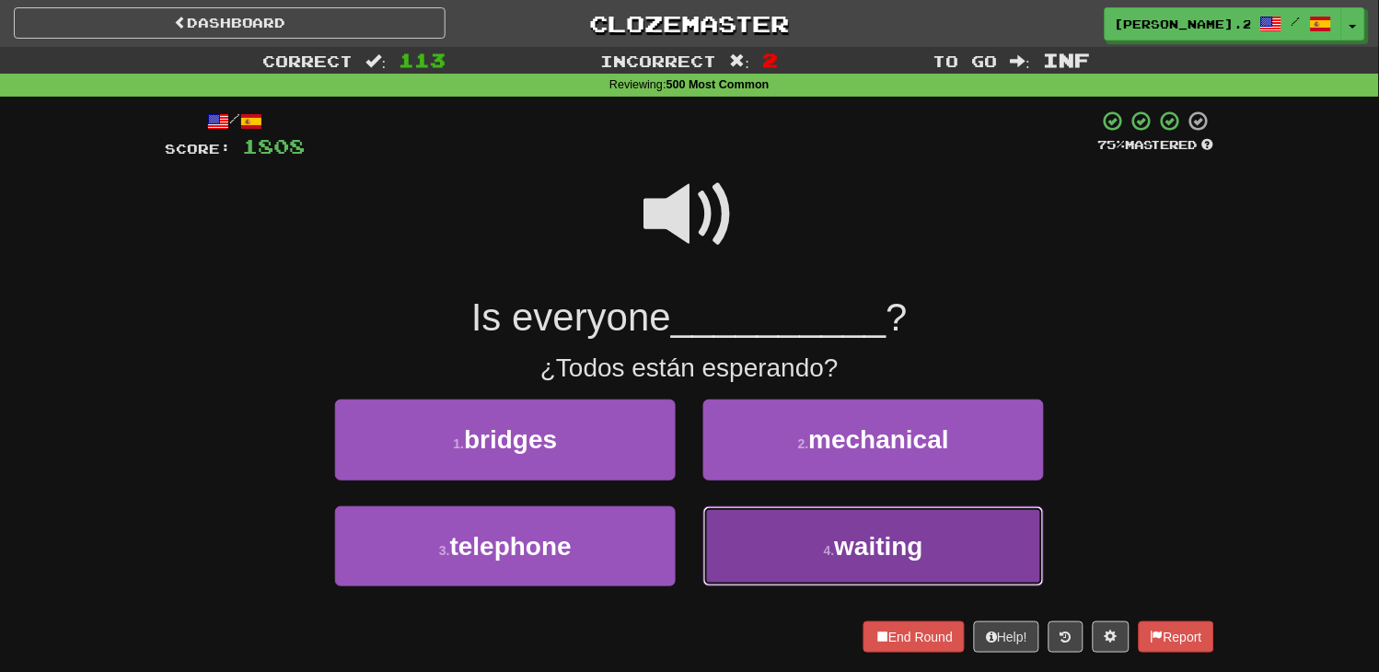
click at [752, 512] on button "4 . waiting" at bounding box center [873, 546] width 341 height 80
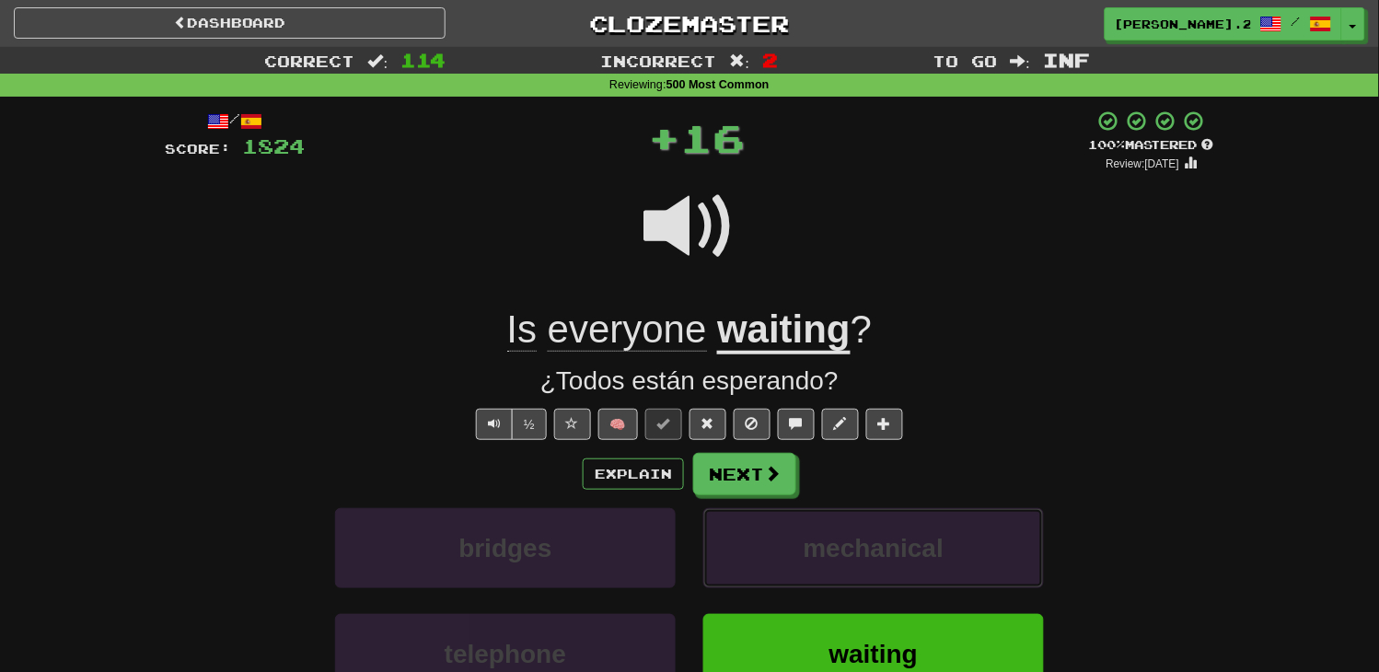
click at [752, 512] on button "mechanical" at bounding box center [873, 548] width 341 height 80
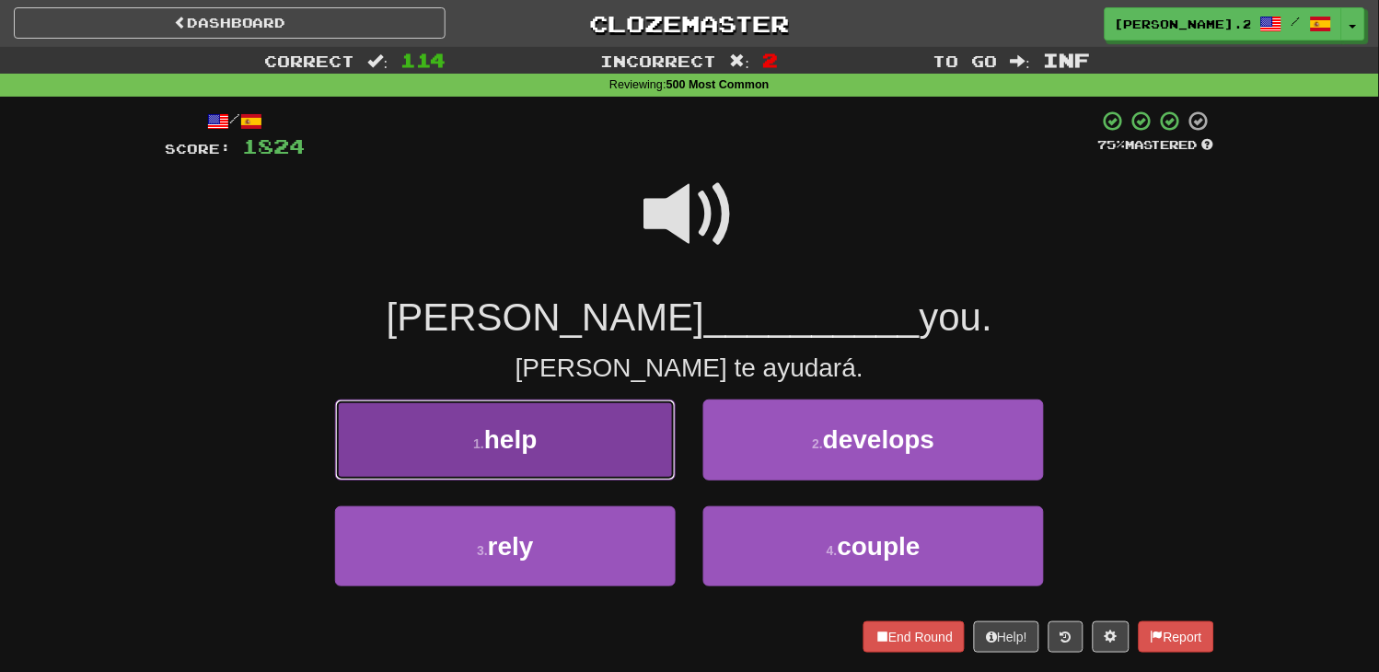
click at [555, 436] on button "1 . help" at bounding box center [505, 440] width 341 height 80
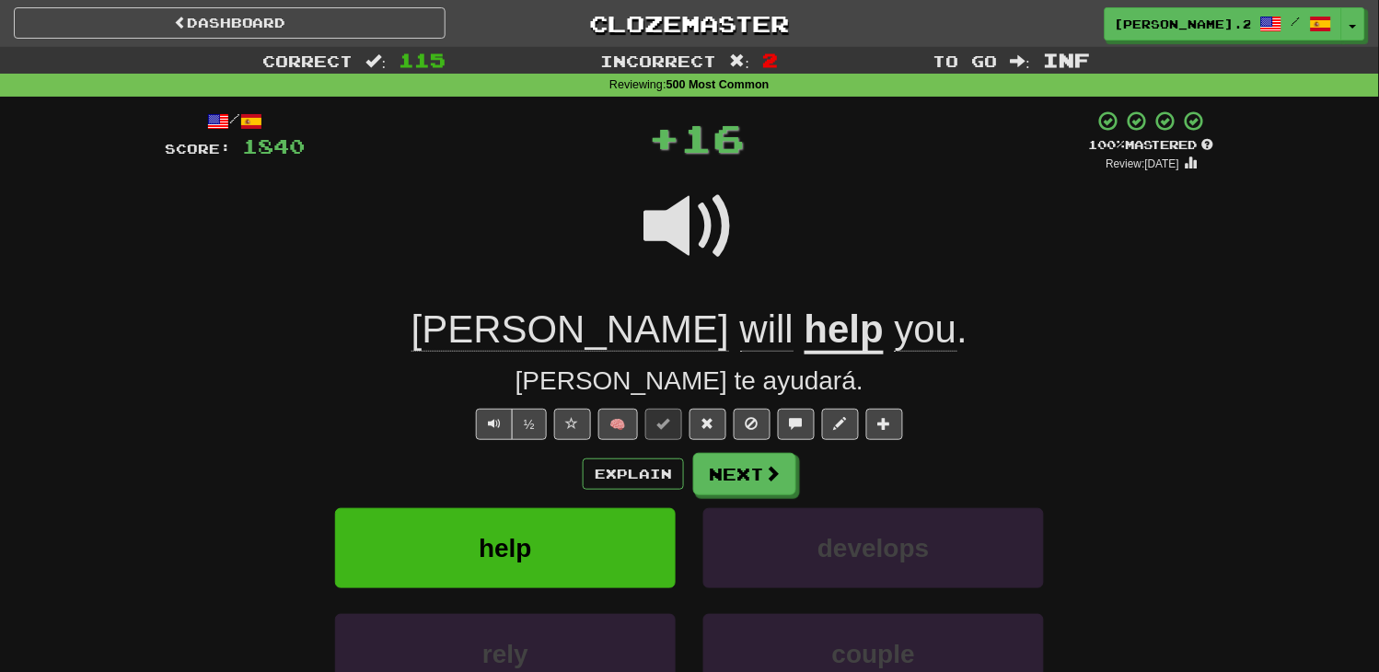
click at [712, 449] on div "/ Score: 1840 + 16 100 % Mastered Review: [DATE] [PERSON_NAME] will help you . …" at bounding box center [689, 464] width 1049 height 708
click at [728, 465] on button "Next" at bounding box center [744, 474] width 103 height 42
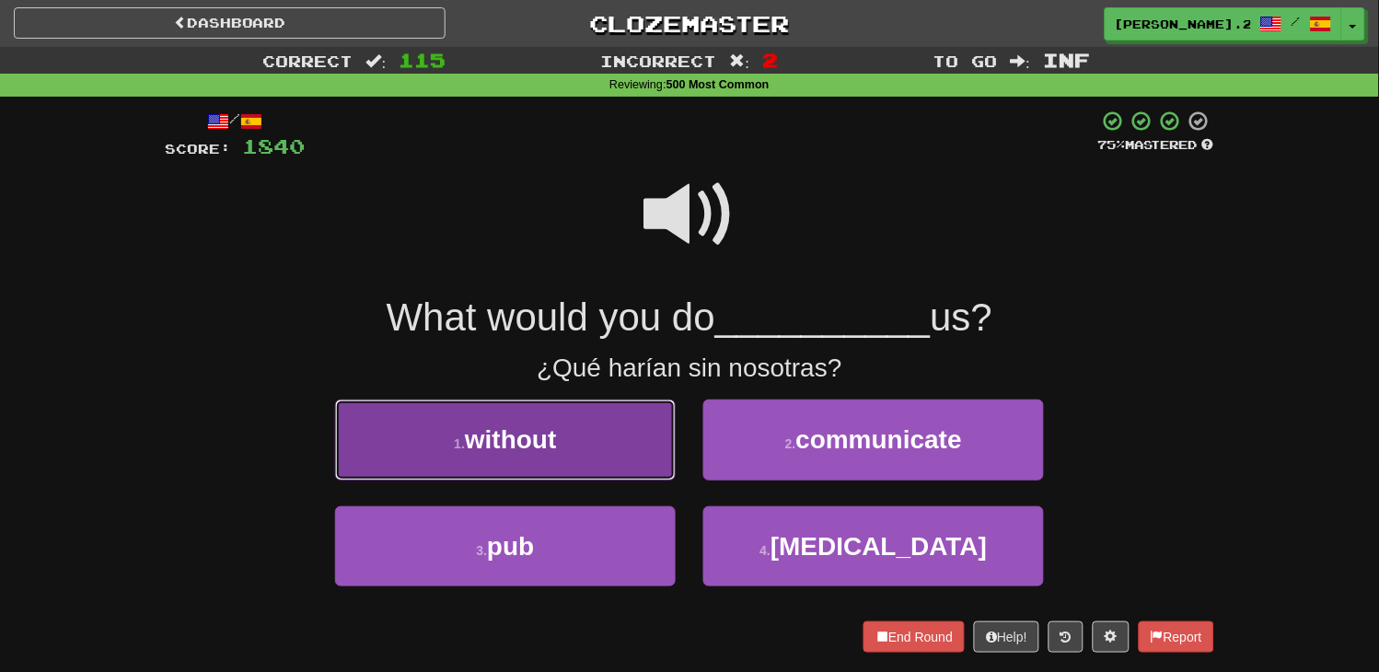
click at [645, 438] on button "1 . without" at bounding box center [505, 440] width 341 height 80
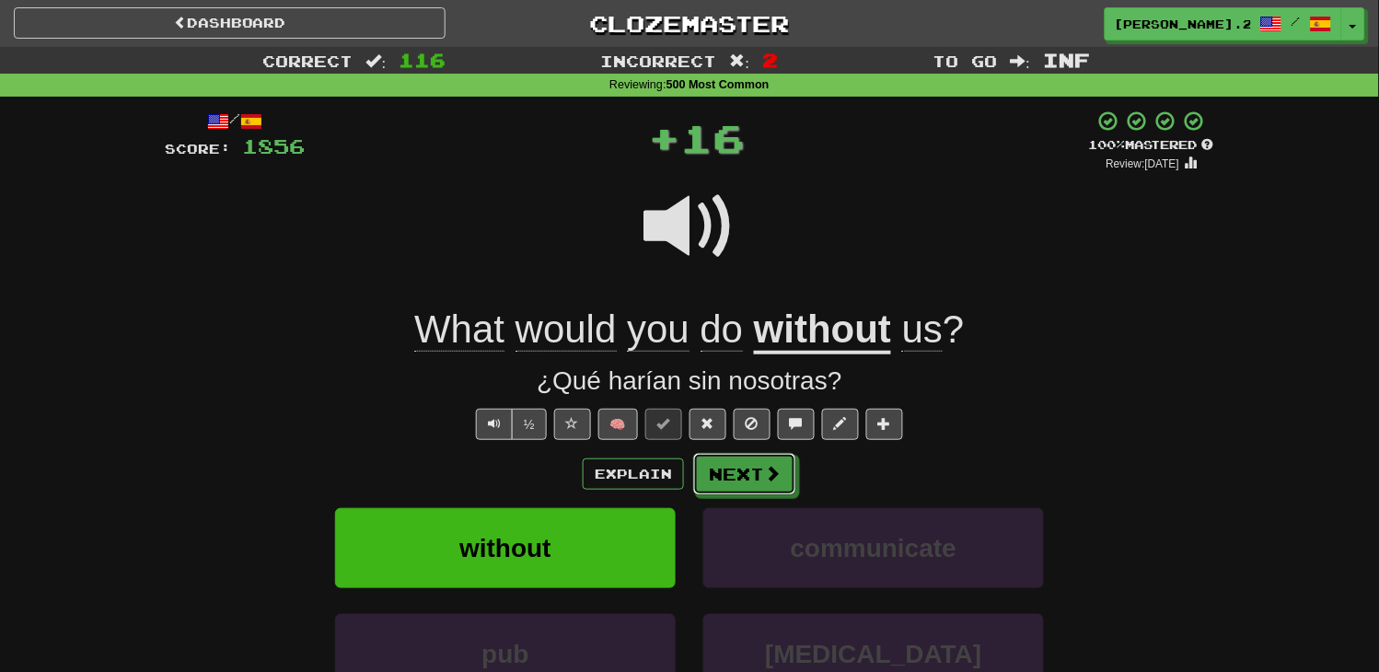
click at [780, 477] on span at bounding box center [772, 473] width 17 height 17
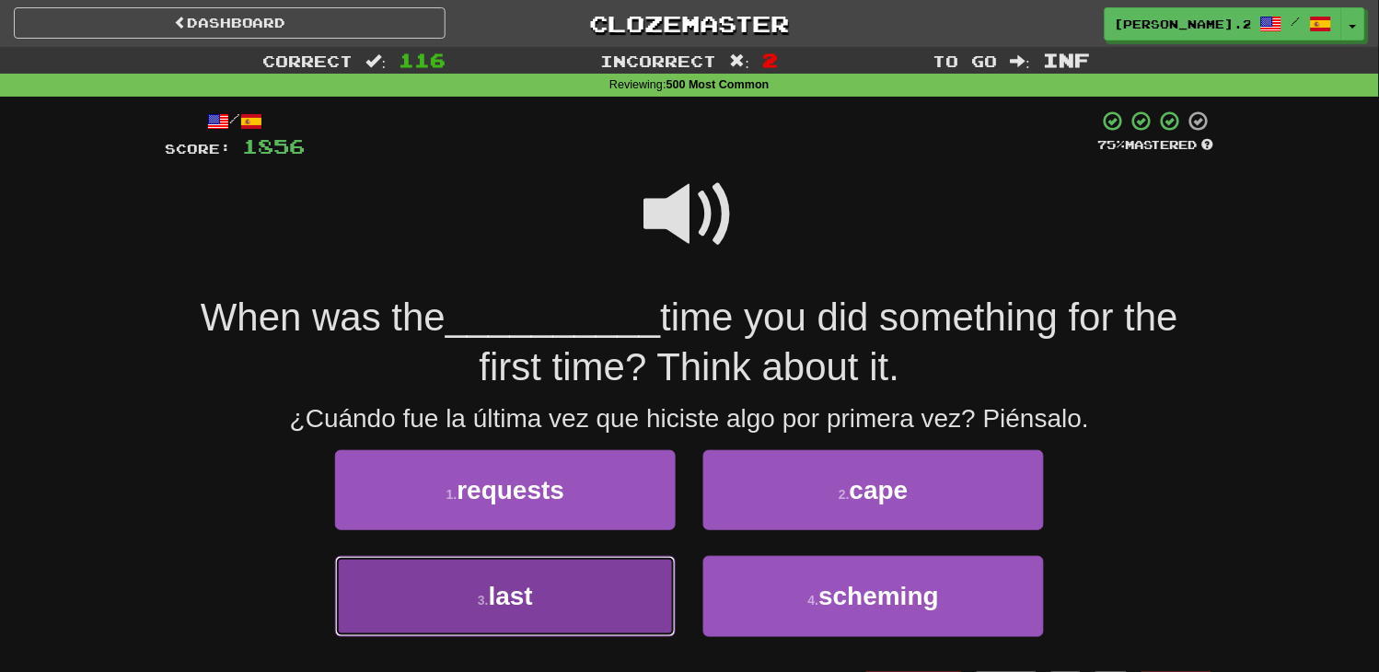
click at [619, 578] on button "3 . last" at bounding box center [505, 596] width 341 height 80
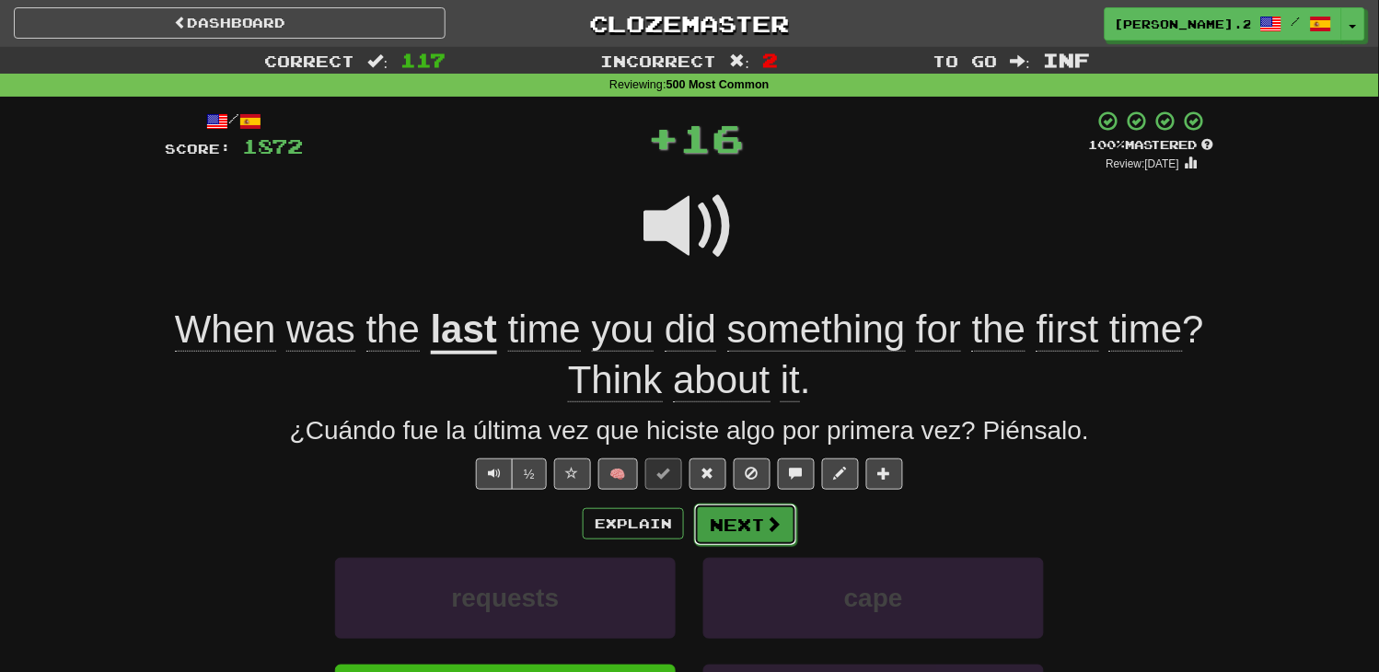
click at [759, 504] on button "Next" at bounding box center [745, 525] width 103 height 42
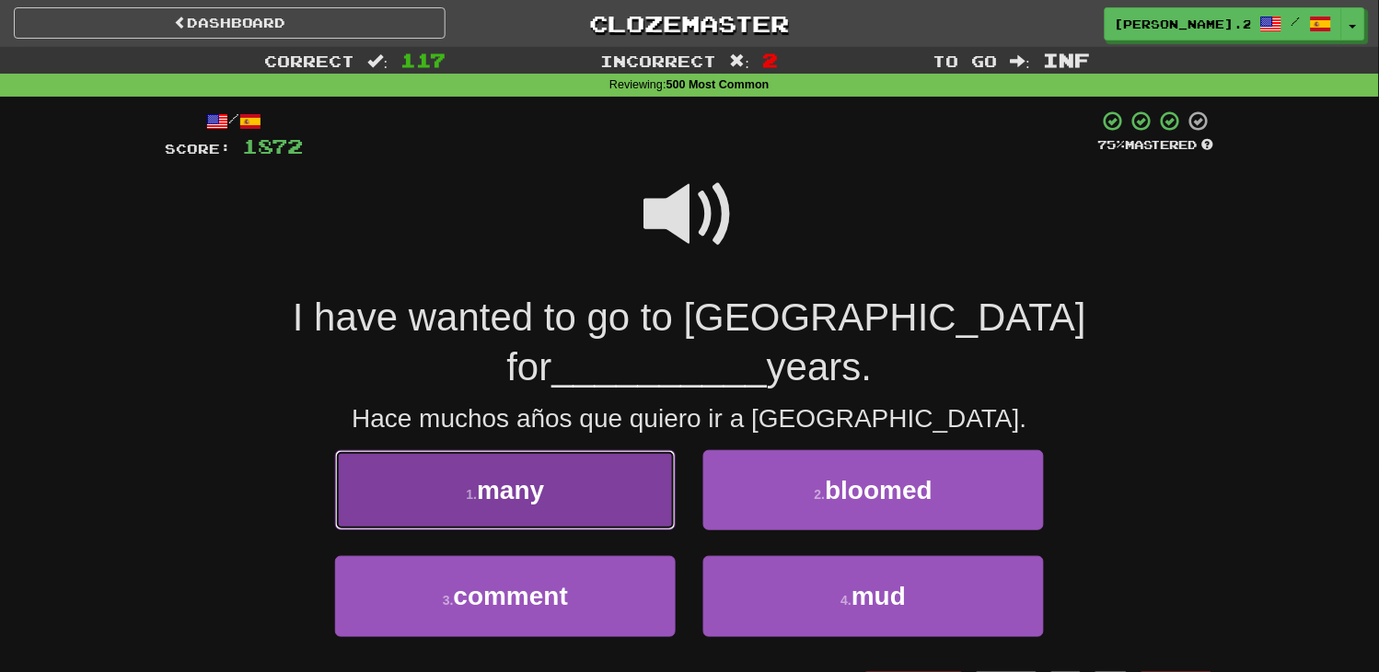
click at [617, 463] on button "1 . many" at bounding box center [505, 490] width 341 height 80
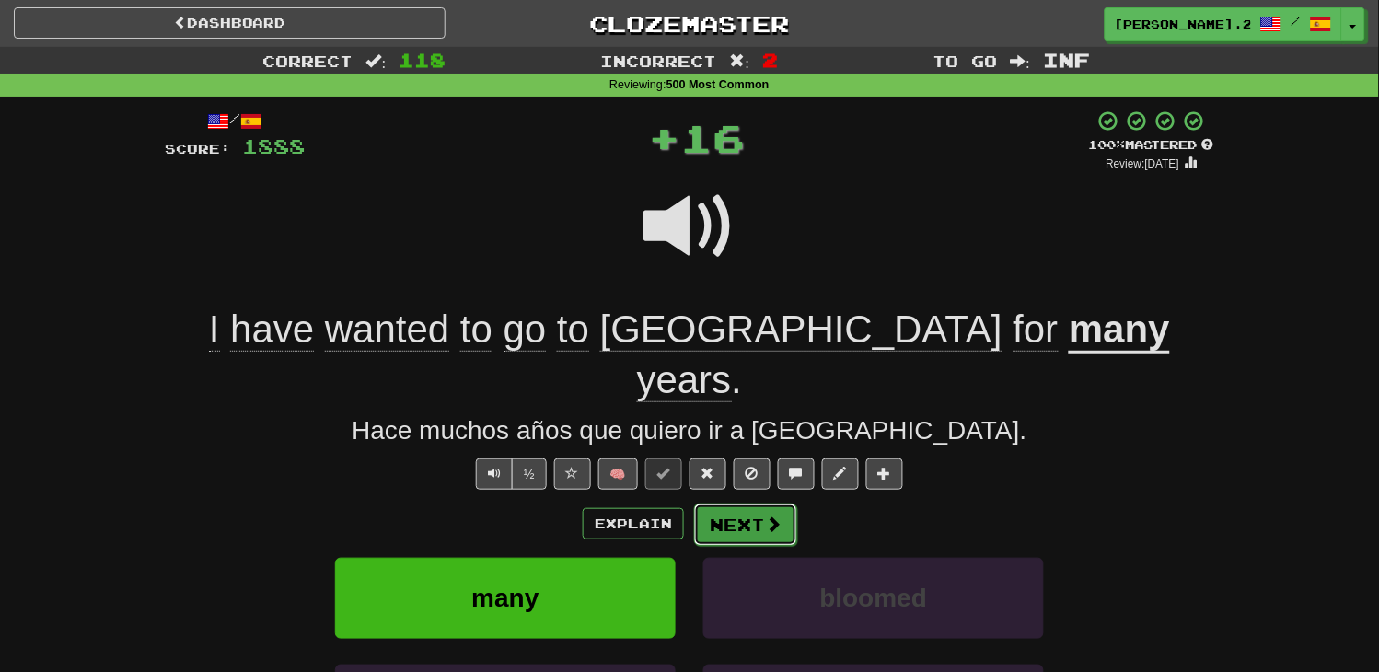
click at [725, 504] on button "Next" at bounding box center [745, 525] width 103 height 42
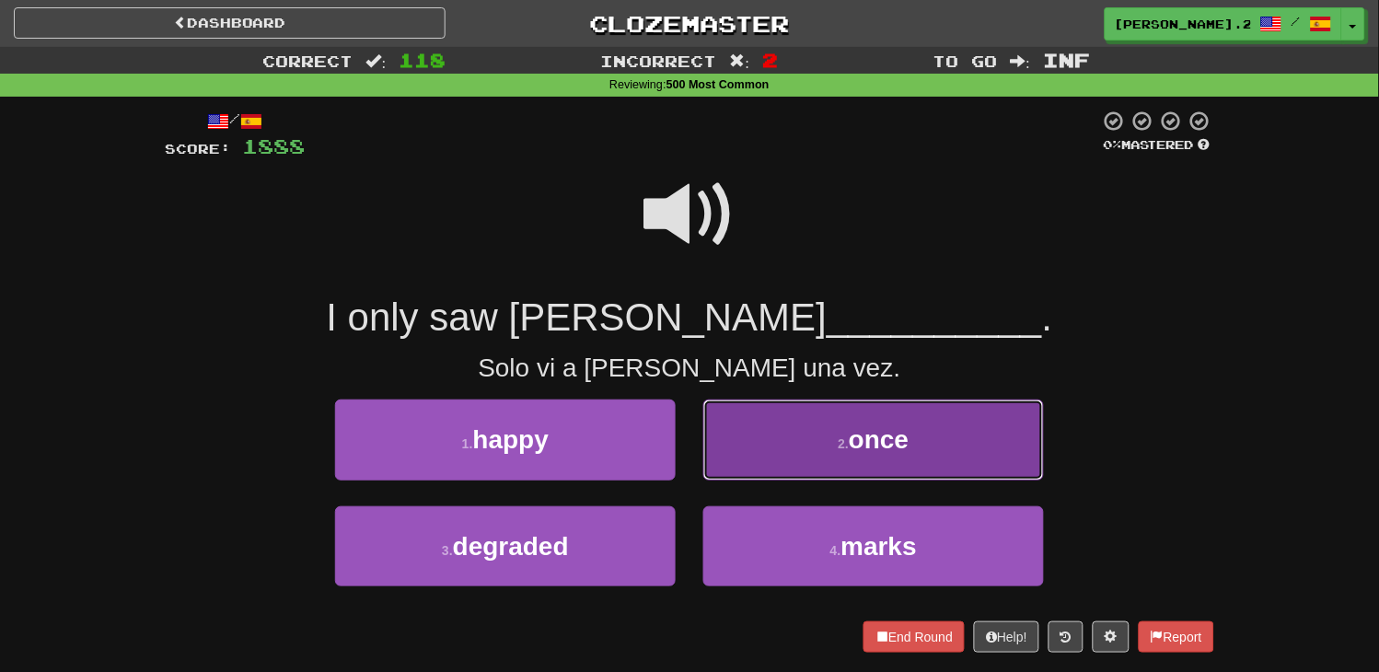
click at [767, 454] on button "2 . once" at bounding box center [873, 440] width 341 height 80
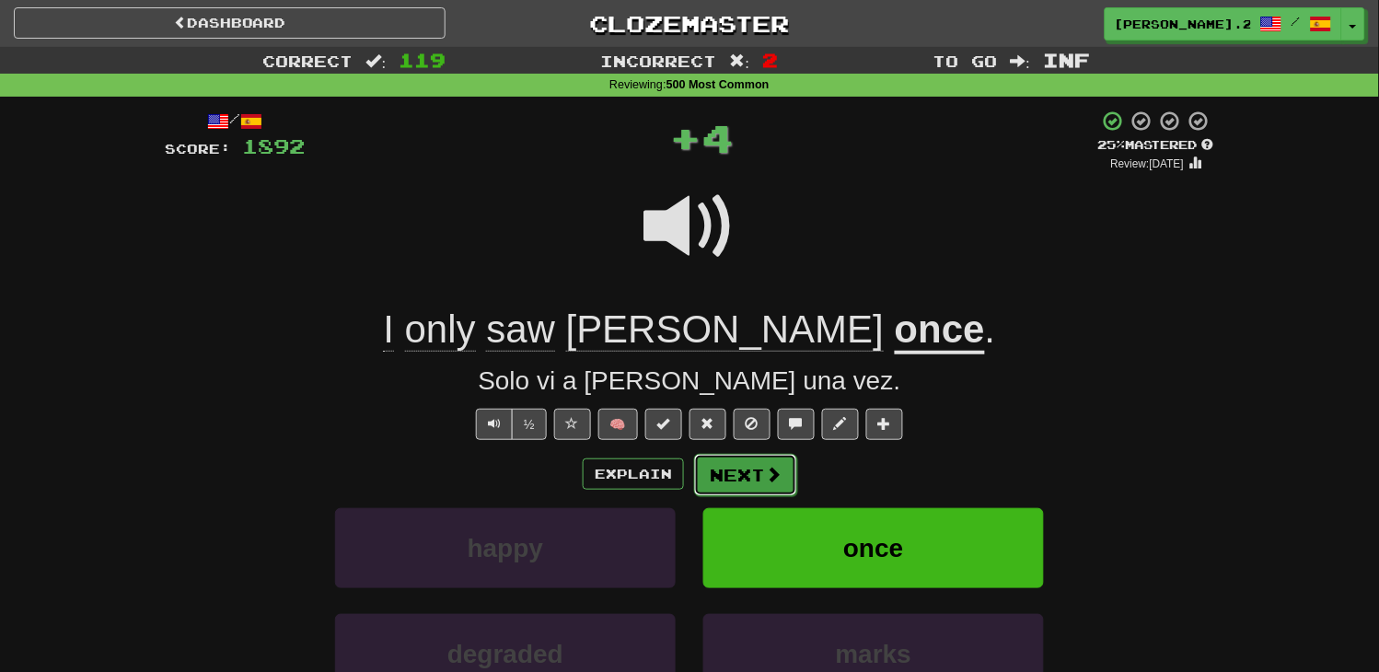
click at [767, 469] on span at bounding box center [773, 474] width 17 height 17
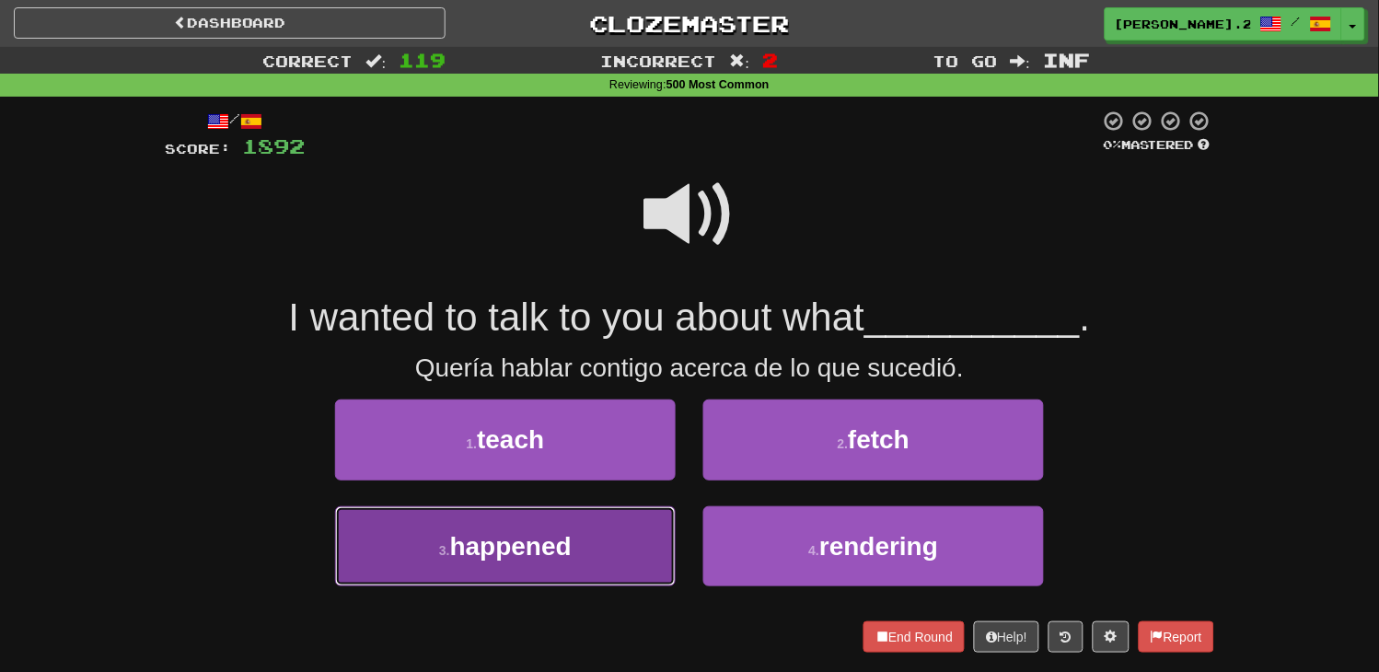
click at [592, 536] on button "3 . happened" at bounding box center [505, 546] width 341 height 80
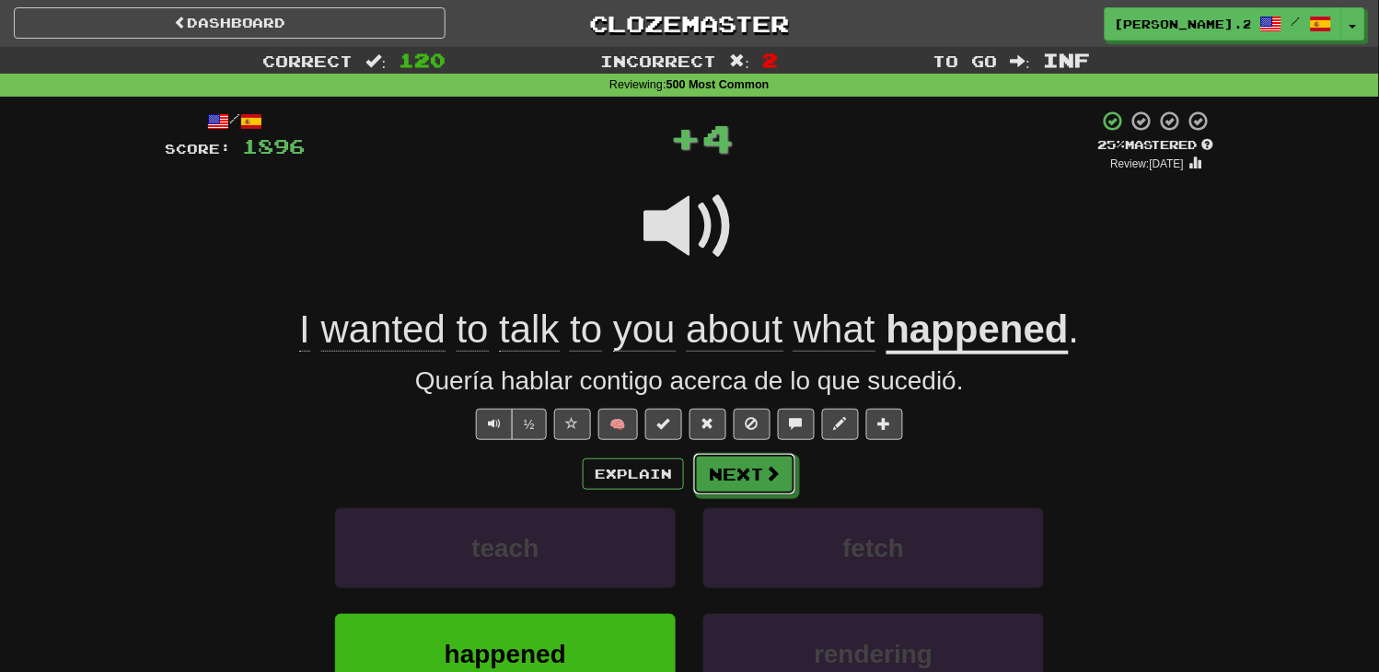
click at [759, 492] on button "Next" at bounding box center [744, 474] width 103 height 42
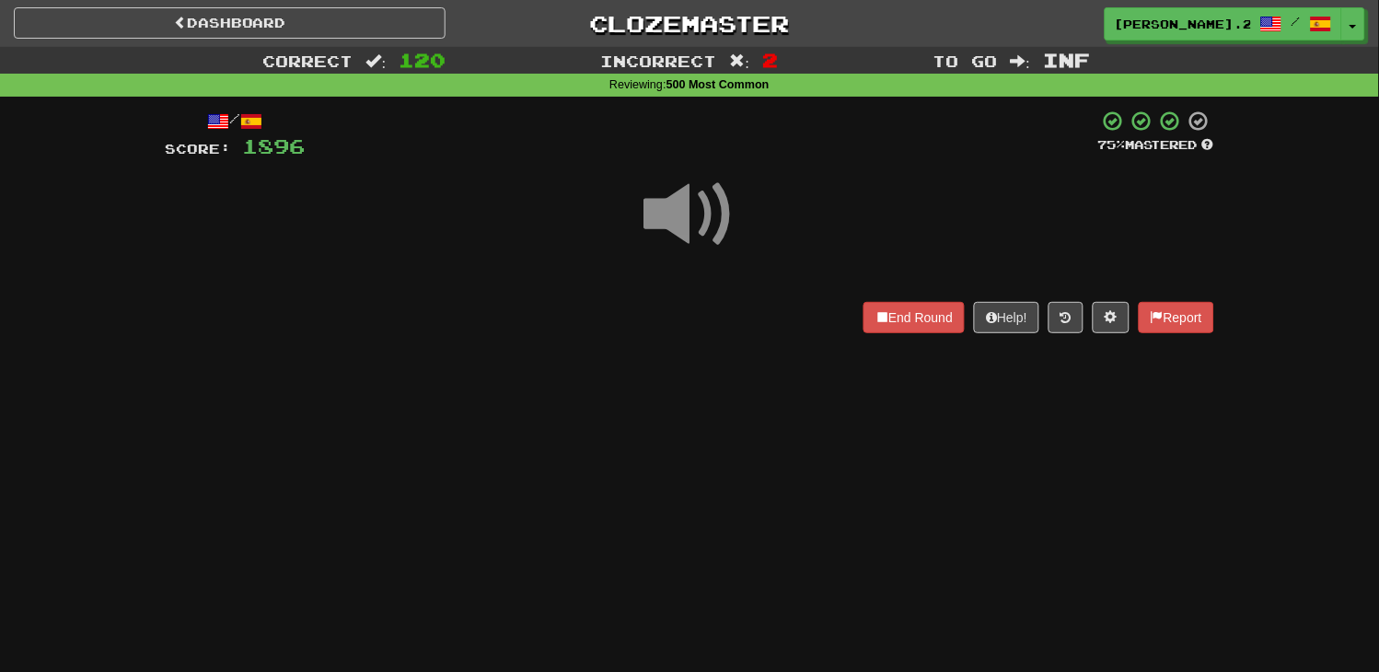
click at [760, 488] on div "Dashboard Clozemaster [PERSON_NAME].23in / Toggle Dropdown Dashboard Leaderboar…" at bounding box center [689, 336] width 1379 height 672
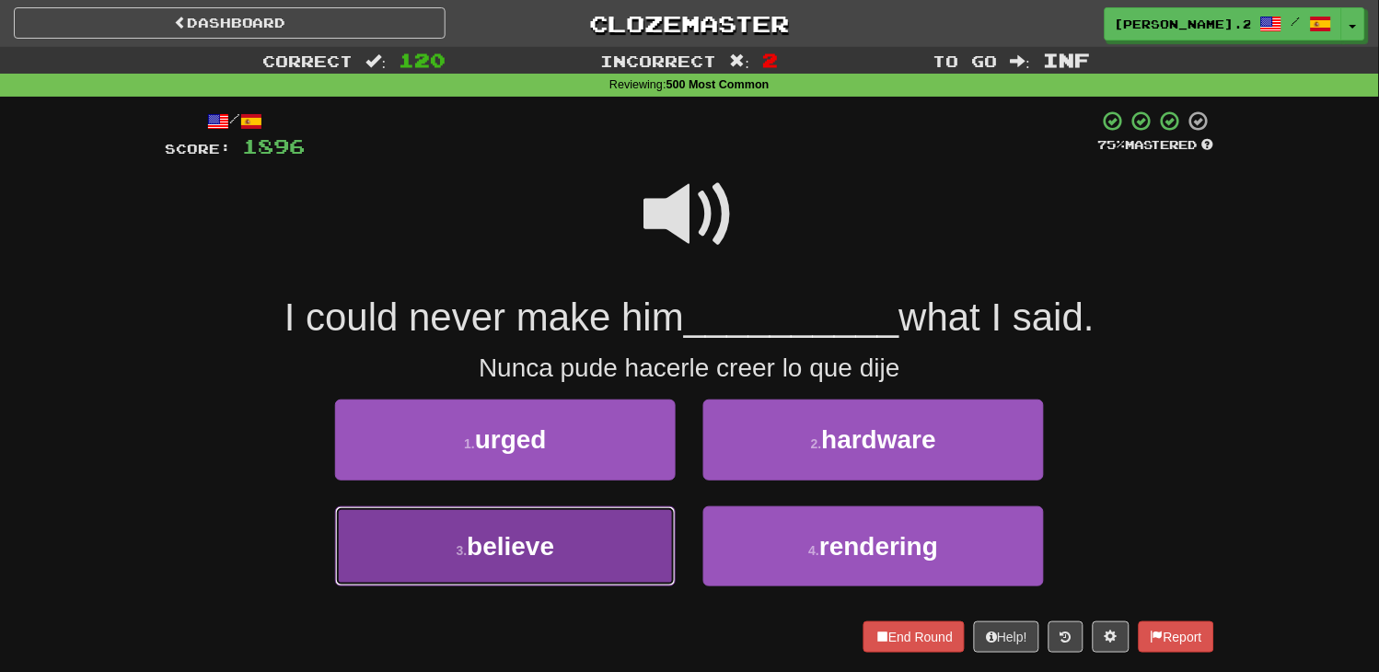
click at [587, 530] on button "3 . believe" at bounding box center [505, 546] width 341 height 80
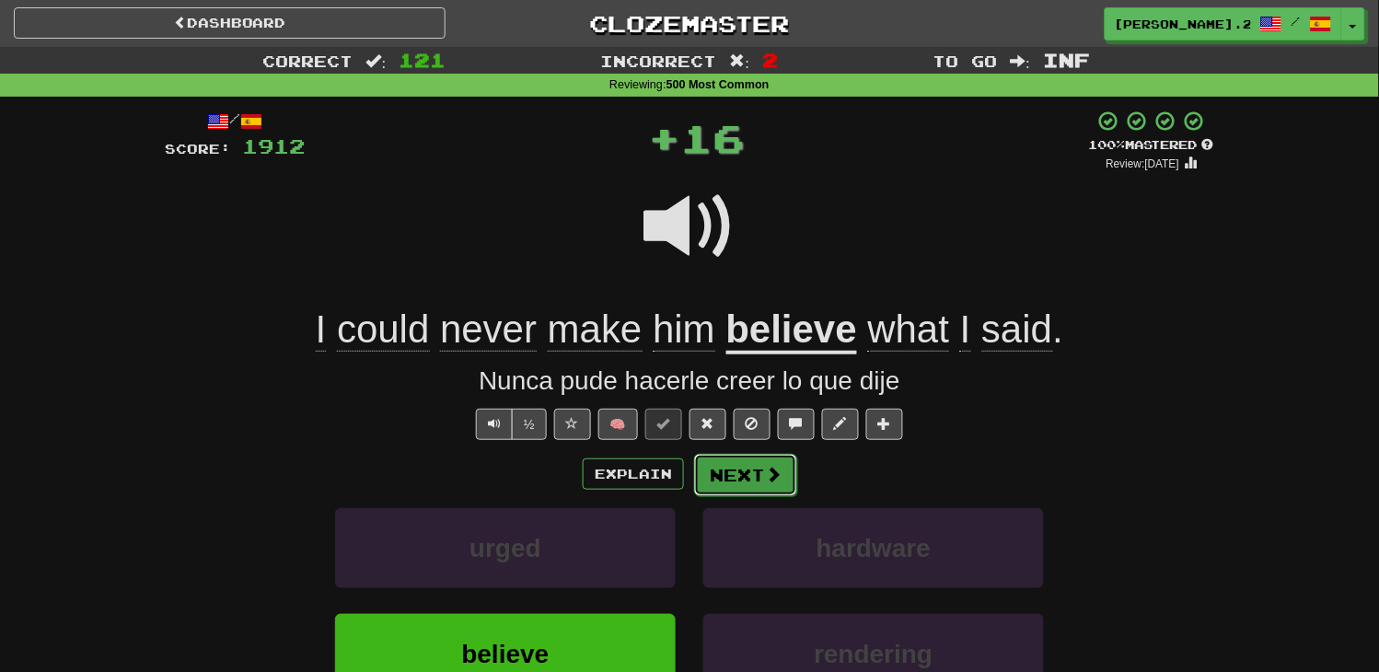
click at [727, 481] on button "Next" at bounding box center [745, 475] width 103 height 42
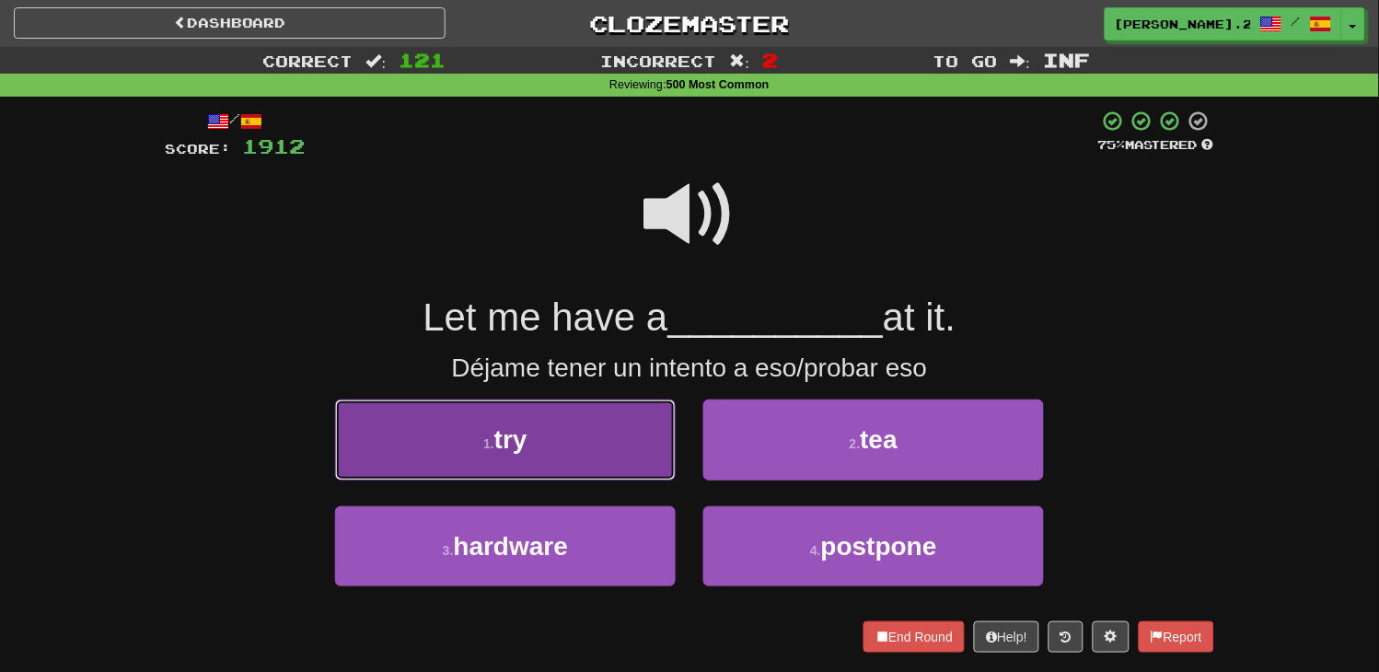
click at [639, 449] on button "1 . try" at bounding box center [505, 440] width 341 height 80
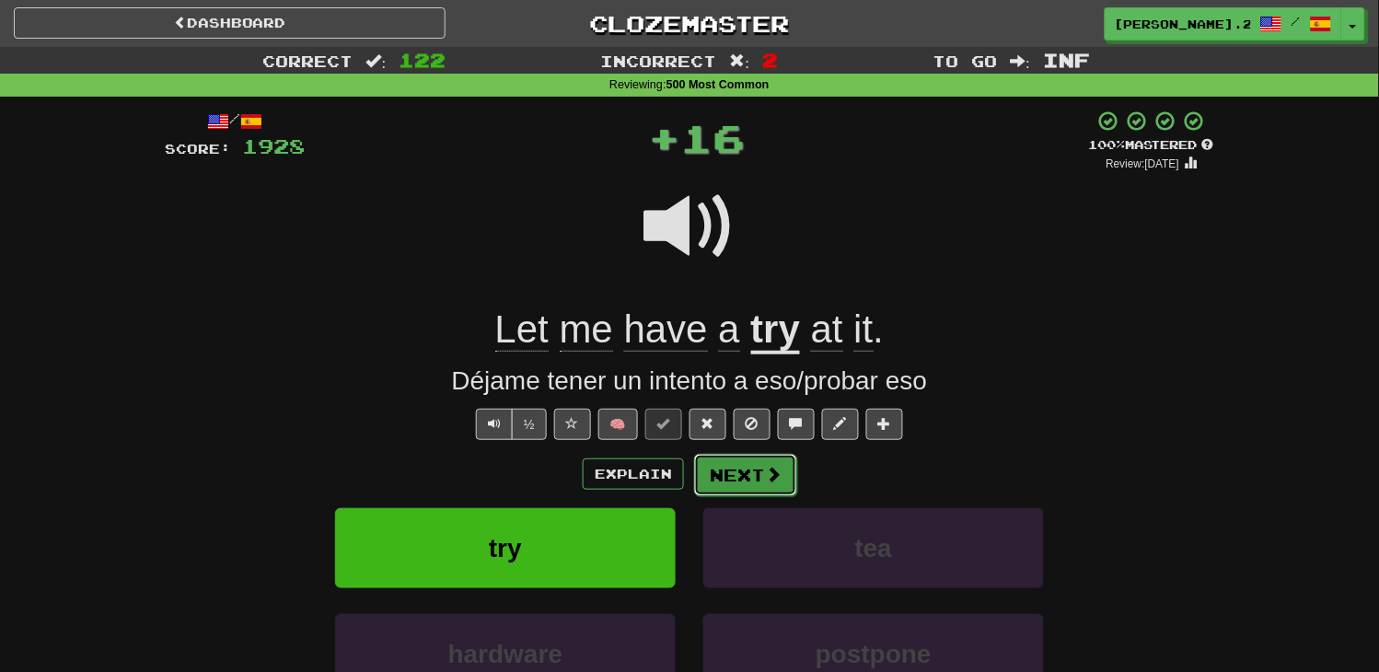
click at [778, 494] on button "Next" at bounding box center [745, 475] width 103 height 42
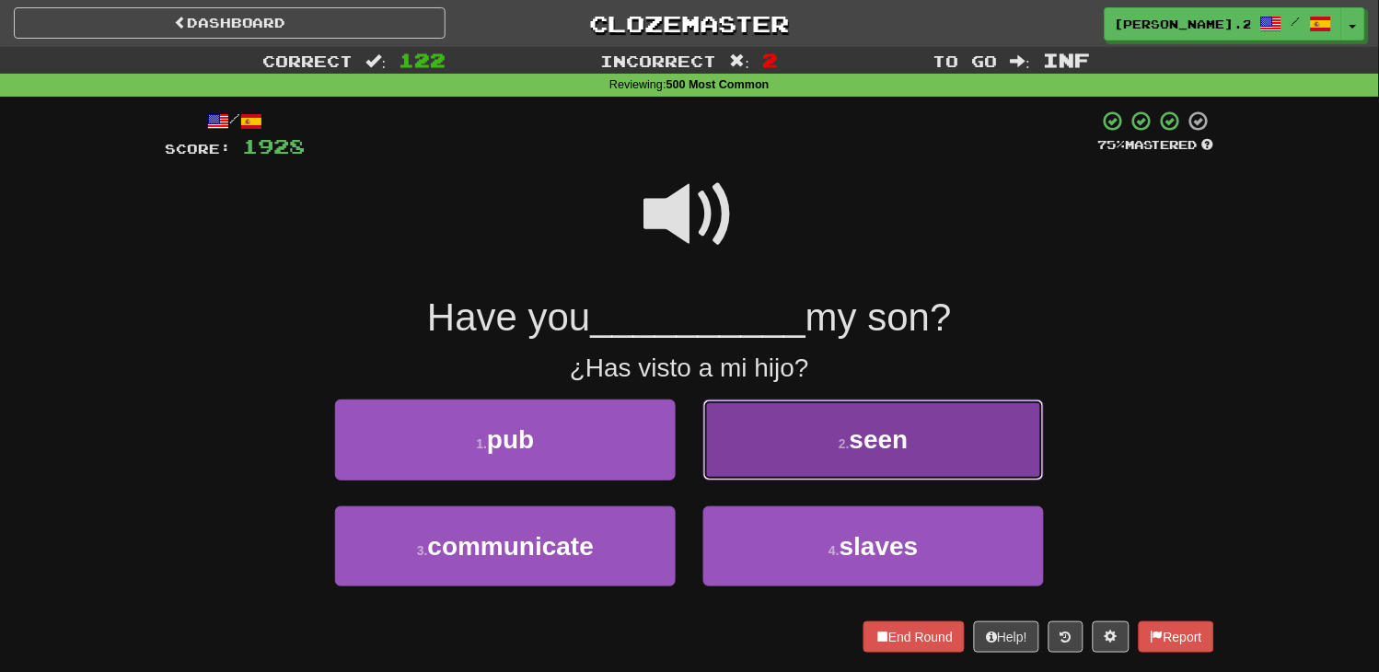
click at [783, 447] on button "2 . seen" at bounding box center [873, 440] width 341 height 80
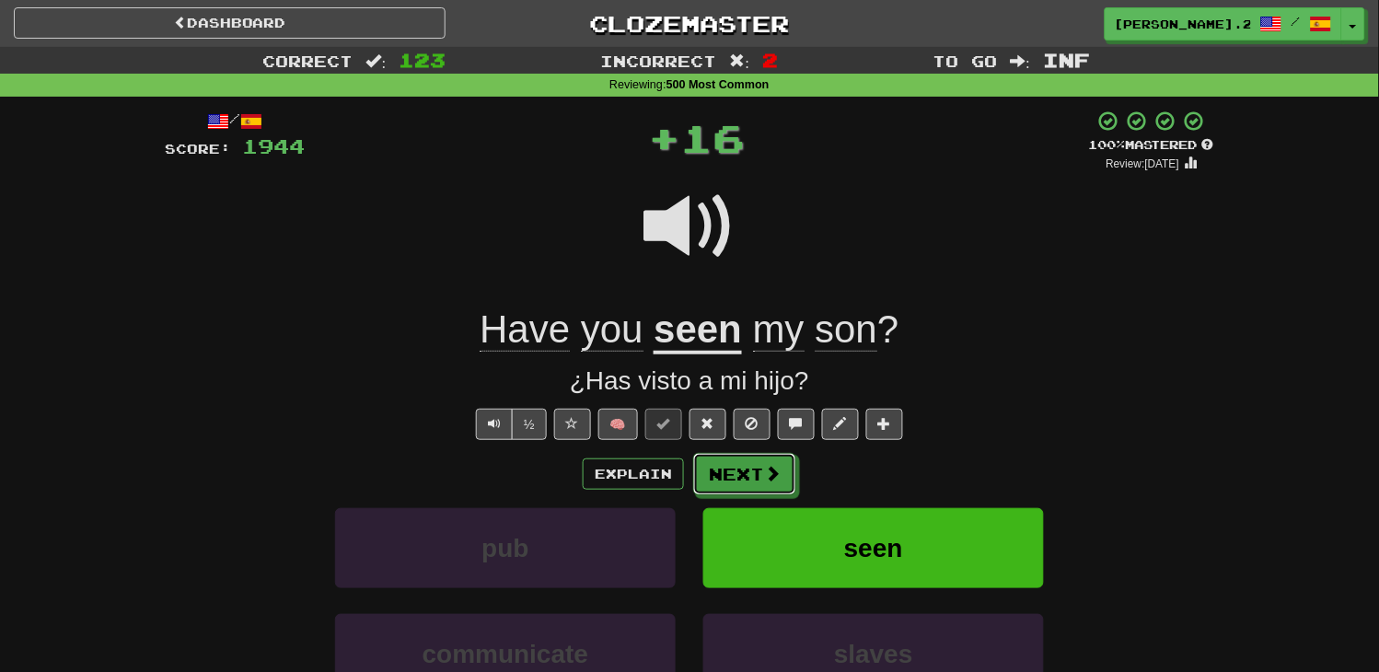
click at [761, 472] on button "Next" at bounding box center [744, 474] width 103 height 42
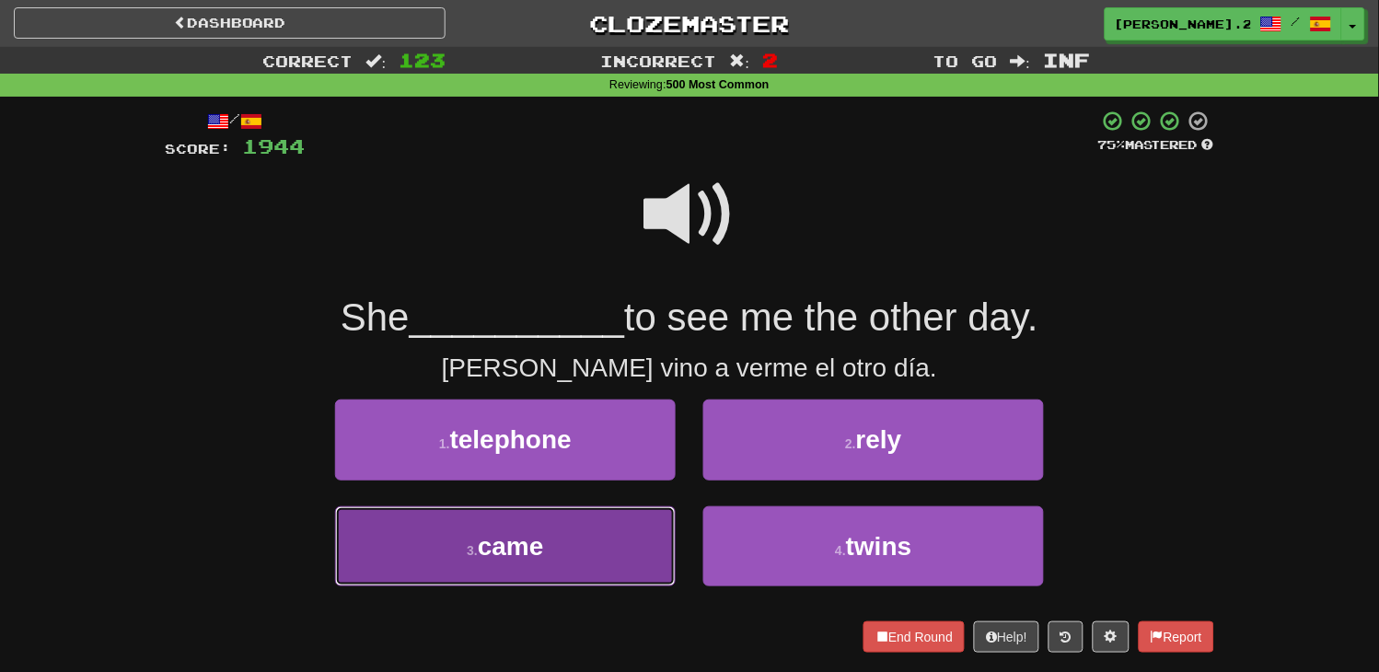
click at [599, 517] on button "3 . came" at bounding box center [505, 546] width 341 height 80
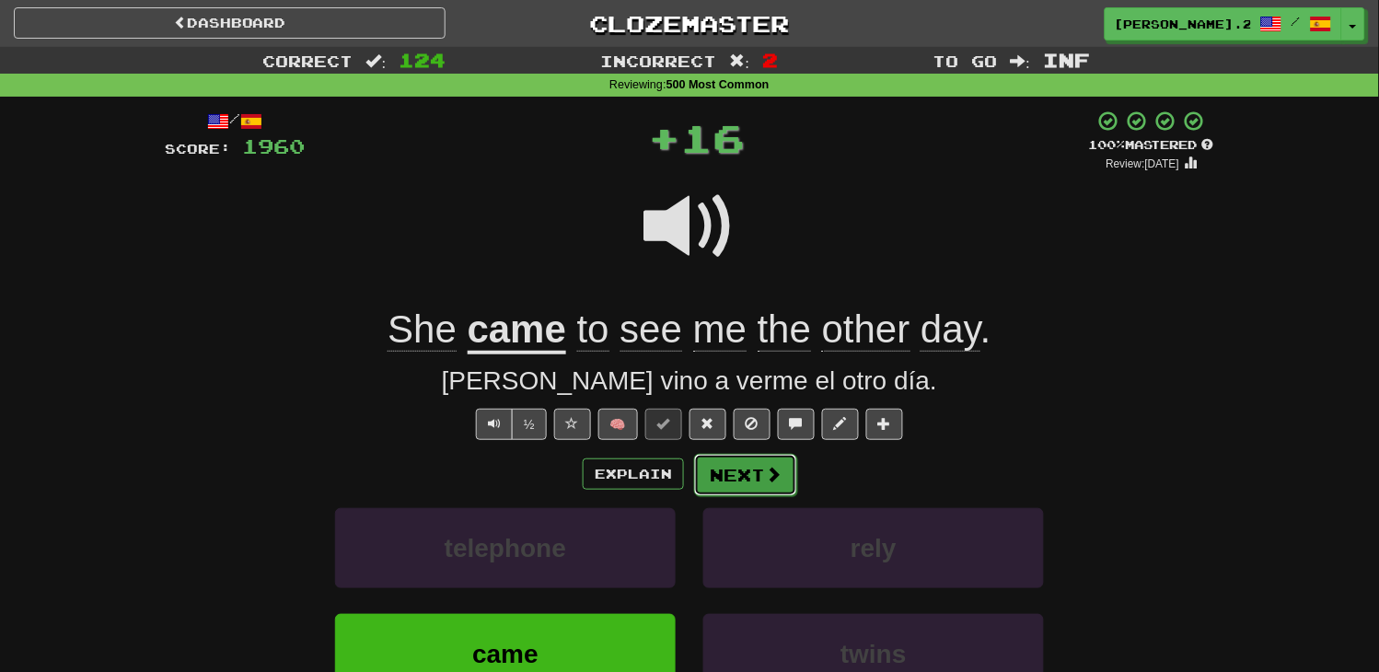
click at [771, 484] on button "Next" at bounding box center [745, 475] width 103 height 42
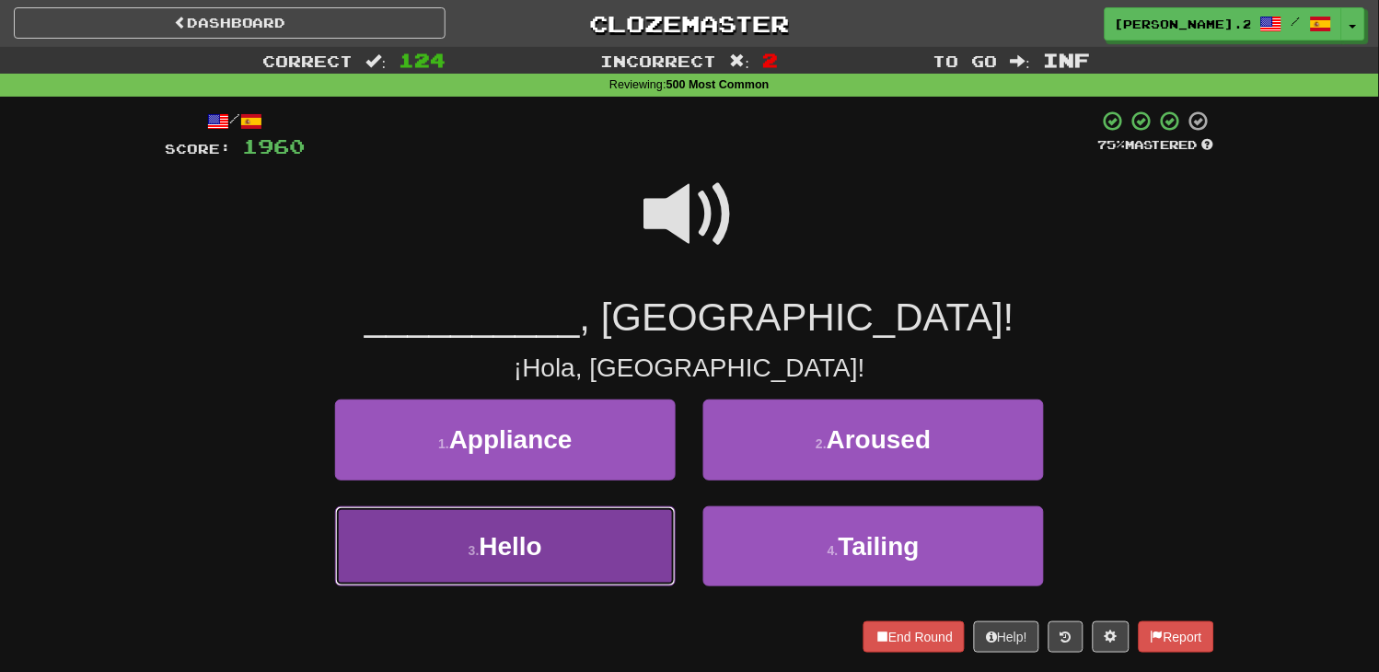
click at [604, 507] on button "3 . Hello" at bounding box center [505, 546] width 341 height 80
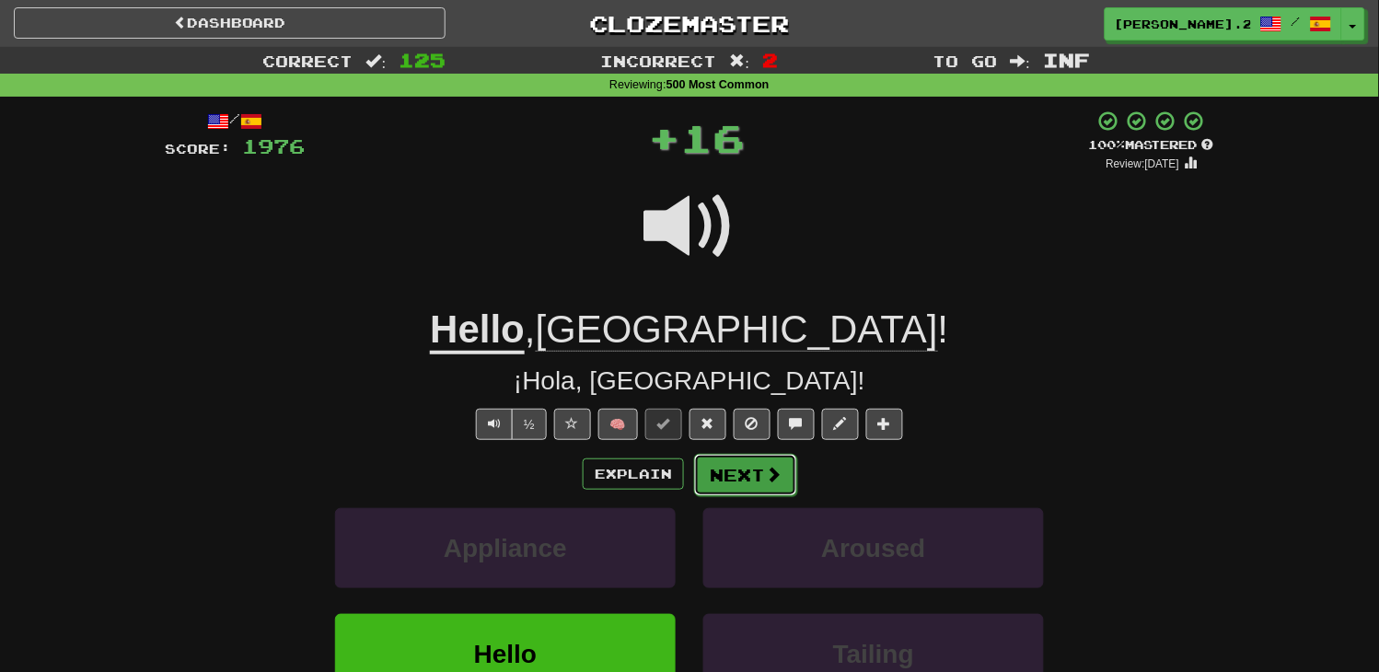
click at [728, 466] on button "Next" at bounding box center [745, 475] width 103 height 42
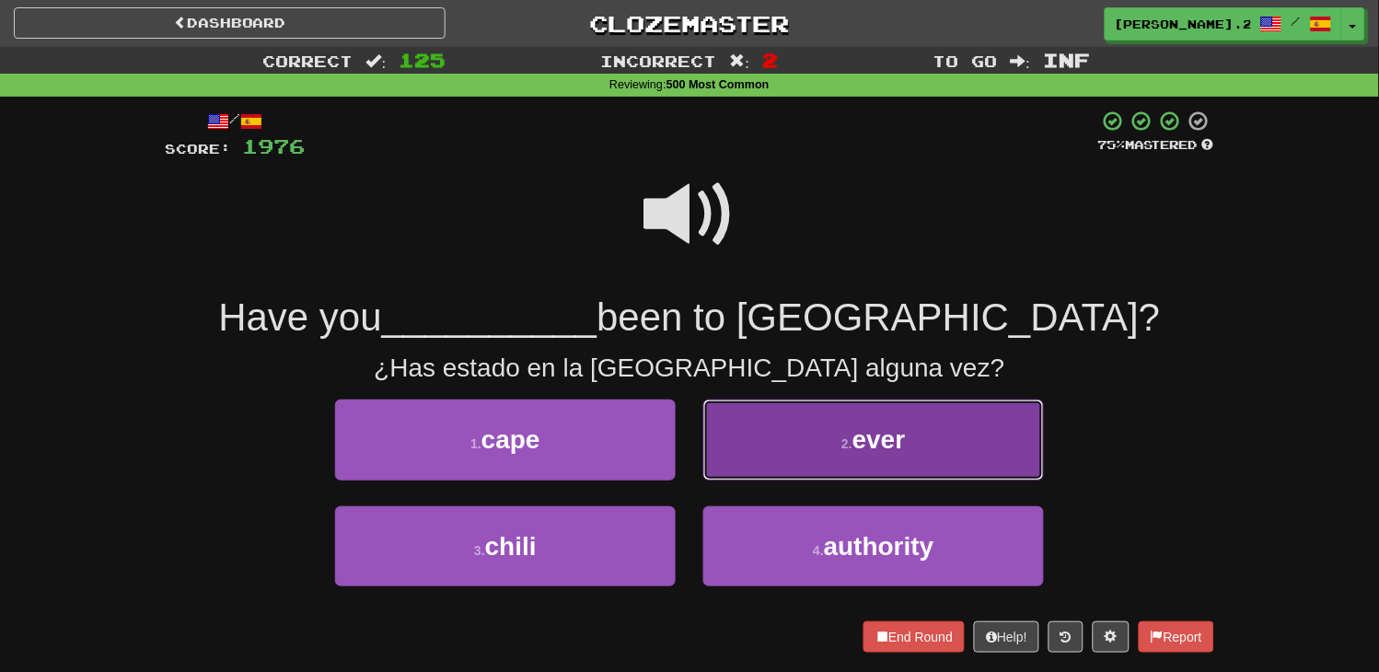
click at [758, 453] on button "2 . ever" at bounding box center [873, 440] width 341 height 80
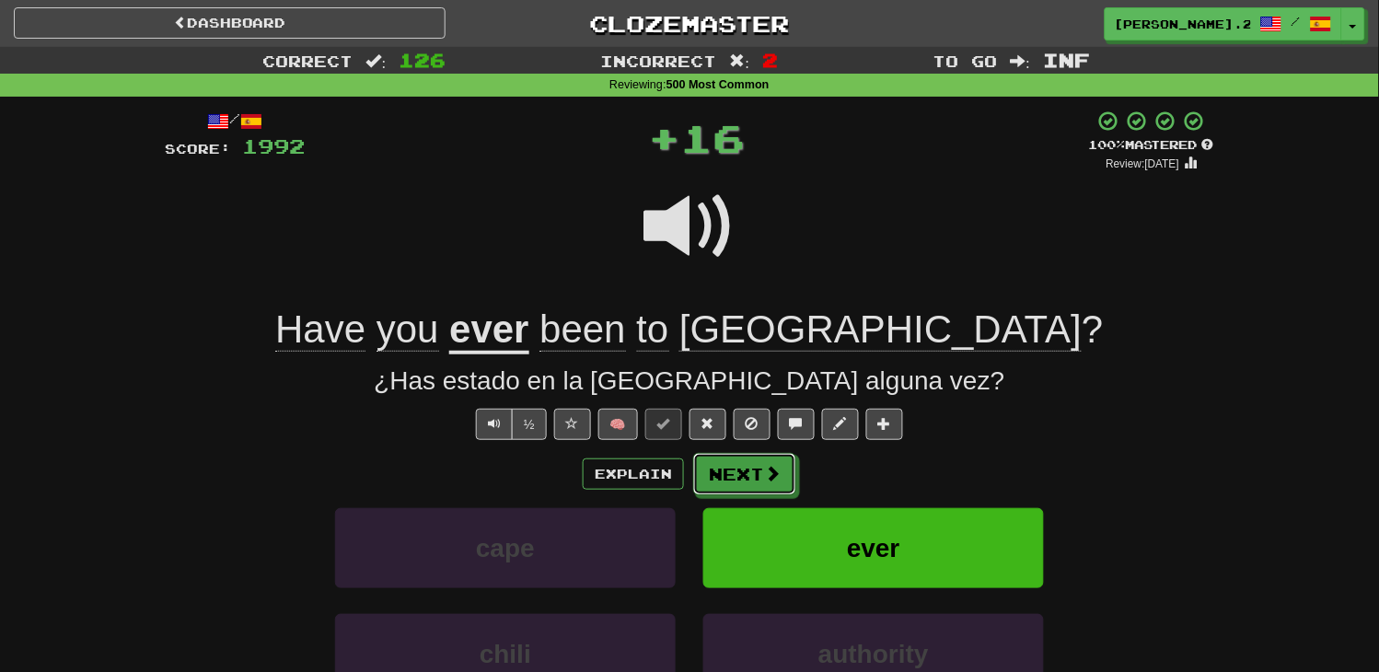
click at [758, 458] on button "Next" at bounding box center [744, 474] width 103 height 42
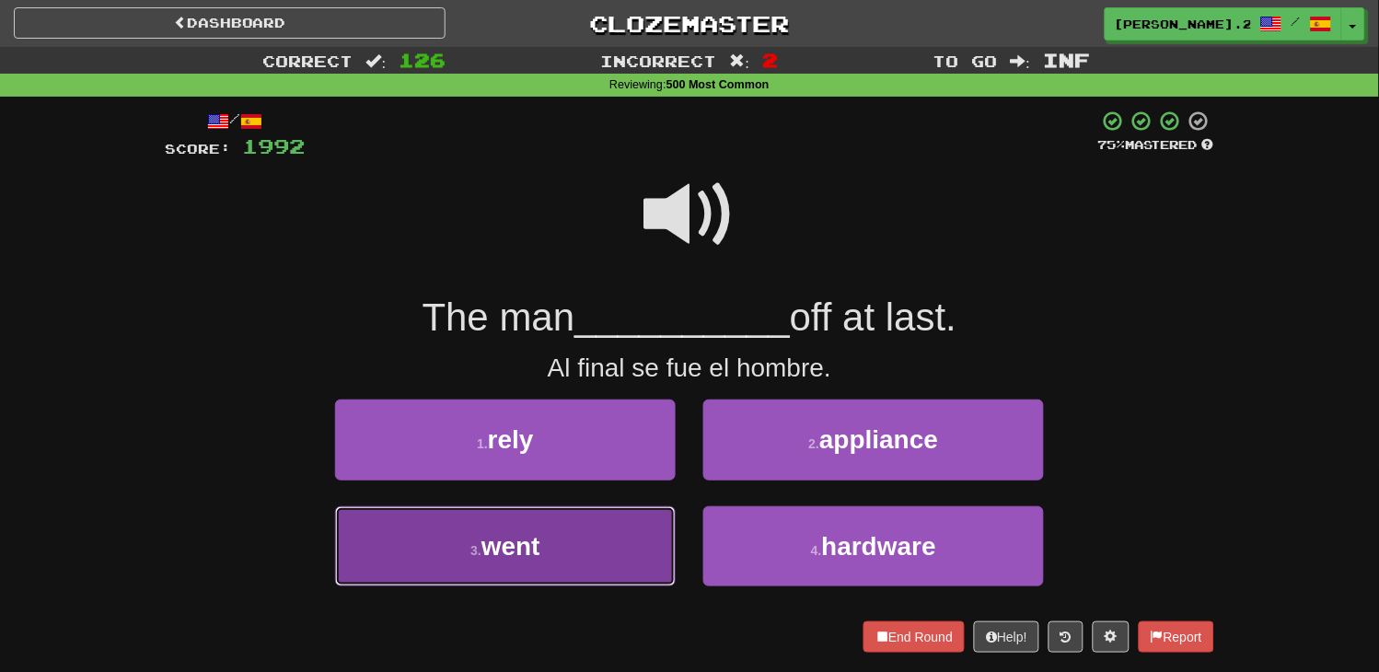
click at [638, 528] on button "3 . went" at bounding box center [505, 546] width 341 height 80
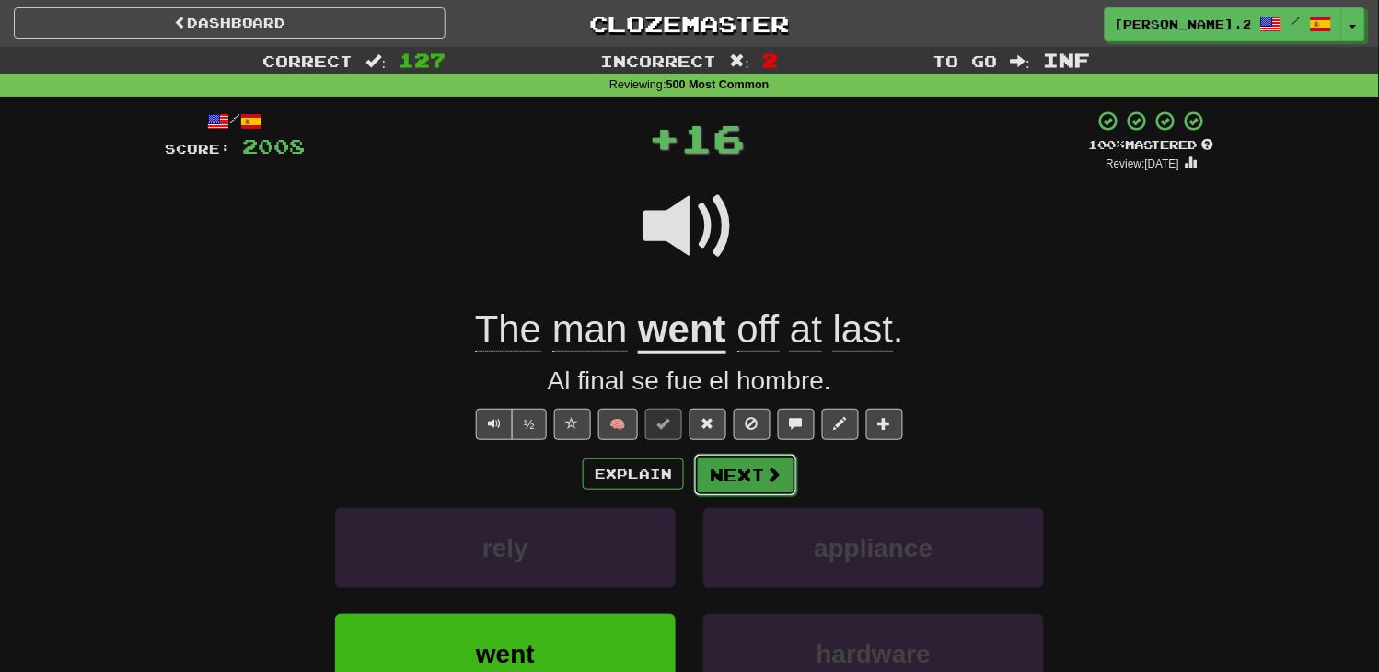
click at [709, 484] on button "Next" at bounding box center [745, 475] width 103 height 42
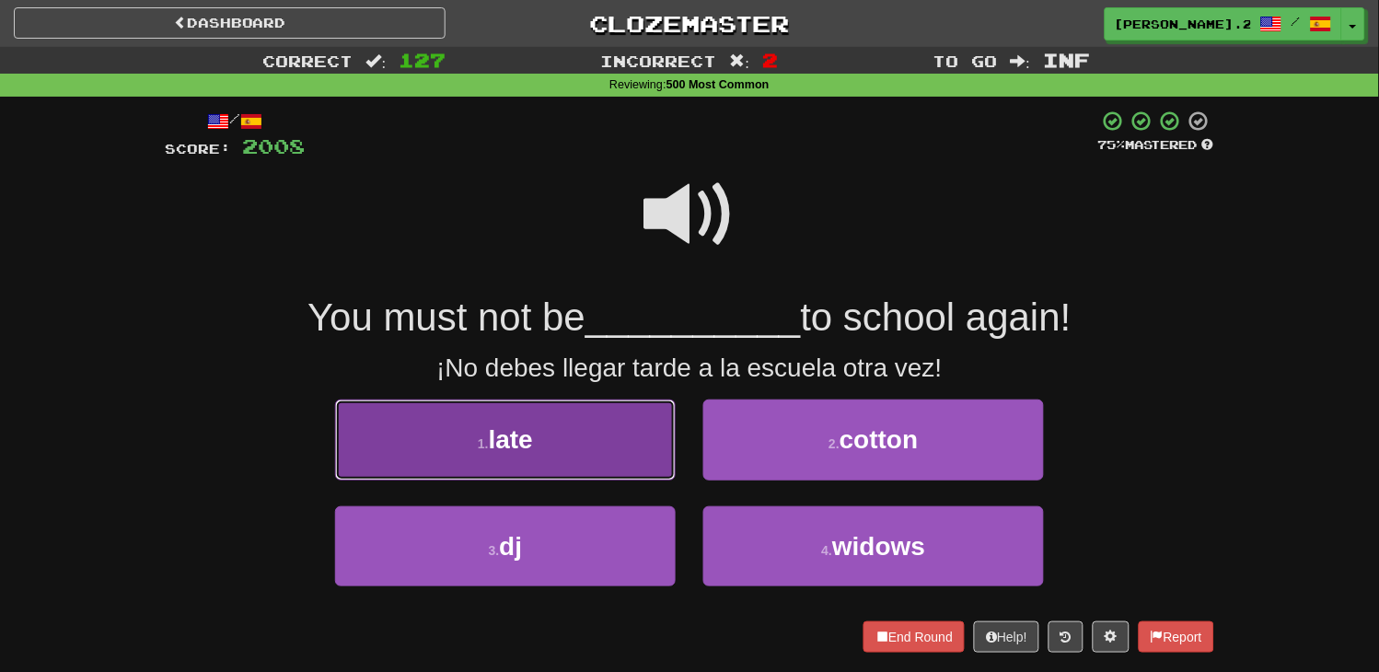
click at [558, 456] on button "1 . late" at bounding box center [505, 440] width 341 height 80
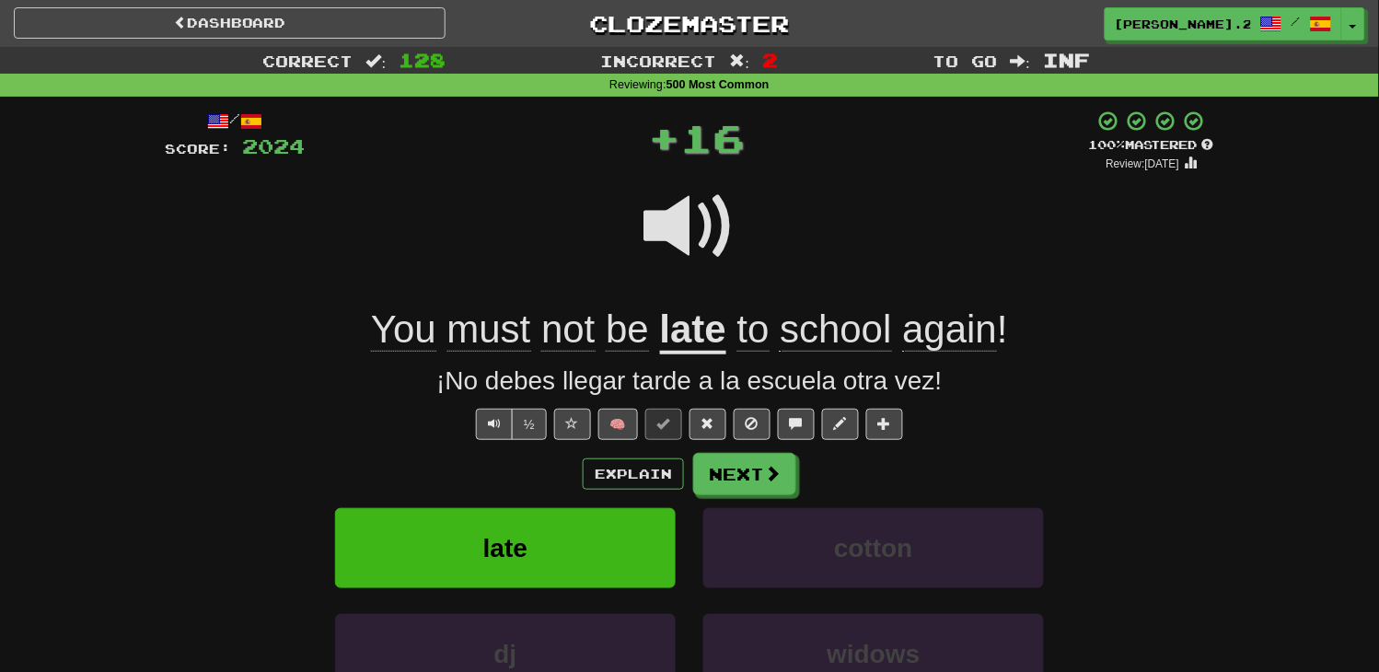
click at [738, 503] on div "Explain Next late cotton dj widows Learn more: late cotton dj widows" at bounding box center [689, 600] width 1049 height 295
click at [728, 483] on button "Next" at bounding box center [745, 475] width 103 height 42
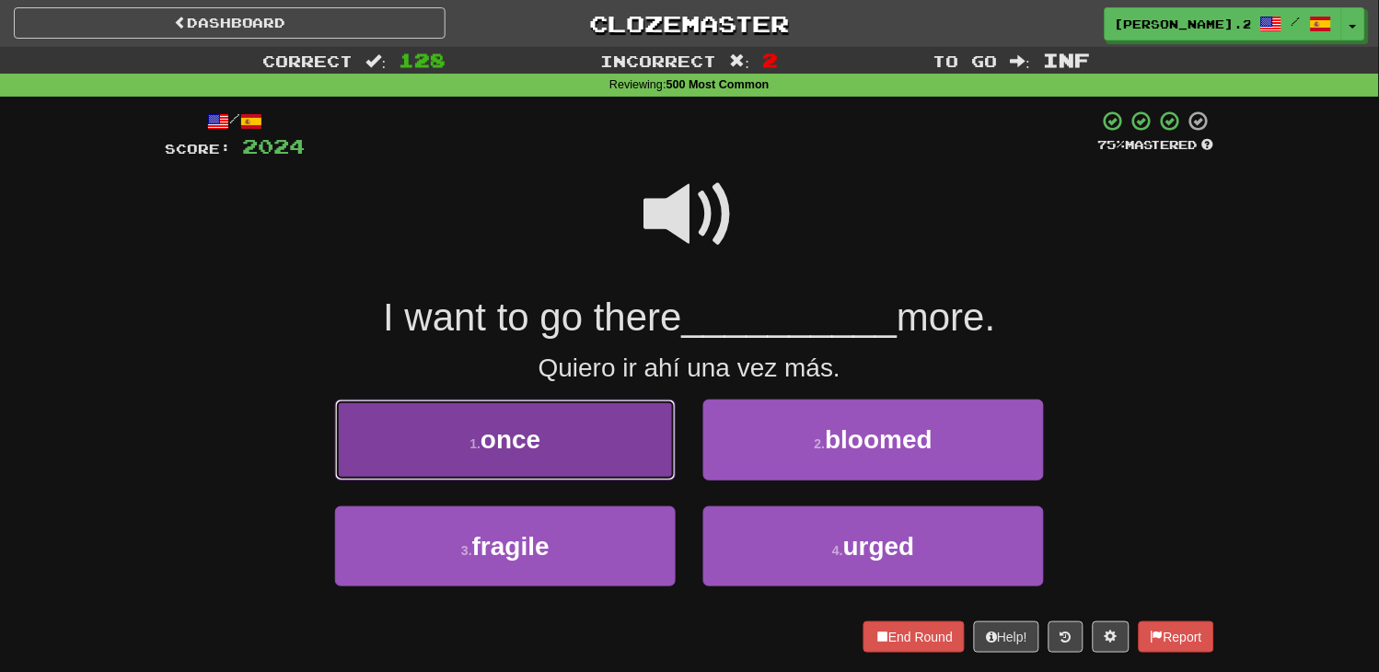
click at [620, 457] on button "1 . once" at bounding box center [505, 440] width 341 height 80
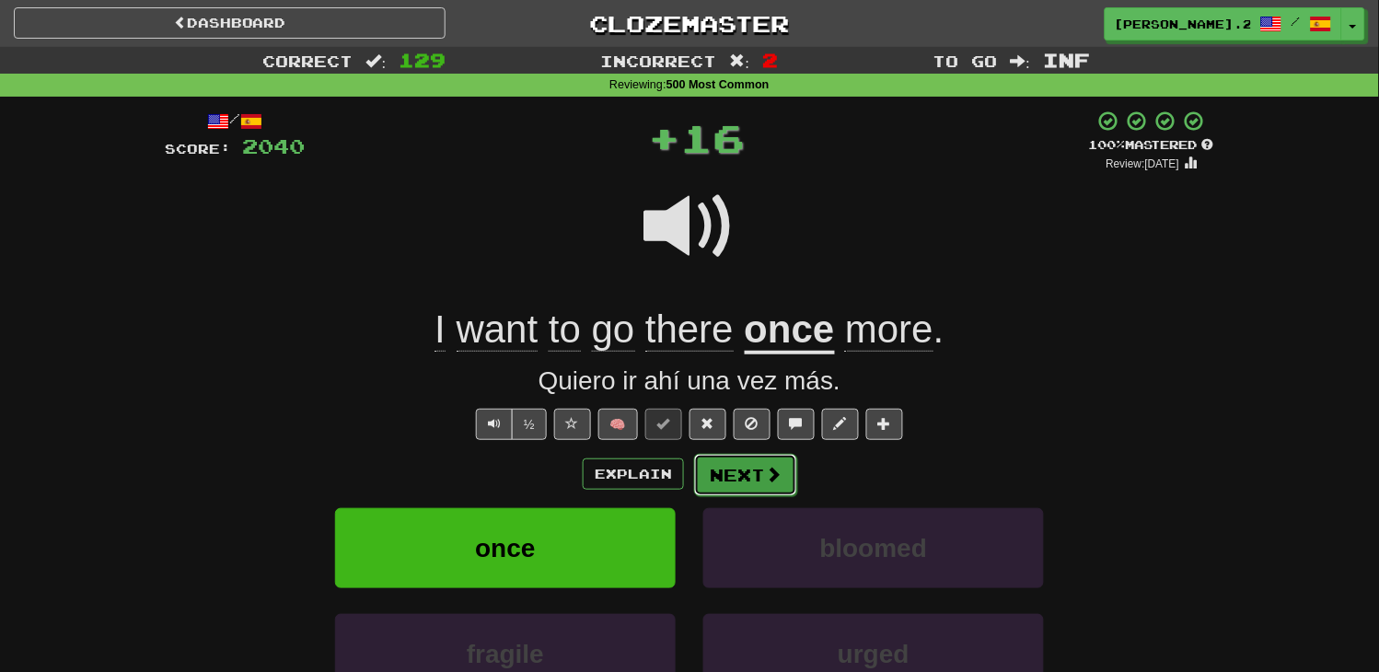
click at [711, 468] on button "Next" at bounding box center [745, 475] width 103 height 42
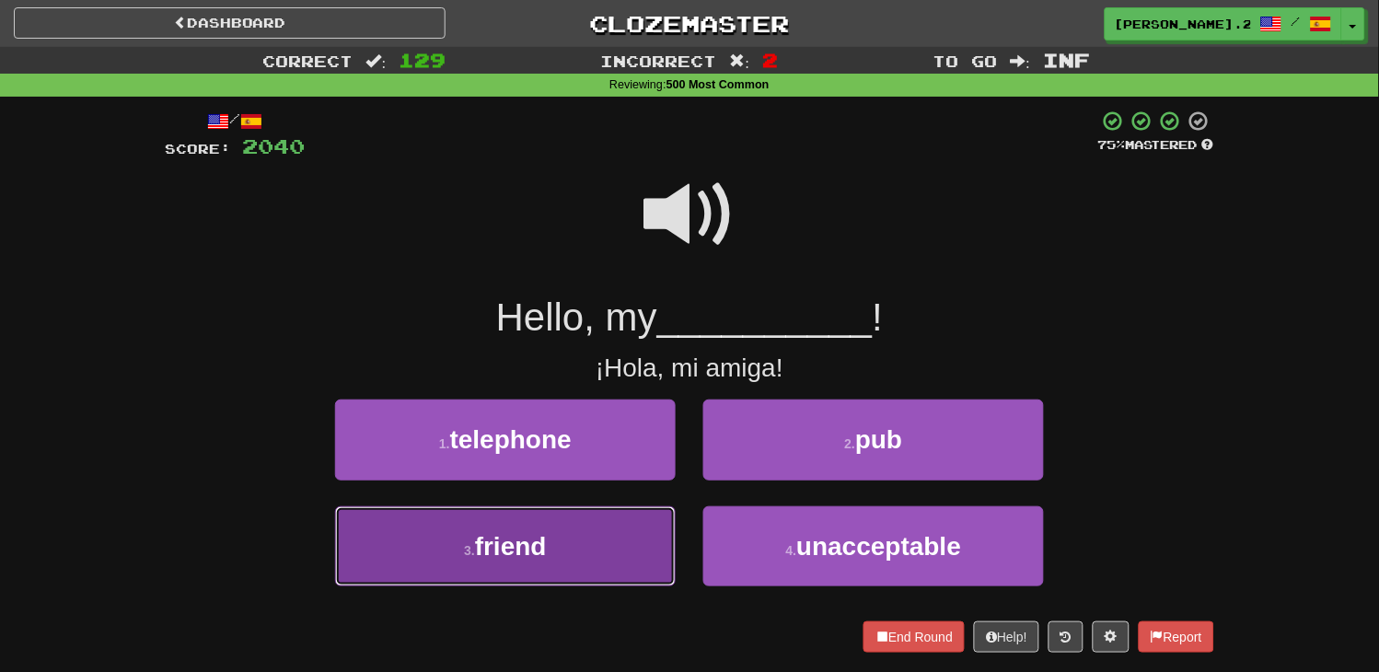
click at [600, 558] on button "3 . friend" at bounding box center [505, 546] width 341 height 80
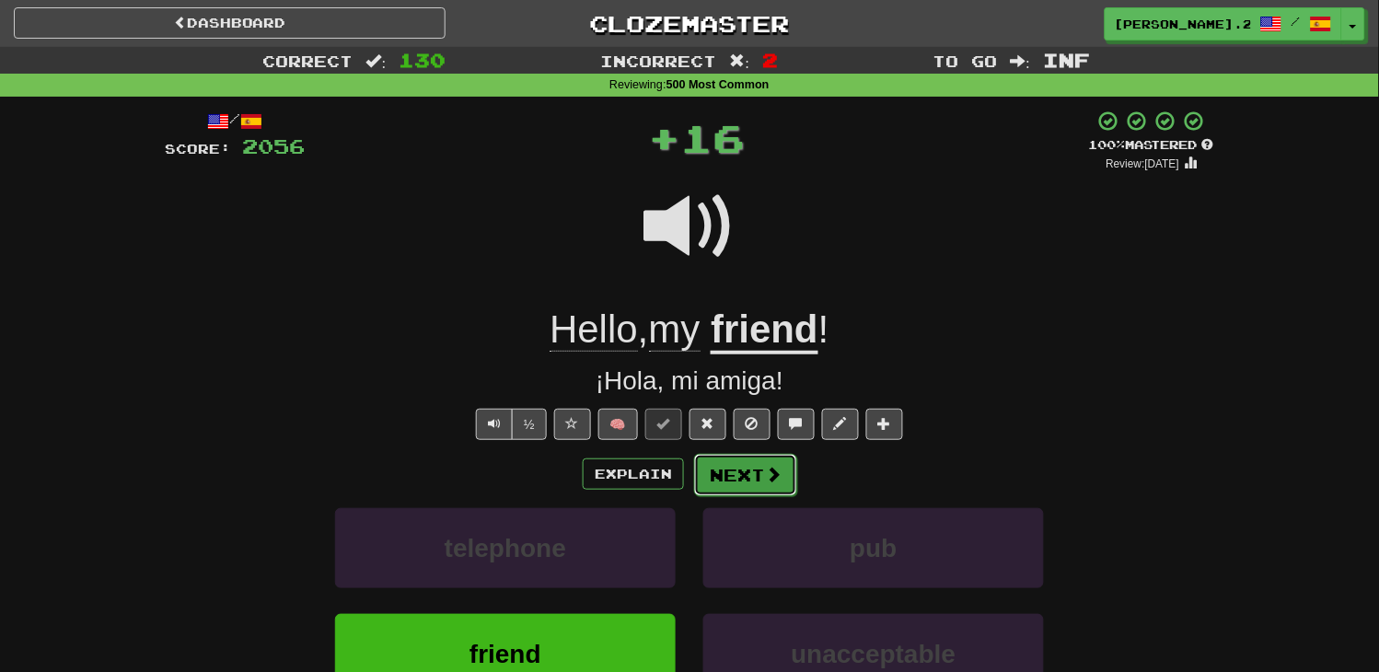
click at [787, 477] on button "Next" at bounding box center [745, 475] width 103 height 42
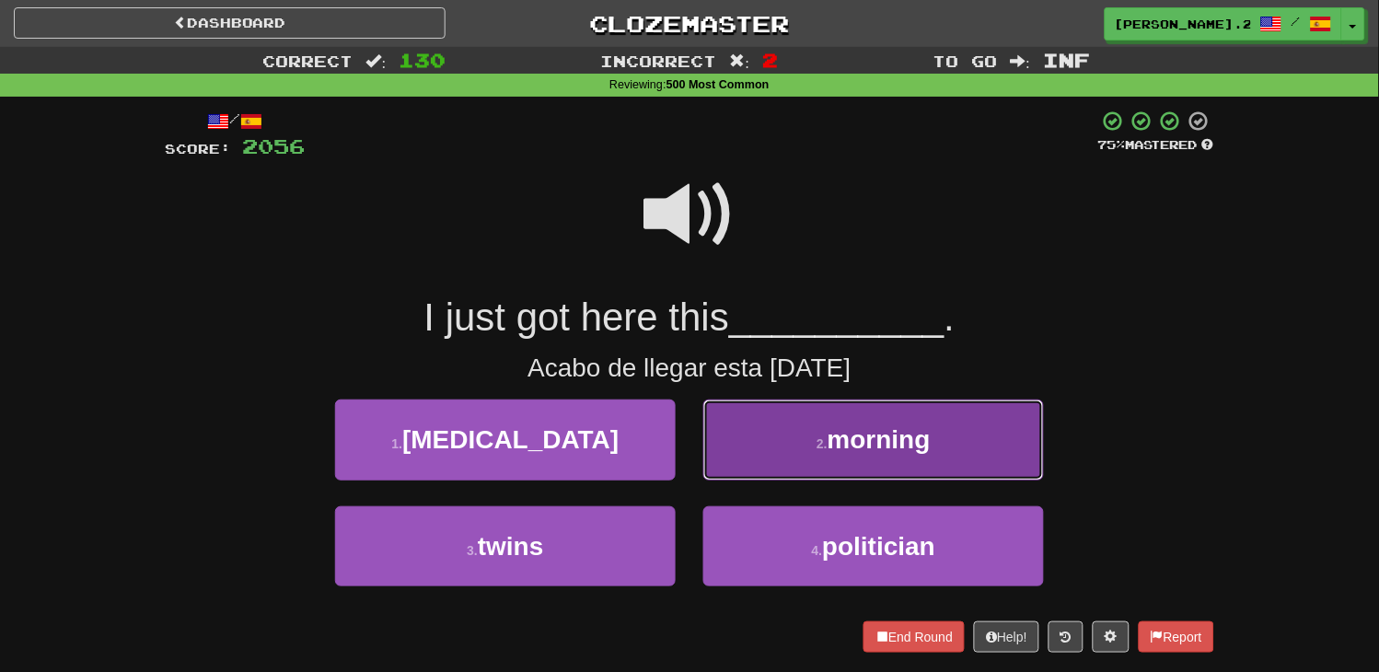
click at [752, 449] on button "2 . morning" at bounding box center [873, 440] width 341 height 80
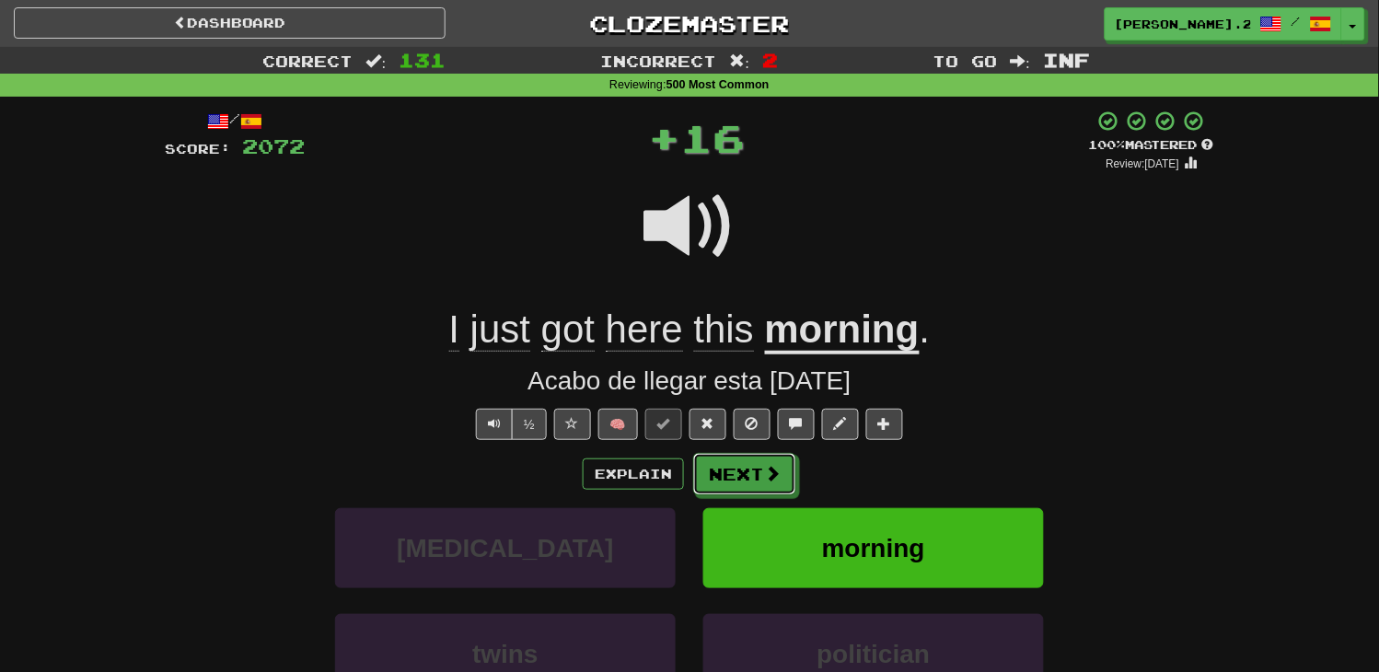
click at [749, 480] on button "Next" at bounding box center [744, 474] width 103 height 42
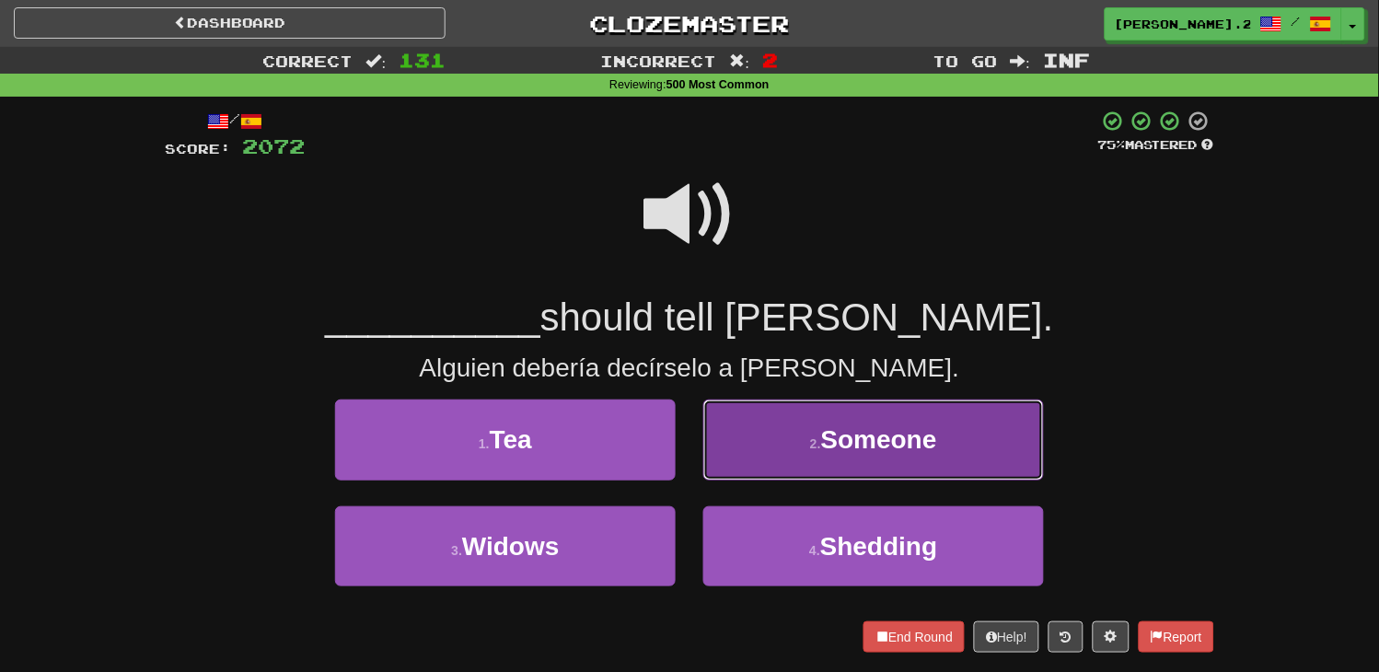
click at [776, 460] on button "2 . Someone" at bounding box center [873, 440] width 341 height 80
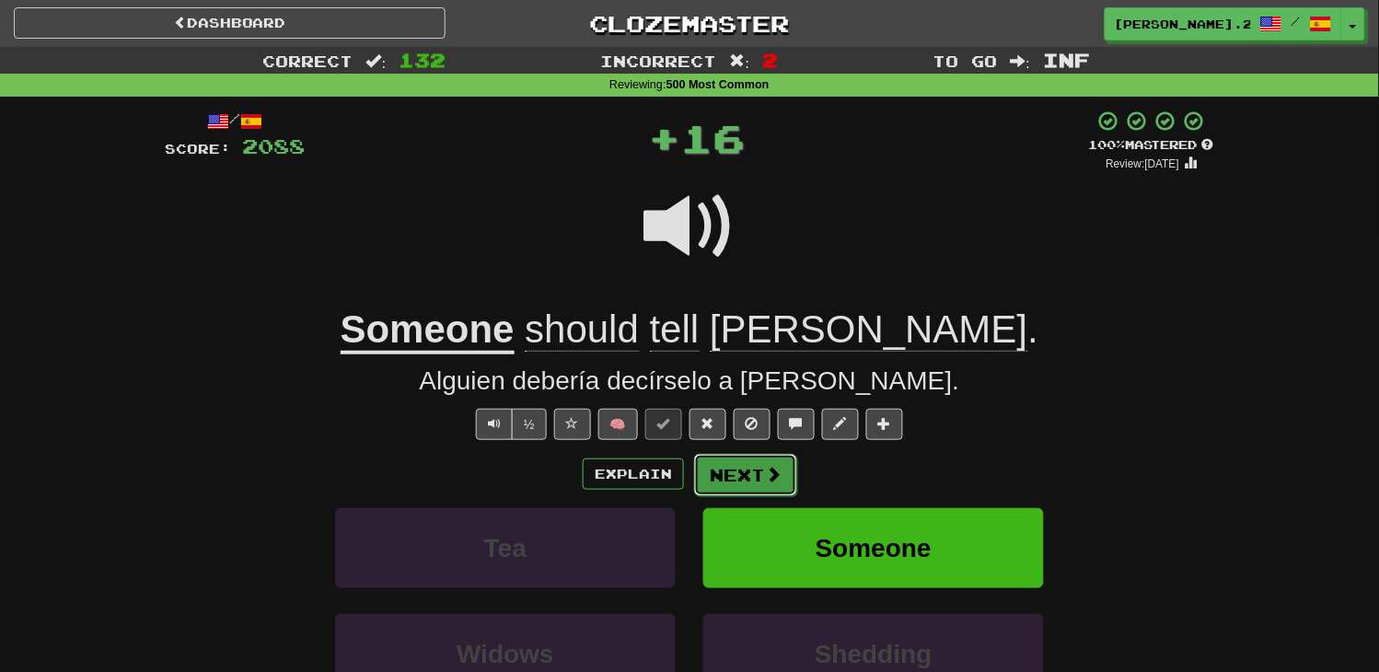
click at [781, 484] on button "Next" at bounding box center [745, 475] width 103 height 42
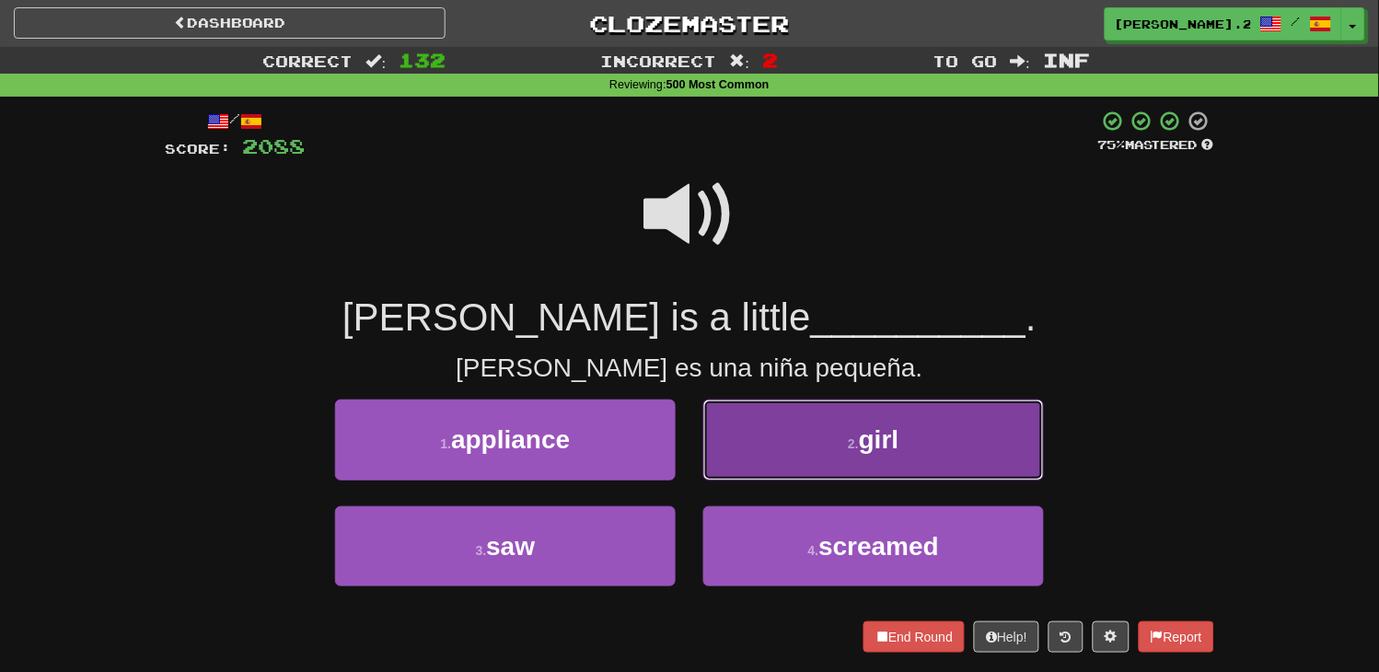
click at [778, 466] on button "2 . girl" at bounding box center [873, 440] width 341 height 80
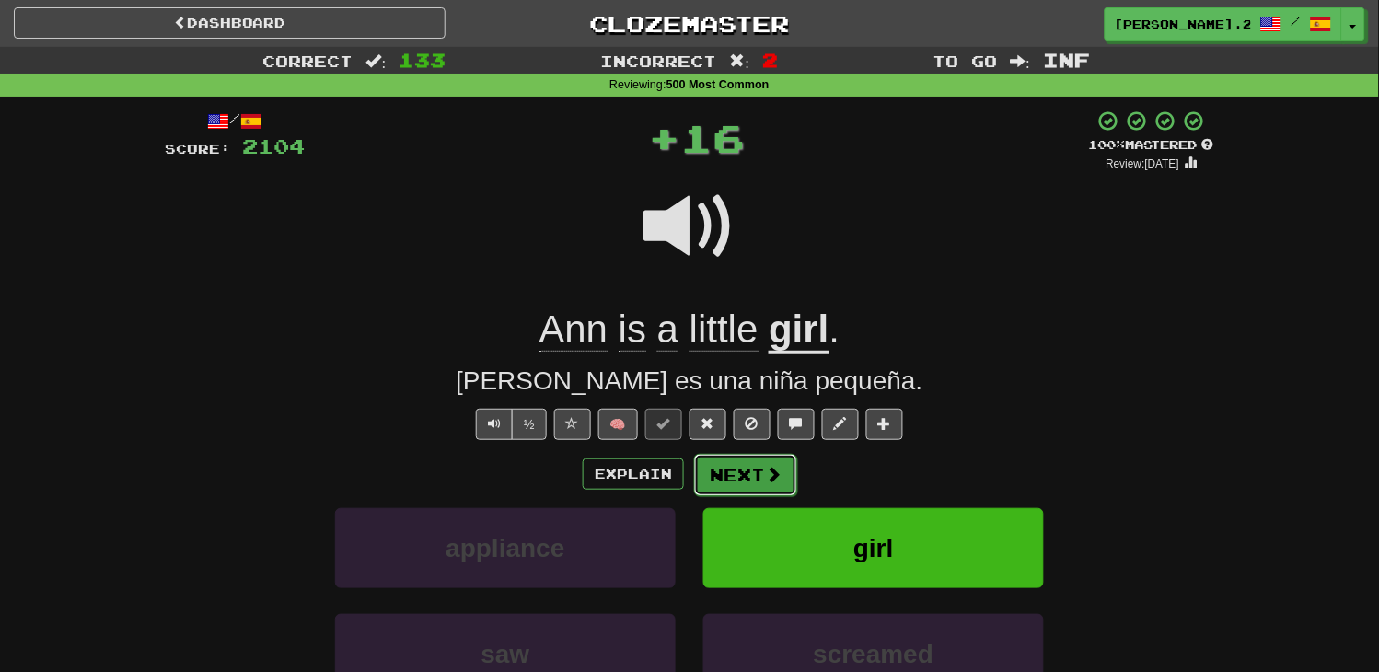
click at [778, 482] on span at bounding box center [773, 474] width 17 height 17
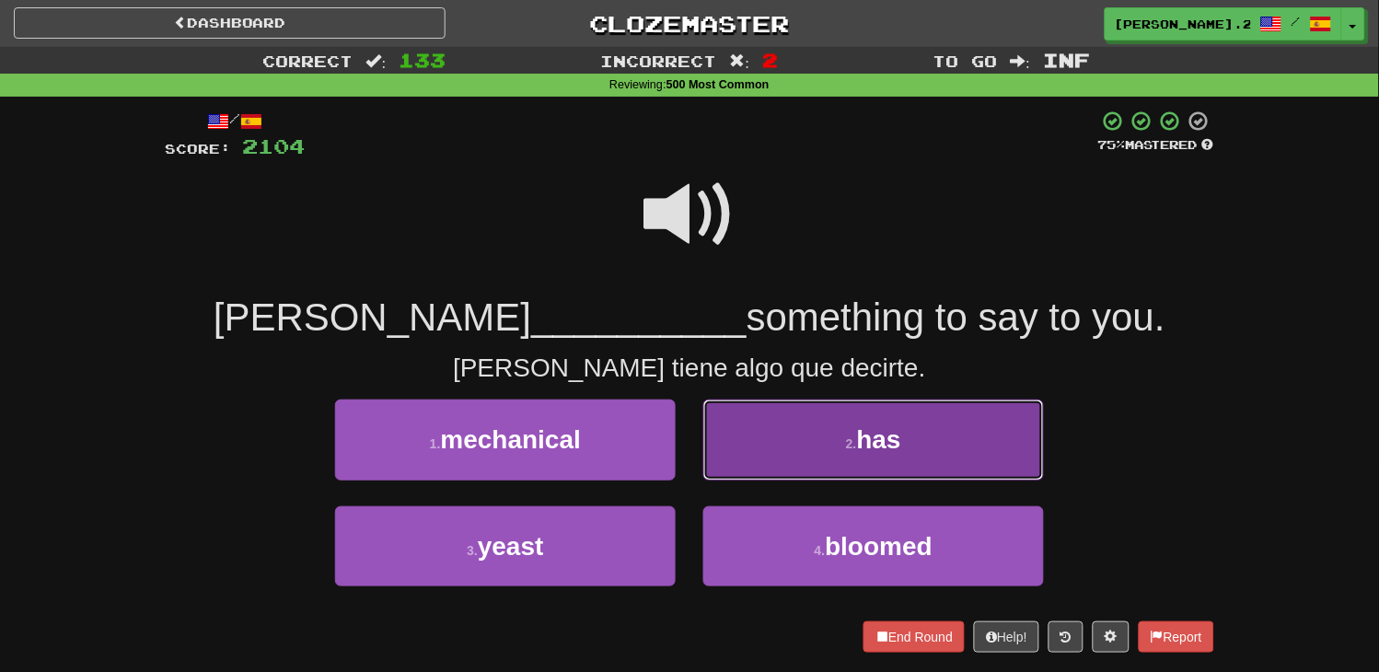
click at [765, 461] on button "2 . has" at bounding box center [873, 440] width 341 height 80
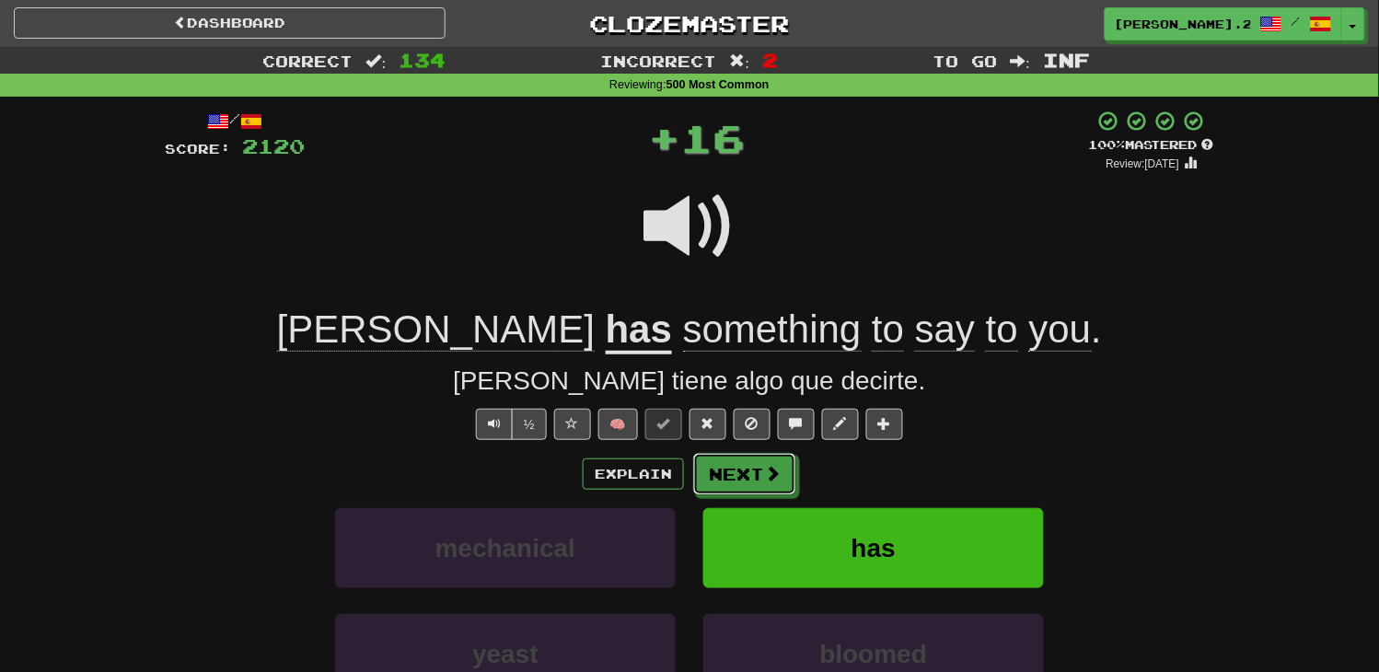
click at [770, 467] on span at bounding box center [772, 473] width 17 height 17
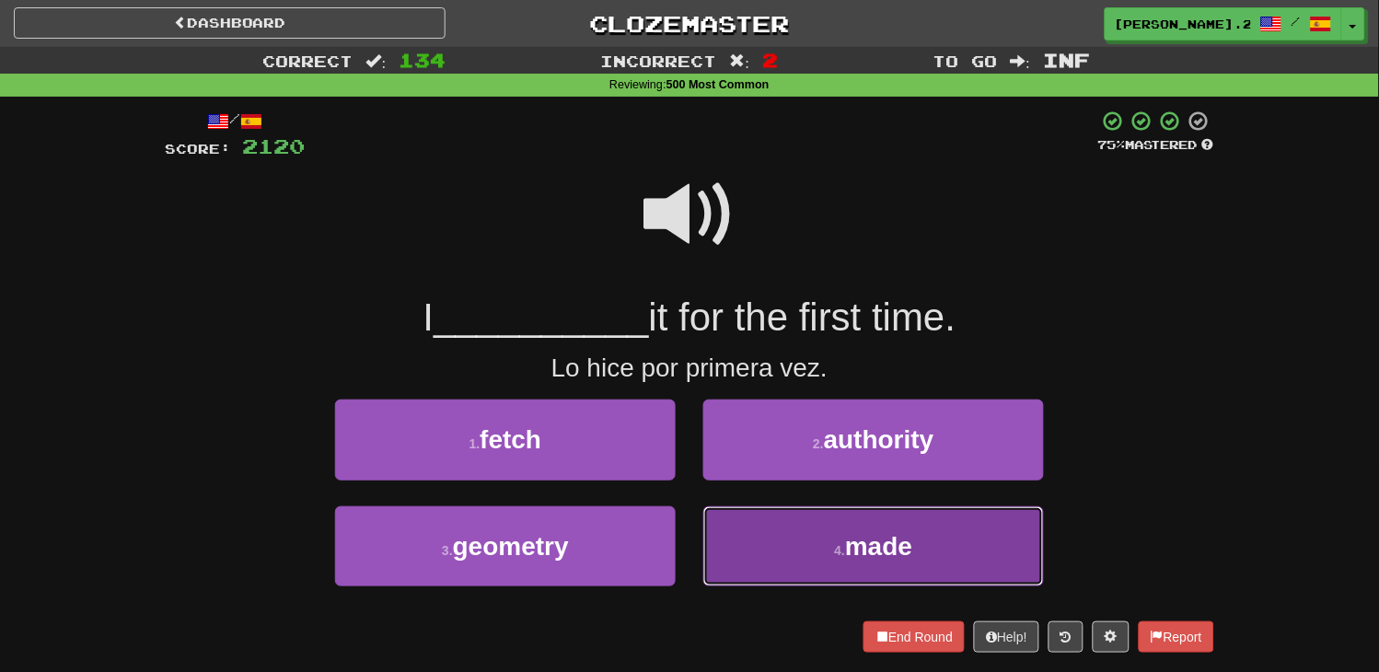
click at [808, 554] on button "4 . made" at bounding box center [873, 546] width 341 height 80
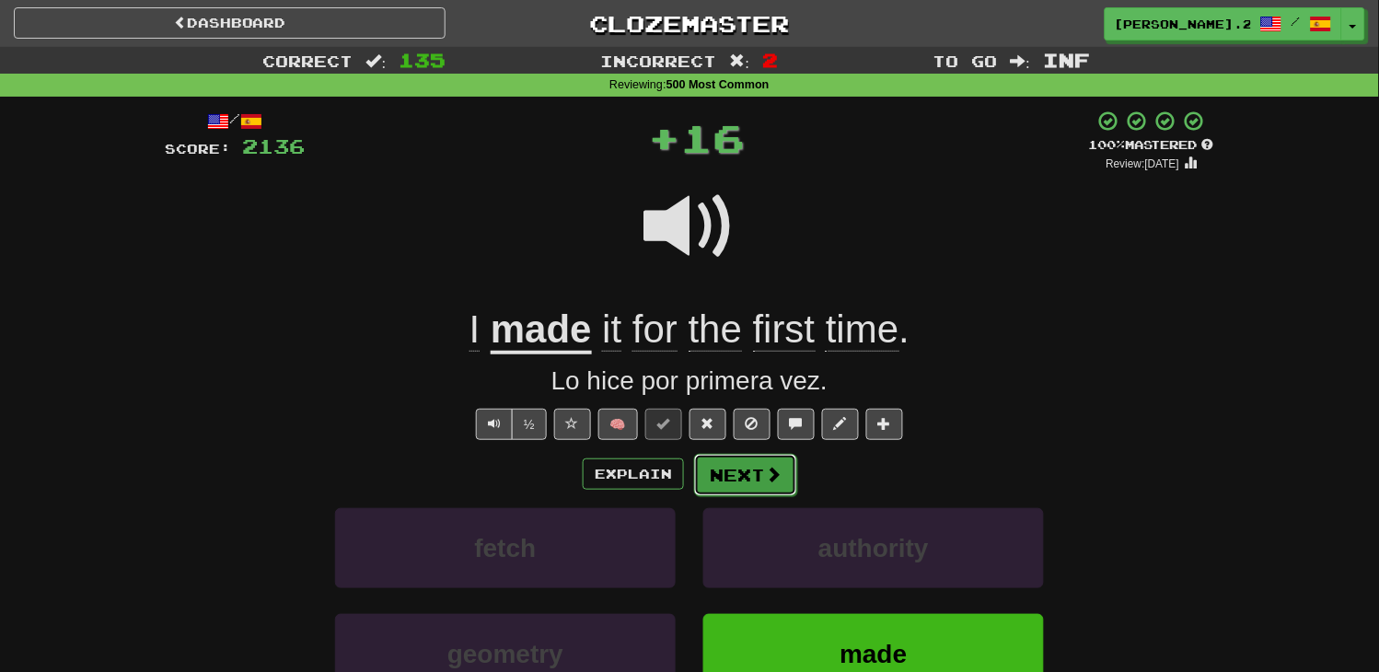
click at [770, 492] on button "Next" at bounding box center [745, 475] width 103 height 42
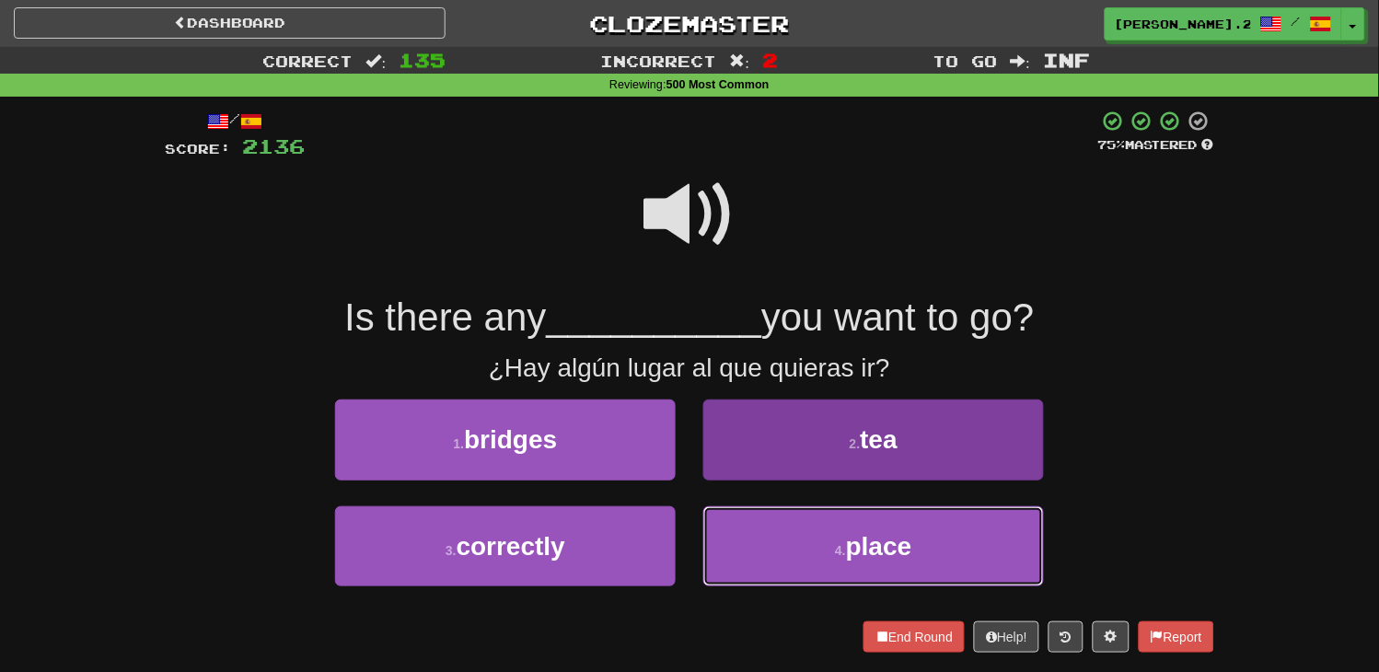
click at [770, 517] on button "4 . place" at bounding box center [873, 546] width 341 height 80
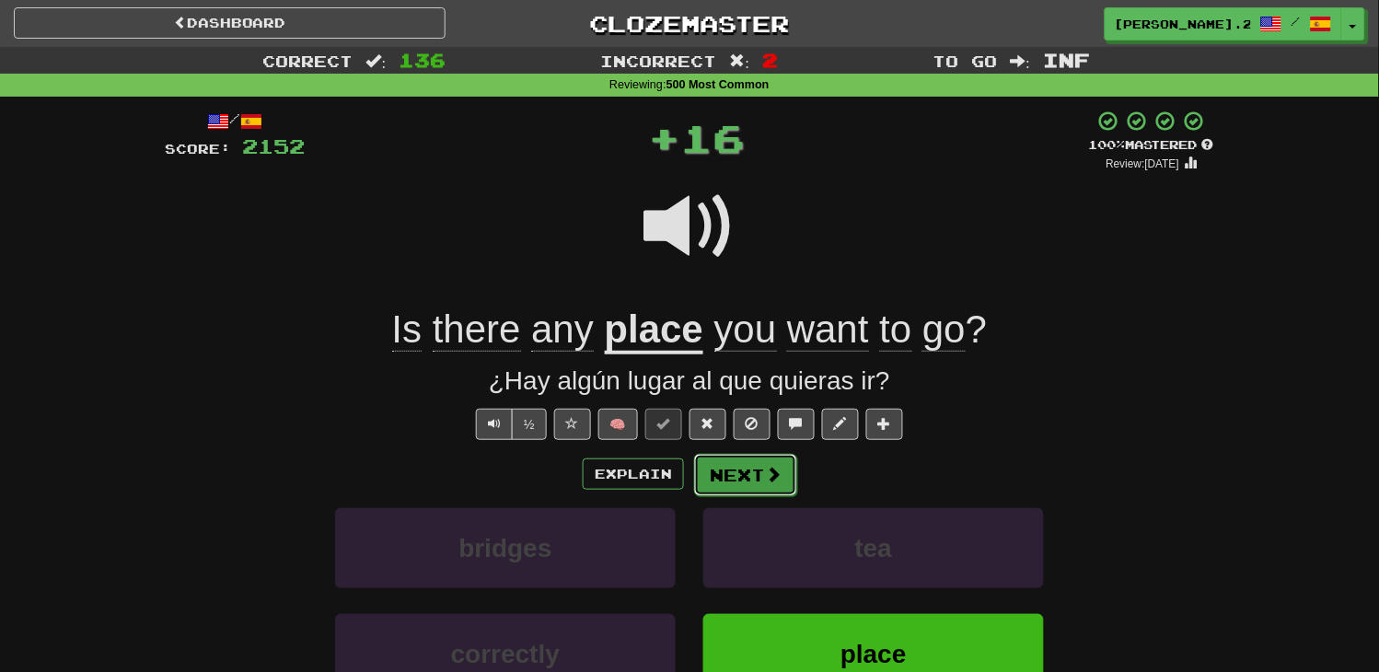
click at [757, 477] on button "Next" at bounding box center [745, 475] width 103 height 42
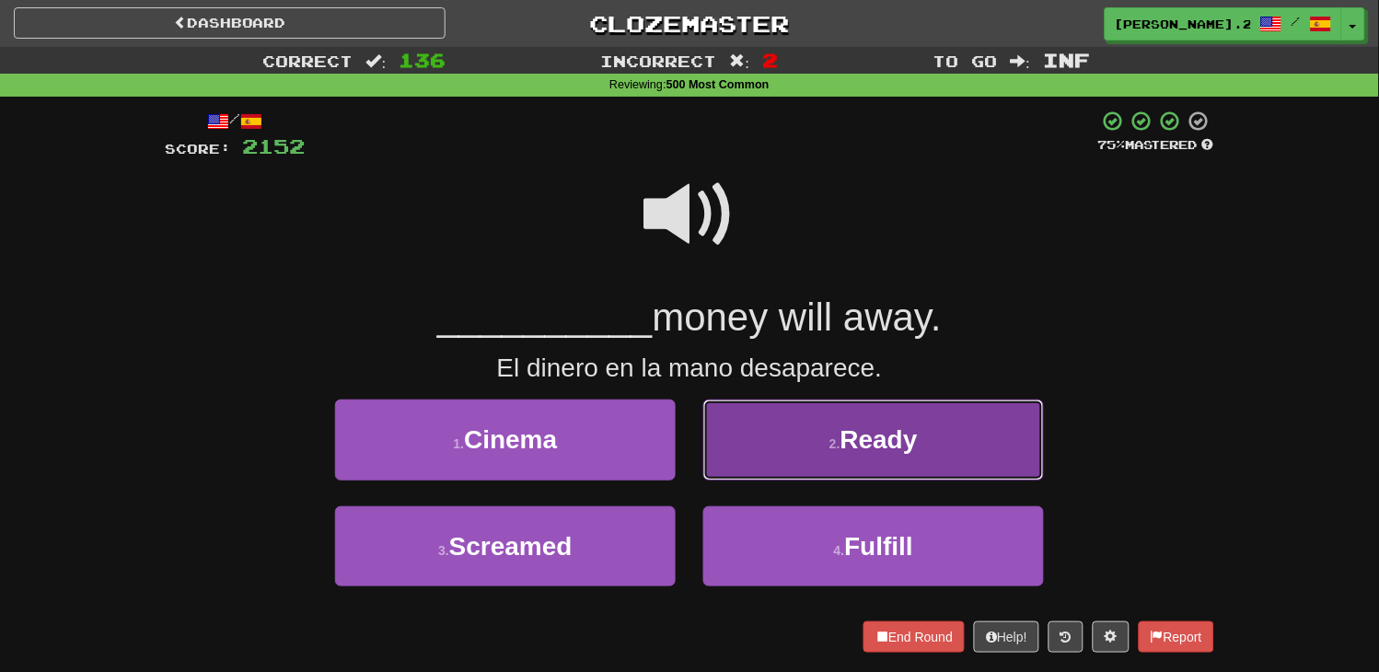
click at [741, 458] on button "2 . Ready" at bounding box center [873, 440] width 341 height 80
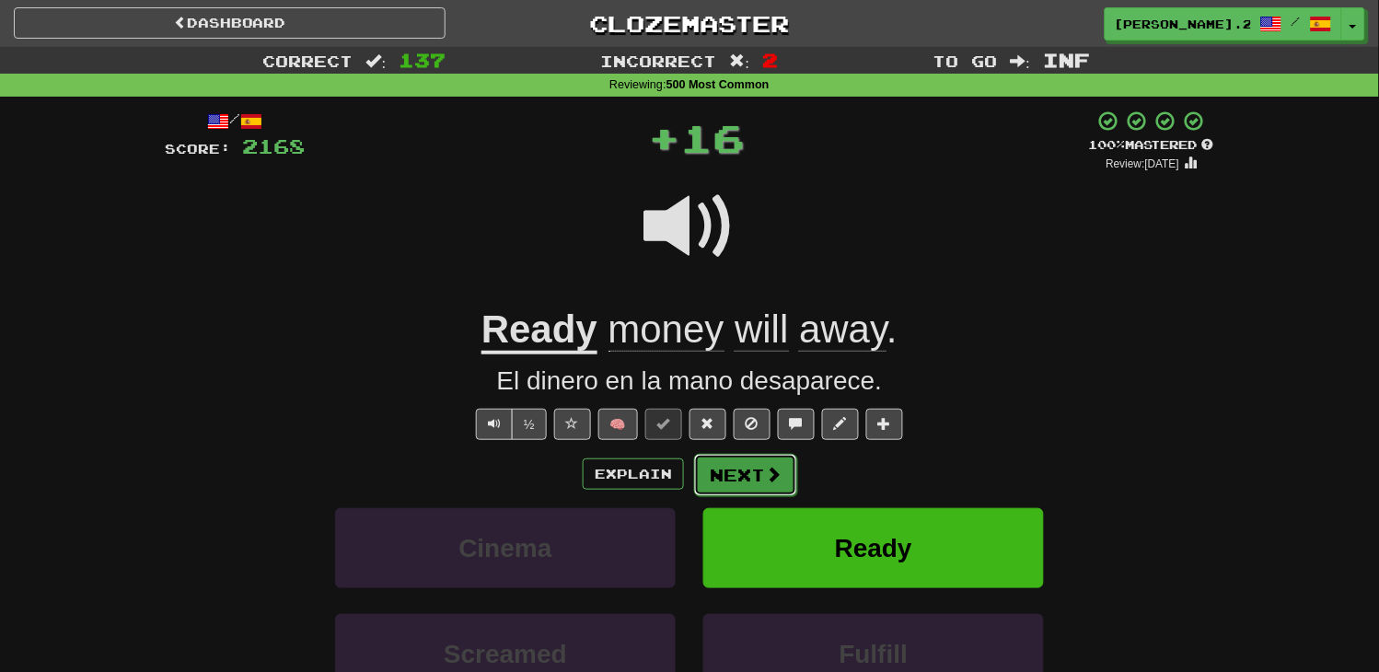
click at [732, 481] on button "Next" at bounding box center [745, 475] width 103 height 42
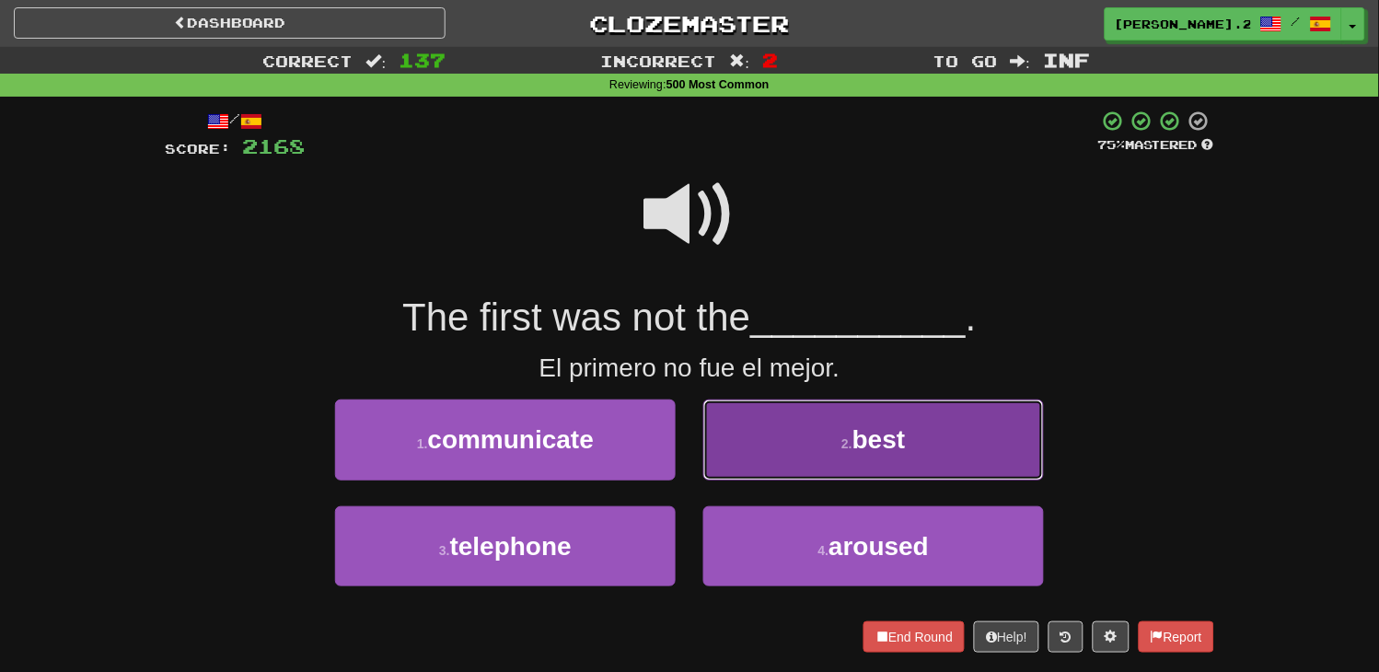
click at [757, 463] on button "2 . best" at bounding box center [873, 440] width 341 height 80
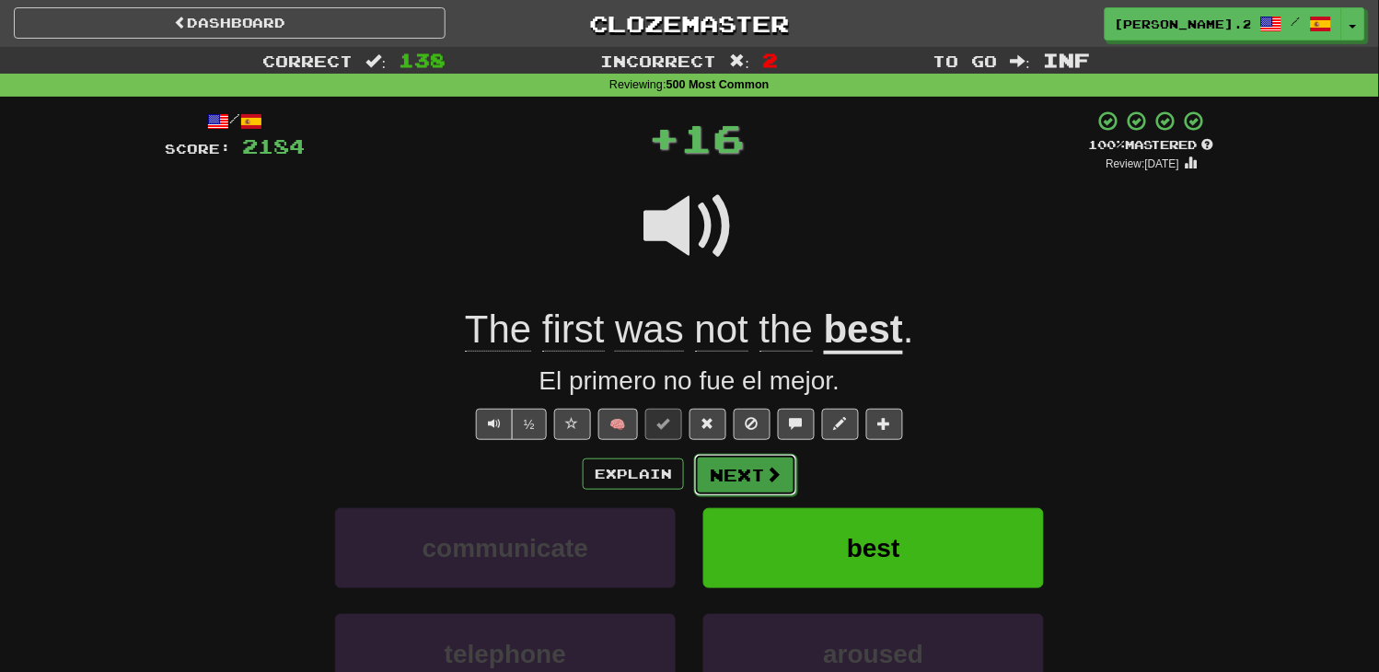
click at [758, 463] on button "Next" at bounding box center [745, 475] width 103 height 42
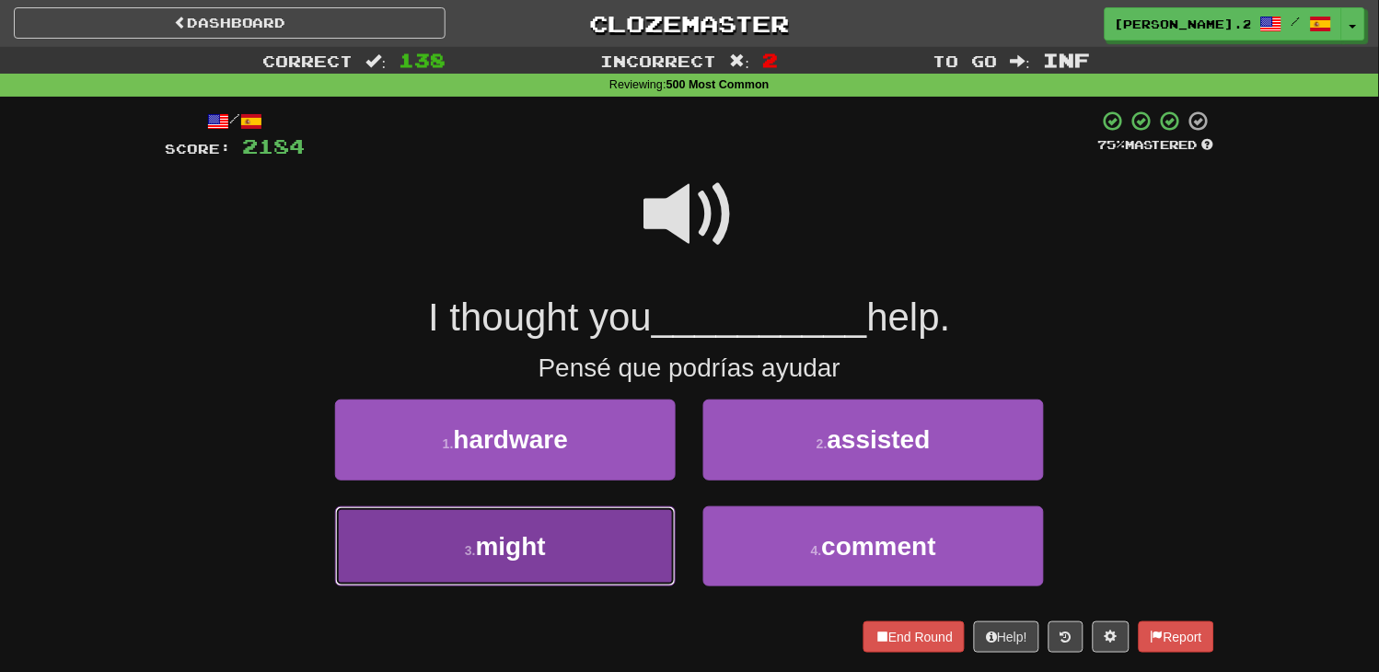
click at [630, 517] on button "3 . might" at bounding box center [505, 546] width 341 height 80
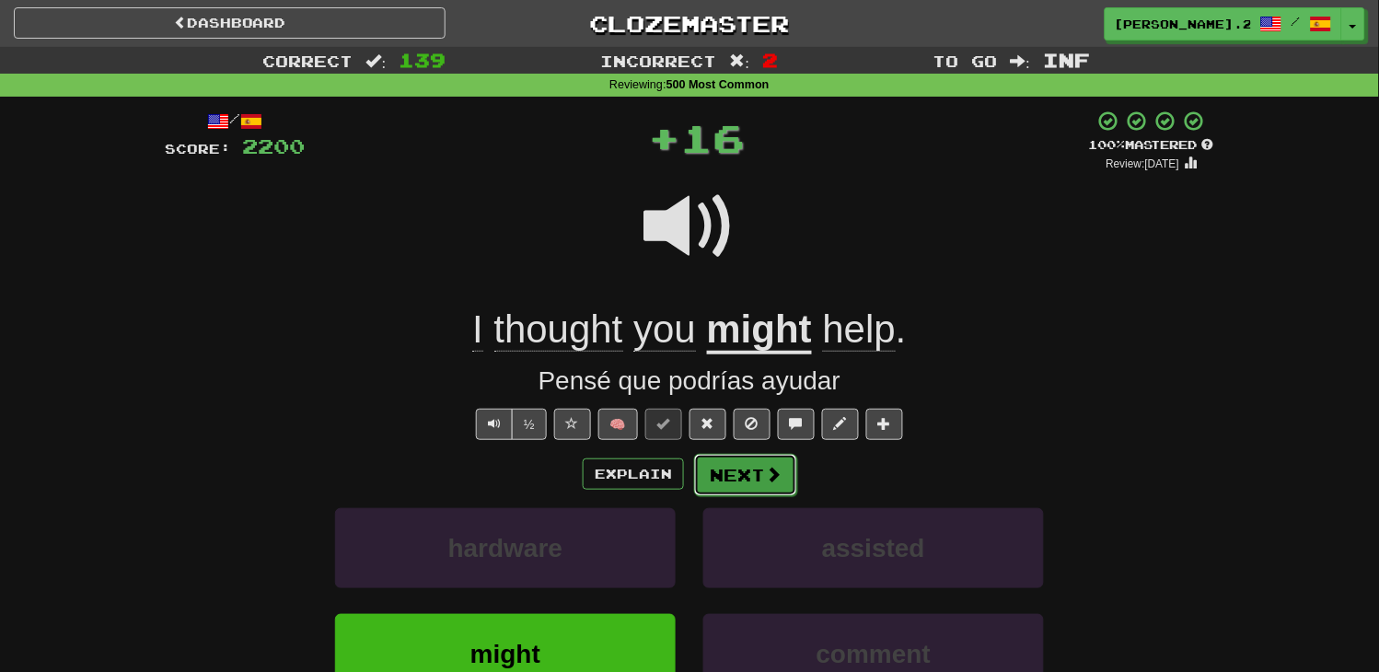
click at [758, 473] on button "Next" at bounding box center [745, 475] width 103 height 42
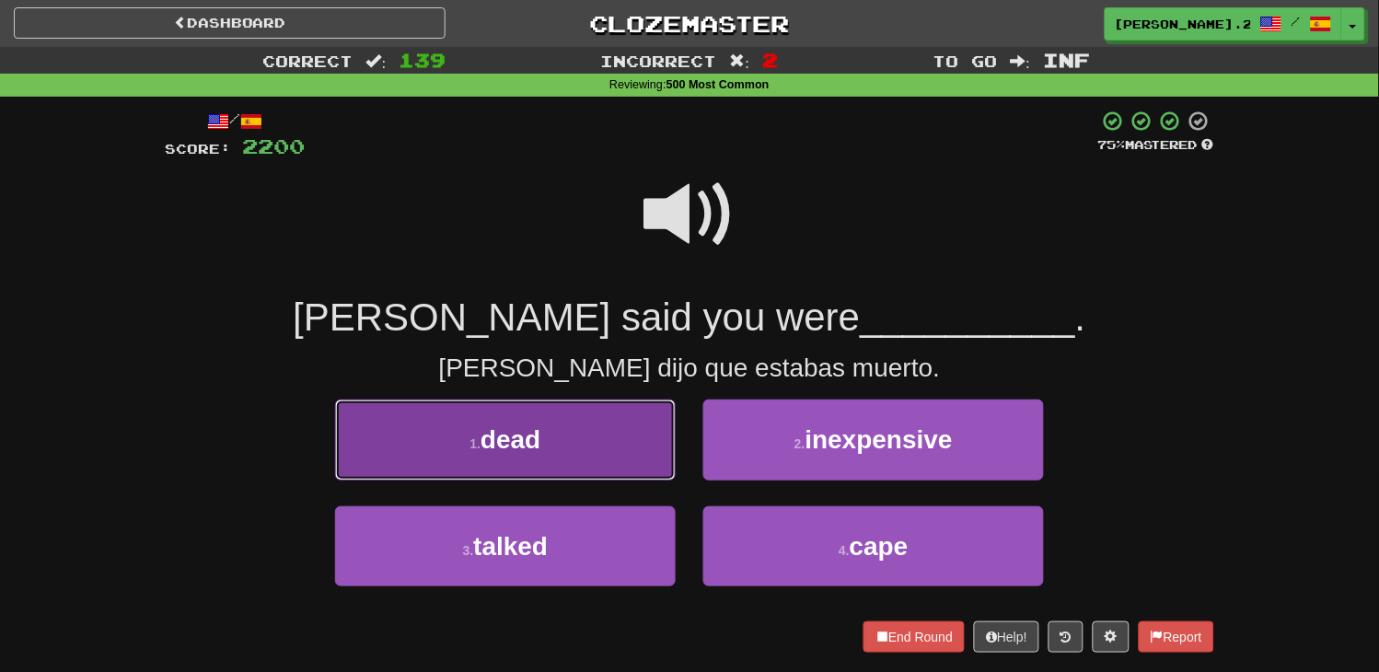
click at [603, 433] on button "1 . dead" at bounding box center [505, 440] width 341 height 80
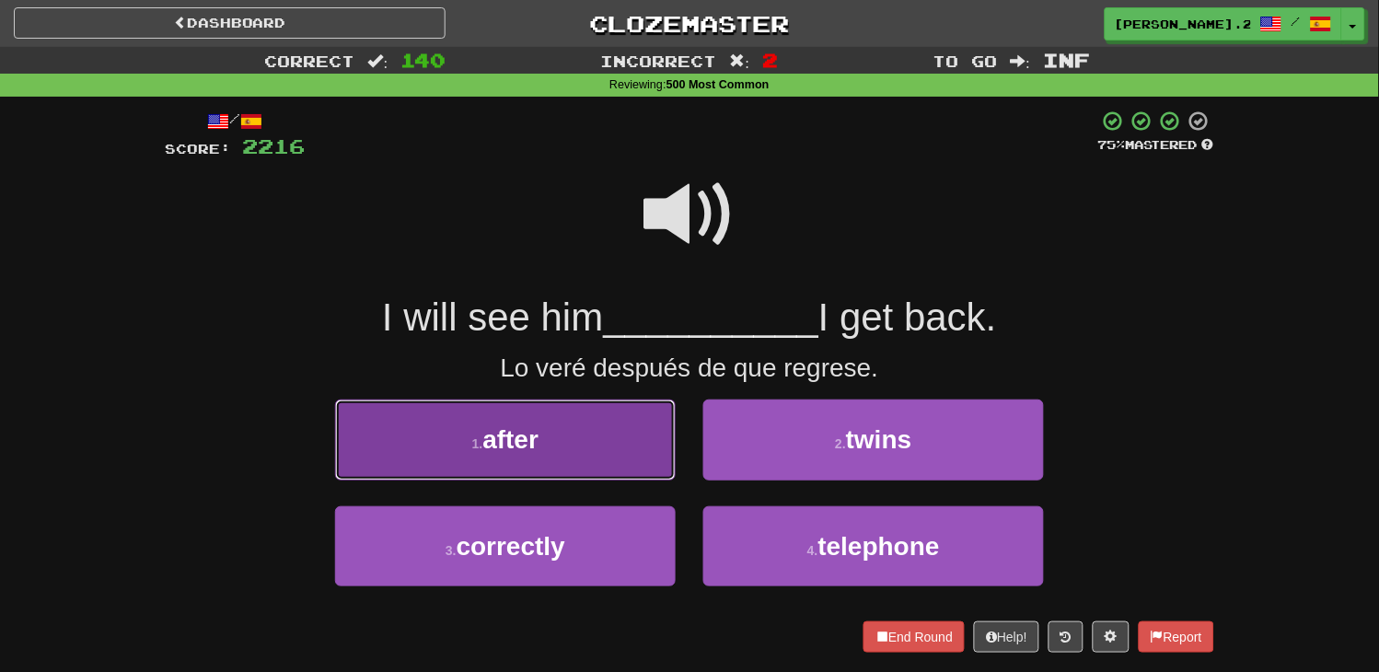
click at [637, 434] on button "1 . after" at bounding box center [505, 440] width 341 height 80
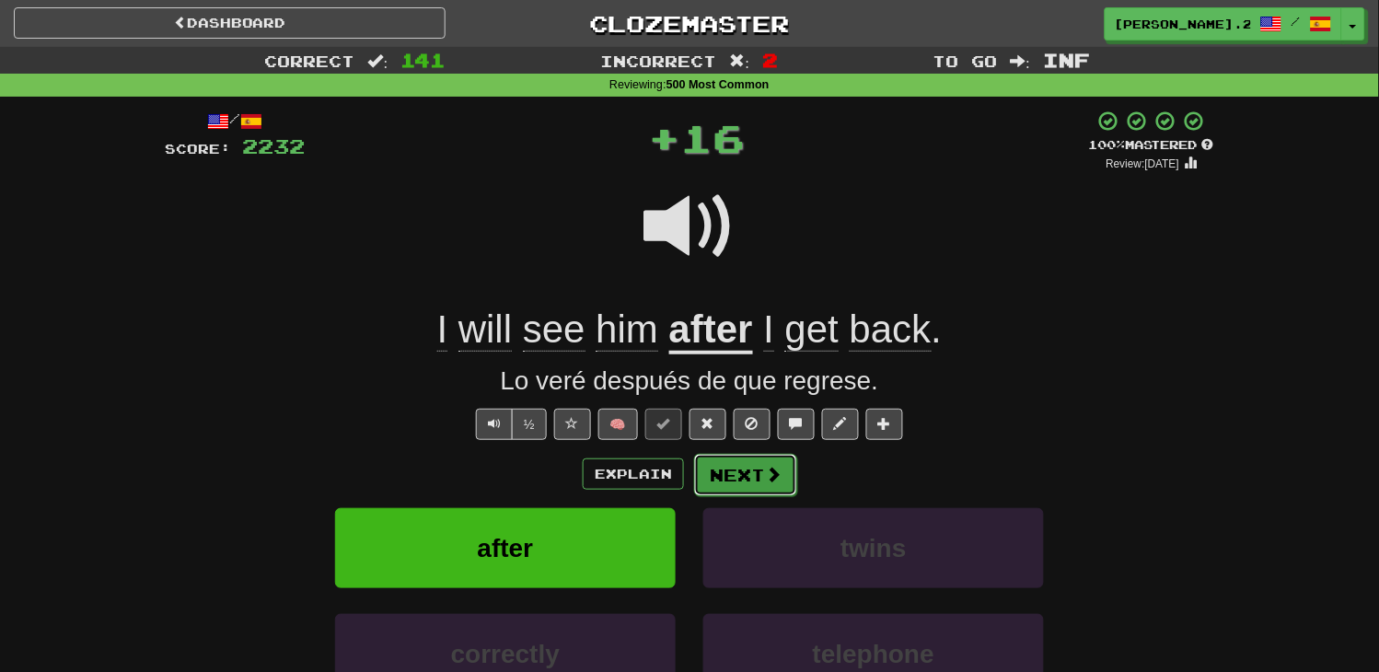
click at [702, 467] on button "Next" at bounding box center [745, 475] width 103 height 42
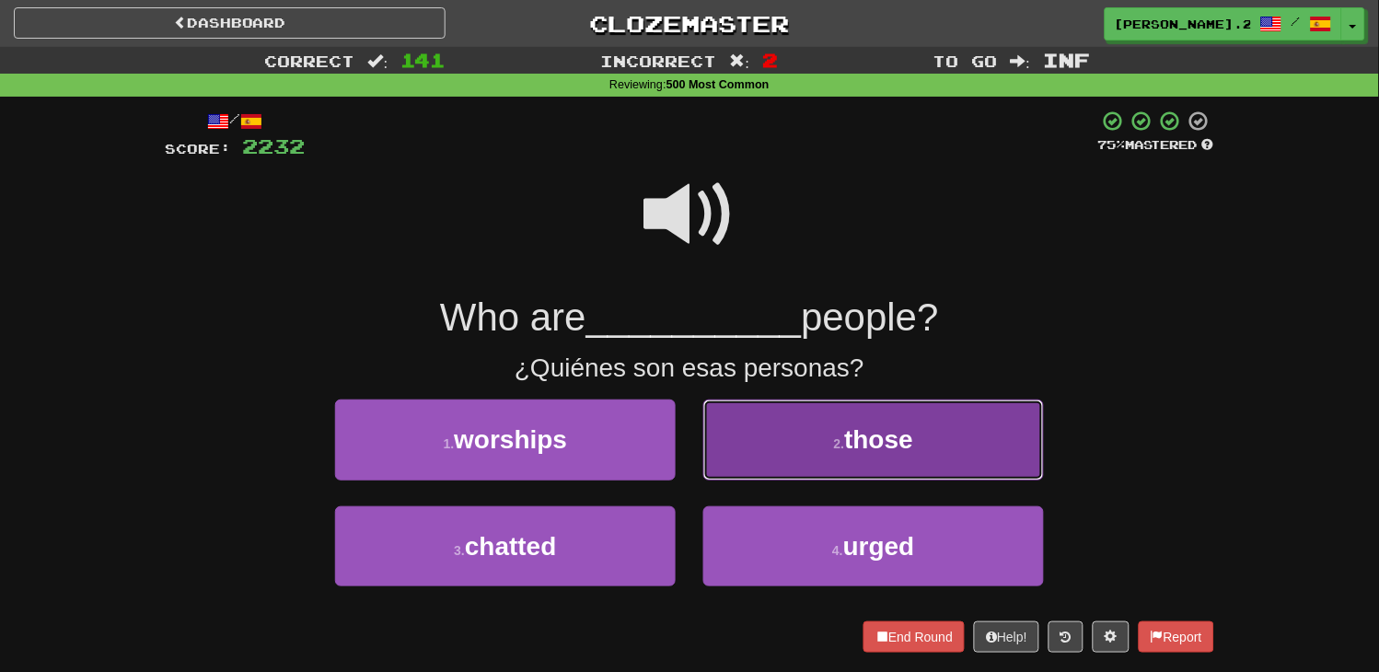
click at [755, 477] on button "2 . those" at bounding box center [873, 440] width 341 height 80
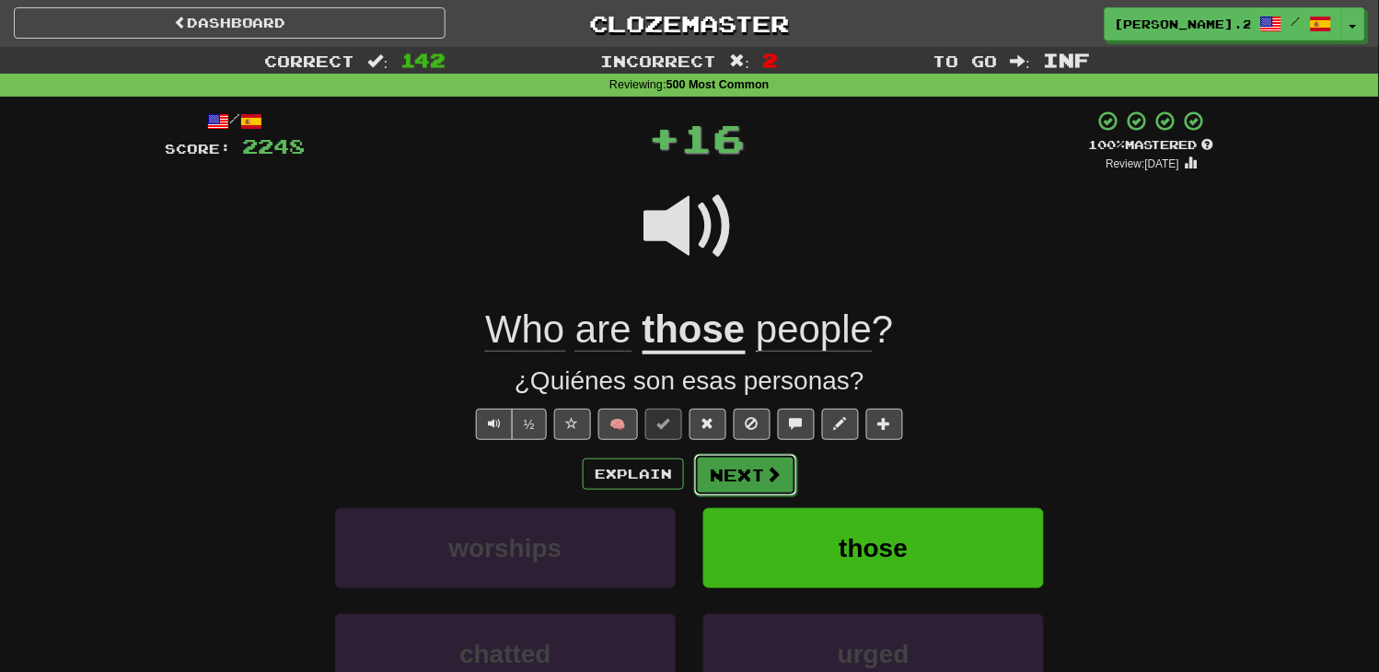
click at [748, 472] on button "Next" at bounding box center [745, 475] width 103 height 42
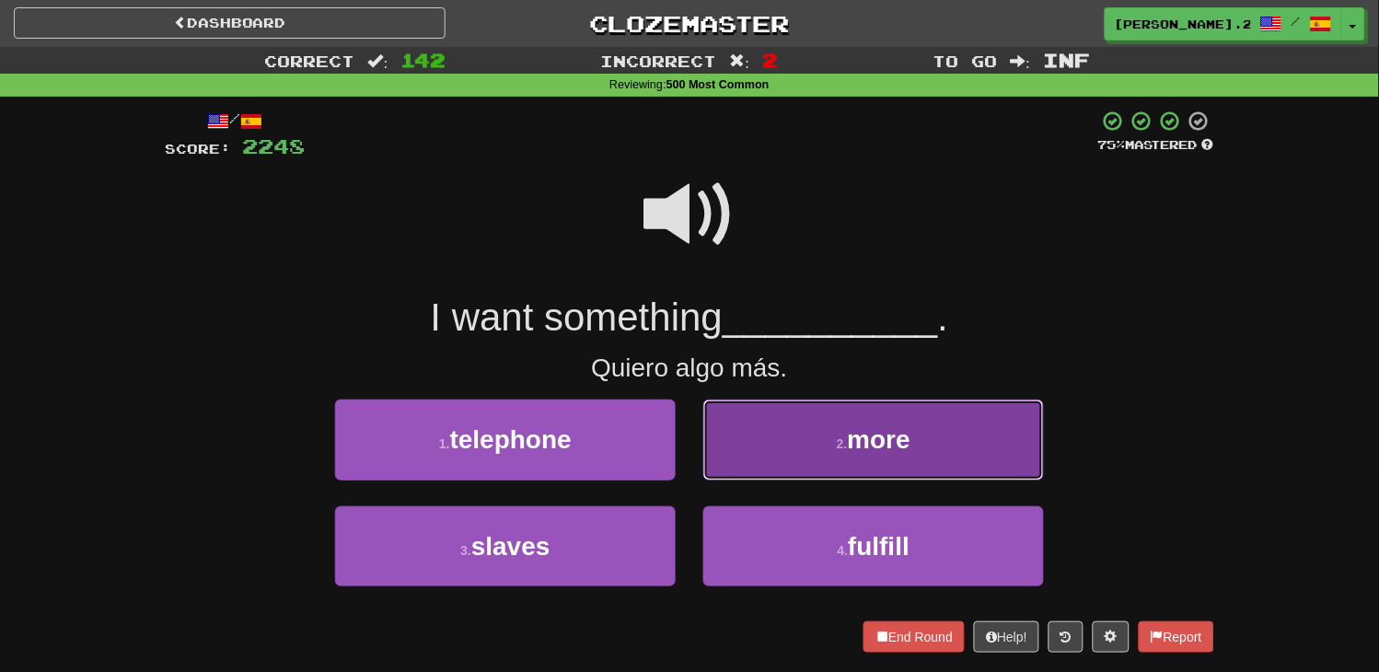
click at [840, 437] on small "2 ." at bounding box center [842, 443] width 11 height 15
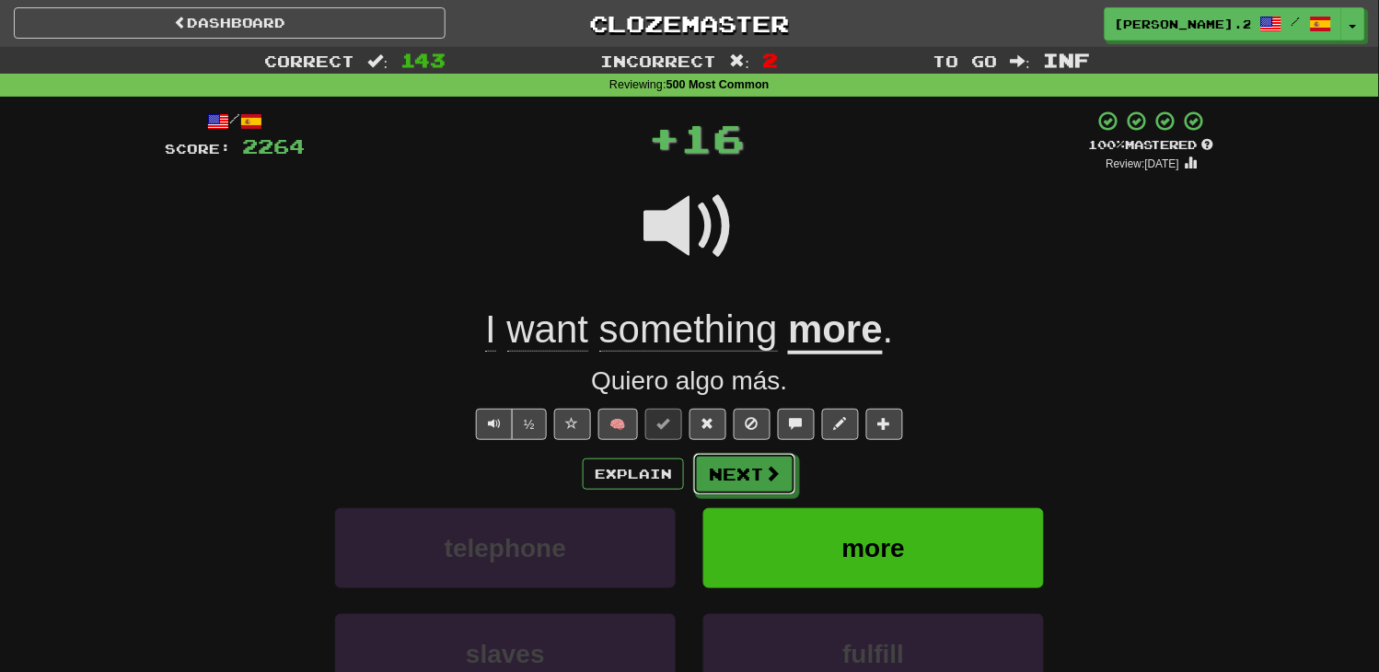
click at [777, 458] on button "Next" at bounding box center [744, 474] width 103 height 42
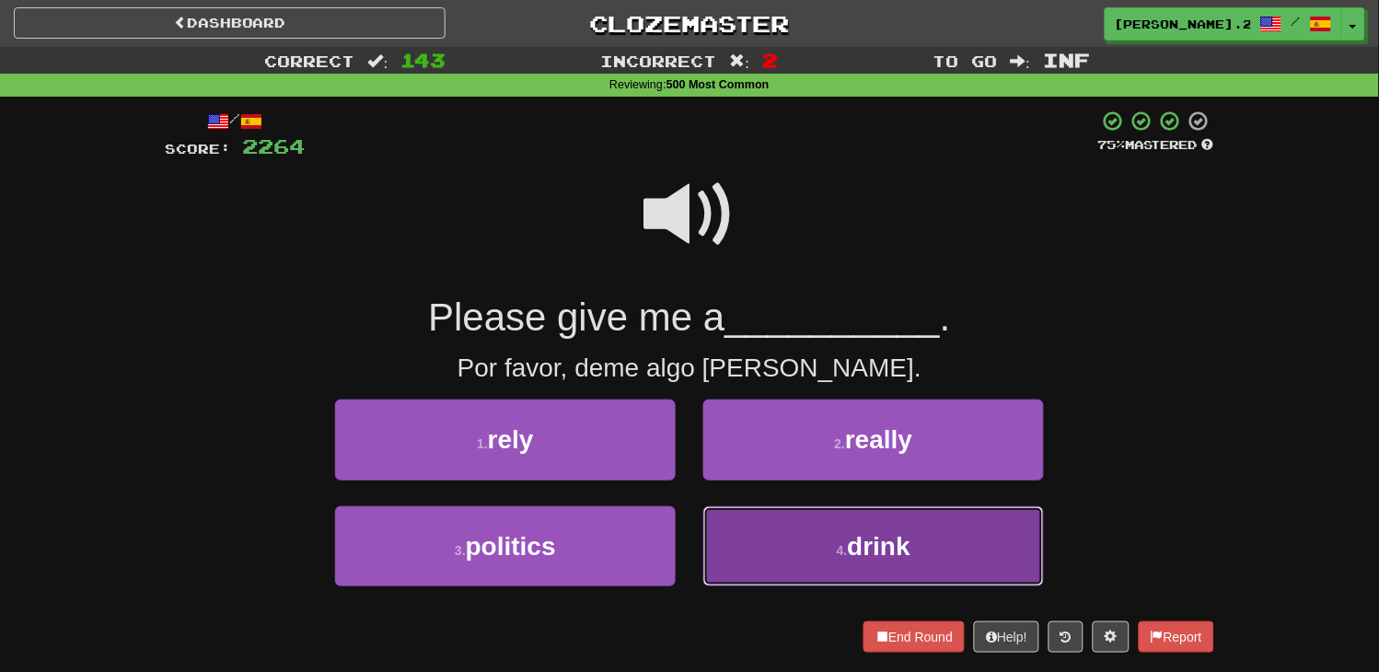
click at [788, 539] on button "4 . drink" at bounding box center [873, 546] width 341 height 80
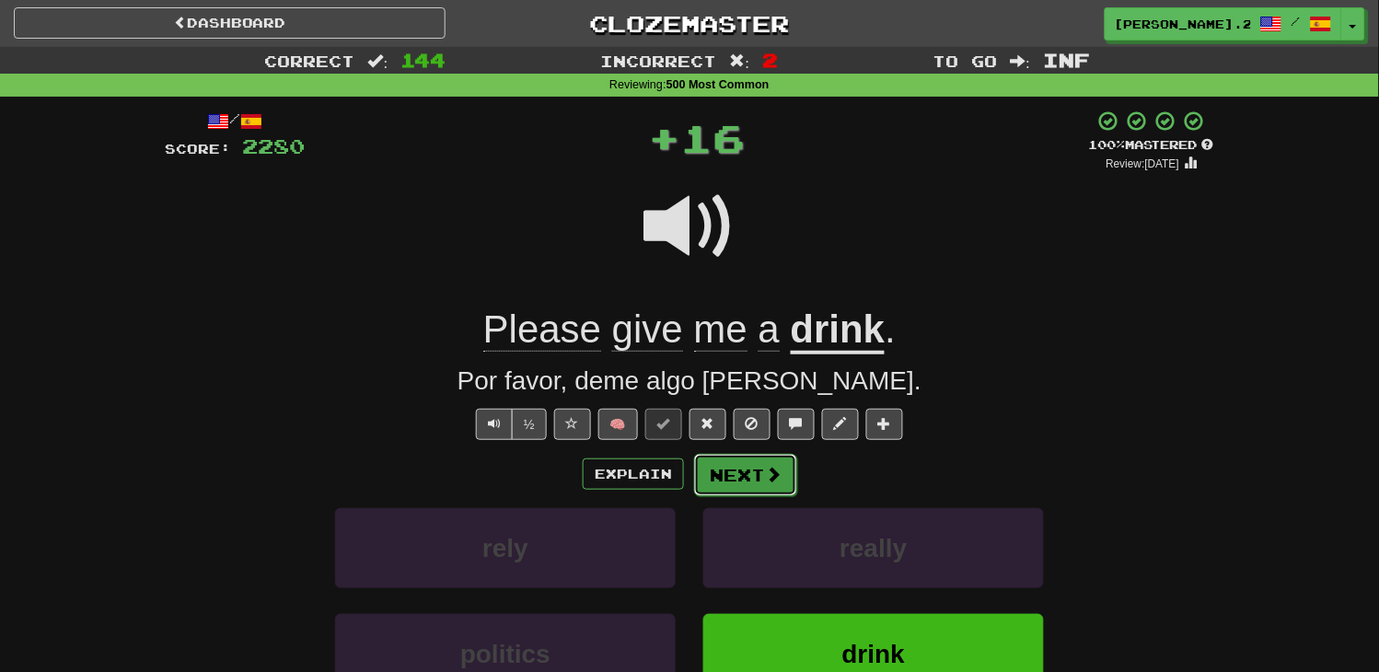
click at [728, 481] on button "Next" at bounding box center [745, 475] width 103 height 42
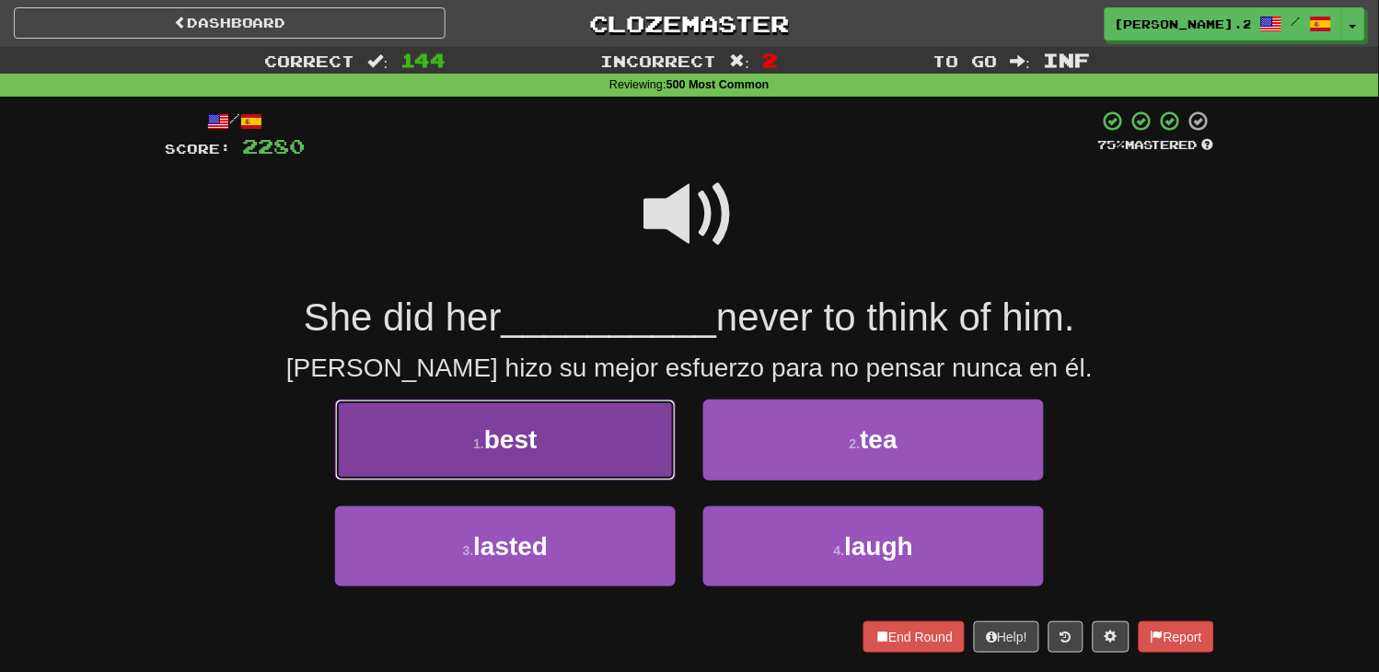
click at [611, 444] on button "1 . best" at bounding box center [505, 440] width 341 height 80
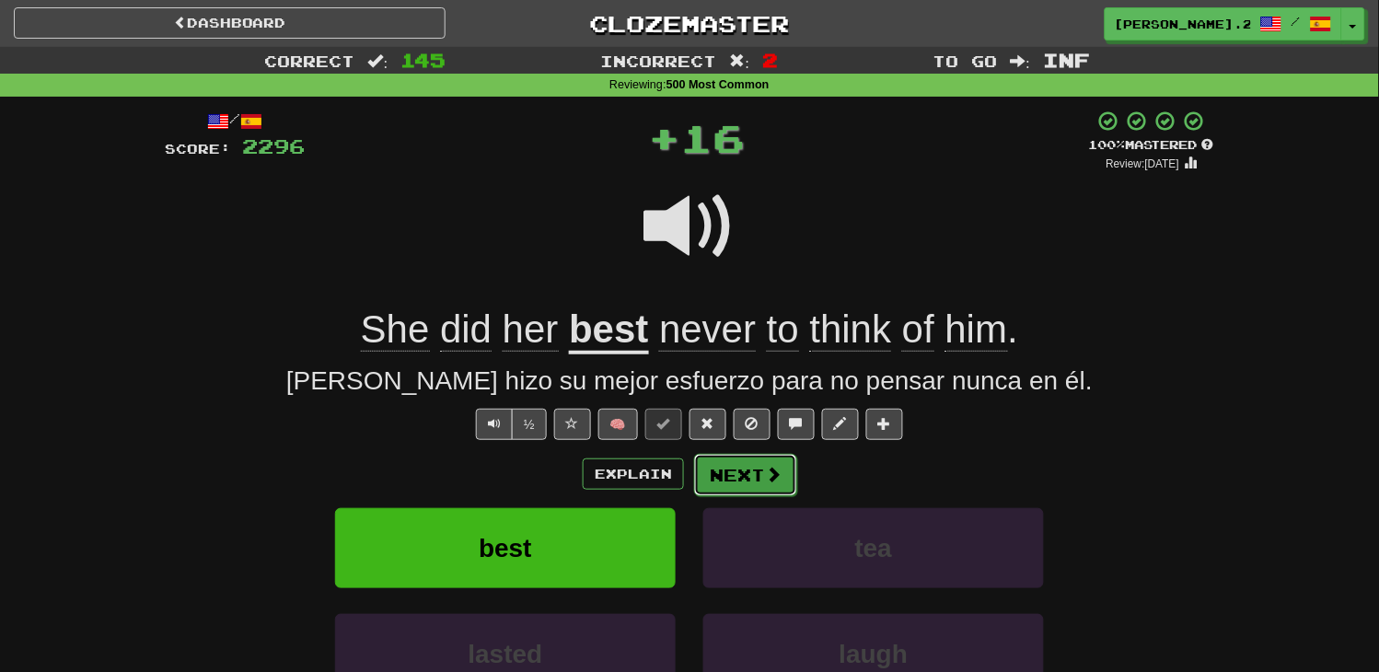
click at [744, 479] on button "Next" at bounding box center [745, 475] width 103 height 42
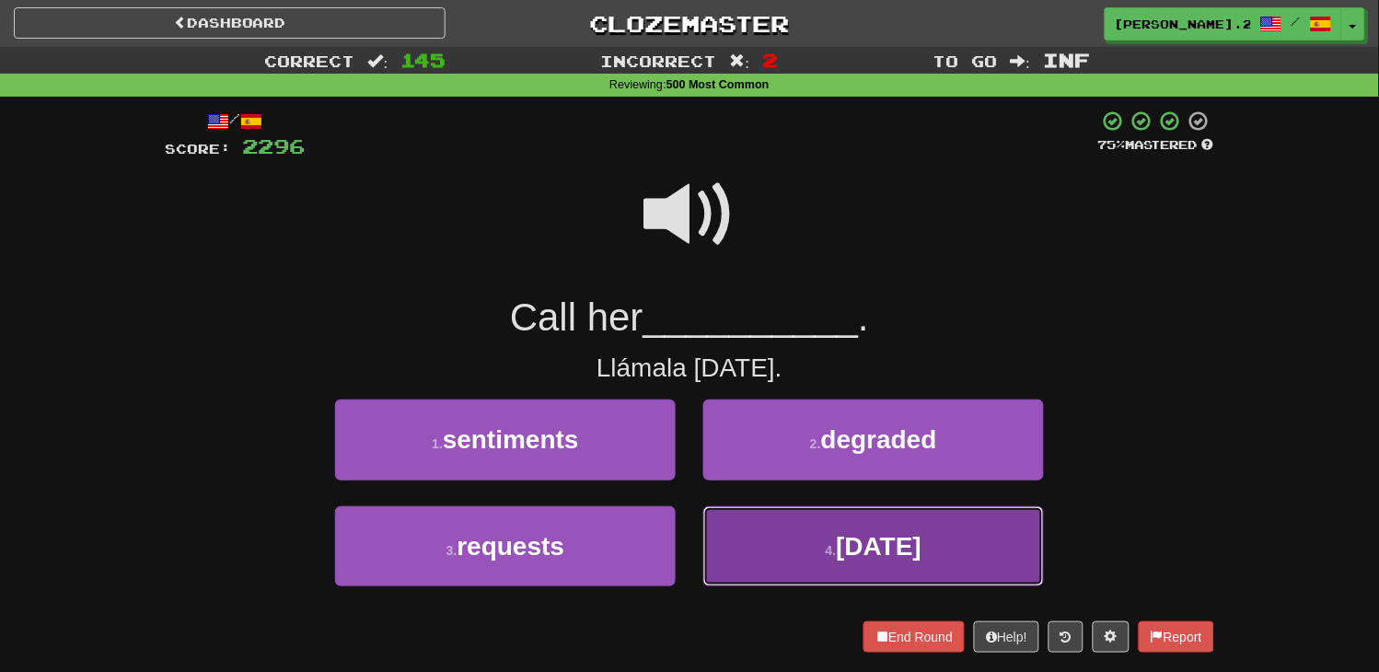
click at [756, 513] on button "4 . [DATE]" at bounding box center [873, 546] width 341 height 80
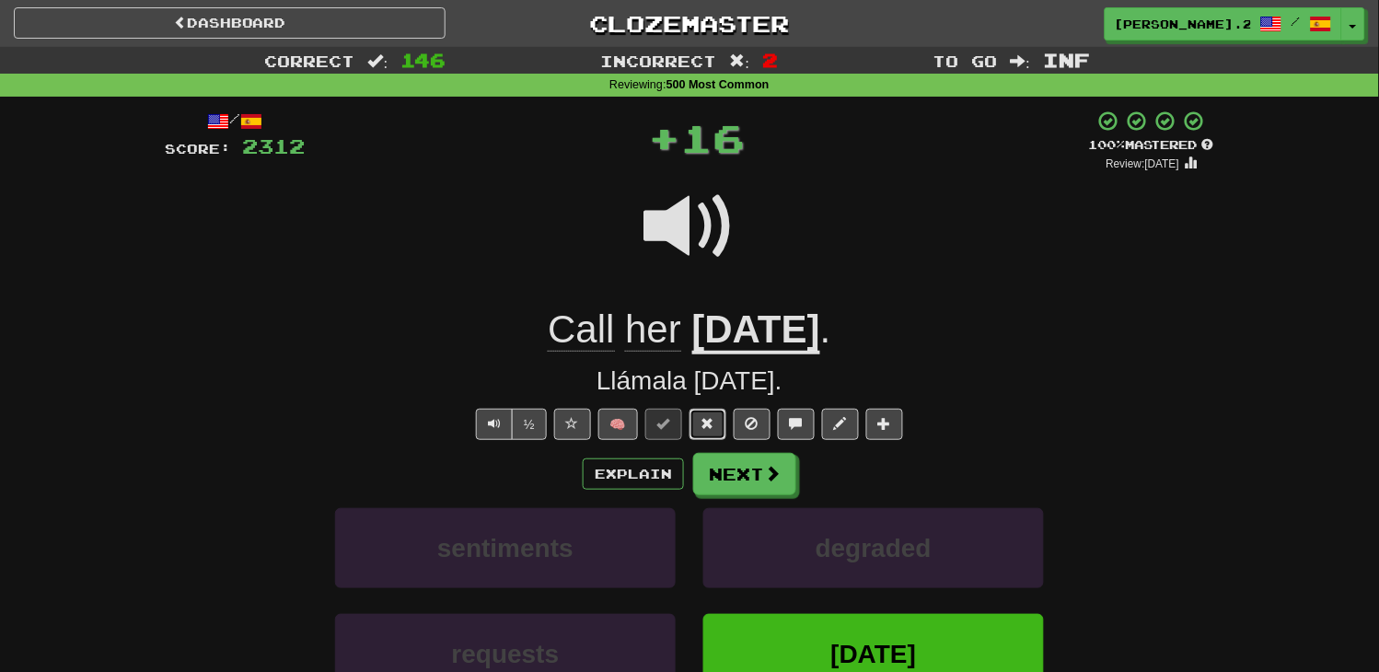
click at [701, 435] on button at bounding box center [707, 424] width 37 height 31
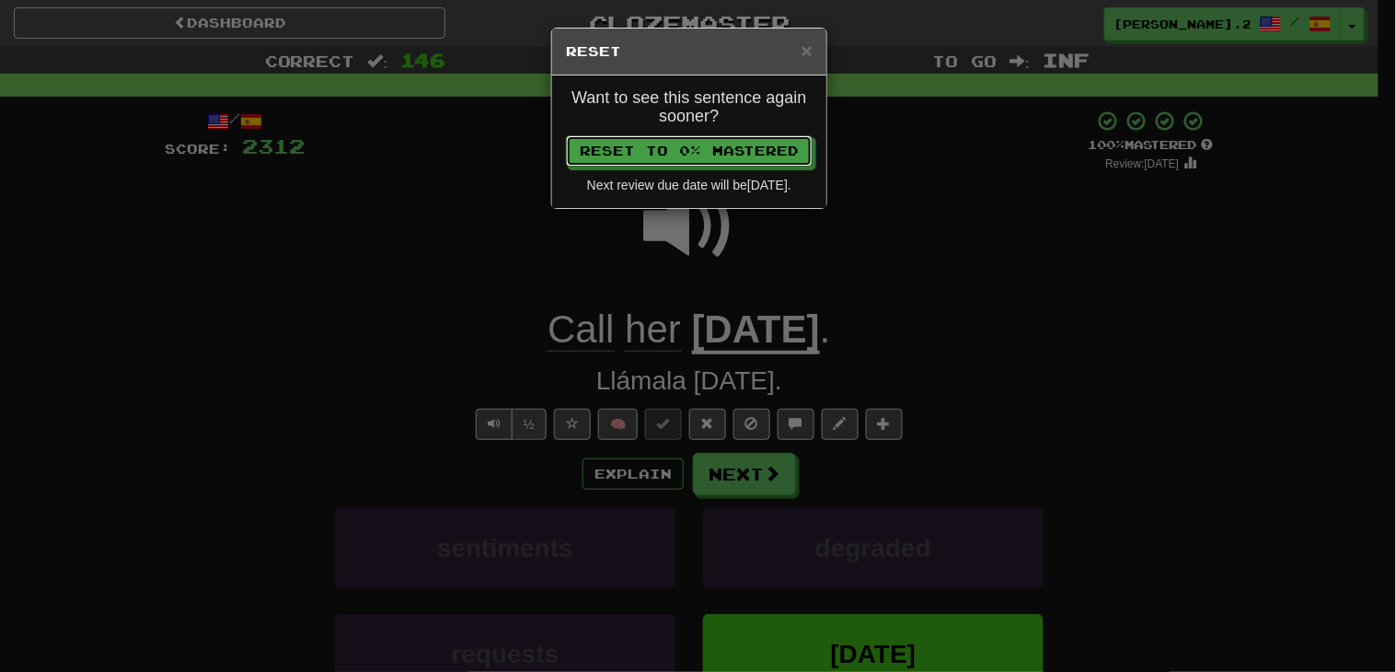
drag, startPoint x: 704, startPoint y: 451, endPoint x: 730, endPoint y: 468, distance: 30.6
click at [728, 471] on div "× Reset Want to see this sentence again sooner? Reset to 0% Mastered Next revie…" at bounding box center [698, 336] width 1396 height 672
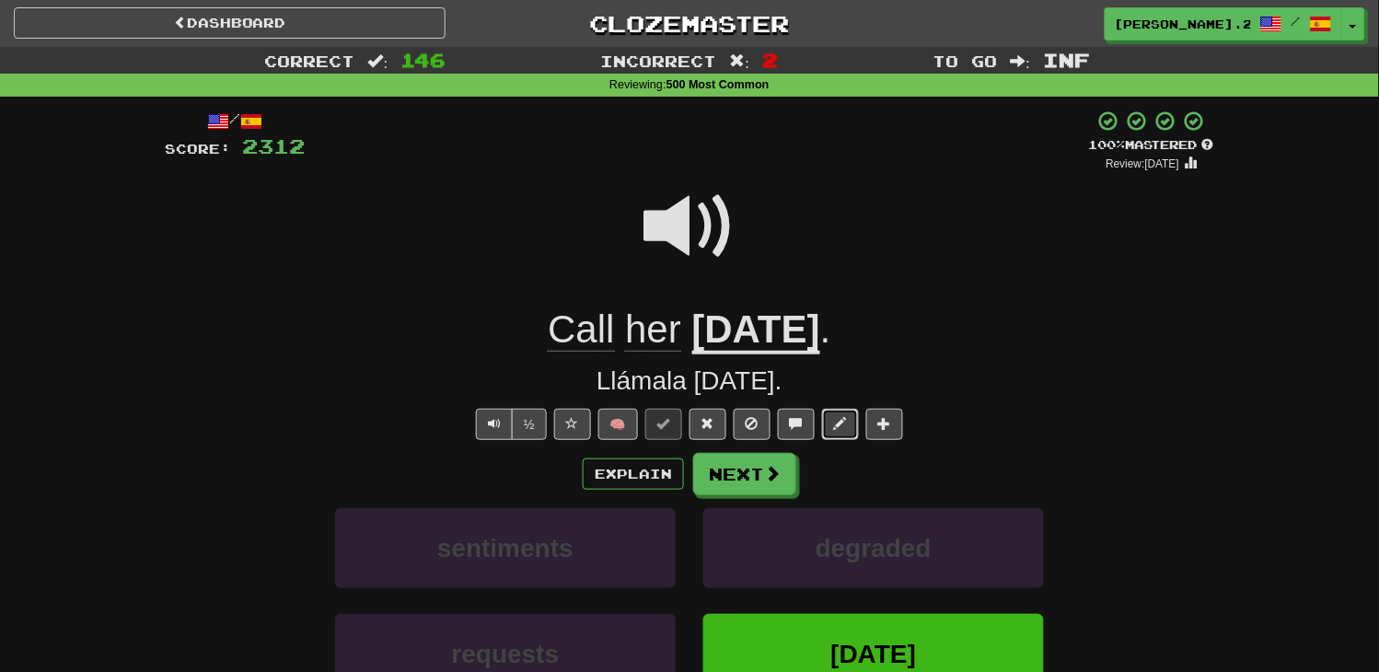
click at [828, 416] on button at bounding box center [840, 424] width 37 height 31
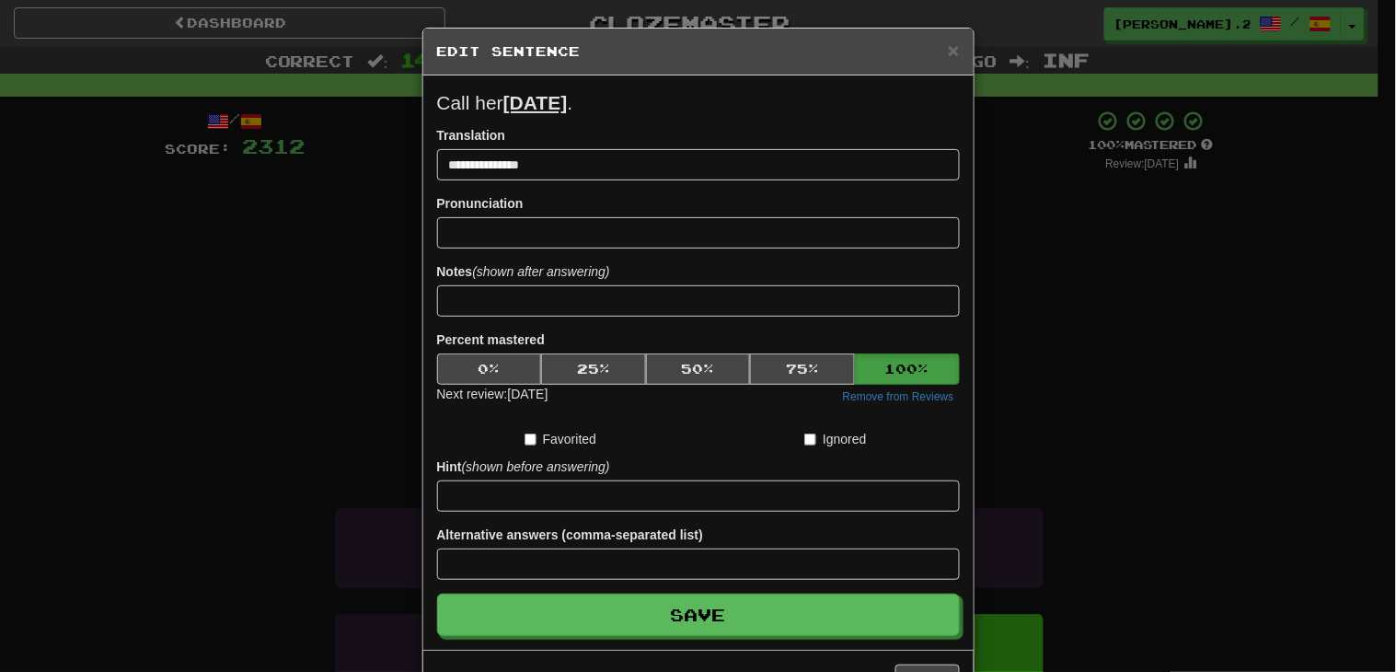
click at [933, 50] on h5 "Edit Sentence" at bounding box center [698, 51] width 523 height 18
click at [948, 52] on span "×" at bounding box center [953, 50] width 11 height 21
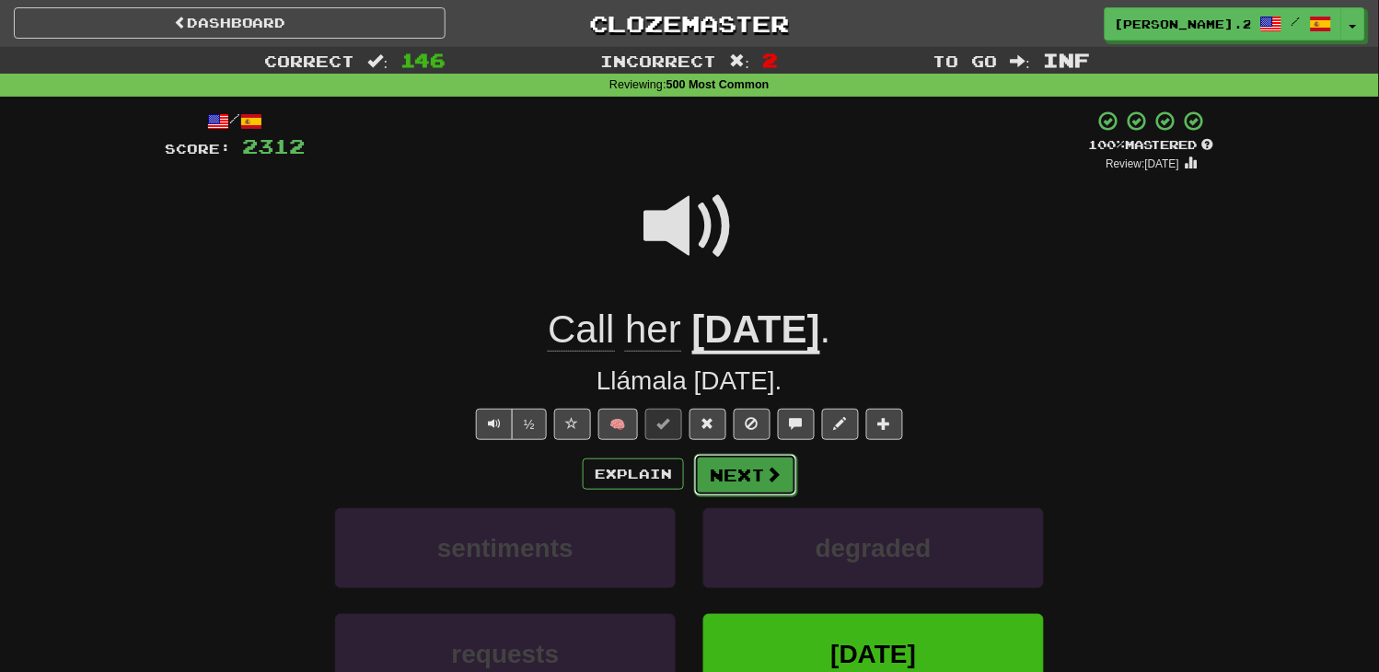
click at [722, 470] on button "Next" at bounding box center [745, 475] width 103 height 42
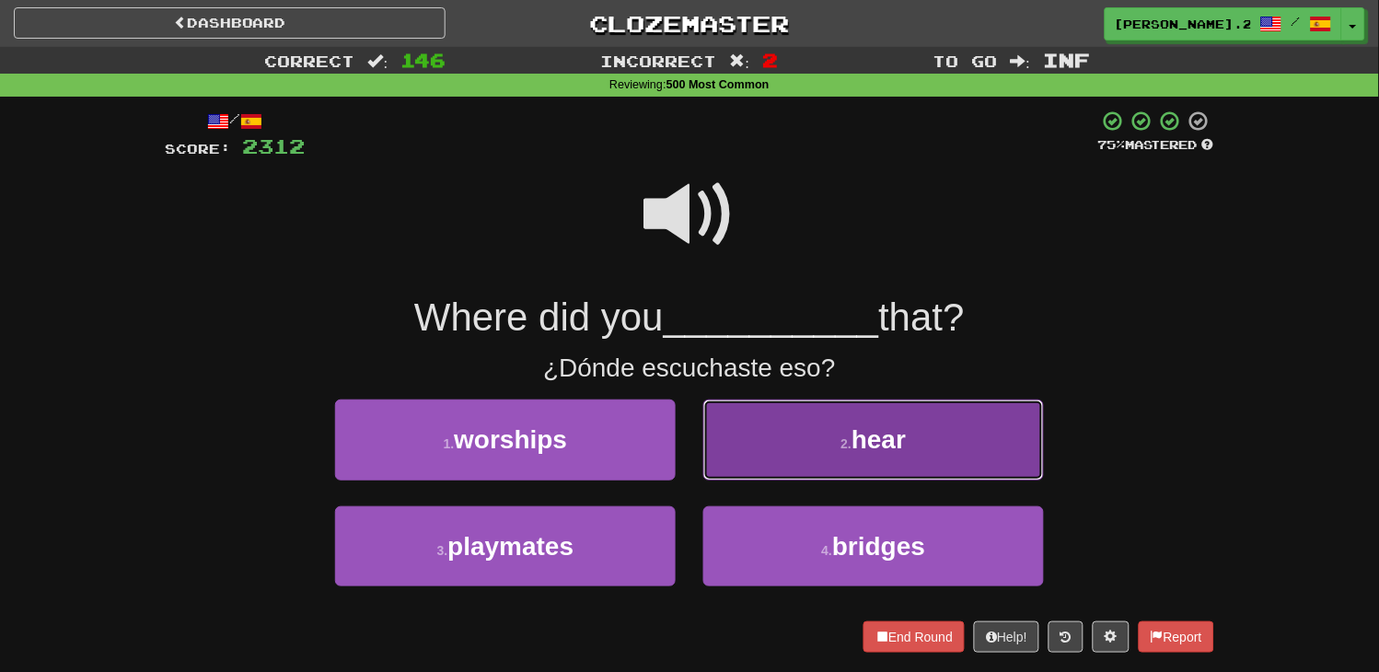
click at [758, 431] on button "2 . hear" at bounding box center [873, 440] width 341 height 80
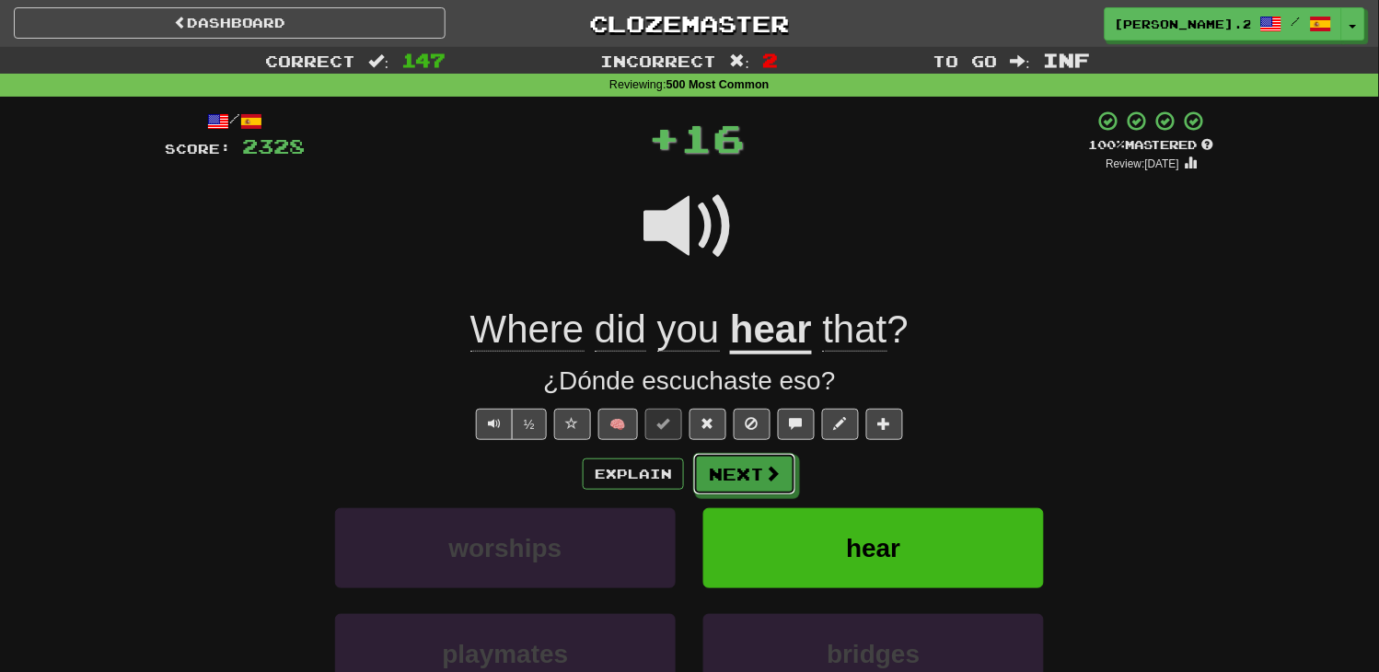
click at [744, 461] on button "Next" at bounding box center [744, 474] width 103 height 42
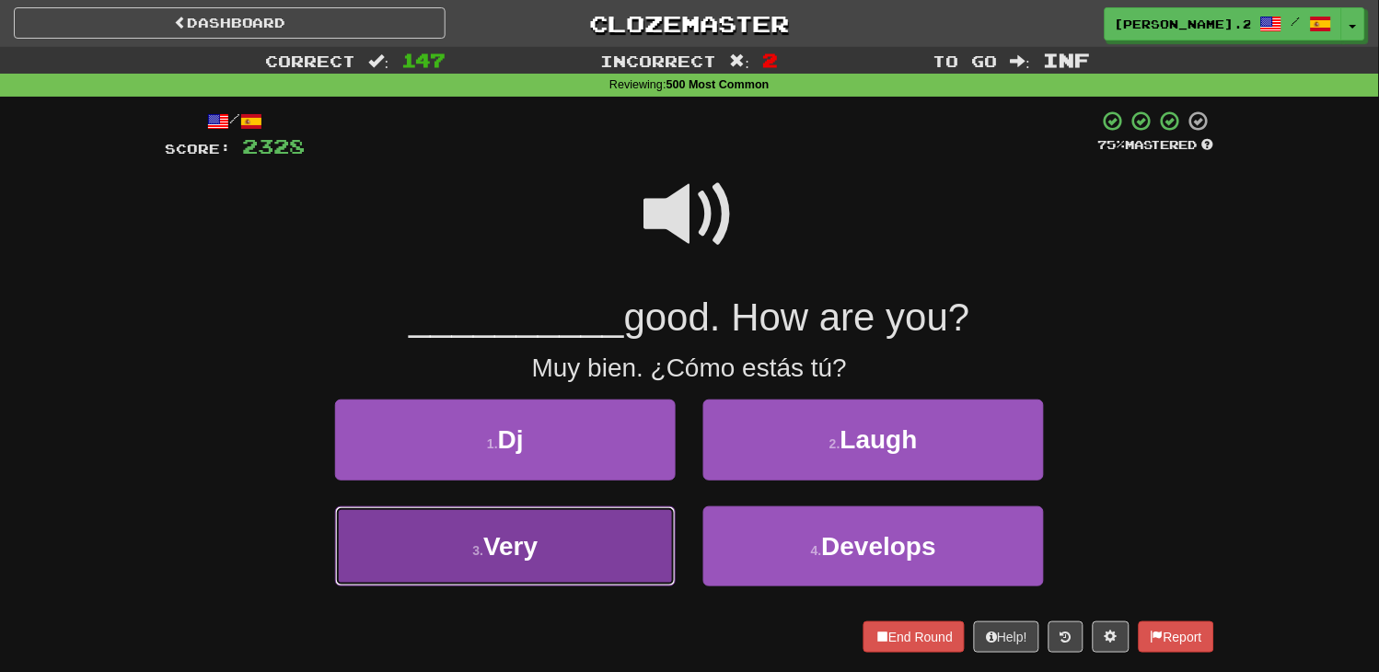
click at [608, 549] on button "3 . Very" at bounding box center [505, 546] width 341 height 80
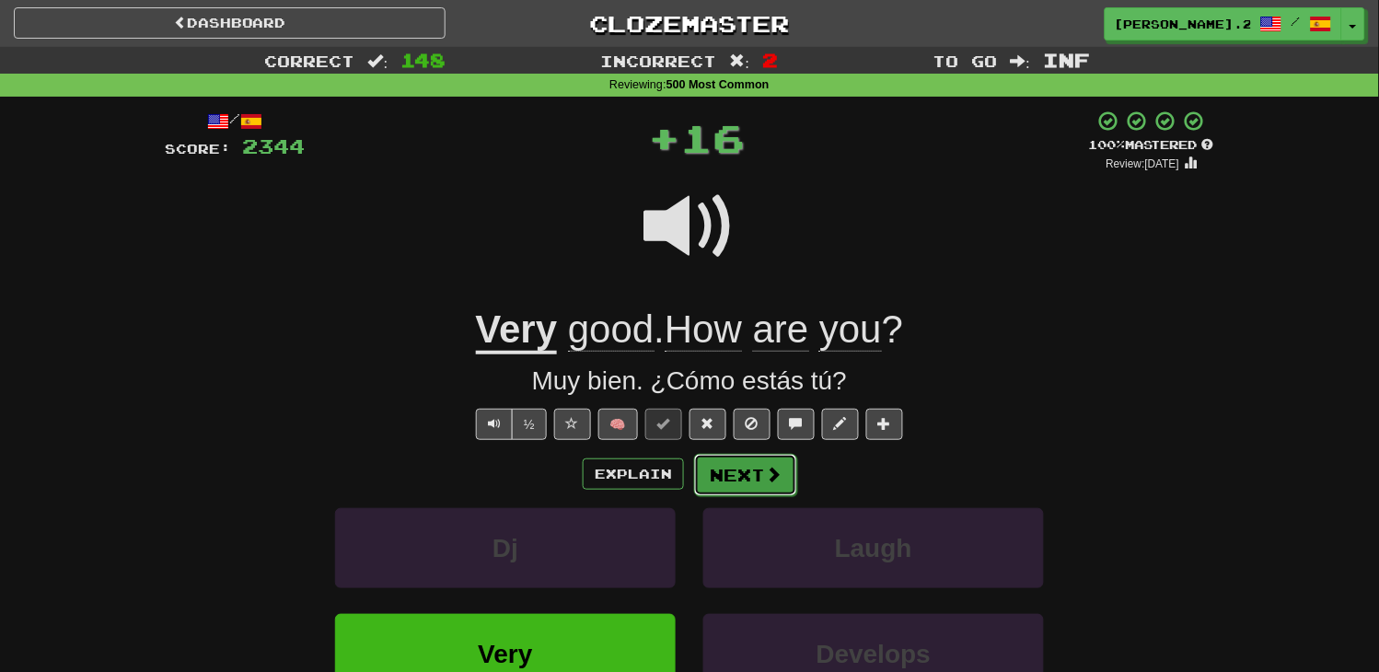
click at [762, 457] on button "Next" at bounding box center [745, 475] width 103 height 42
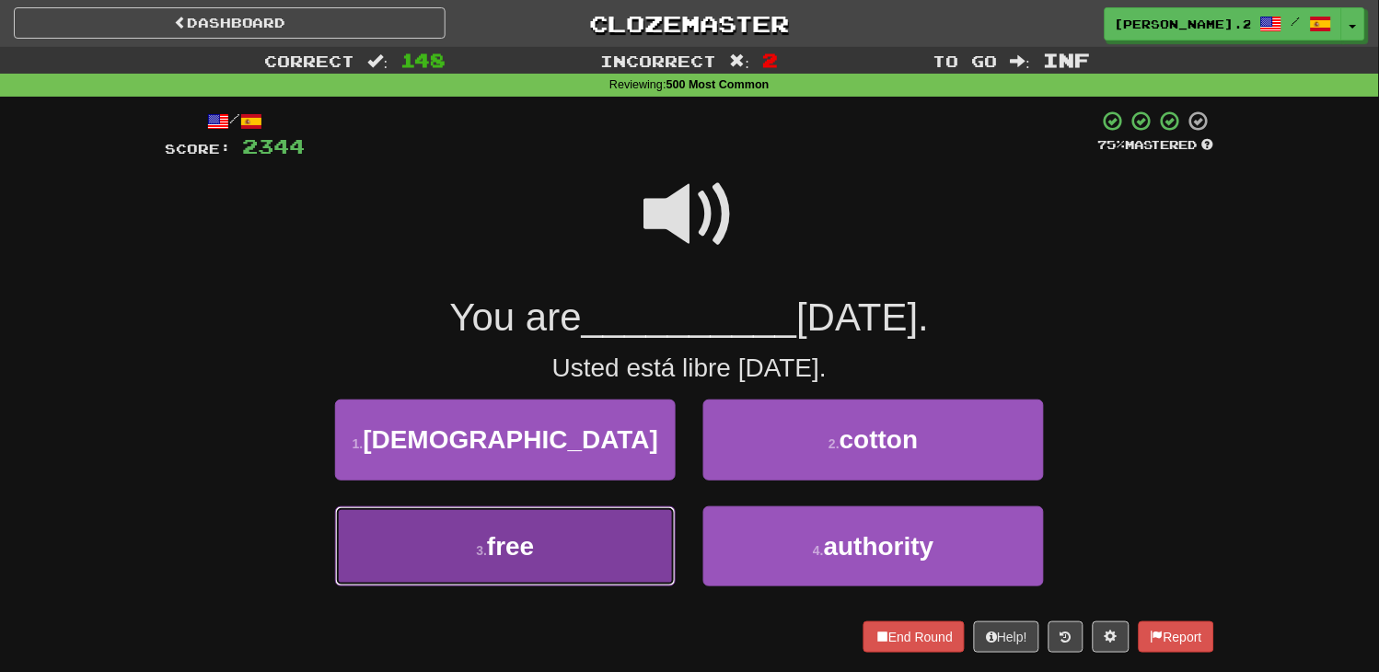
click at [630, 544] on button "3 . free" at bounding box center [505, 546] width 341 height 80
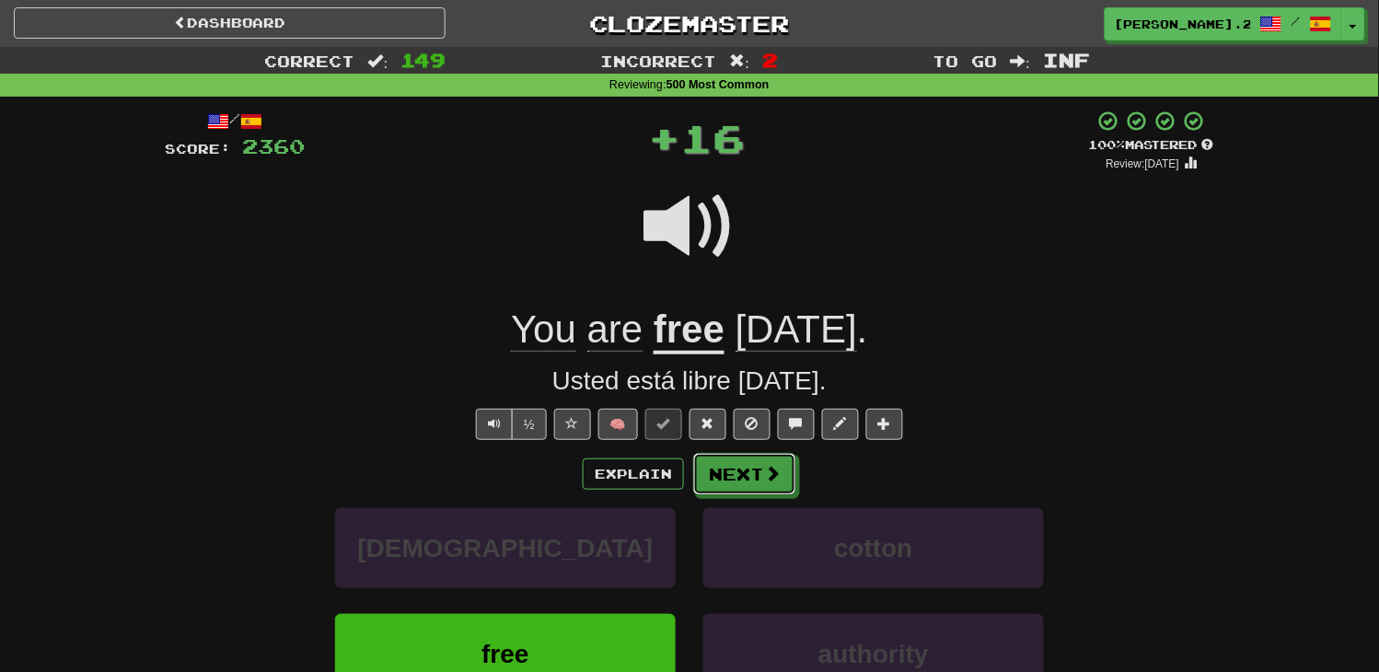
click at [785, 465] on button "Next" at bounding box center [744, 474] width 103 height 42
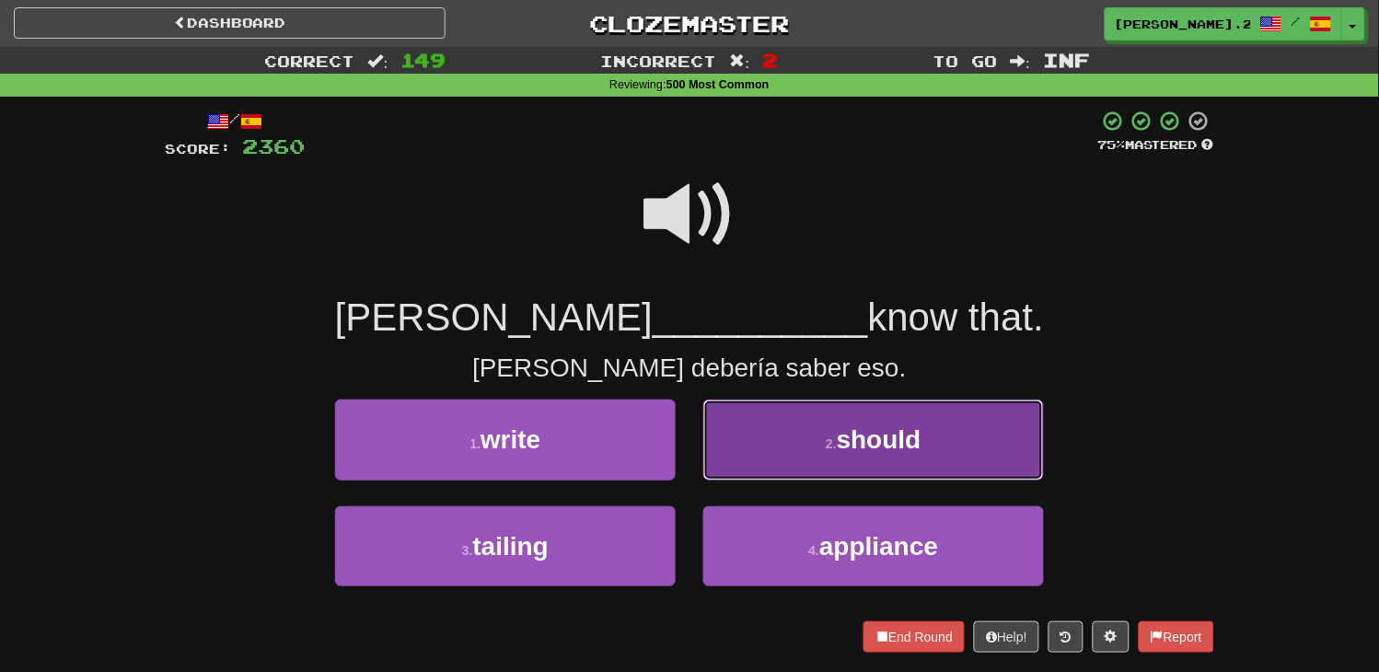
click at [780, 434] on button "2 . should" at bounding box center [873, 440] width 341 height 80
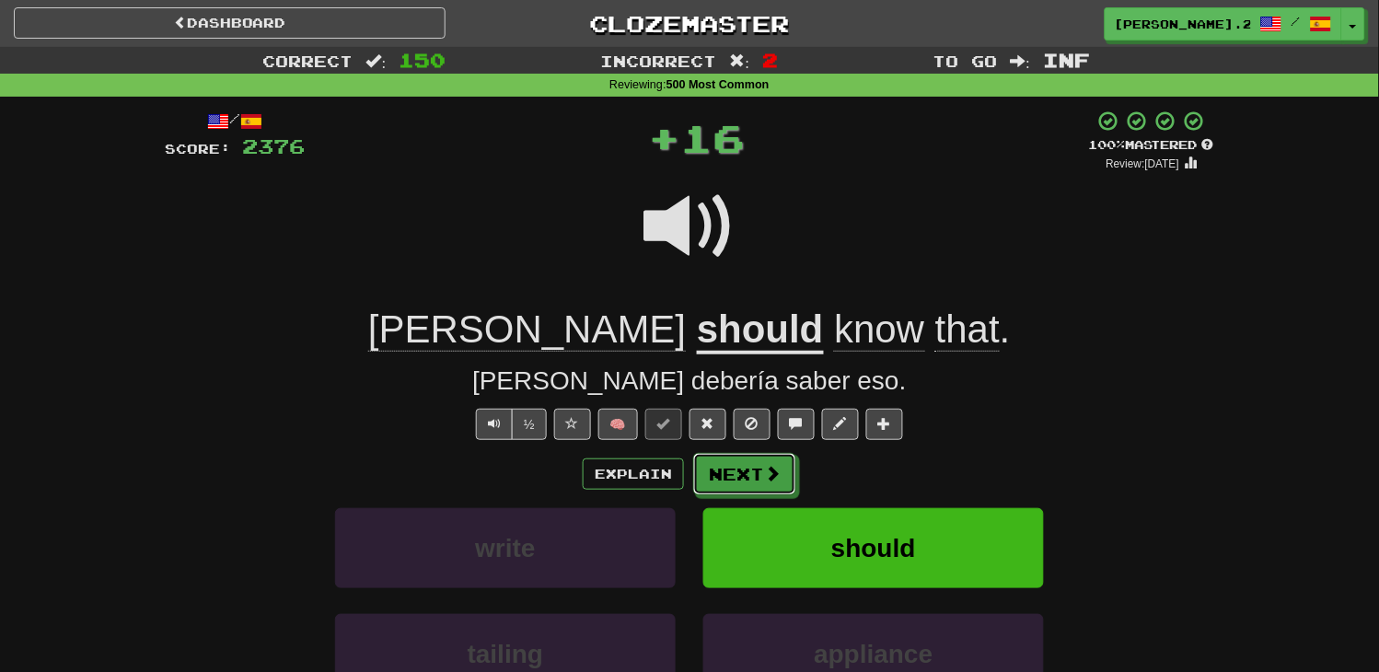
click at [759, 469] on button "Next" at bounding box center [744, 474] width 103 height 42
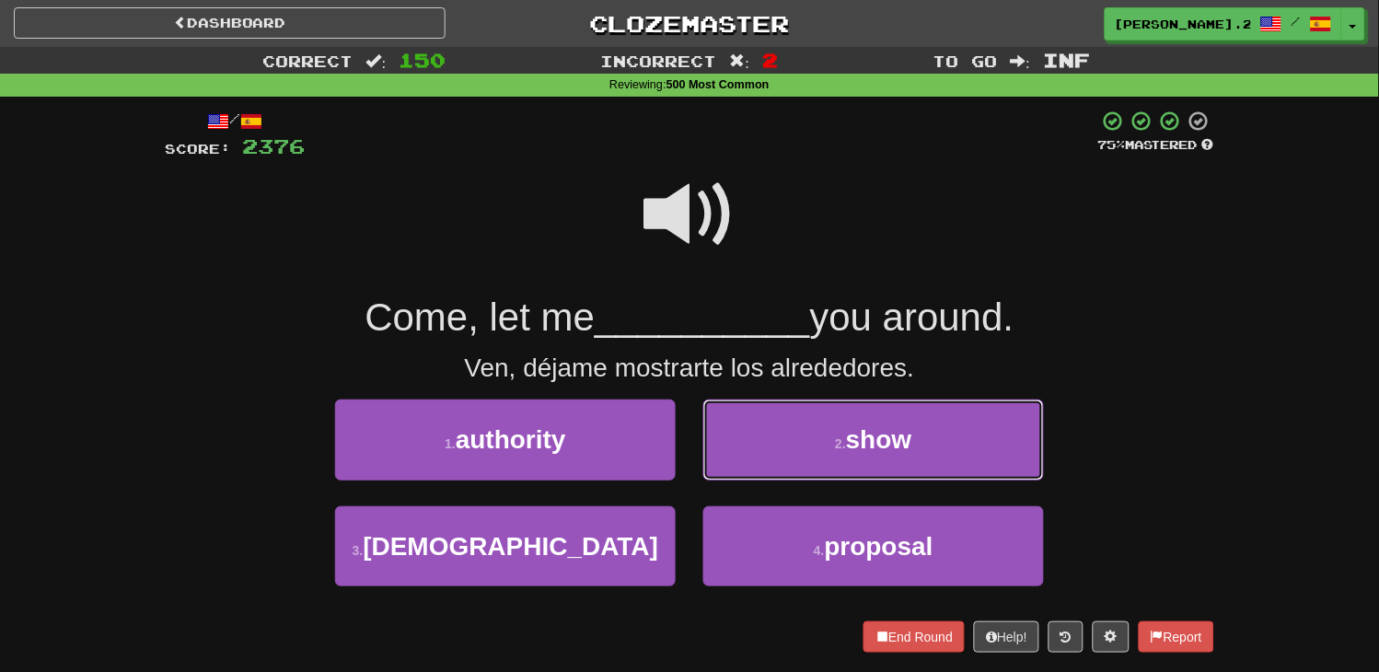
click at [759, 469] on button "2 . show" at bounding box center [873, 440] width 341 height 80
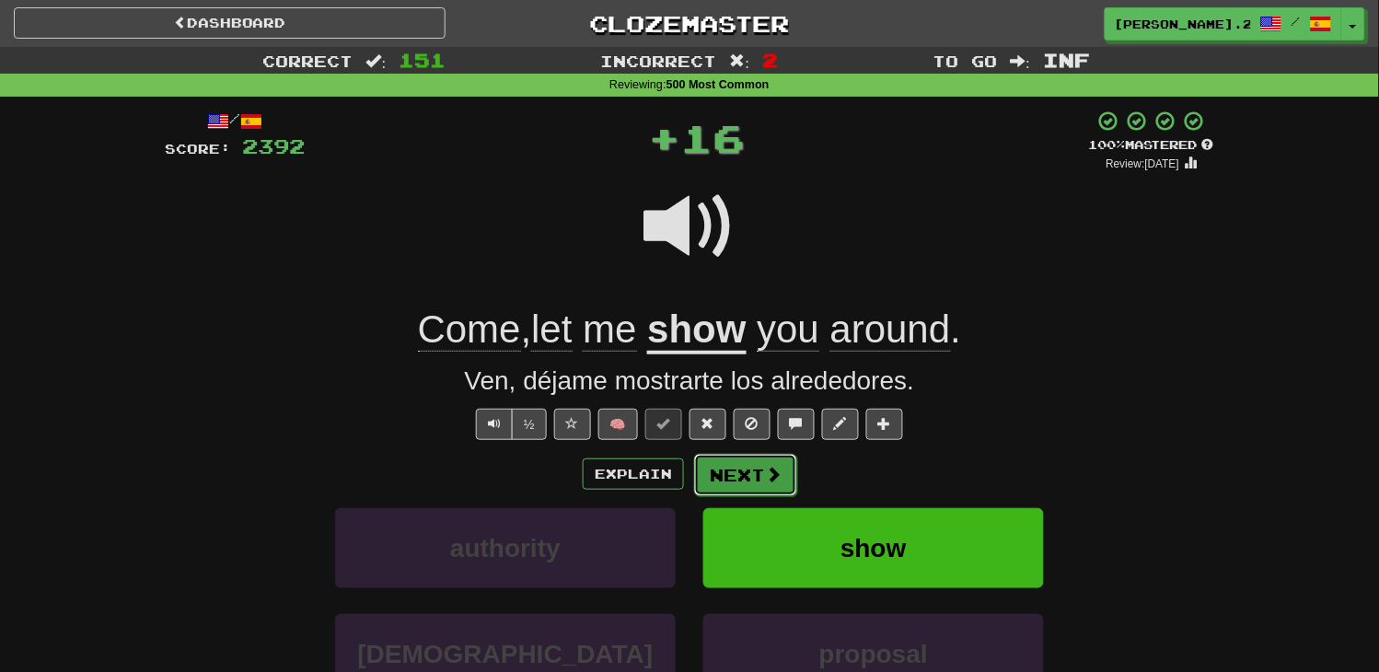
click at [759, 481] on button "Next" at bounding box center [745, 475] width 103 height 42
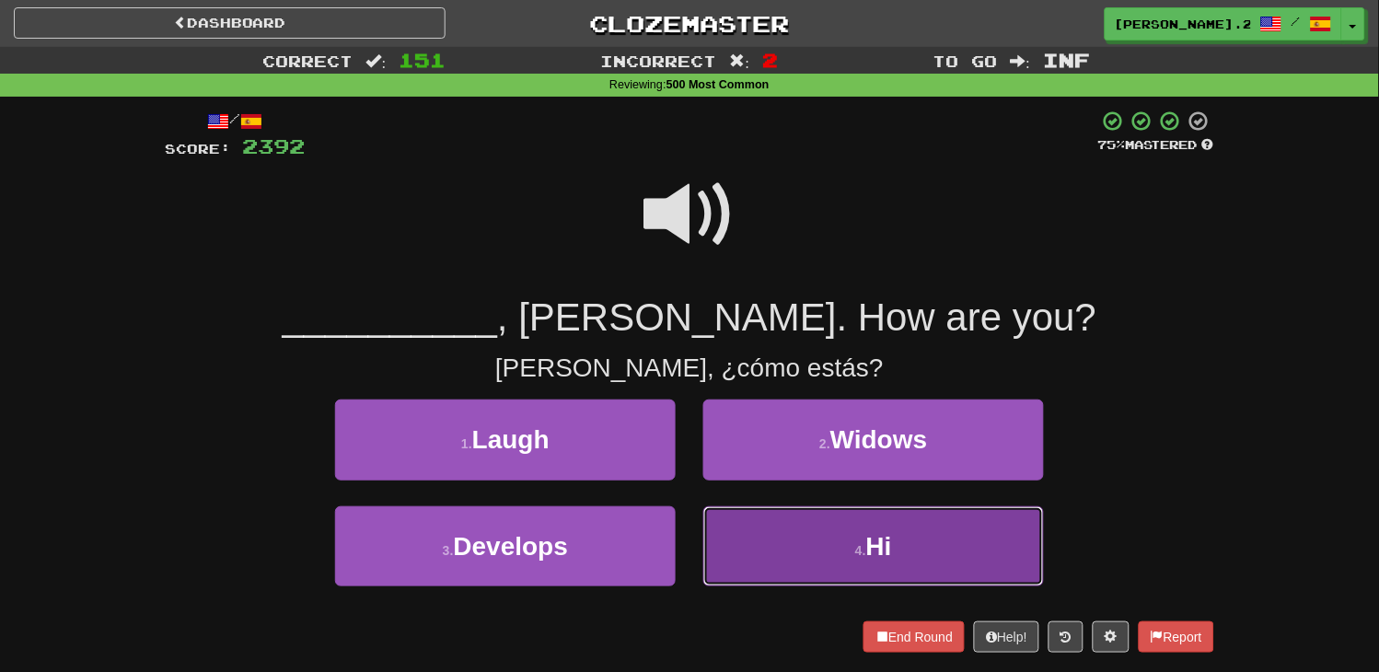
click at [783, 536] on button "4 . Hi" at bounding box center [873, 546] width 341 height 80
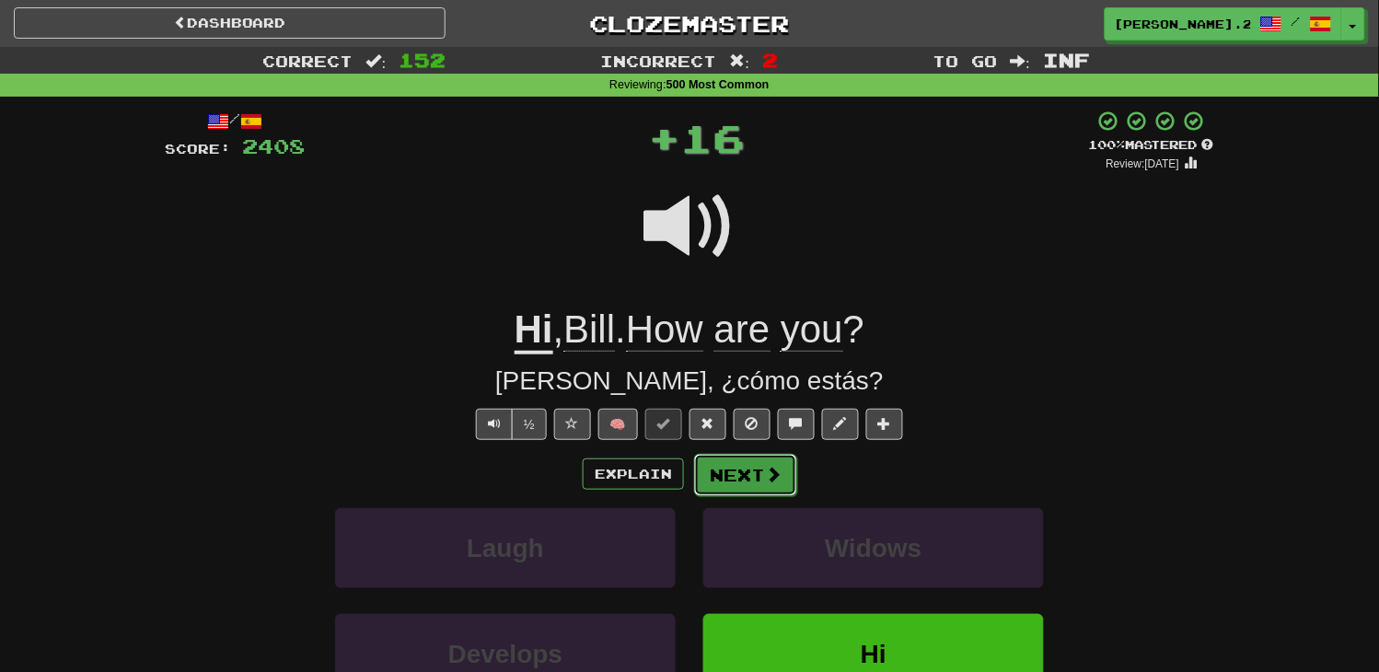
click at [735, 482] on button "Next" at bounding box center [745, 475] width 103 height 42
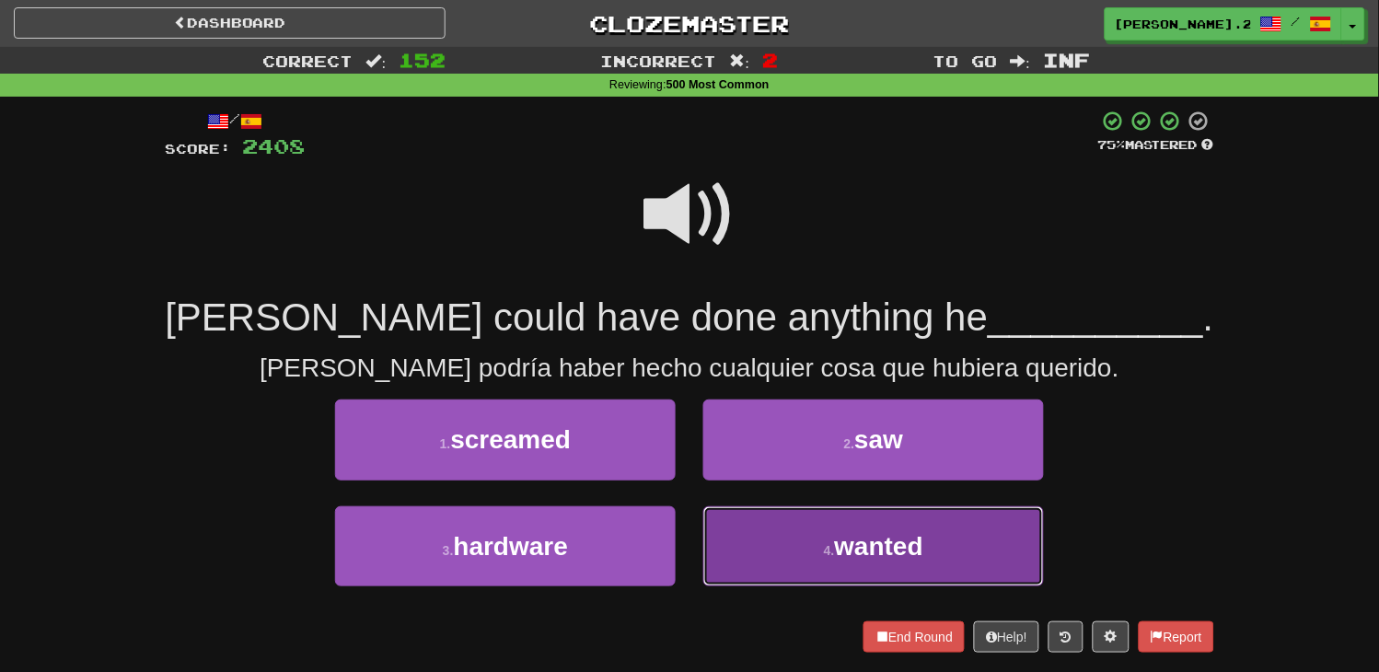
click at [761, 520] on button "4 . wanted" at bounding box center [873, 546] width 341 height 80
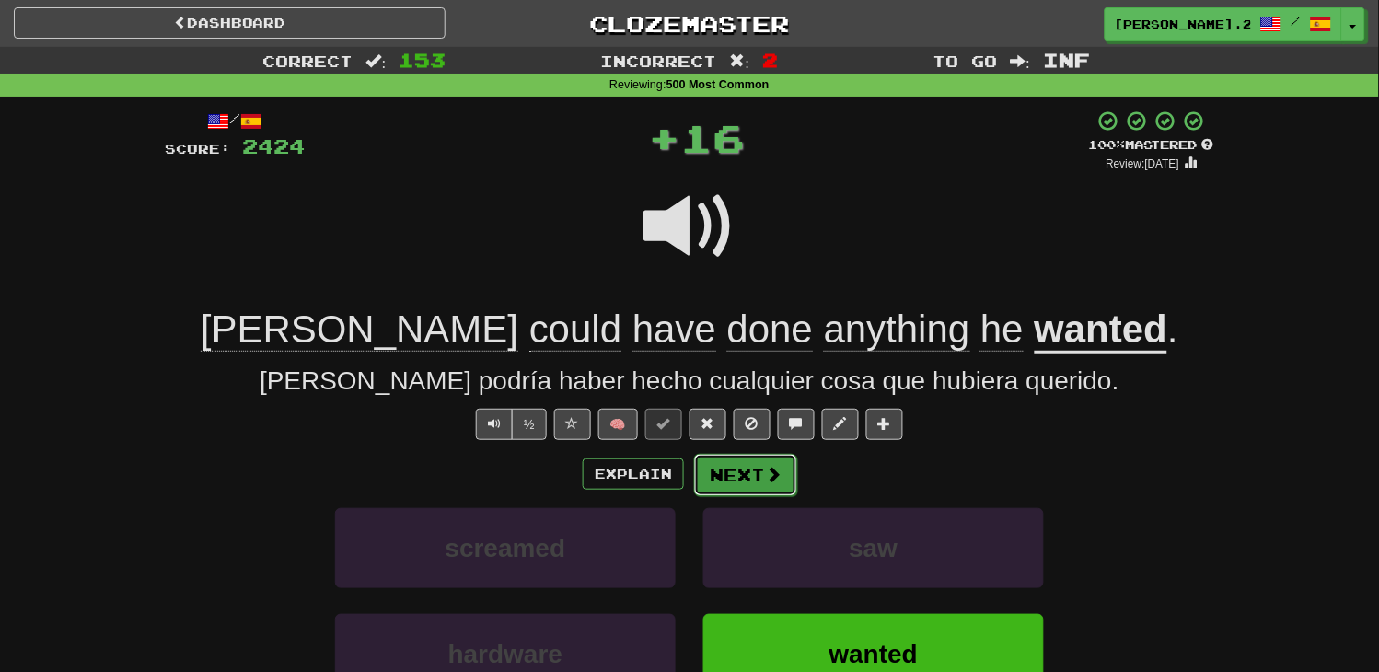
click at [729, 467] on button "Next" at bounding box center [745, 475] width 103 height 42
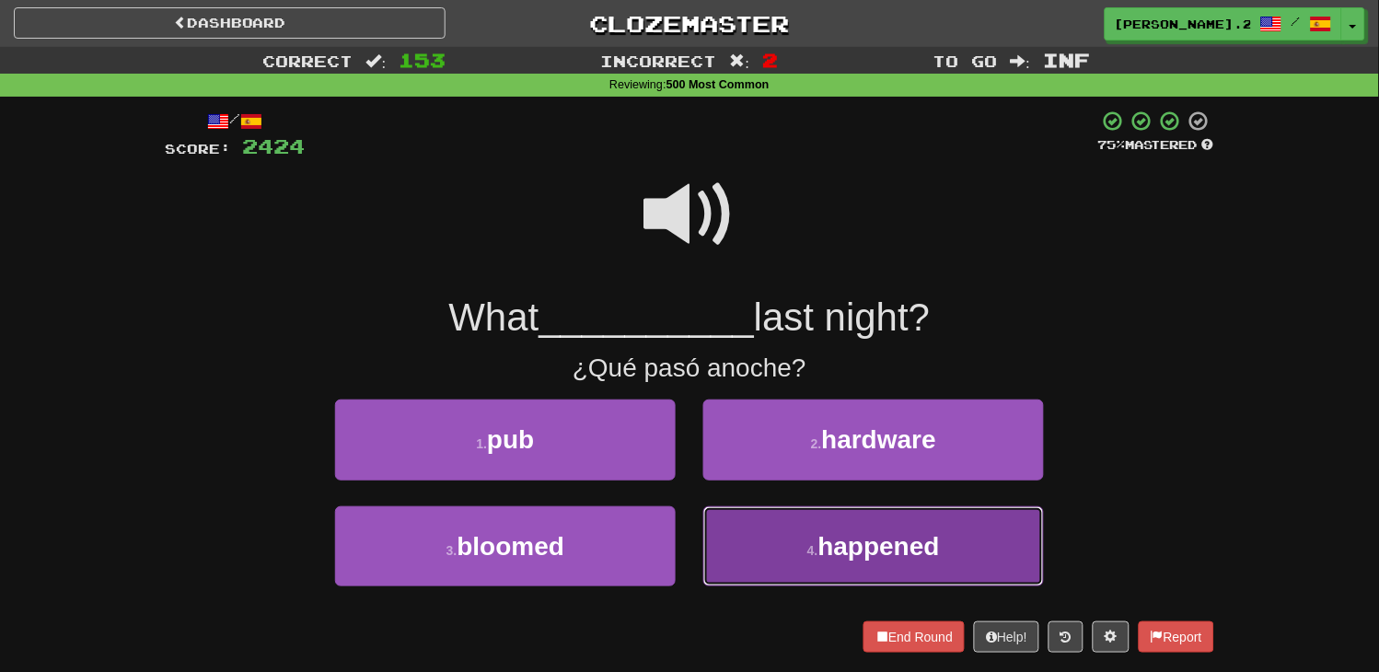
click at [793, 538] on button "4 . happened" at bounding box center [873, 546] width 341 height 80
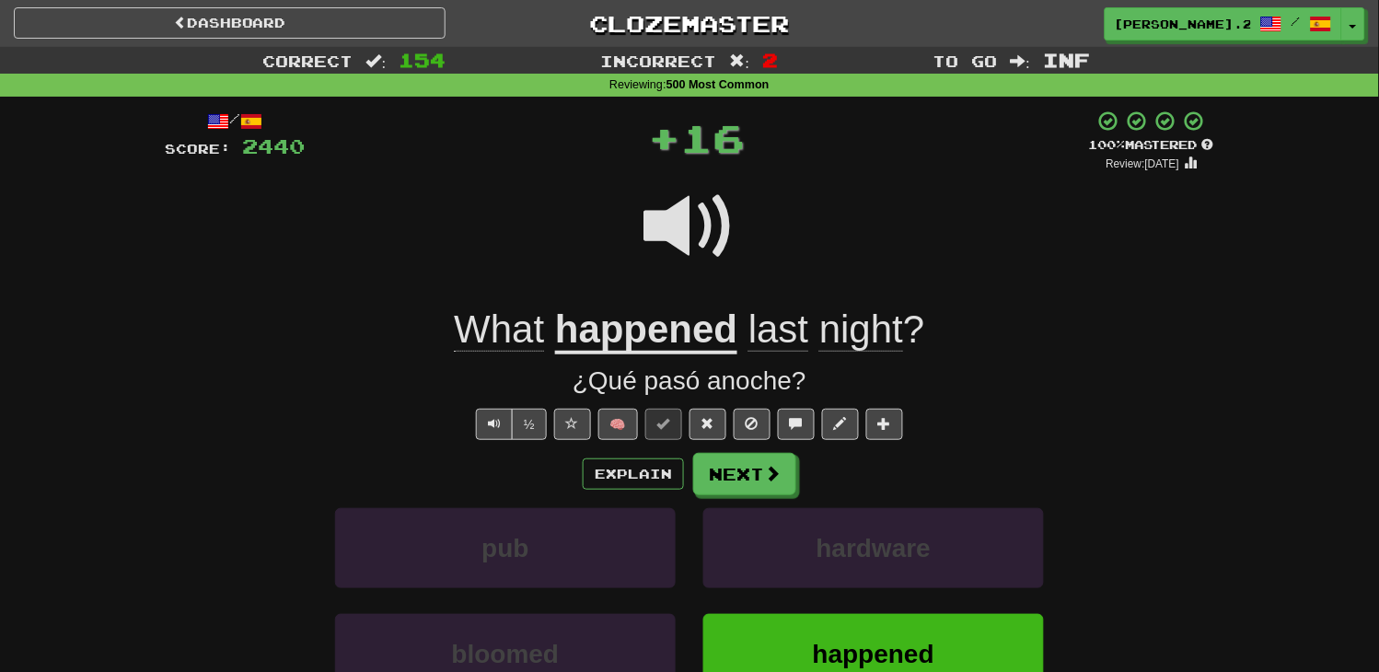
click at [755, 497] on div "Explain Next pub hardware bloomed happened Learn more: pub hardware bloomed hap…" at bounding box center [689, 600] width 1049 height 295
click at [750, 490] on button "Next" at bounding box center [745, 475] width 103 height 42
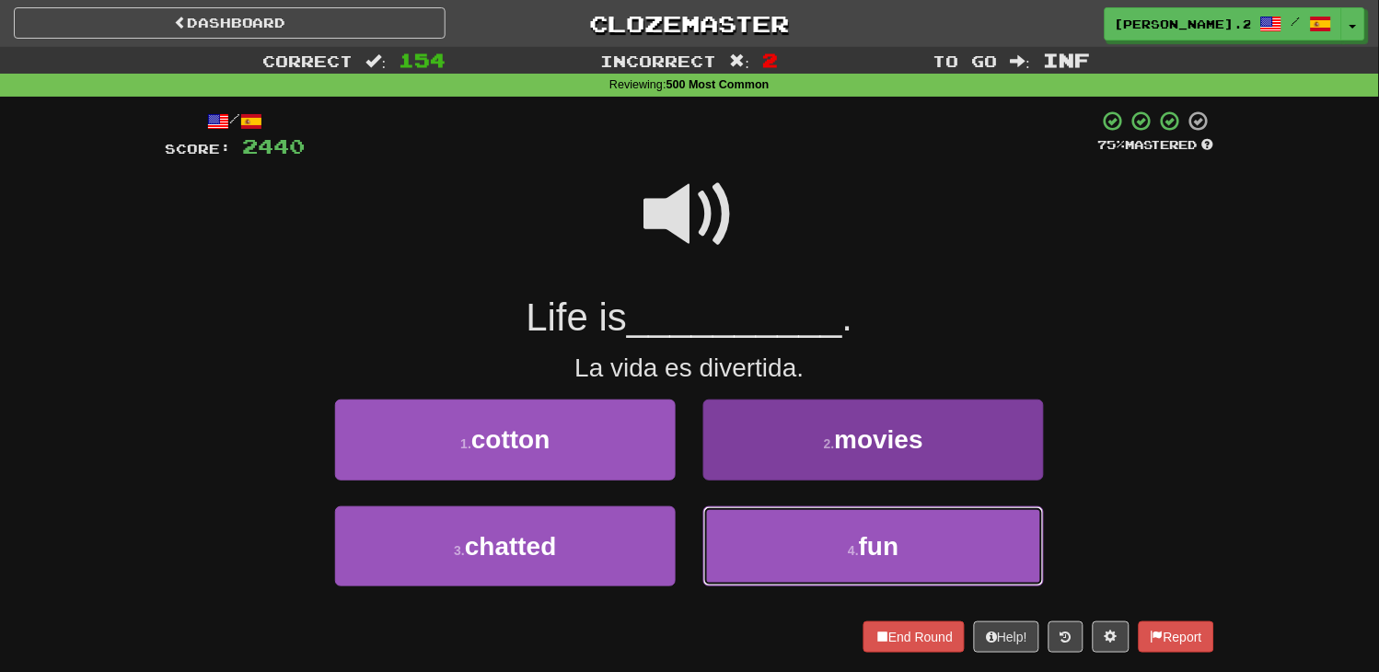
click at [759, 525] on button "4 . fun" at bounding box center [873, 546] width 341 height 80
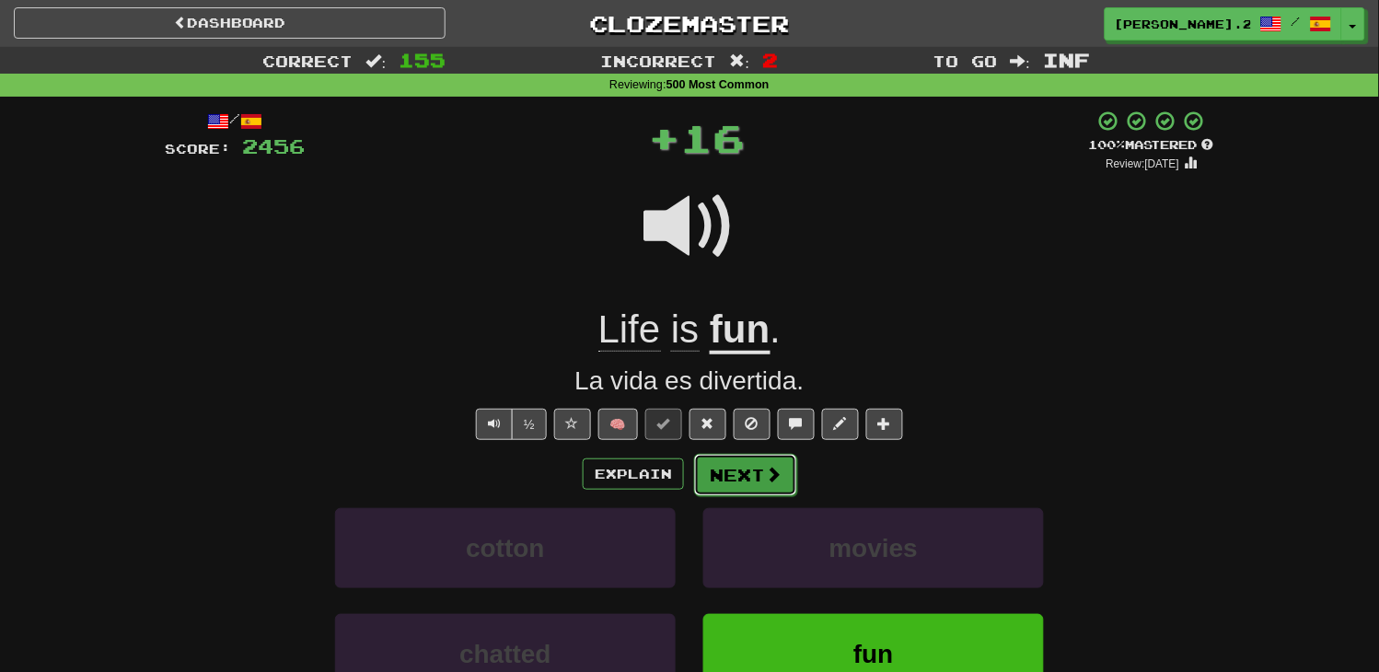
click at [714, 475] on button "Next" at bounding box center [745, 475] width 103 height 42
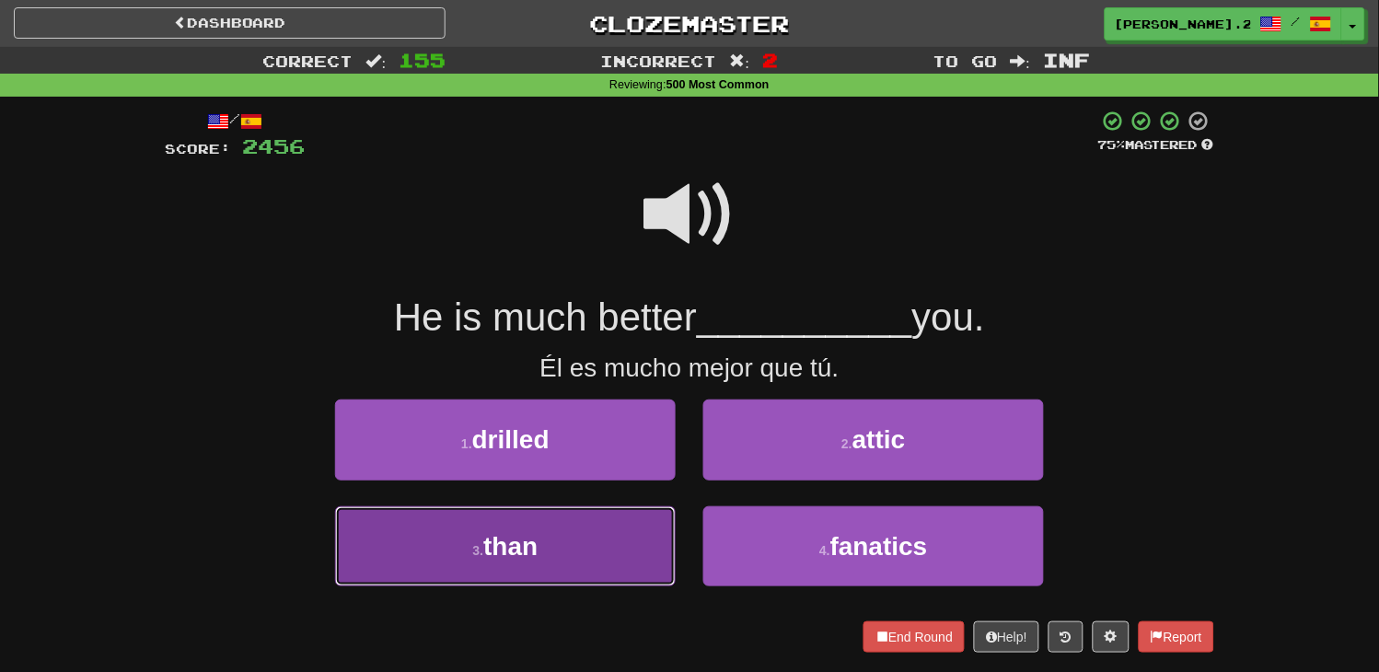
click at [602, 527] on button "3 . than" at bounding box center [505, 546] width 341 height 80
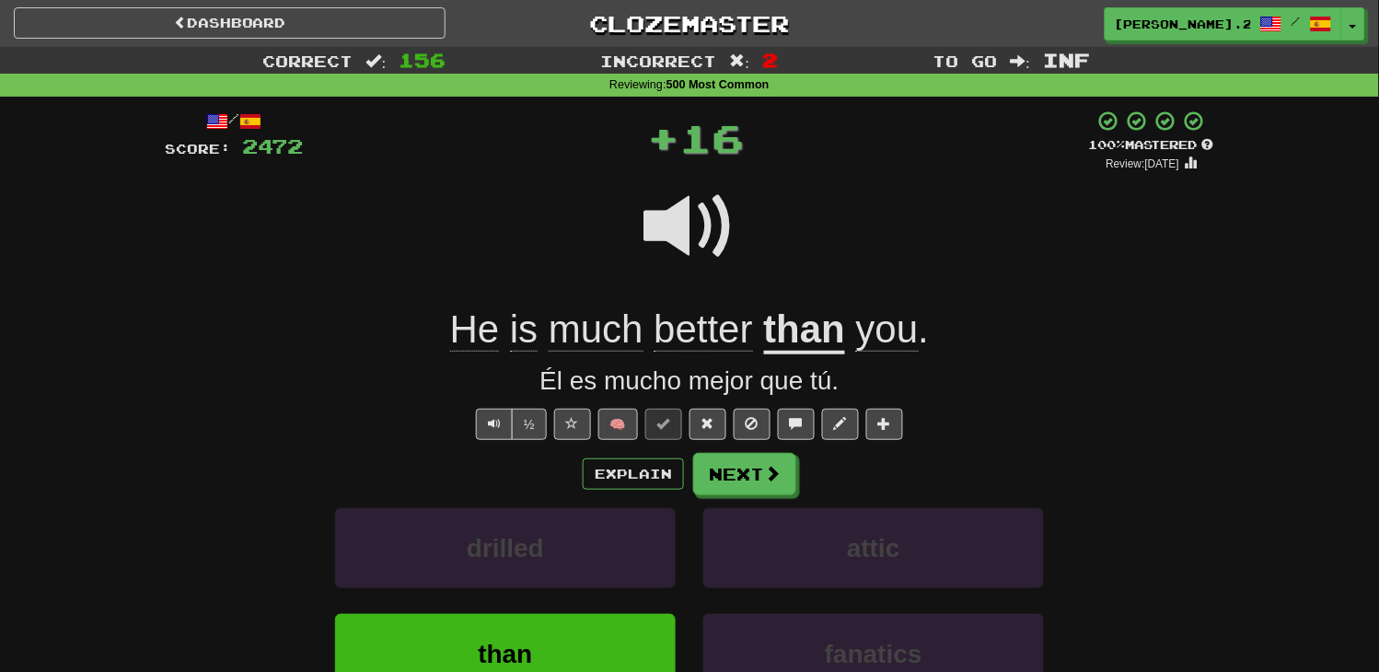
click at [720, 501] on div "Explain Next drilled attic than fanatics Learn more: drilled attic than fanatics" at bounding box center [689, 600] width 1049 height 295
click at [723, 492] on button "Next" at bounding box center [745, 475] width 103 height 42
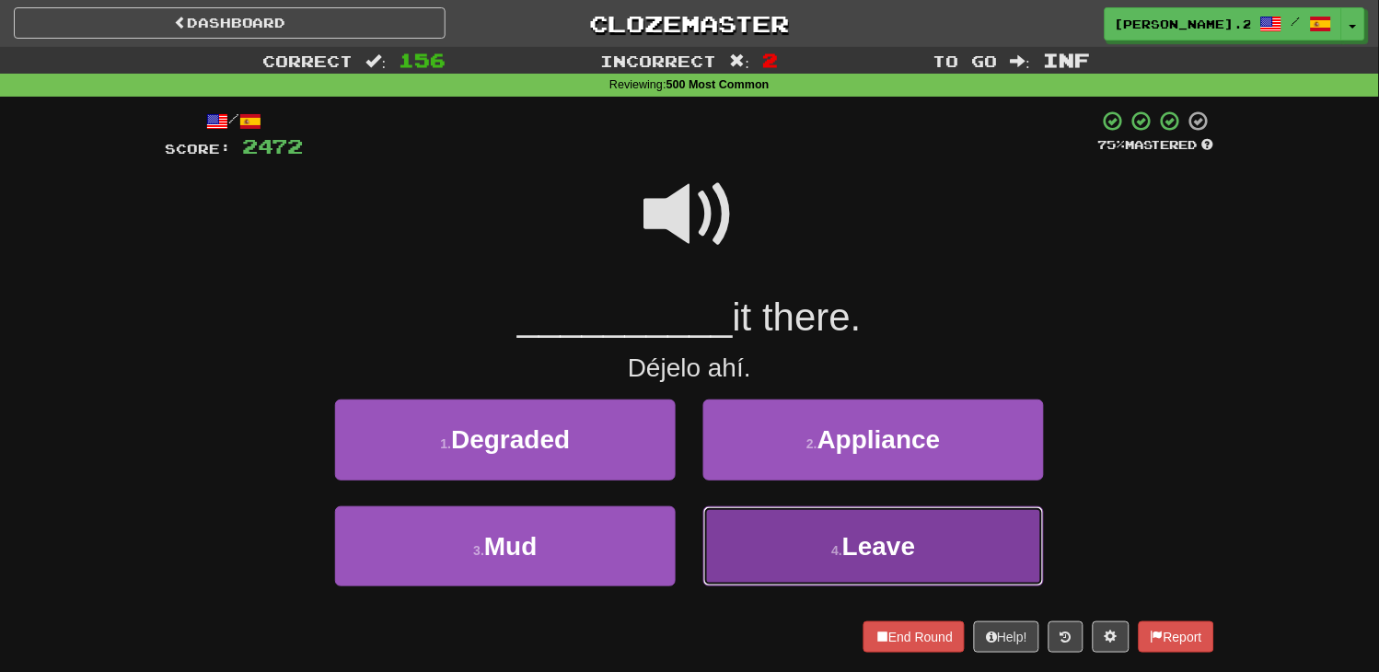
click at [764, 548] on button "4 . Leave" at bounding box center [873, 546] width 341 height 80
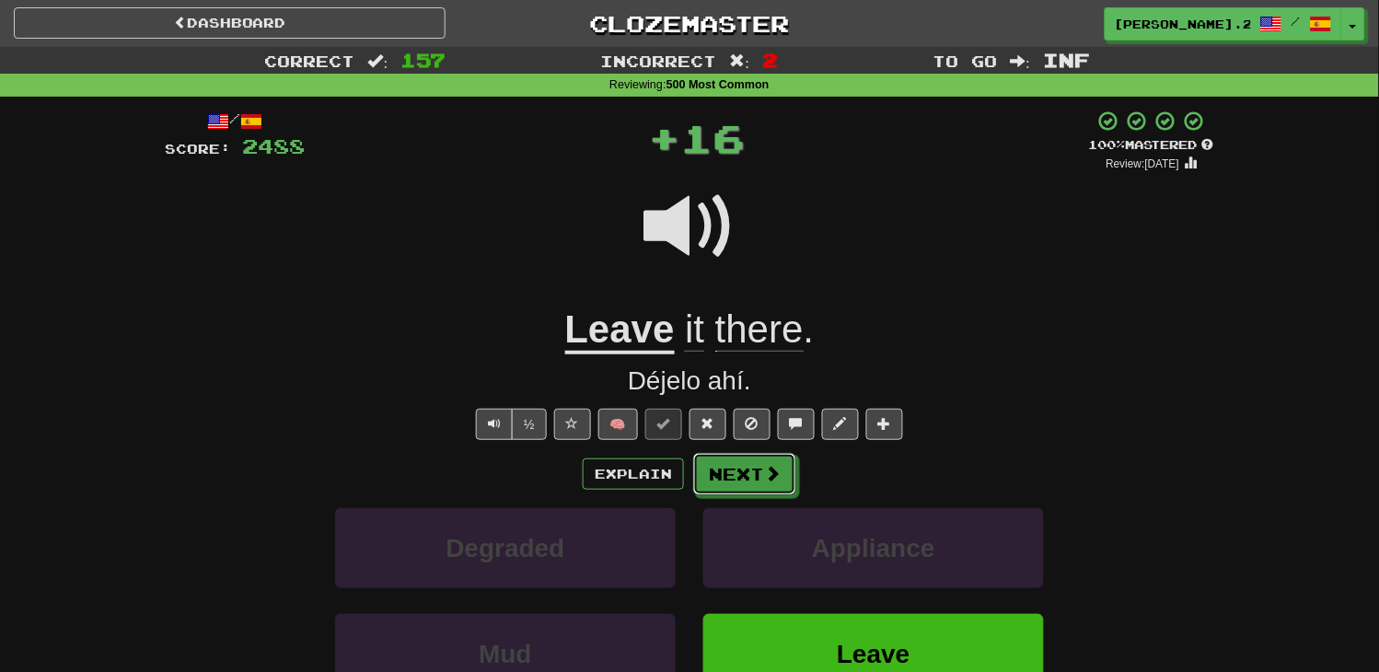
click at [715, 467] on button "Next" at bounding box center [744, 474] width 103 height 42
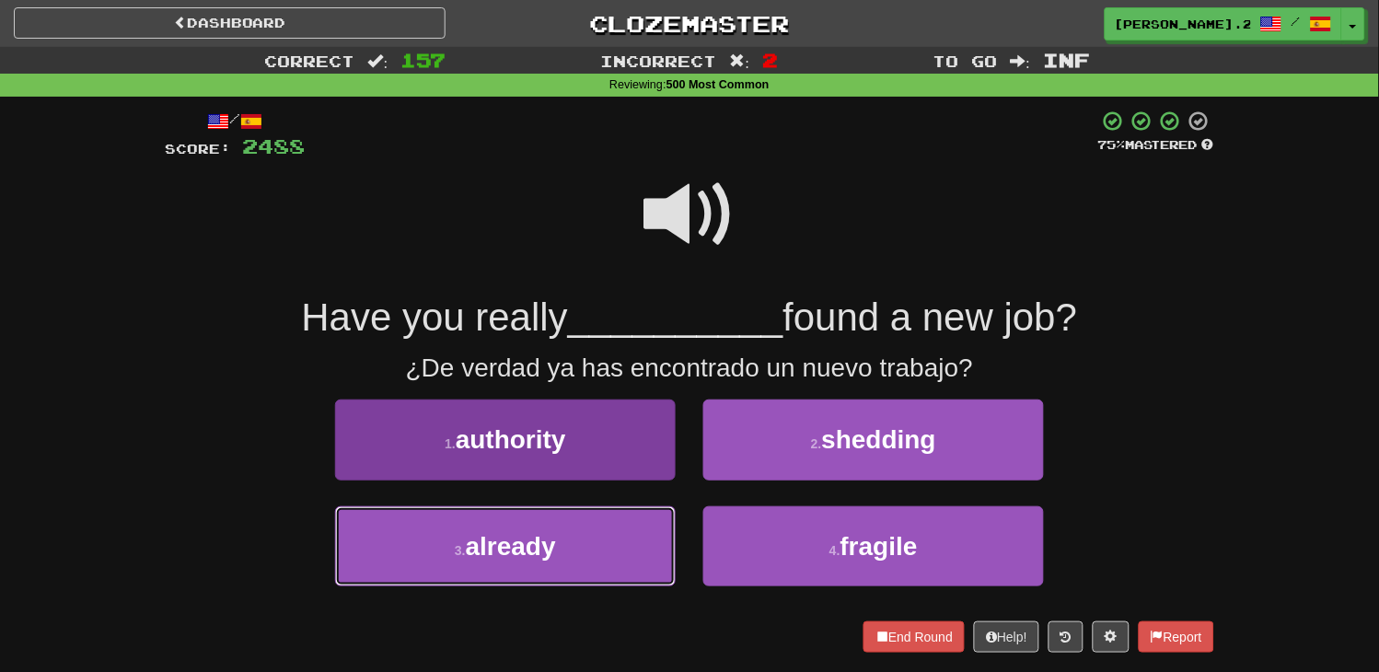
click at [654, 508] on button "3 . already" at bounding box center [505, 546] width 341 height 80
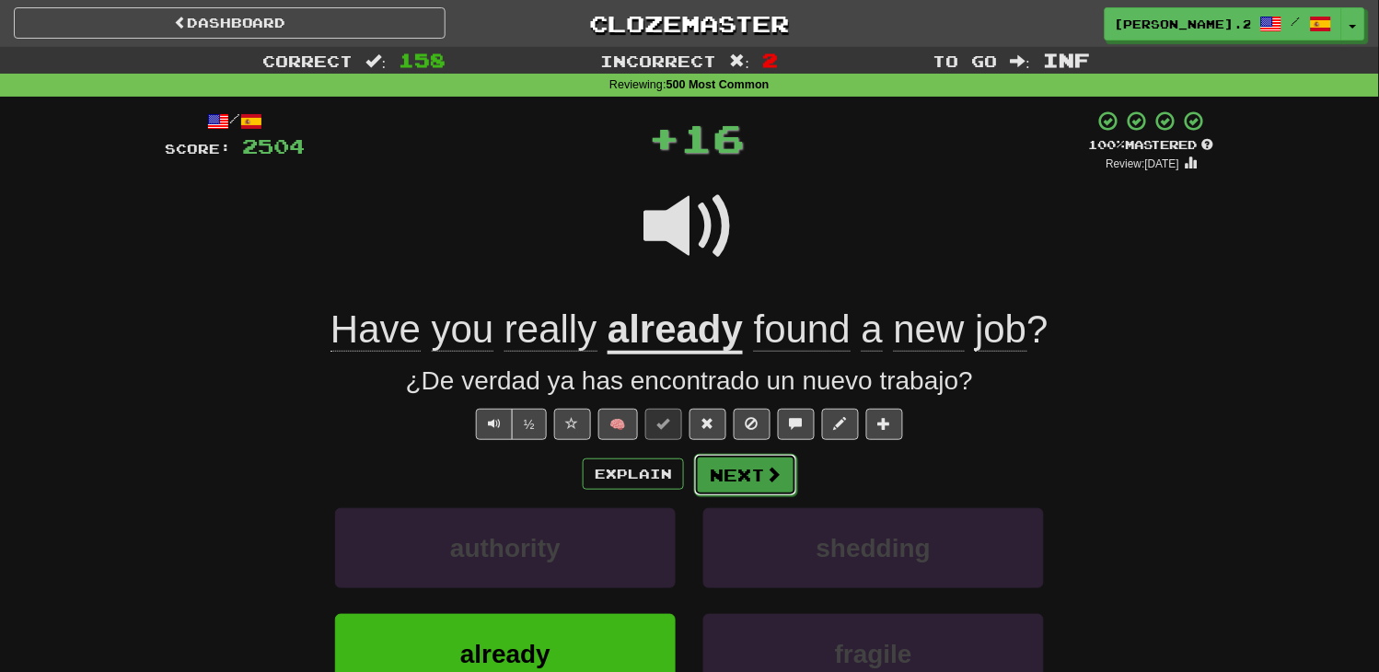
click at [732, 481] on button "Next" at bounding box center [745, 475] width 103 height 42
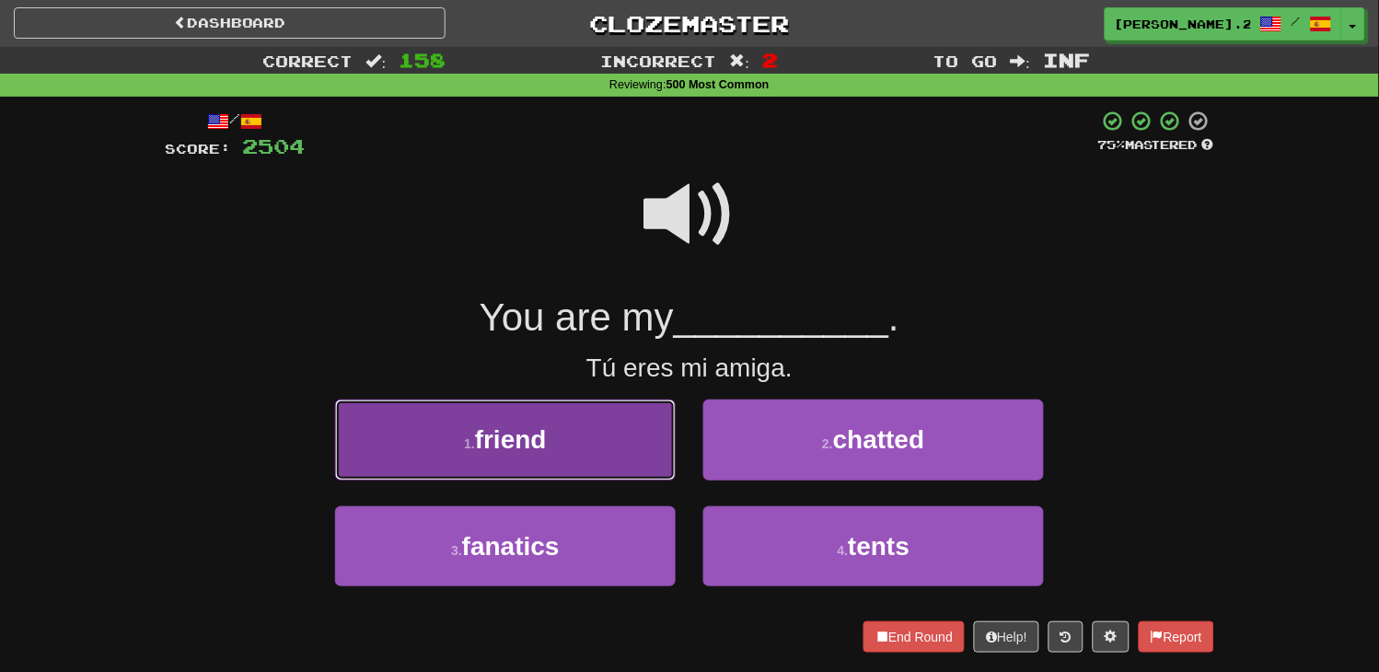
click at [596, 451] on button "1 . friend" at bounding box center [505, 440] width 341 height 80
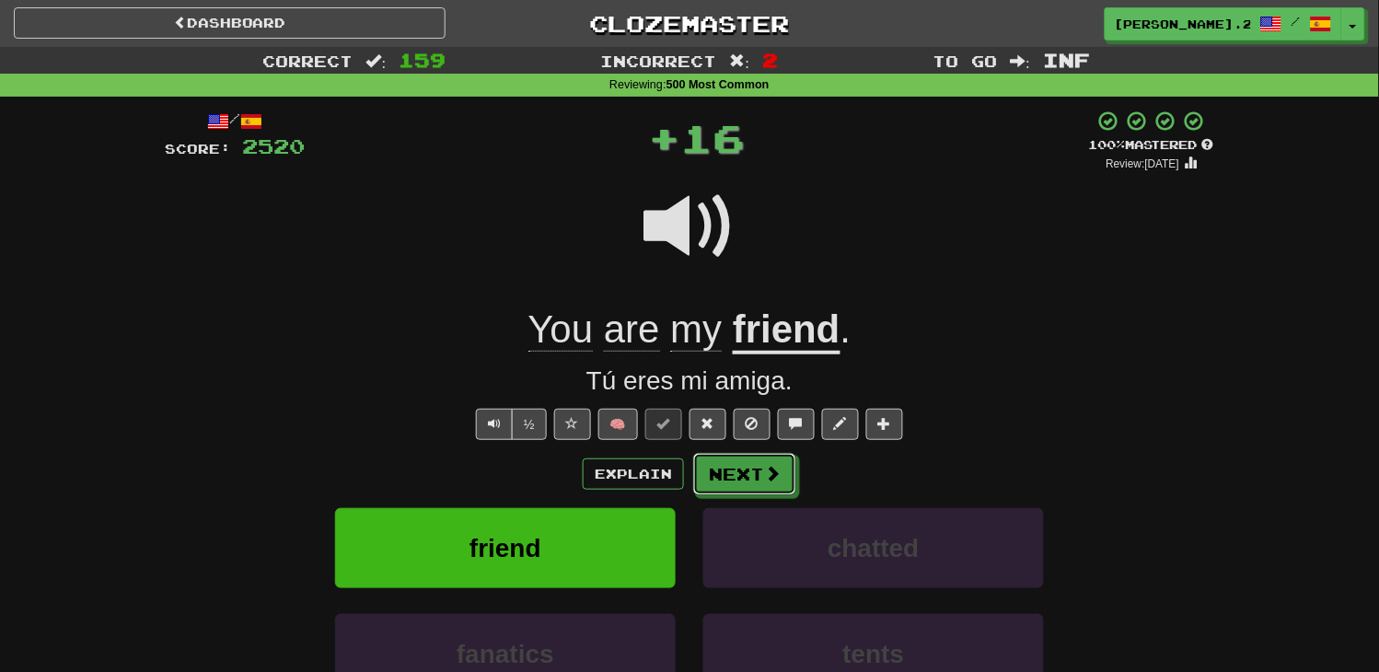
click at [701, 460] on button "Next" at bounding box center [744, 474] width 103 height 42
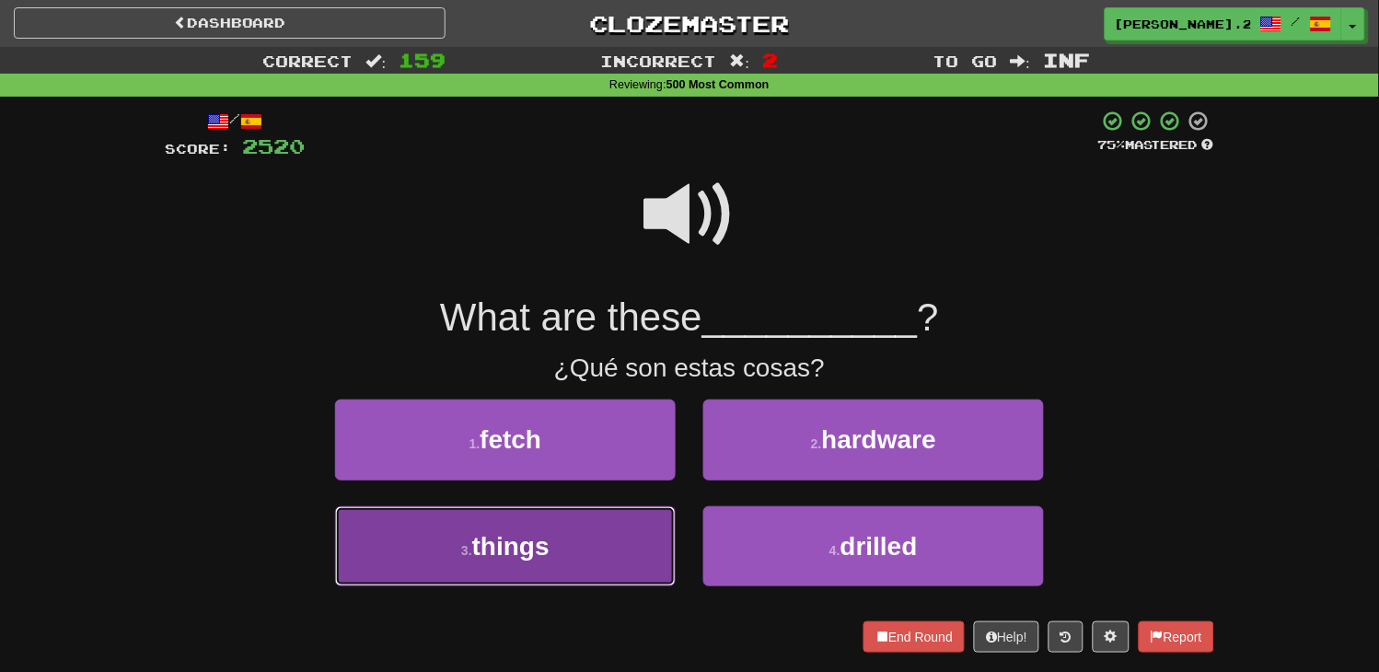
click at [573, 529] on button "3 . things" at bounding box center [505, 546] width 341 height 80
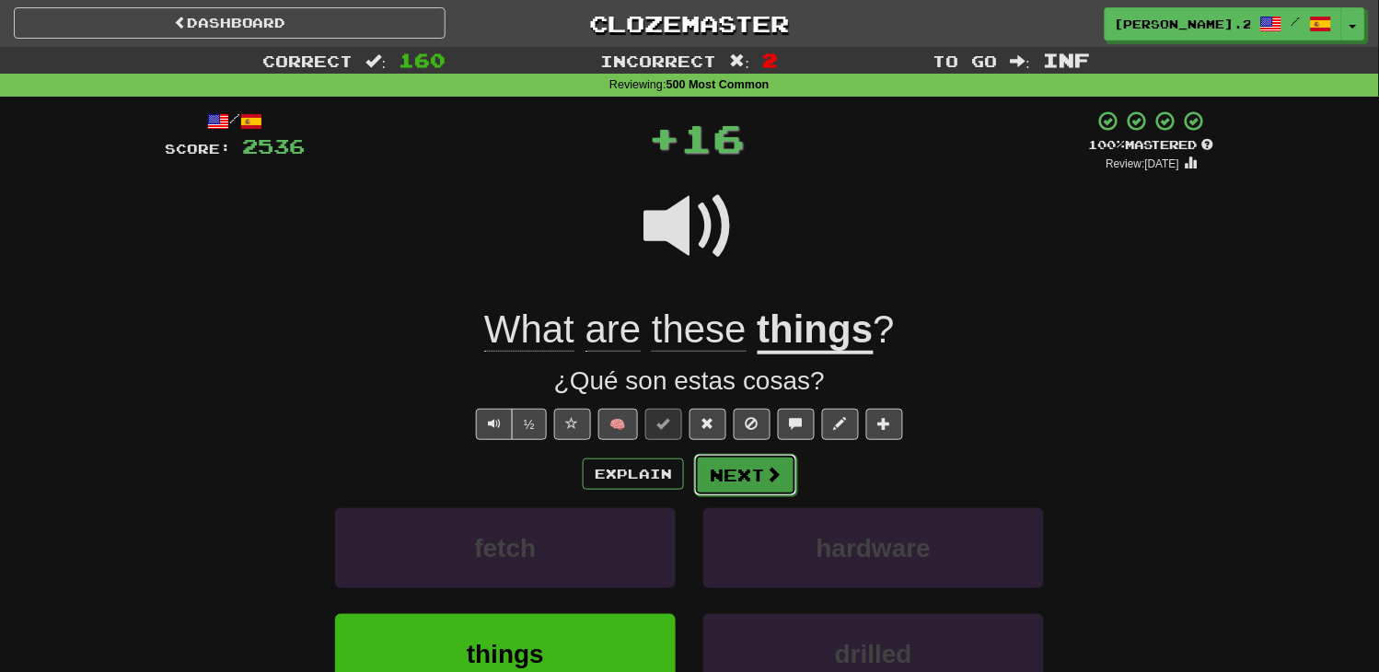
click at [759, 454] on button "Next" at bounding box center [745, 475] width 103 height 42
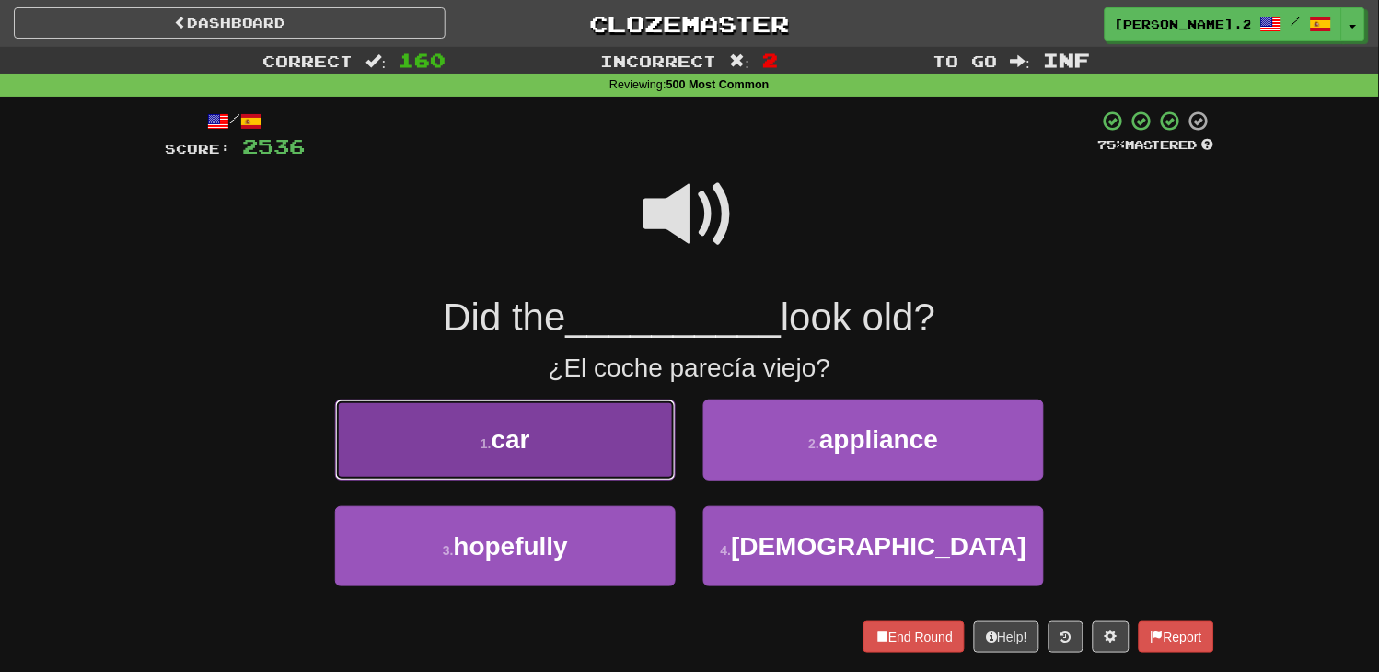
click at [627, 425] on button "1 . car" at bounding box center [505, 440] width 341 height 80
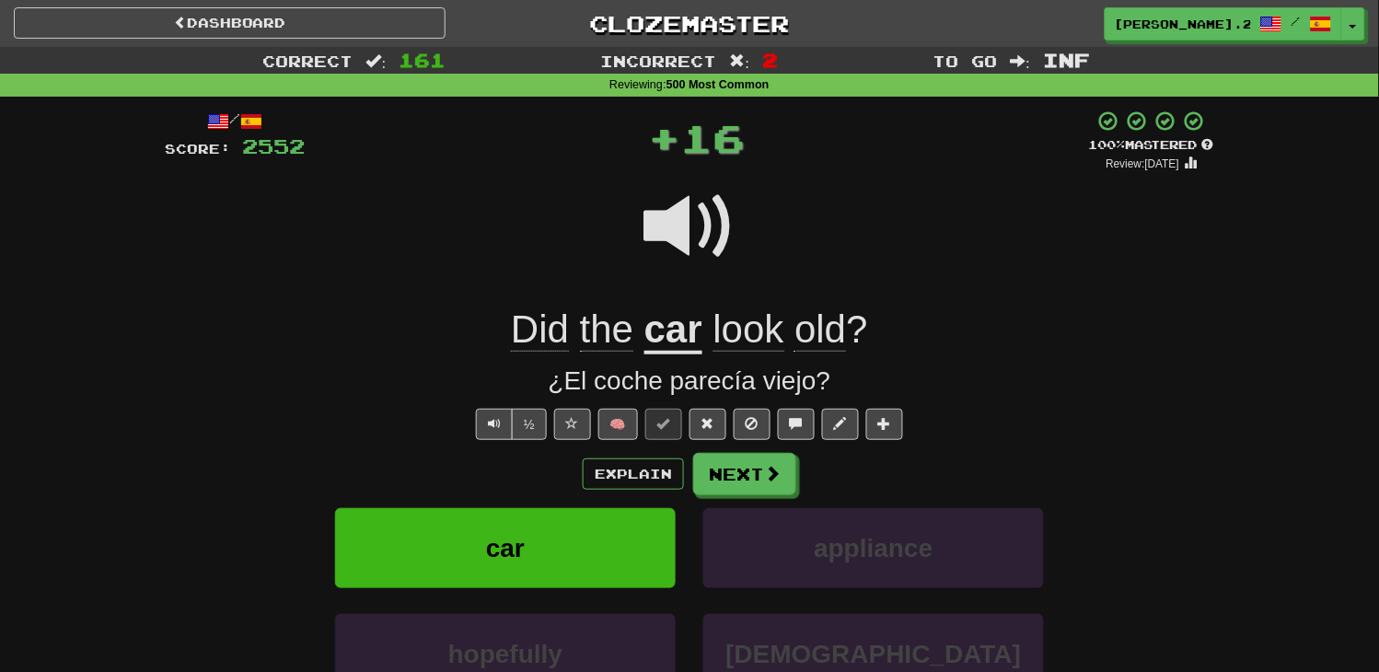
click at [724, 451] on div "/ Score: 2552 + 16 100 % Mastered Review: [DATE] Did the car look old ? ¿El coc…" at bounding box center [689, 464] width 1049 height 708
click at [724, 474] on button "Next" at bounding box center [745, 475] width 103 height 42
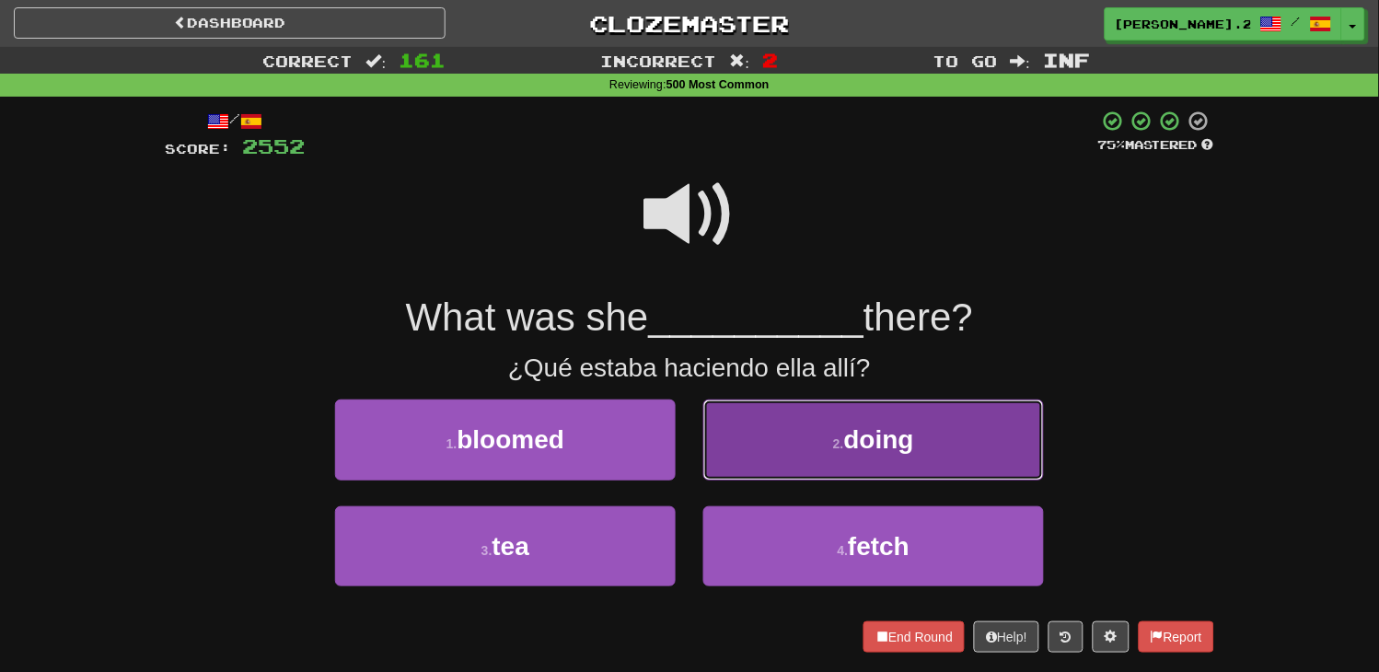
click at [729, 468] on button "2 . doing" at bounding box center [873, 440] width 341 height 80
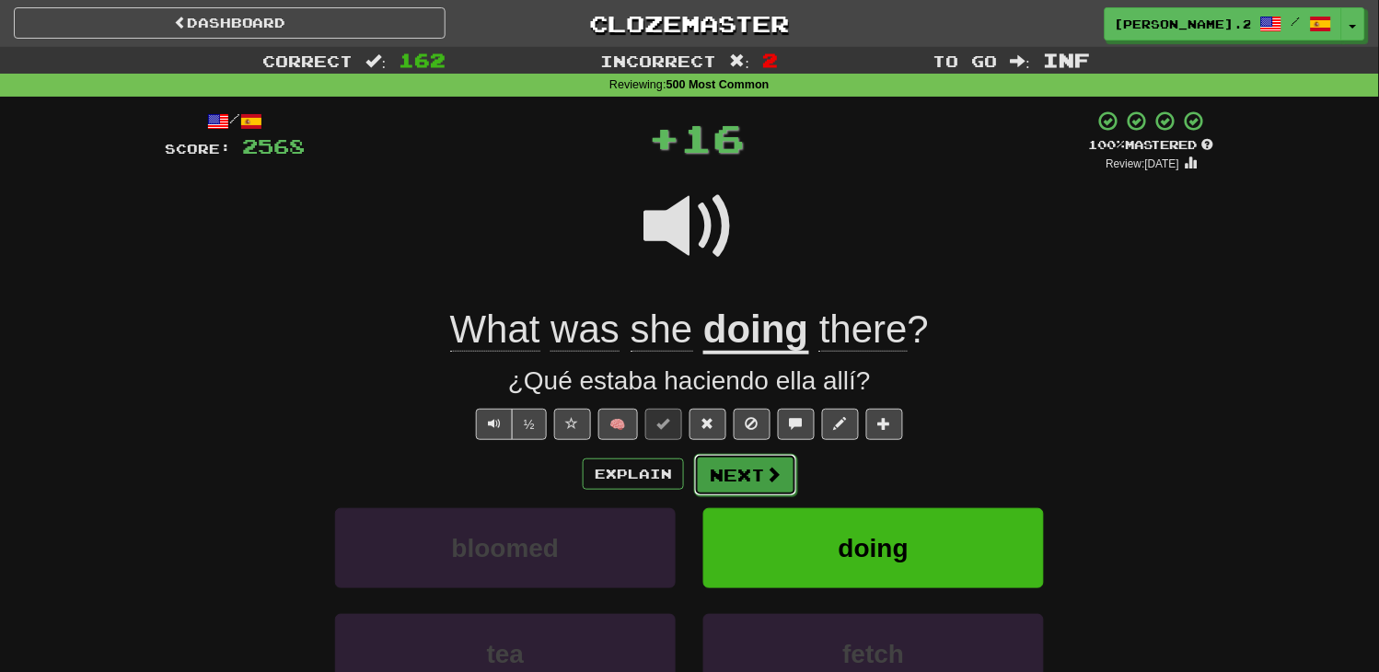
click at [734, 485] on button "Next" at bounding box center [745, 475] width 103 height 42
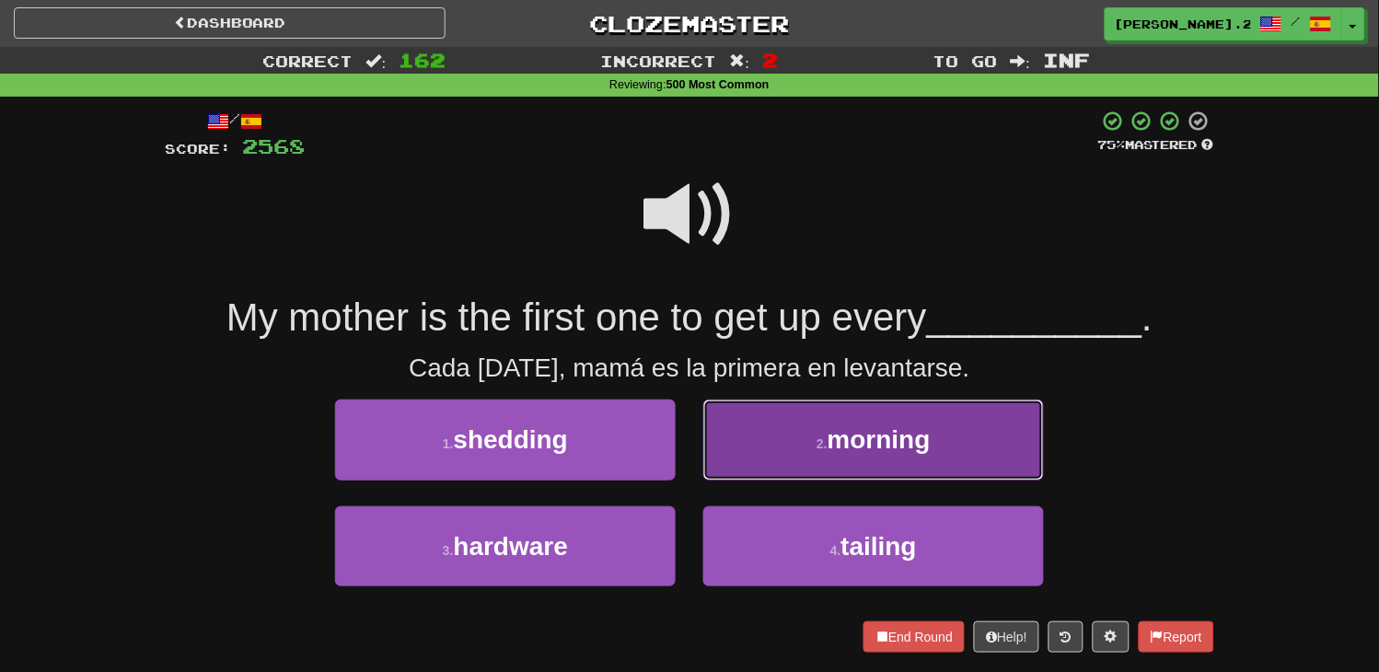
click at [787, 444] on button "2 . morning" at bounding box center [873, 440] width 341 height 80
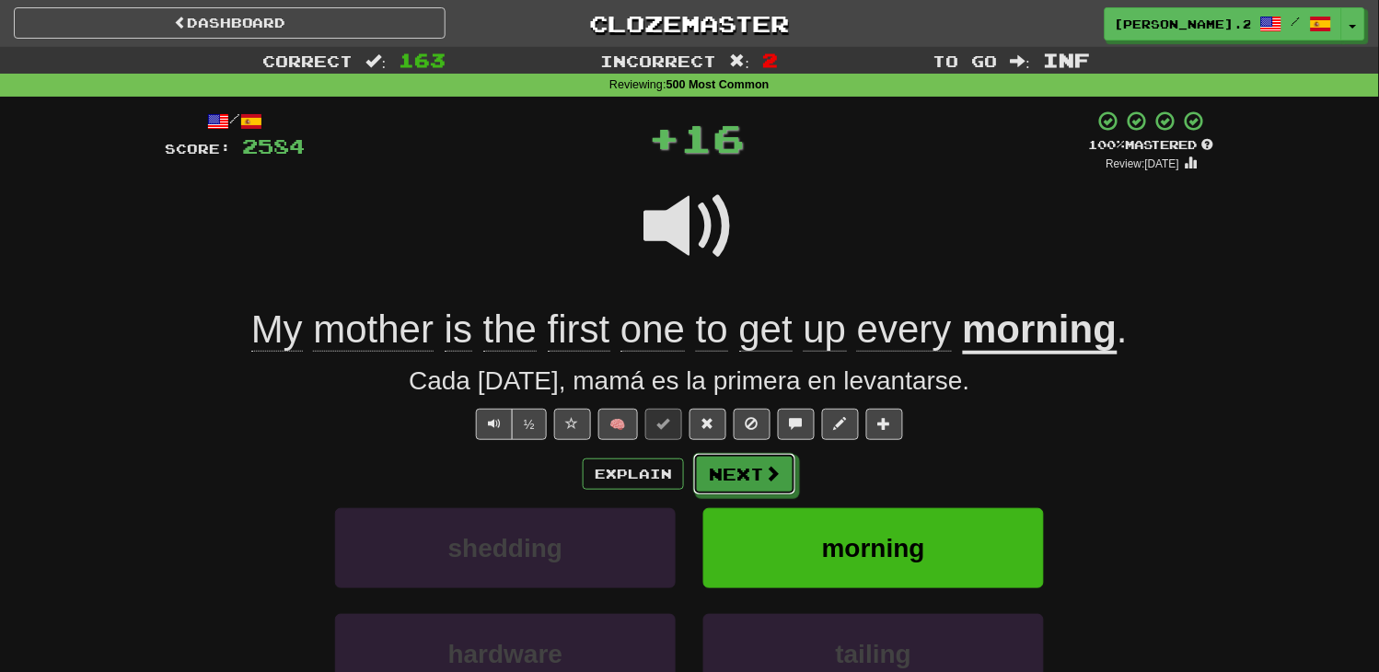
click at [765, 477] on span at bounding box center [772, 473] width 17 height 17
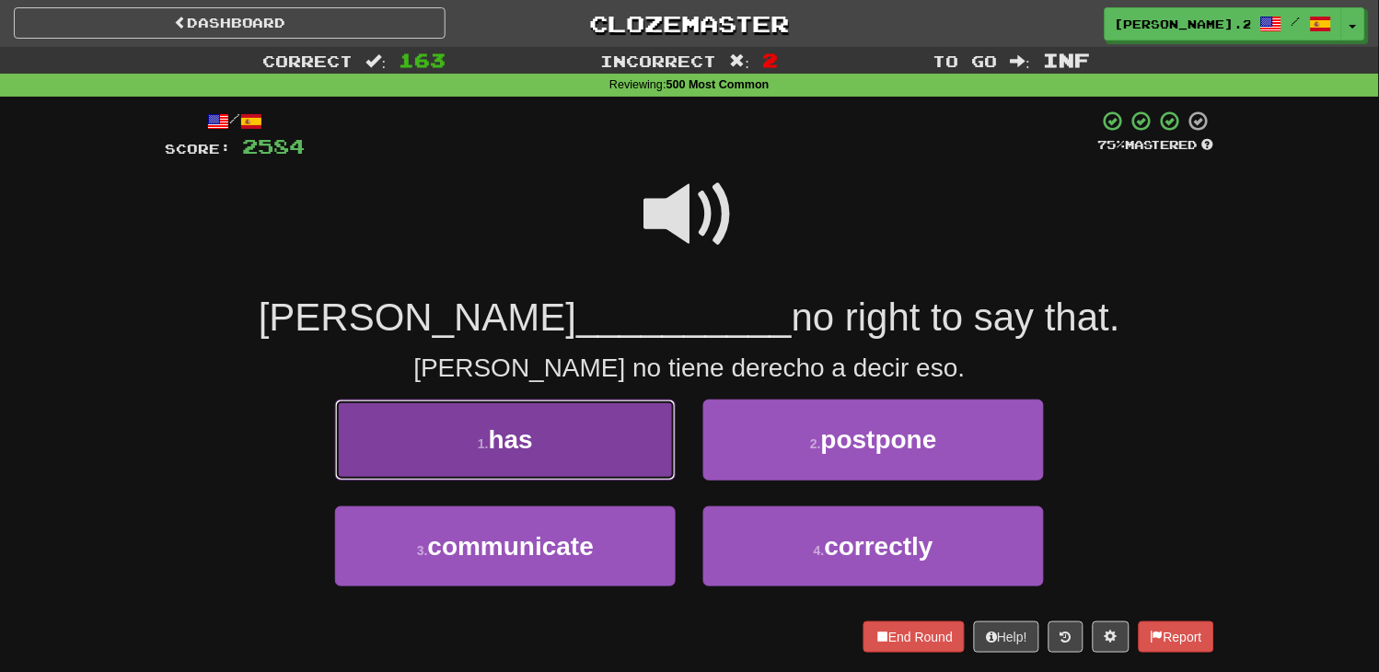
click at [632, 434] on button "1 . has" at bounding box center [505, 440] width 341 height 80
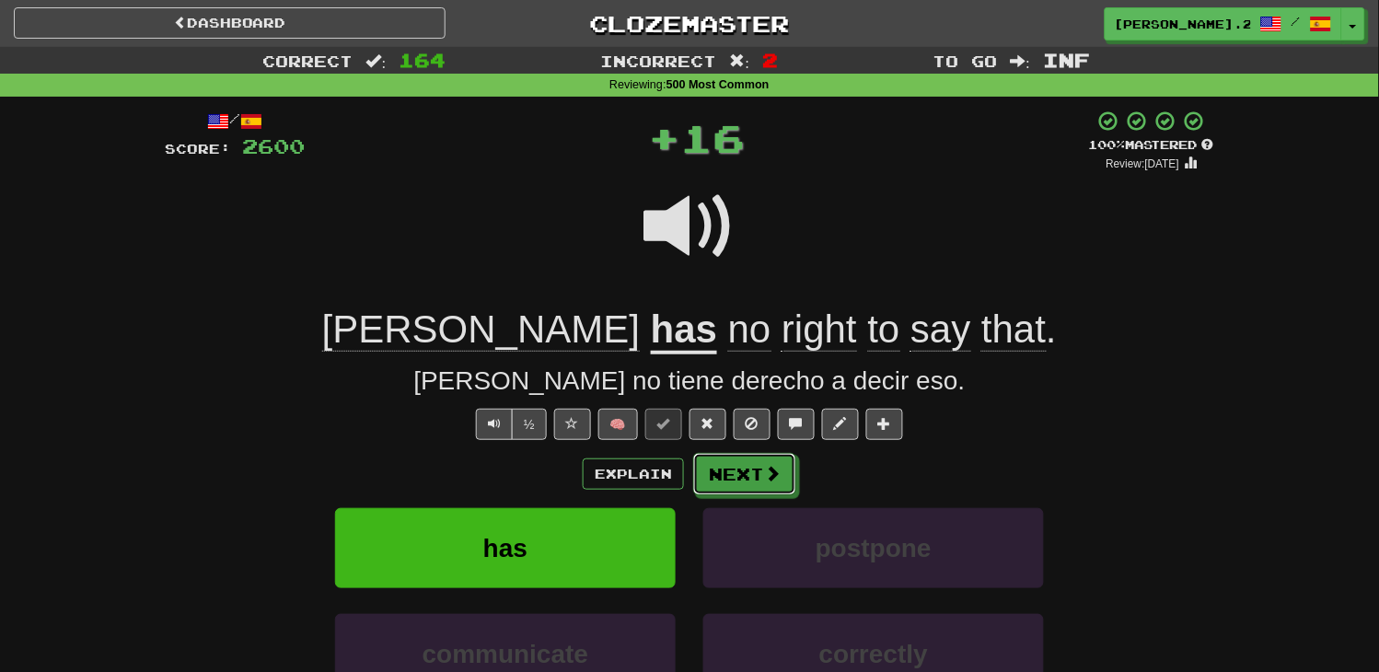
click at [727, 482] on button "Next" at bounding box center [744, 474] width 103 height 42
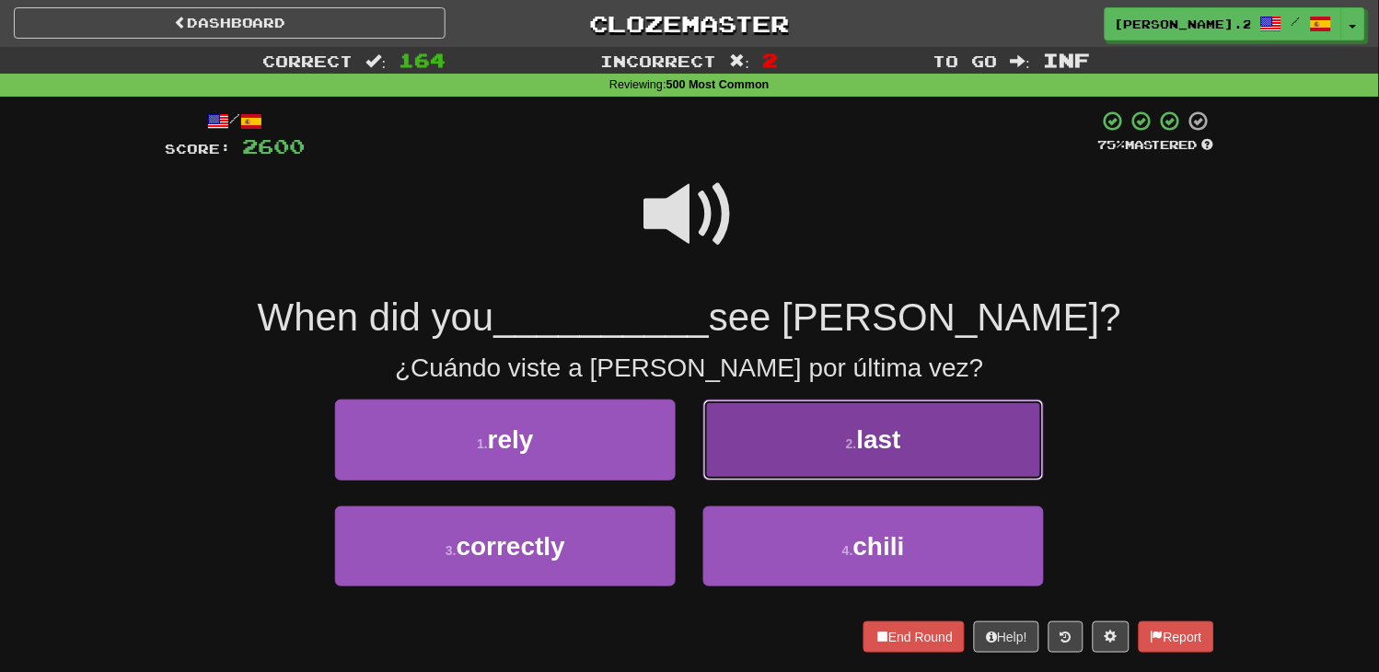
click at [731, 451] on button "2 . last" at bounding box center [873, 440] width 341 height 80
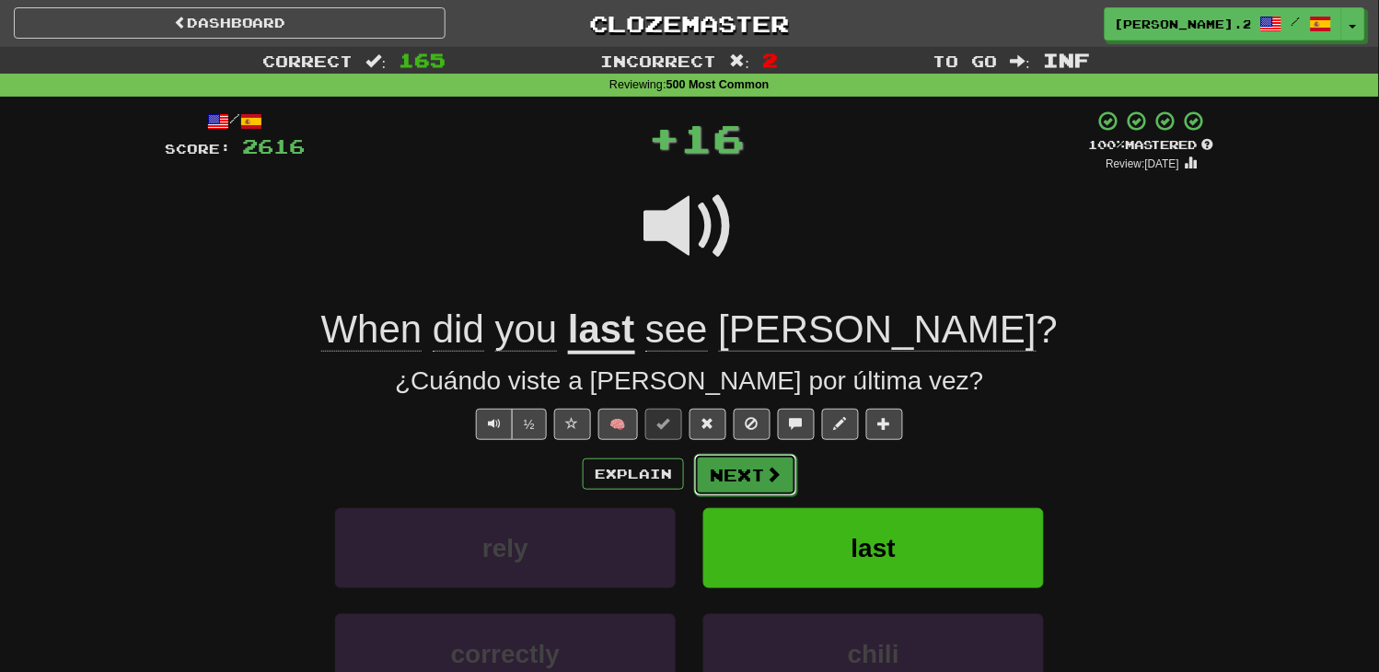
click at [731, 470] on button "Next" at bounding box center [745, 475] width 103 height 42
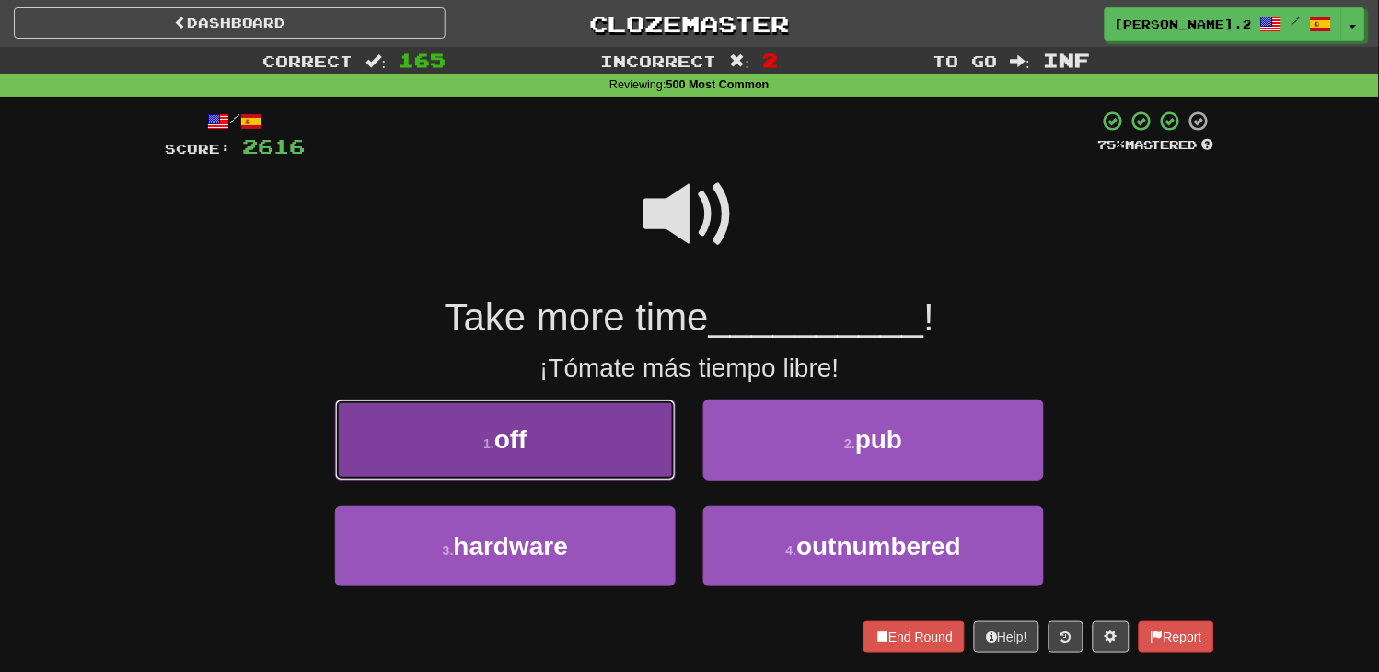
click at [673, 461] on button "1 . off" at bounding box center [505, 440] width 341 height 80
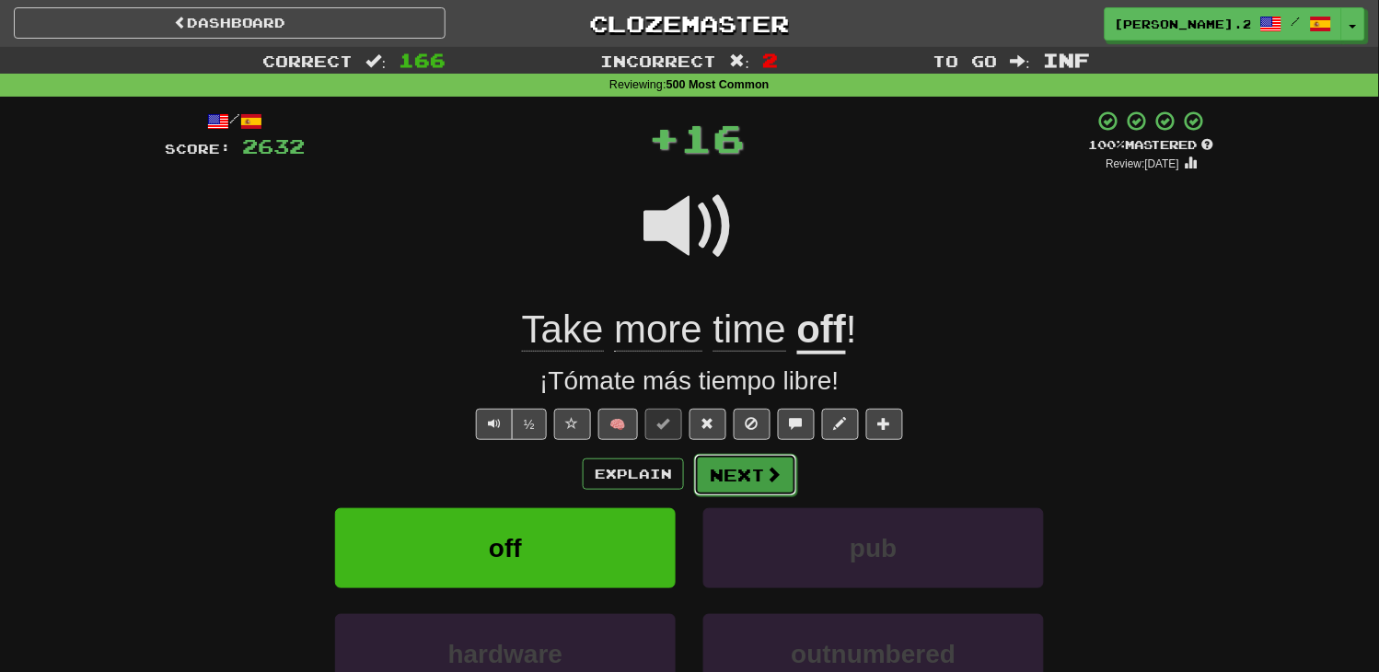
click at [714, 465] on button "Next" at bounding box center [745, 475] width 103 height 42
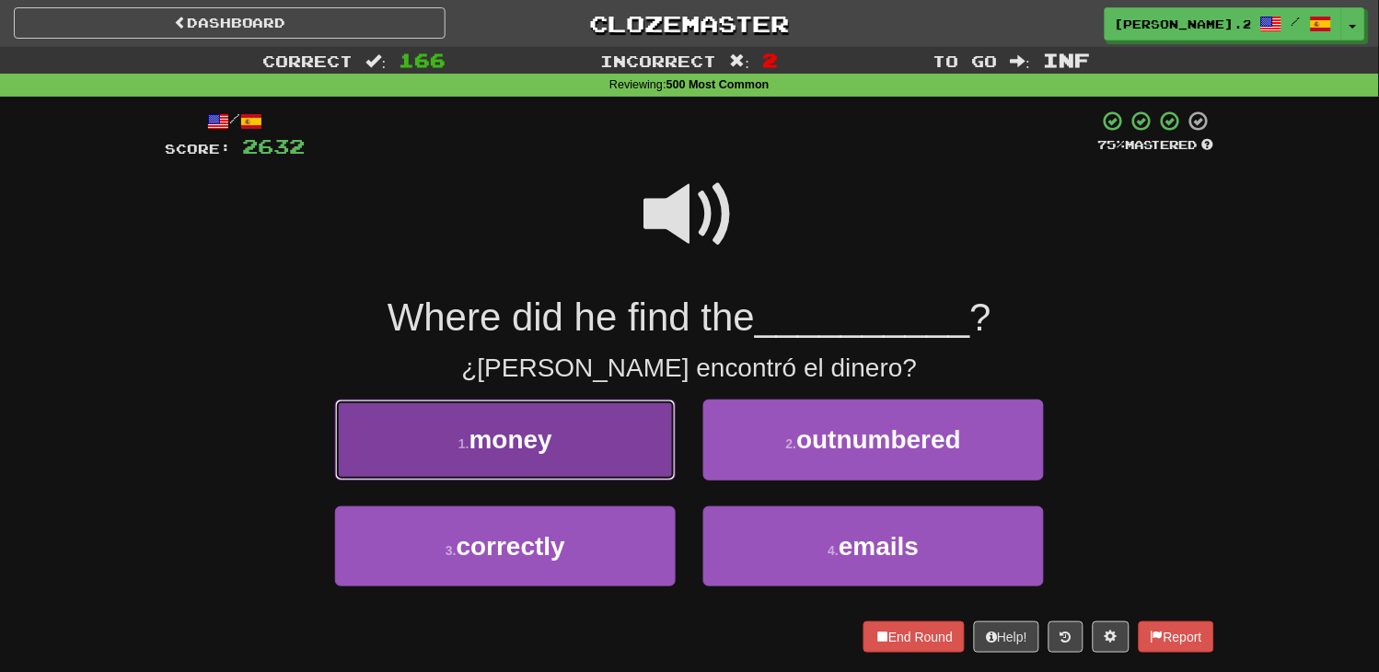
click at [628, 443] on button "1 . money" at bounding box center [505, 440] width 341 height 80
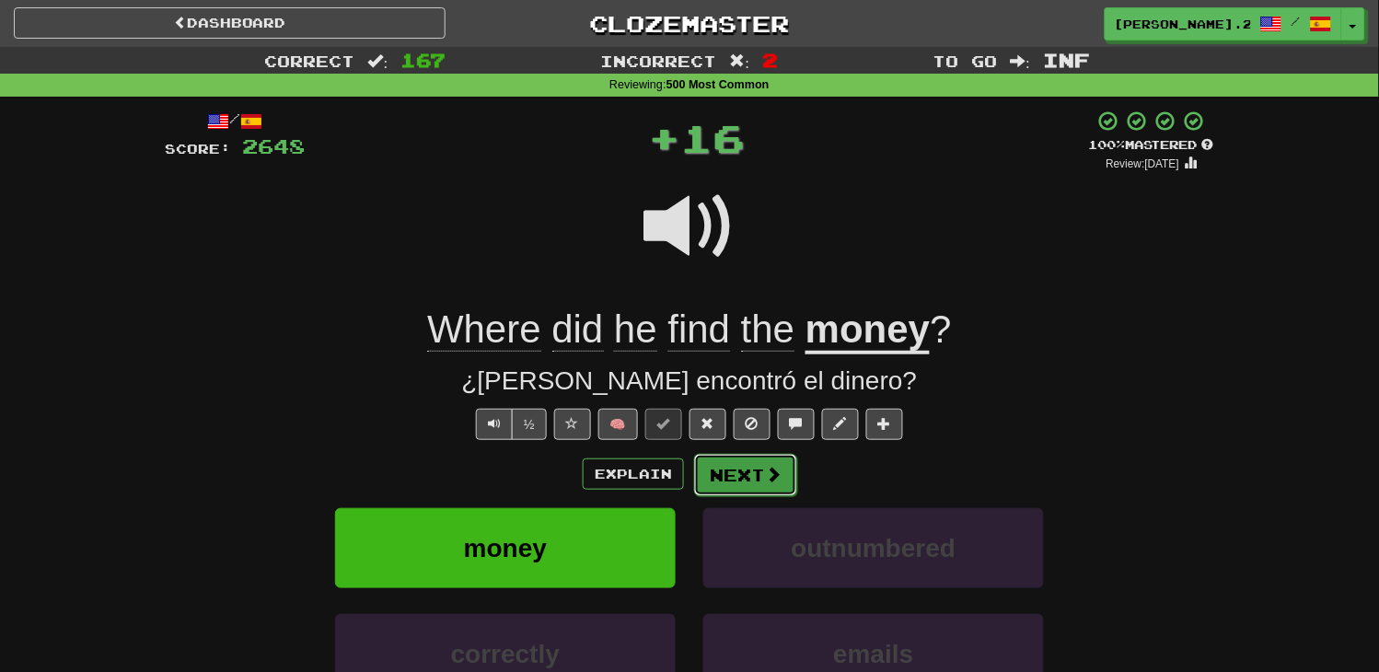
click at [752, 454] on button "Next" at bounding box center [745, 475] width 103 height 42
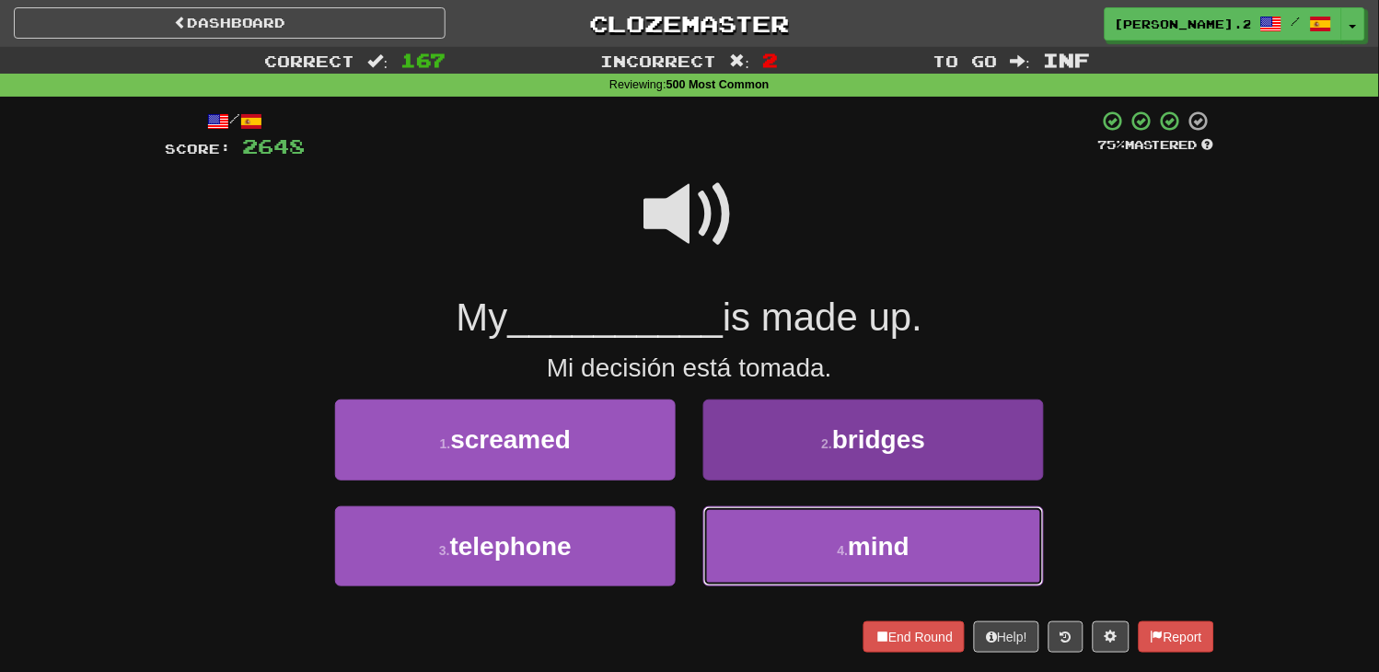
click at [778, 513] on button "4 . mind" at bounding box center [873, 546] width 341 height 80
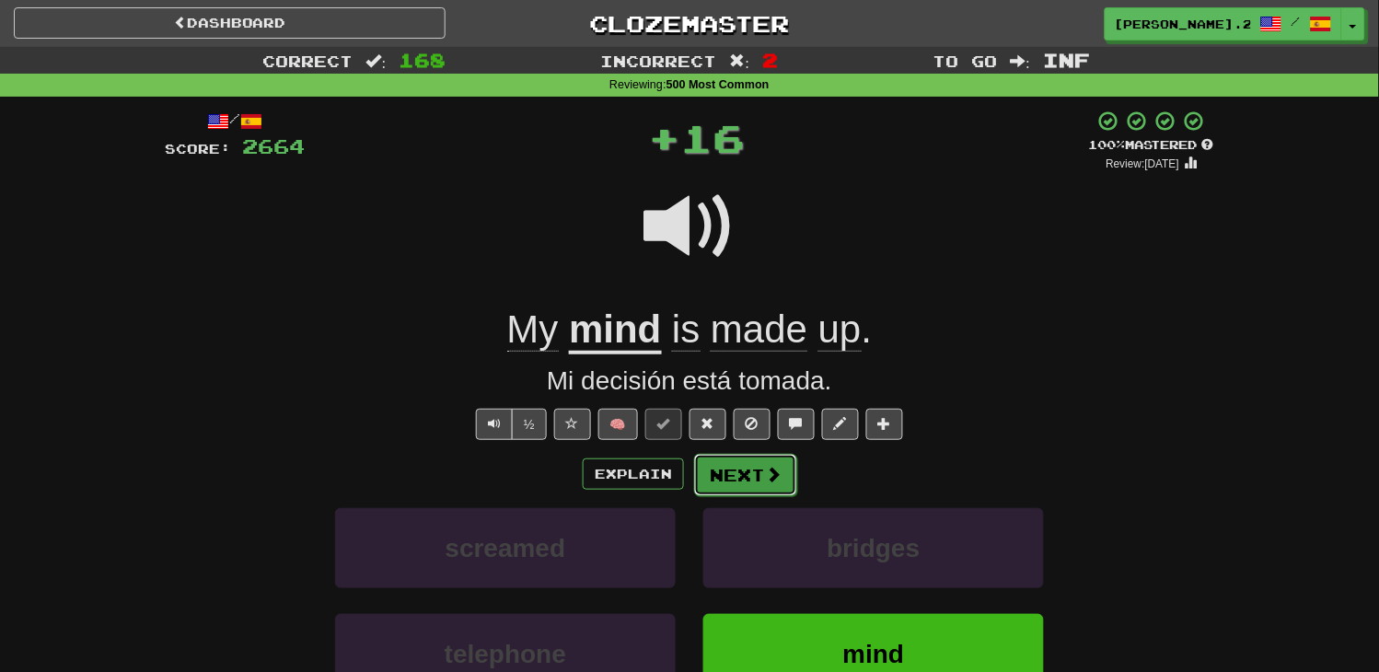
click at [764, 489] on button "Next" at bounding box center [745, 475] width 103 height 42
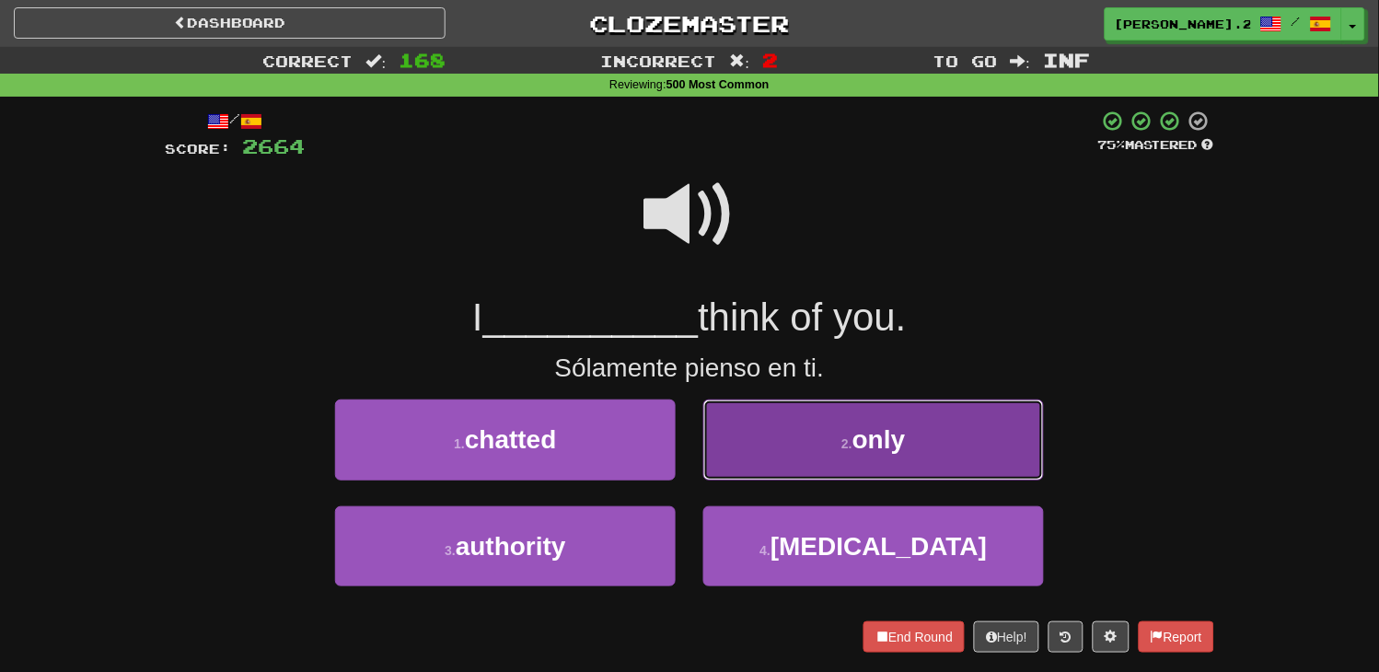
click at [777, 464] on button "2 . only" at bounding box center [873, 440] width 341 height 80
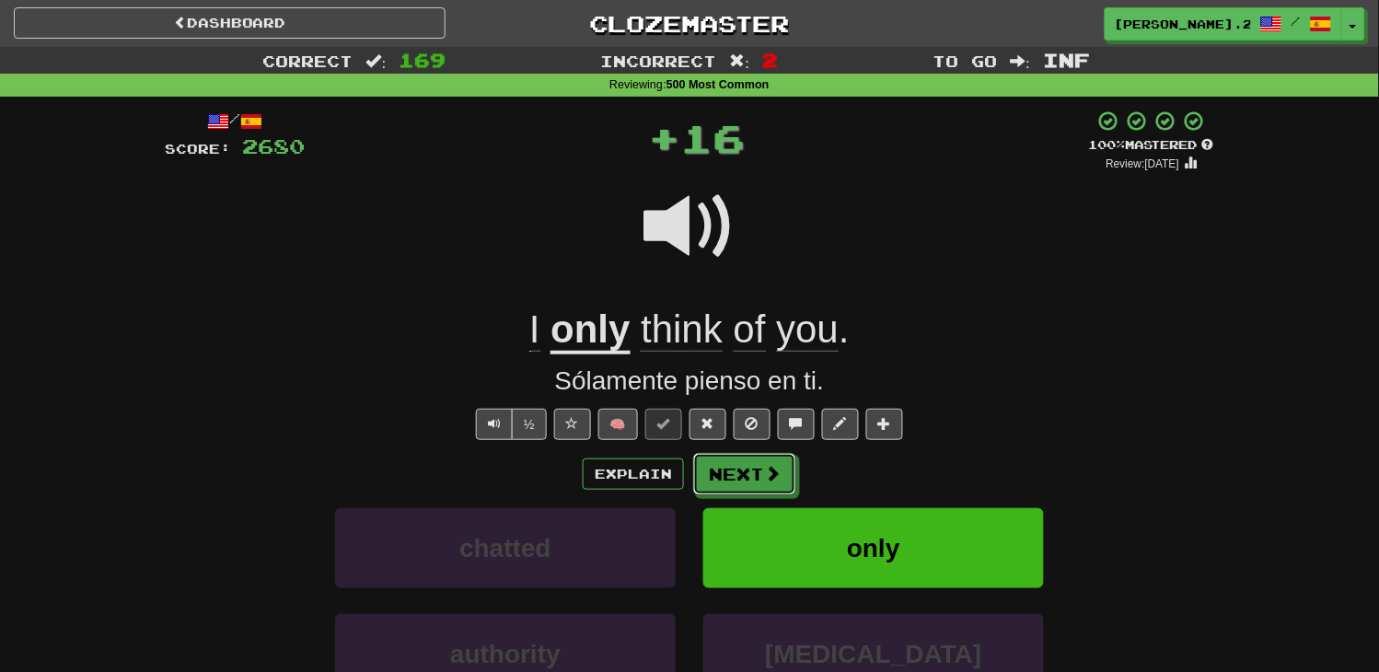
click at [789, 480] on button "Next" at bounding box center [744, 474] width 103 height 42
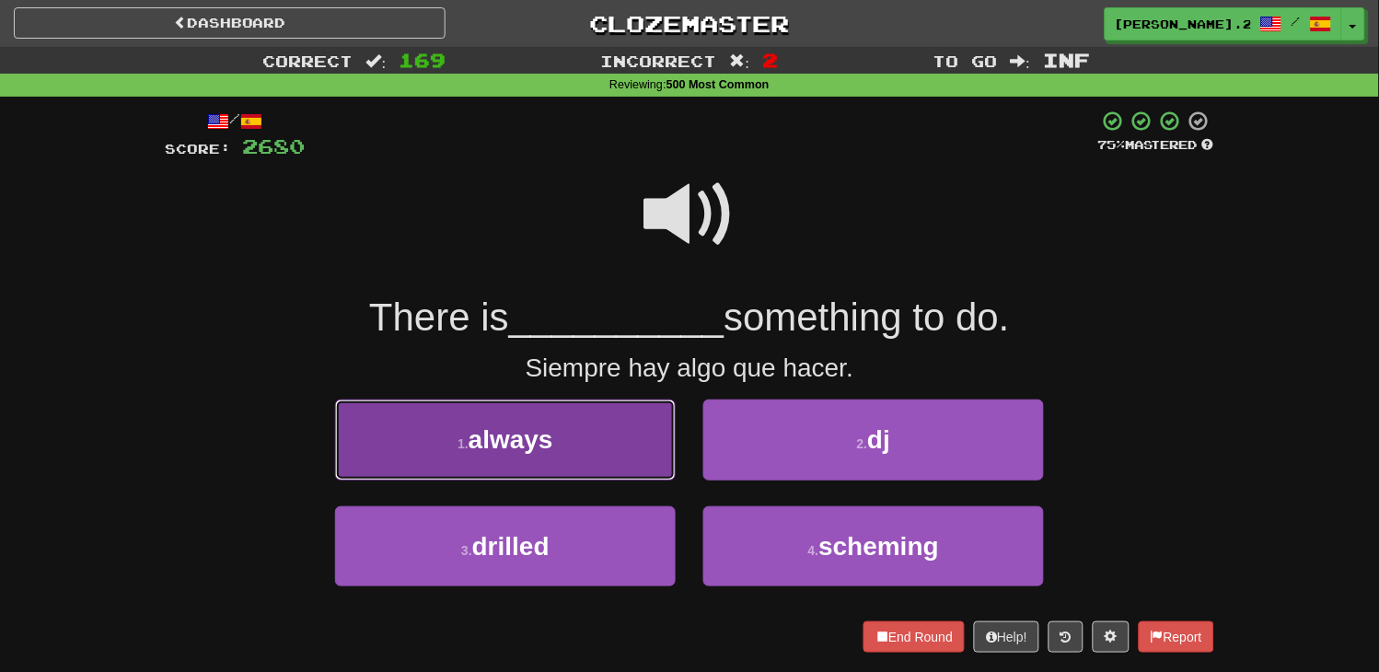
click at [595, 447] on button "1 . always" at bounding box center [505, 440] width 341 height 80
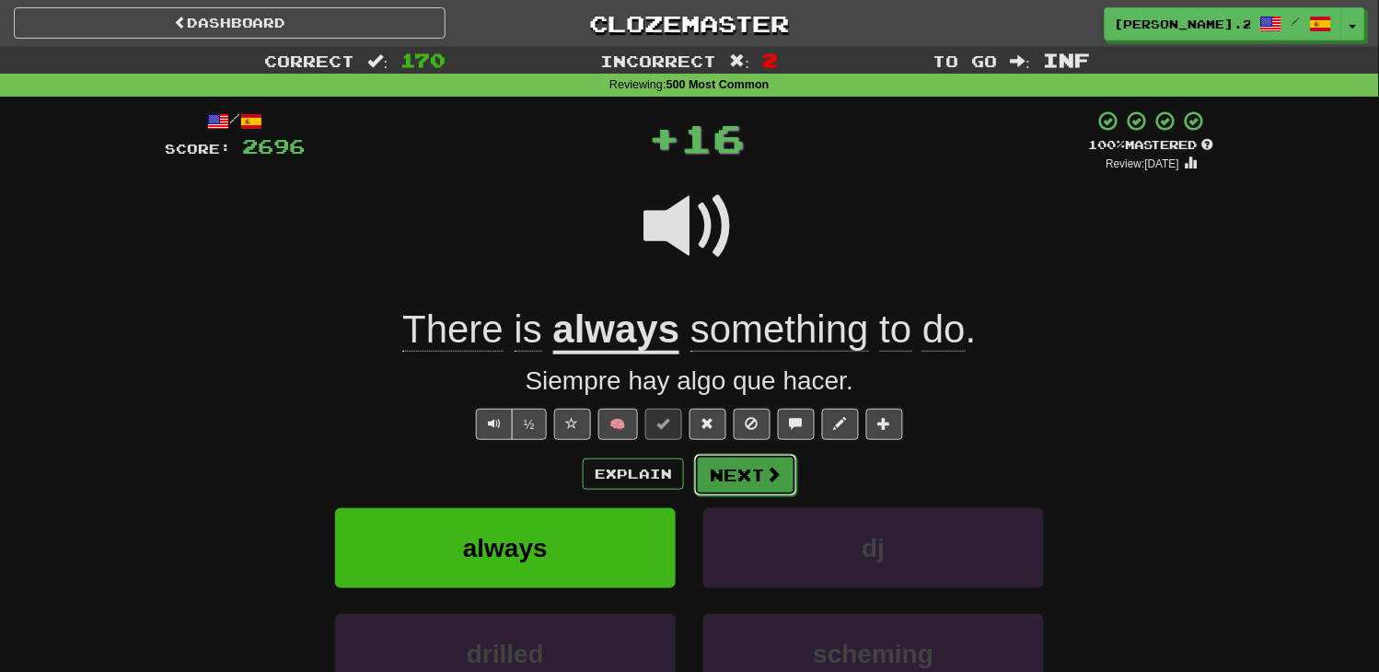
click at [701, 479] on button "Next" at bounding box center [745, 475] width 103 height 42
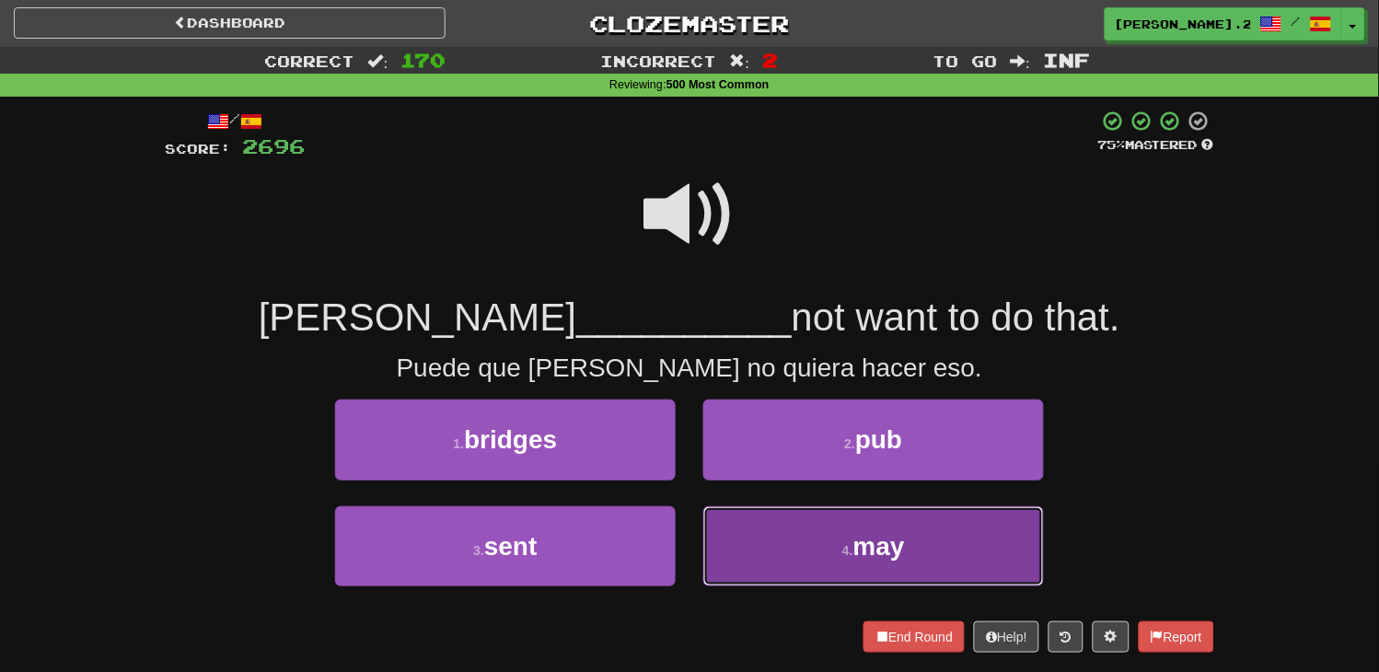
click at [793, 543] on button "4 . may" at bounding box center [873, 546] width 341 height 80
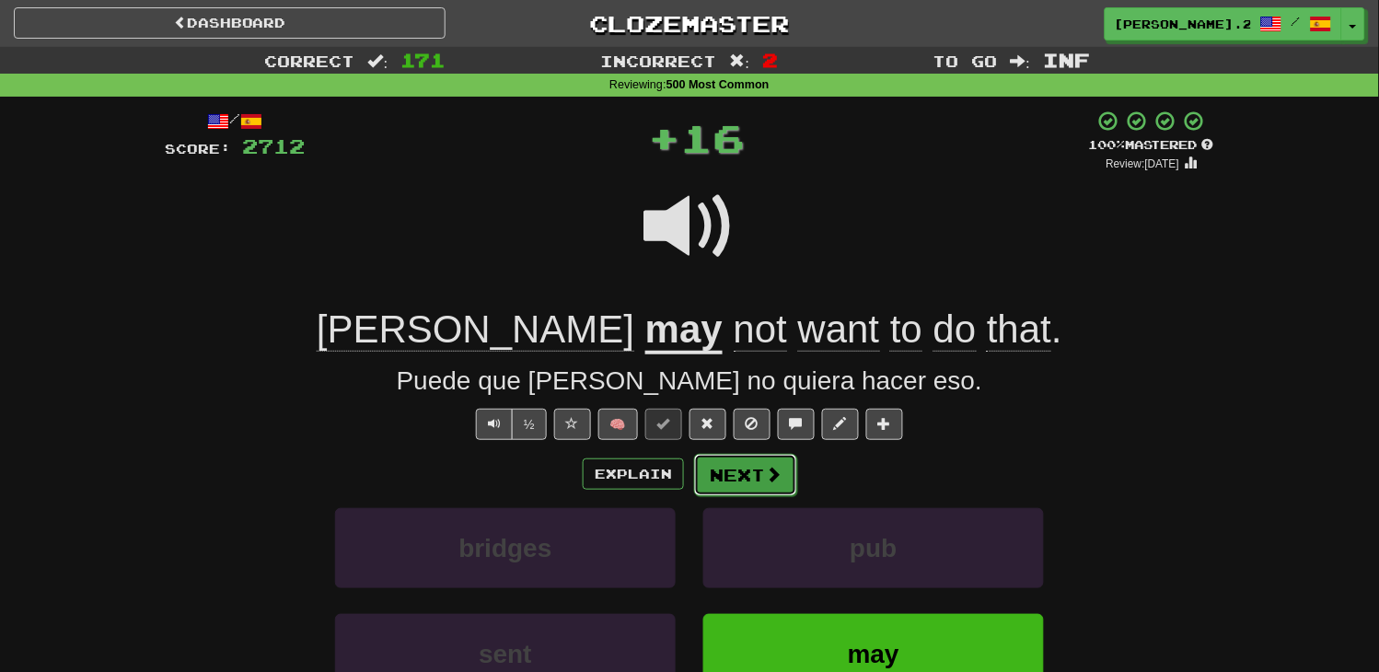
click at [712, 456] on button "Next" at bounding box center [745, 475] width 103 height 42
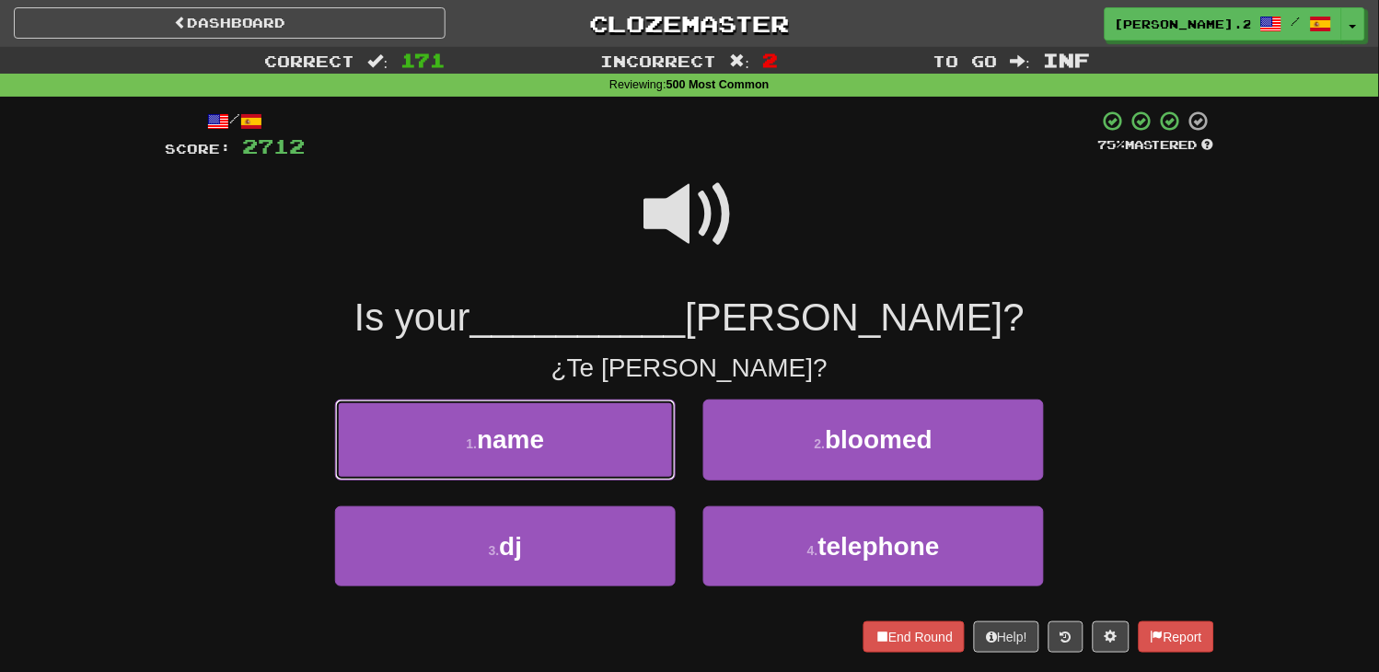
click at [612, 449] on button "1 . name" at bounding box center [505, 440] width 341 height 80
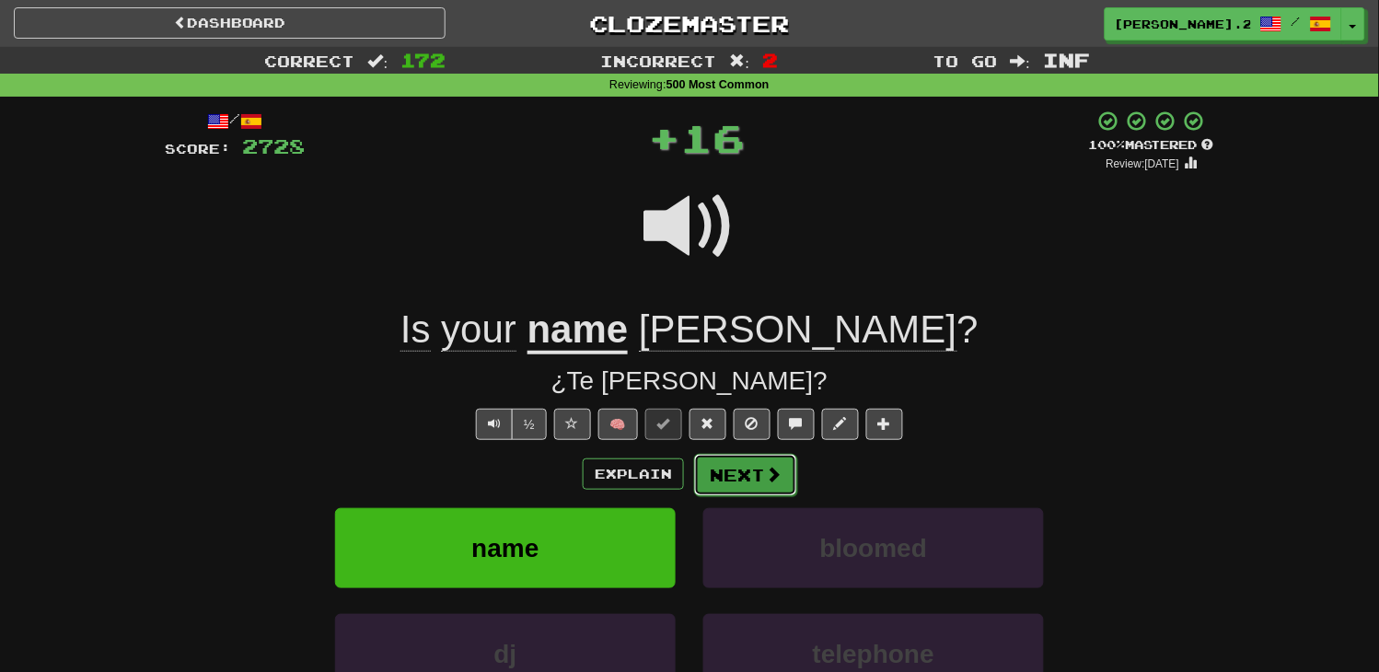
click at [746, 473] on button "Next" at bounding box center [745, 475] width 103 height 42
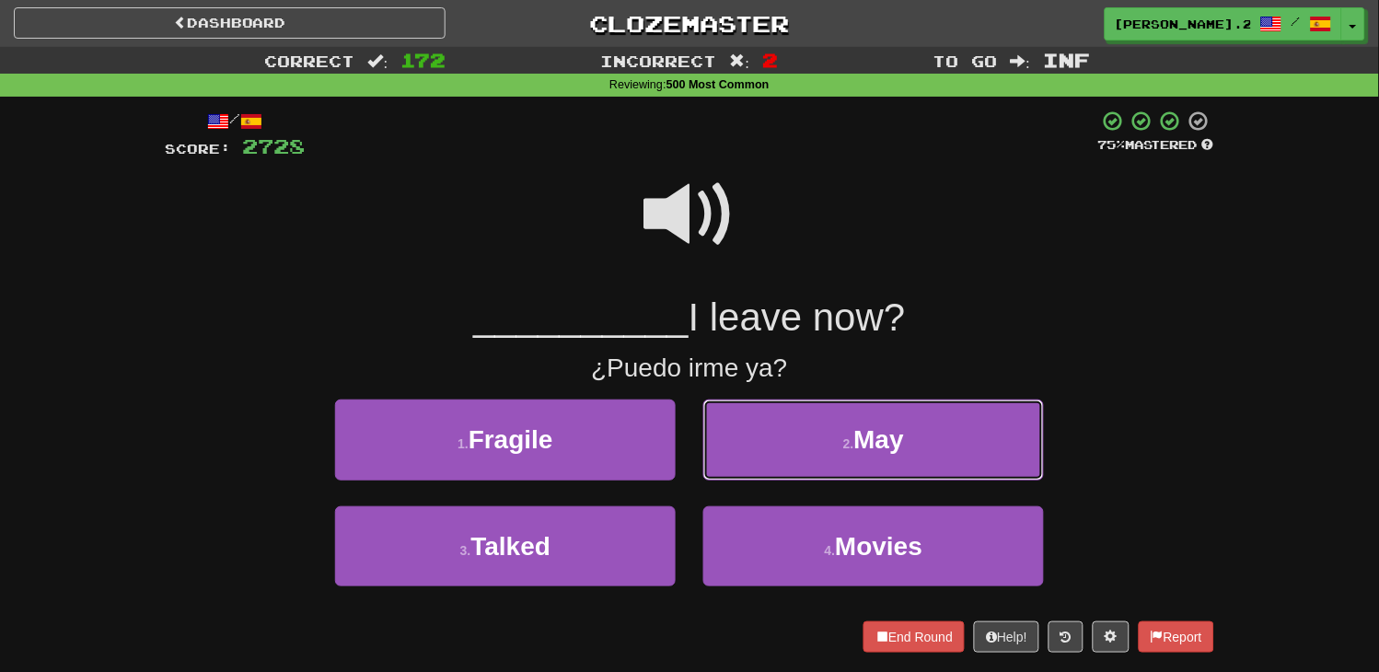
click at [747, 473] on button "2 . May" at bounding box center [873, 440] width 341 height 80
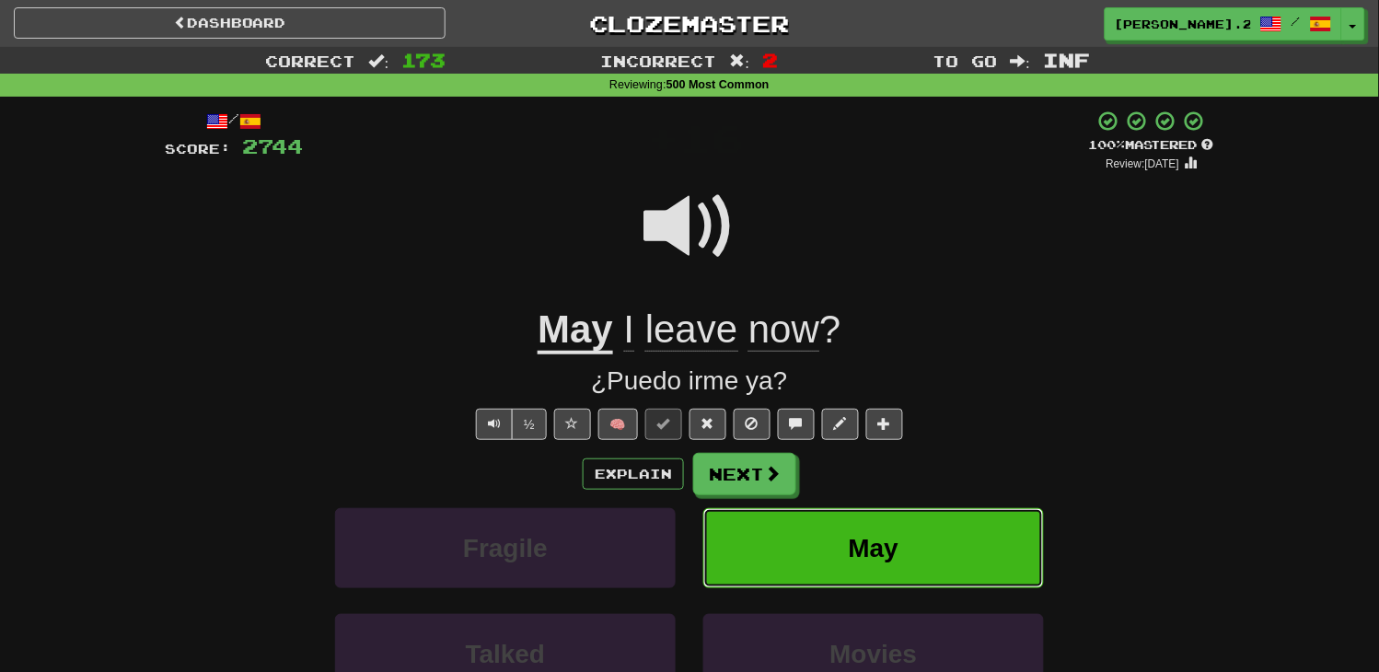
click at [770, 529] on button "May" at bounding box center [873, 548] width 341 height 80
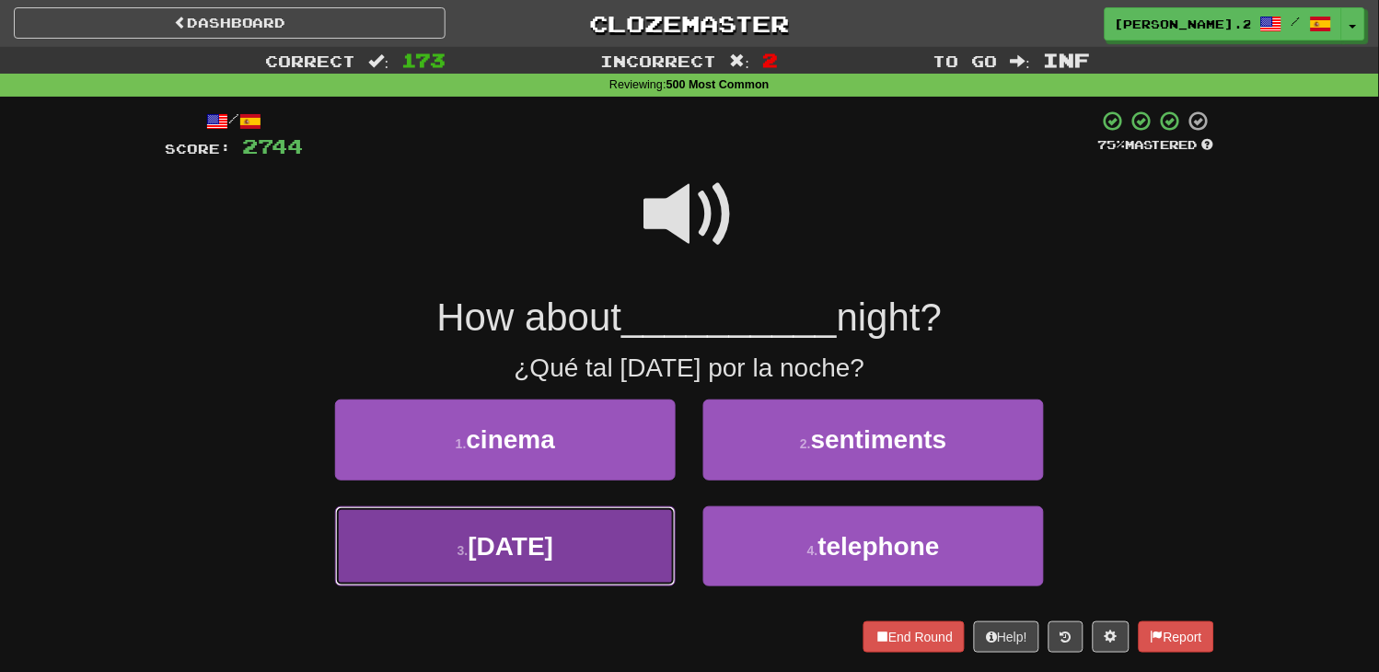
click at [587, 507] on button "3 . [DATE]" at bounding box center [505, 546] width 341 height 80
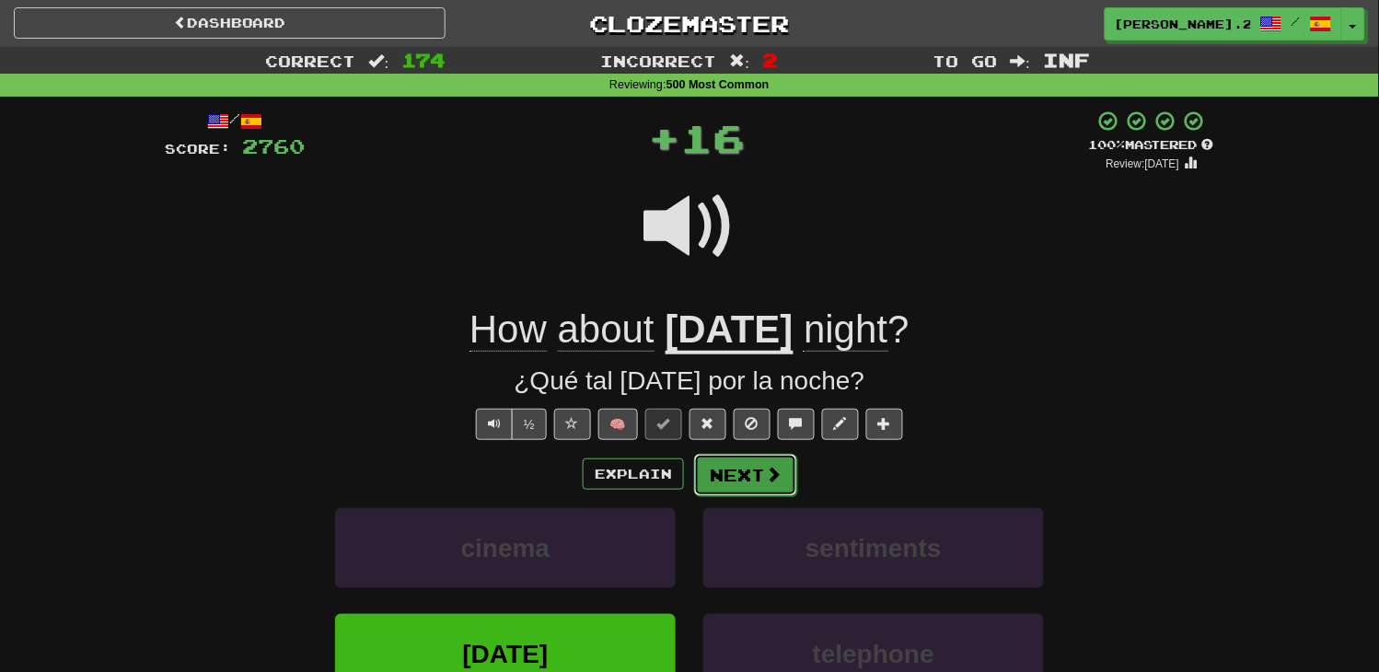
click at [704, 463] on button "Next" at bounding box center [745, 475] width 103 height 42
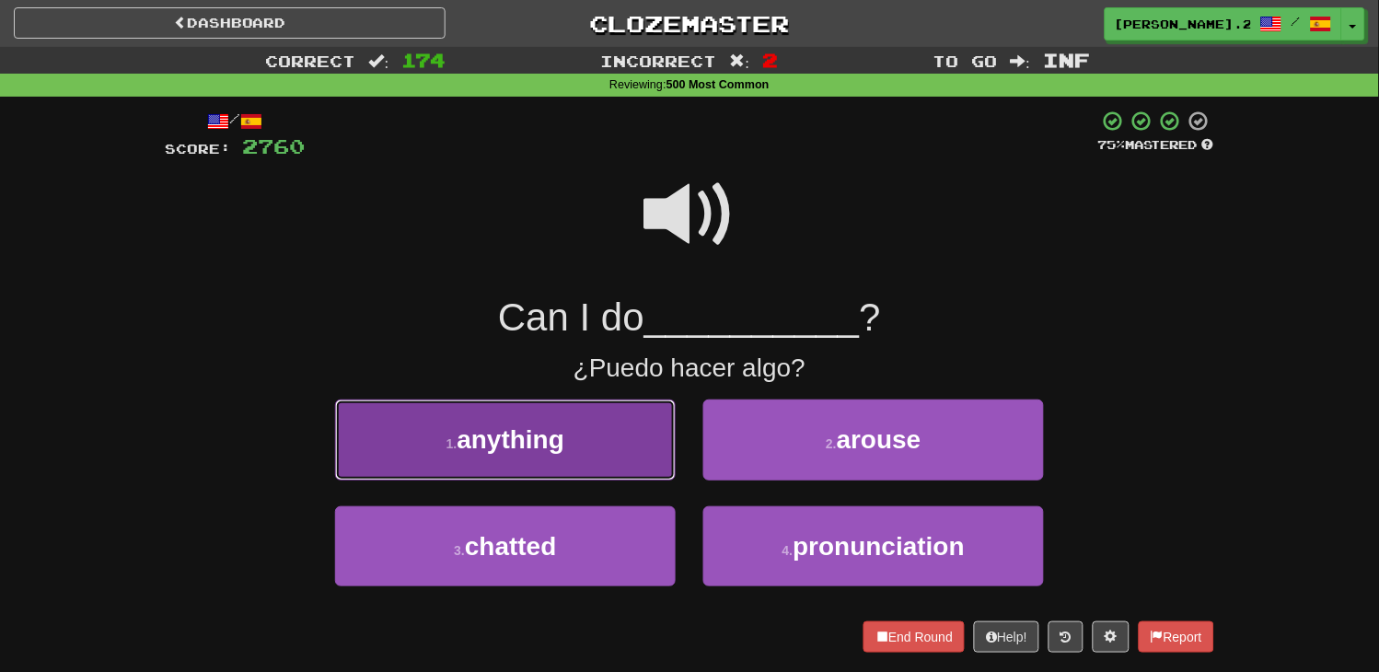
click at [633, 443] on button "1 . anything" at bounding box center [505, 440] width 341 height 80
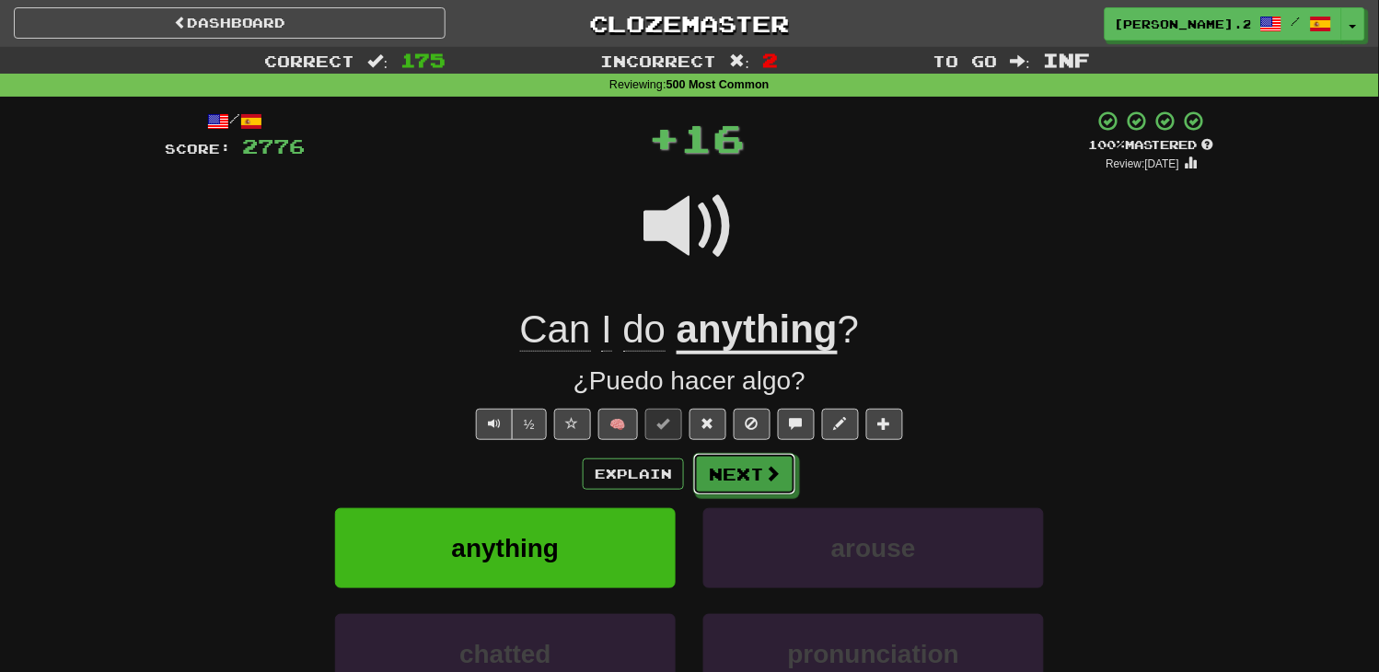
click at [784, 483] on button "Next" at bounding box center [744, 474] width 103 height 42
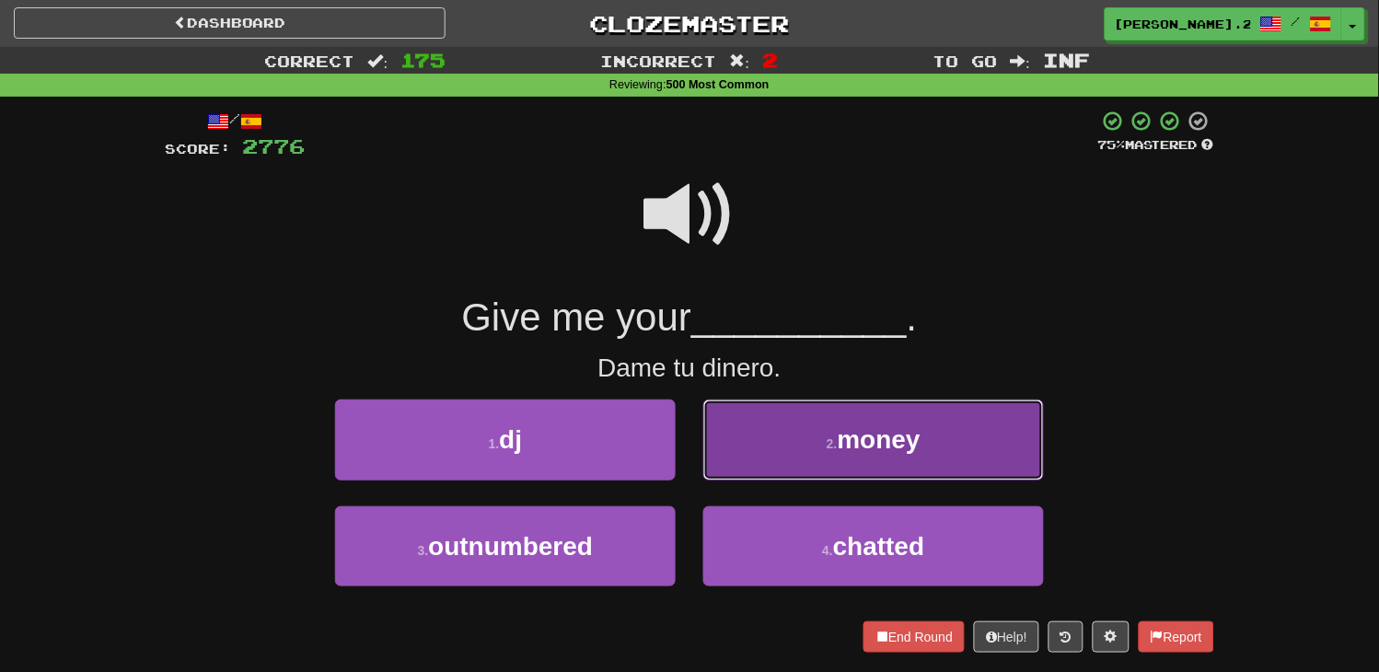
click at [816, 477] on button "2 . money" at bounding box center [873, 440] width 341 height 80
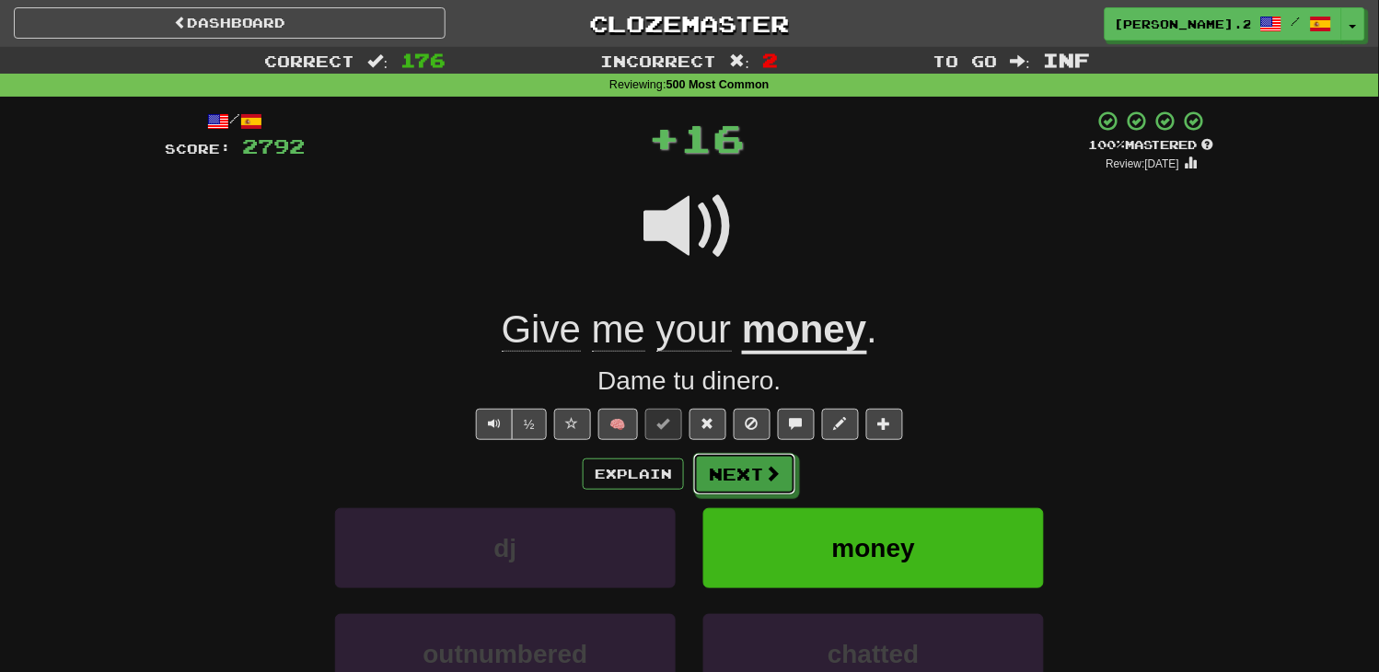
click at [762, 457] on button "Next" at bounding box center [744, 474] width 103 height 42
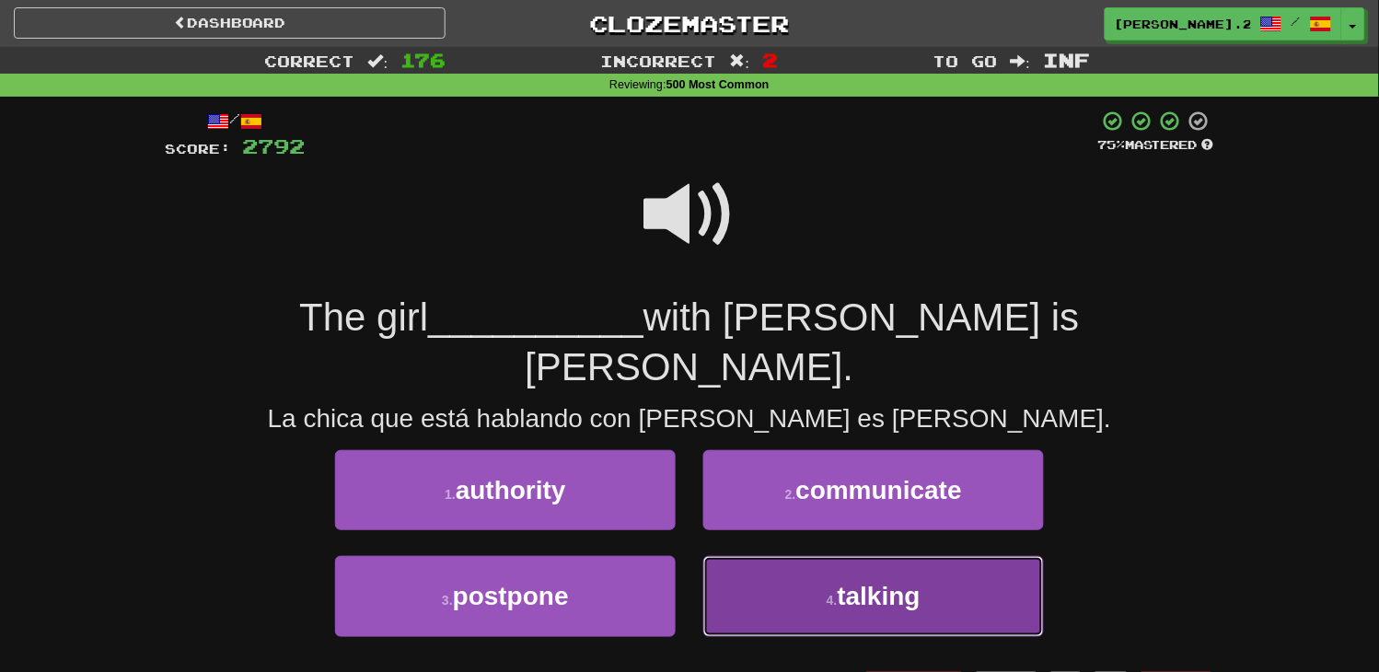
click at [821, 556] on button "4 . talking" at bounding box center [873, 596] width 341 height 80
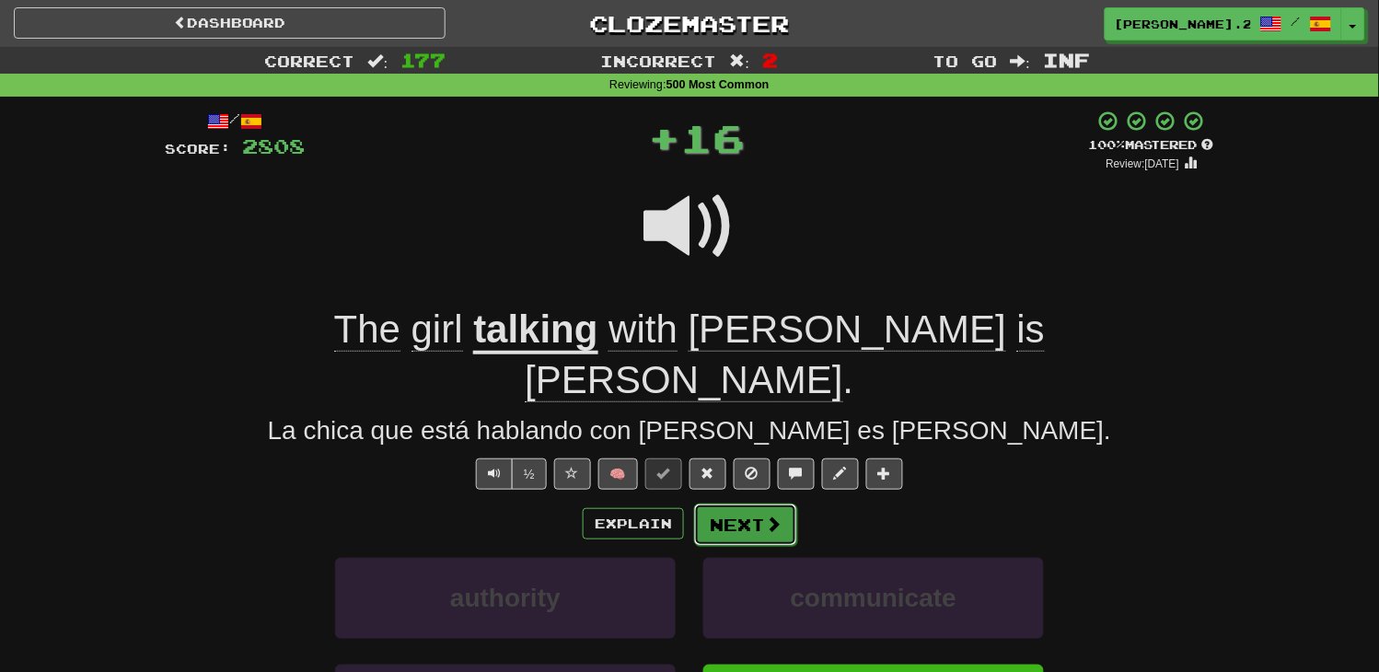
click at [774, 504] on button "Next" at bounding box center [745, 525] width 103 height 42
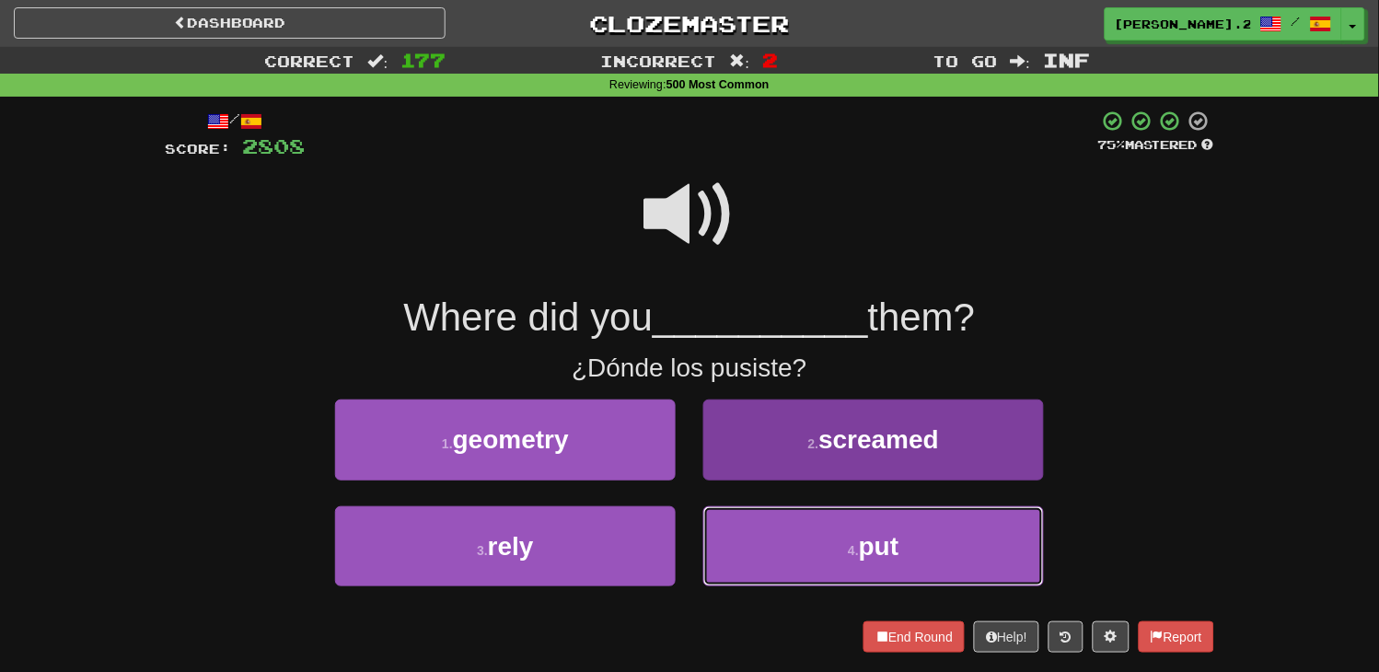
click at [819, 516] on button "4 . put" at bounding box center [873, 546] width 341 height 80
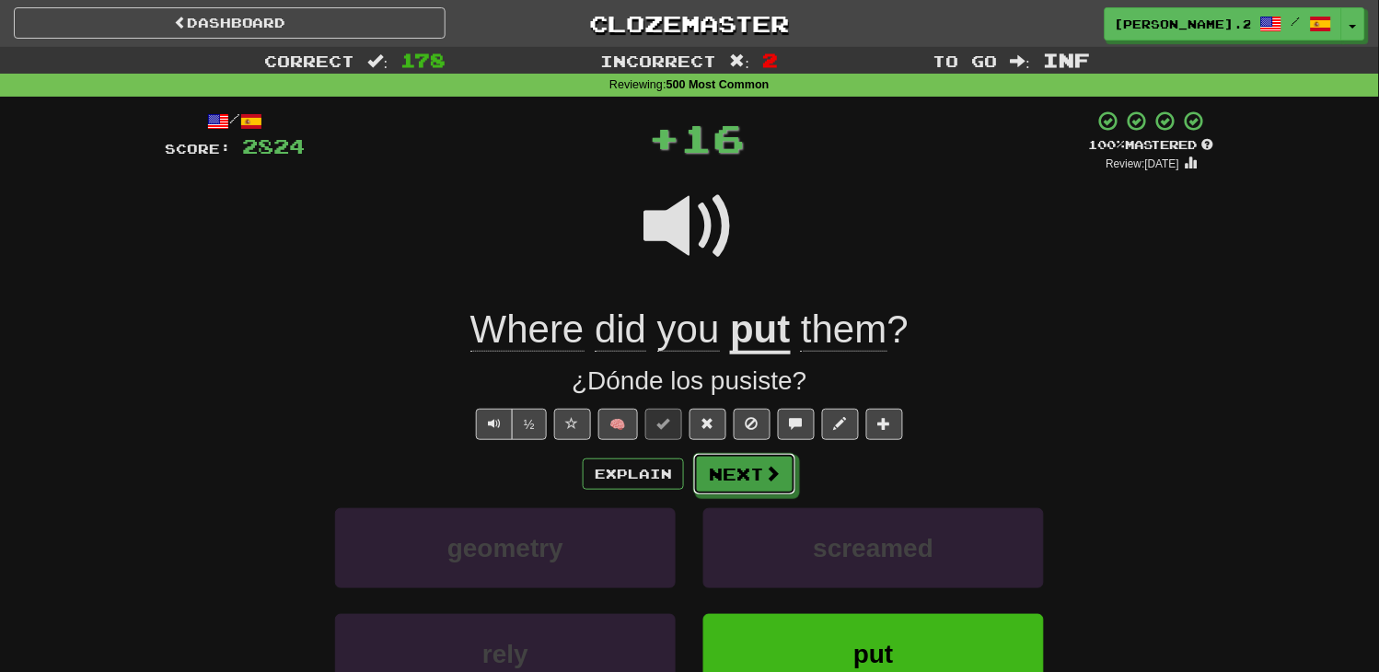
click at [777, 462] on button "Next" at bounding box center [744, 474] width 103 height 42
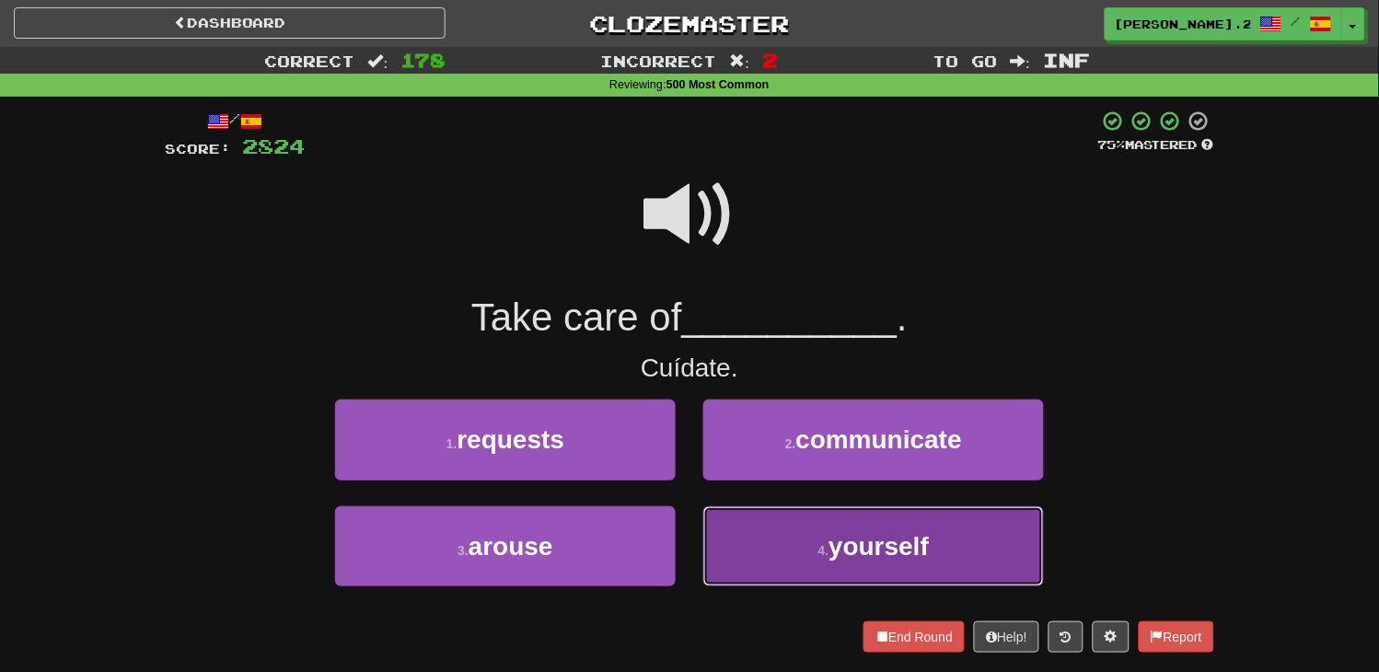
click at [777, 526] on button "4 . yourself" at bounding box center [873, 546] width 341 height 80
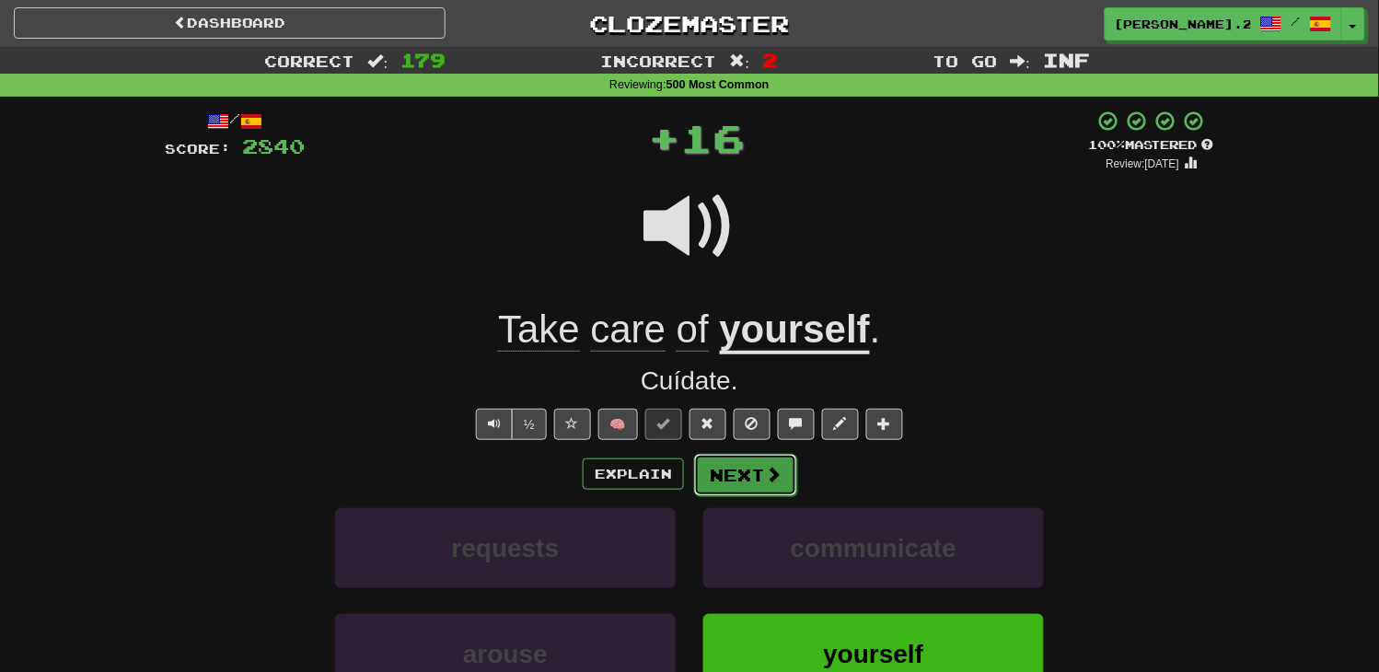
click at [751, 480] on button "Next" at bounding box center [745, 475] width 103 height 42
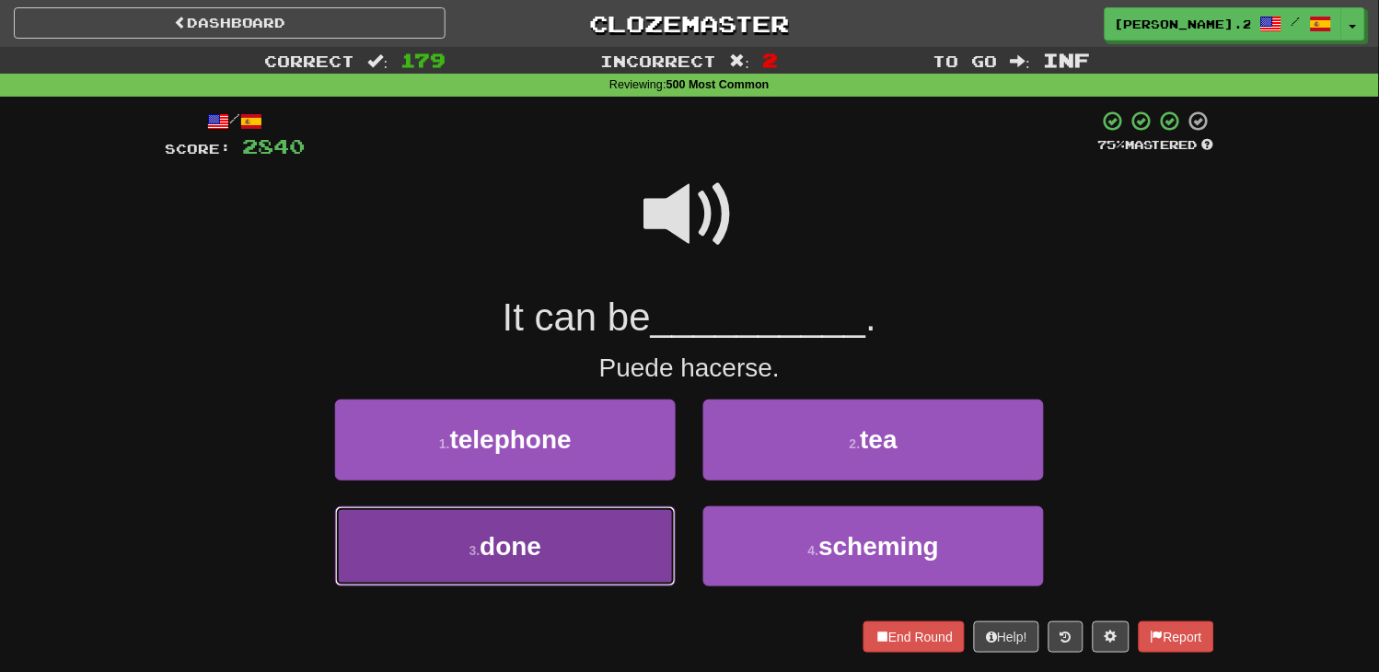
click at [629, 521] on button "3 . done" at bounding box center [505, 546] width 341 height 80
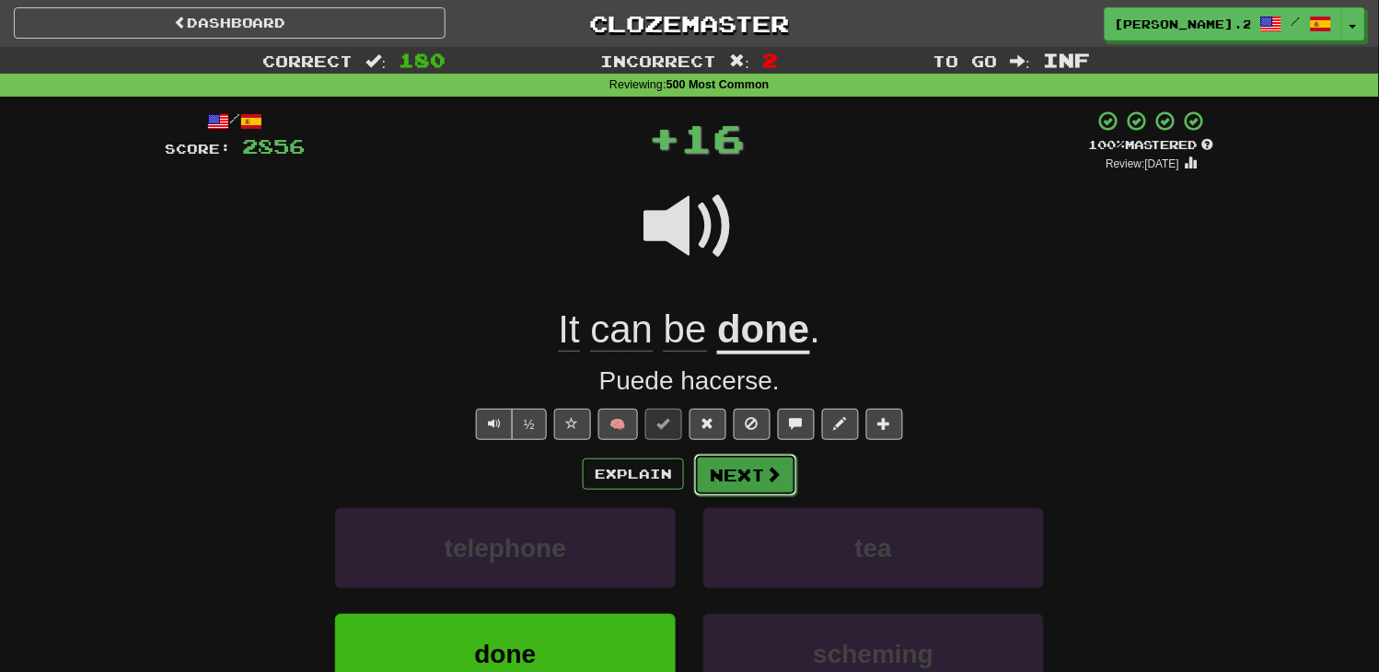
click at [738, 481] on button "Next" at bounding box center [745, 475] width 103 height 42
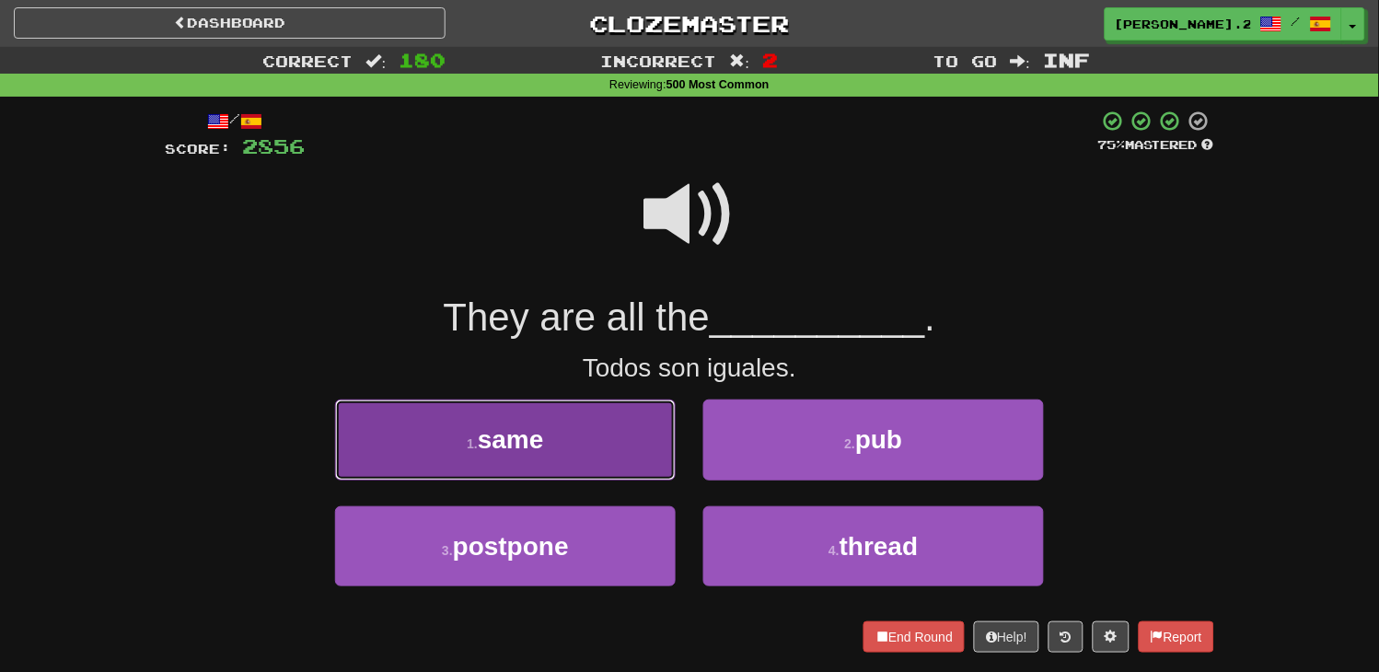
click at [581, 446] on button "1 . same" at bounding box center [505, 440] width 341 height 80
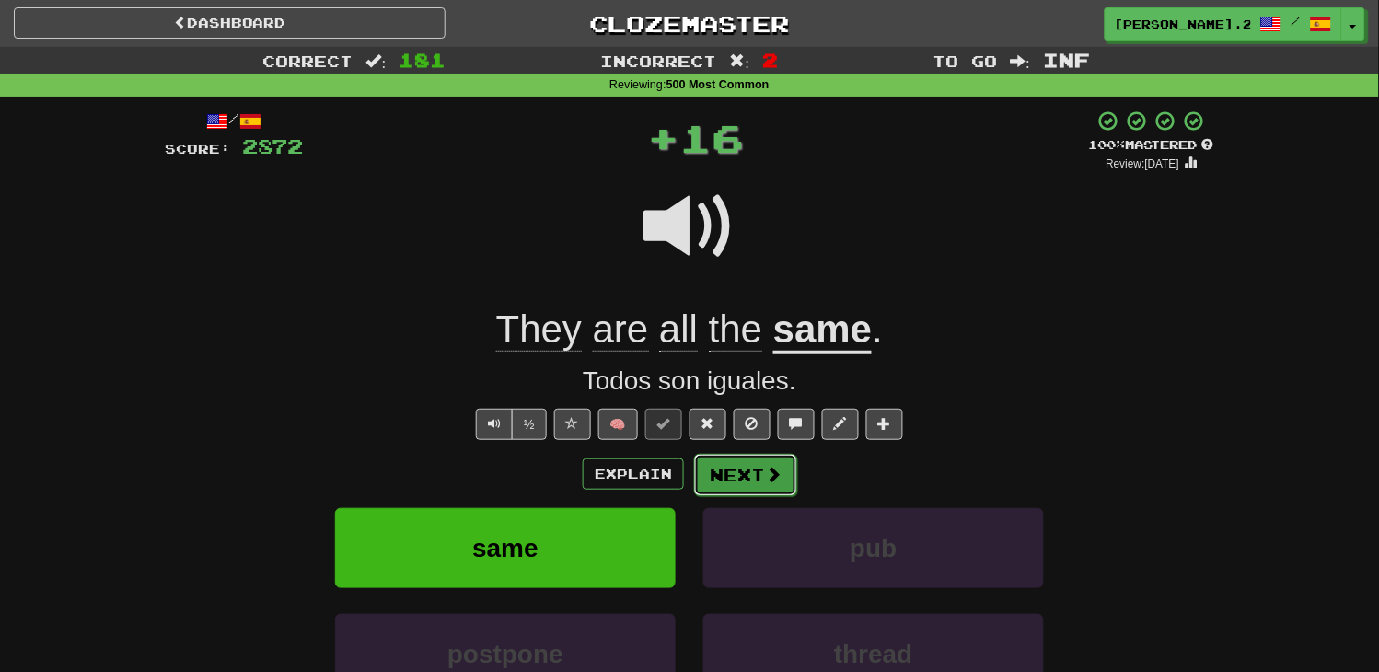
click at [768, 456] on button "Next" at bounding box center [745, 475] width 103 height 42
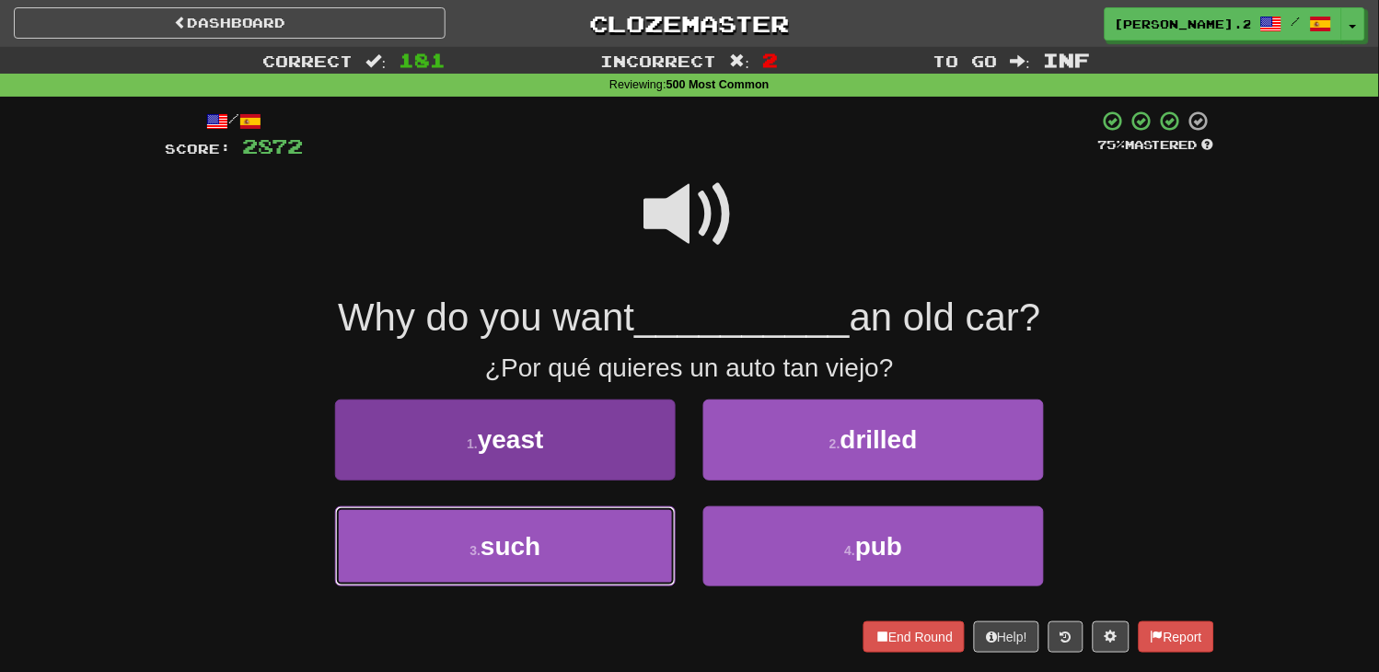
click at [639, 522] on button "3 . such" at bounding box center [505, 546] width 341 height 80
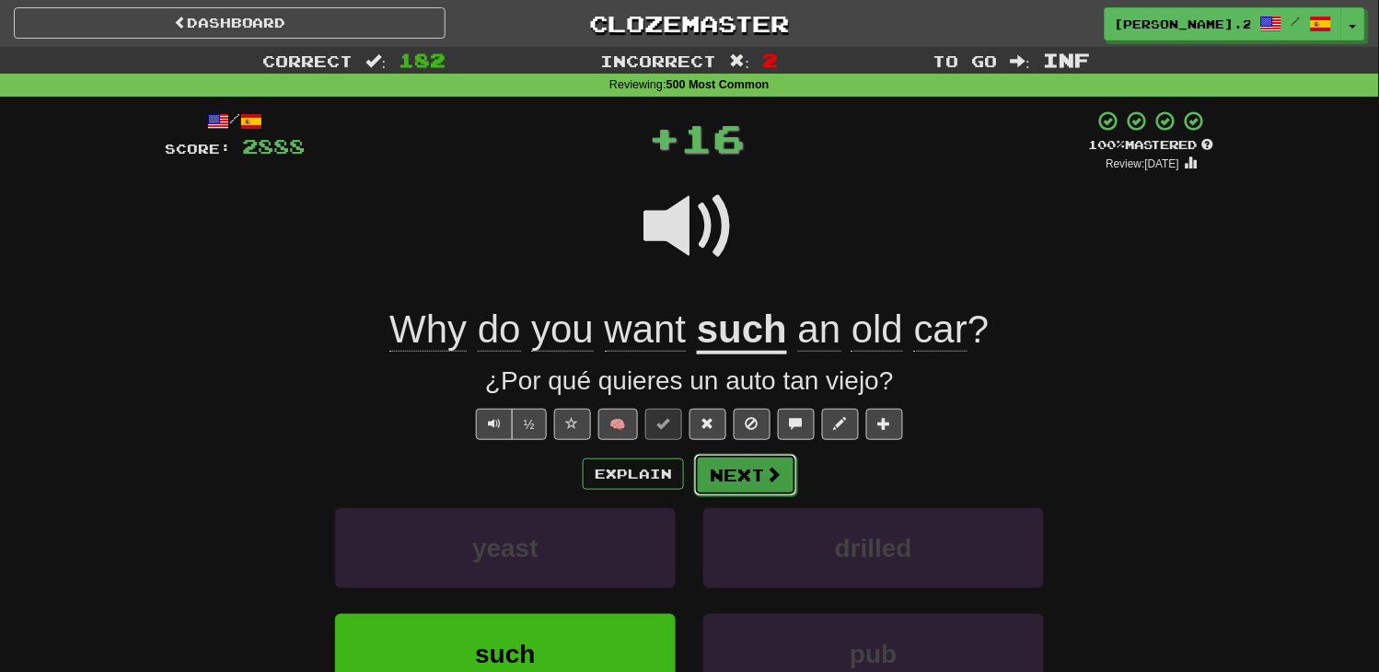
click at [793, 454] on button "Next" at bounding box center [745, 475] width 103 height 42
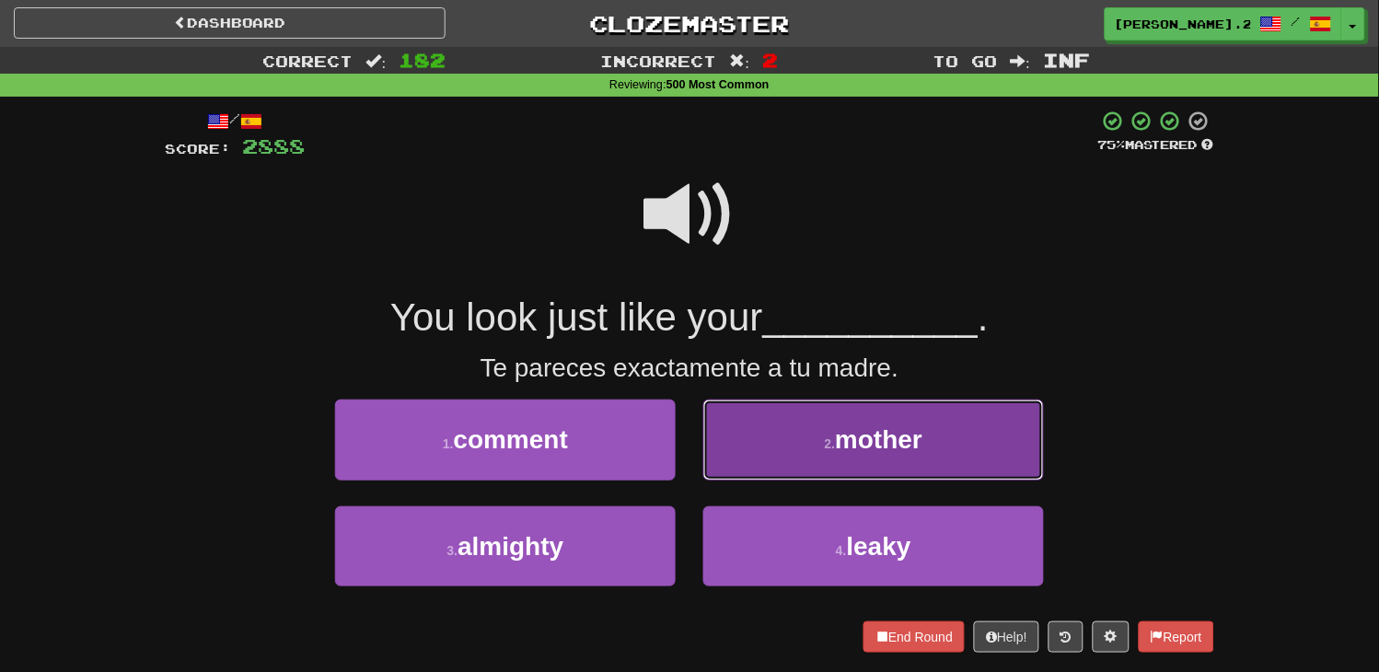
click at [731, 456] on button "2 . mother" at bounding box center [873, 440] width 341 height 80
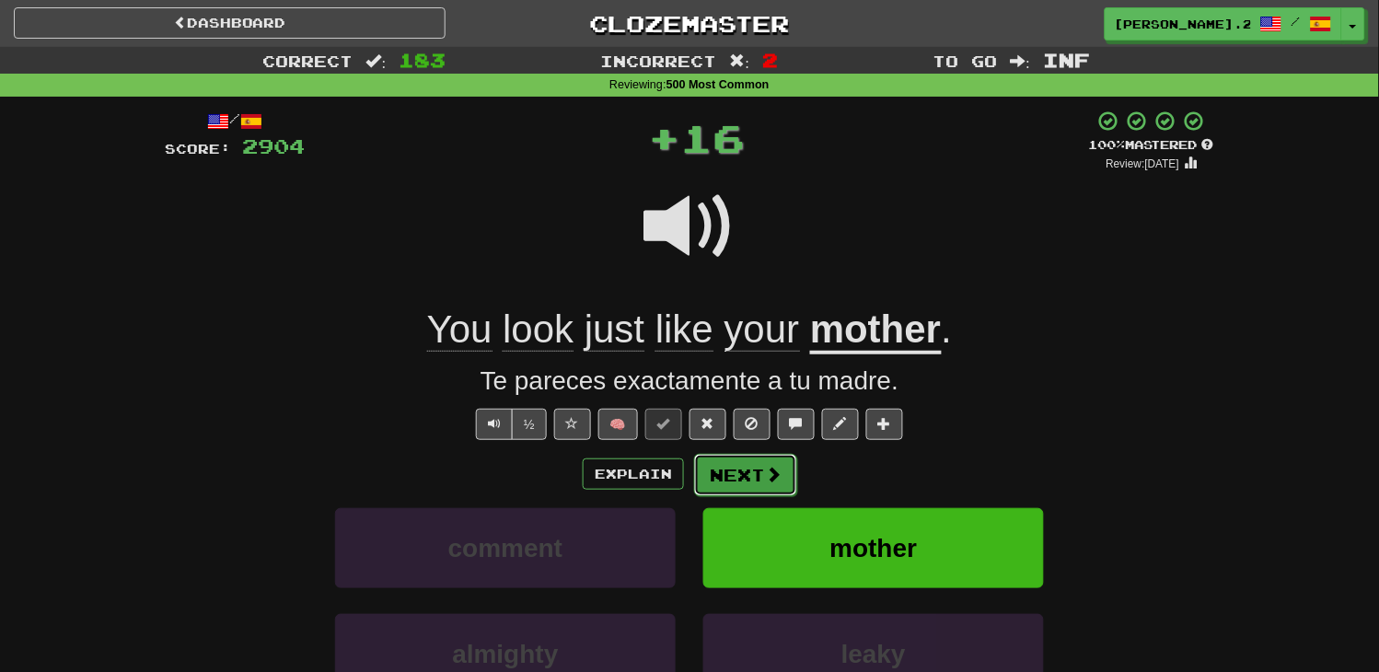
click at [732, 462] on button "Next" at bounding box center [745, 475] width 103 height 42
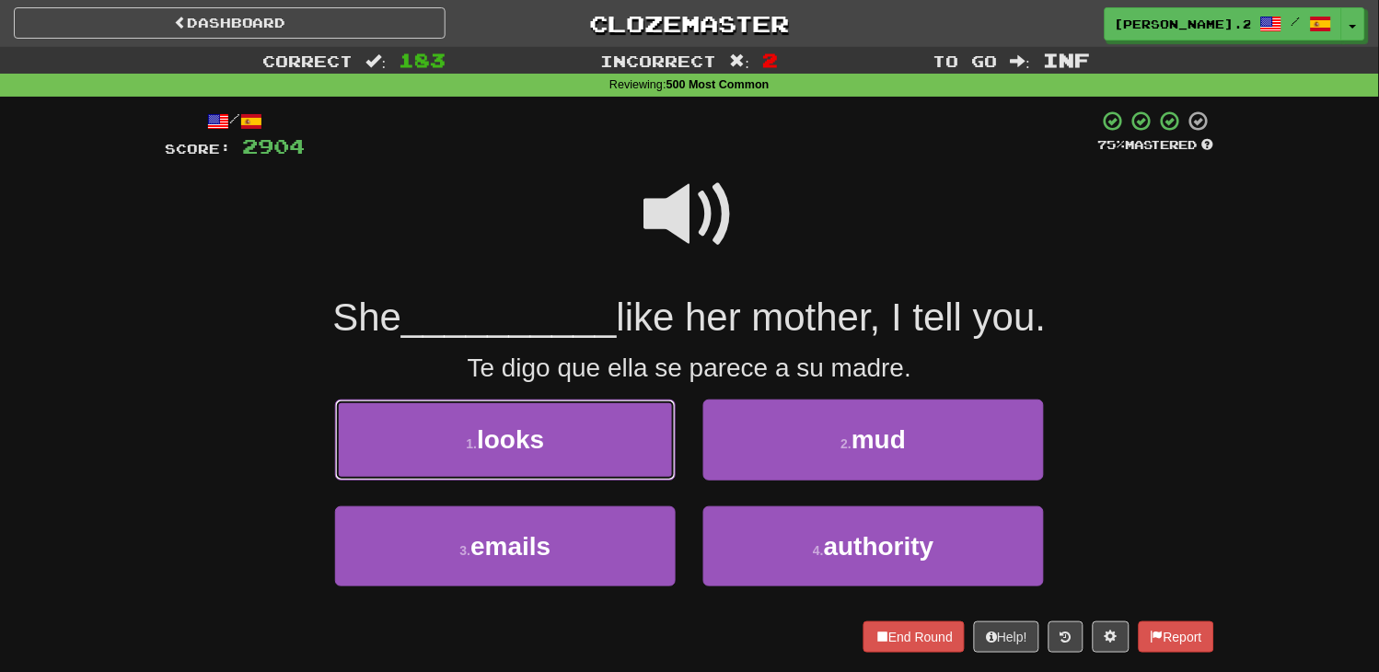
click at [596, 434] on button "1 . looks" at bounding box center [505, 440] width 341 height 80
